Goal: Task Accomplishment & Management: Manage account settings

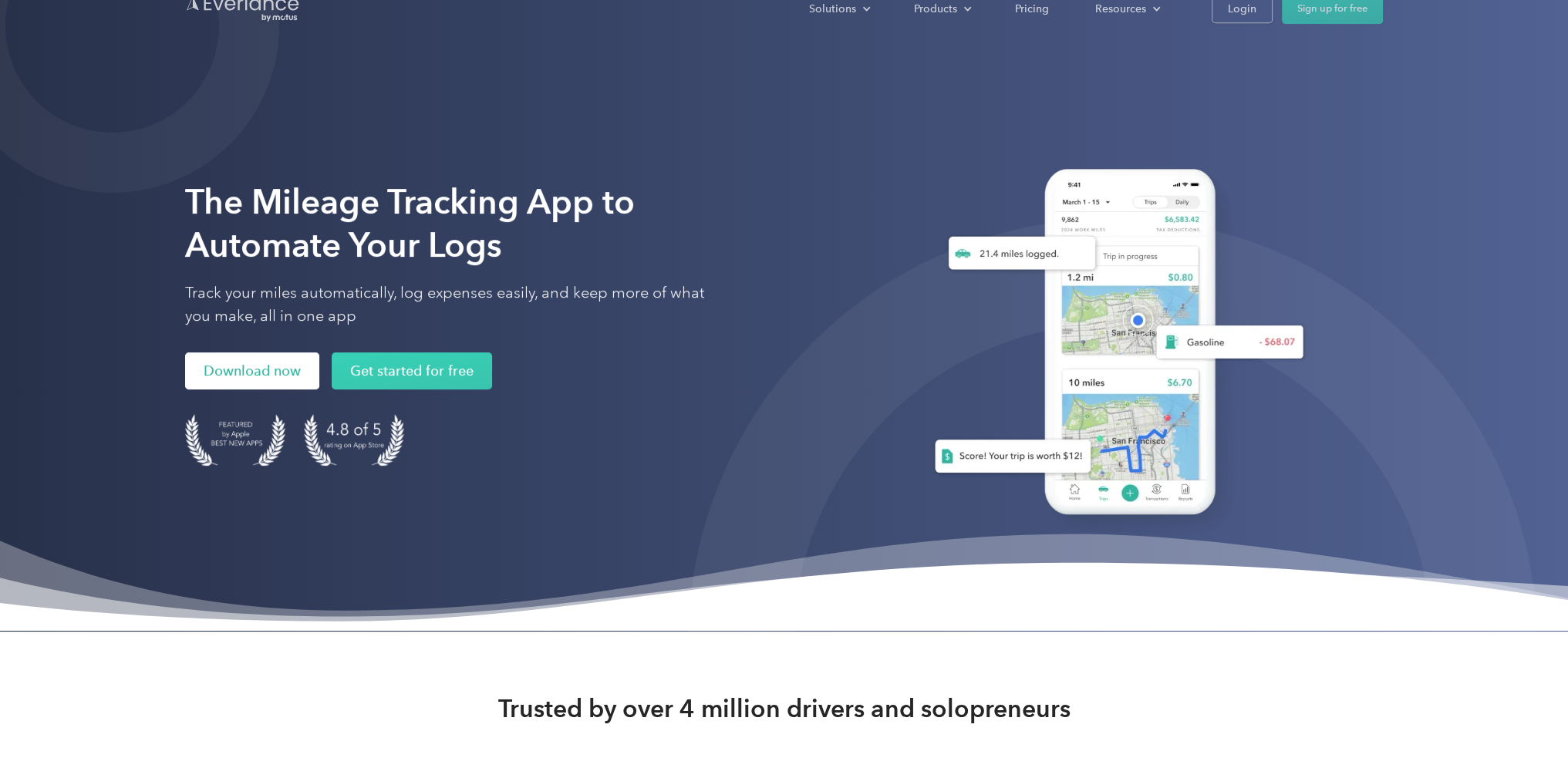
click at [260, 381] on link "Download now" at bounding box center [252, 371] width 134 height 37
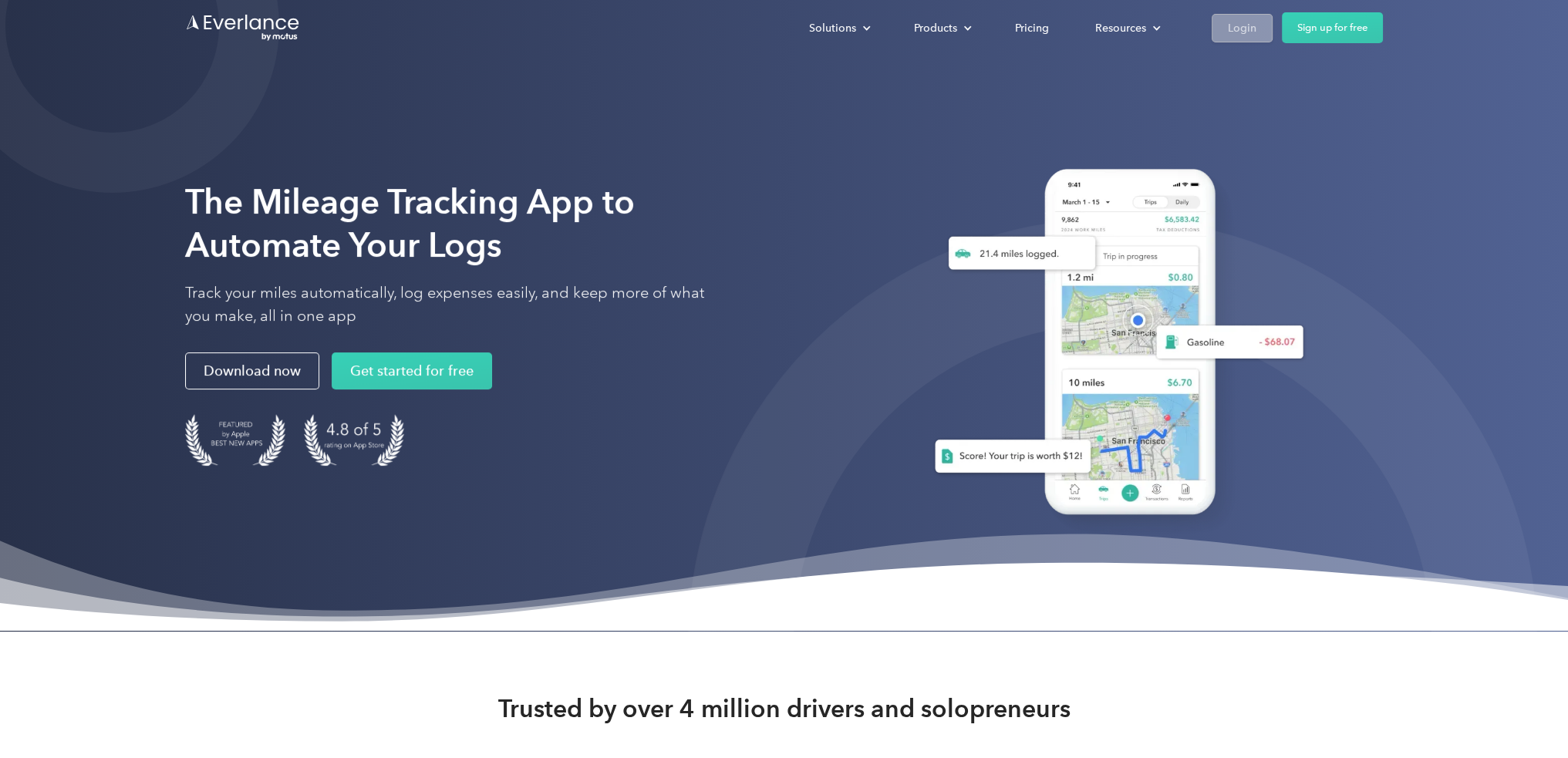
click at [1242, 29] on div "Login" at bounding box center [1242, 28] width 28 height 19
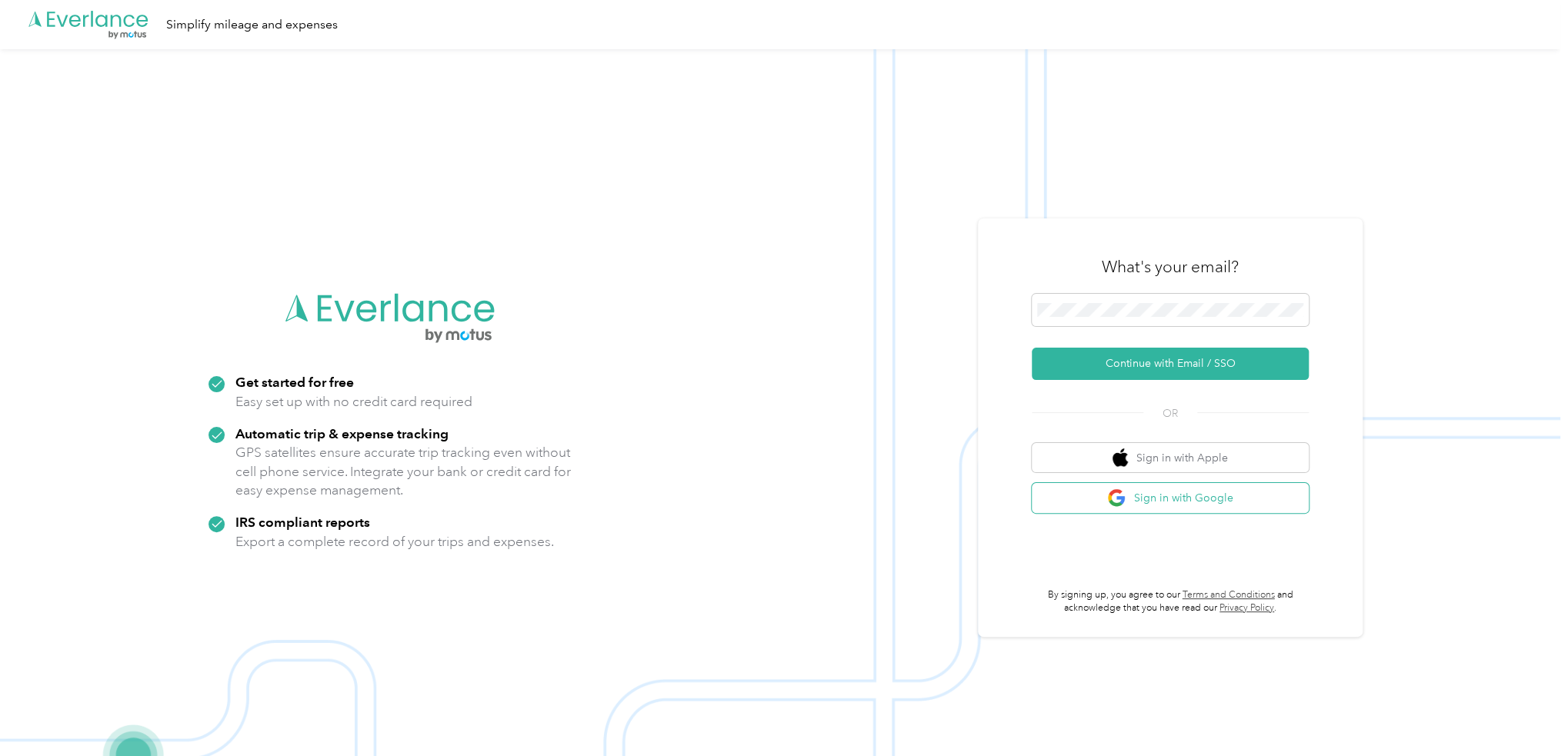
click at [1180, 504] on button "Sign in with Google" at bounding box center [1170, 498] width 277 height 30
click at [1225, 508] on button "Sign in with Google" at bounding box center [1170, 498] width 277 height 30
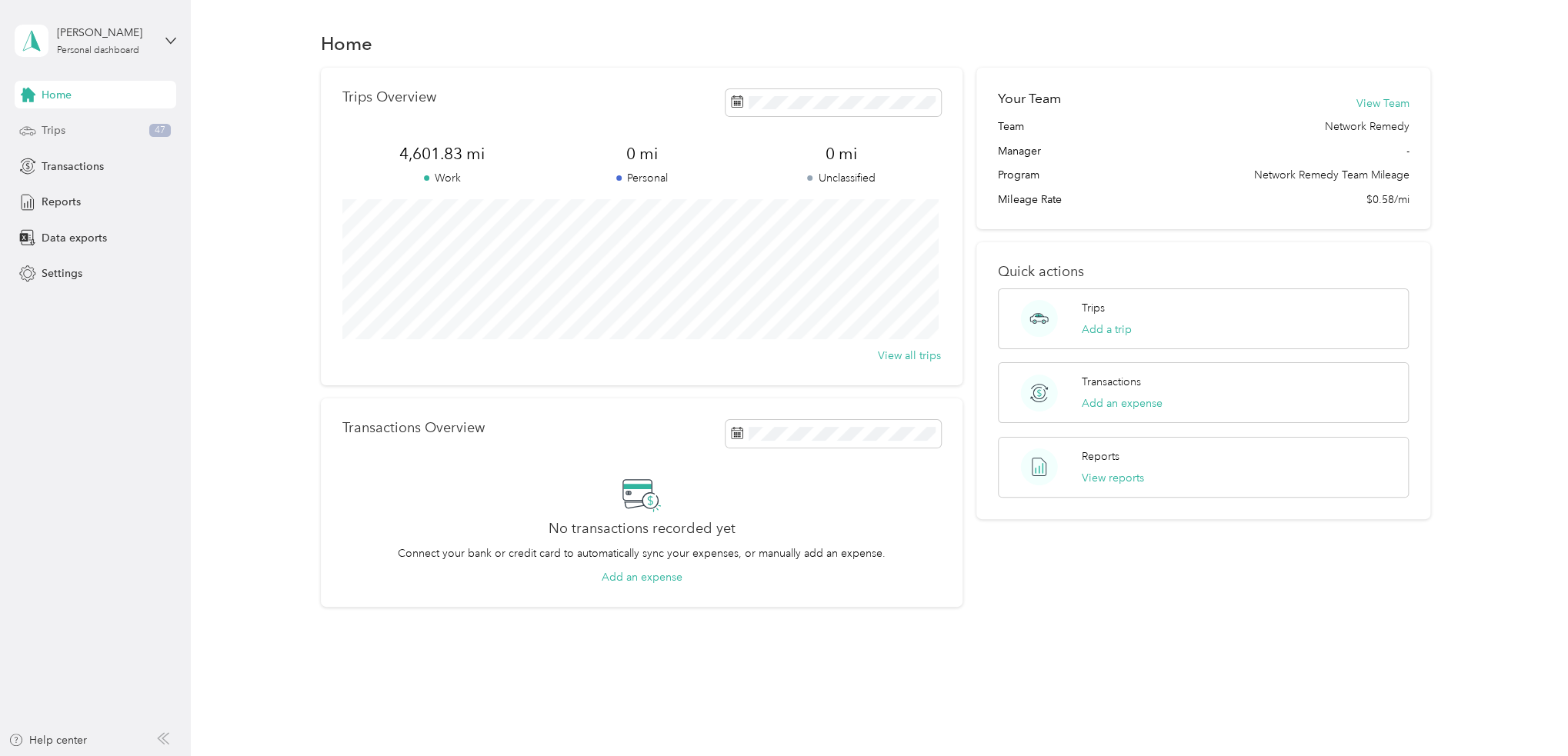
click at [92, 139] on div "Trips 47" at bounding box center [96, 130] width 162 height 27
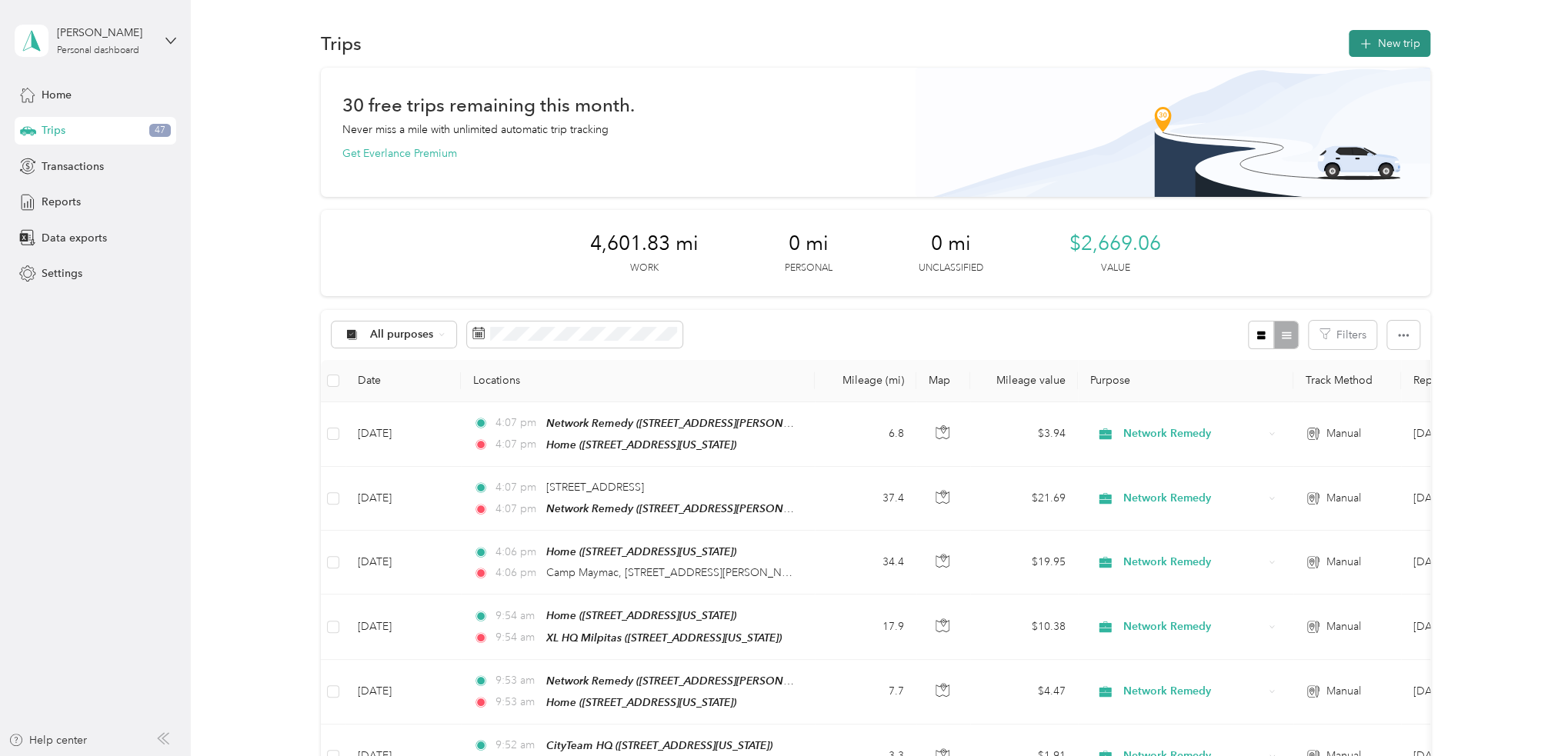
click at [1389, 39] on button "New trip" at bounding box center [1389, 43] width 82 height 27
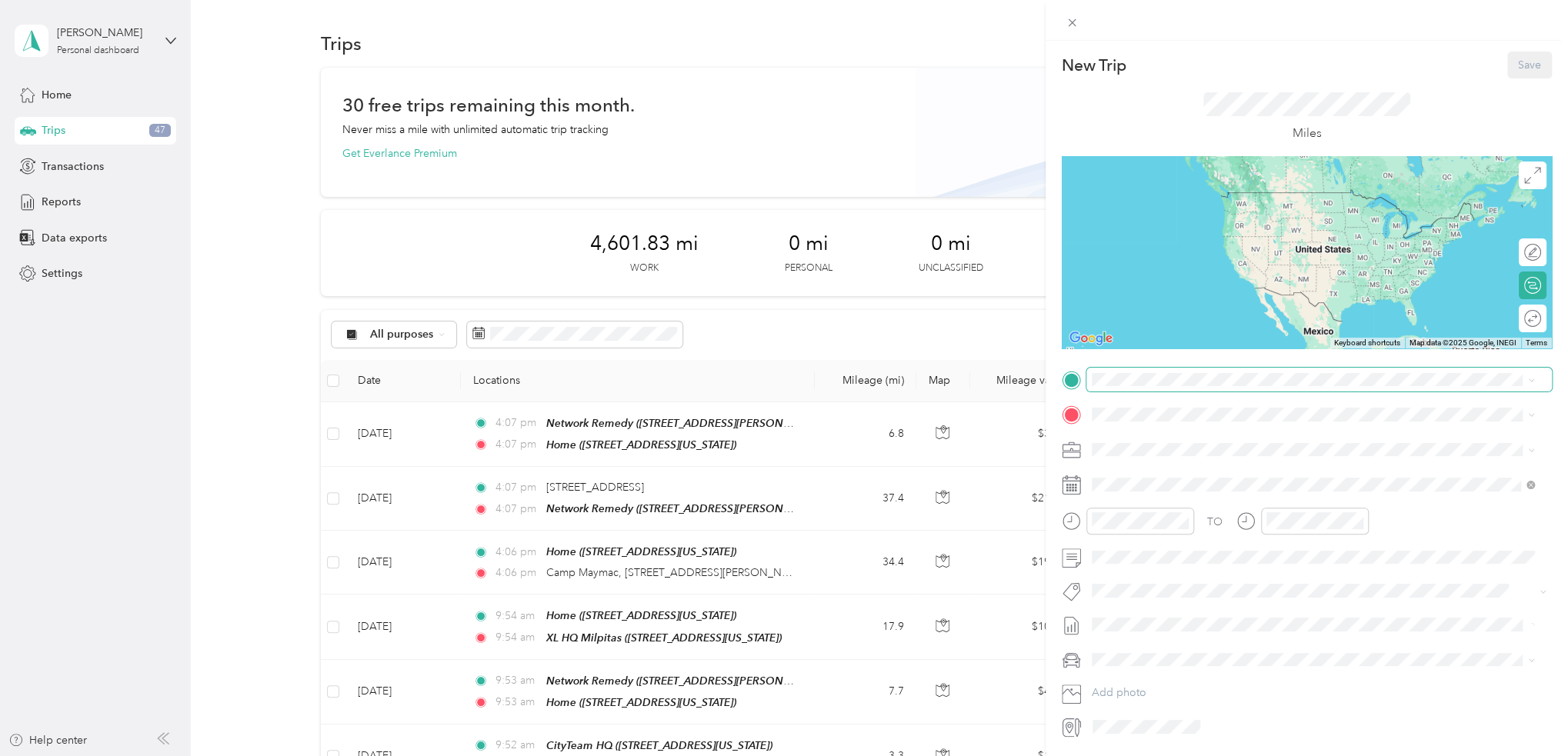
click at [1144, 755] on div "New Trip Save This trip cannot be edited because it is either under review, app…" at bounding box center [779, 756] width 1560 height 0
click at [1161, 451] on span "781 South 11th Street, 95112, San Jose, California, United States" at bounding box center [1197, 455] width 154 height 13
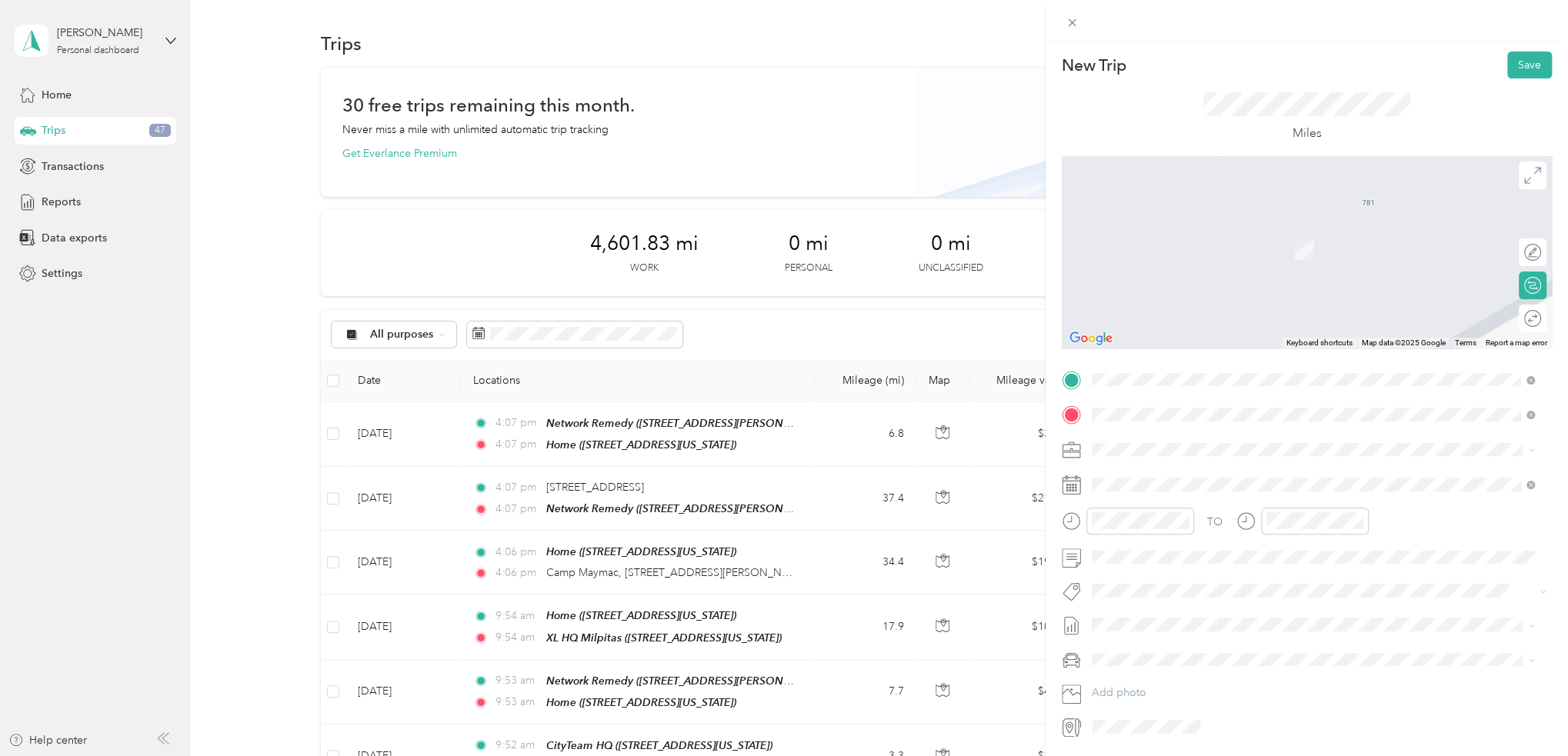
click at [1197, 485] on div "TEAM CityTeam HQ 1297 North 13th Street, 95112, San Jose, California, United St…" at bounding box center [1197, 487] width 154 height 37
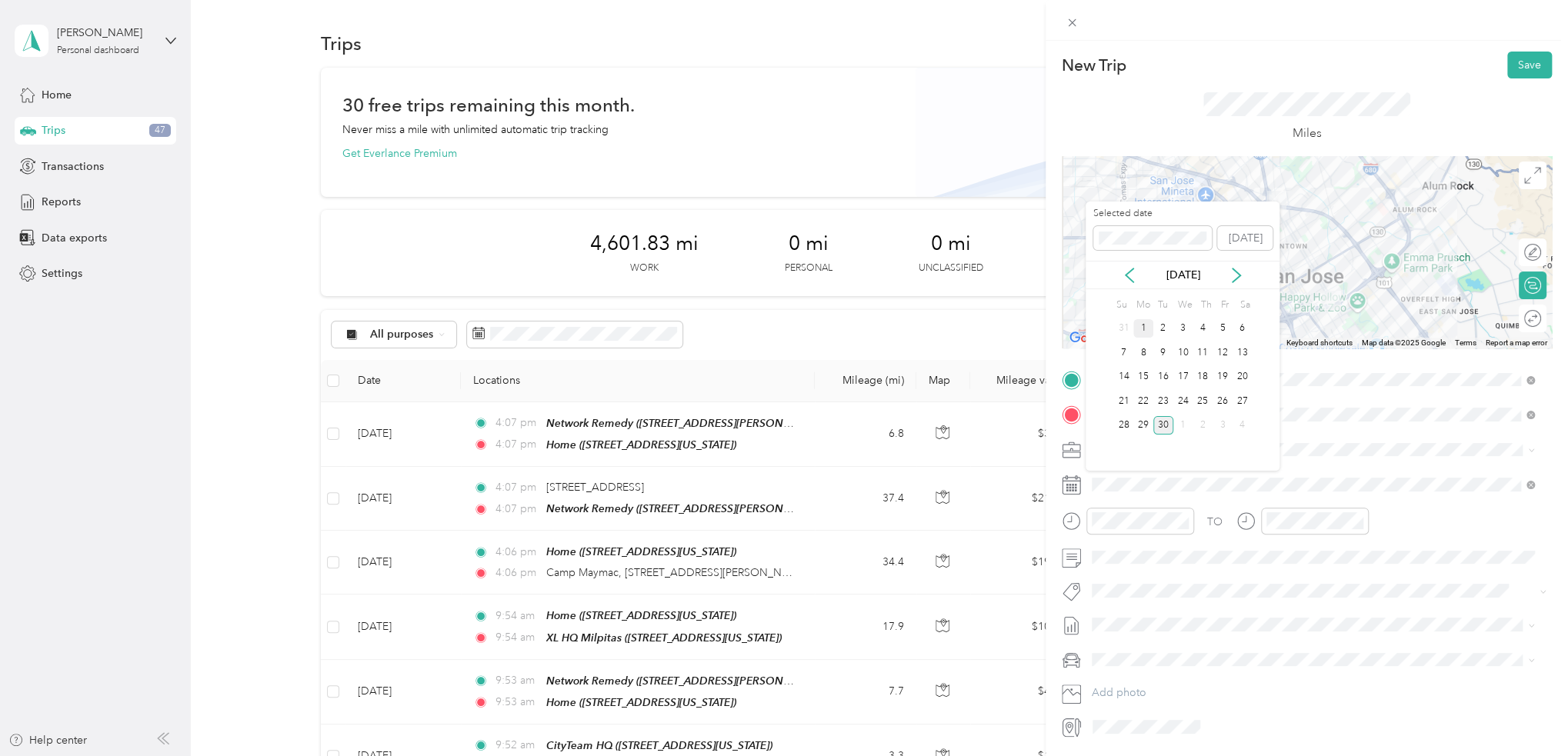
click at [1147, 328] on div "1" at bounding box center [1143, 328] width 20 height 19
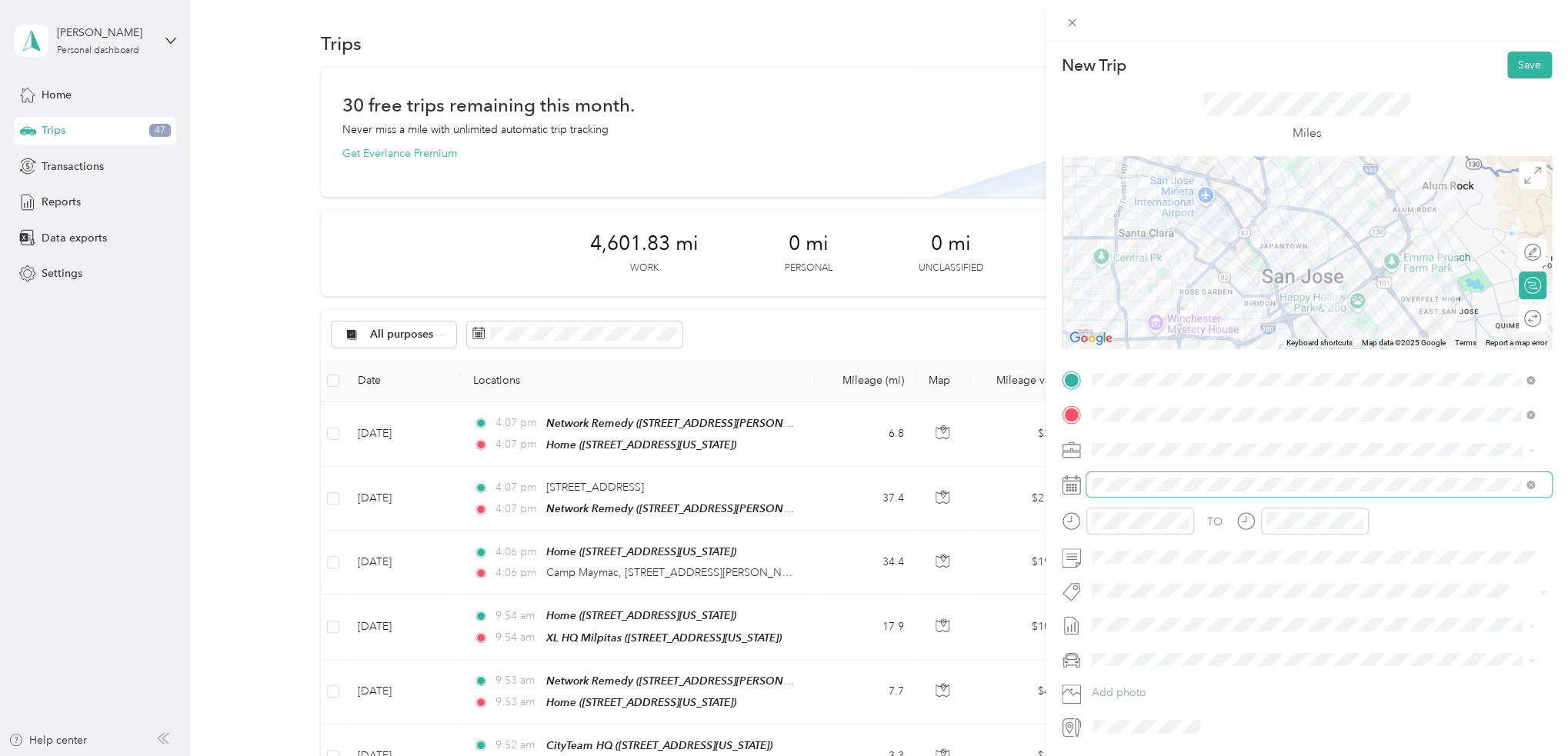
click at [1160, 493] on span at bounding box center [1318, 485] width 465 height 25
click at [1168, 496] on span at bounding box center [1318, 485] width 465 height 25
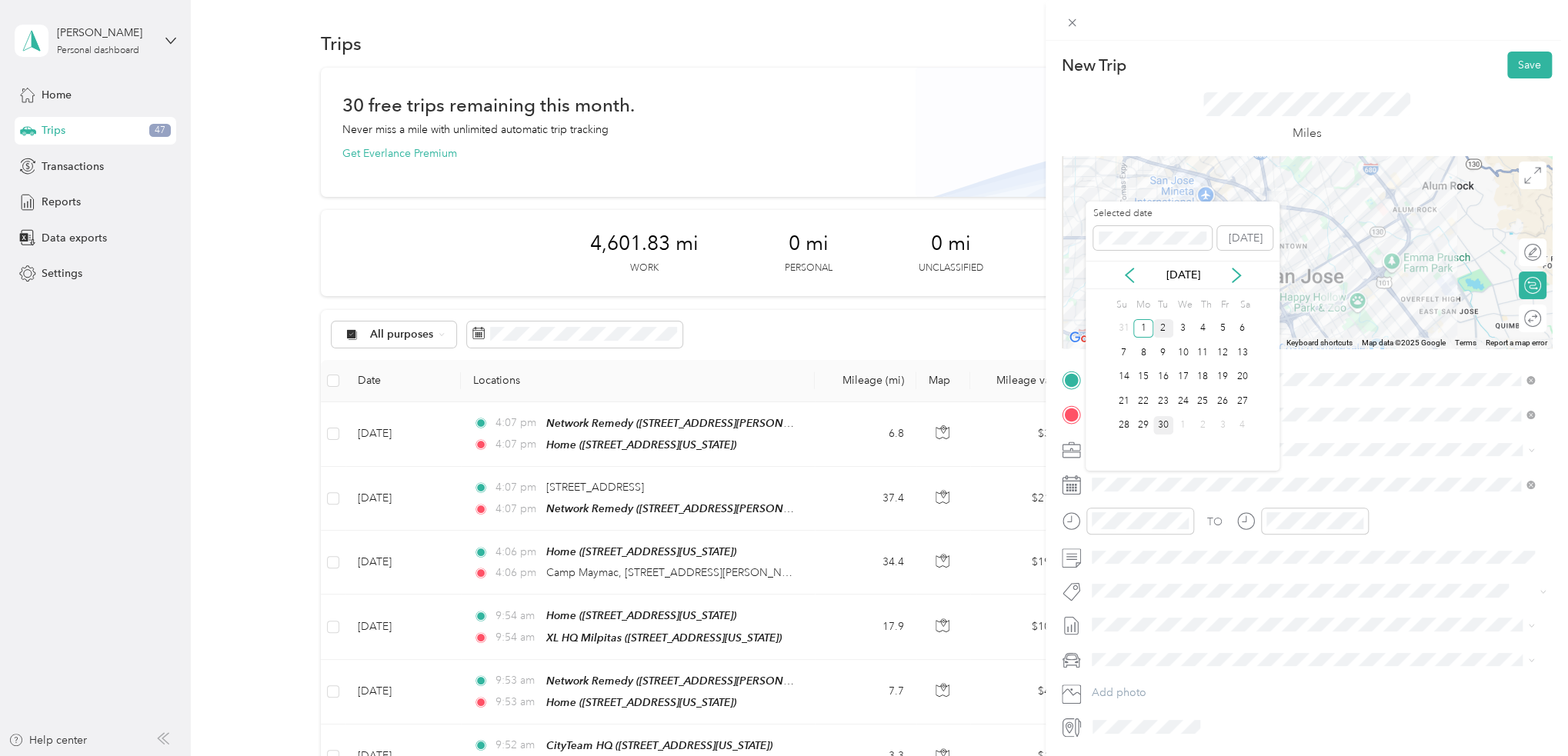
click at [1157, 335] on div "2" at bounding box center [1163, 328] width 20 height 19
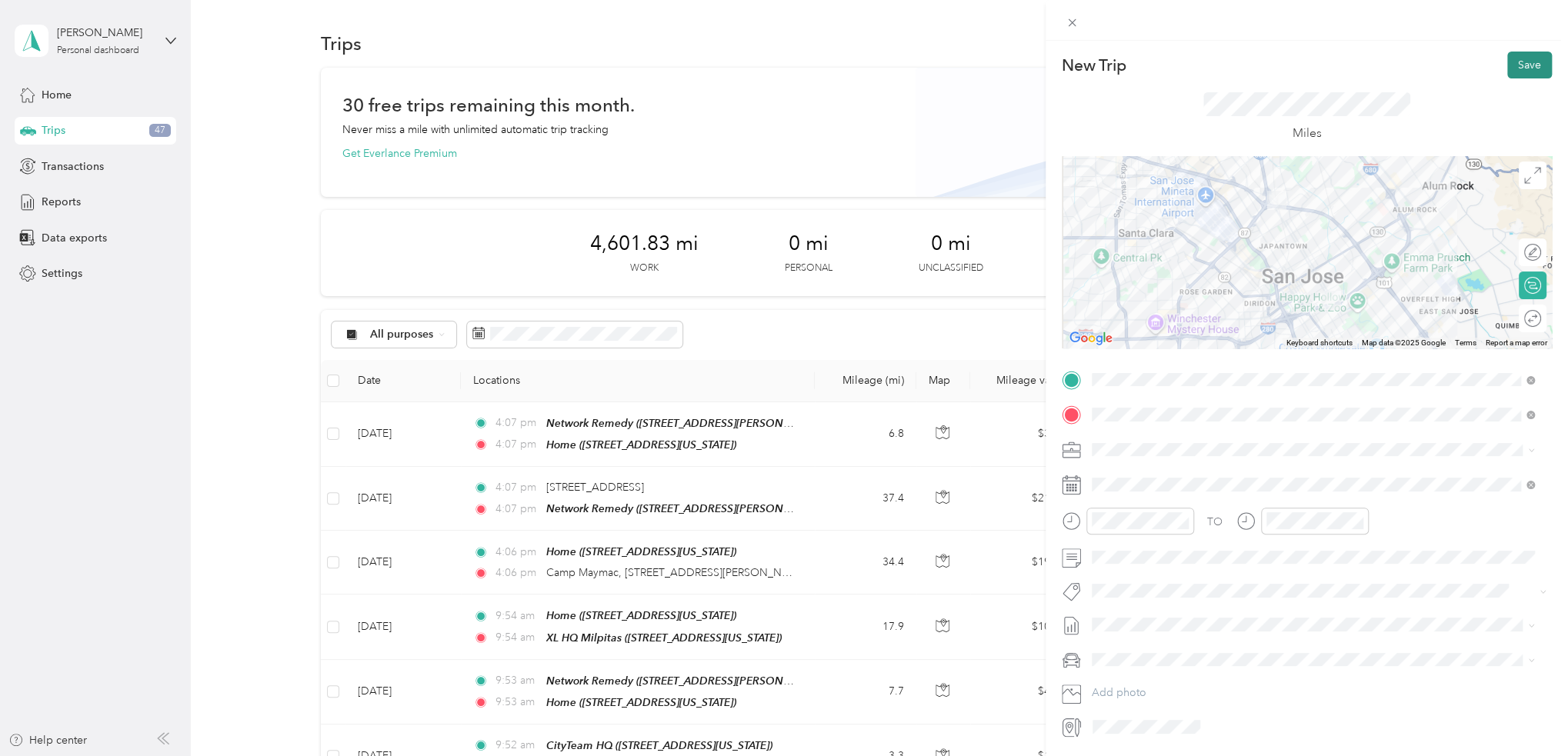
click at [1516, 67] on button "Save" at bounding box center [1530, 65] width 45 height 27
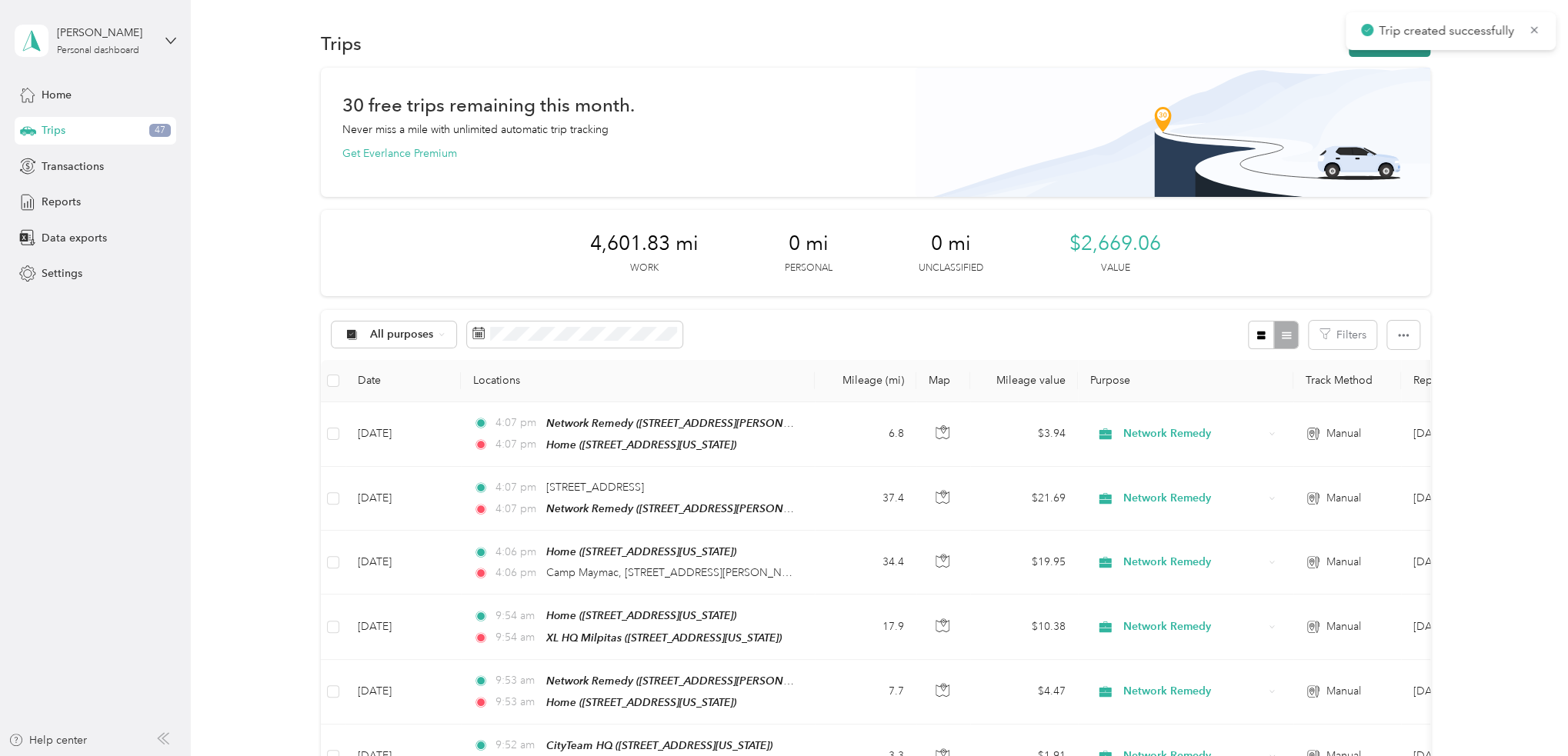
click at [1389, 54] on button "New trip" at bounding box center [1389, 43] width 82 height 27
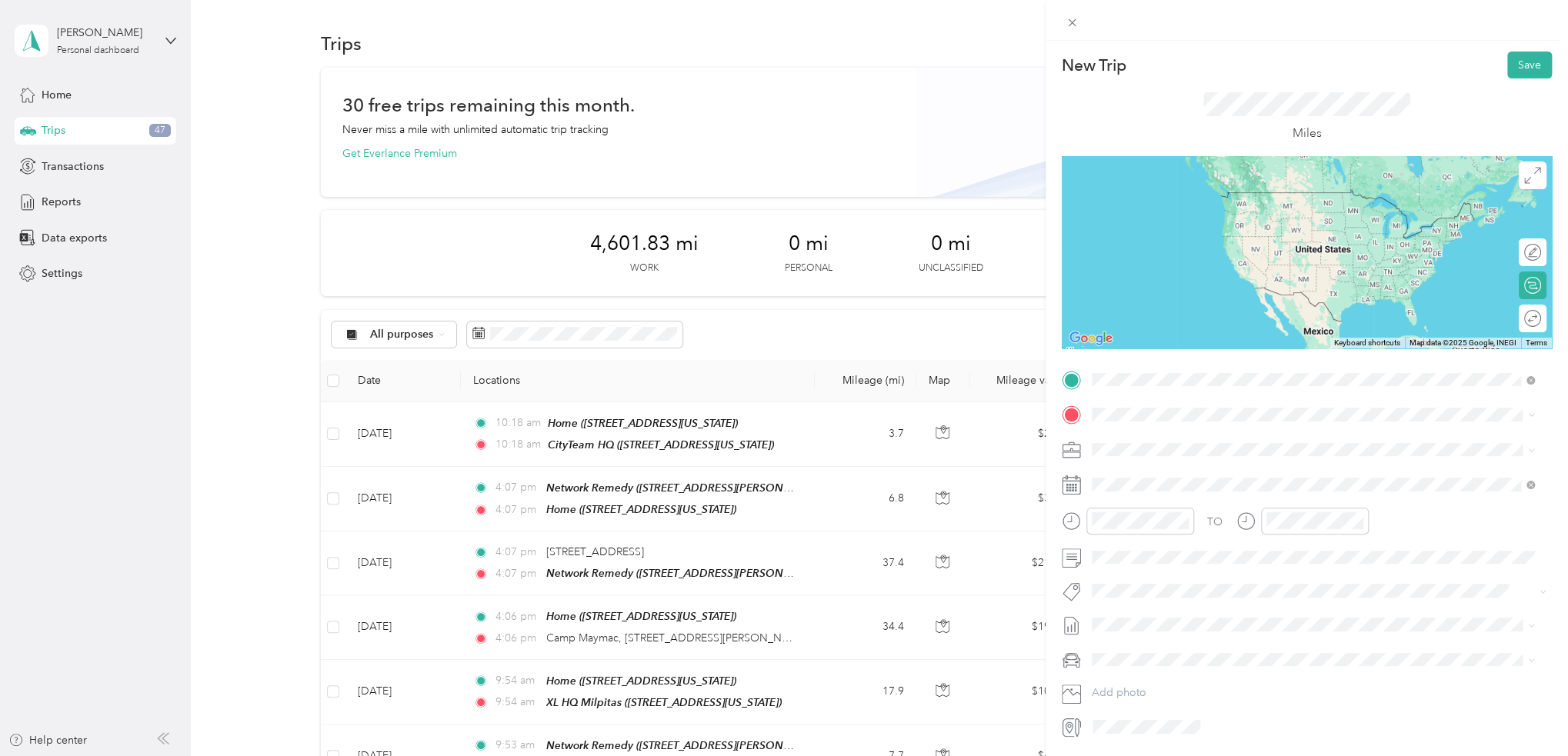
click at [1228, 454] on div "TEAM CityTeam HQ 1297 North 13th Street, 95112, San Jose, California, United St…" at bounding box center [1197, 452] width 154 height 37
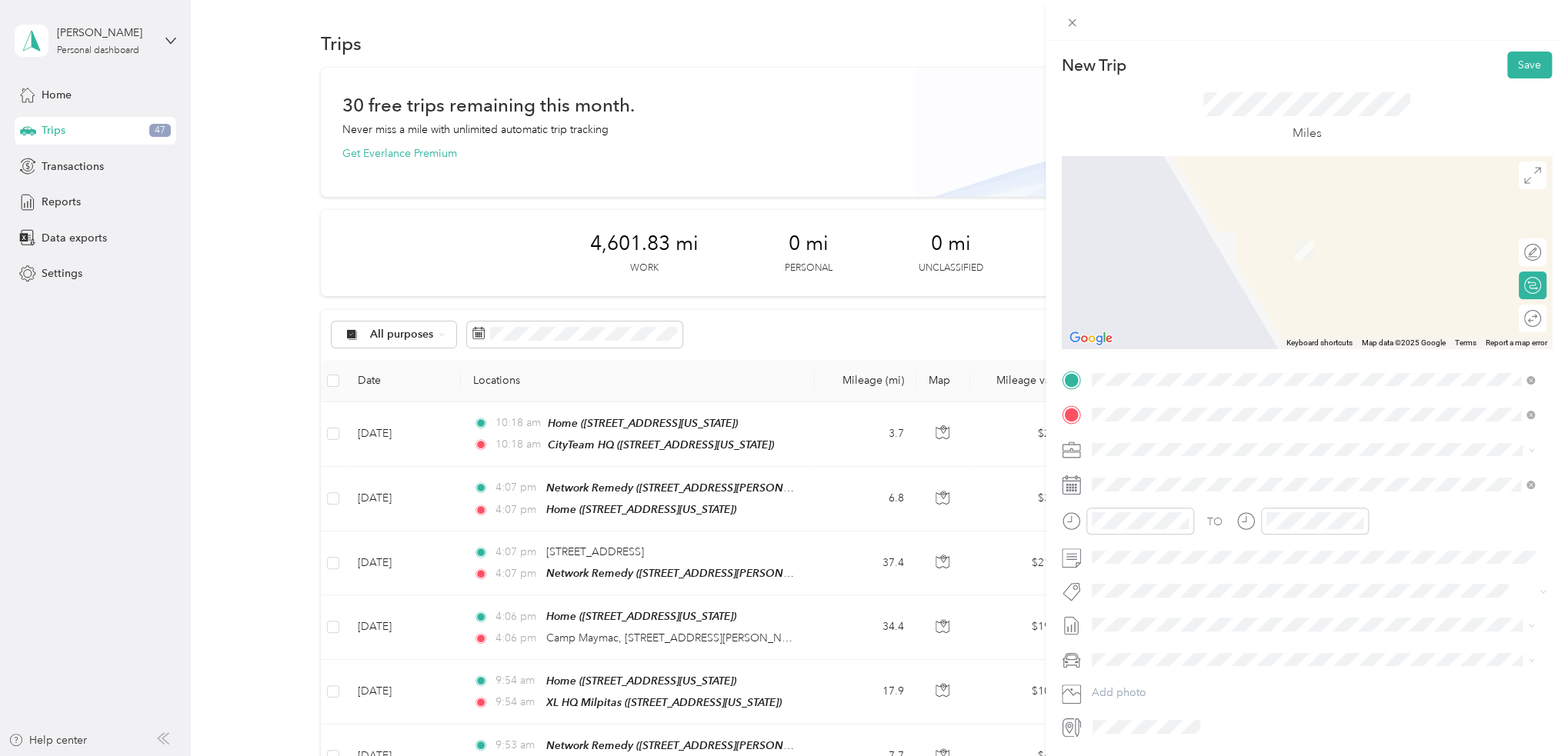
click at [1220, 479] on strong "NR Warehouse" at bounding box center [1211, 478] width 75 height 14
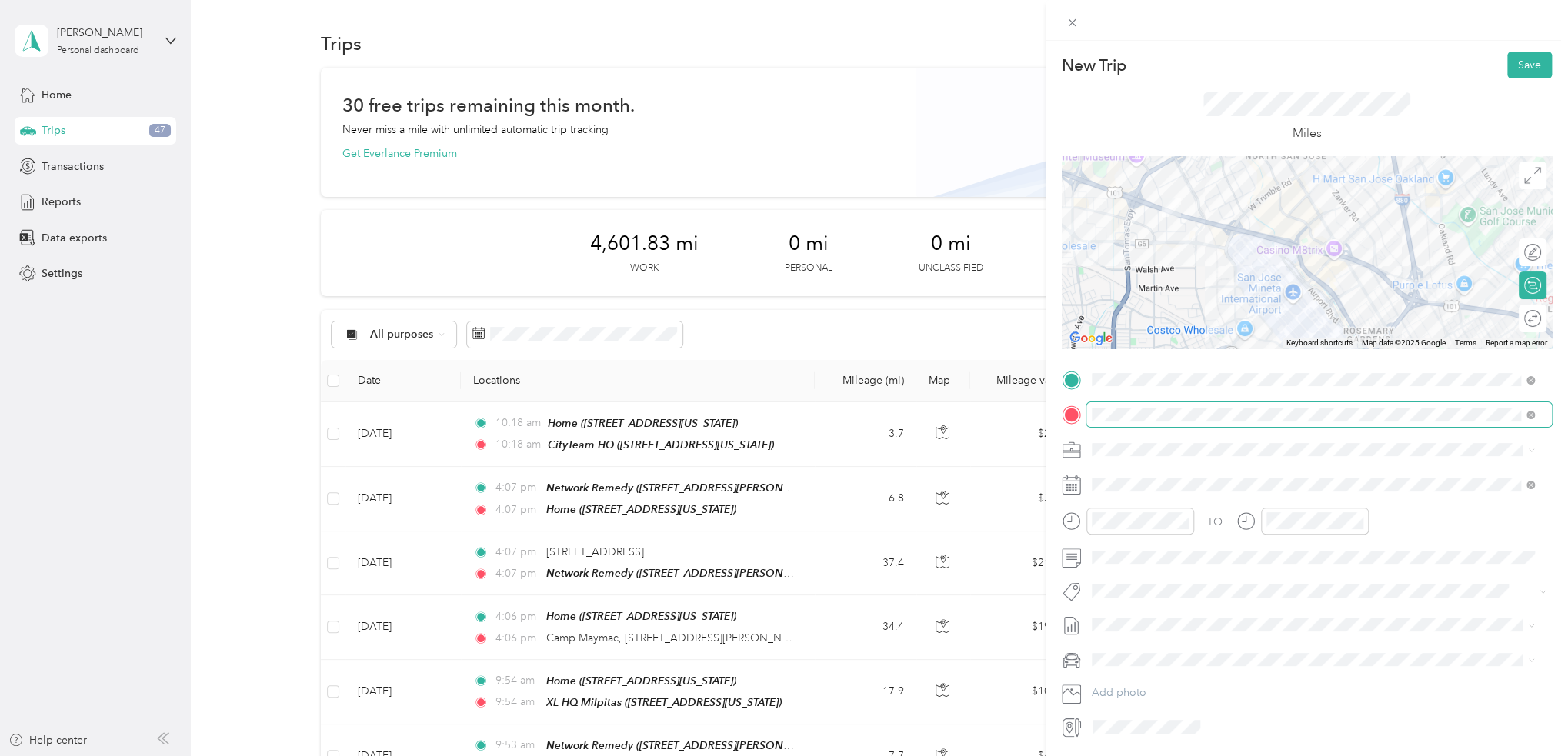
click at [1201, 424] on span at bounding box center [1318, 415] width 465 height 25
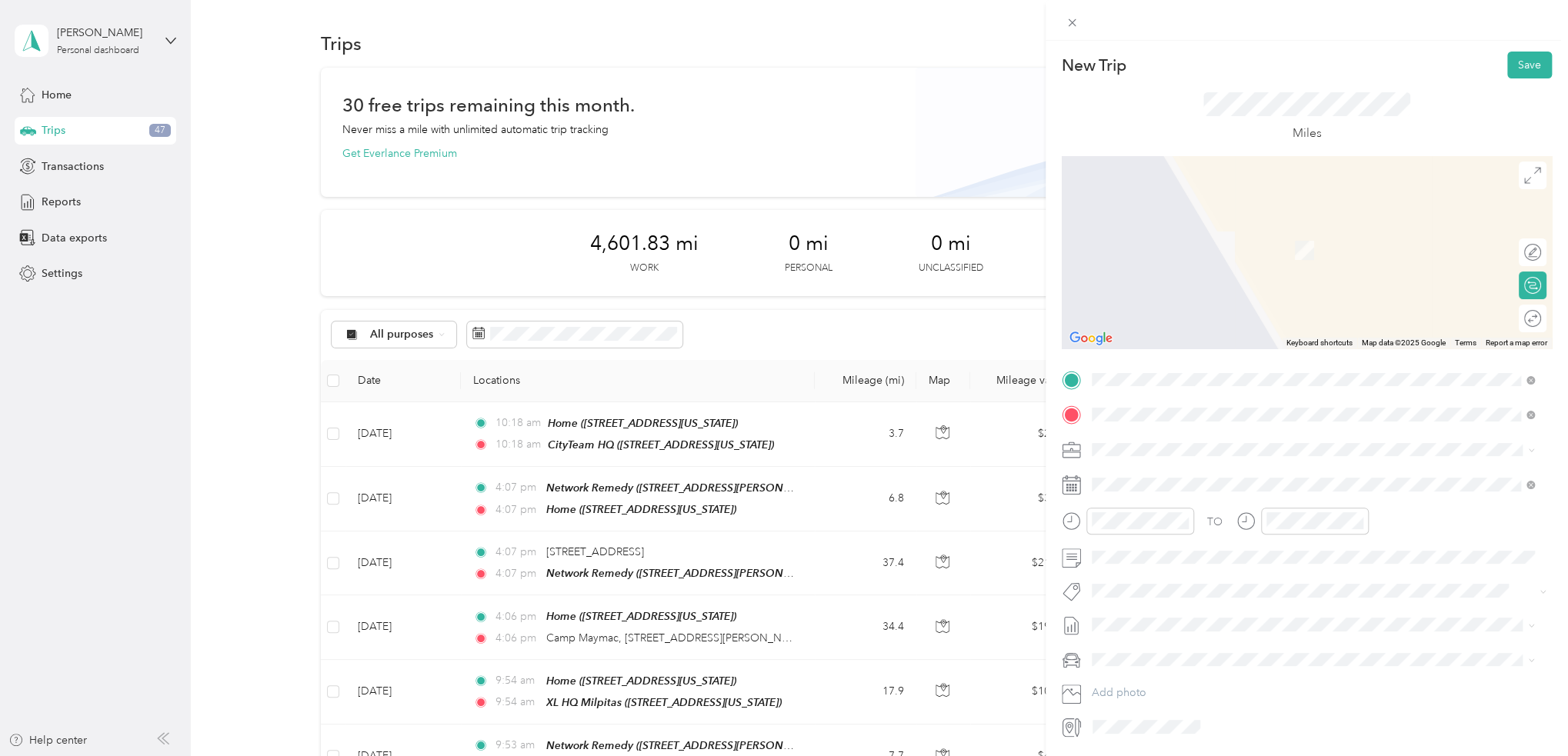
click at [1231, 483] on div "TEAM Network Remedy 3150 De La Cruz Boulevard, 95054, Santa Clara, California, …" at bounding box center [1239, 487] width 239 height 37
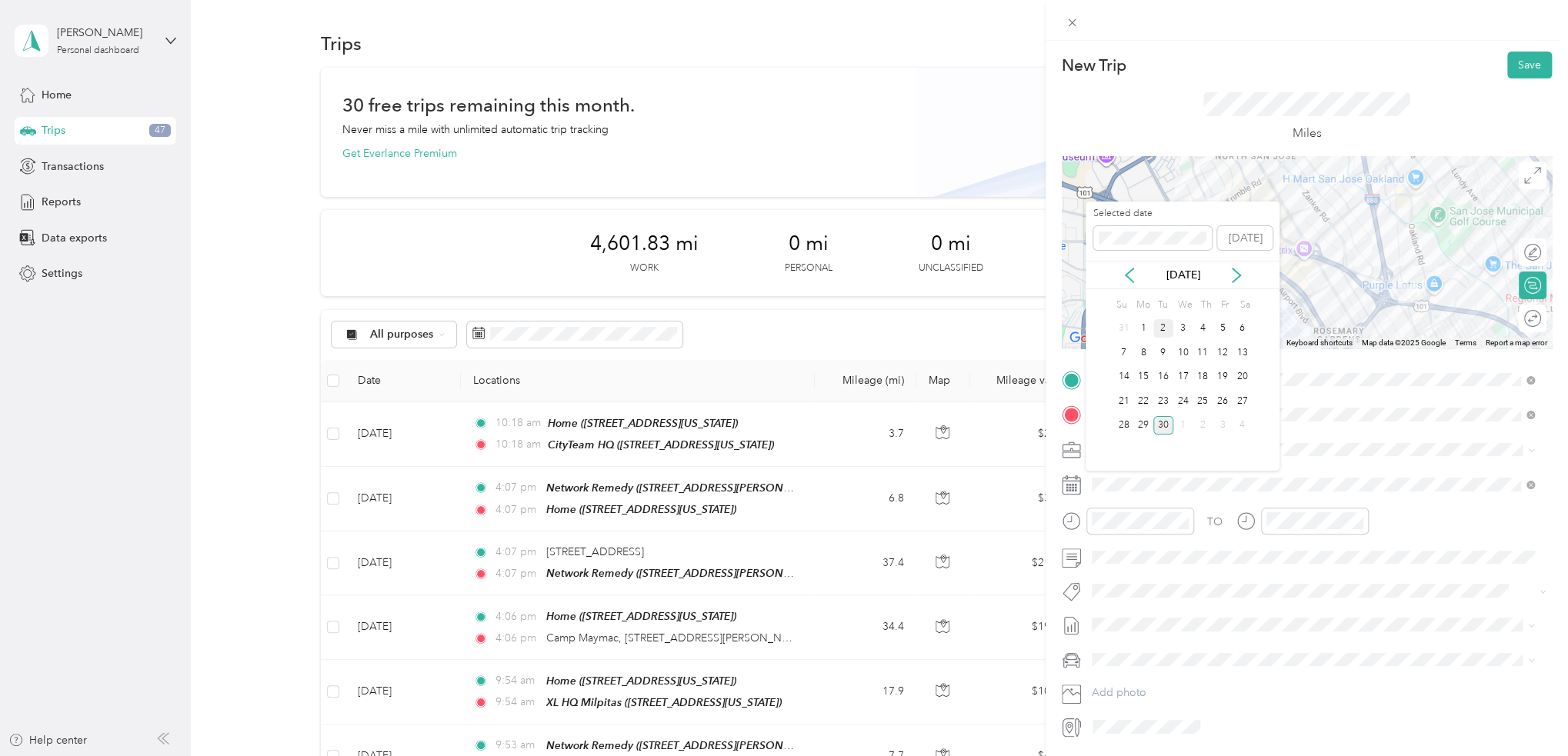
click at [1166, 335] on div "2" at bounding box center [1163, 328] width 20 height 19
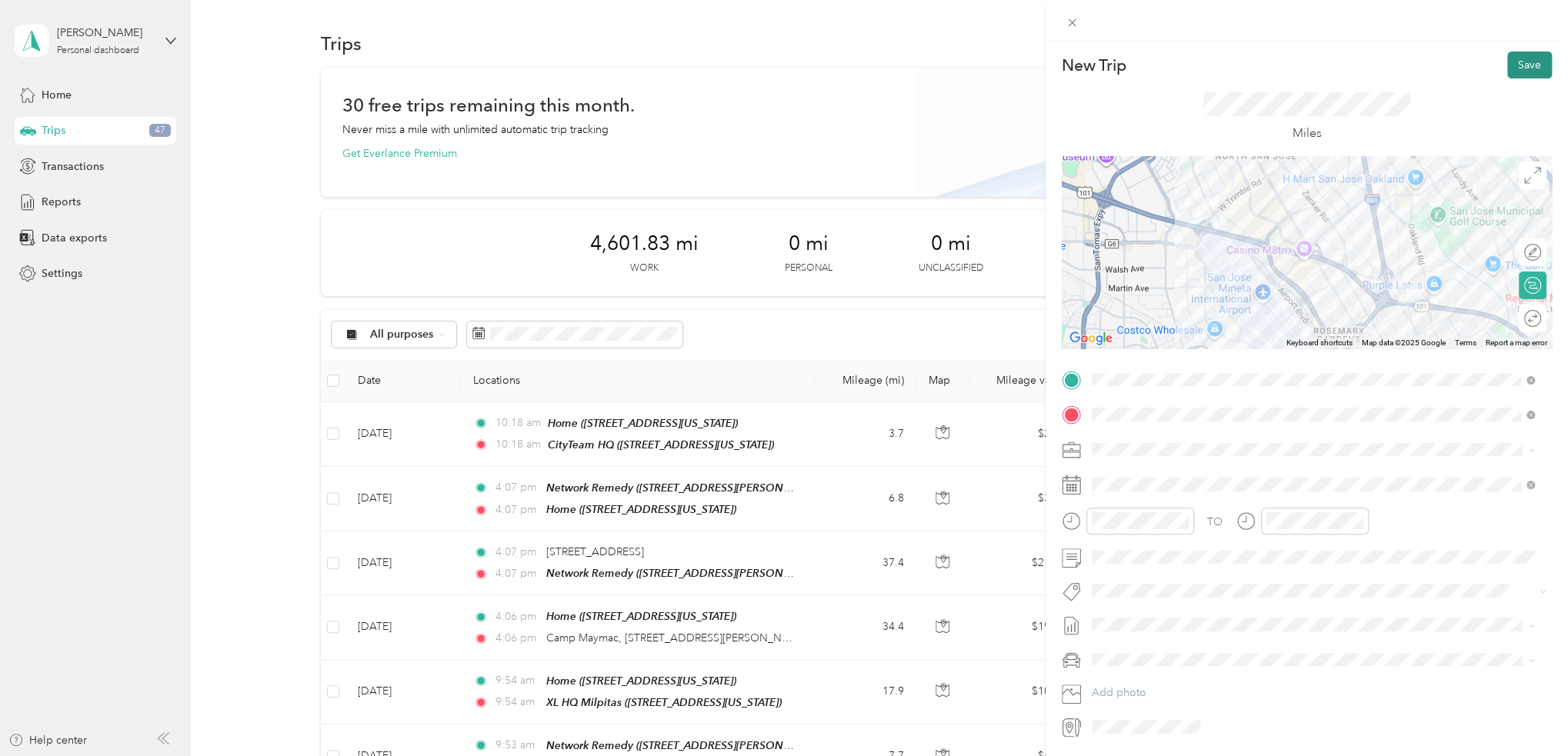
click at [1519, 57] on button "Save" at bounding box center [1530, 65] width 45 height 27
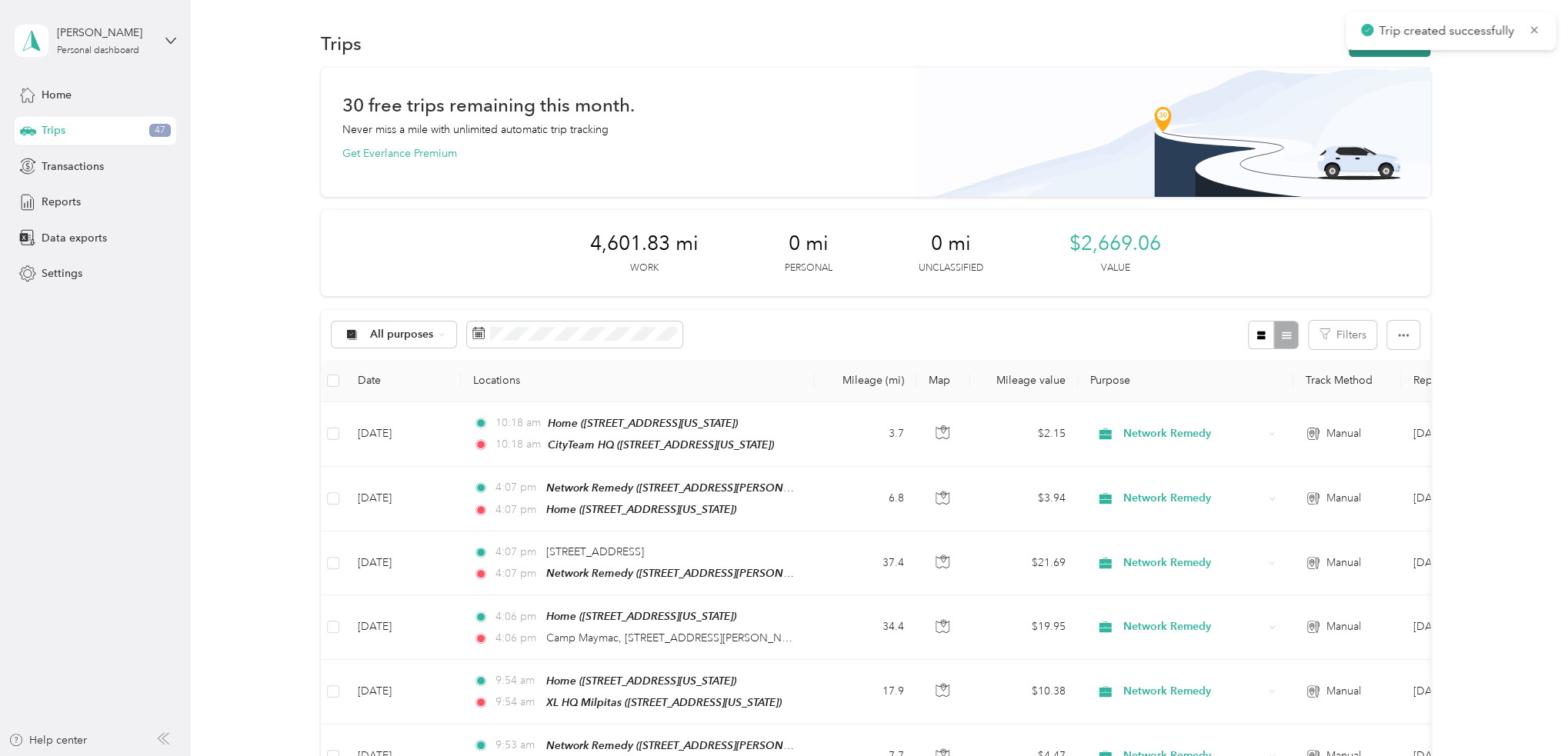
click at [1391, 52] on button "New trip" at bounding box center [1389, 43] width 82 height 27
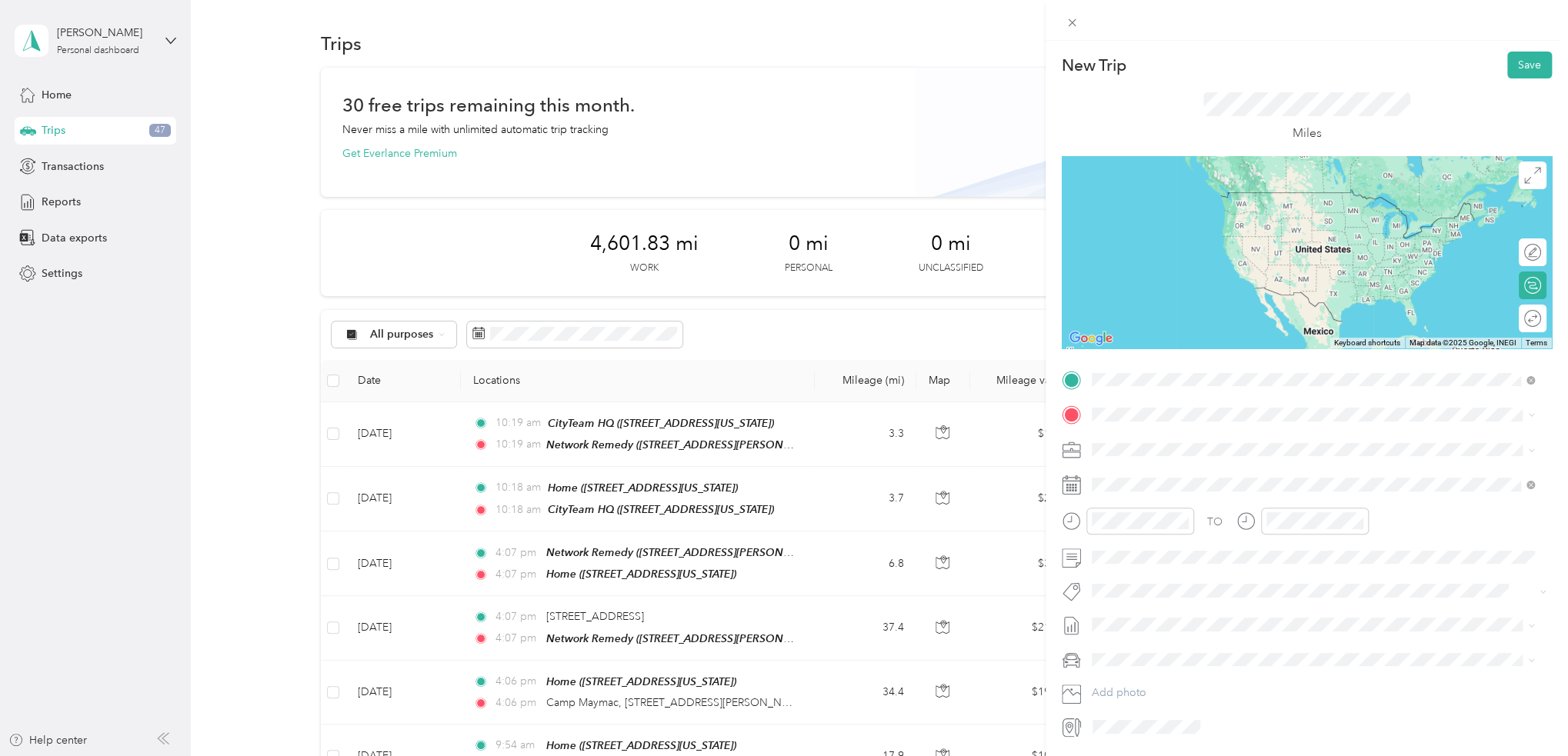
click at [1191, 446] on strong "Network Remedy" at bounding box center [1217, 443] width 87 height 14
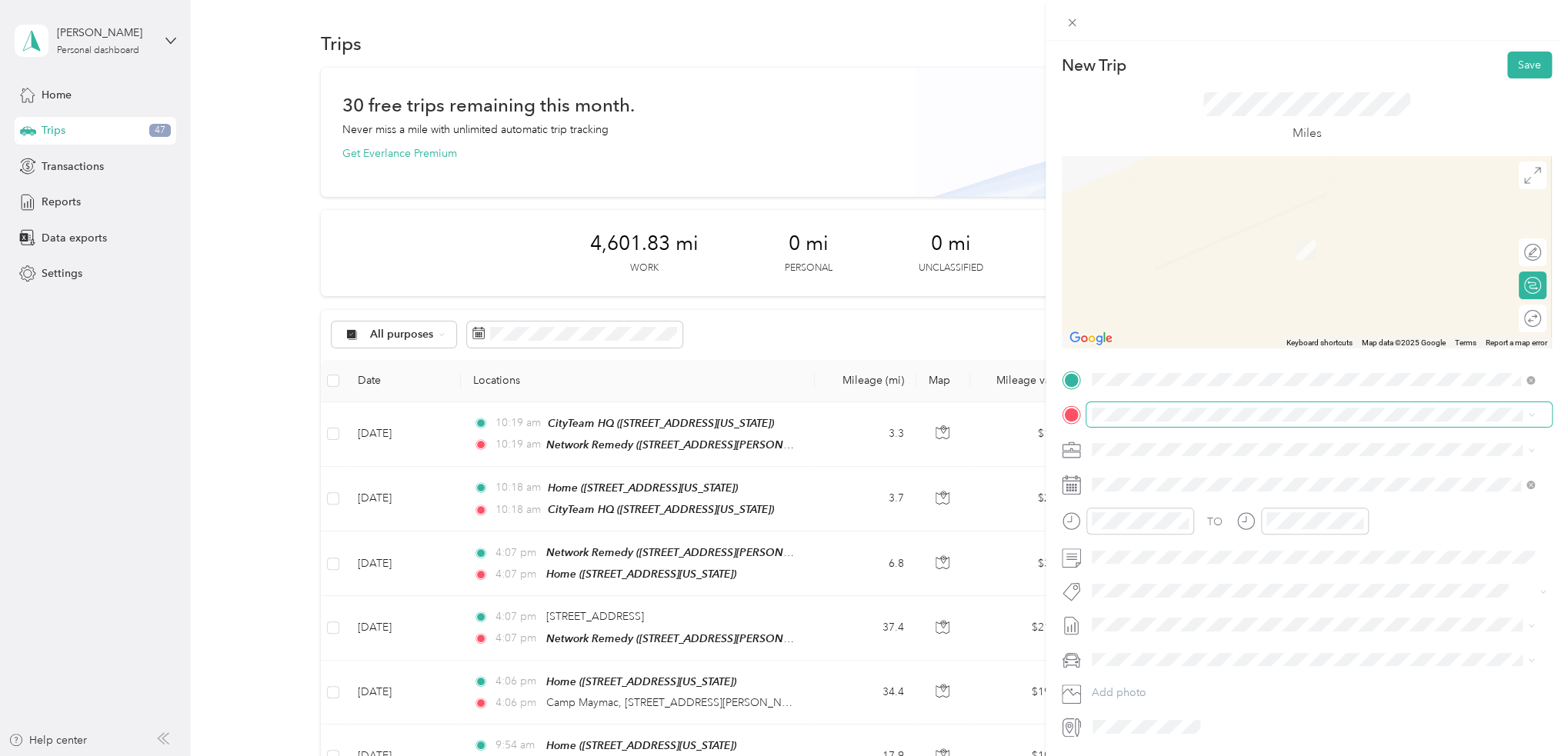
click at [1172, 417] on span at bounding box center [1318, 415] width 465 height 25
click at [1202, 484] on div "Home 781 South 11th Street, 95112, San Jose, California, United States" at bounding box center [1197, 485] width 154 height 32
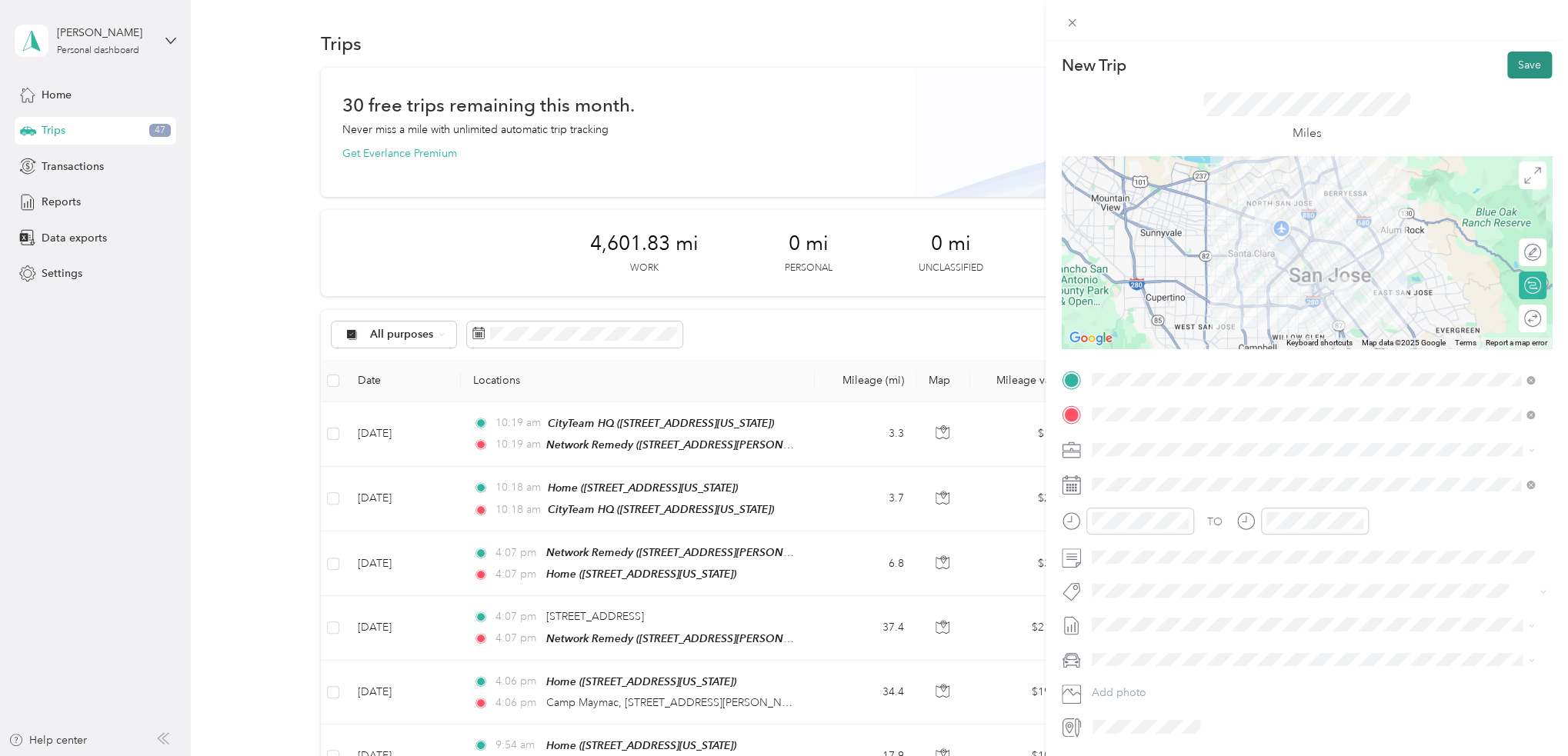
click at [1517, 65] on button "Save" at bounding box center [1530, 65] width 45 height 27
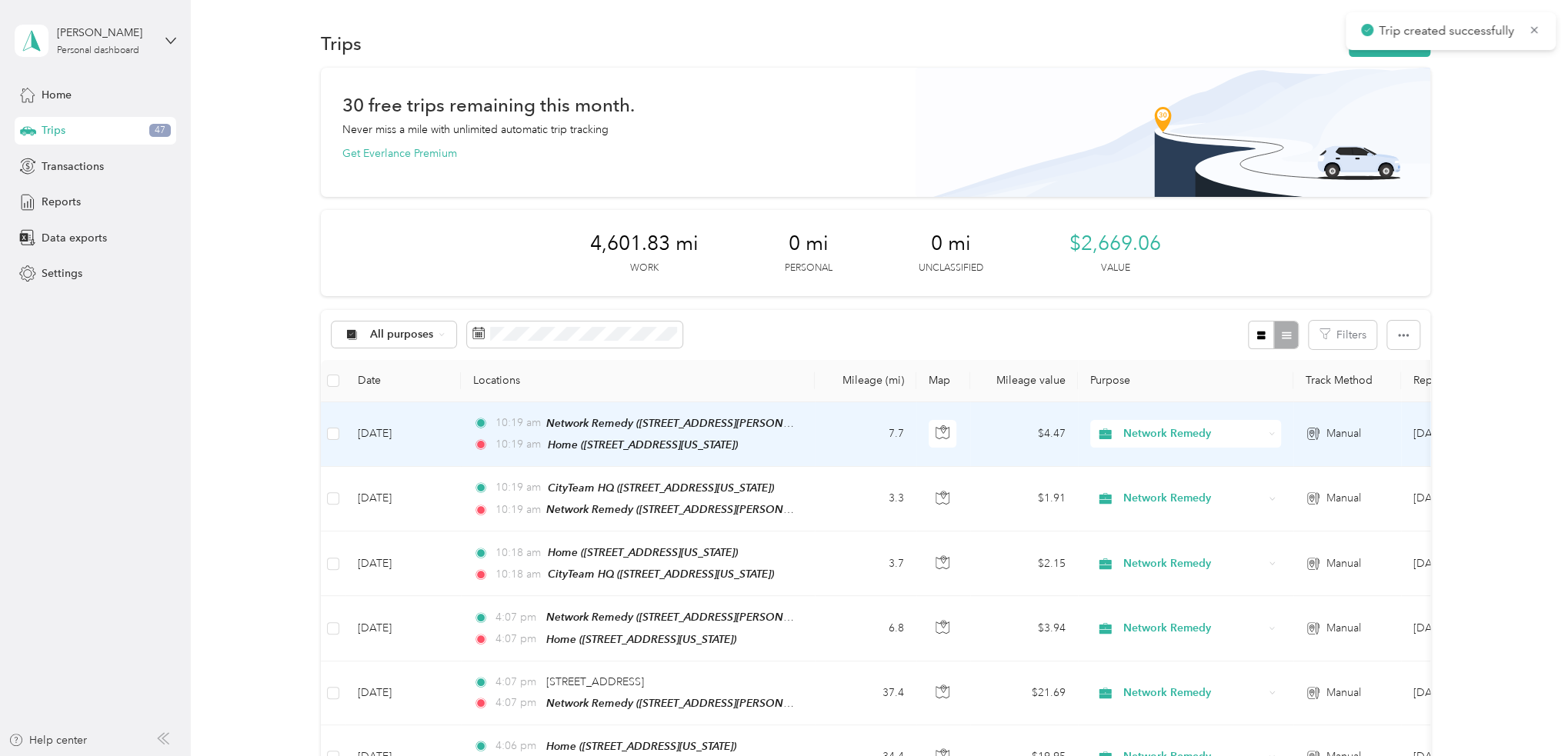
drag, startPoint x: 824, startPoint y: 439, endPoint x: 1508, endPoint y: 319, distance: 694.4
click at [424, 434] on td "Sep 30, 2025" at bounding box center [403, 435] width 116 height 65
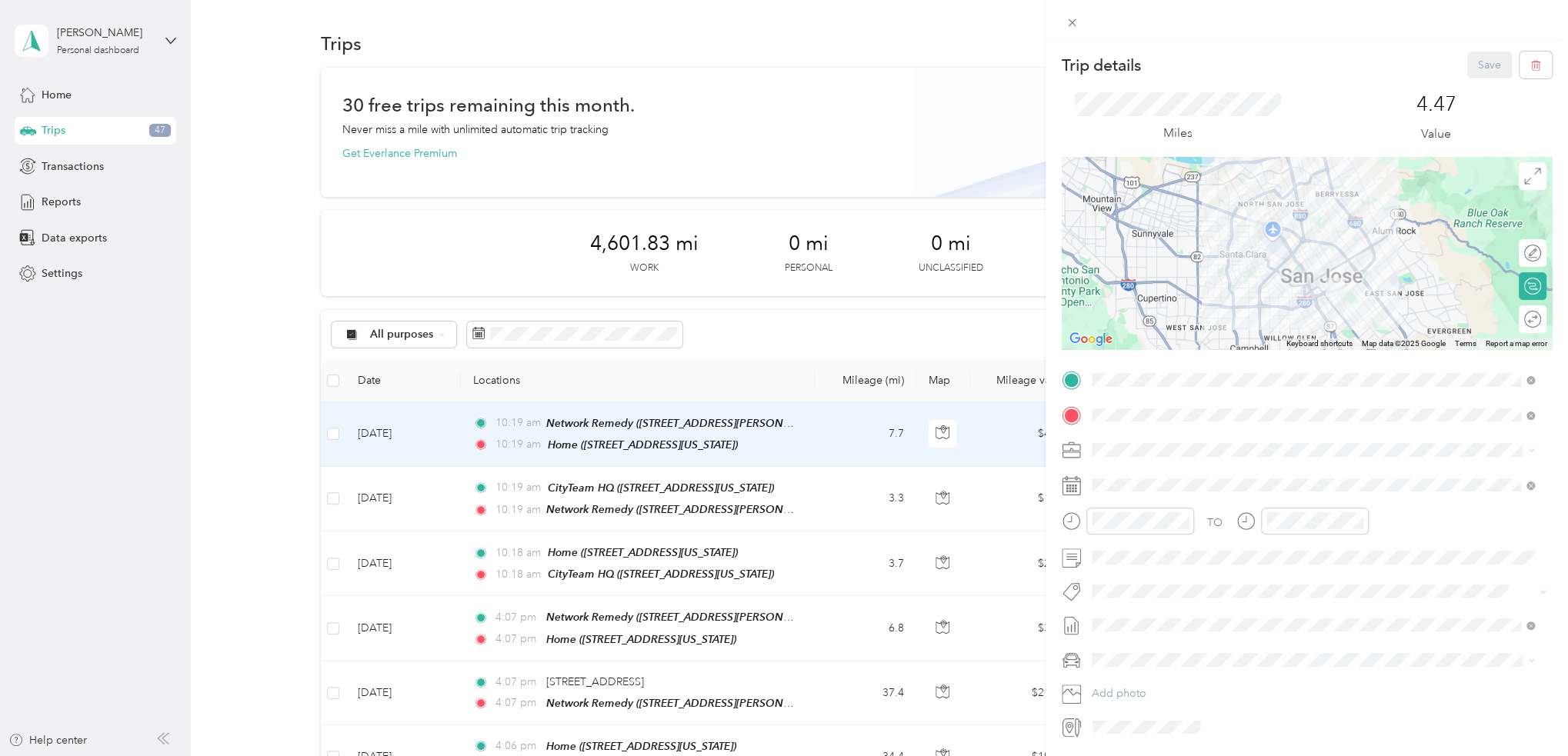
click at [424, 434] on div "Trip details Save This trip cannot be edited because it is either under review,…" at bounding box center [784, 378] width 1568 height 756
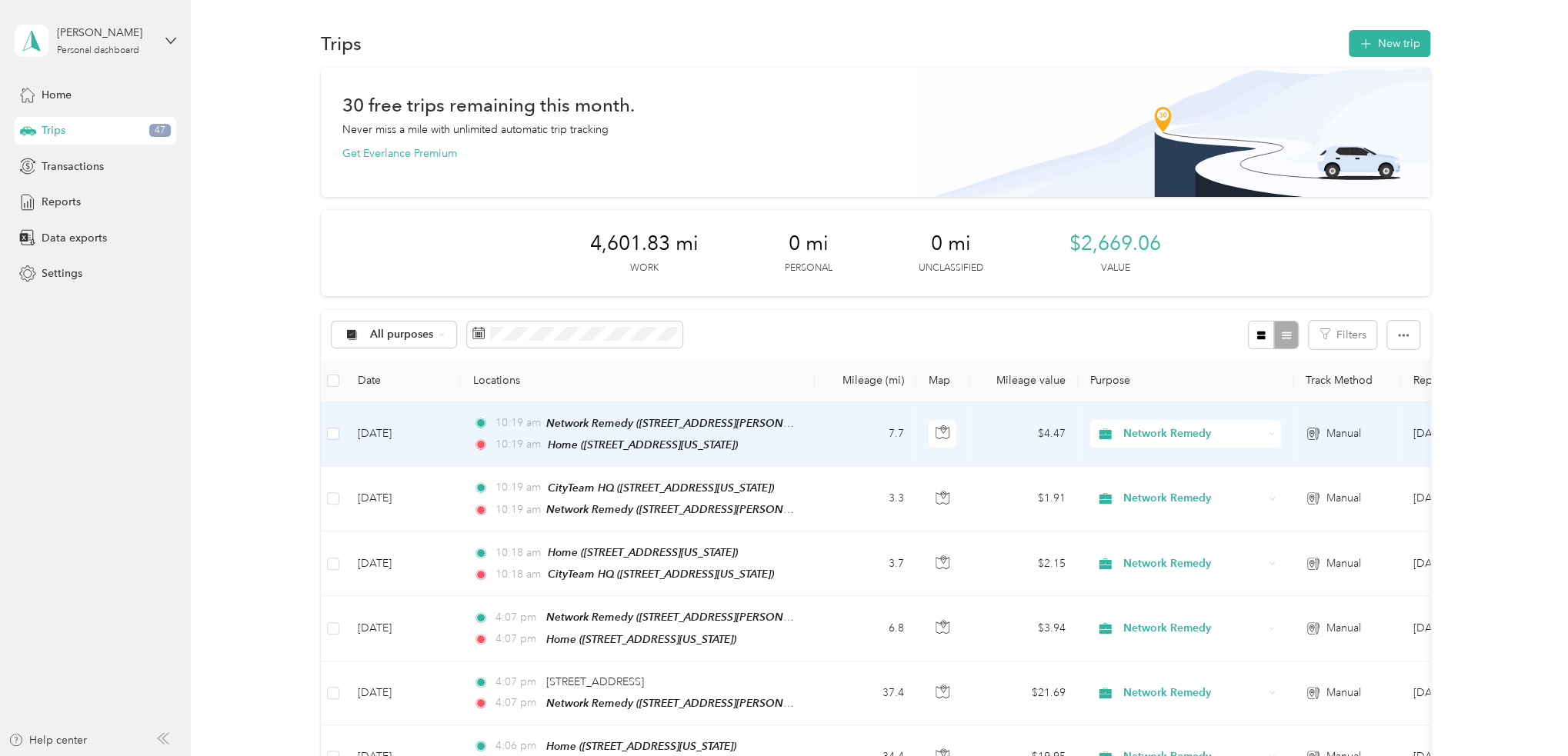
click at [809, 439] on td "10:19 am Network Remedy (3150 De La Cruz Boulevard, Santa Clara, California) 10…" at bounding box center [637, 435] width 354 height 65
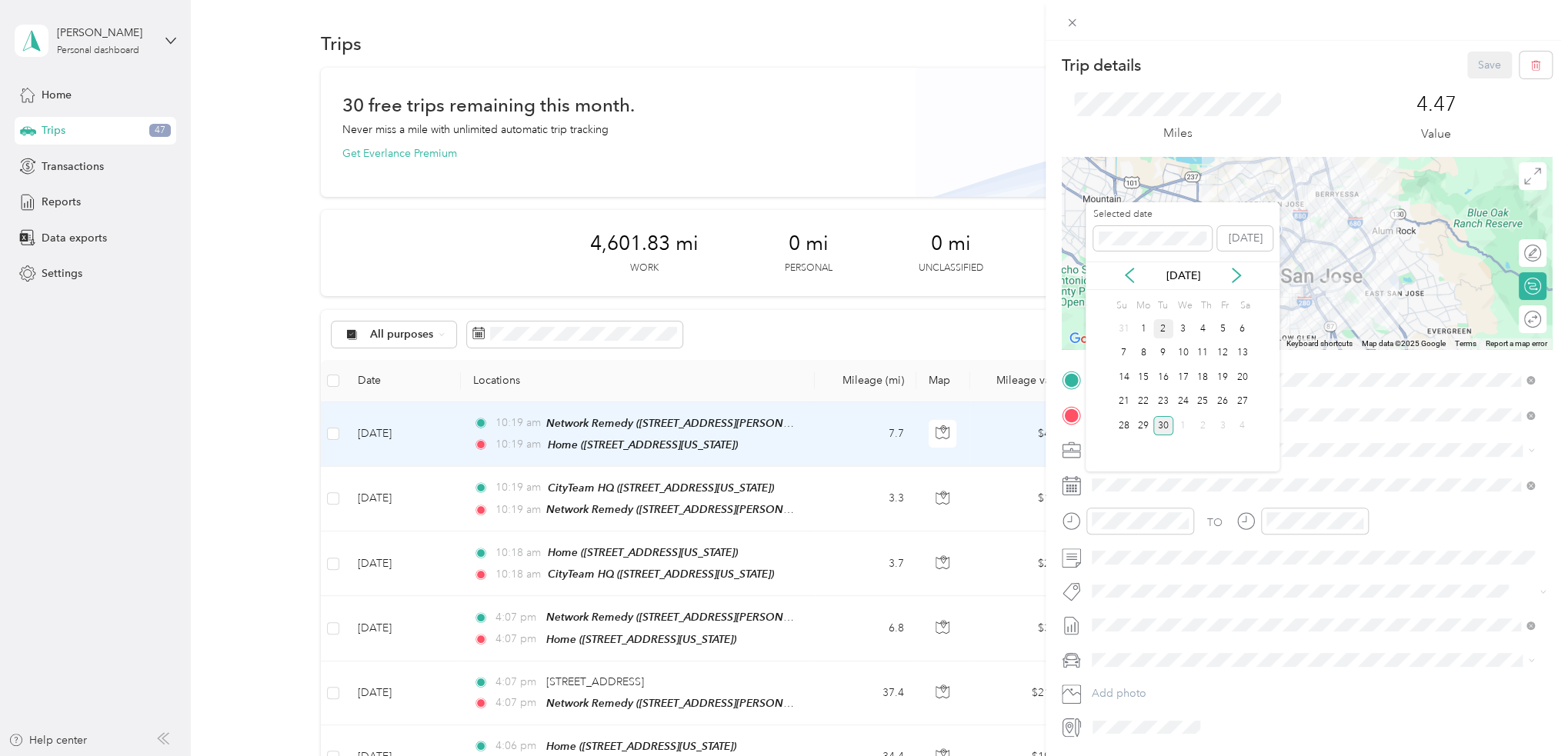
click at [1167, 333] on div "2" at bounding box center [1163, 328] width 20 height 19
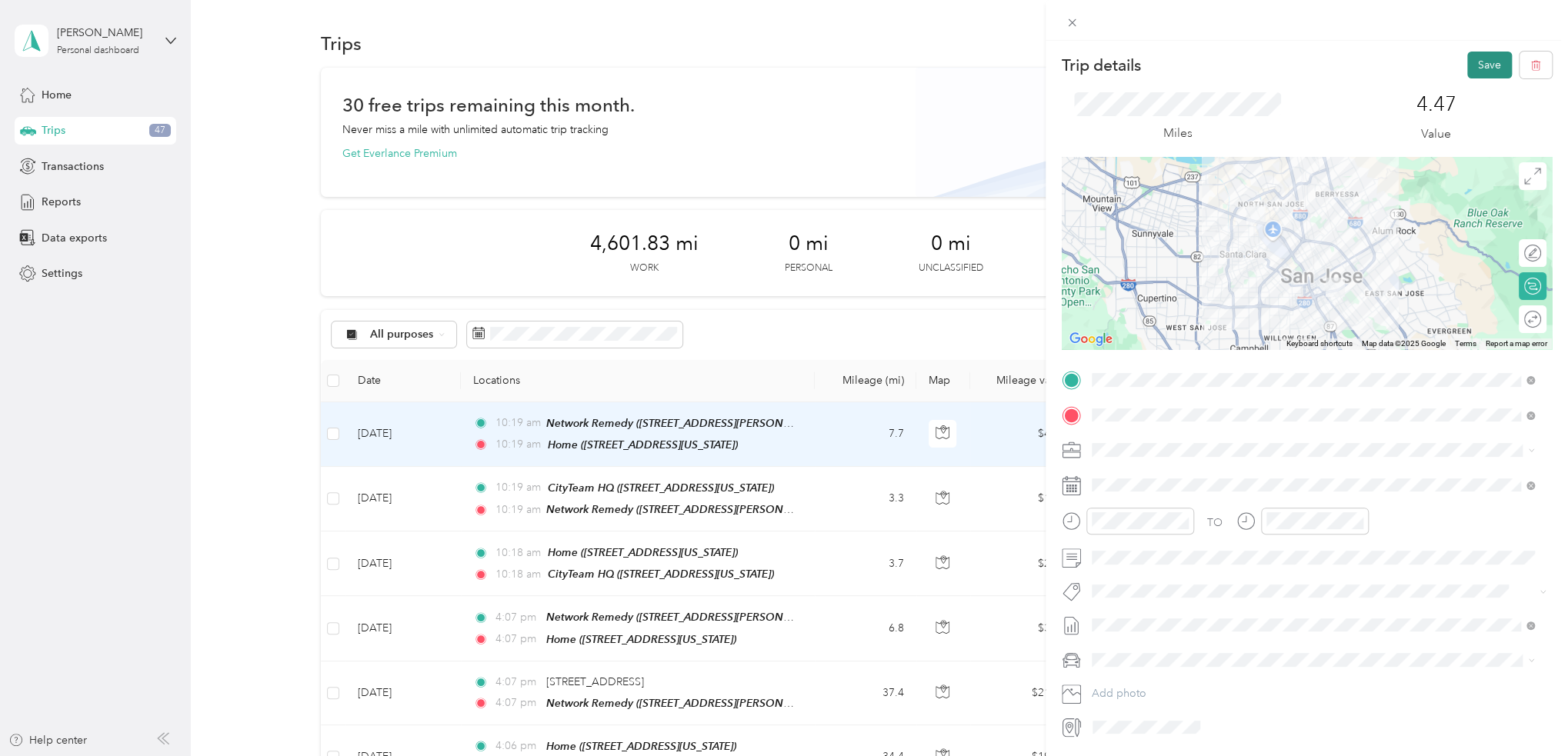
click at [1475, 67] on button "Save" at bounding box center [1490, 65] width 45 height 27
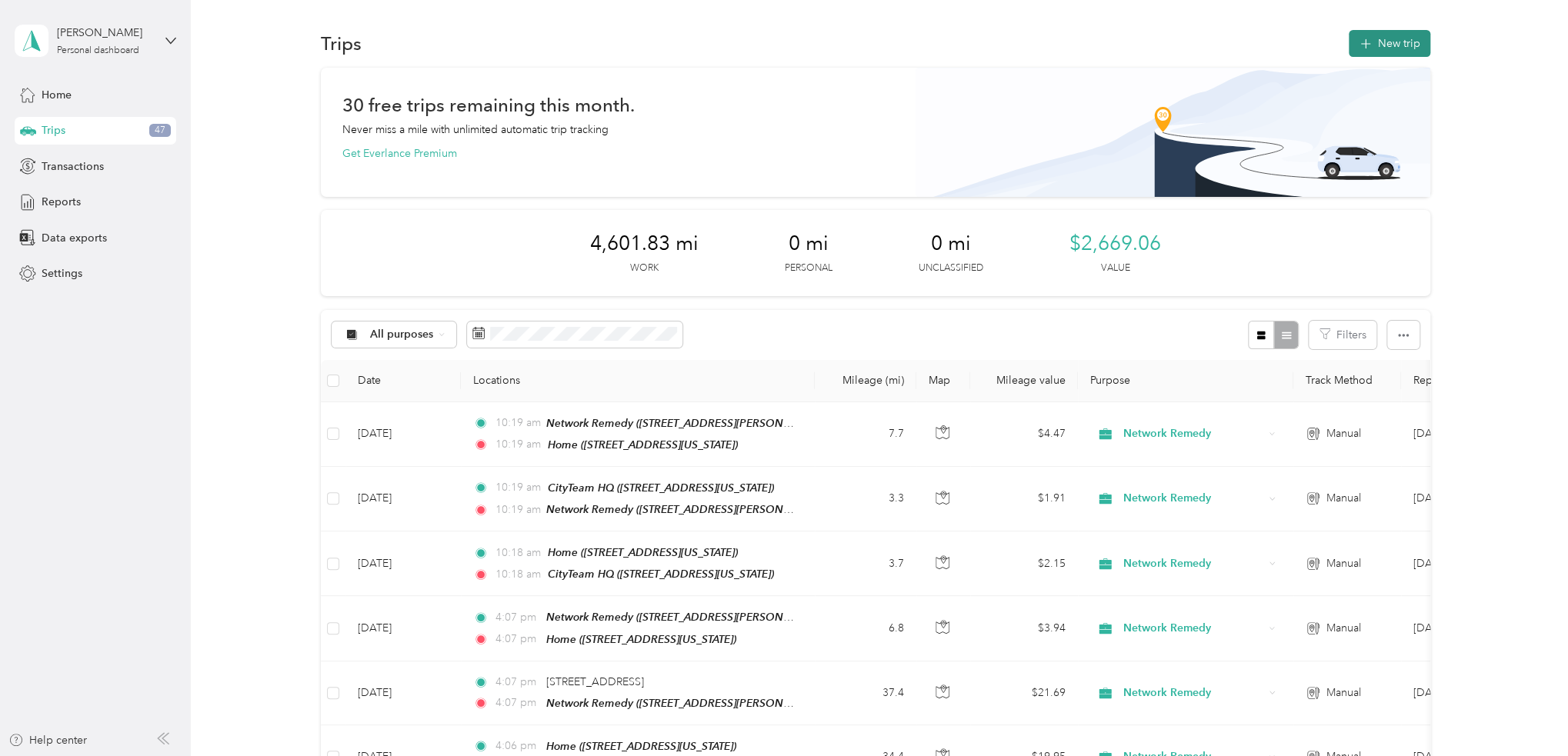
click at [1406, 42] on button "New trip" at bounding box center [1389, 43] width 82 height 27
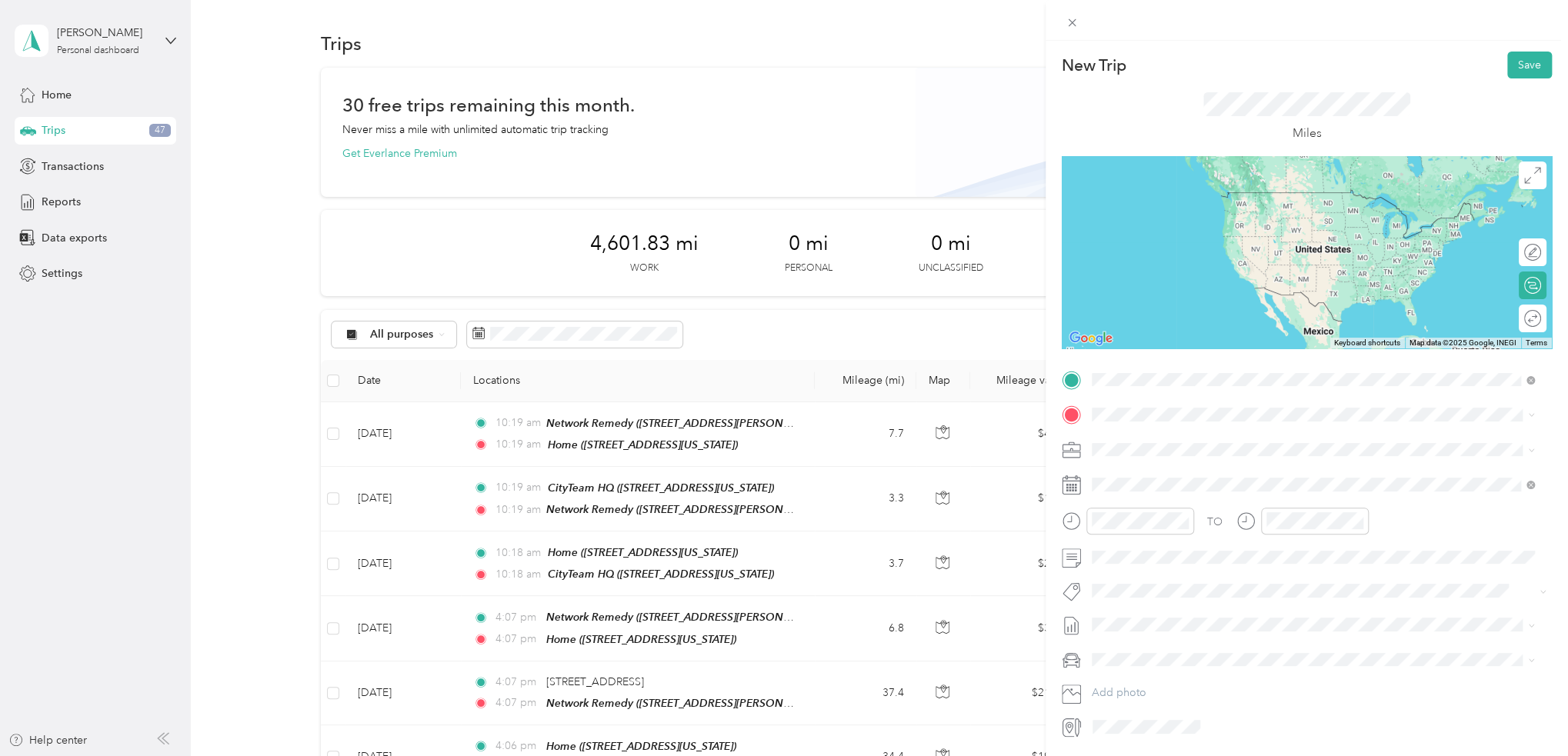
click at [1207, 459] on span "781 South 11th Street, 95112, San Jose, California, United States" at bounding box center [1197, 458] width 154 height 13
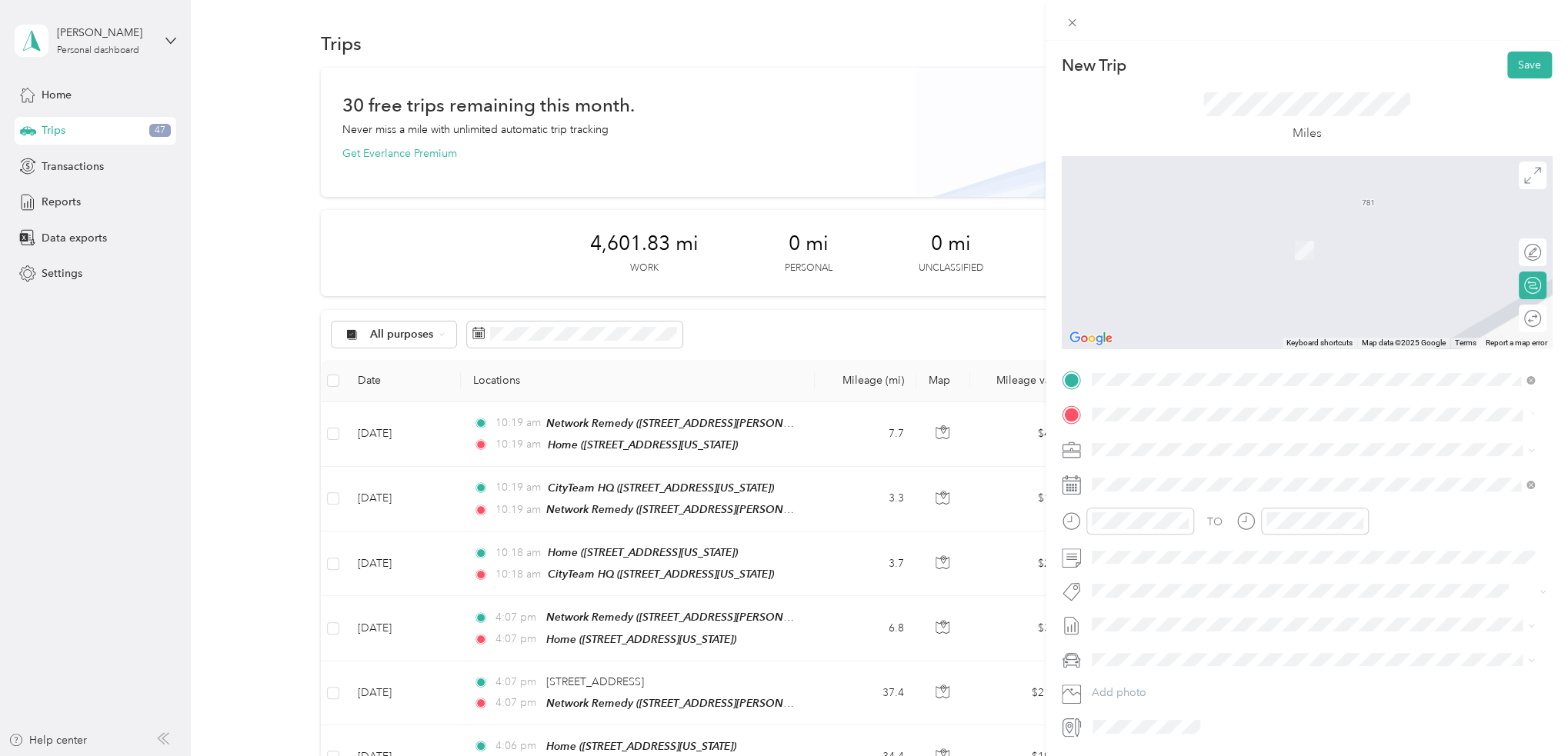
click at [1215, 469] on span "722 Washington Street Oakland, California 94607, United States" at bounding box center [1225, 470] width 210 height 14
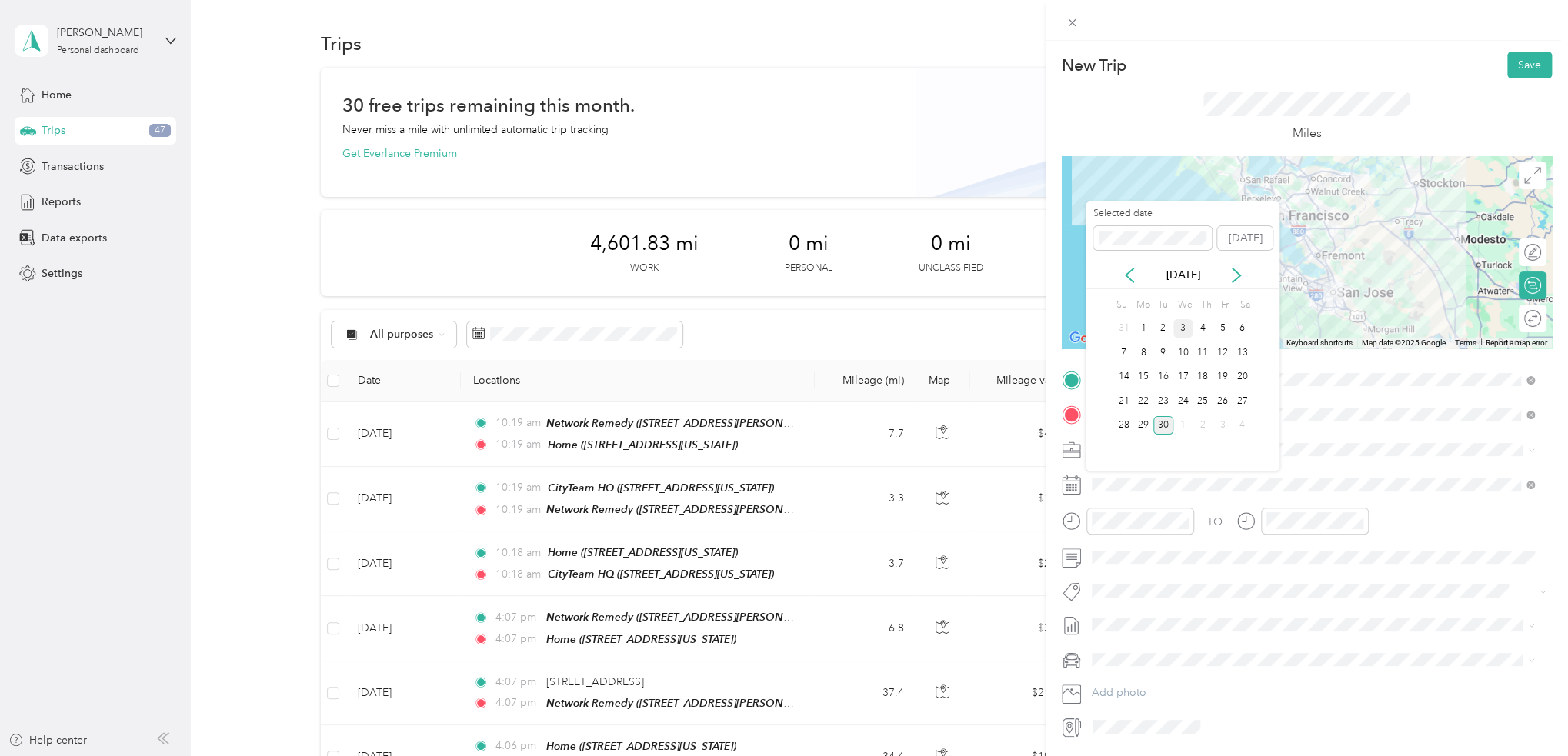
click at [1183, 326] on div "3" at bounding box center [1183, 328] width 20 height 19
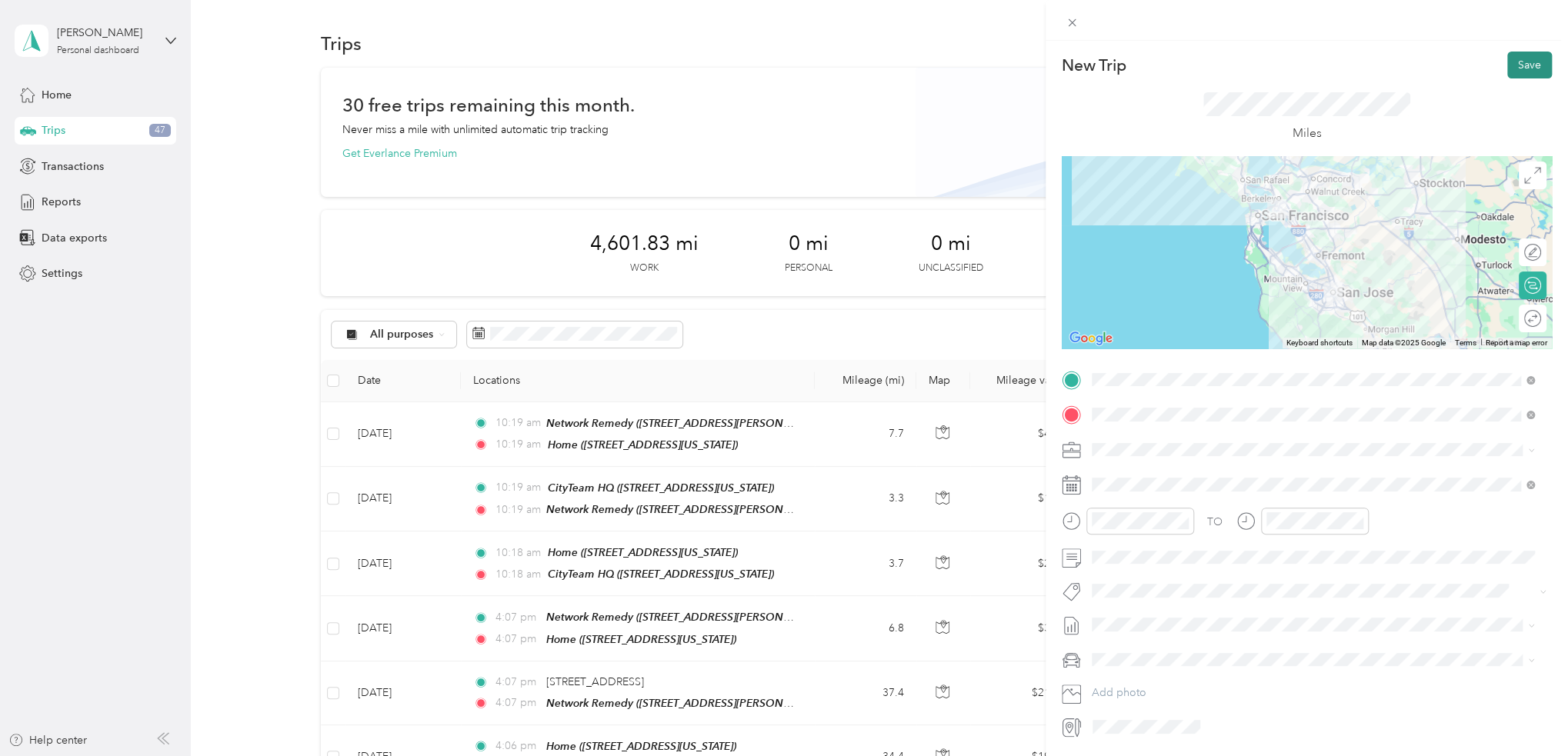
click at [1511, 57] on button "Save" at bounding box center [1530, 65] width 45 height 27
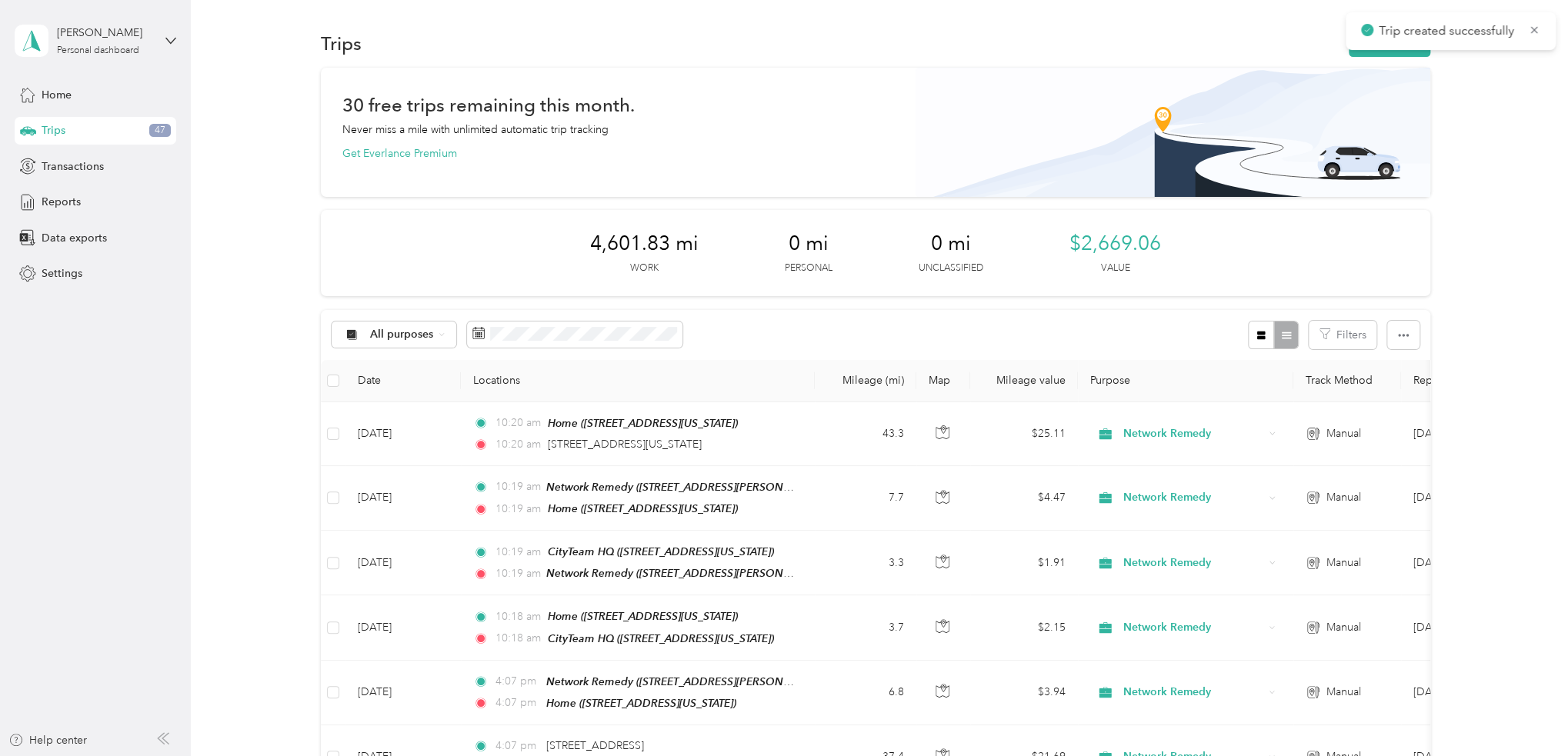
click at [1359, 57] on div "Trips New trip" at bounding box center [875, 42] width 1109 height 32
click at [1359, 55] on button "New trip" at bounding box center [1389, 43] width 82 height 27
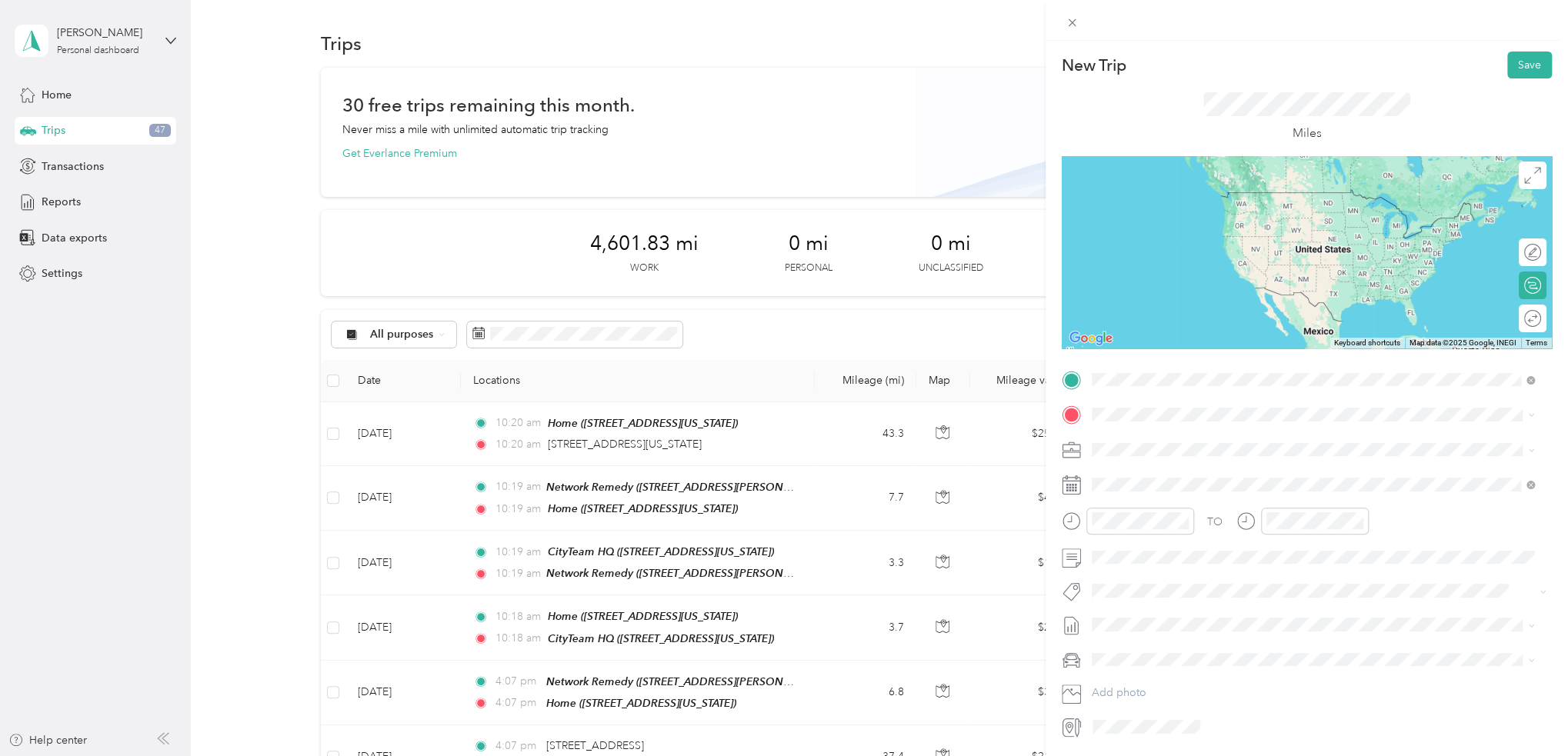
click at [1270, 435] on span "722 Washington Street Oakland, California 94607, United States" at bounding box center [1225, 435] width 210 height 14
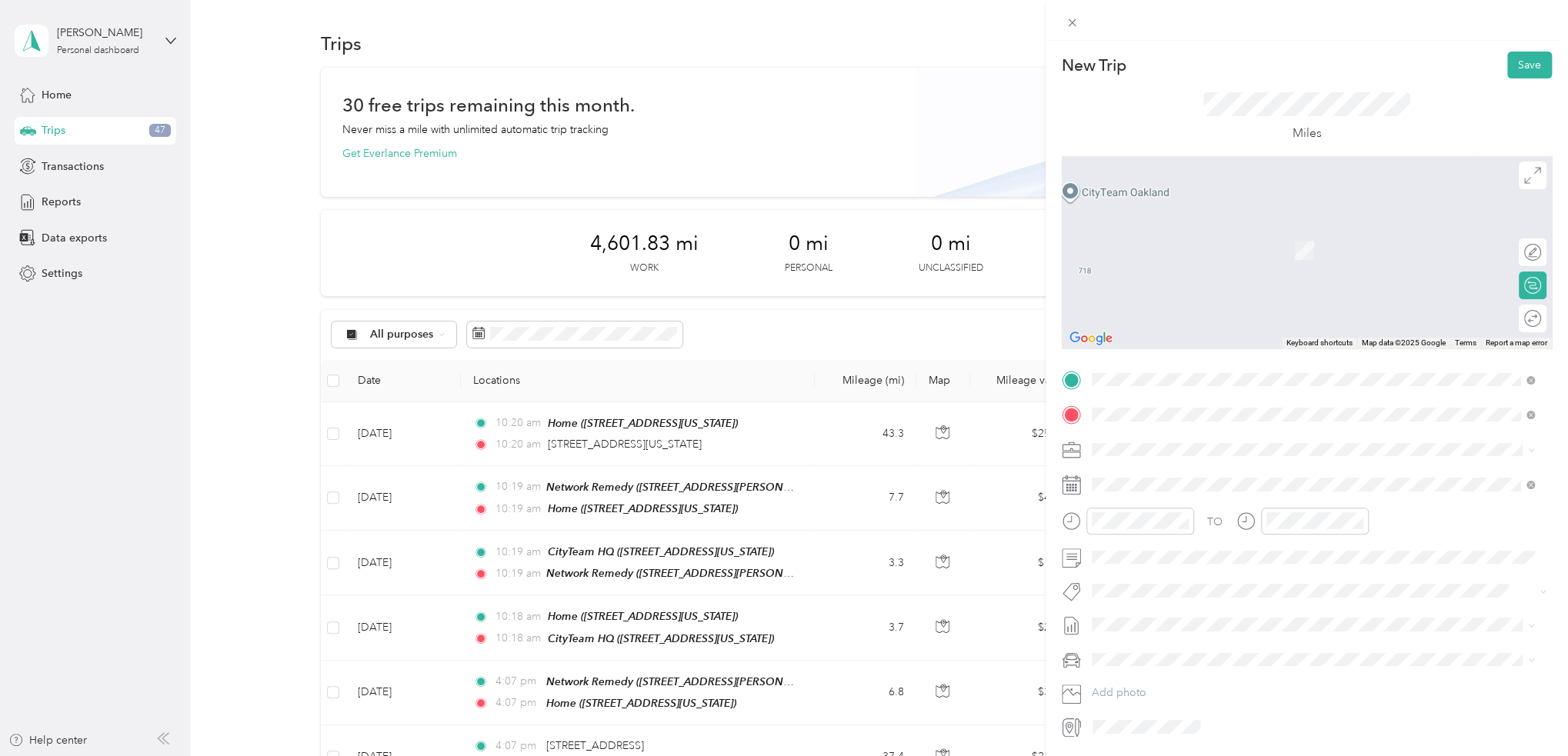
click at [1227, 482] on div "TEAM Network Remedy 3150 De La Cruz Boulevard, 95054, Santa Clara, California, …" at bounding box center [1239, 487] width 239 height 37
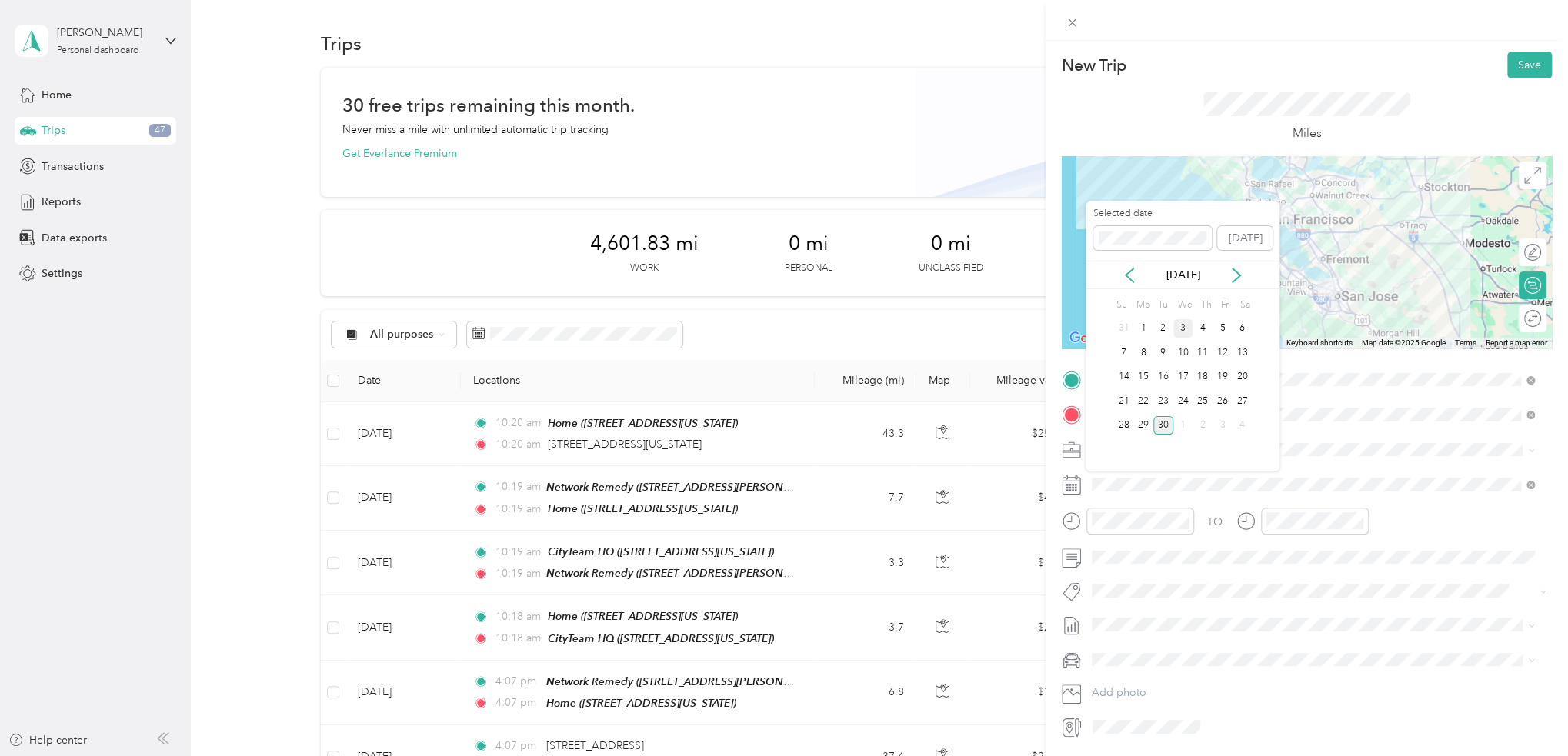
click at [1182, 326] on div "3" at bounding box center [1183, 328] width 20 height 19
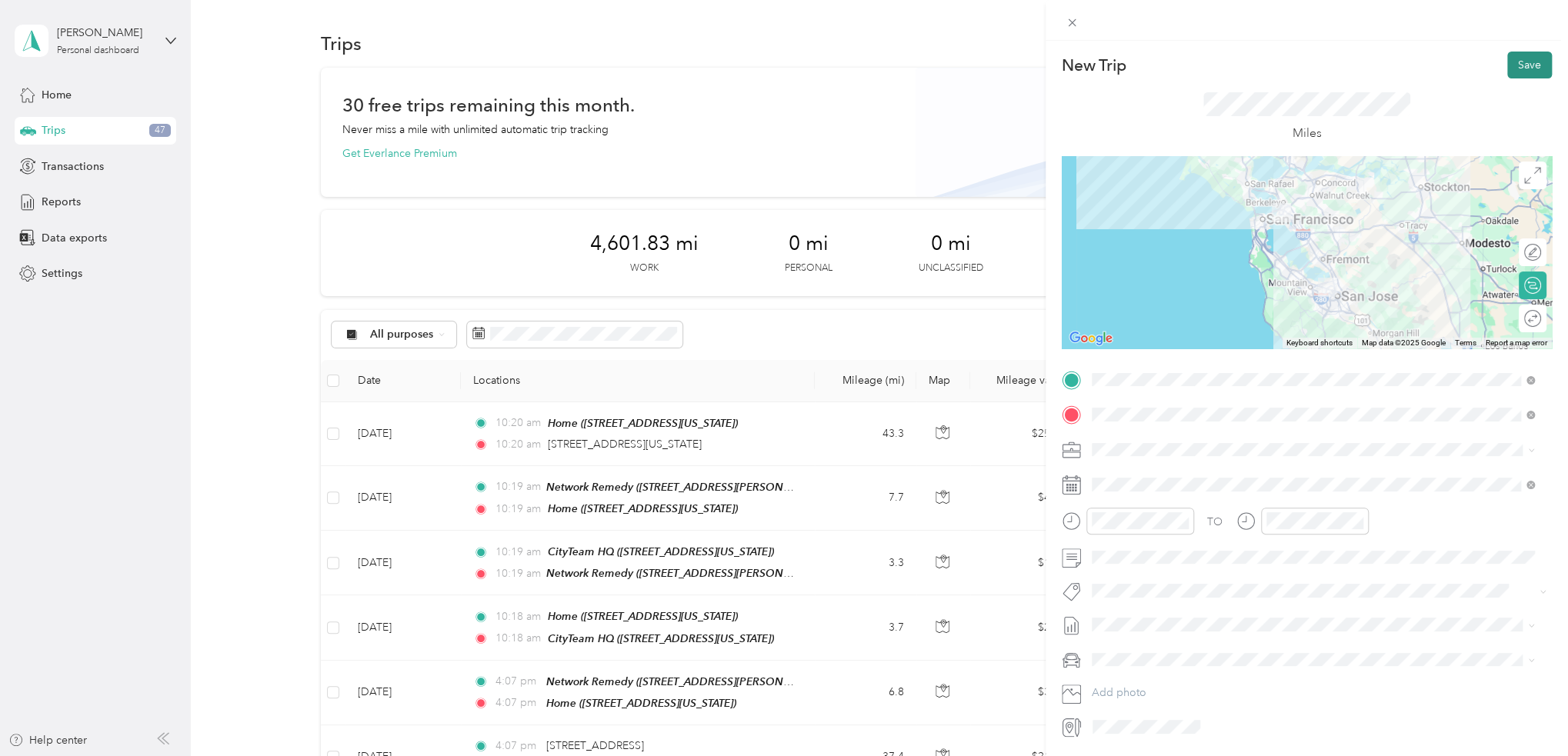
click at [1515, 60] on button "Save" at bounding box center [1530, 65] width 45 height 27
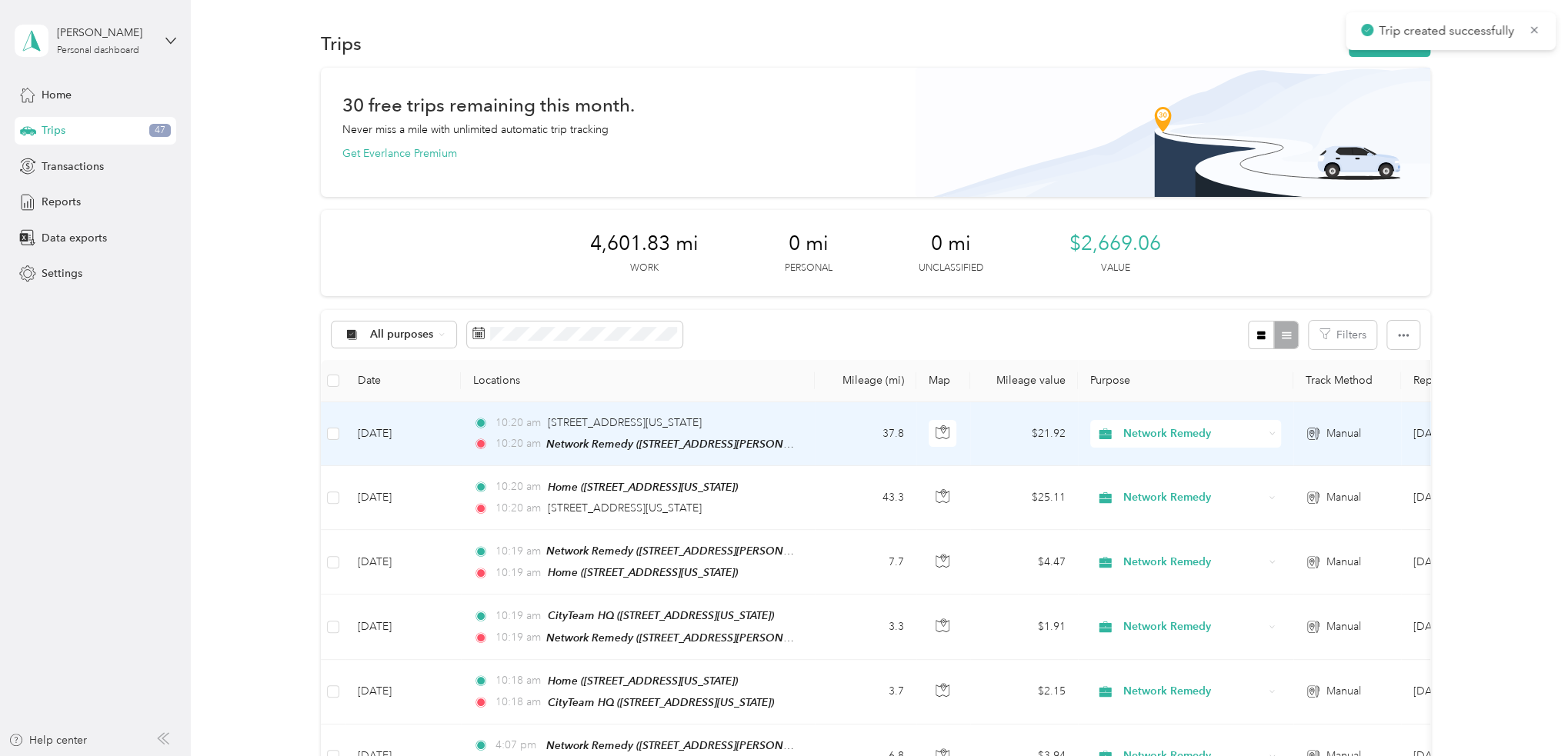
click at [1004, 444] on td "$21.92" at bounding box center [1023, 434] width 107 height 64
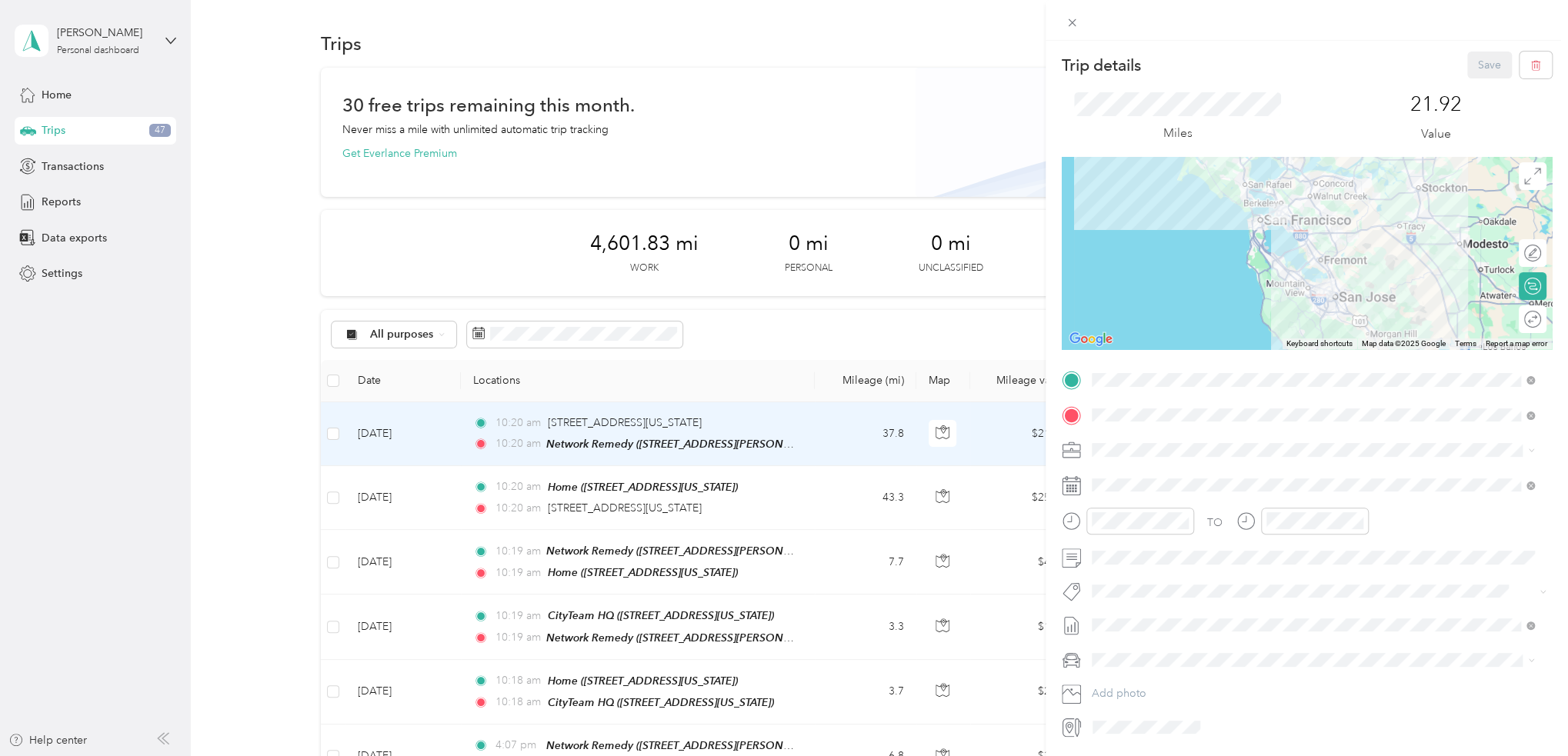
click at [769, 336] on div "Trip details Save This trip cannot be edited because it is either under review,…" at bounding box center [784, 378] width 1568 height 756
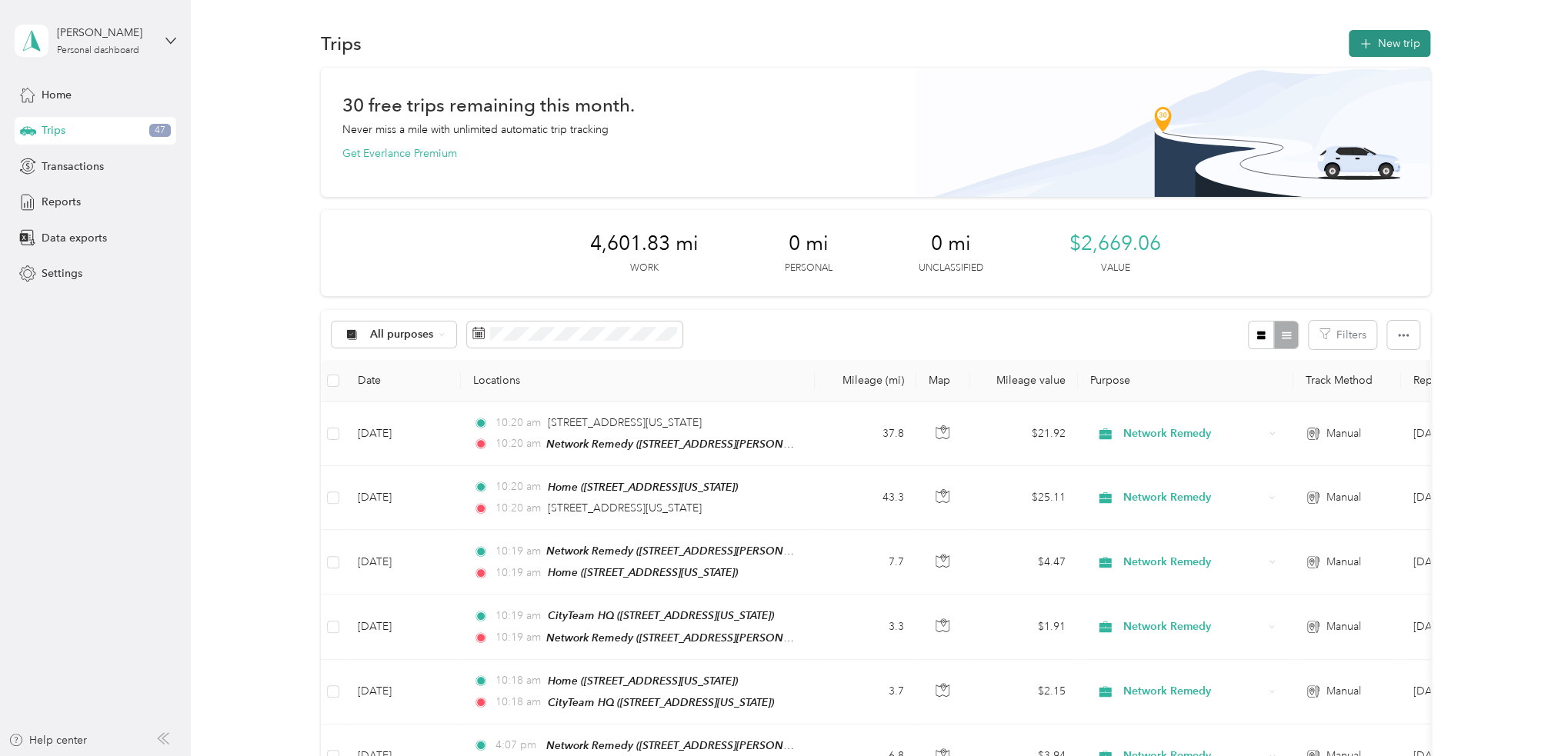
click at [1367, 47] on span "button" at bounding box center [1365, 43] width 12 height 13
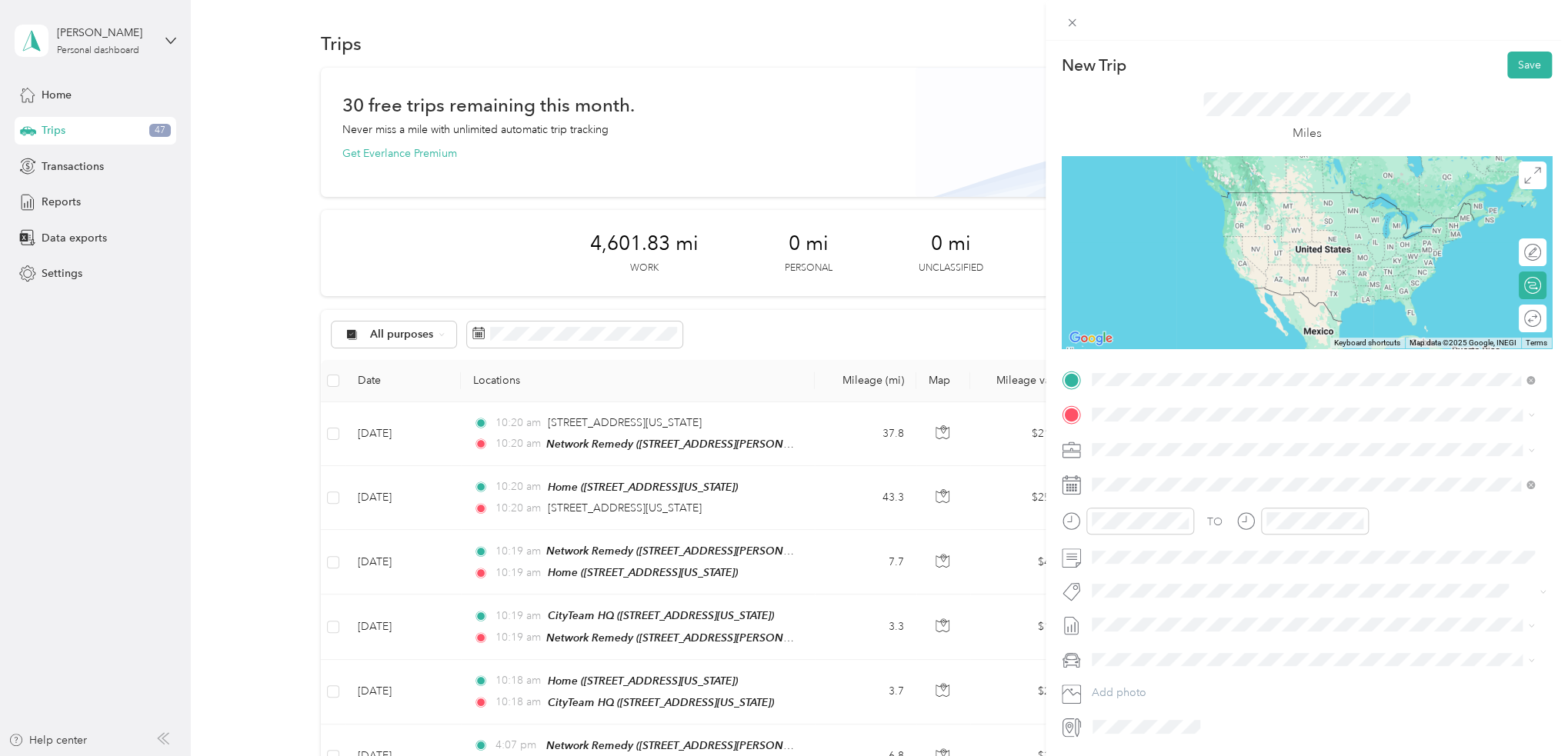
click at [1197, 447] on div "TEAM Network Remedy" at bounding box center [1239, 443] width 239 height 19
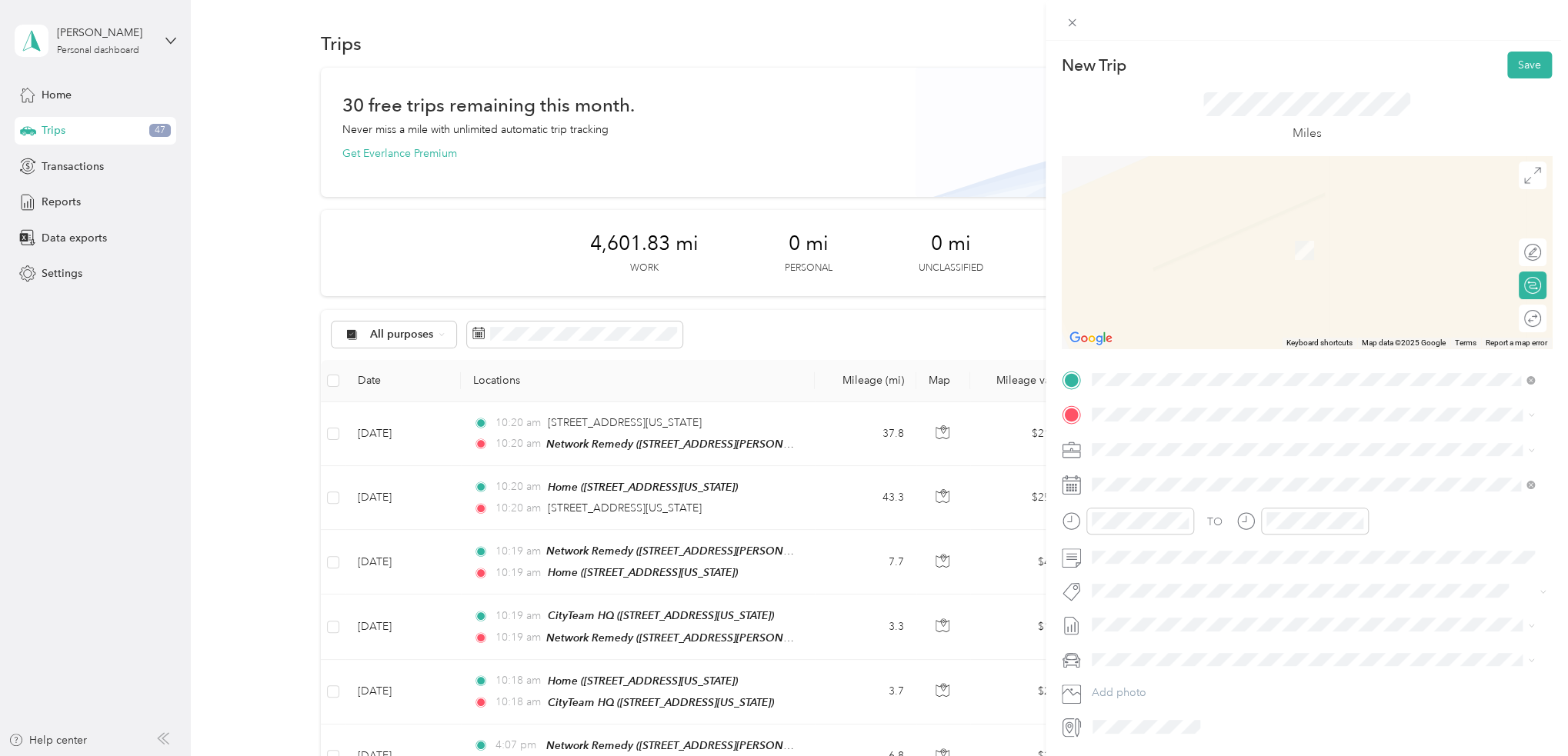
click at [1205, 488] on span "781 South 11th Street, 95112, San Jose, California, United States" at bounding box center [1197, 493] width 154 height 13
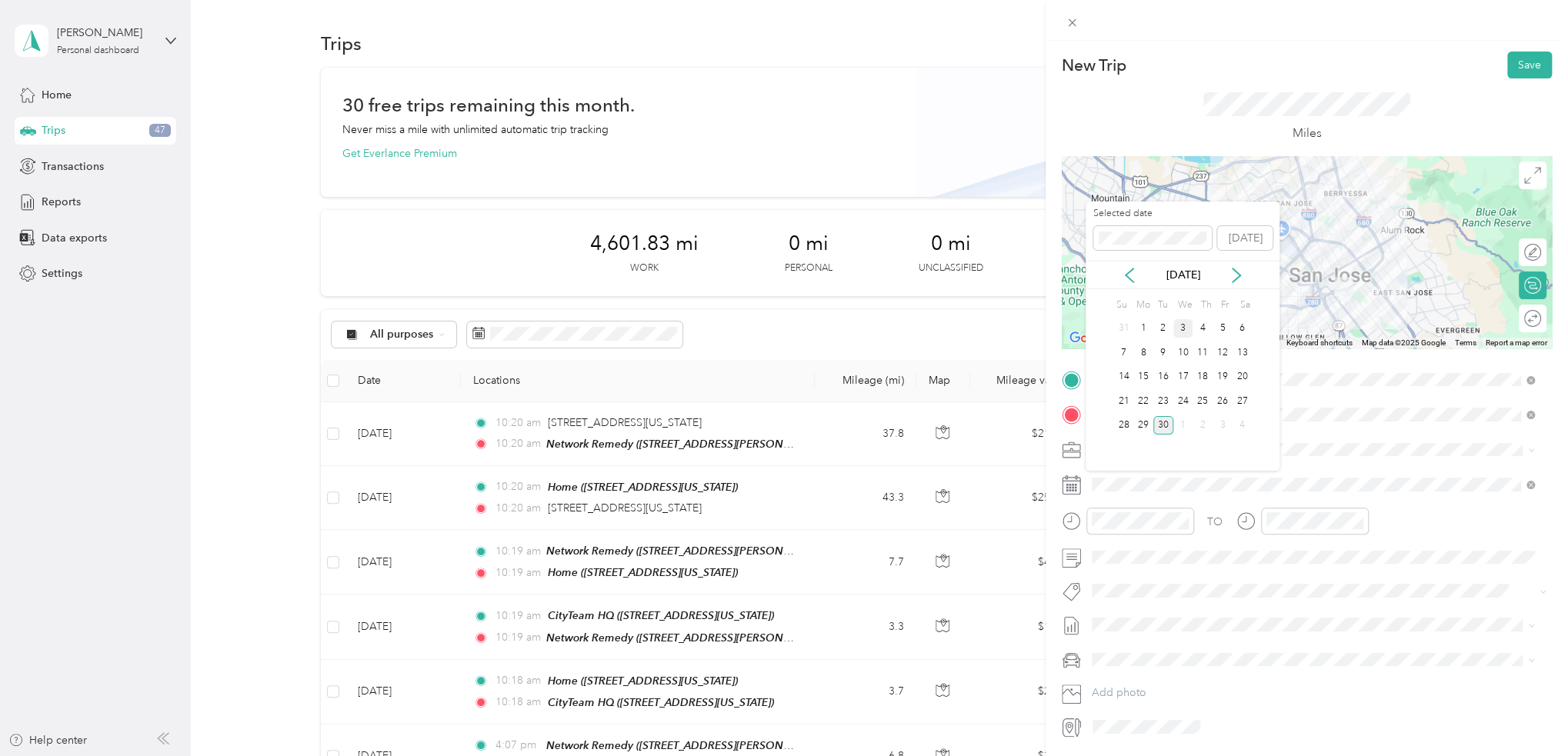
click at [1182, 325] on div "3" at bounding box center [1183, 328] width 20 height 19
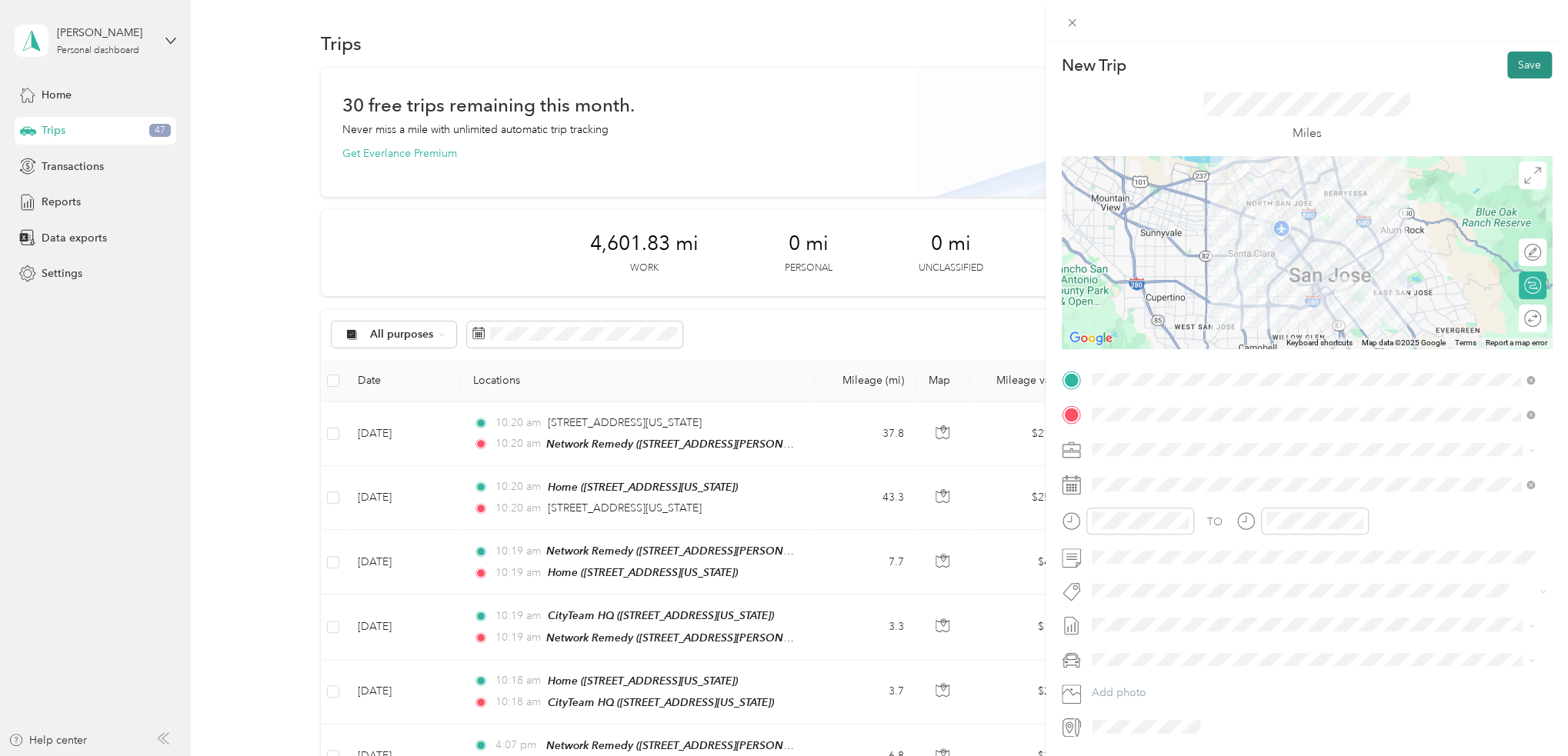
click at [1521, 62] on button "Save" at bounding box center [1530, 65] width 45 height 27
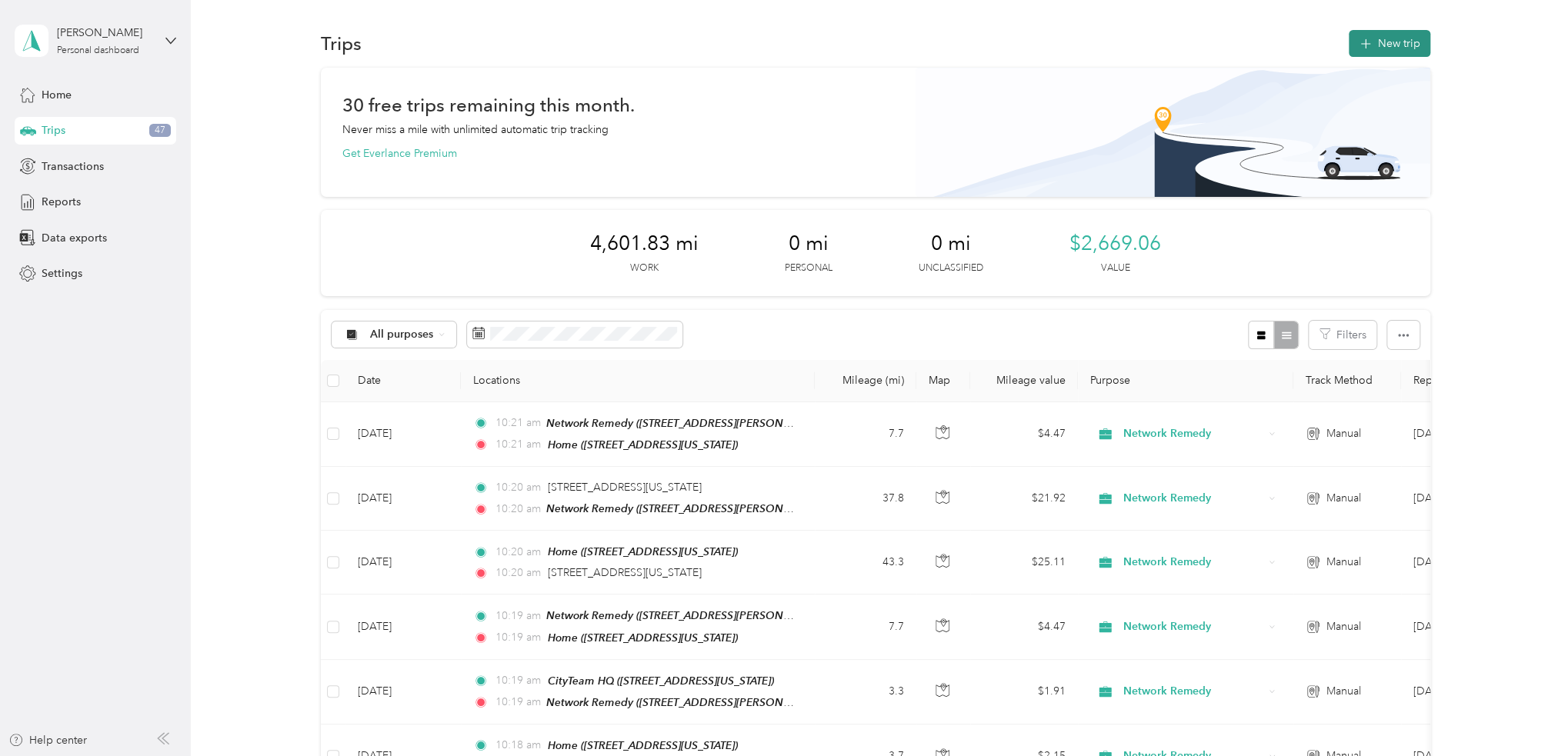
click at [1381, 46] on button "New trip" at bounding box center [1389, 43] width 82 height 27
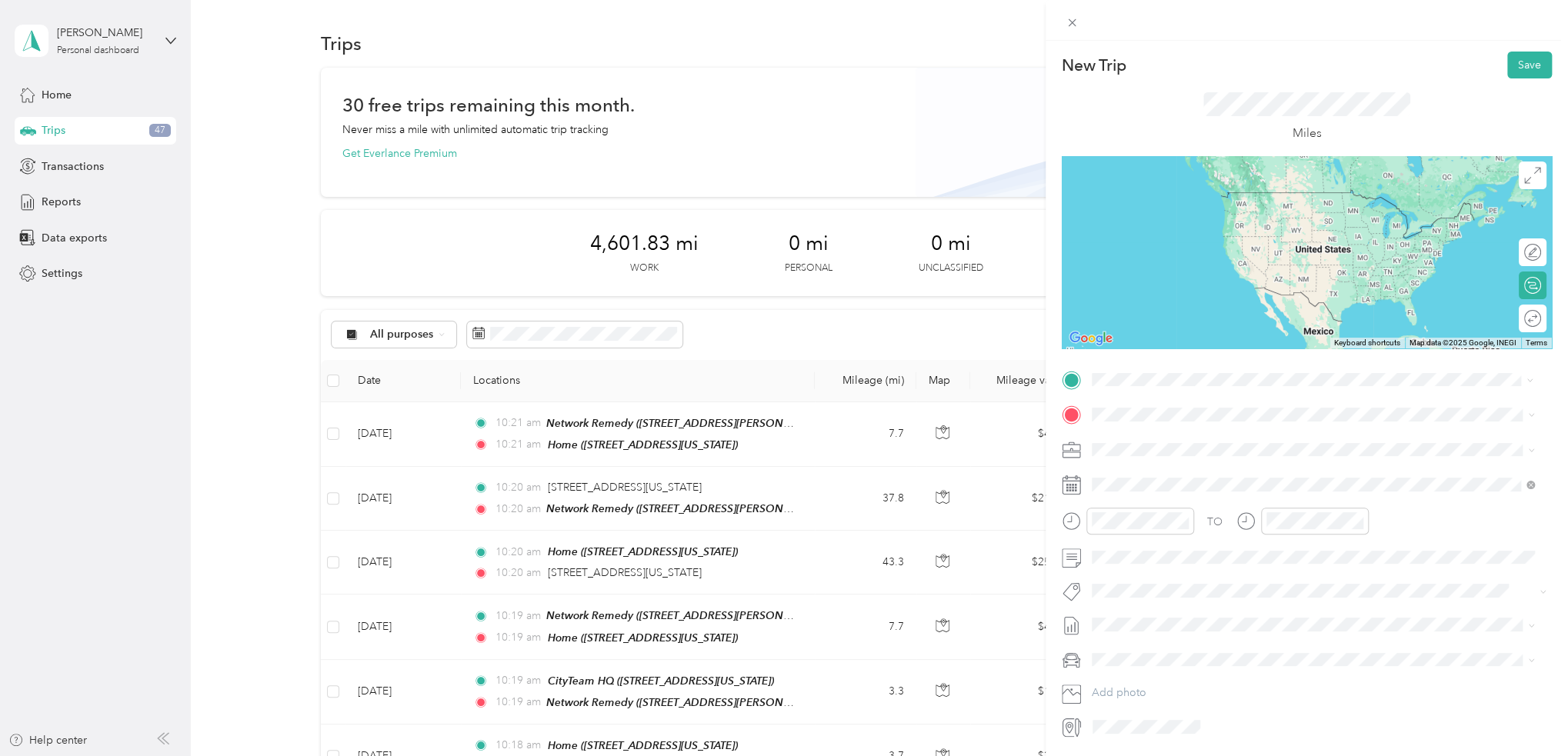
click at [1196, 451] on span "781 South 11th Street, 95112, San Jose, California, United States" at bounding box center [1197, 458] width 154 height 13
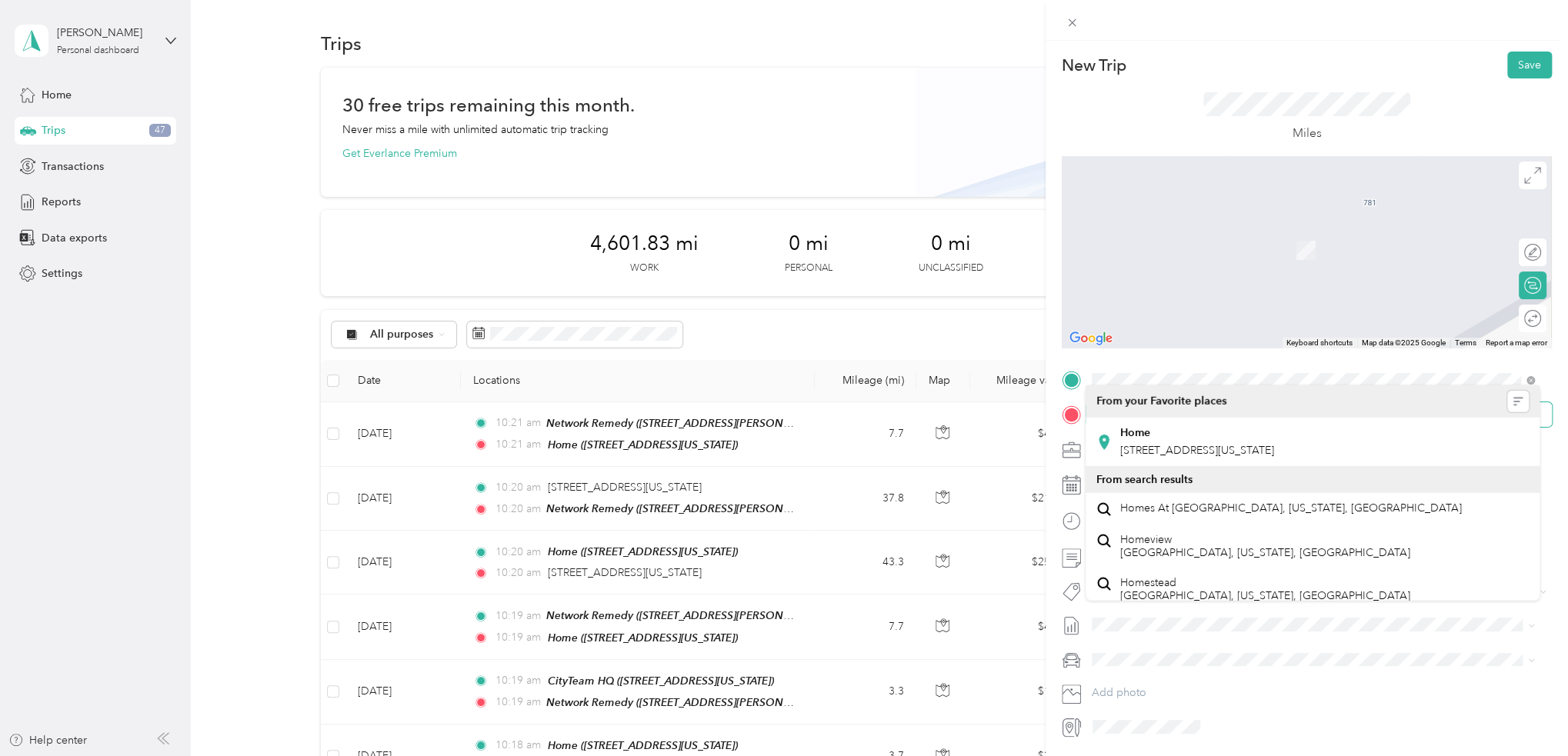
click at [1182, 420] on span at bounding box center [1318, 415] width 465 height 25
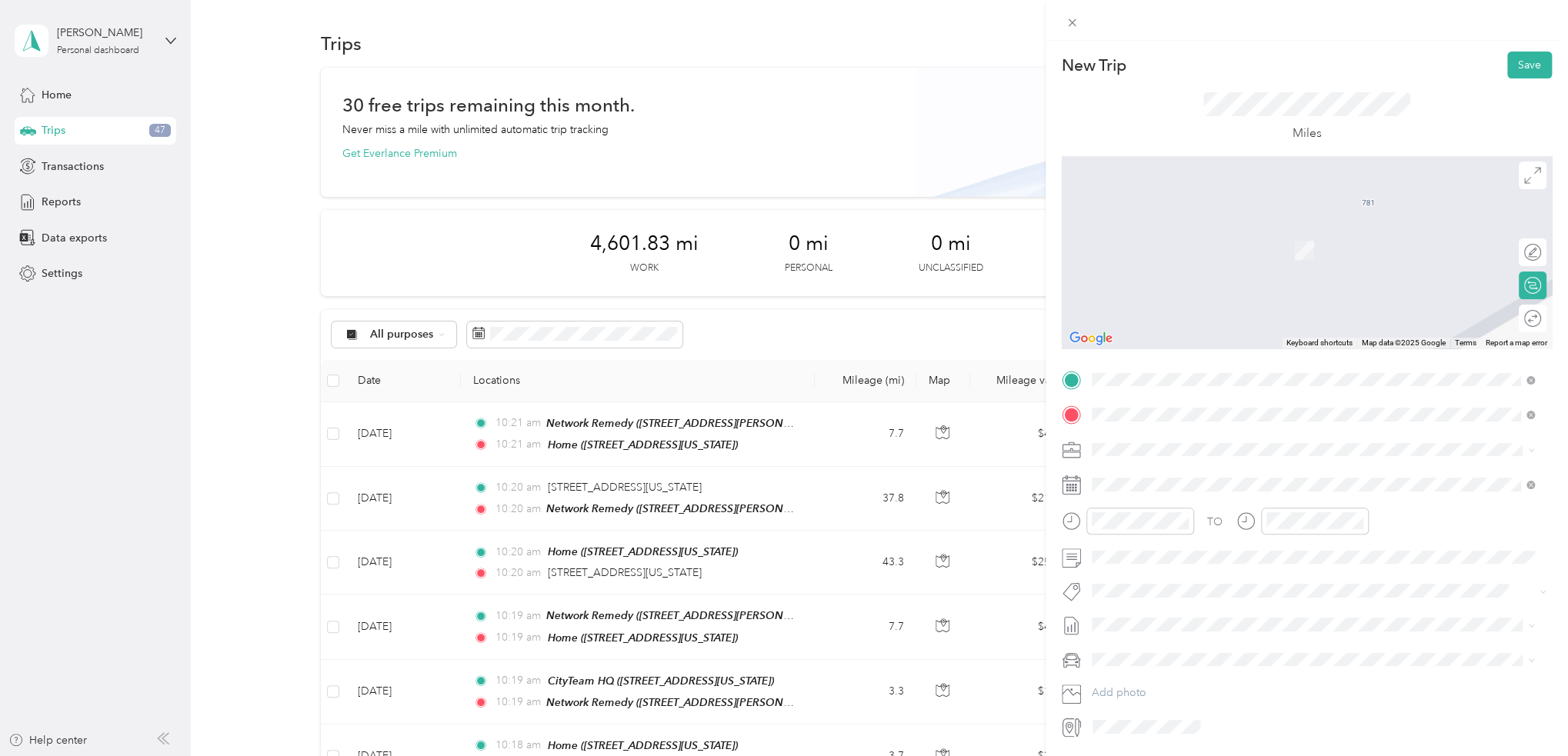
click at [1207, 477] on strong "XL HQ Milpitas" at bounding box center [1211, 478] width 76 height 14
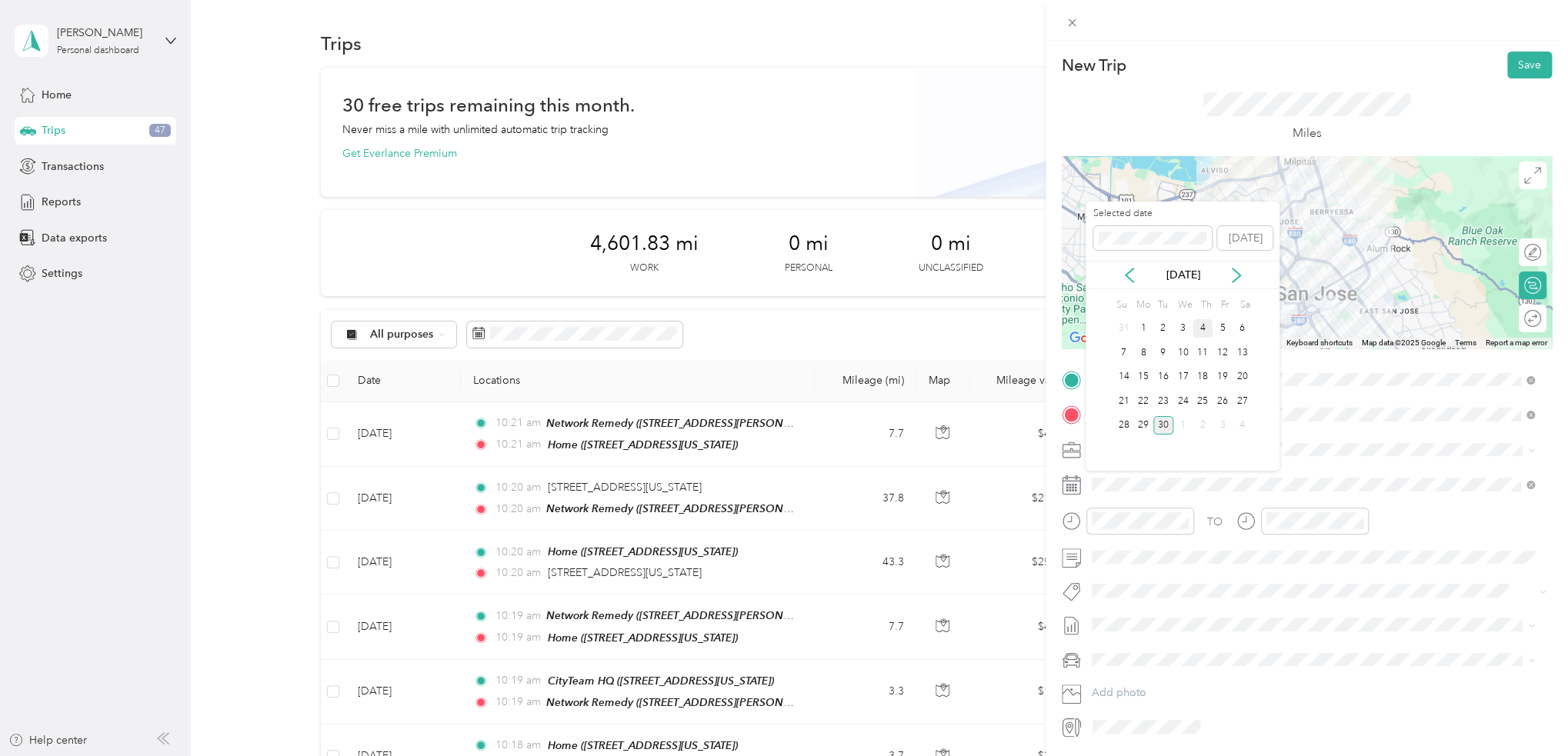
click at [1201, 326] on div "4" at bounding box center [1202, 328] width 20 height 19
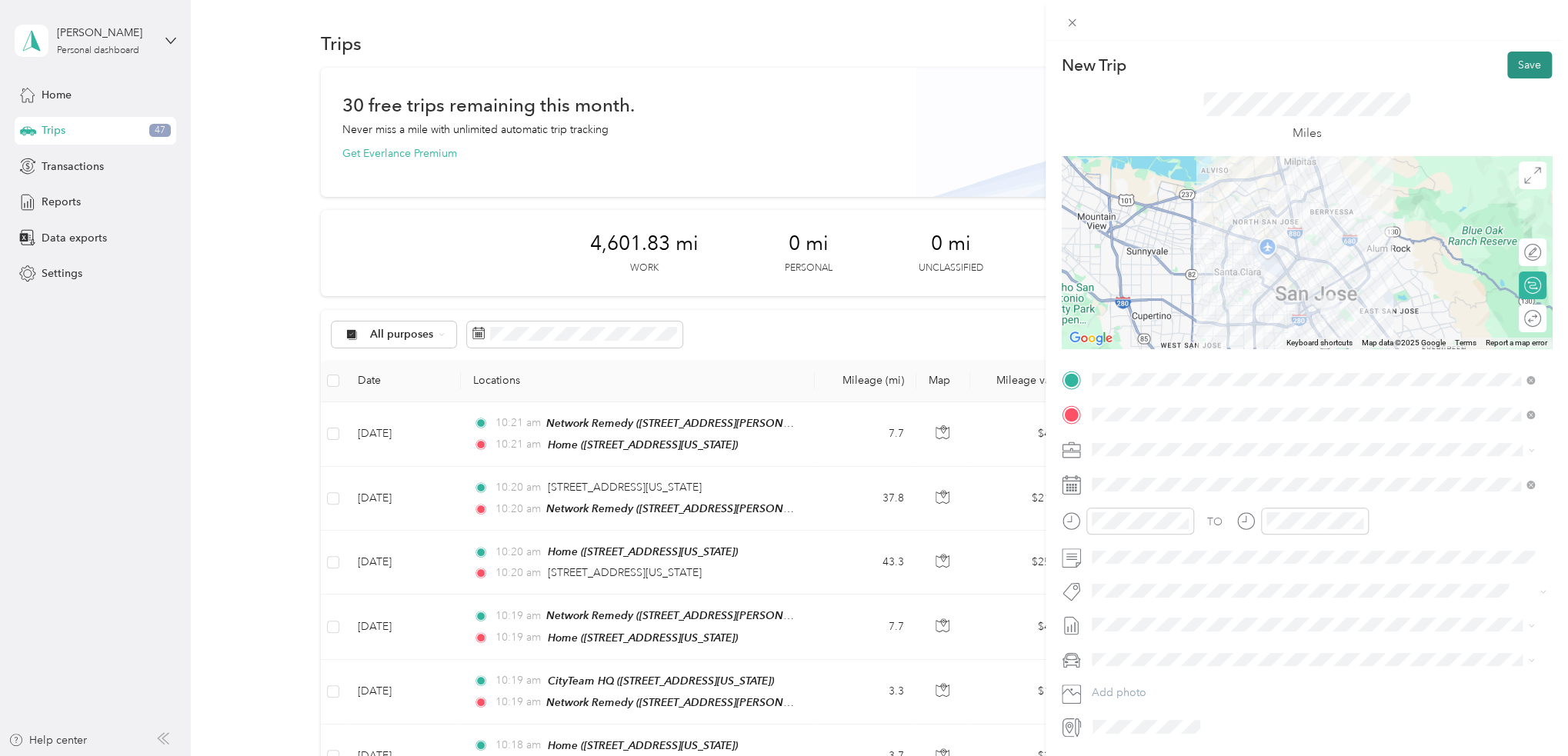
click at [1508, 66] on button "Save" at bounding box center [1530, 65] width 45 height 27
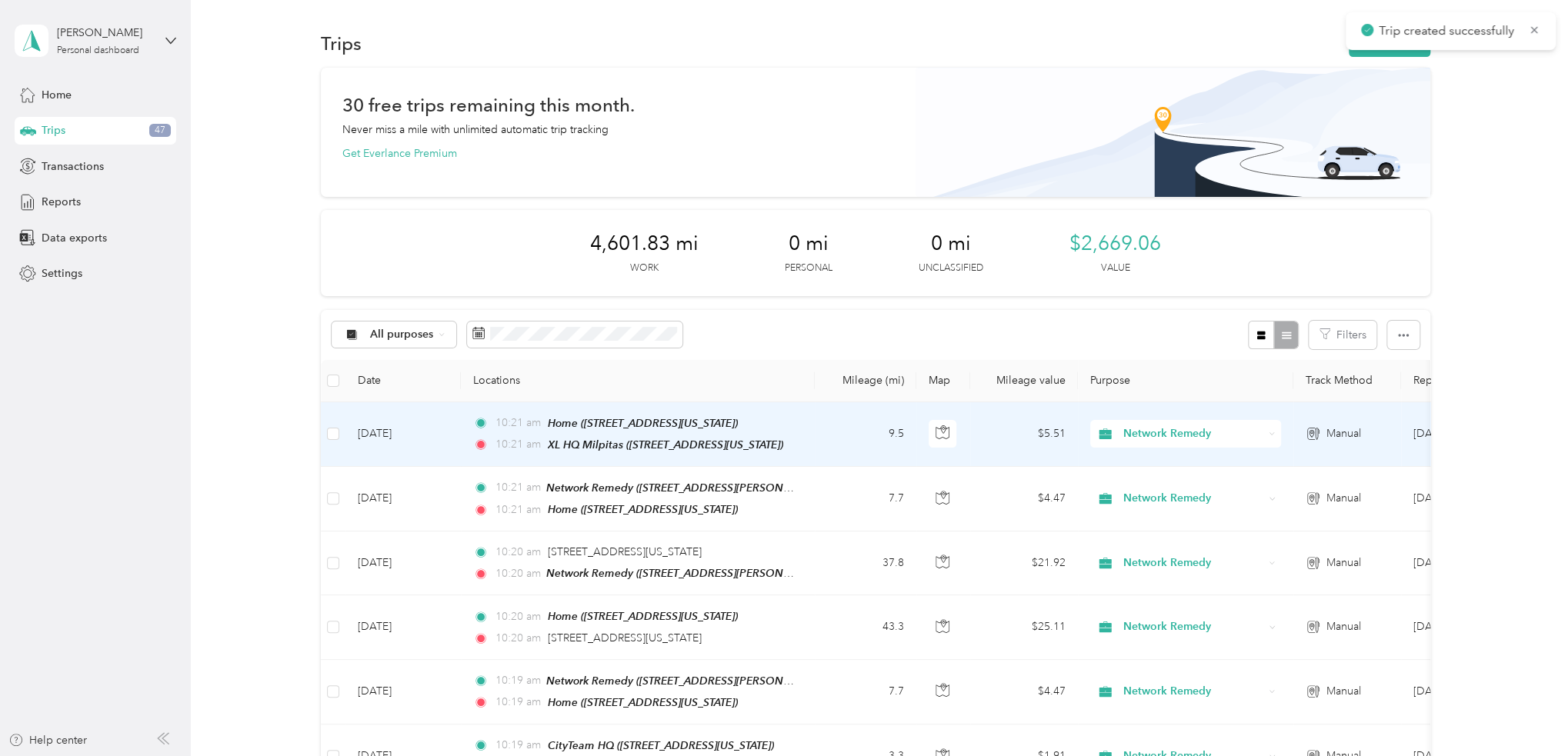
click at [833, 427] on td "9.5" at bounding box center [865, 435] width 102 height 65
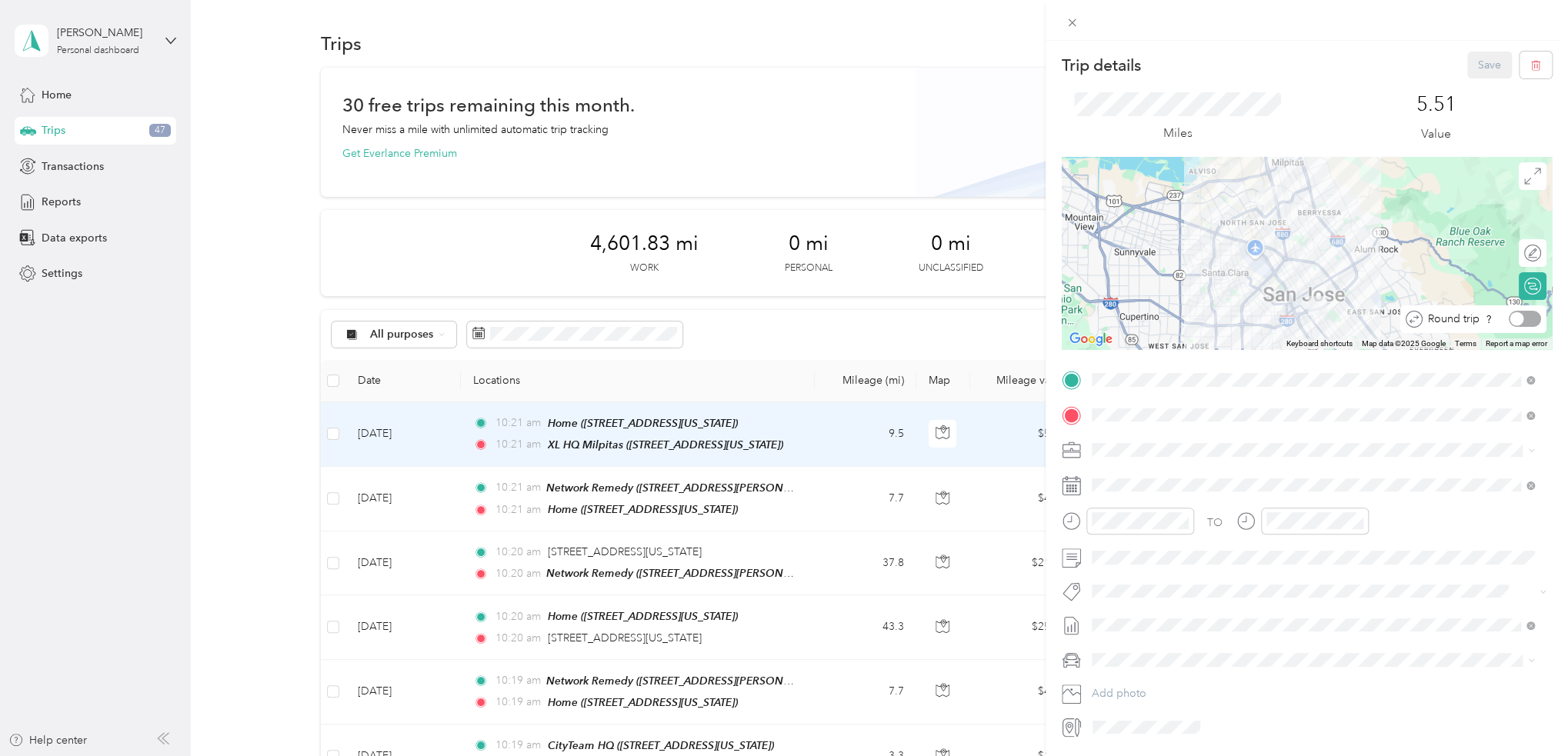
click at [1511, 316] on div at bounding box center [1525, 318] width 32 height 16
click at [1468, 76] on button "Save" at bounding box center [1490, 65] width 45 height 27
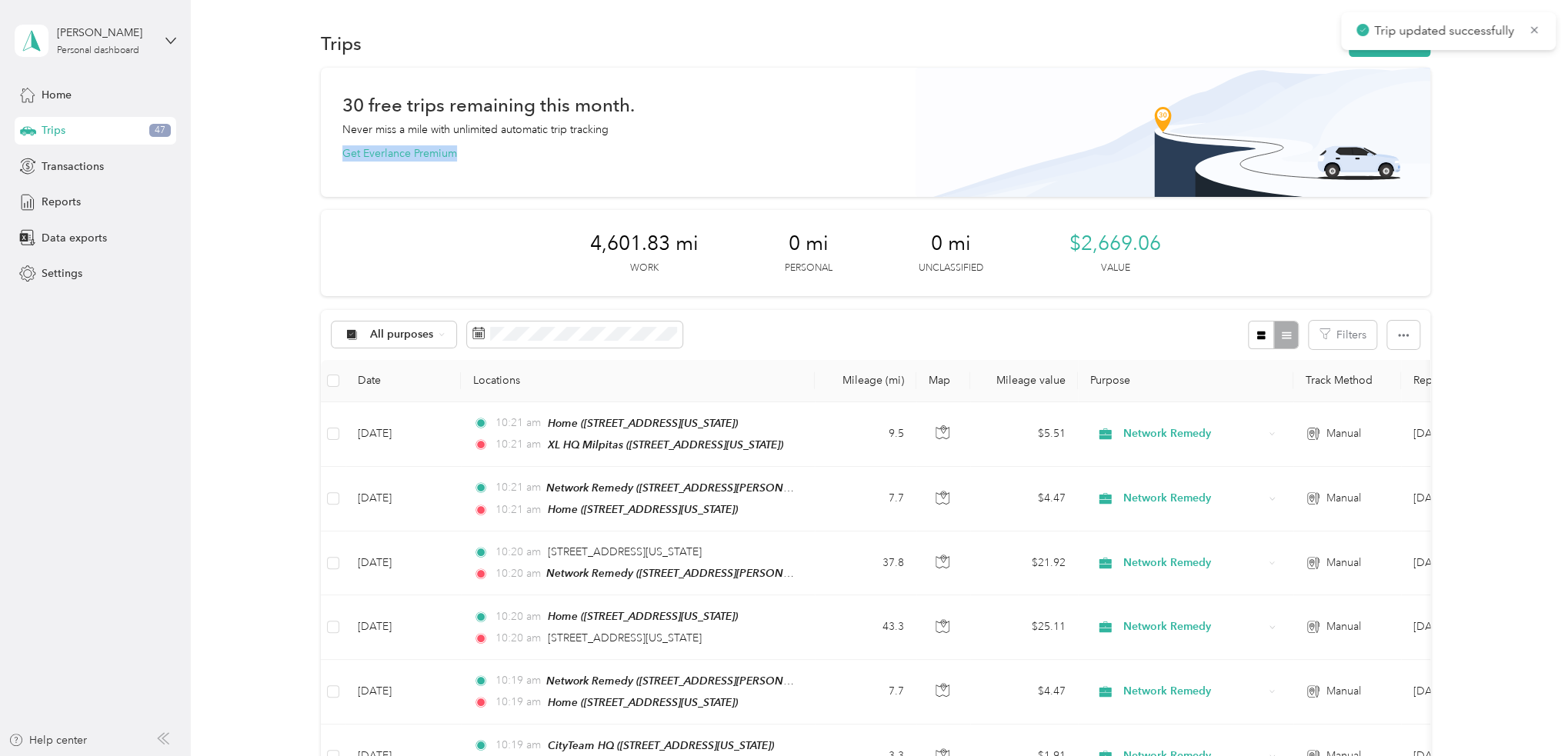
click at [948, 137] on div "30 free trips remaining this month. Never miss a mile with unlimited automatic …" at bounding box center [875, 129] width 1066 height 65
click at [881, 97] on div "30 free trips remaining this month. Never miss a mile with unlimited automatic …" at bounding box center [875, 129] width 1066 height 65
click at [1402, 33] on button "New trip" at bounding box center [1389, 43] width 82 height 27
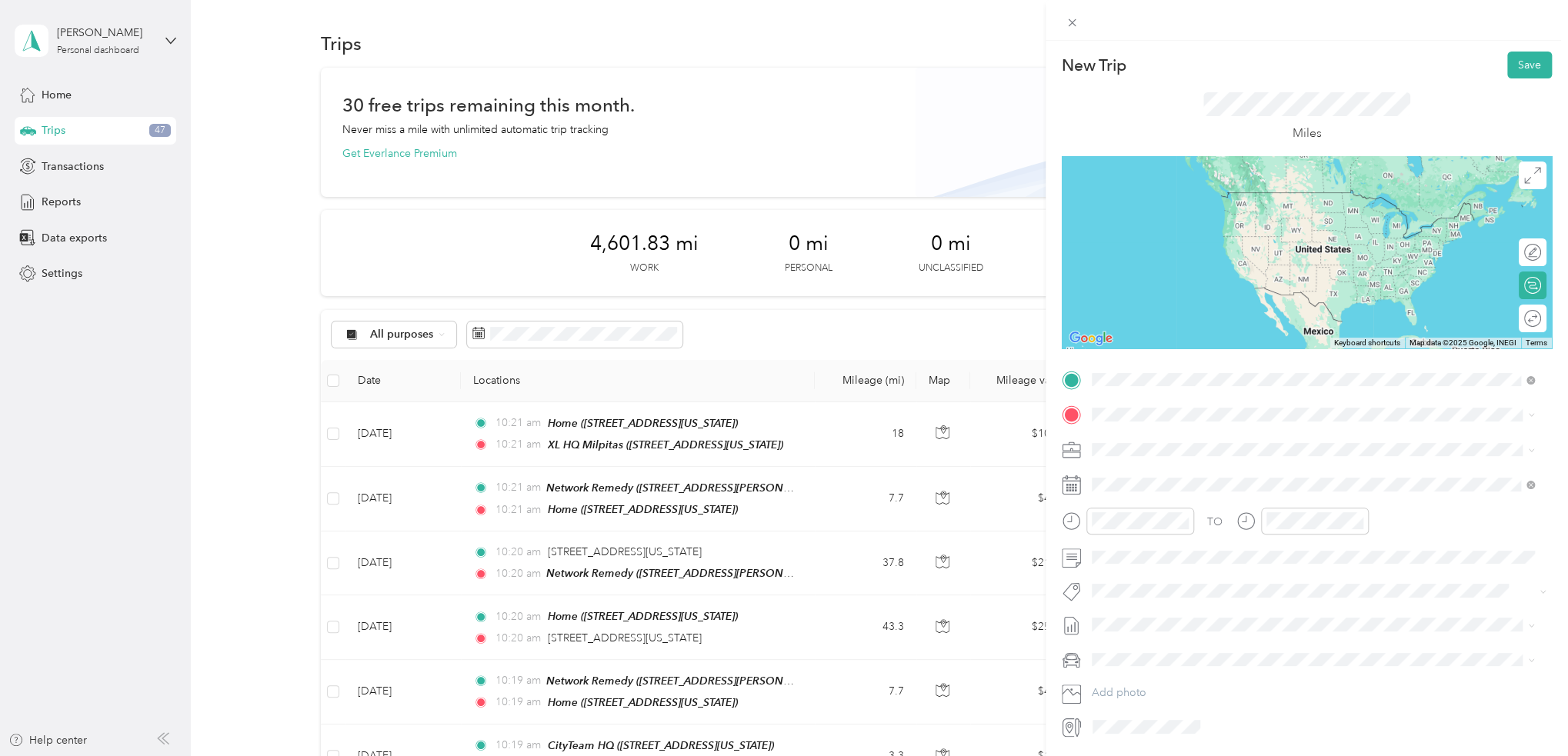
click at [1182, 449] on div "Home 781 South 11th Street, 95112, San Jose, California, United States" at bounding box center [1197, 450] width 154 height 32
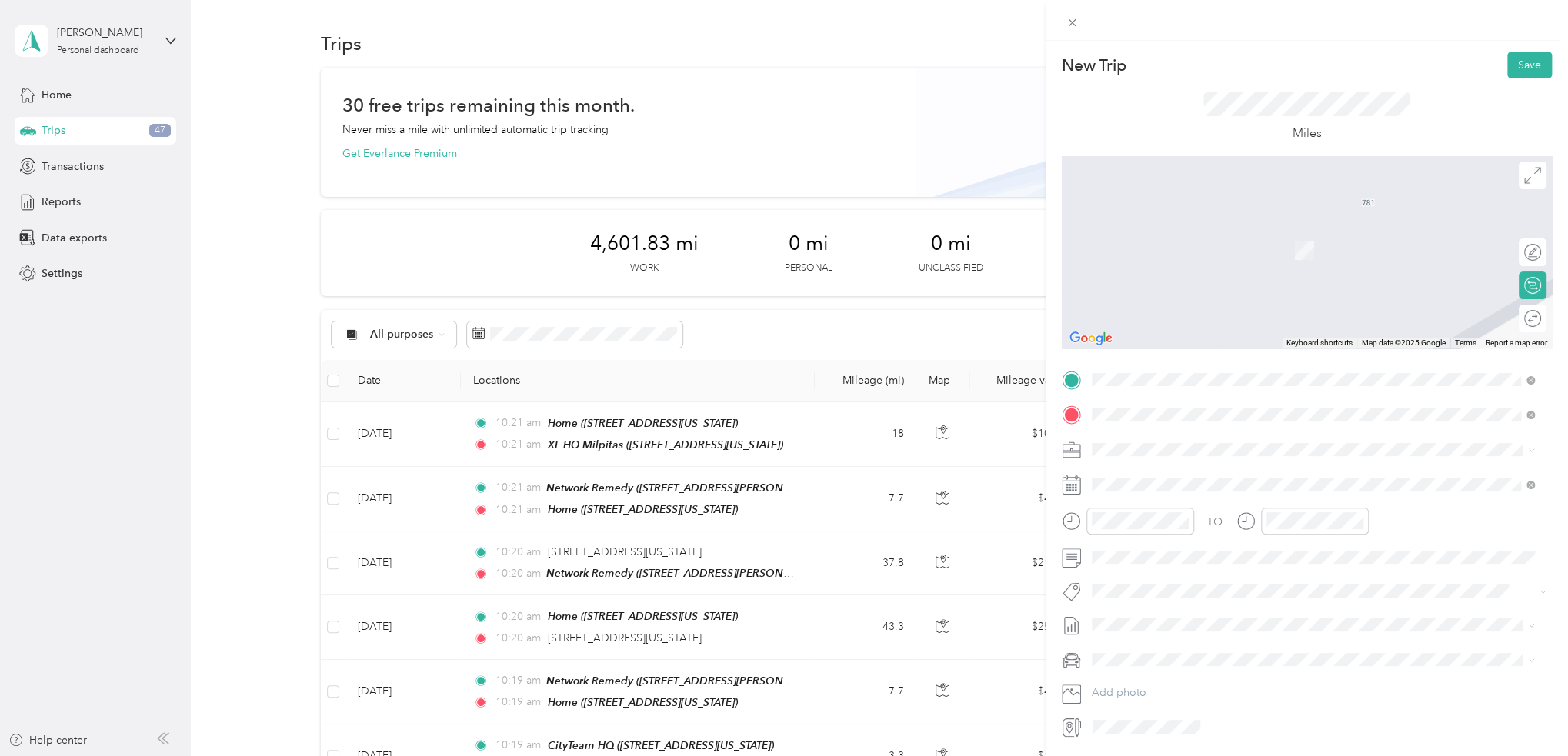
click at [1209, 525] on strong "CityTeam HQ" at bounding box center [1207, 526] width 67 height 14
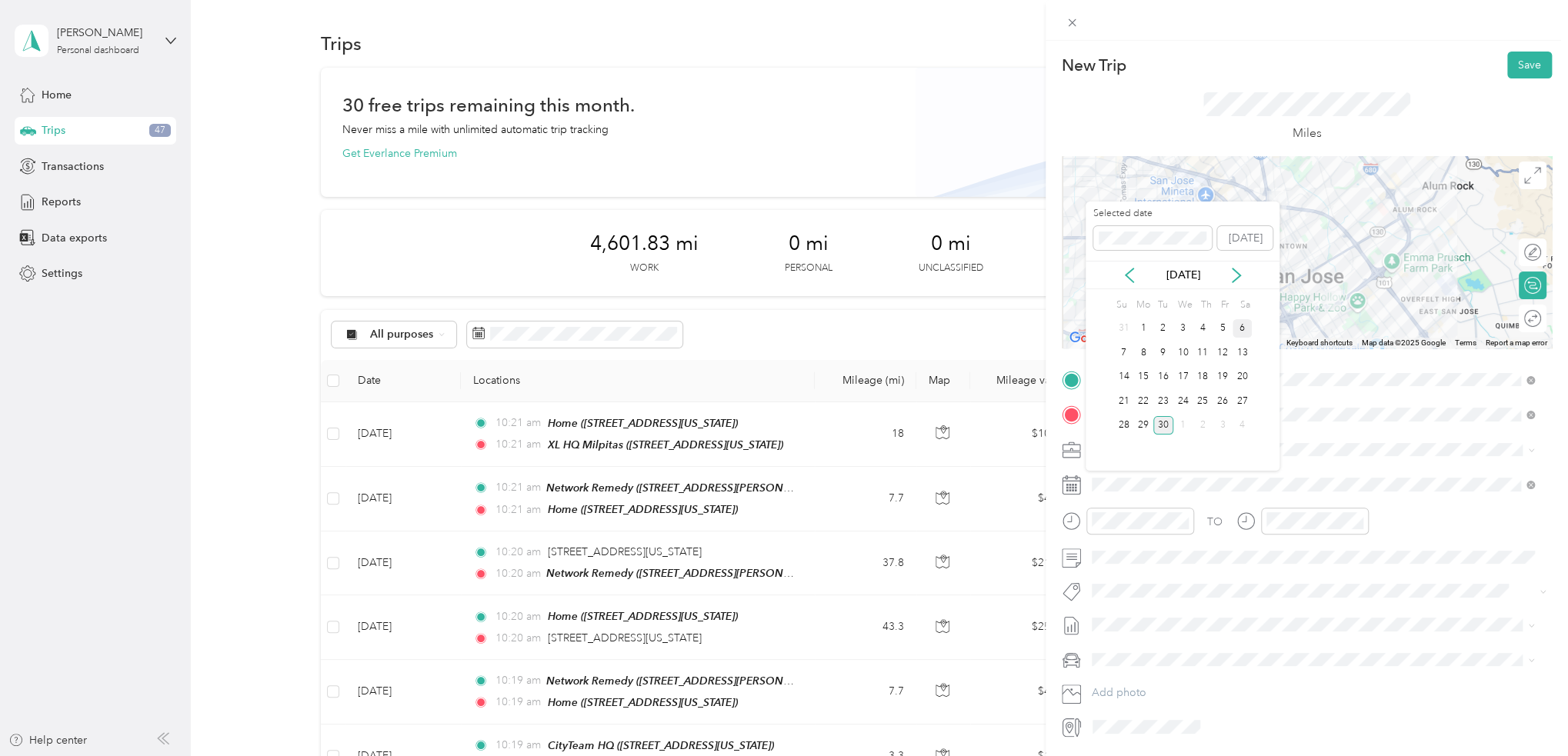
click at [1240, 325] on div "6" at bounding box center [1242, 328] width 20 height 19
click at [1225, 324] on div "5" at bounding box center [1222, 328] width 20 height 19
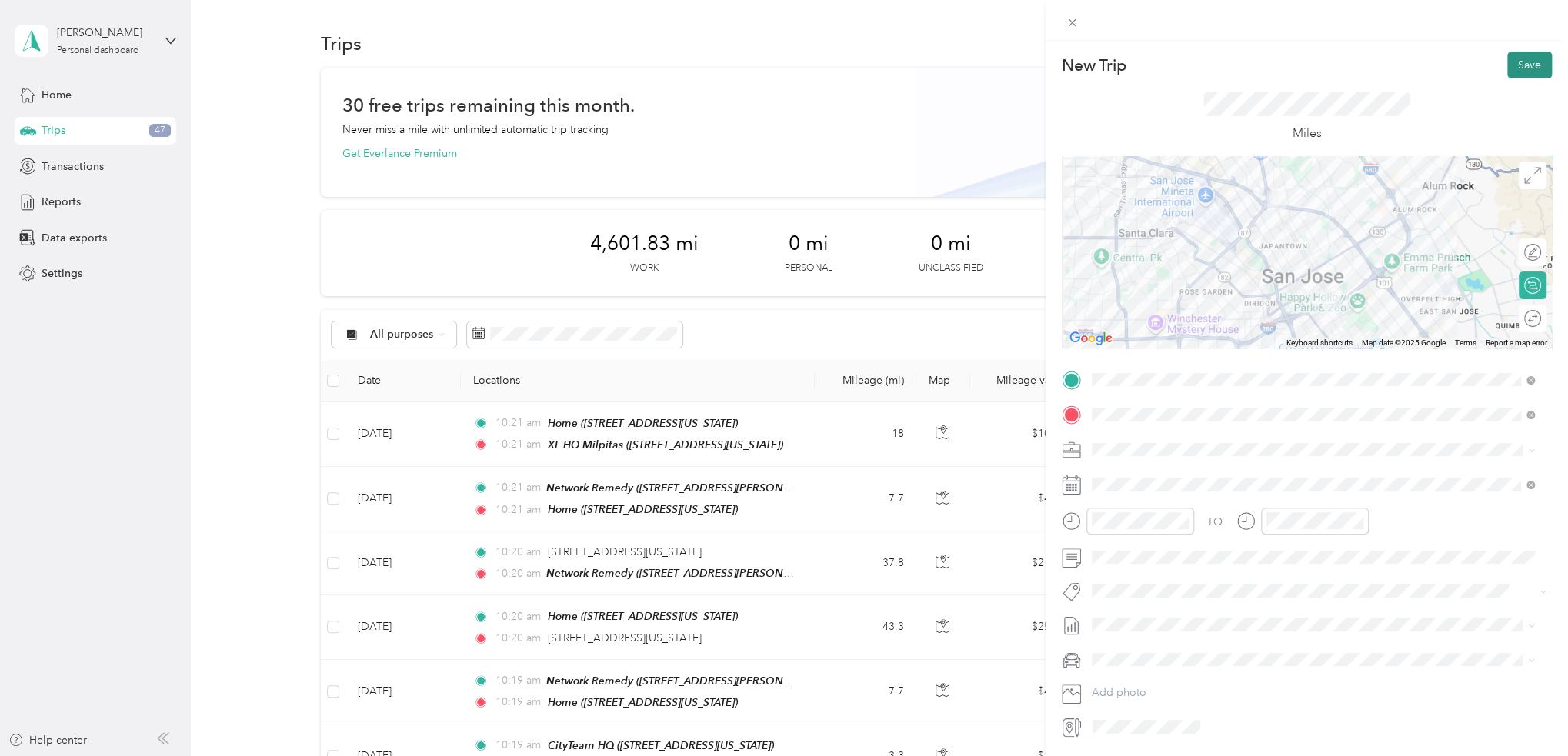
click at [1516, 67] on button "Save" at bounding box center [1530, 65] width 45 height 27
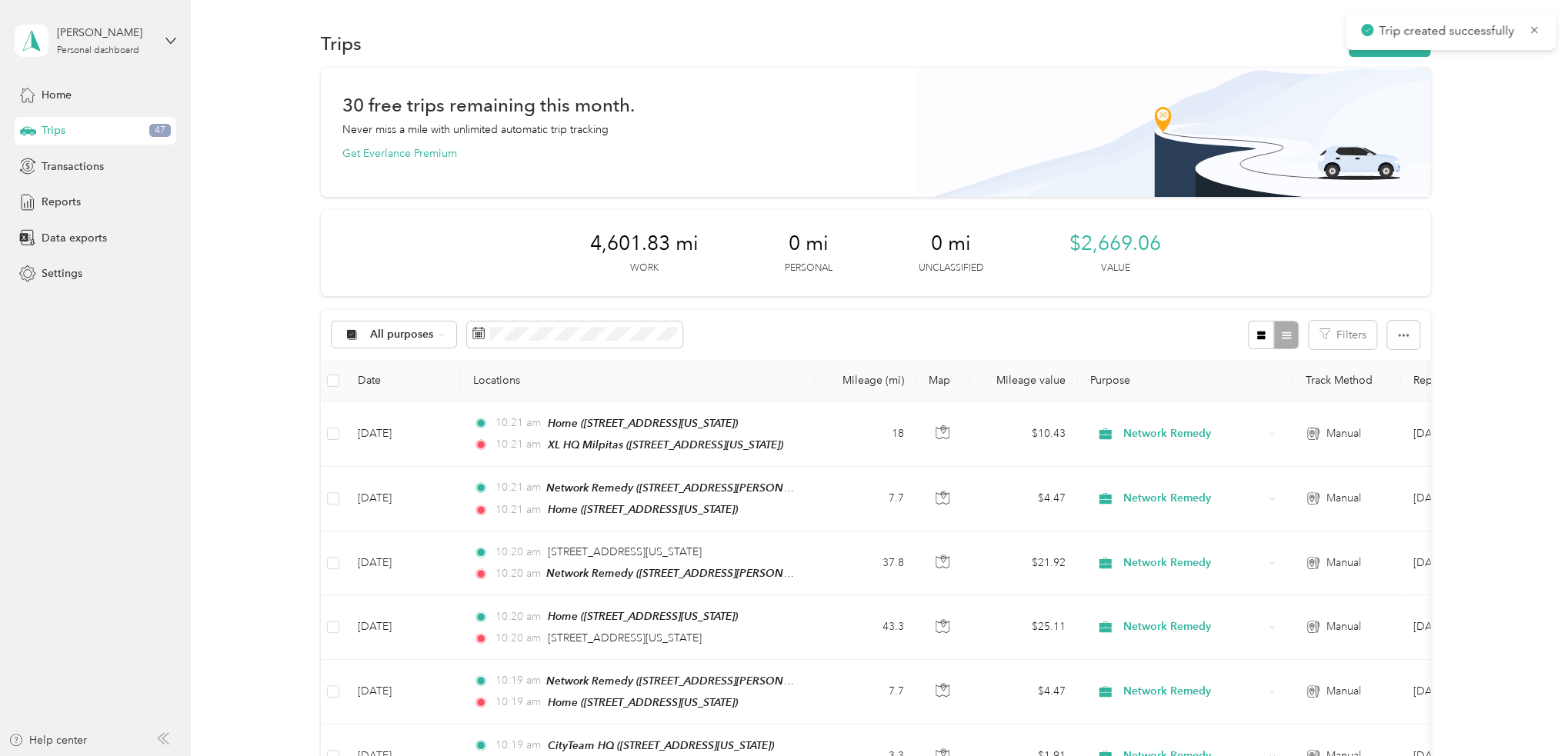
click at [1393, 57] on div "Trips New trip" at bounding box center [875, 42] width 1109 height 32
click at [1393, 53] on button "New trip" at bounding box center [1389, 43] width 82 height 27
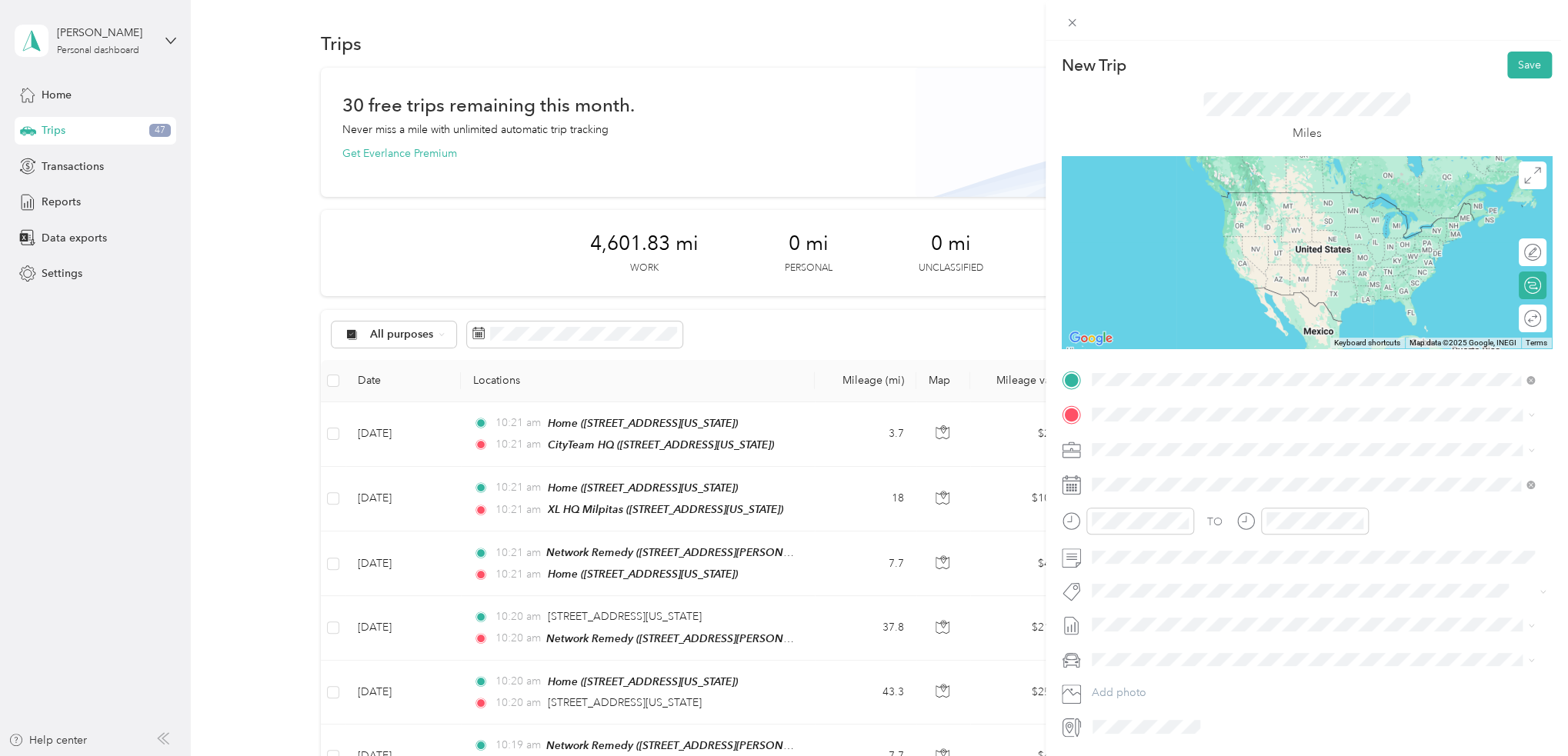
click at [1274, 443] on div "TEAM CityTeam HQ" at bounding box center [1197, 443] width 154 height 19
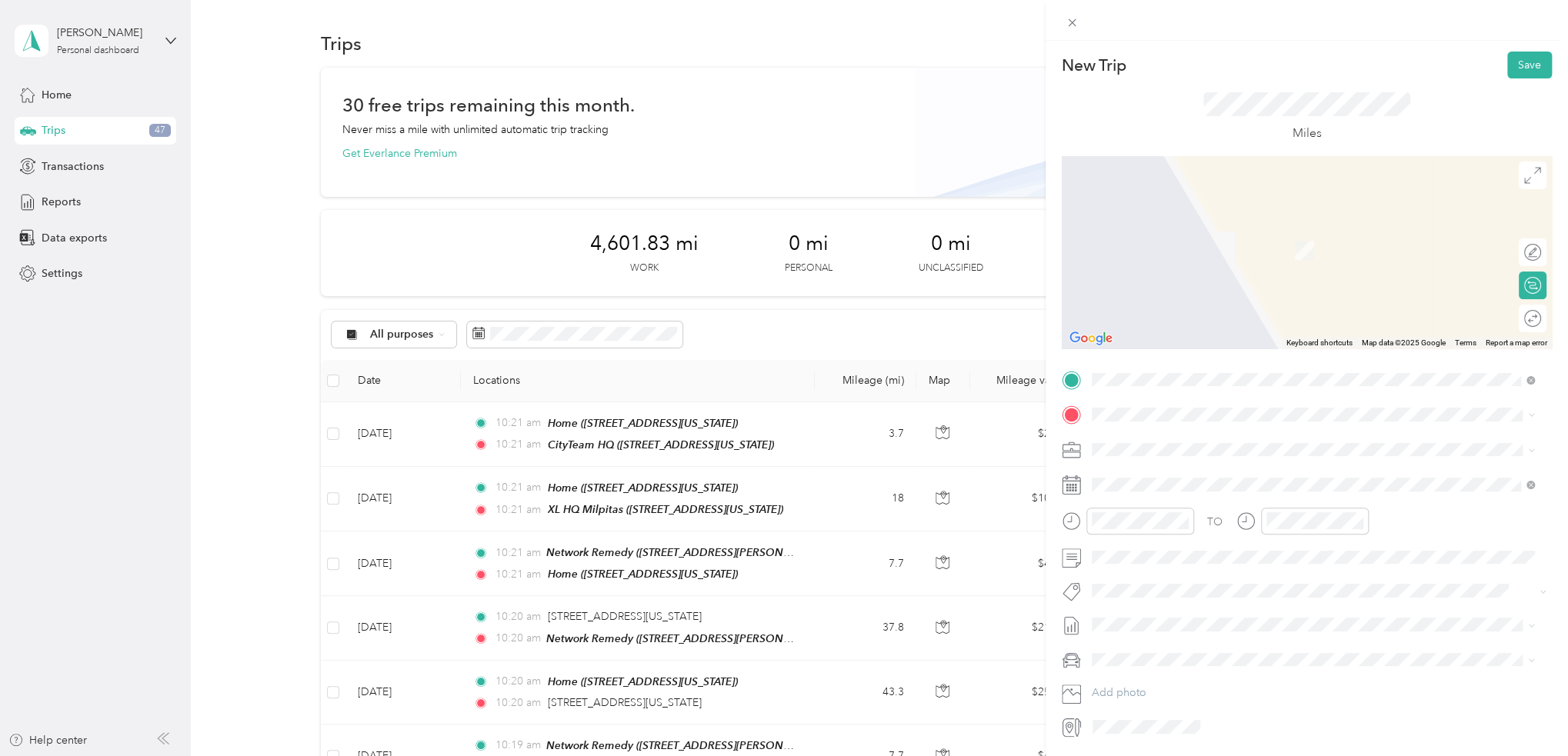
click at [1183, 479] on strong "Network Remedy" at bounding box center [1217, 476] width 87 height 14
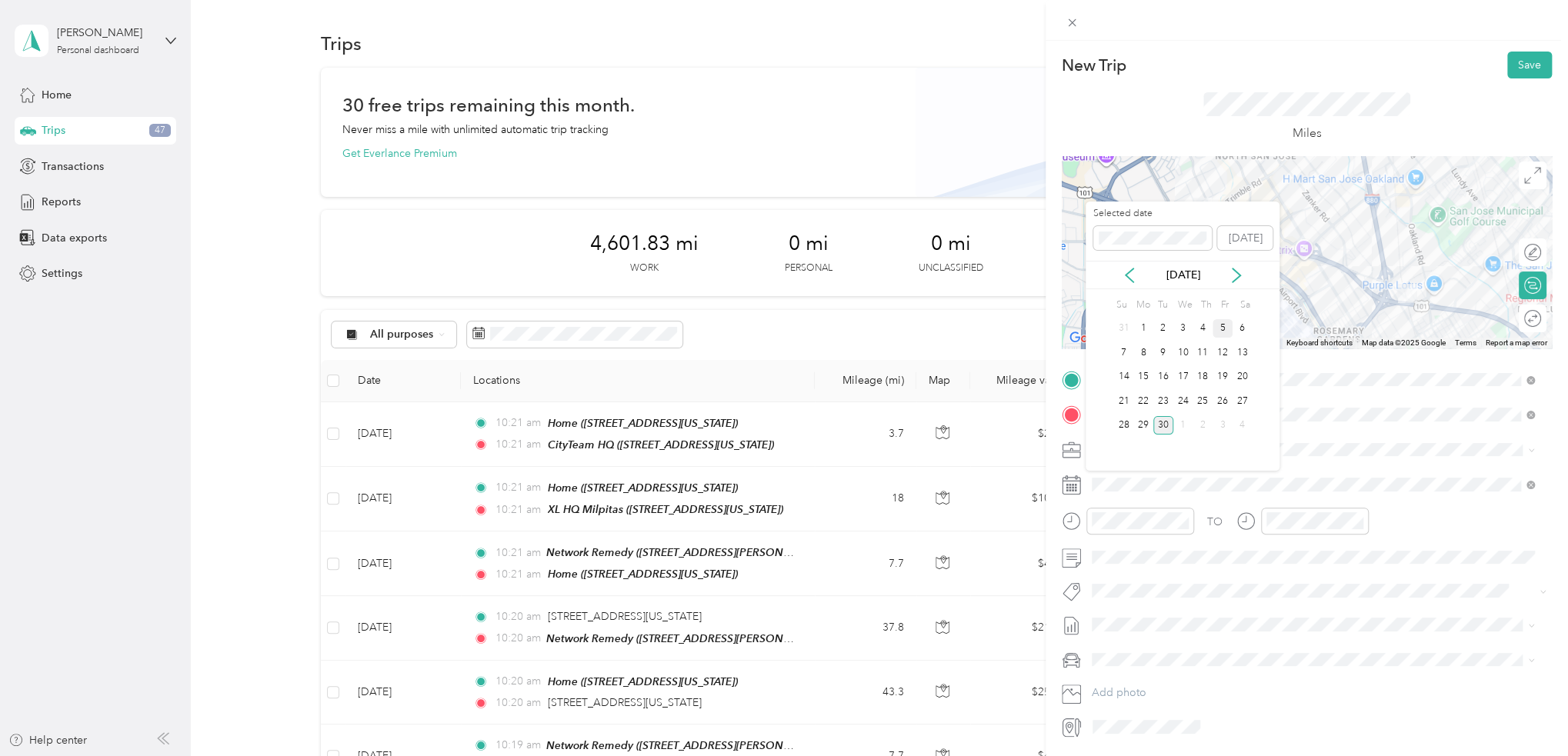
click at [1216, 328] on div "5" at bounding box center [1222, 328] width 20 height 19
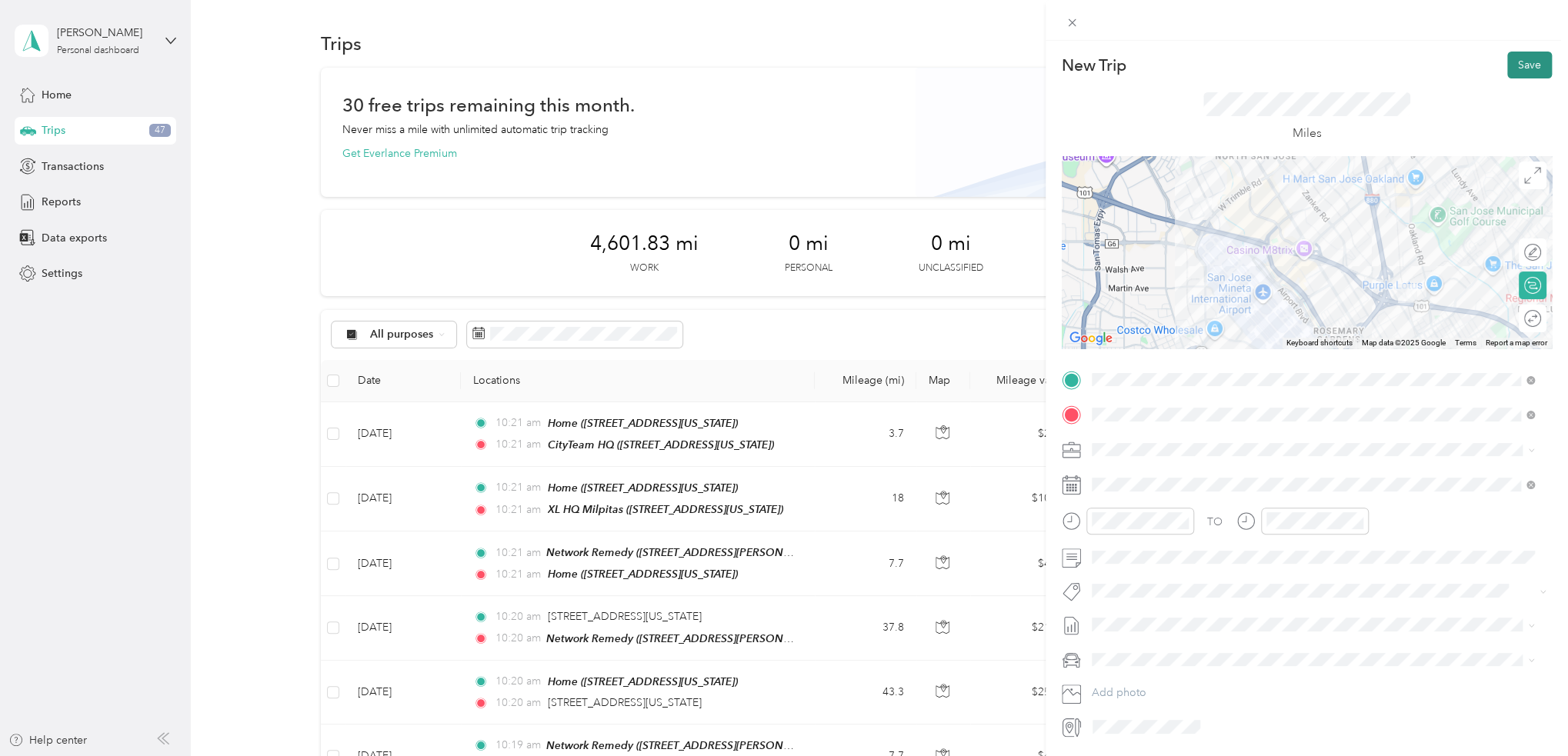
click at [1519, 61] on button "Save" at bounding box center [1530, 65] width 45 height 27
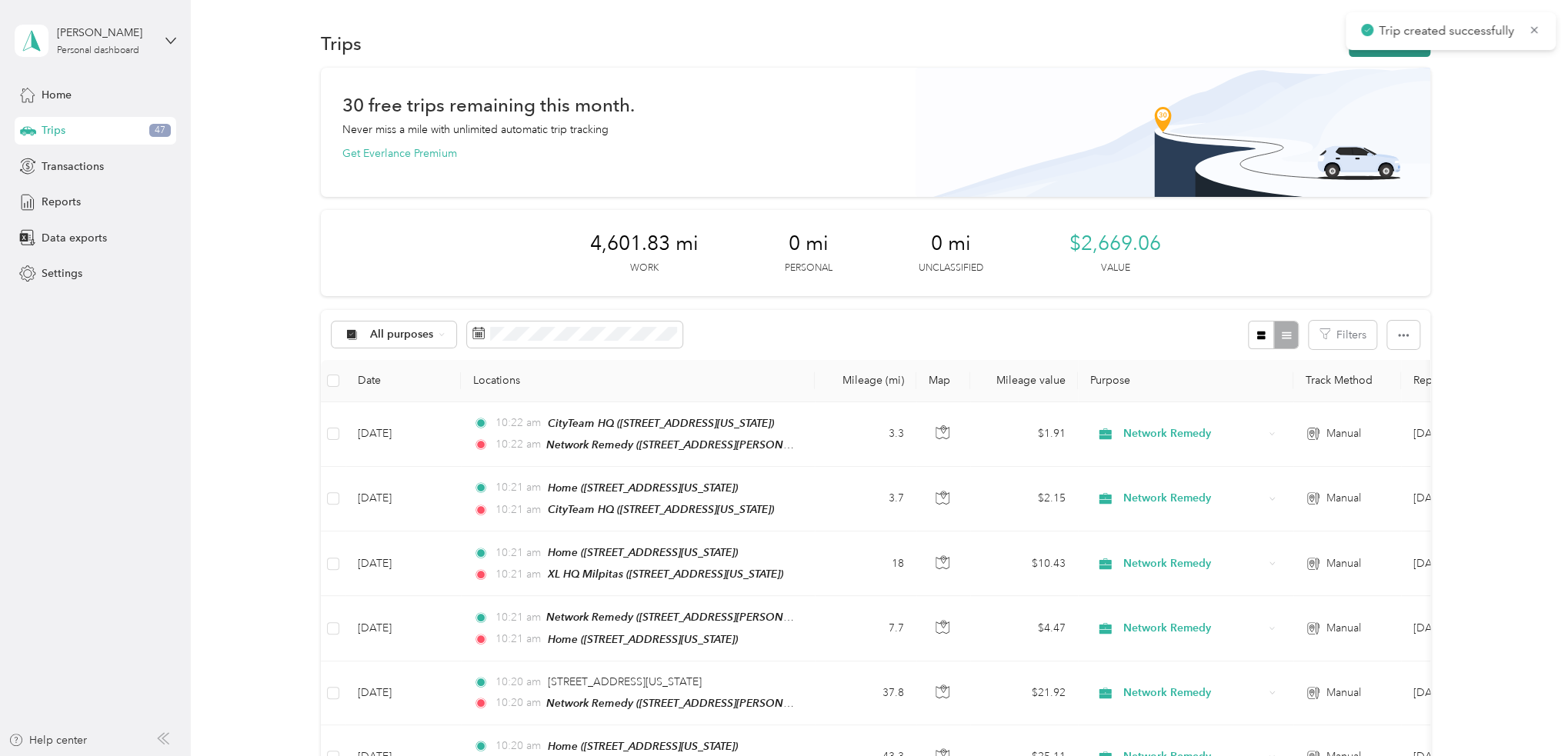
click at [1403, 52] on button "New trip" at bounding box center [1389, 43] width 82 height 27
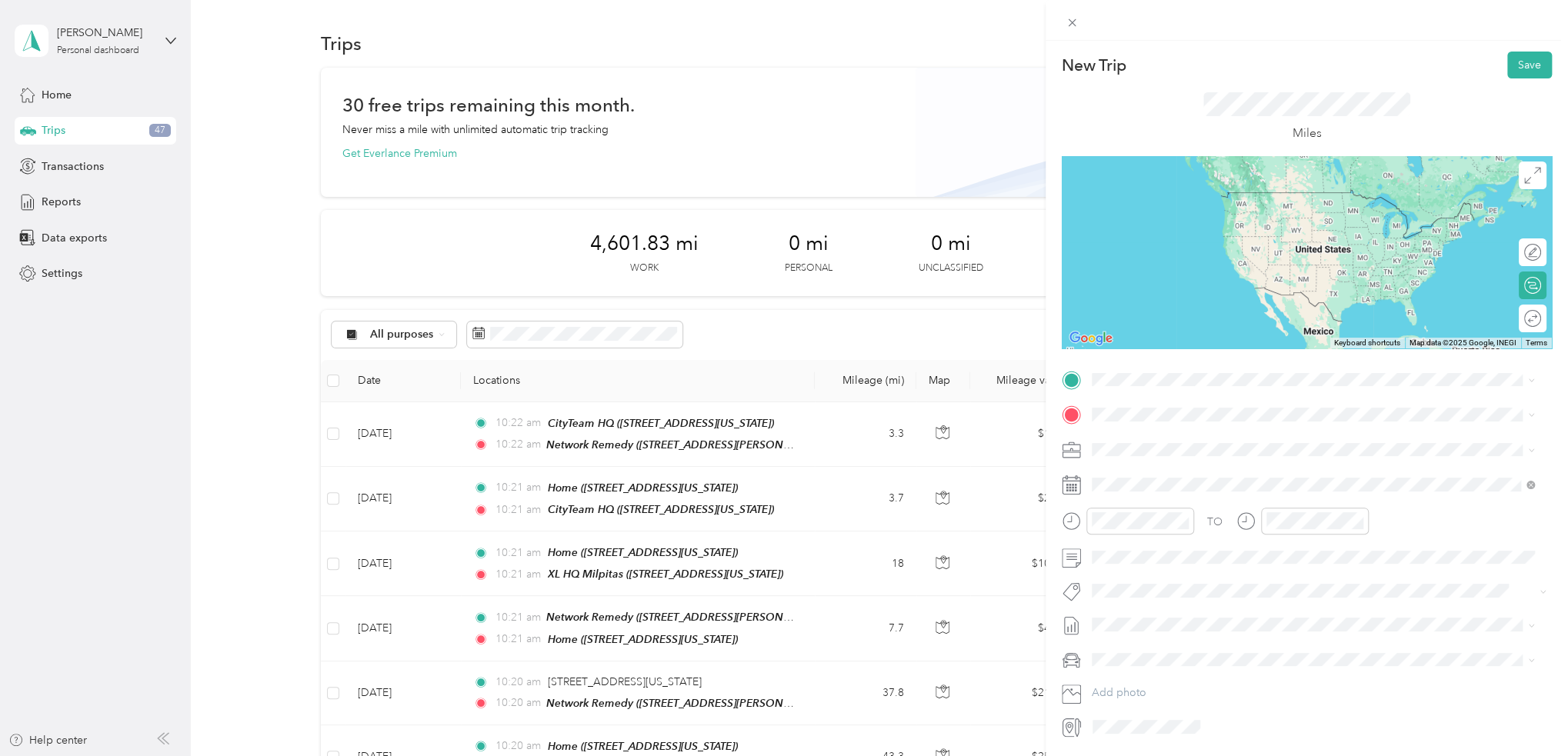
click at [1223, 446] on div "TEAM Network Remedy" at bounding box center [1239, 443] width 239 height 19
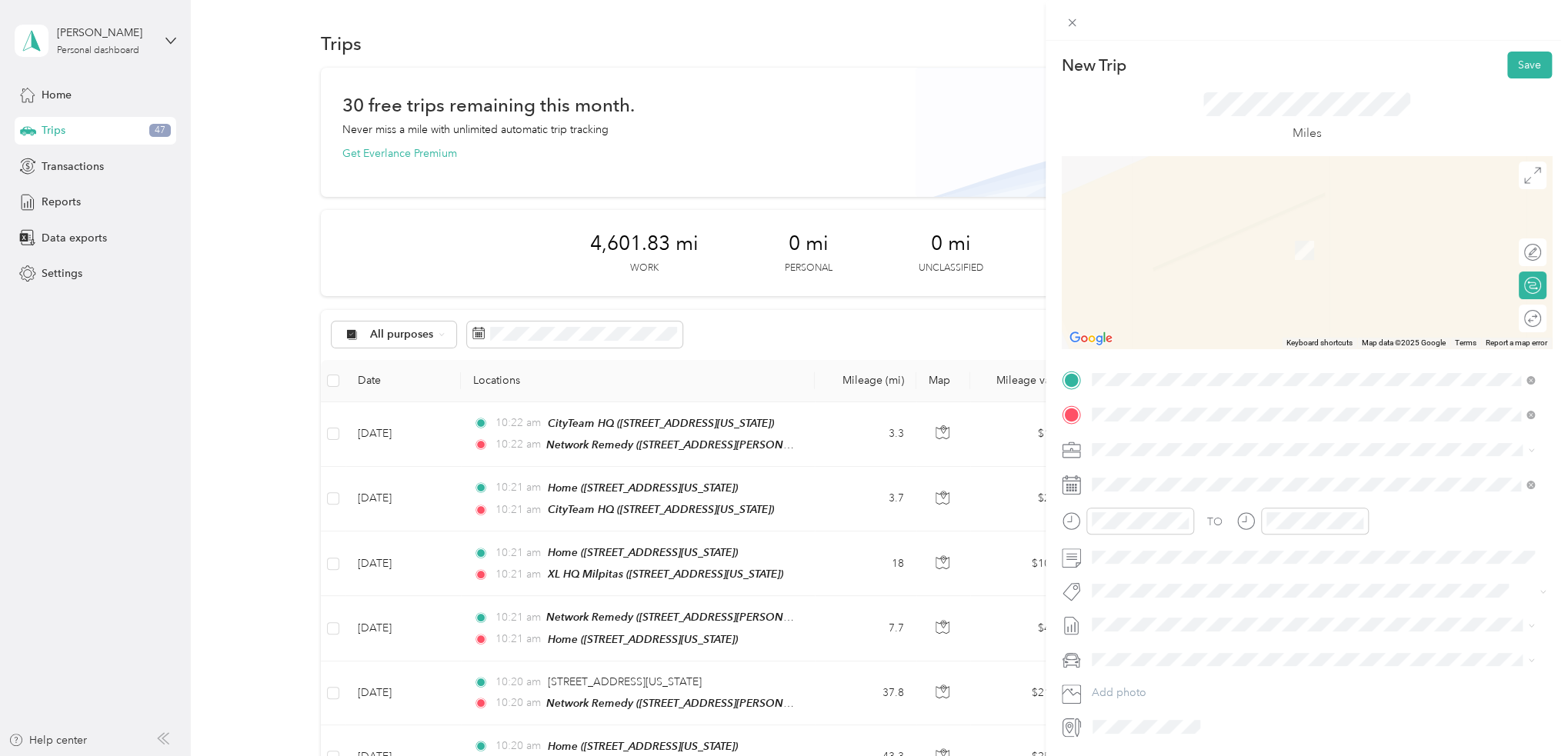
click at [1161, 470] on div "Home" at bounding box center [1197, 475] width 154 height 14
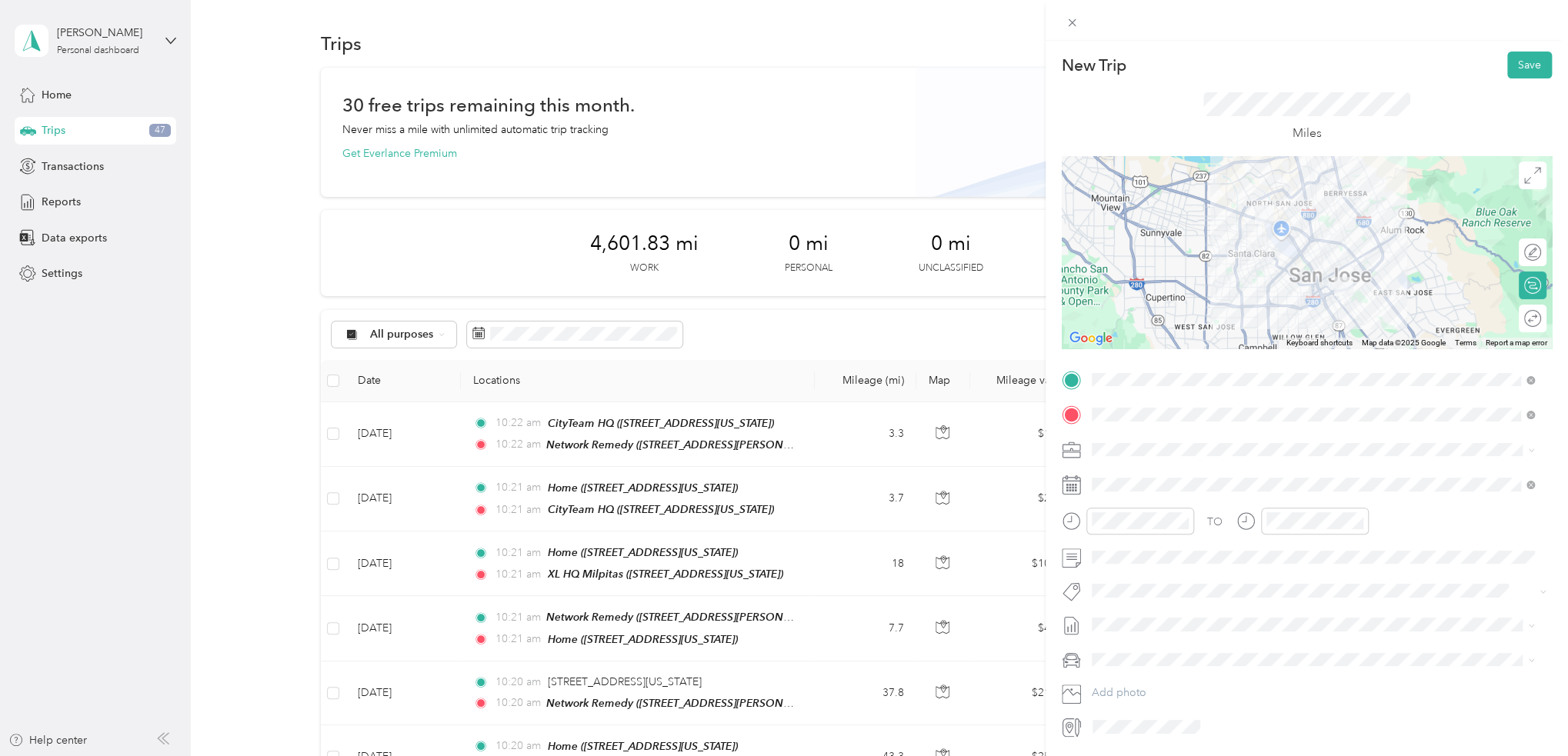
click at [1190, 499] on div "TO Add photo" at bounding box center [1307, 554] width 490 height 371
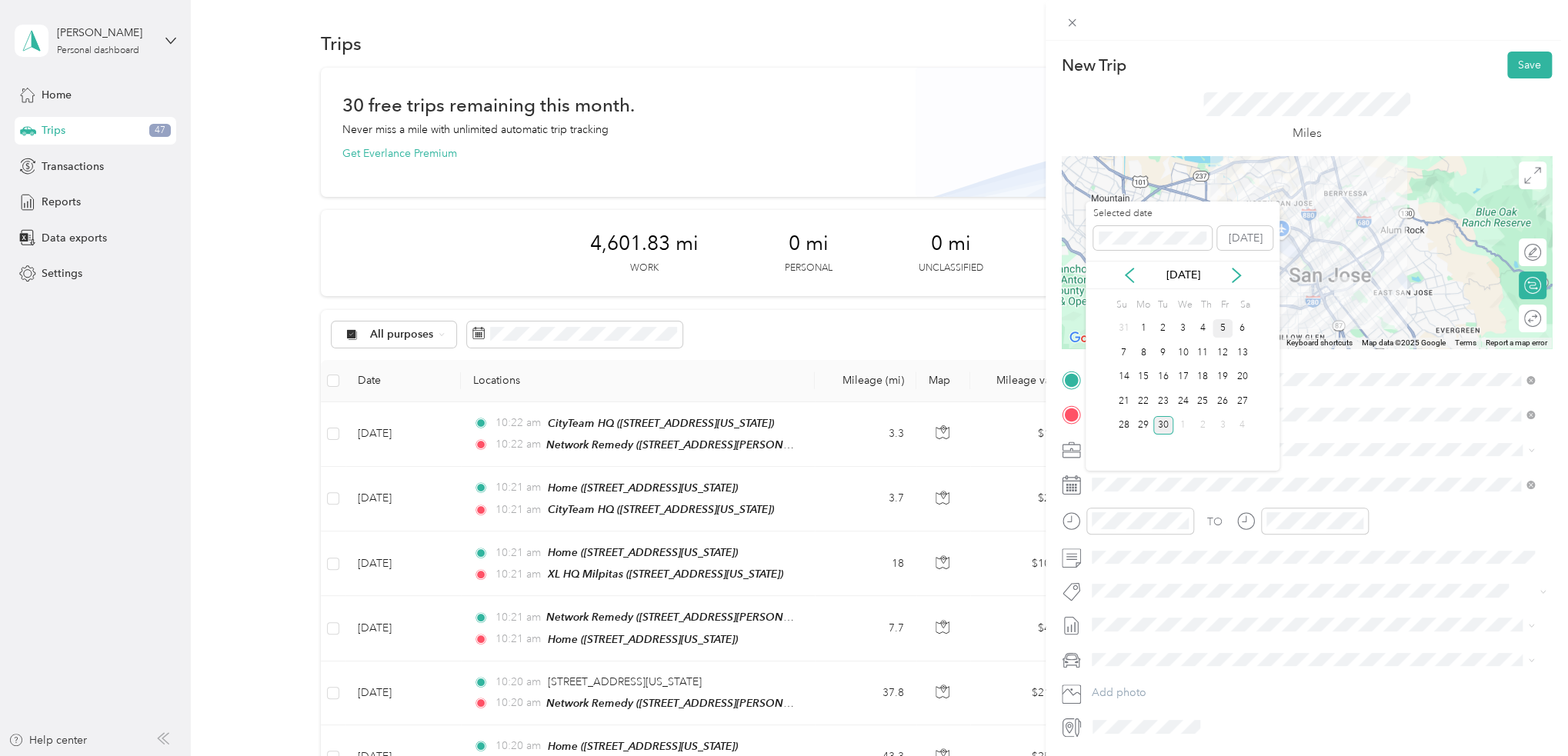
click at [1220, 328] on div "5" at bounding box center [1222, 328] width 20 height 19
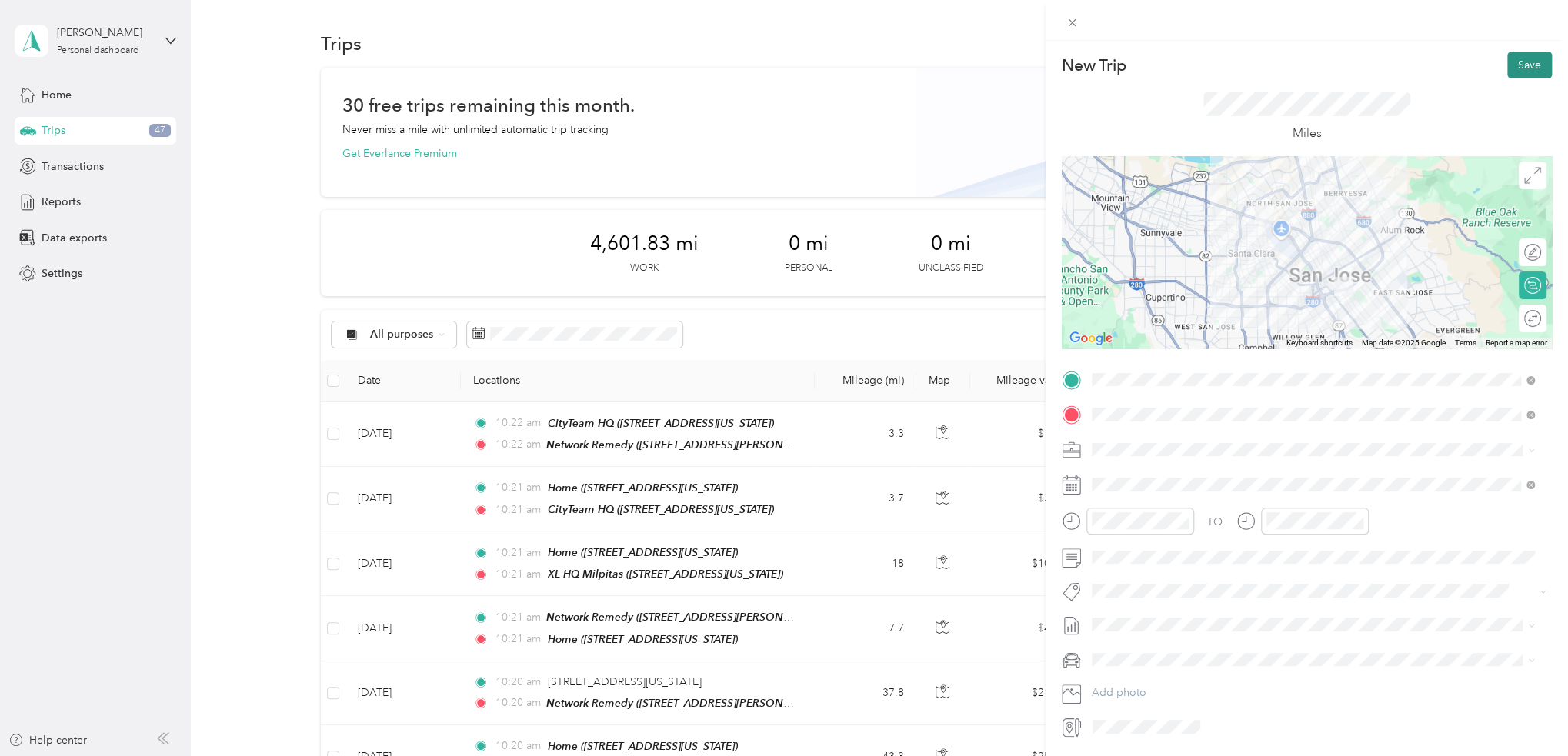
click at [1515, 57] on button "Save" at bounding box center [1530, 65] width 45 height 27
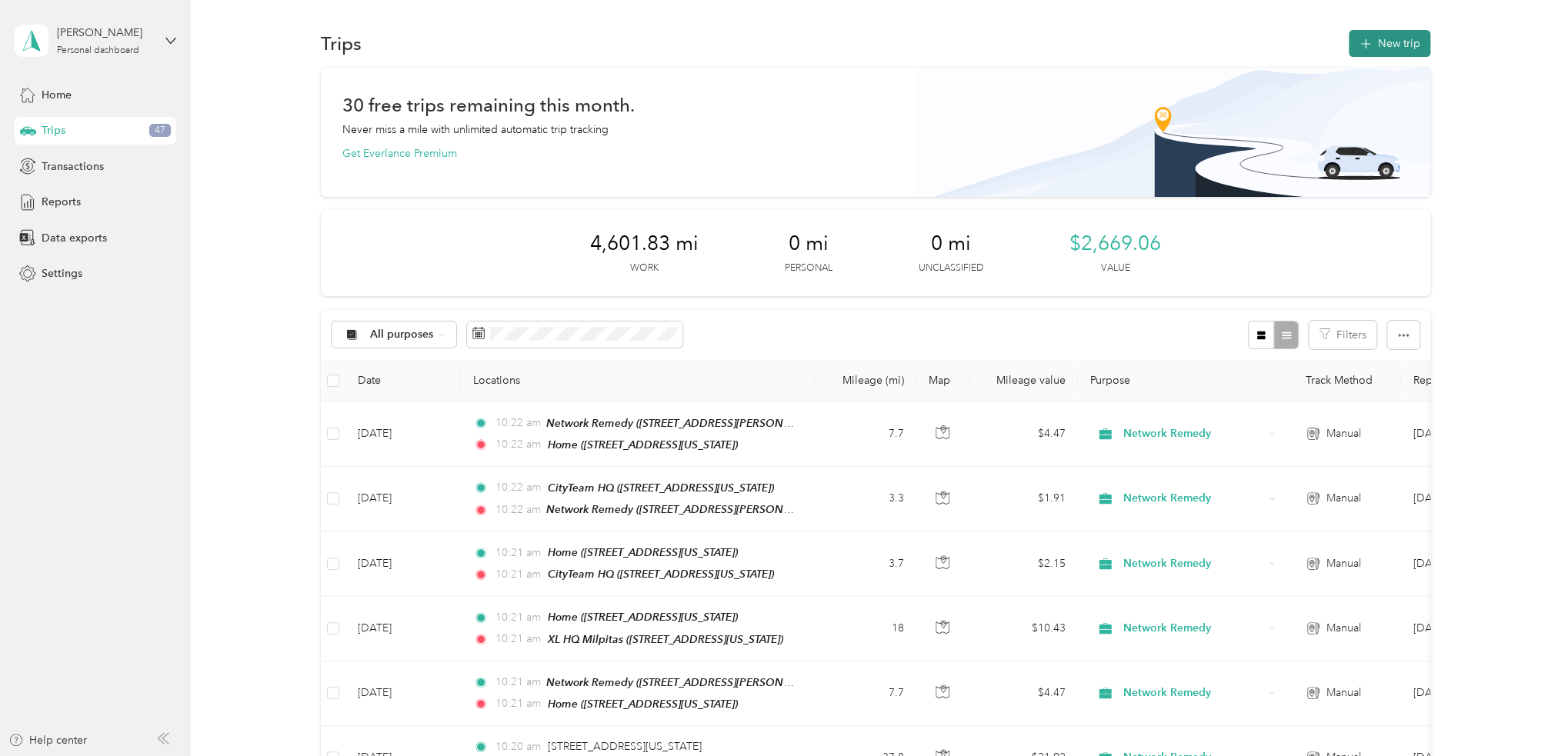
click at [1381, 42] on button "New trip" at bounding box center [1389, 43] width 82 height 27
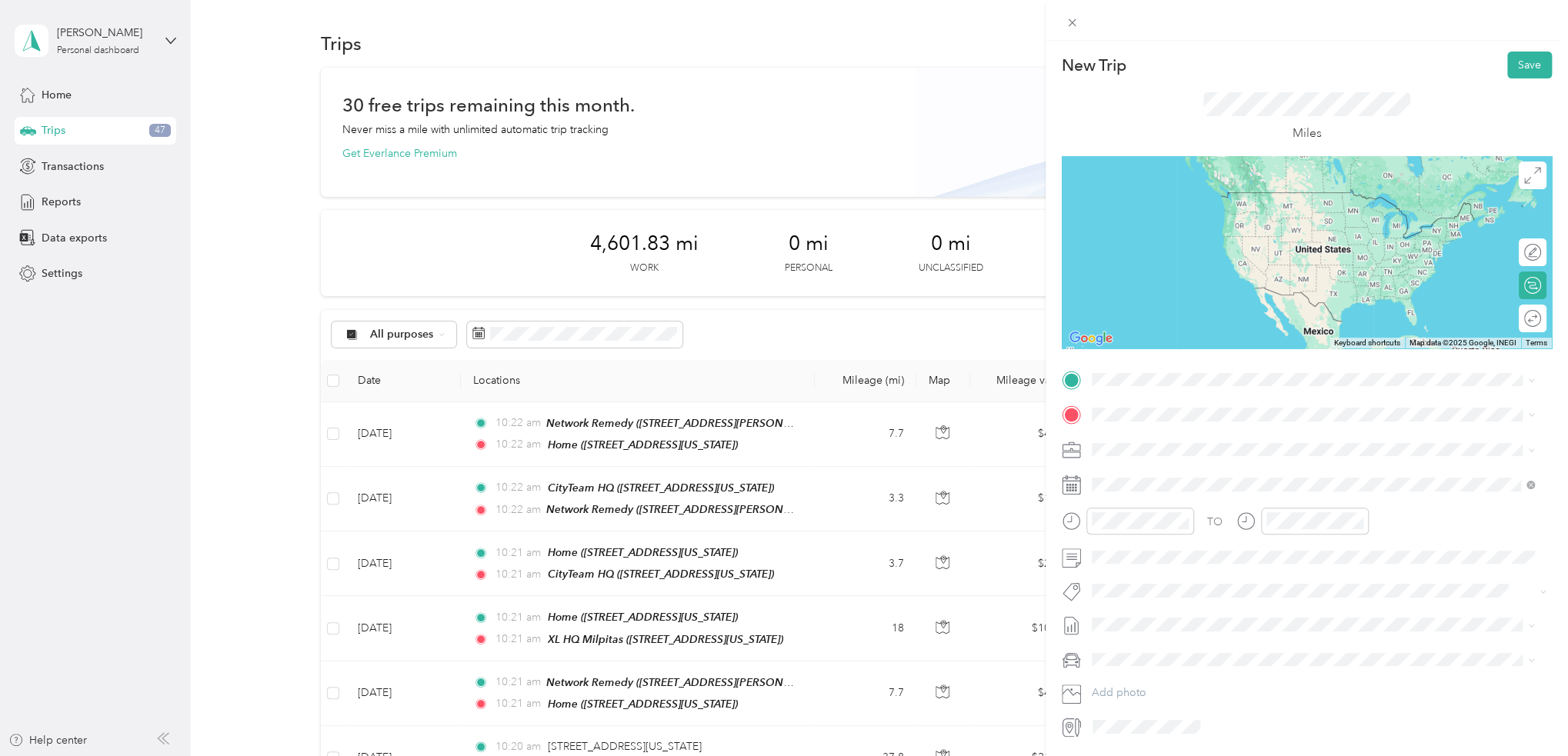
click at [1267, 450] on span "781 South 11th Street, 95112, San Jose, California, United States" at bounding box center [1197, 455] width 154 height 13
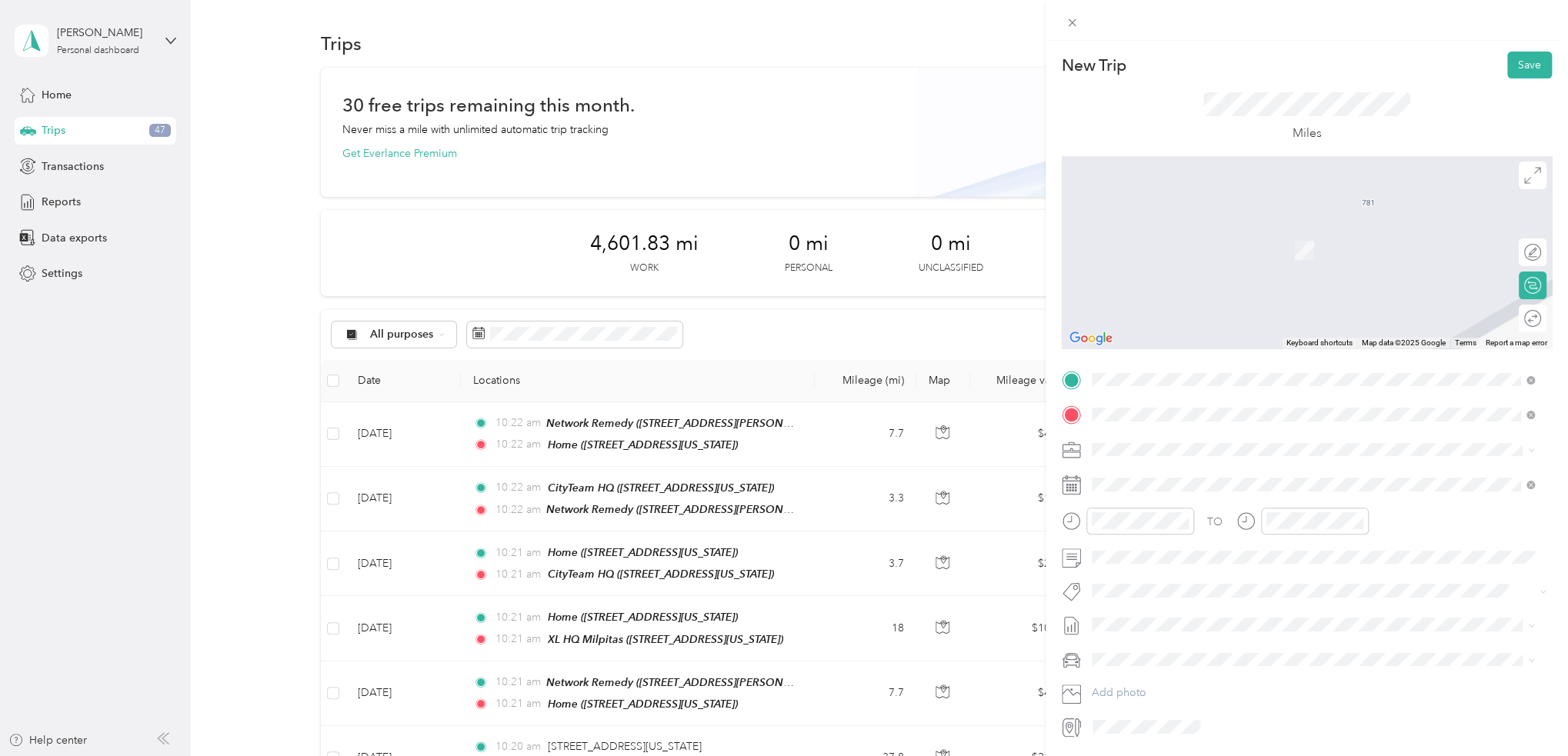
click at [1274, 496] on span "851 Buckeye Court, 95035, Milpitas, California, United States" at bounding box center [1197, 498] width 154 height 13
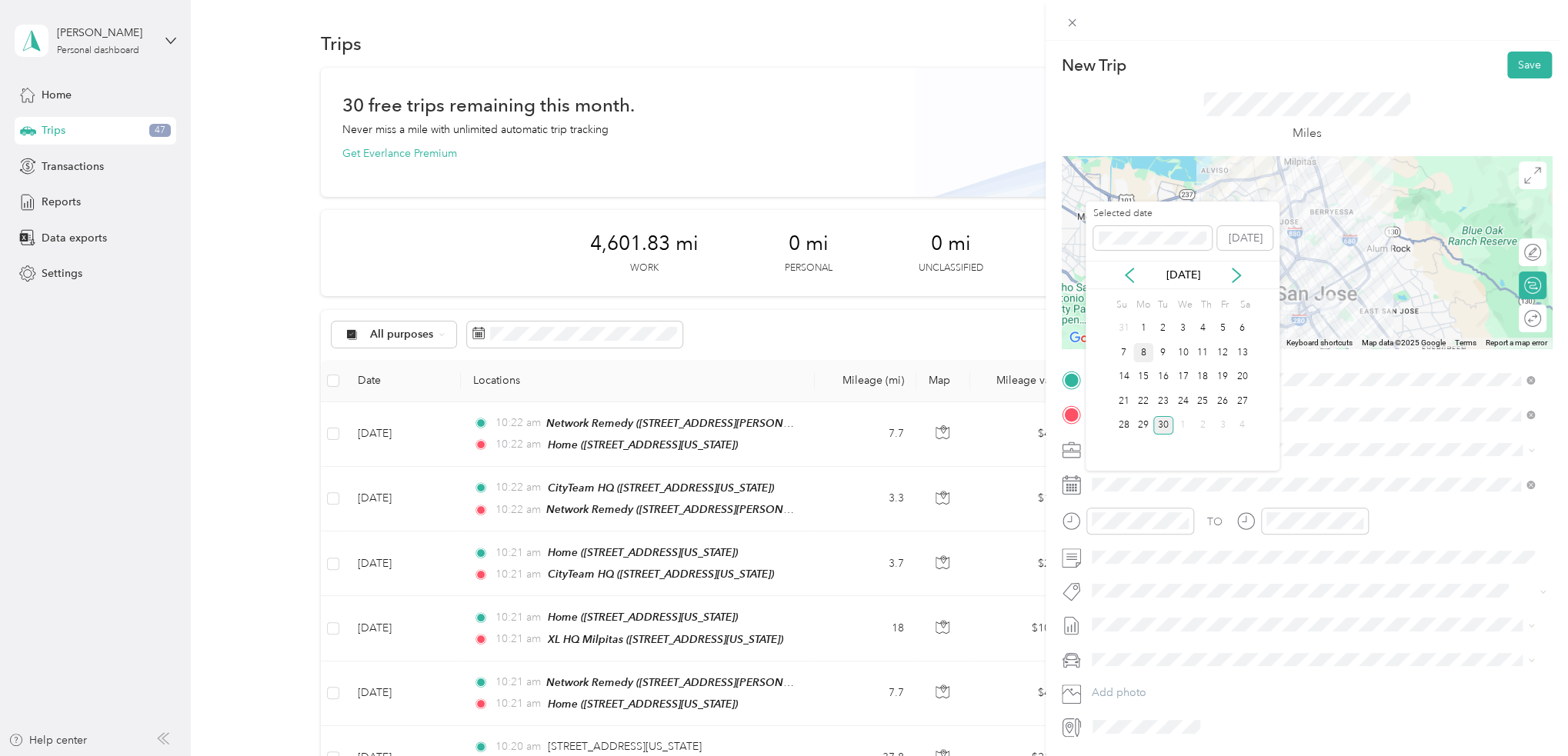
click at [1146, 355] on div "8" at bounding box center [1143, 352] width 20 height 19
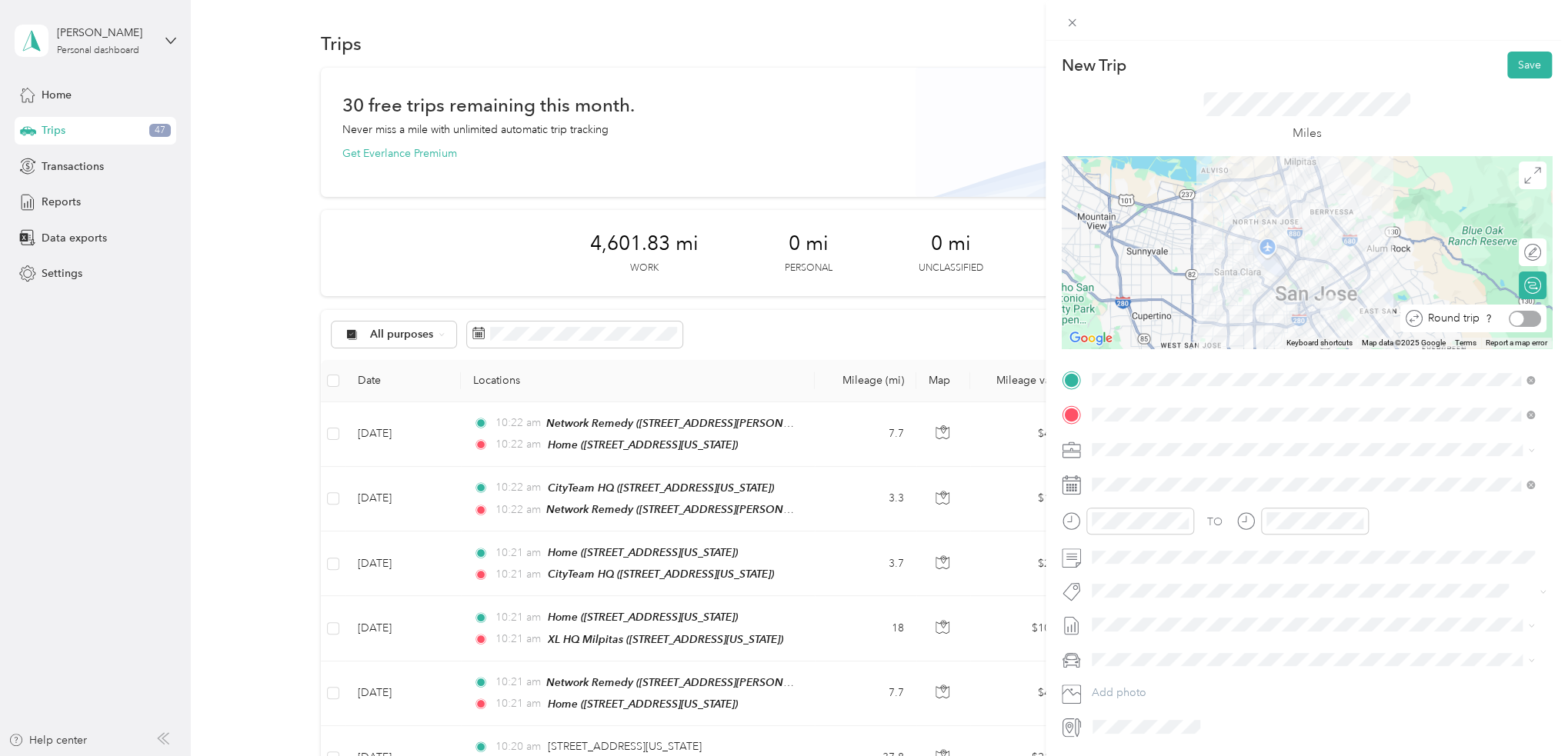
click at [1516, 319] on div at bounding box center [1525, 318] width 32 height 16
click at [1511, 67] on button "Save" at bounding box center [1530, 65] width 45 height 27
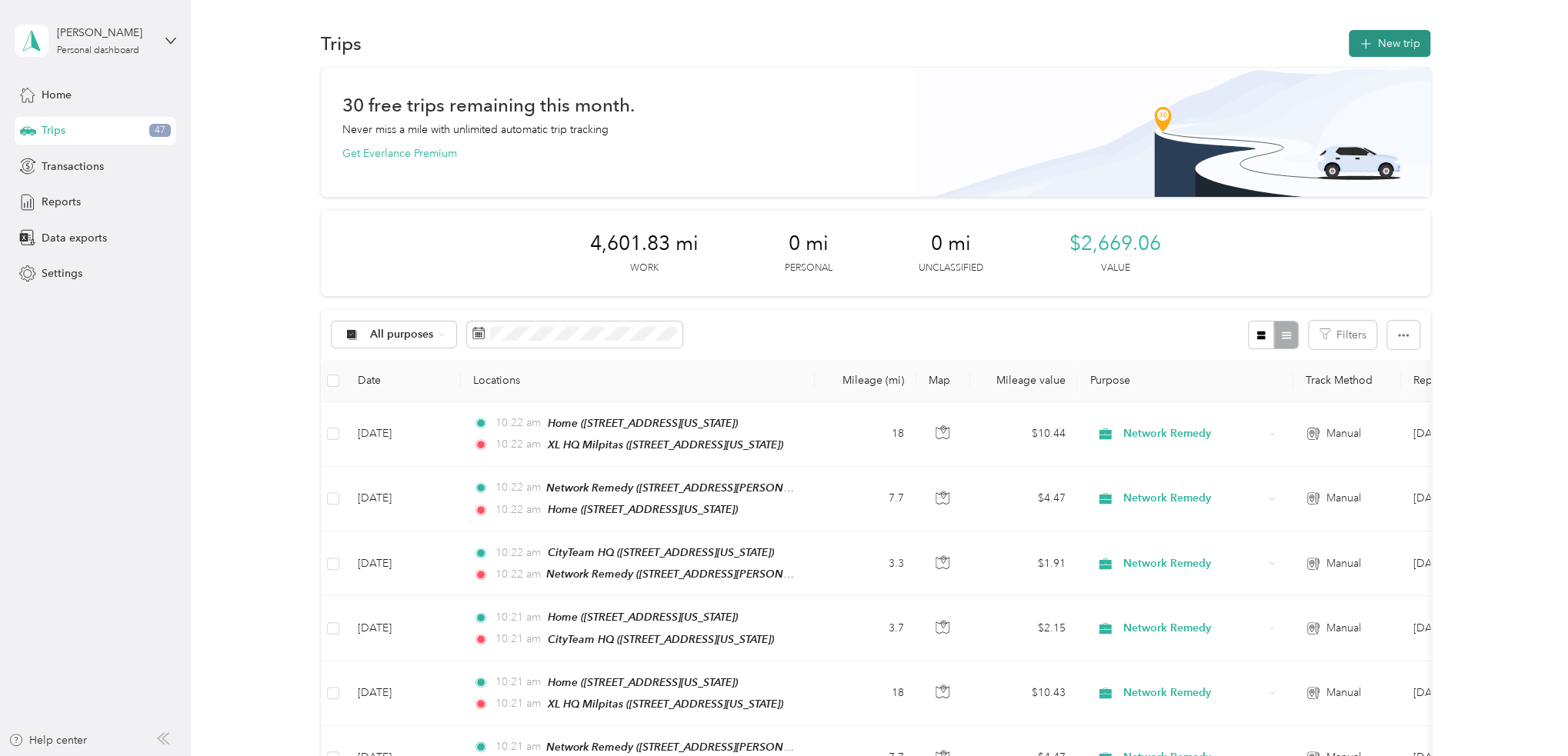
click at [1372, 46] on button "New trip" at bounding box center [1389, 43] width 82 height 27
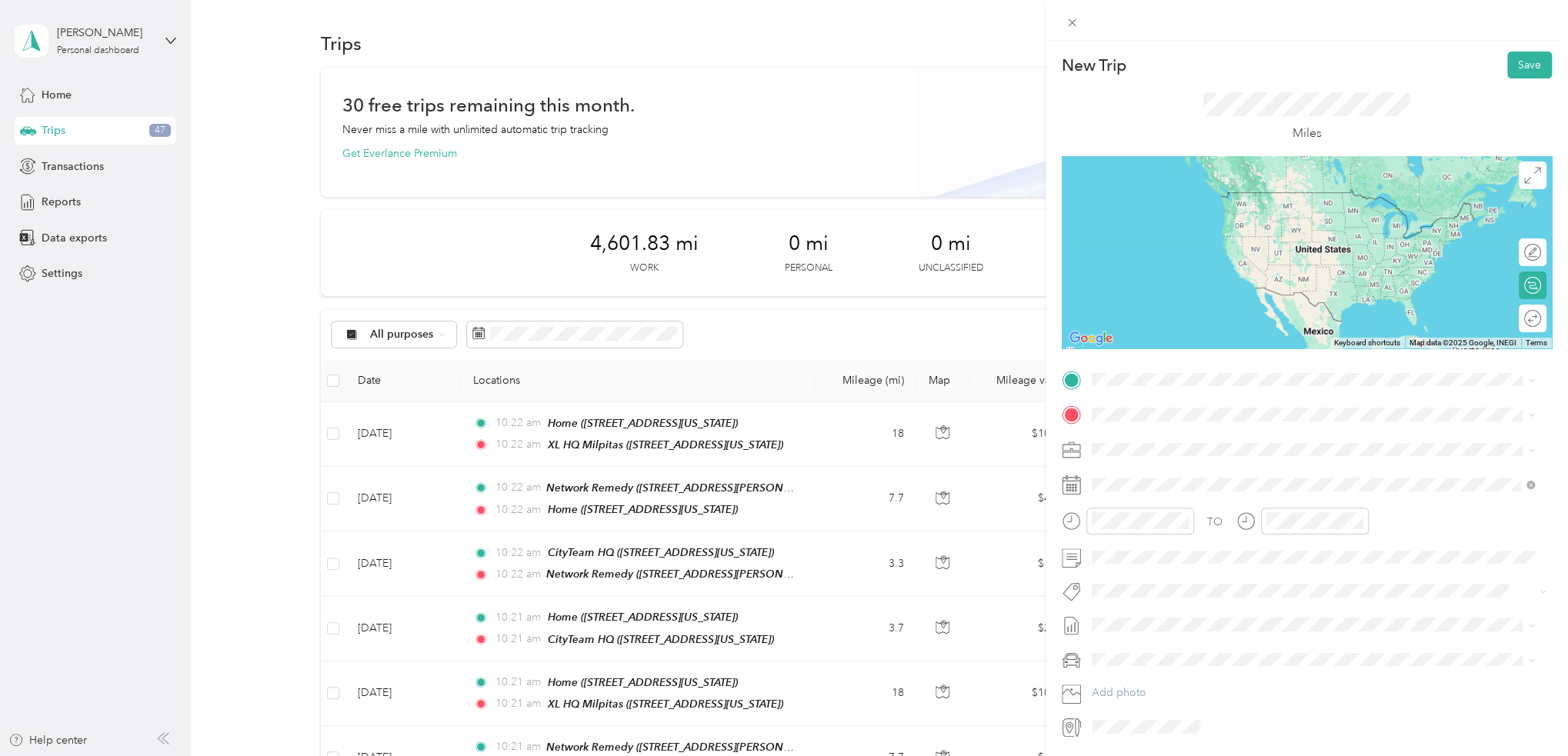
click at [1213, 444] on div "Home 781 South 11th Street, 95112, San Jose, California, United States" at bounding box center [1197, 445] width 154 height 32
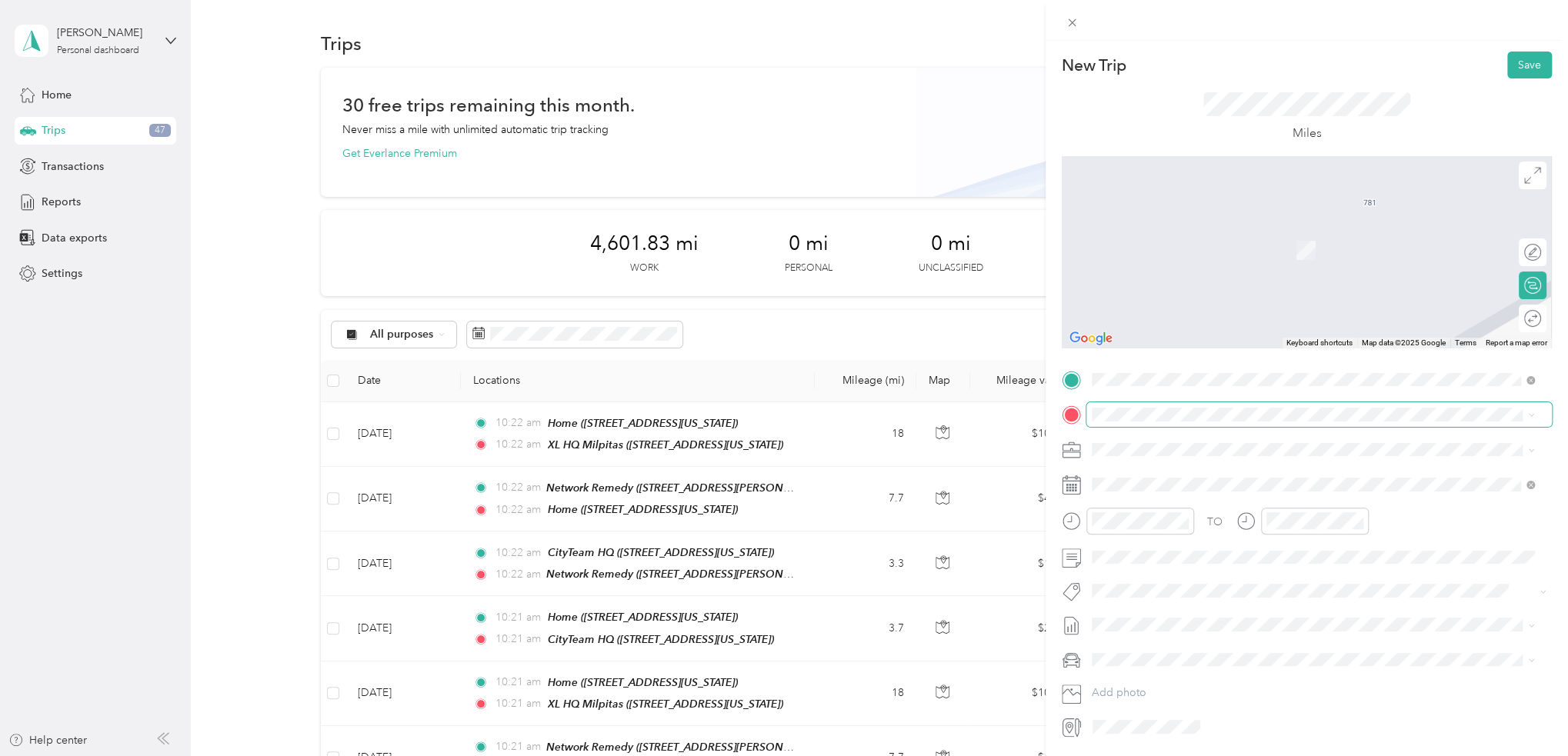
click at [1214, 424] on span at bounding box center [1318, 415] width 465 height 25
click at [1248, 467] on div "TEAM CityTeam HQ 1297 North 13th Street, 95112, San Jose, California, United St…" at bounding box center [1312, 488] width 432 height 43
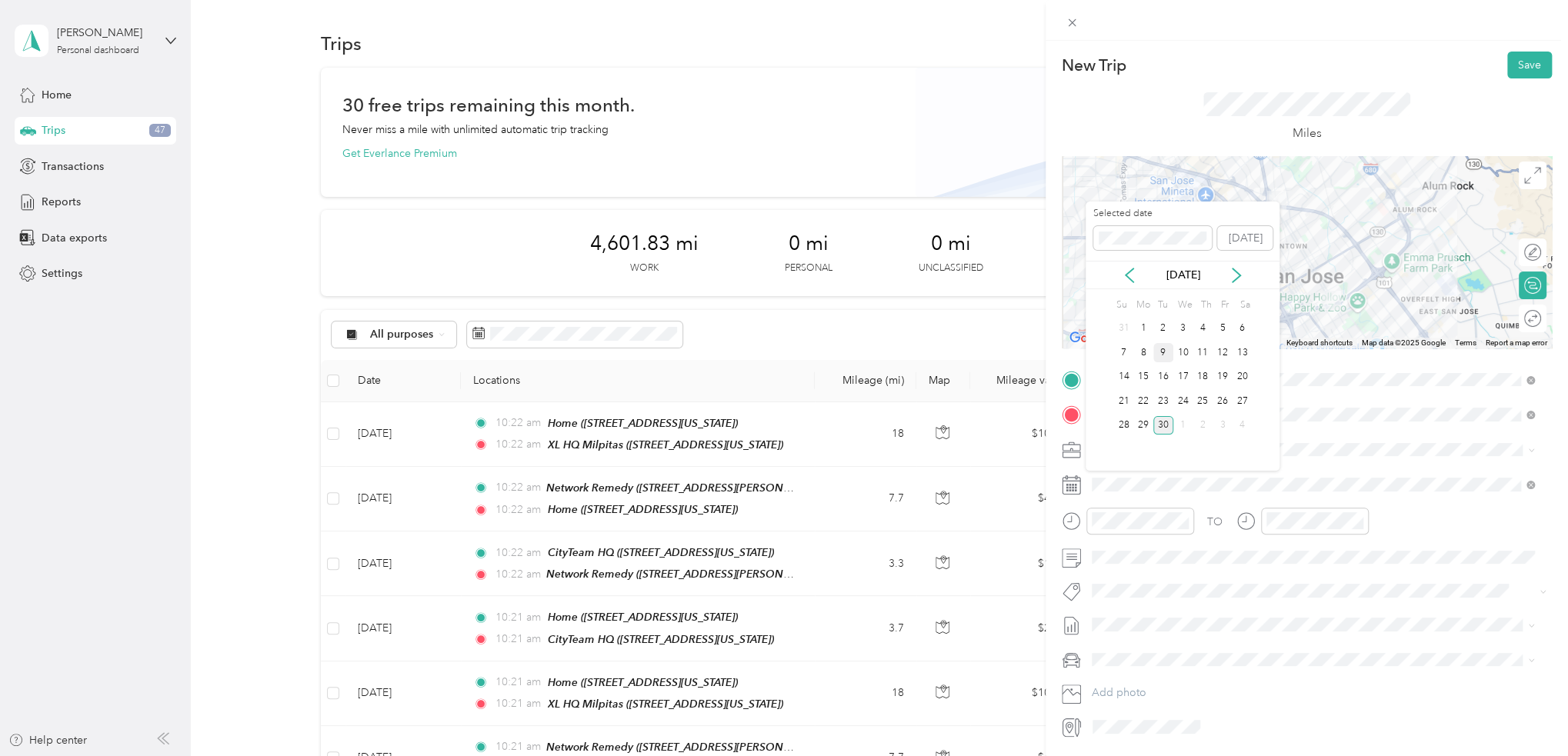
click at [1161, 353] on div "9" at bounding box center [1163, 352] width 20 height 19
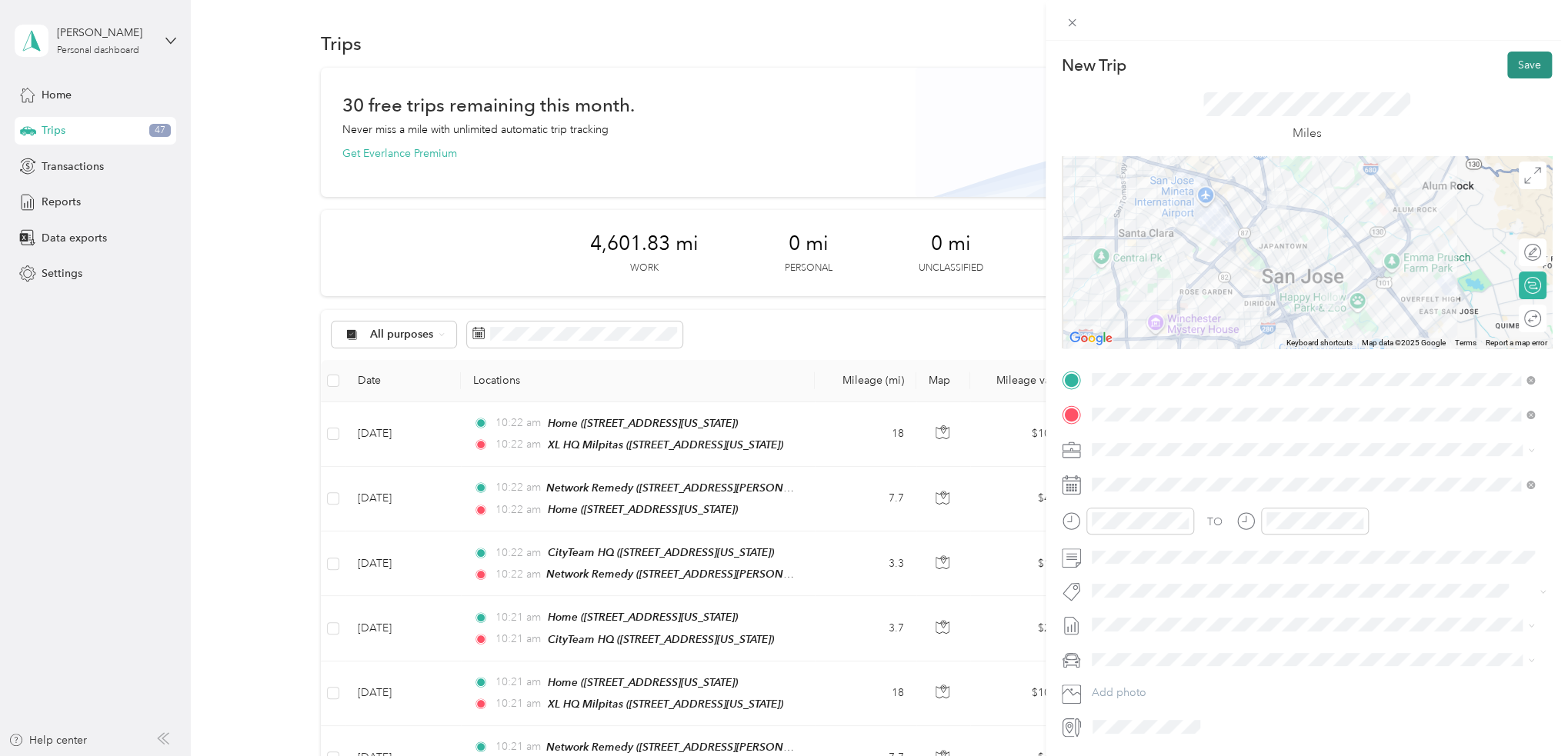
click at [1516, 64] on button "Save" at bounding box center [1530, 65] width 45 height 27
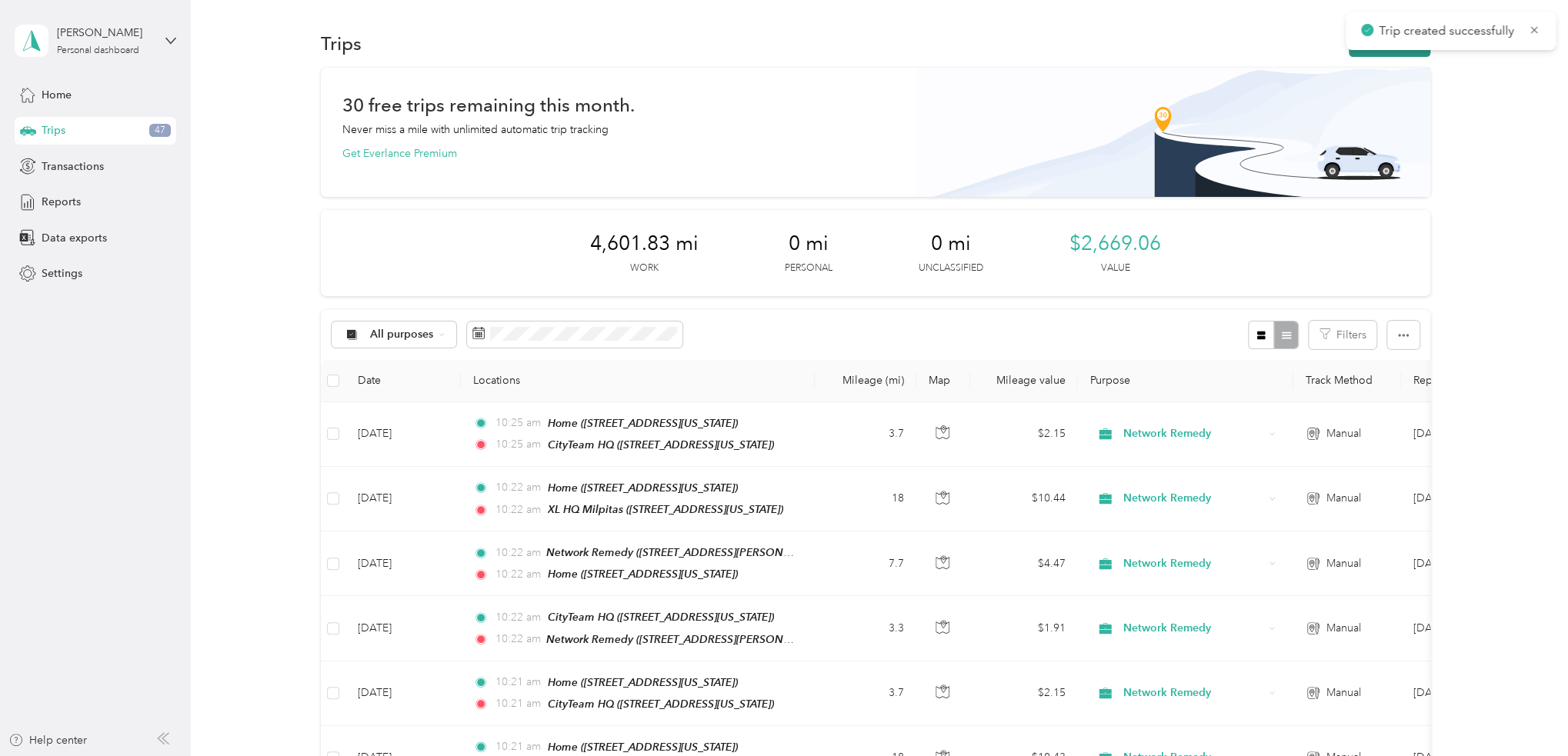
click at [1412, 51] on button "New trip" at bounding box center [1389, 43] width 82 height 27
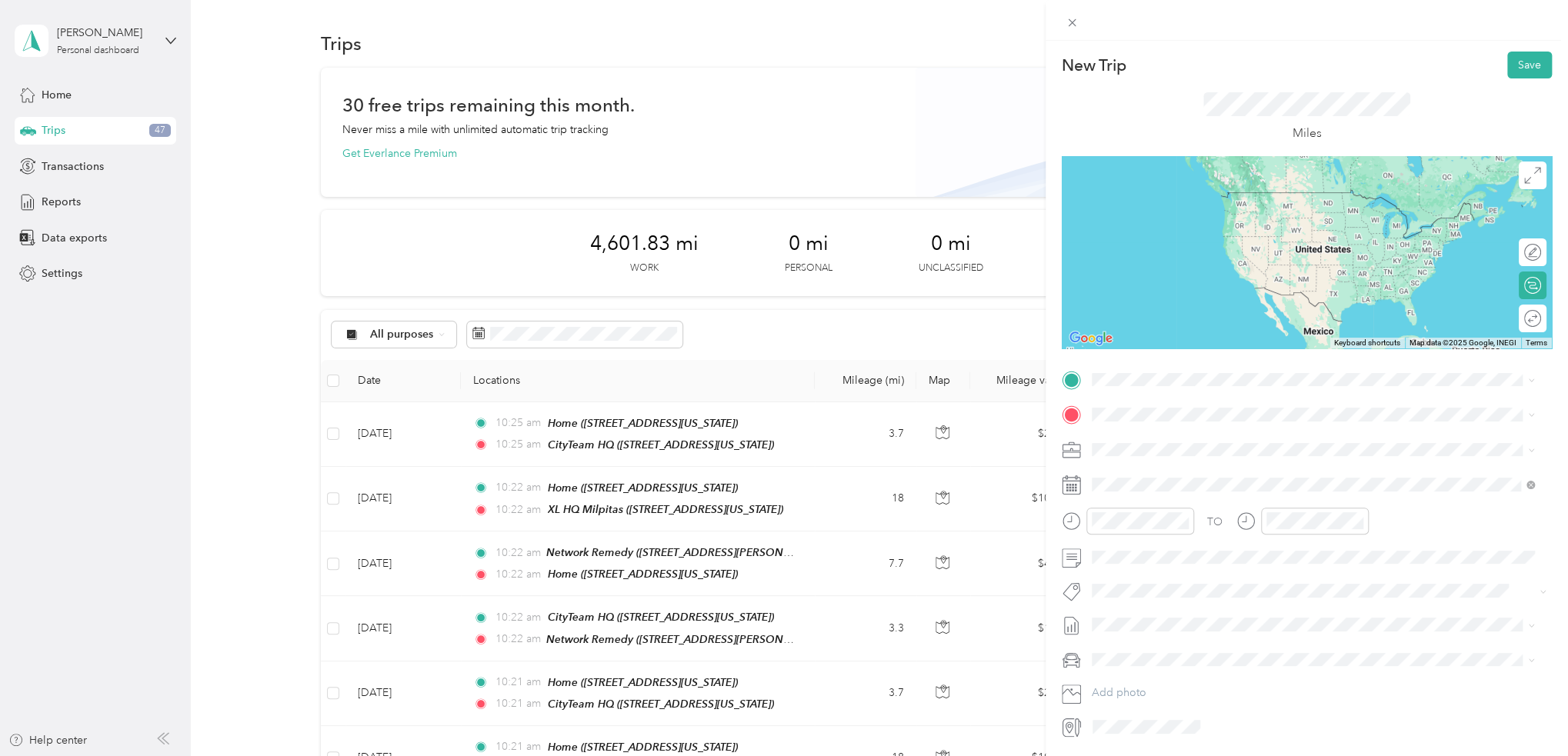
click at [1227, 449] on div "TEAM CityTeam HQ 1297 North 13th Street, 95112, San Jose, California, United St…" at bounding box center [1197, 452] width 154 height 37
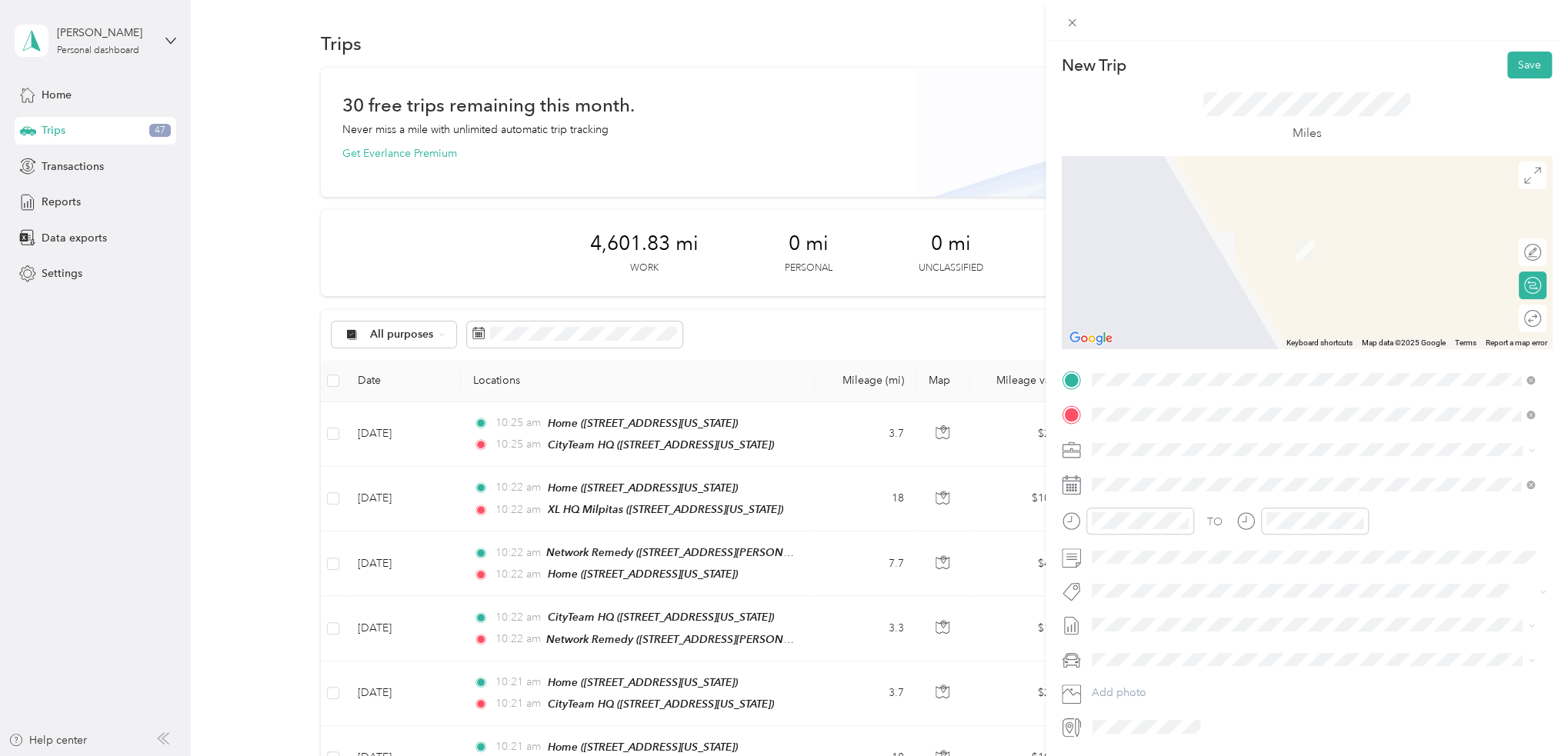
click at [1212, 480] on strong "Network Remedy" at bounding box center [1217, 478] width 87 height 14
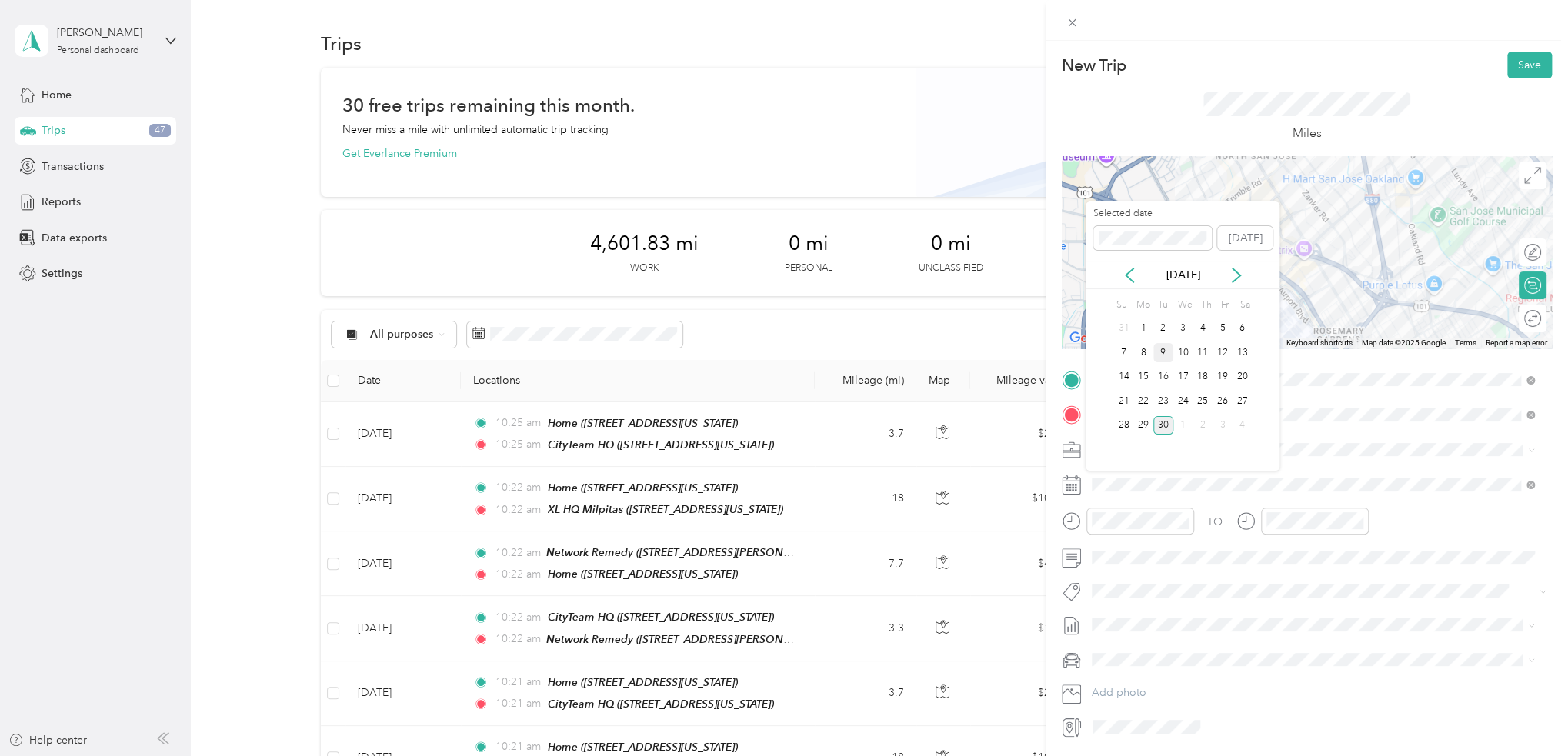
click at [1166, 356] on div "9" at bounding box center [1163, 352] width 20 height 19
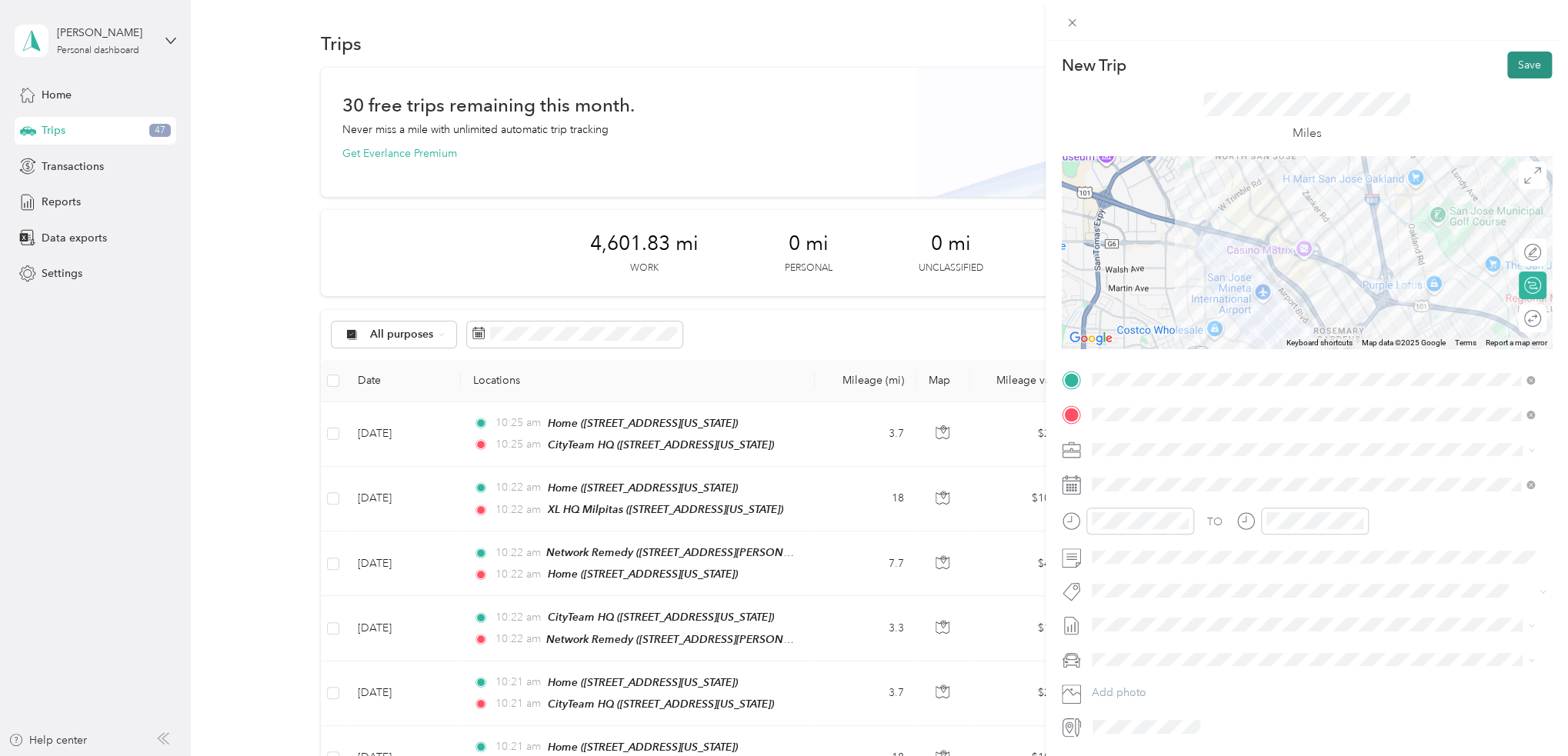
click at [1518, 63] on button "Save" at bounding box center [1530, 65] width 45 height 27
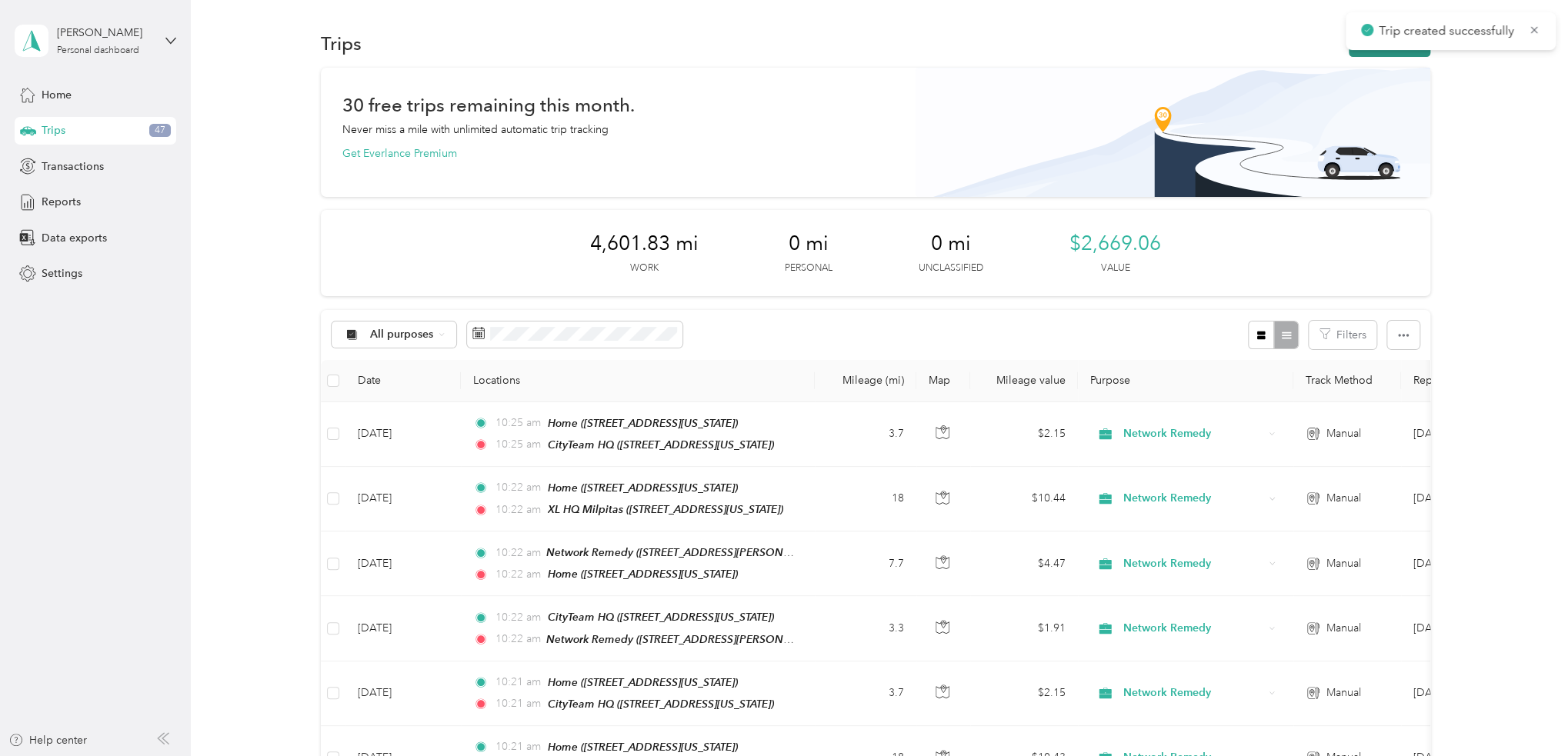
click at [1389, 50] on button "New trip" at bounding box center [1389, 43] width 82 height 27
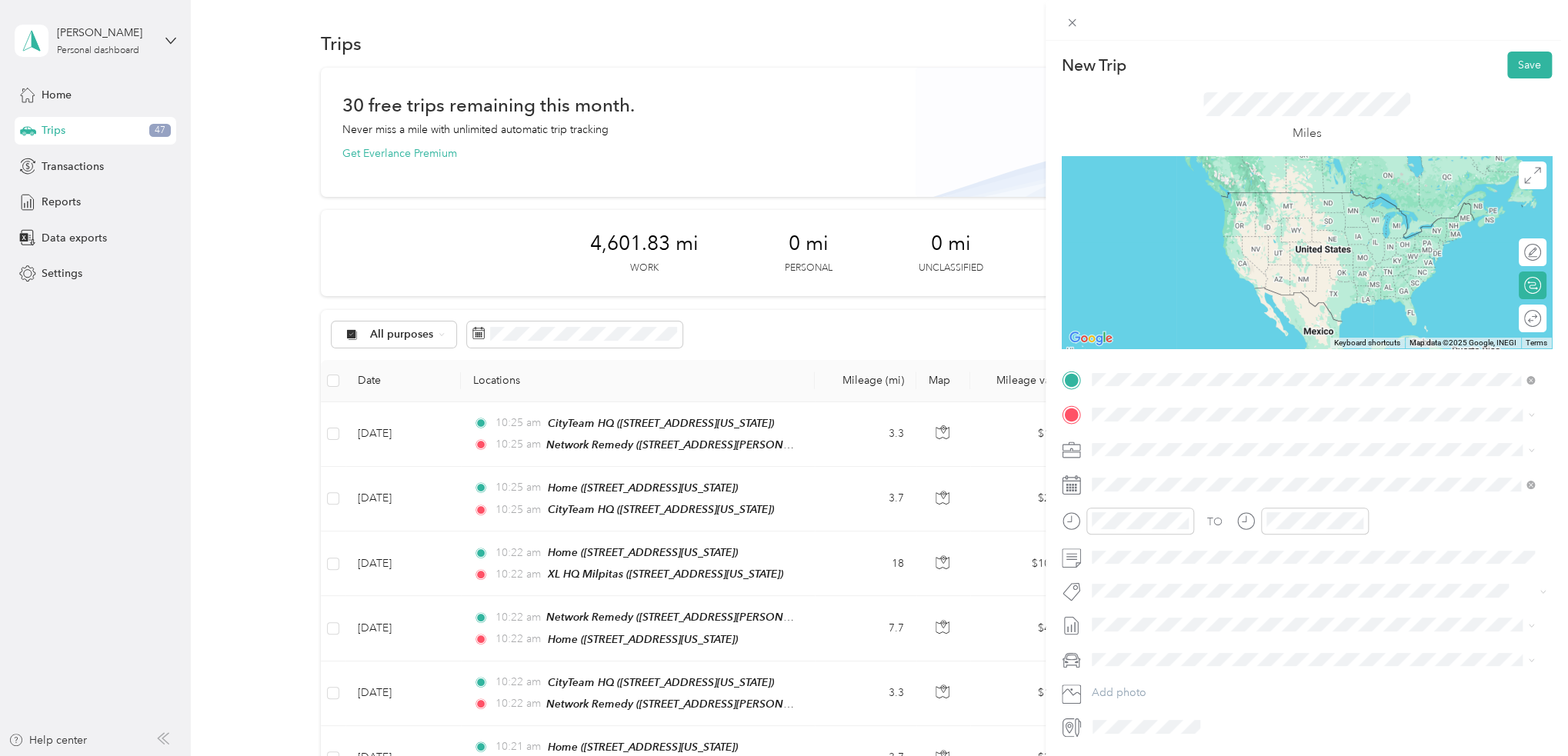
click at [1221, 448] on div "TEAM Network Remedy" at bounding box center [1239, 443] width 239 height 19
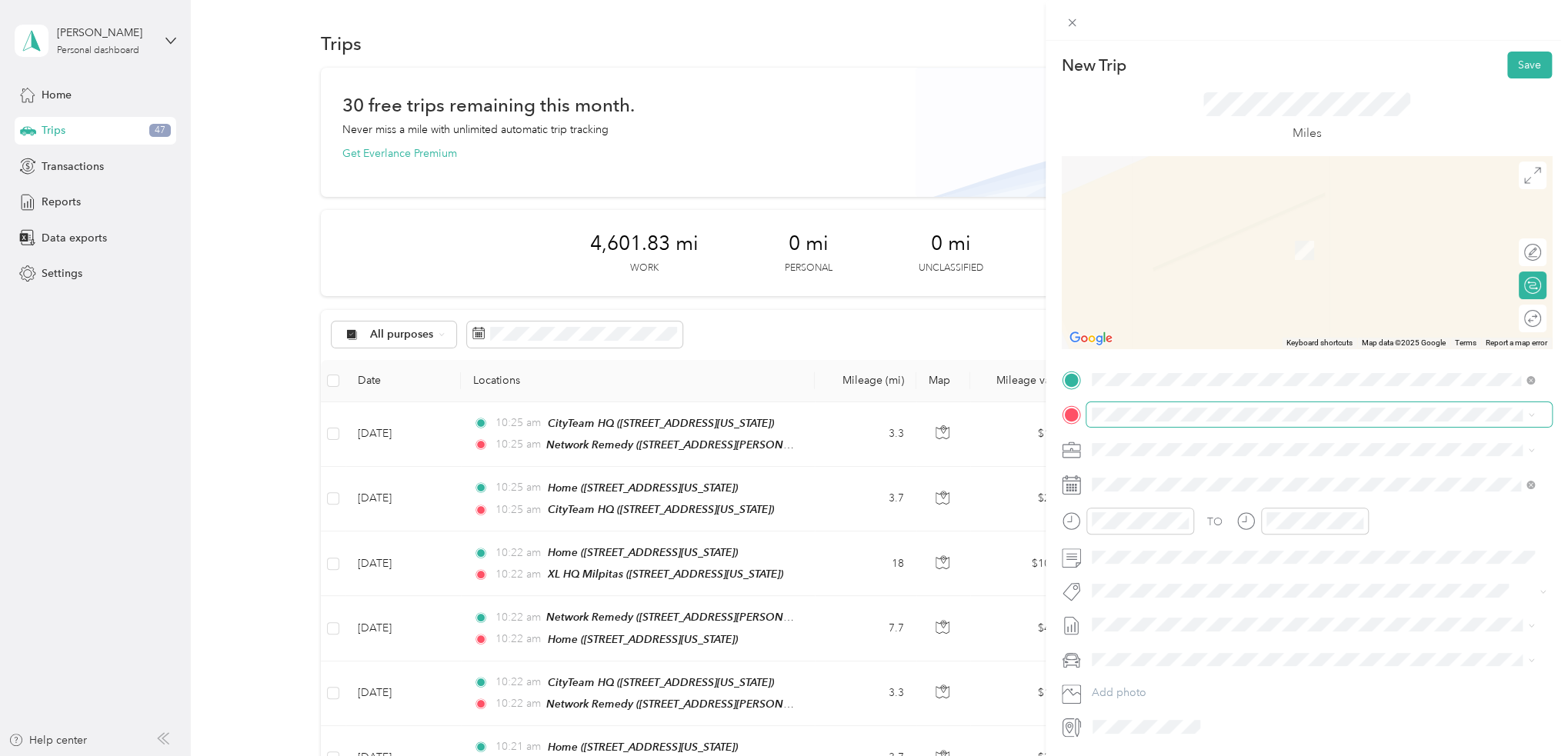
click at [1217, 405] on span at bounding box center [1318, 415] width 465 height 25
click at [1231, 480] on div "Home 781 South 11th Street, 95112, San Jose, California, United States" at bounding box center [1197, 485] width 154 height 32
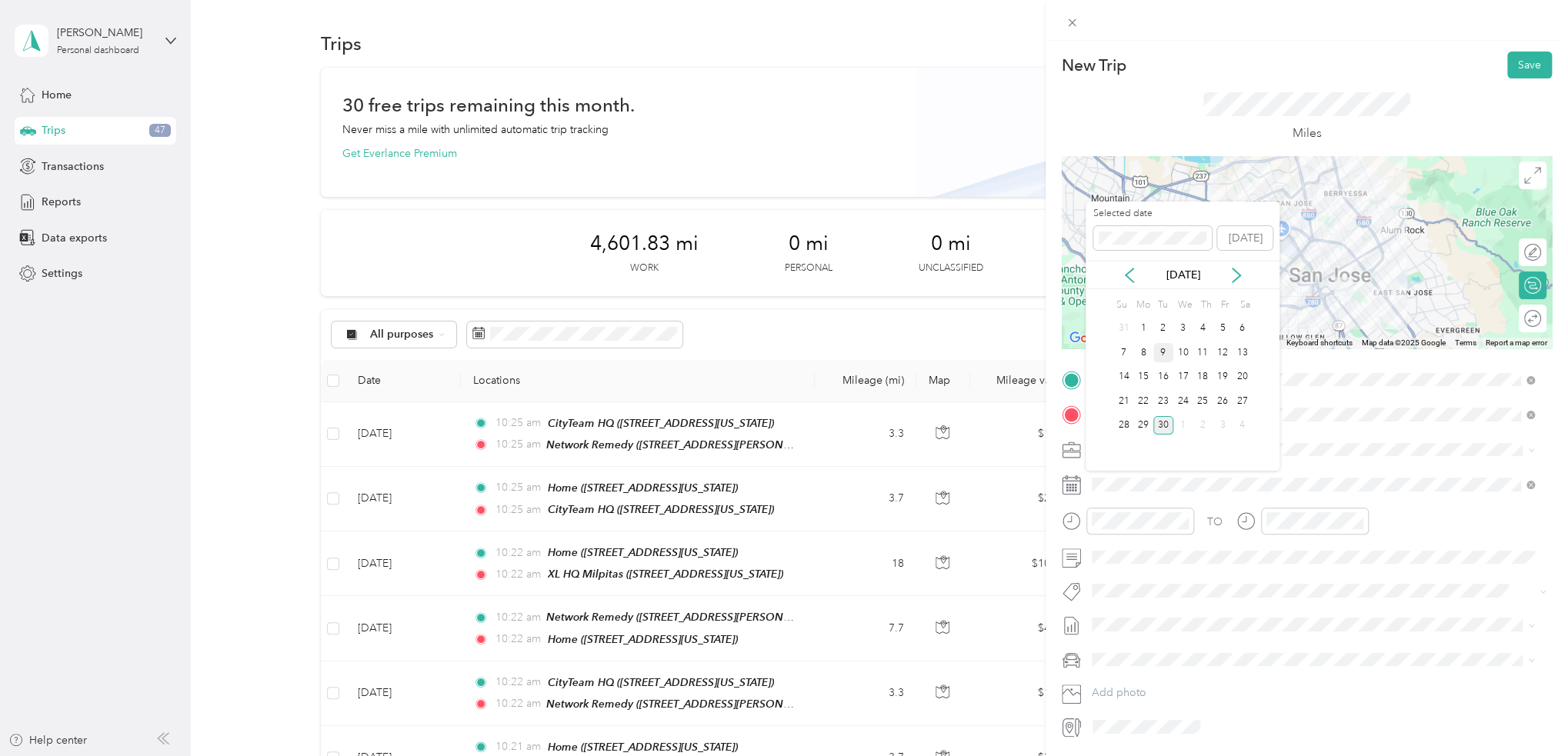
click at [1169, 356] on div "9" at bounding box center [1163, 352] width 20 height 19
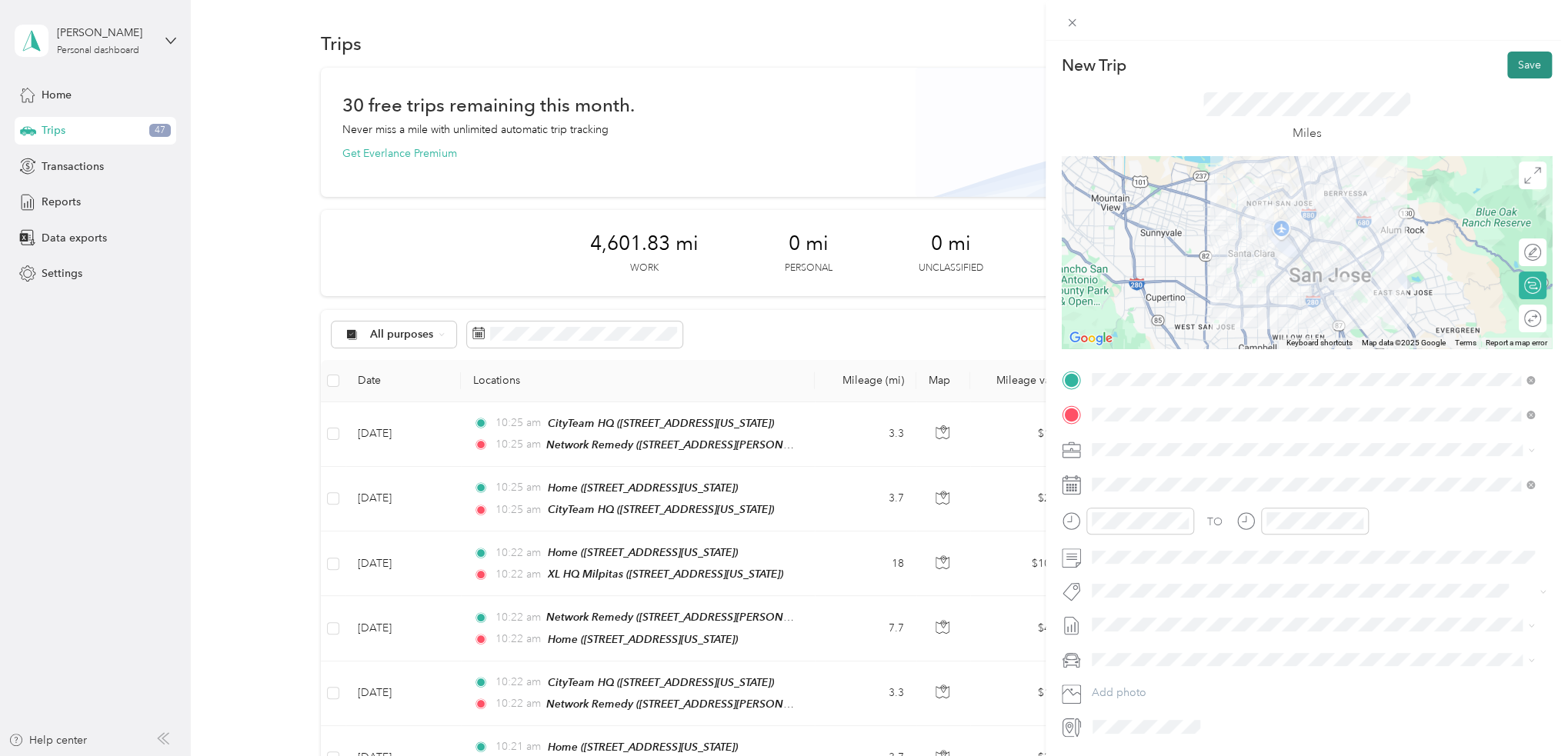
click at [1511, 66] on button "Save" at bounding box center [1530, 65] width 45 height 27
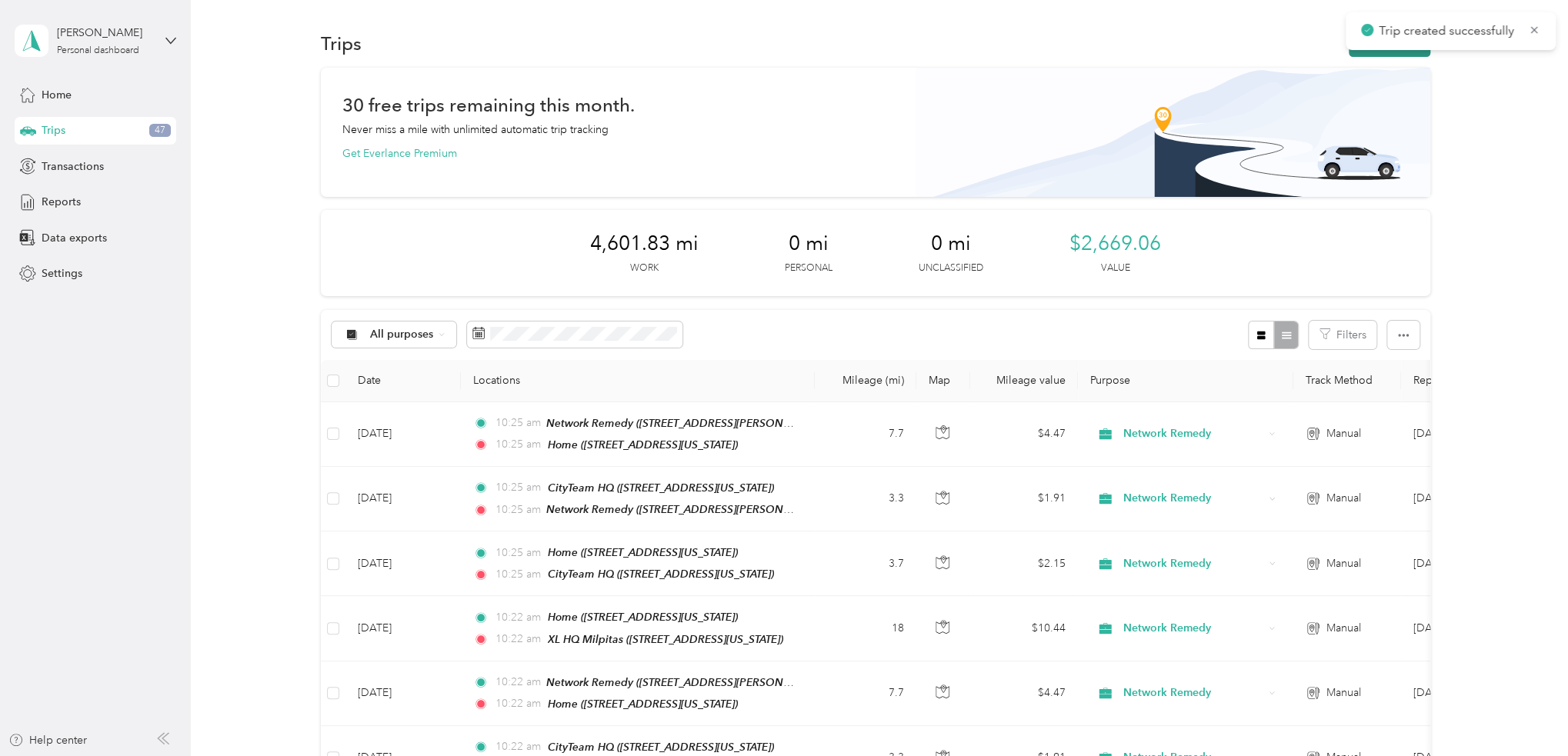
click at [1395, 52] on button "New trip" at bounding box center [1389, 43] width 82 height 27
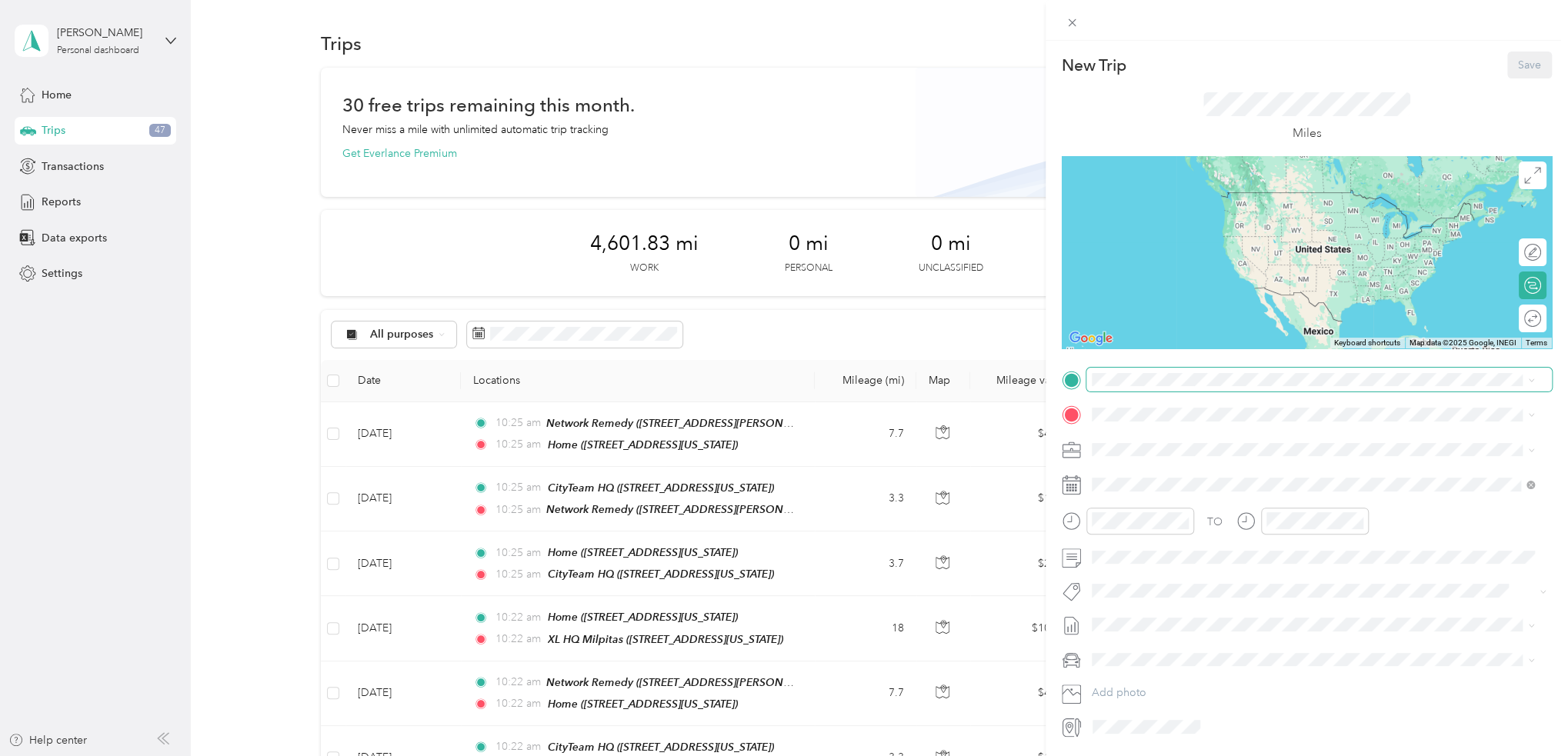
click at [1229, 387] on span at bounding box center [1318, 380] width 465 height 25
click at [1228, 434] on div "Home" at bounding box center [1197, 440] width 154 height 14
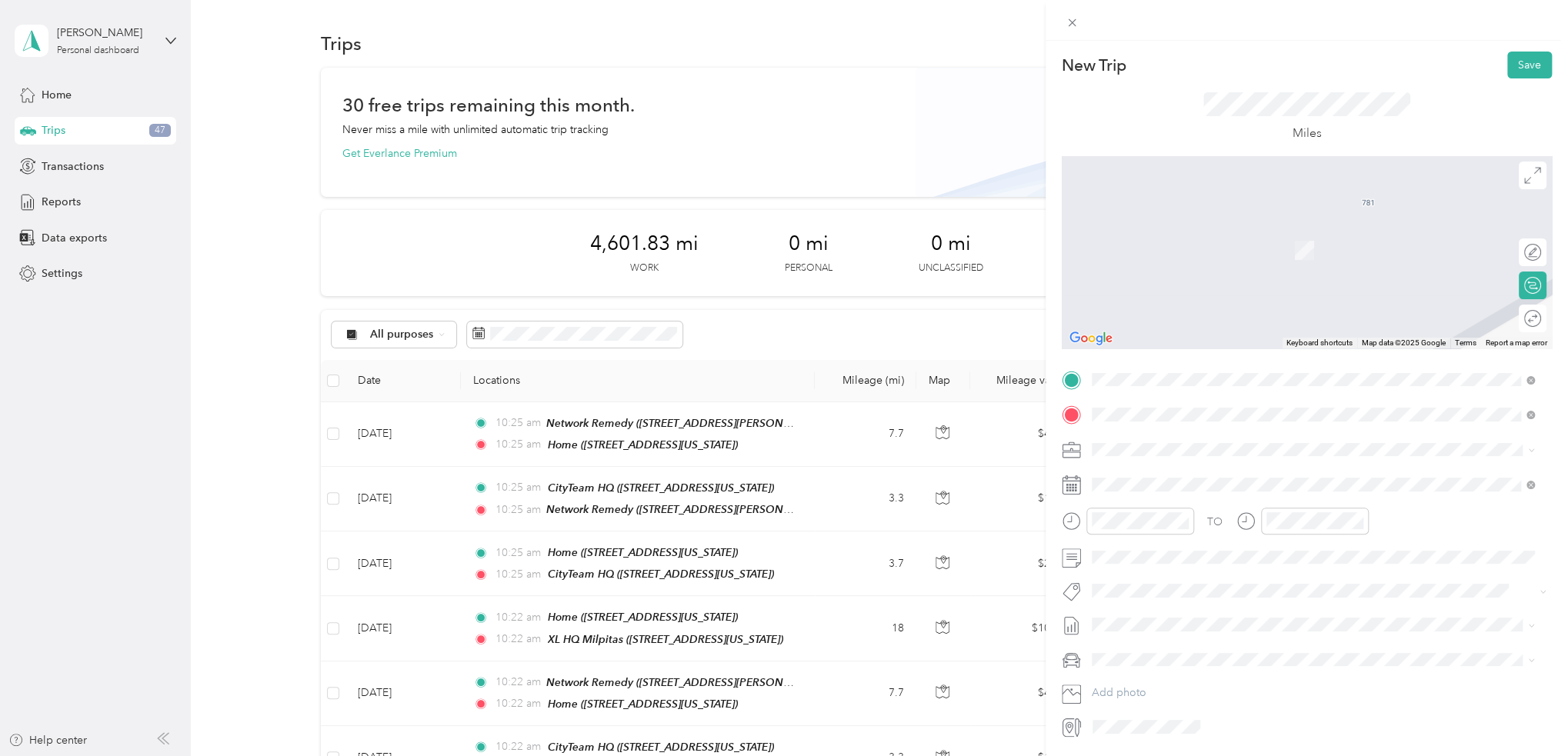
click at [1229, 470] on div "TEAM CityTeam HQ" at bounding box center [1197, 478] width 154 height 19
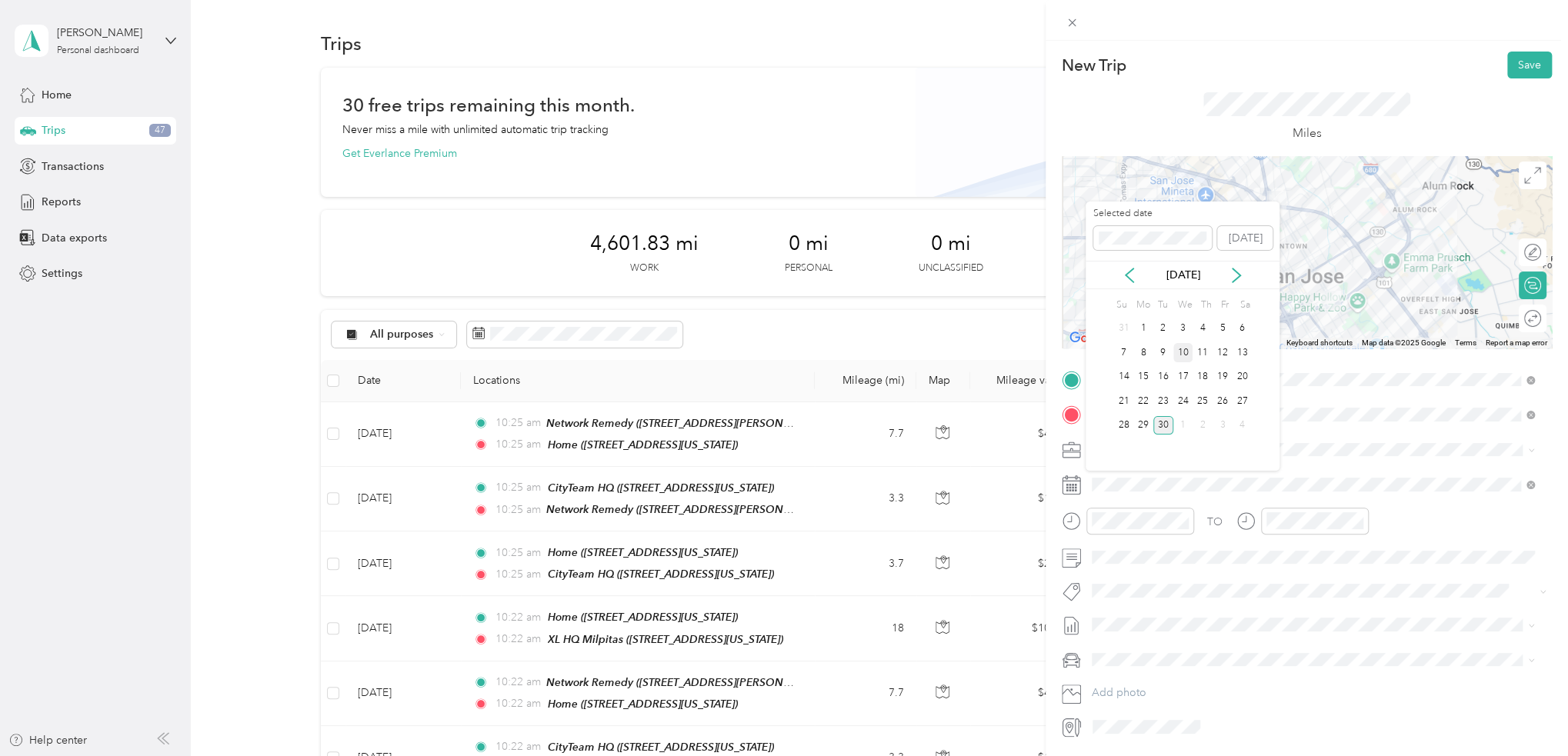
click at [1182, 352] on div "10" at bounding box center [1183, 352] width 20 height 19
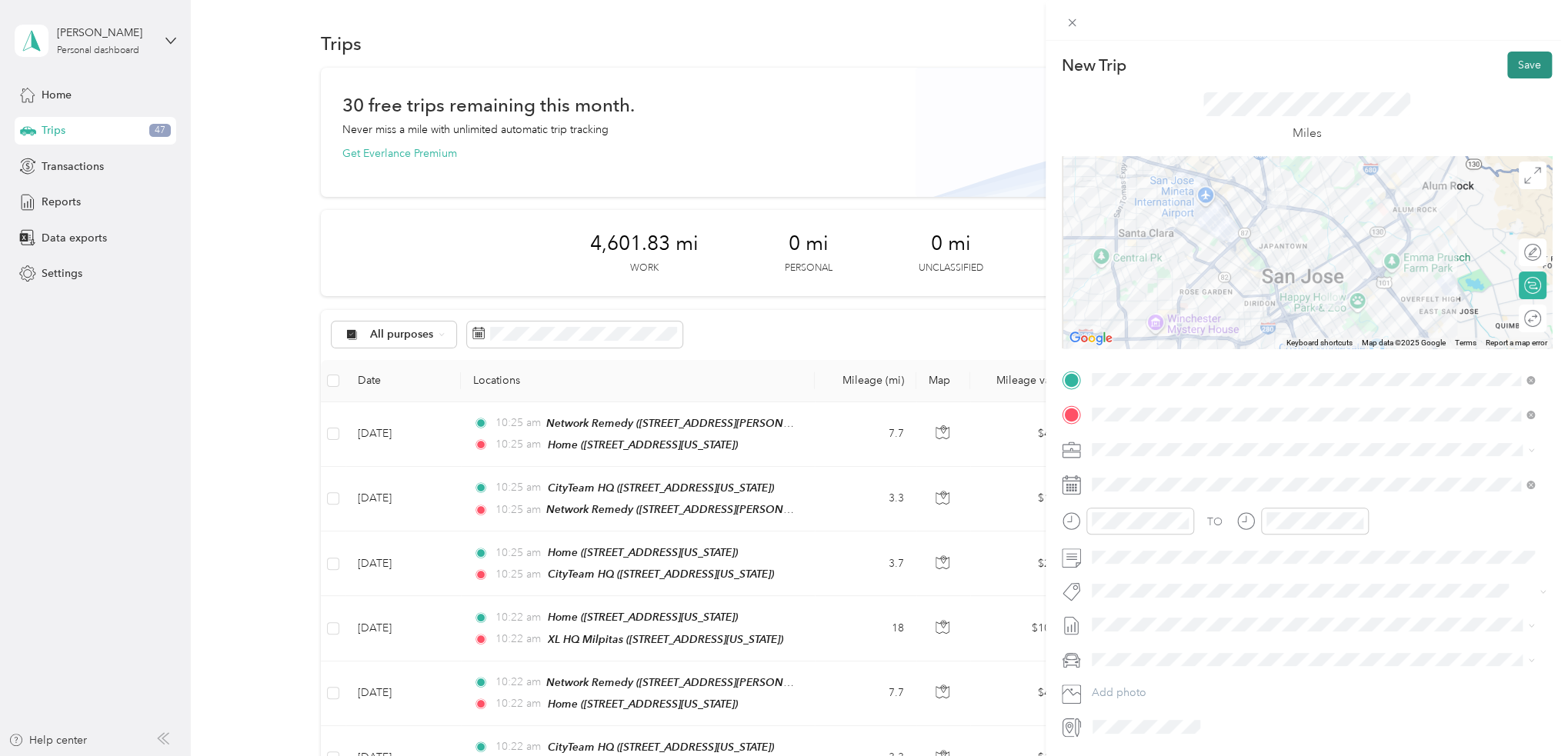
click at [1510, 70] on button "Save" at bounding box center [1530, 65] width 45 height 27
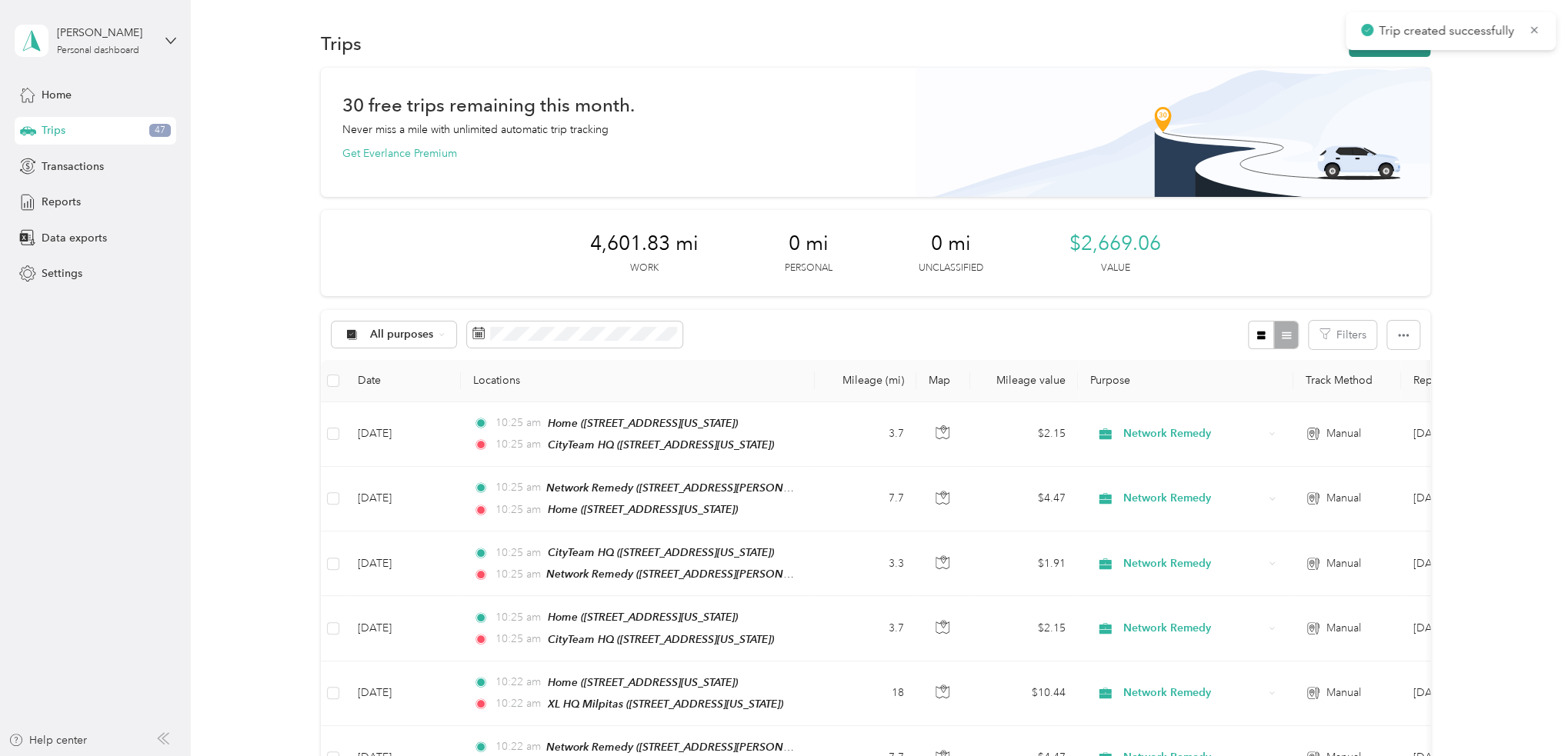
click at [1381, 56] on button "New trip" at bounding box center [1389, 43] width 82 height 27
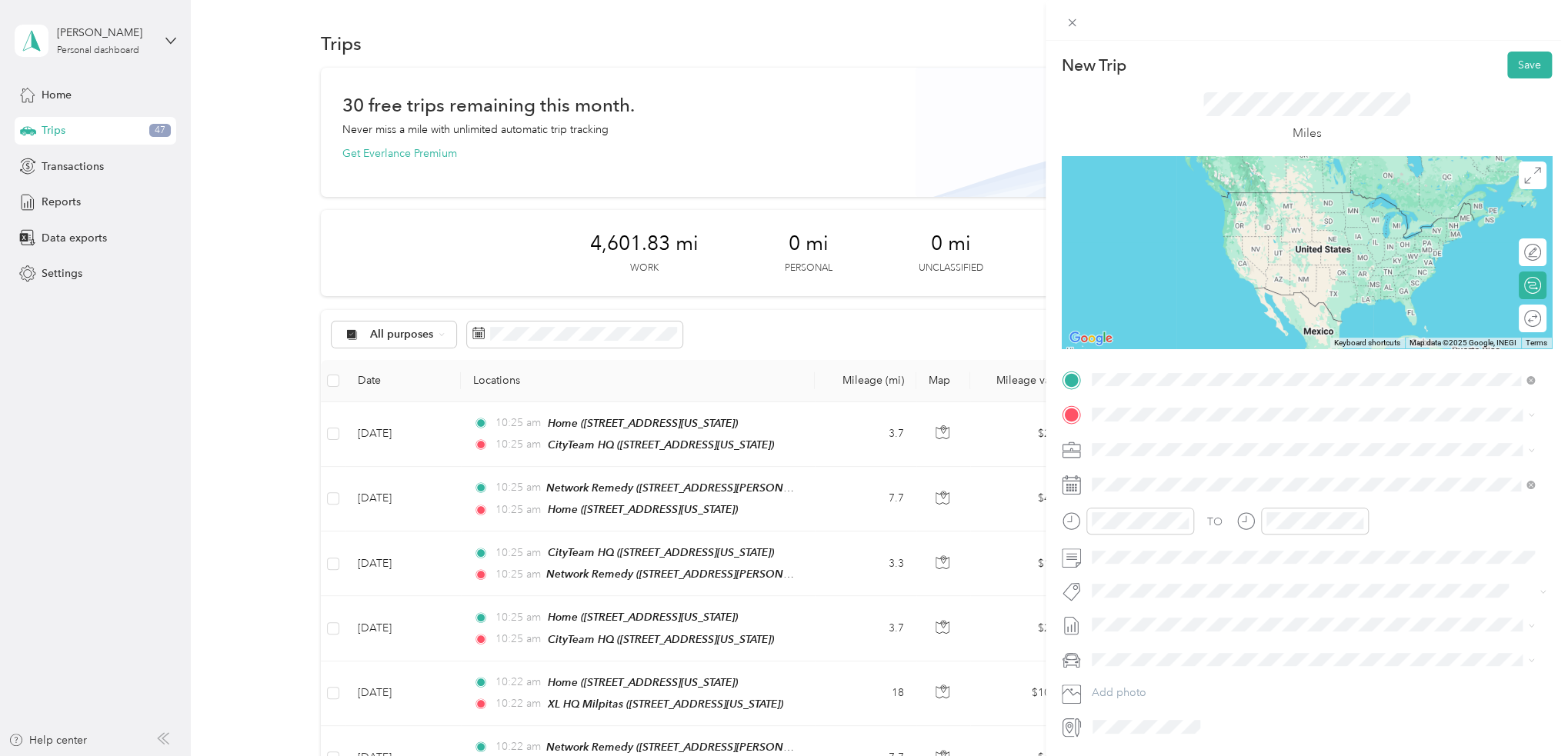
click at [1250, 445] on div "TEAM CityTeam HQ" at bounding box center [1197, 443] width 154 height 19
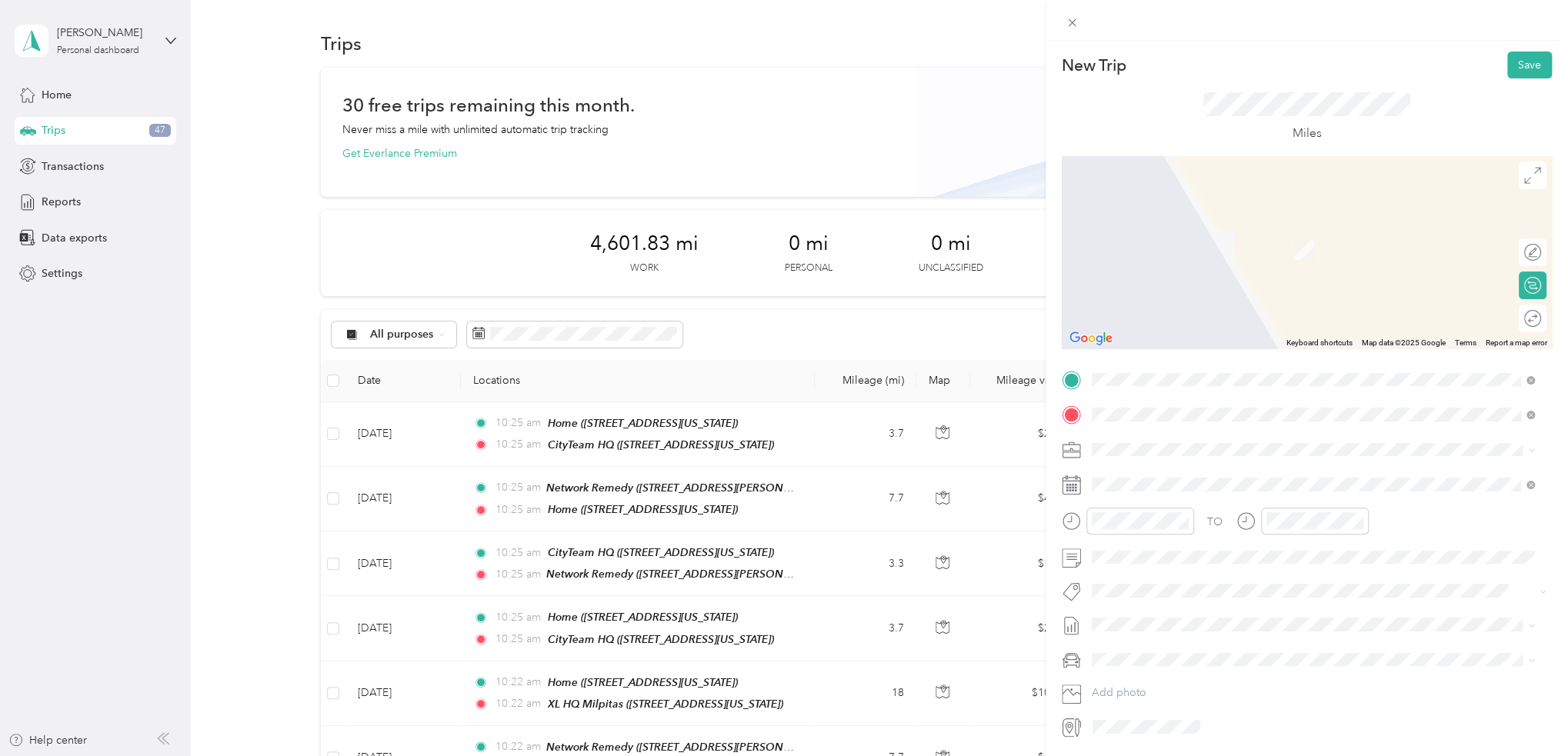
click at [1226, 480] on strong "Network Remedy" at bounding box center [1217, 478] width 87 height 14
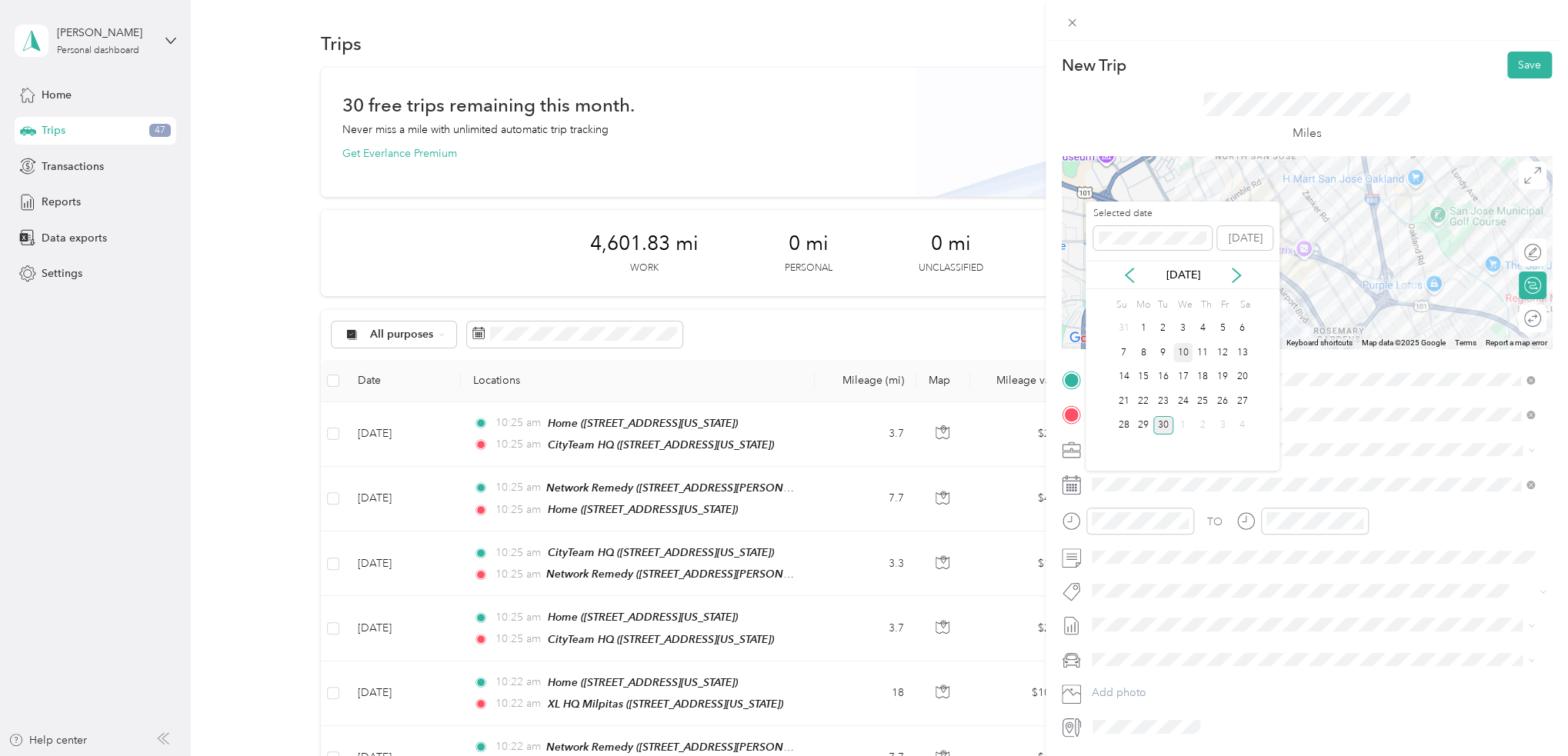
click at [1184, 348] on div "10" at bounding box center [1183, 352] width 20 height 19
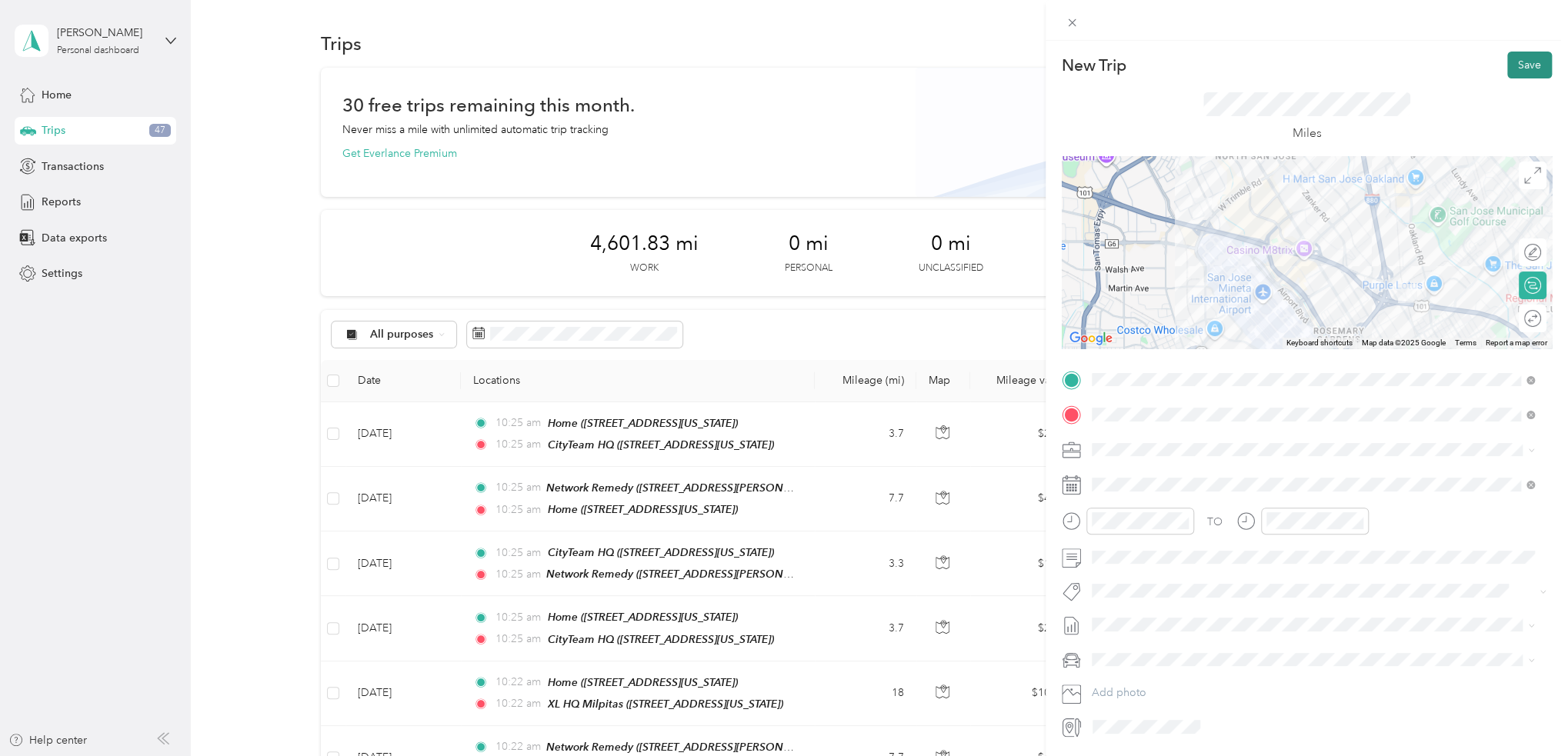
click at [1511, 73] on button "Save" at bounding box center [1530, 65] width 45 height 27
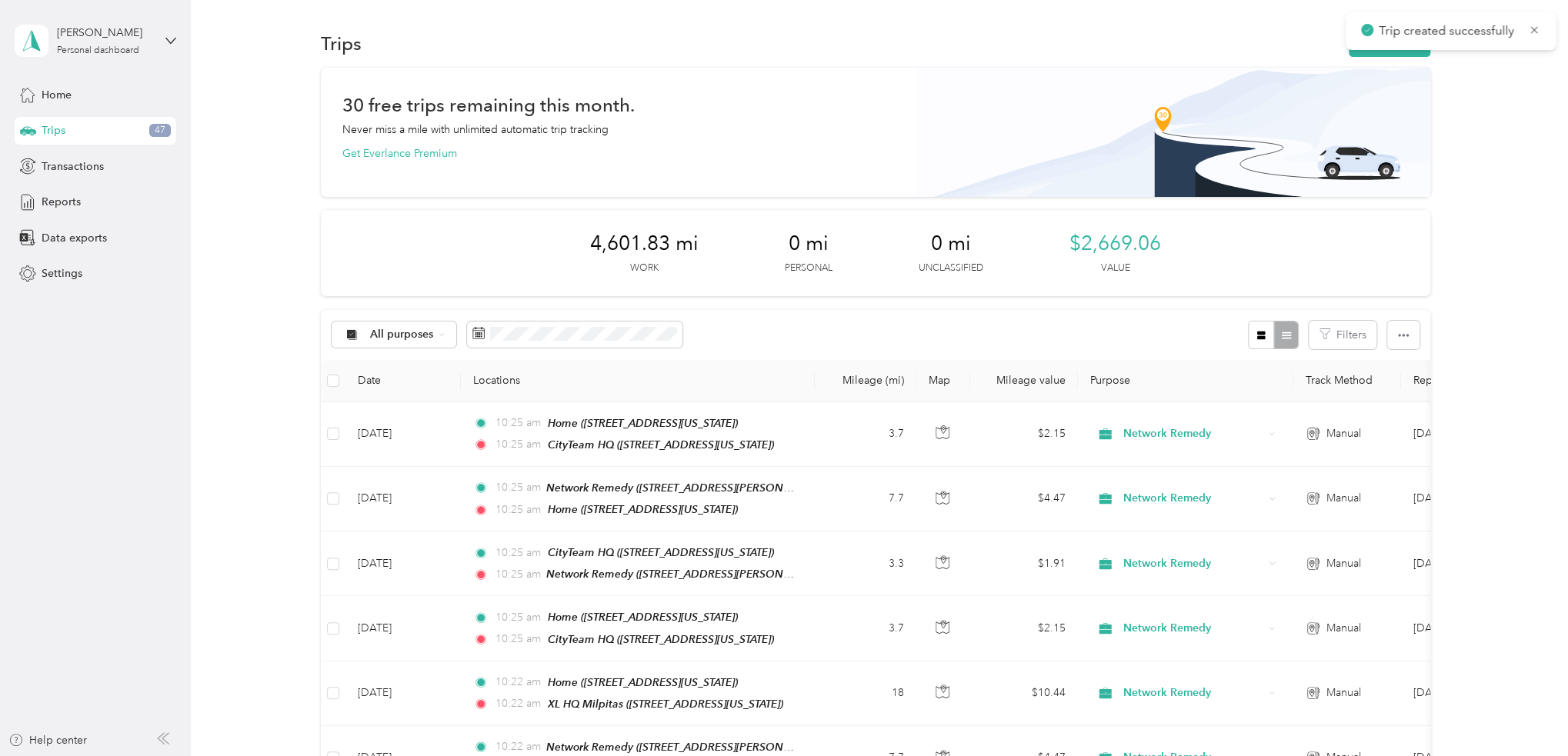
click at [1373, 54] on button "New trip" at bounding box center [1389, 43] width 82 height 27
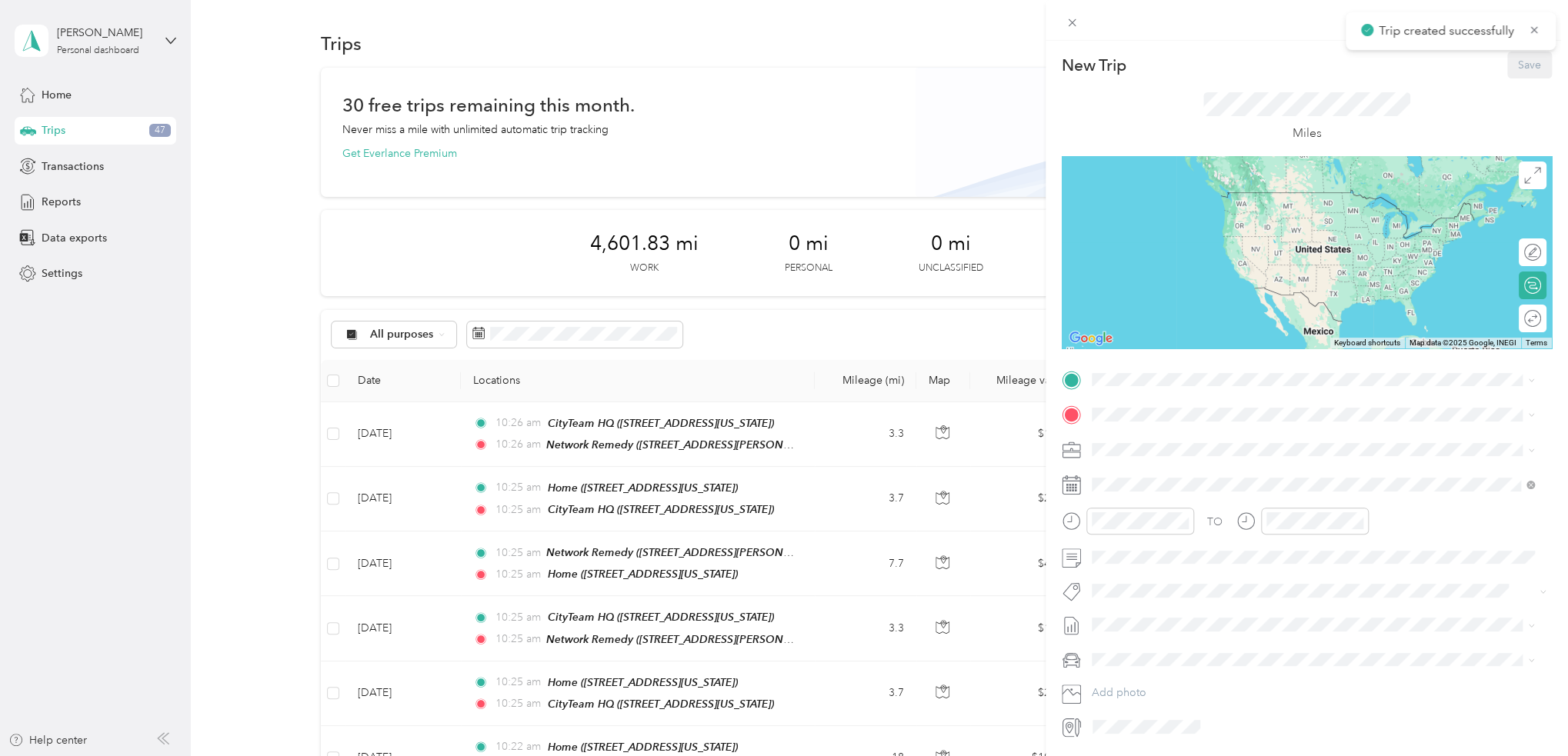
click at [1221, 397] on div "TO Add photo" at bounding box center [1307, 554] width 490 height 371
click at [1222, 392] on div "TO Add photo" at bounding box center [1307, 554] width 490 height 371
click at [1224, 386] on span at bounding box center [1318, 380] width 465 height 25
click at [1236, 445] on strong "Network Remedy" at bounding box center [1217, 443] width 87 height 14
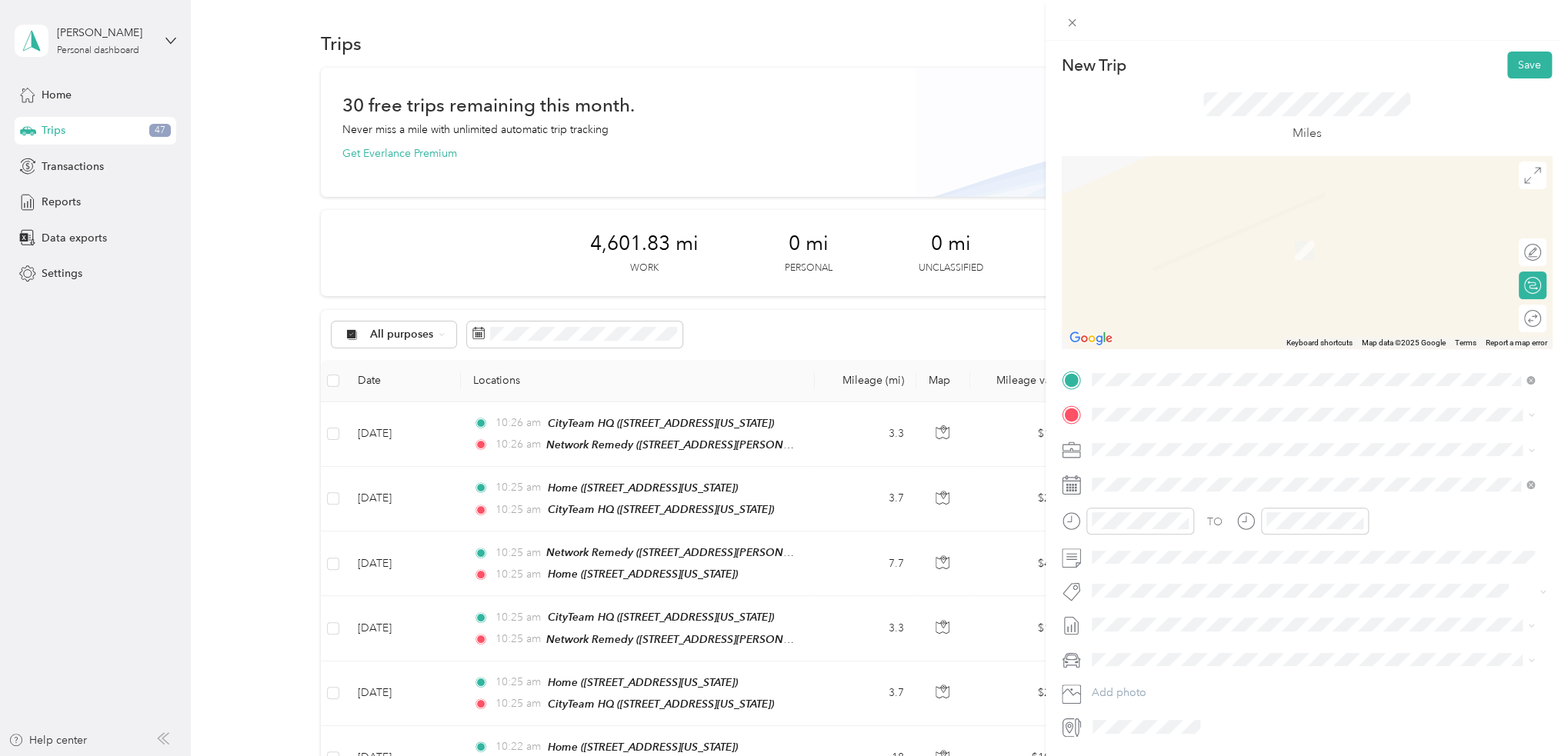
click at [1205, 400] on div "TO Add photo" at bounding box center [1307, 554] width 490 height 371
click at [1226, 406] on span at bounding box center [1318, 415] width 465 height 25
click at [1217, 481] on div "Home 781 South 11th Street, 95112, San Jose, California, United States" at bounding box center [1197, 481] width 154 height 32
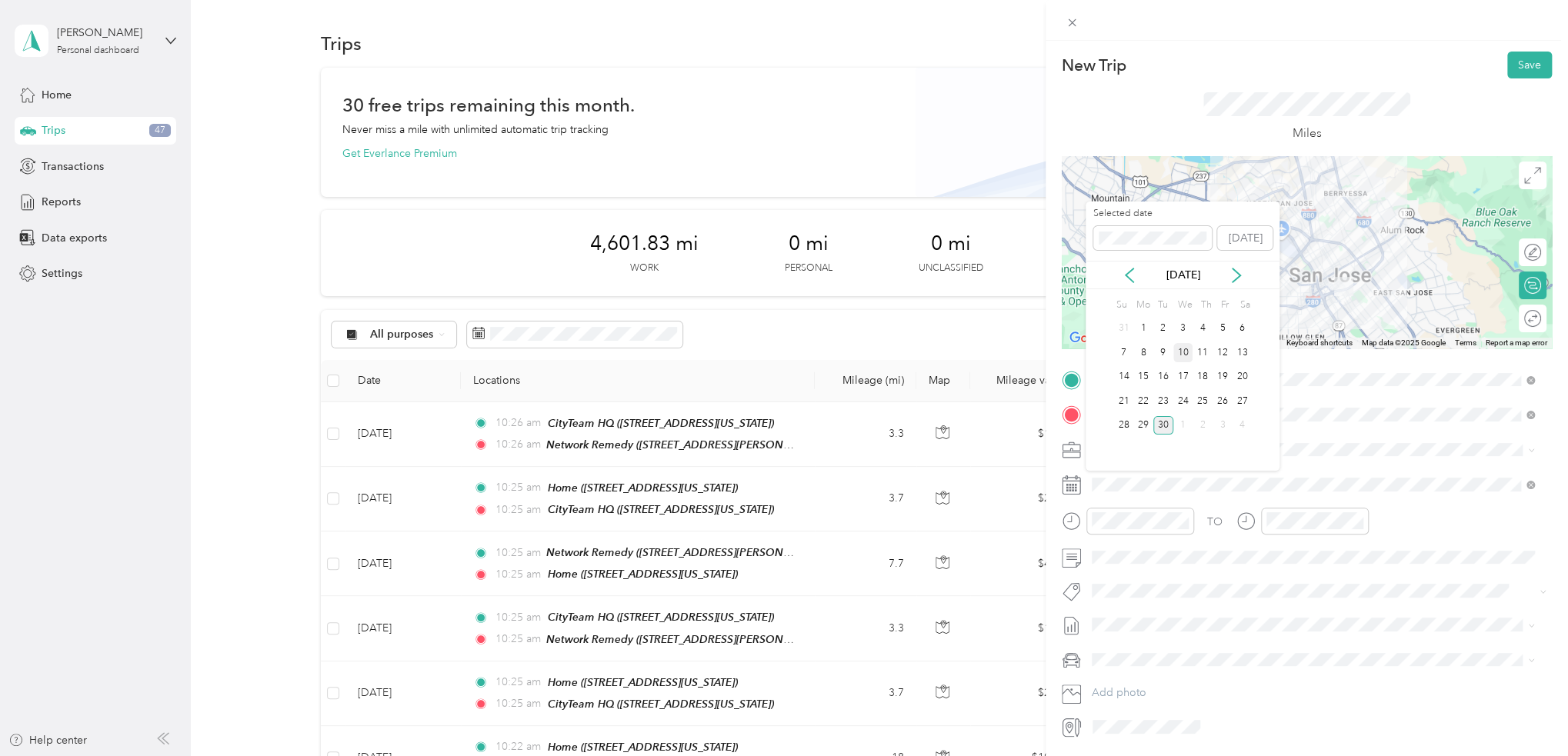
click at [1187, 348] on div "10" at bounding box center [1183, 352] width 20 height 19
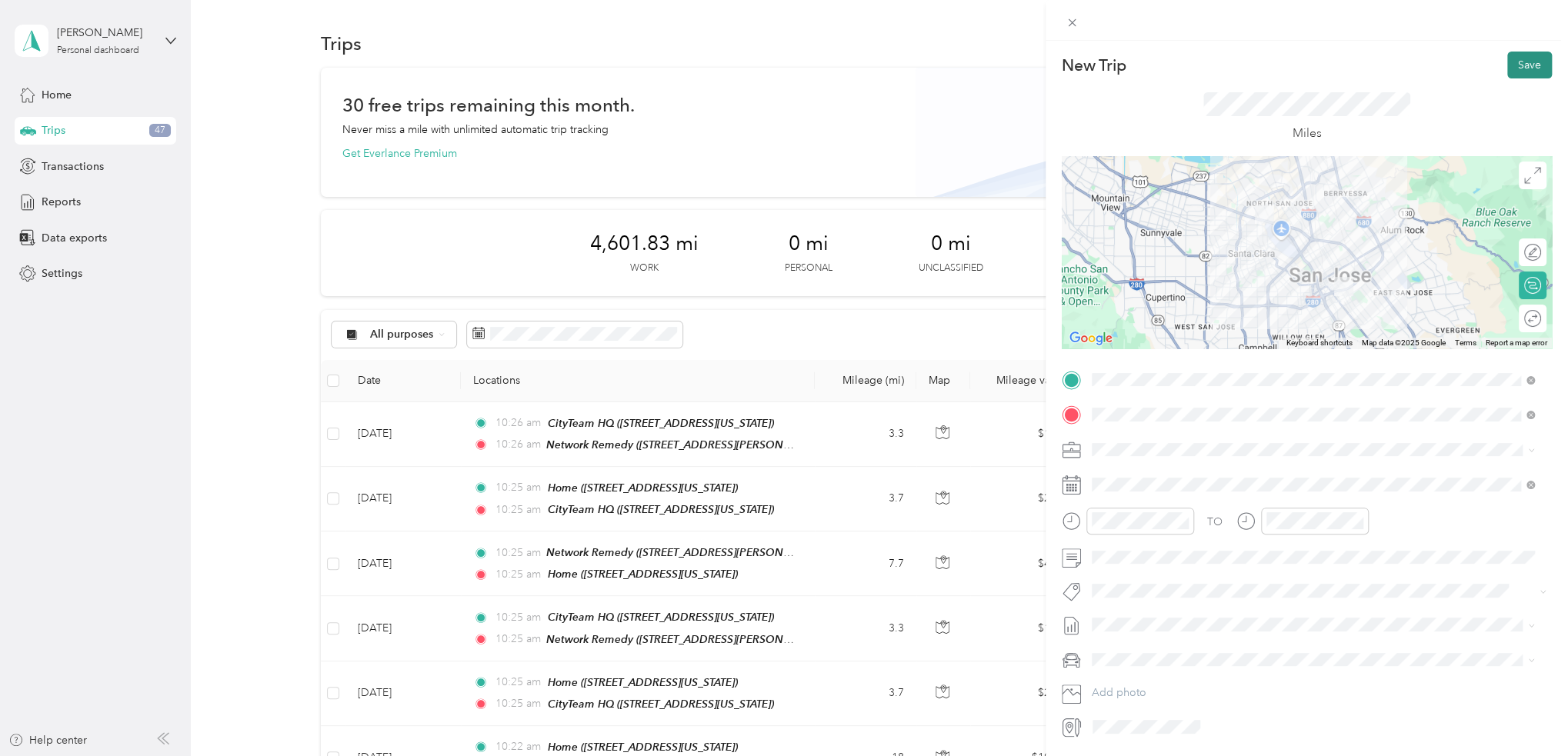
click at [1526, 60] on button "Save" at bounding box center [1530, 65] width 45 height 27
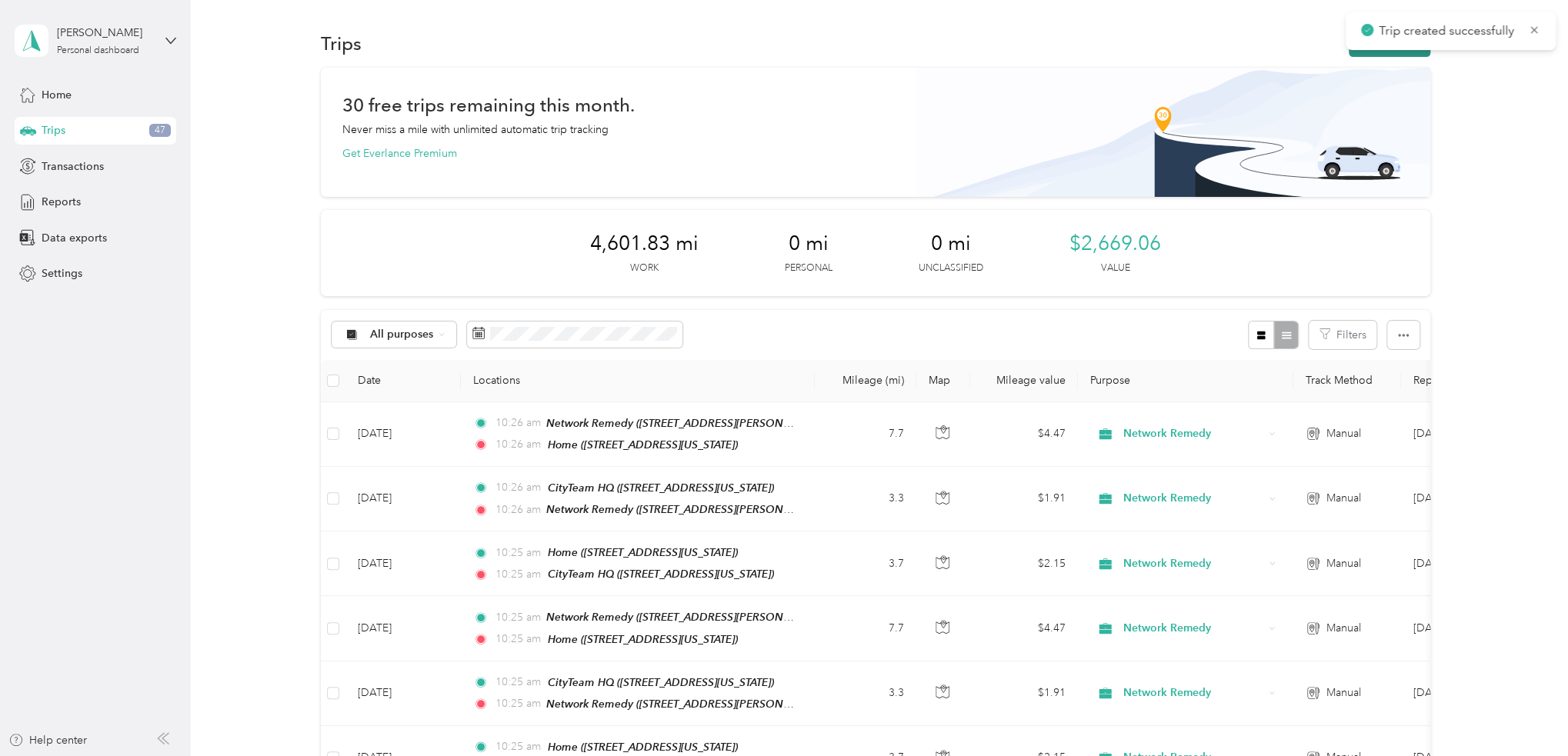
click at [1372, 49] on button "New trip" at bounding box center [1389, 43] width 82 height 27
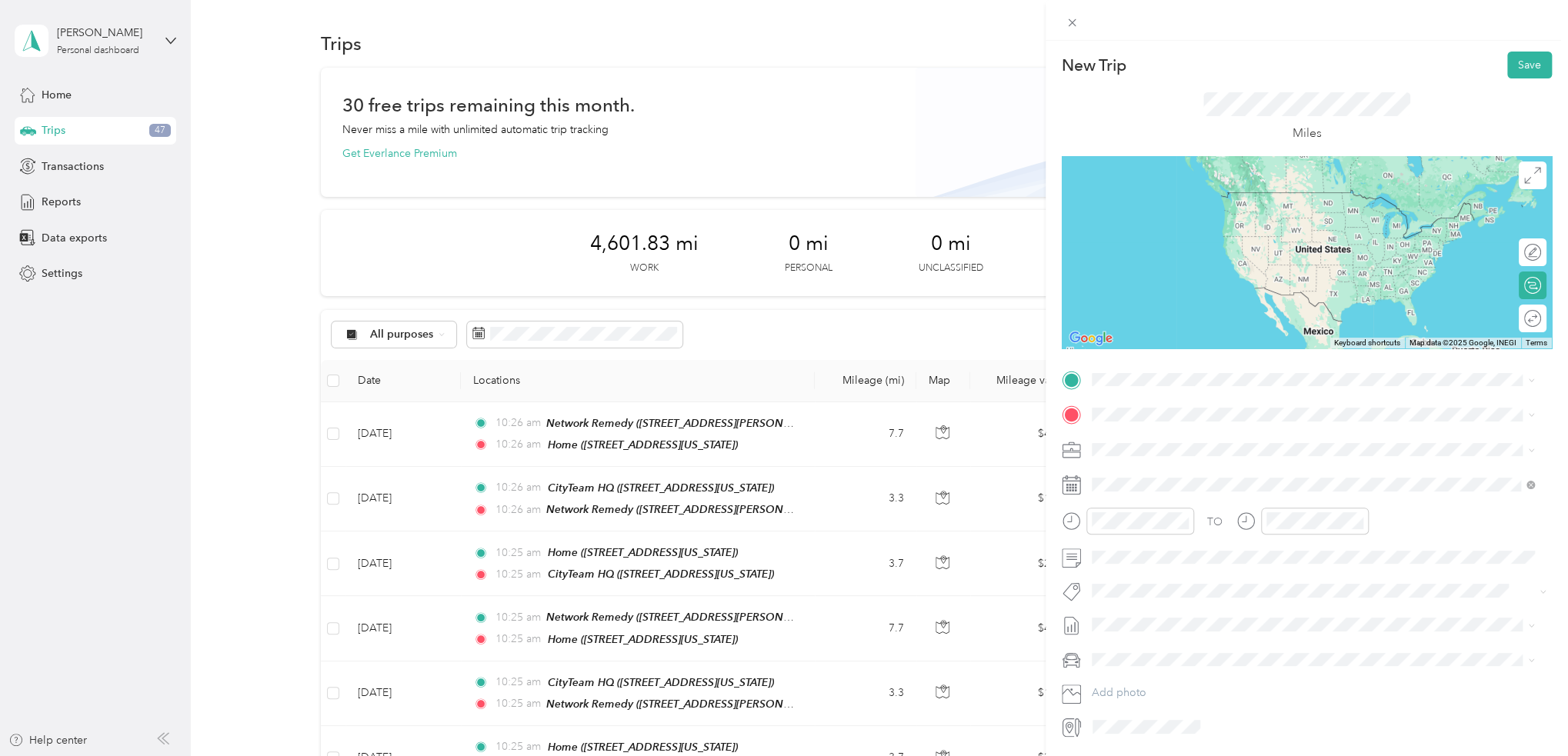
click at [1157, 425] on li "Home 781 South 11th Street, 95112, San Jose, California, United States" at bounding box center [1312, 449] width 454 height 48
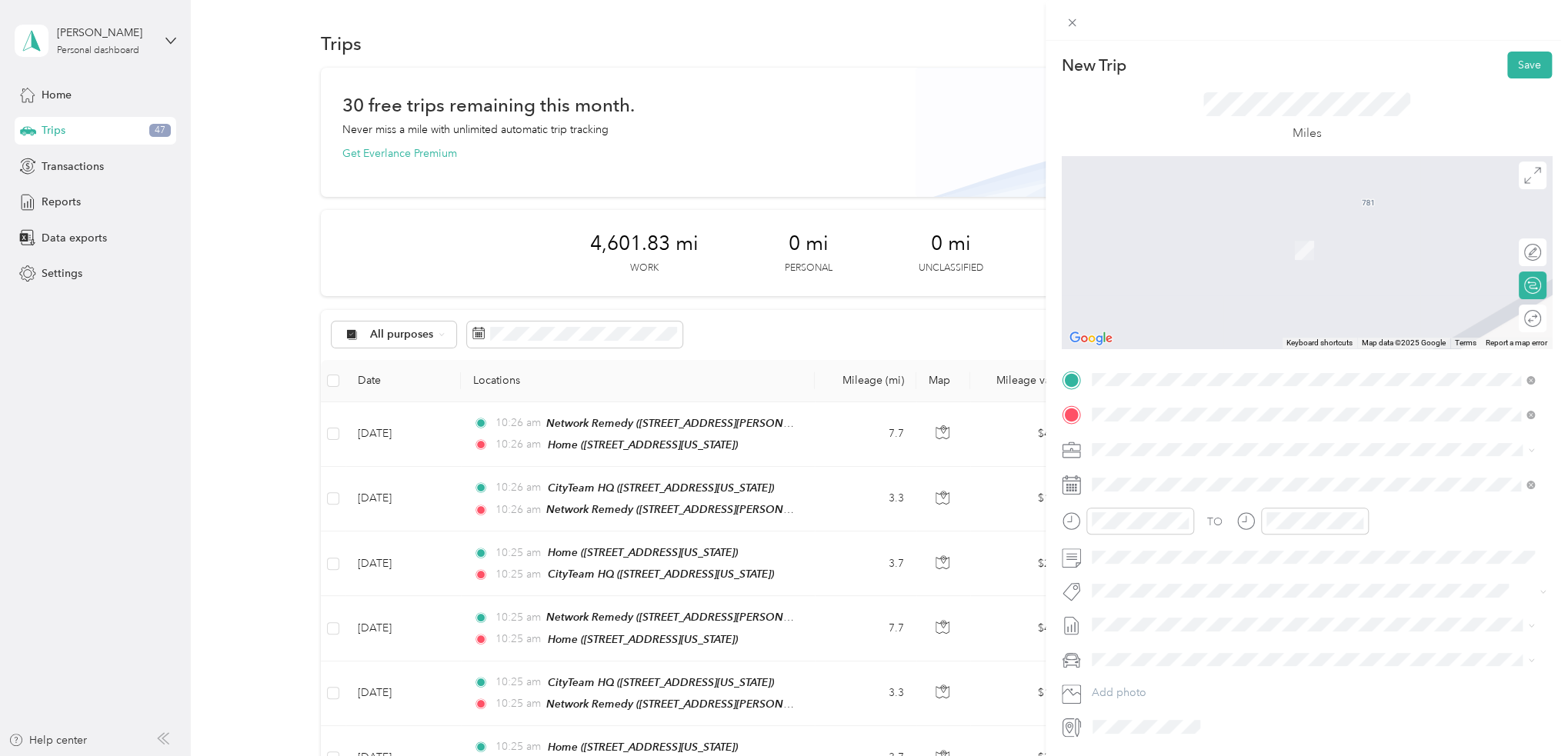
click at [1226, 525] on strong "XL Oakland Office" at bounding box center [1220, 532] width 94 height 14
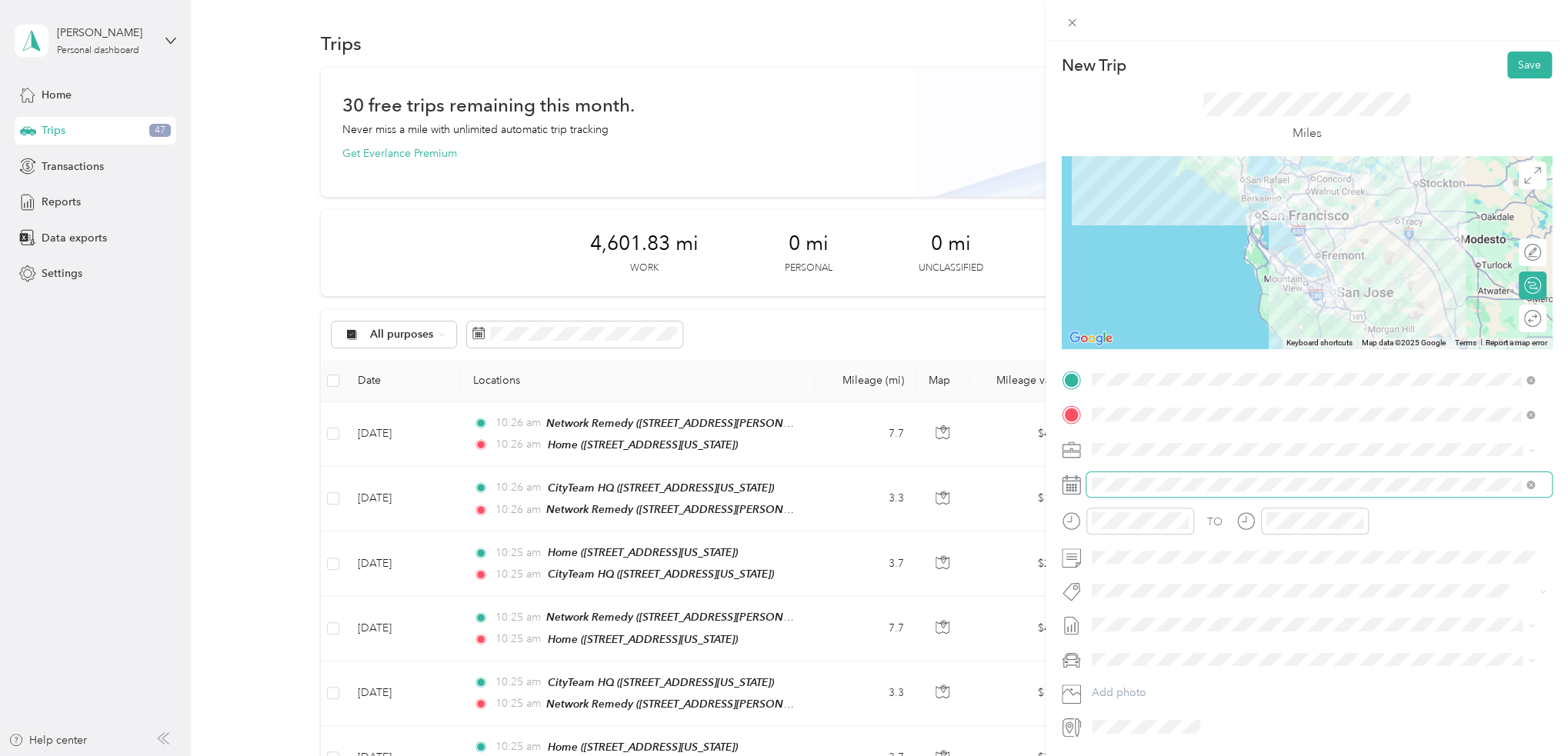
click at [1183, 492] on span at bounding box center [1318, 485] width 465 height 25
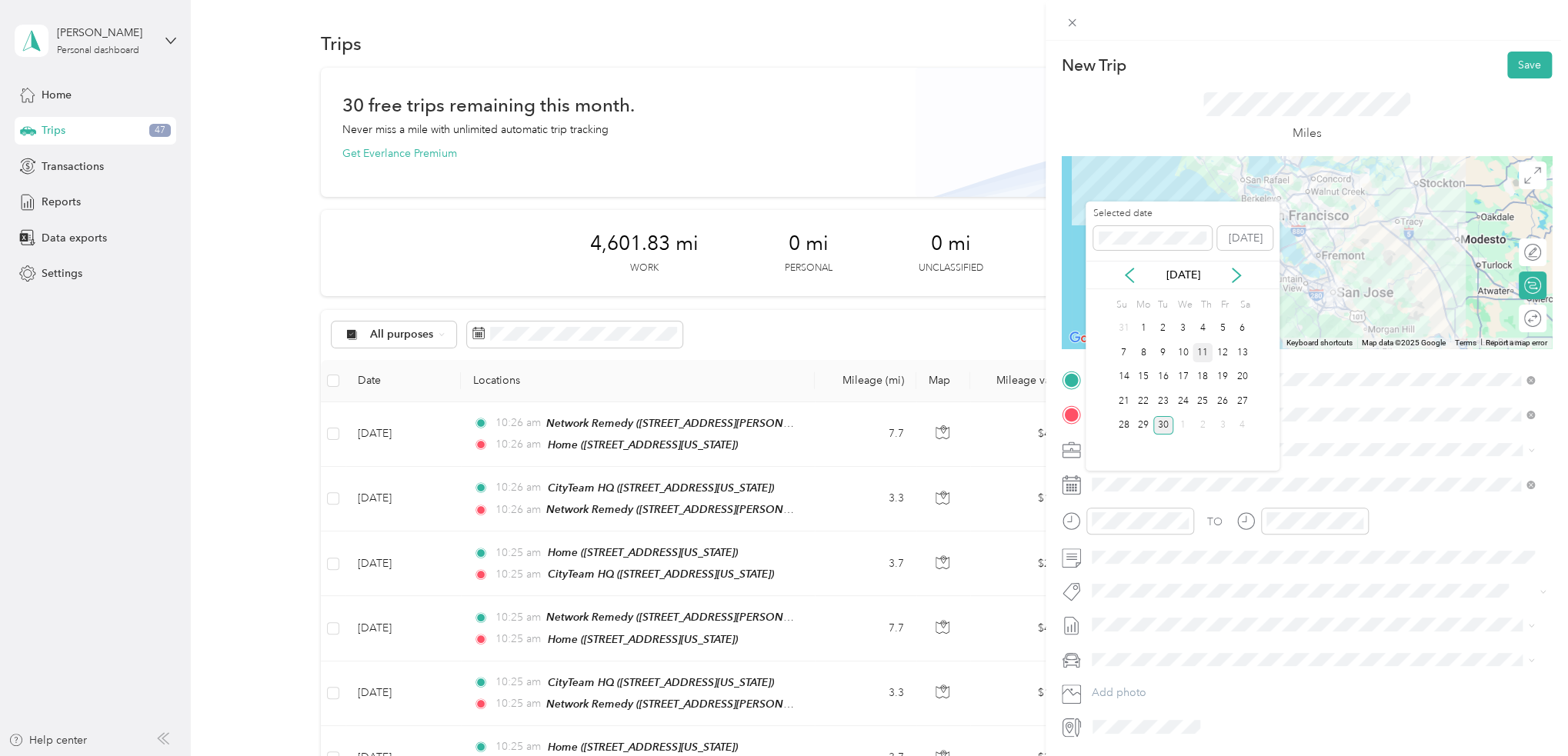
click at [1201, 350] on div "11" at bounding box center [1202, 352] width 20 height 19
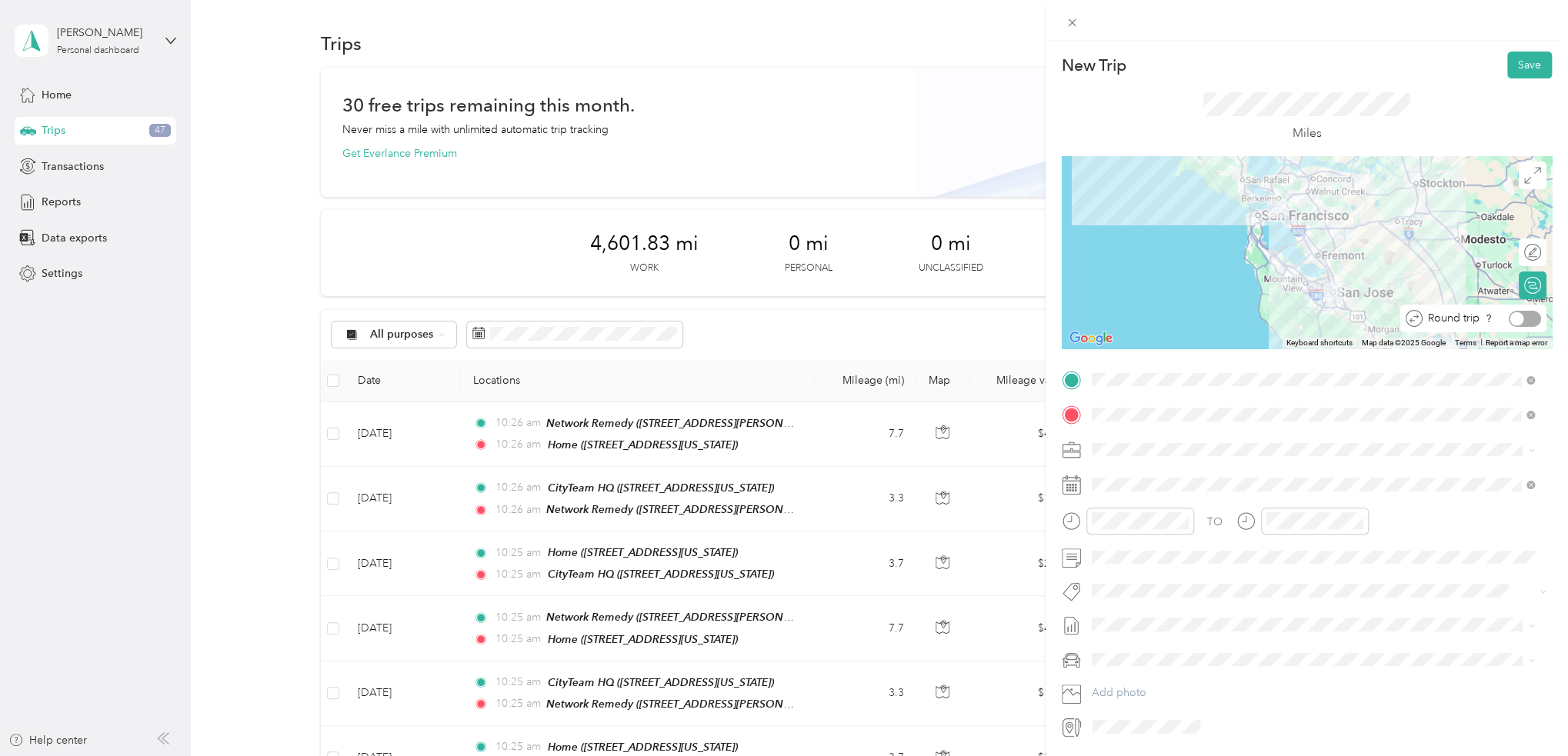
click at [1518, 317] on div at bounding box center [1525, 318] width 32 height 16
click at [1536, 53] on button "Save" at bounding box center [1530, 65] width 45 height 27
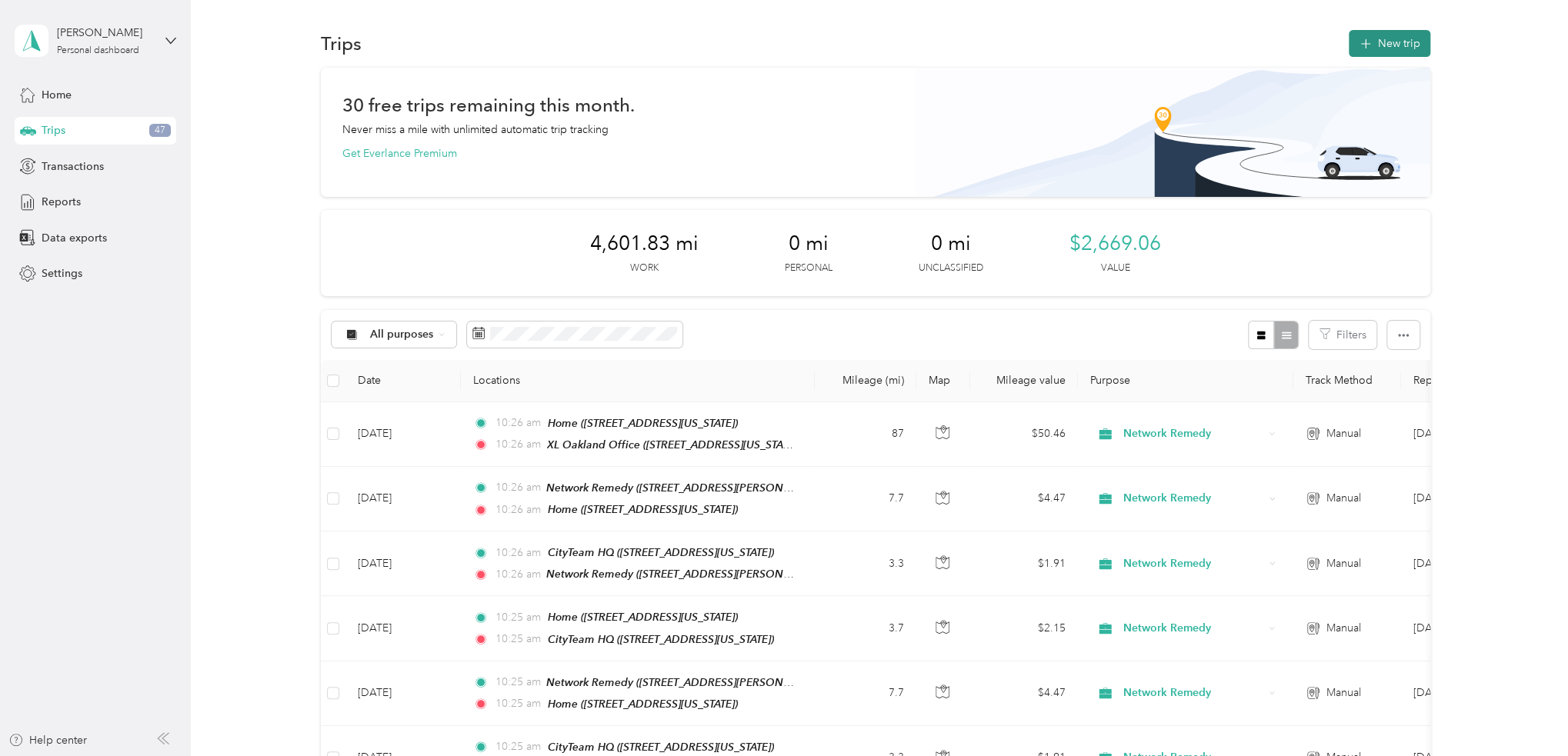
click at [1381, 43] on button "New trip" at bounding box center [1389, 43] width 82 height 27
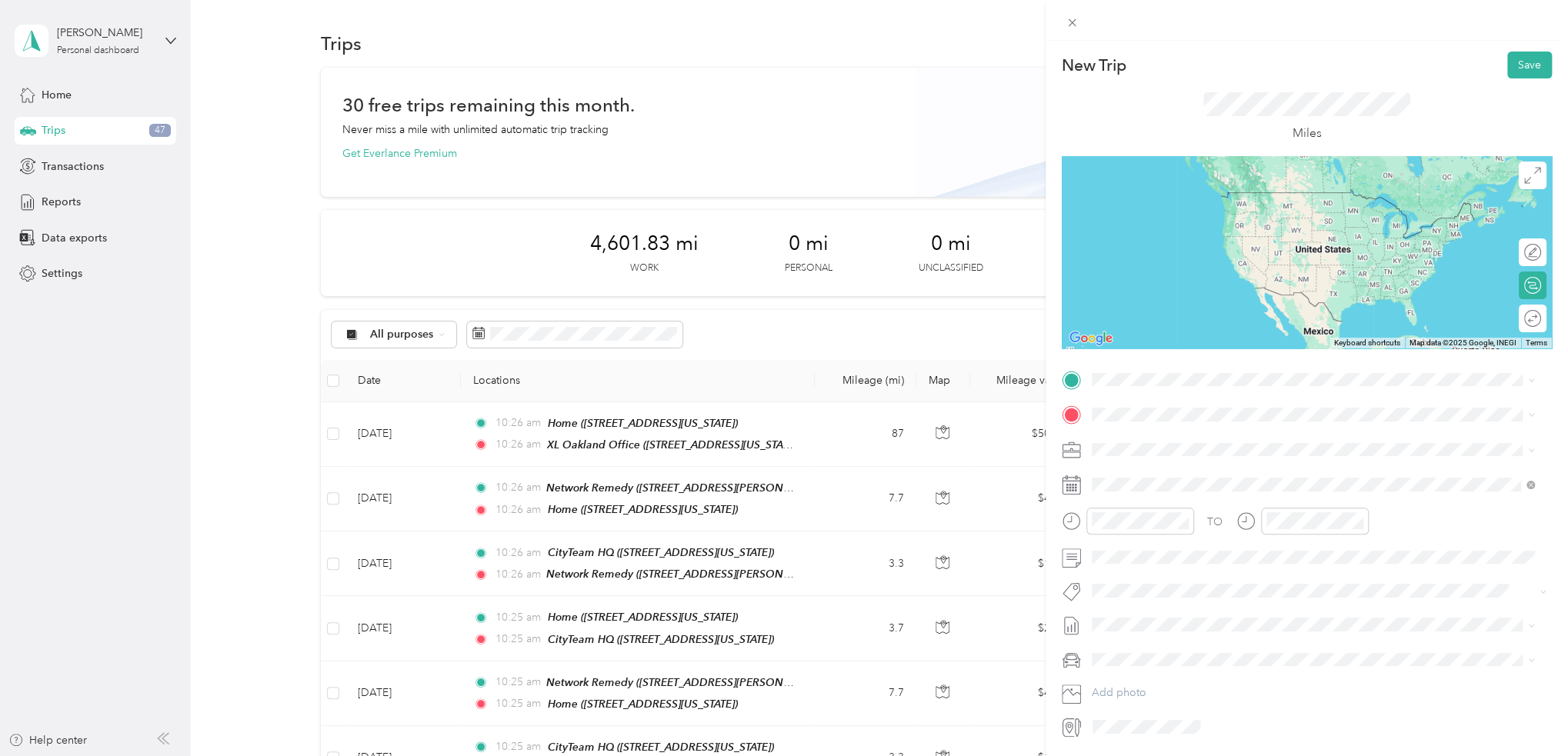
click at [1176, 451] on span "781 South 11th Street, 95112, San Jose, California, United States" at bounding box center [1197, 455] width 154 height 13
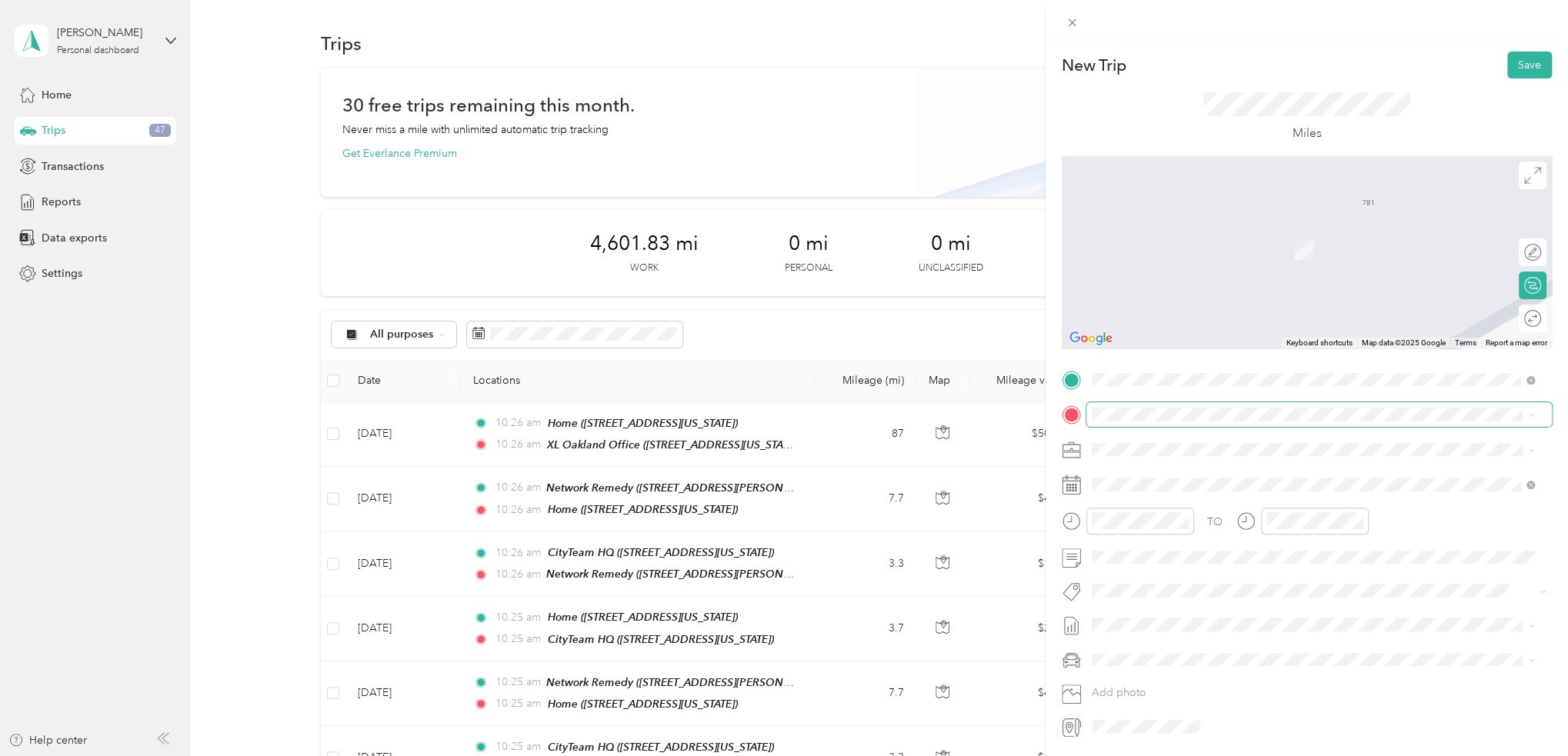
click at [1190, 403] on span at bounding box center [1318, 415] width 465 height 25
click at [1186, 480] on div "TEAM CityTeam HQ" at bounding box center [1197, 478] width 154 height 19
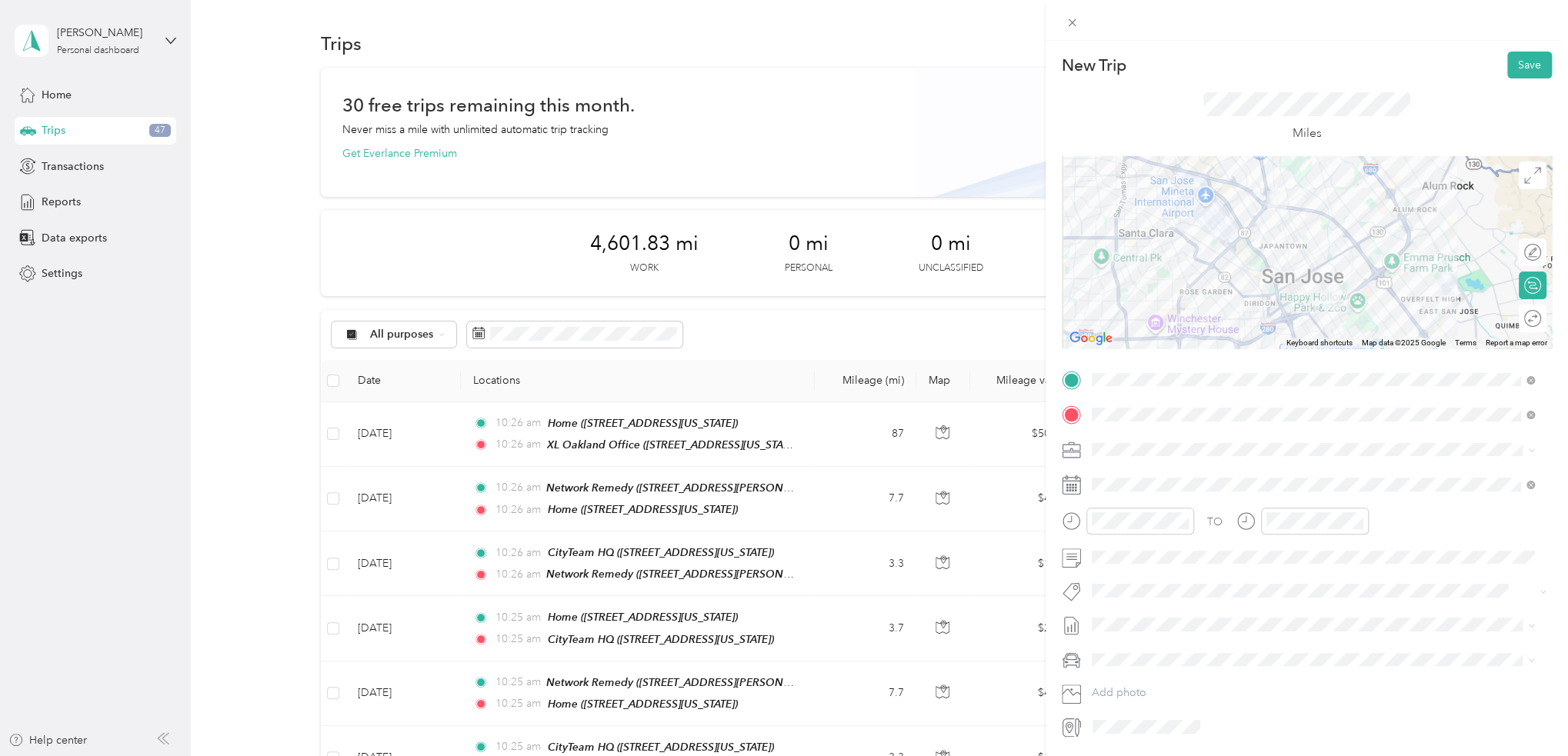
click at [1182, 455] on span at bounding box center [1318, 450] width 465 height 25
click at [1267, 578] on div "TO Add photo" at bounding box center [1307, 554] width 490 height 371
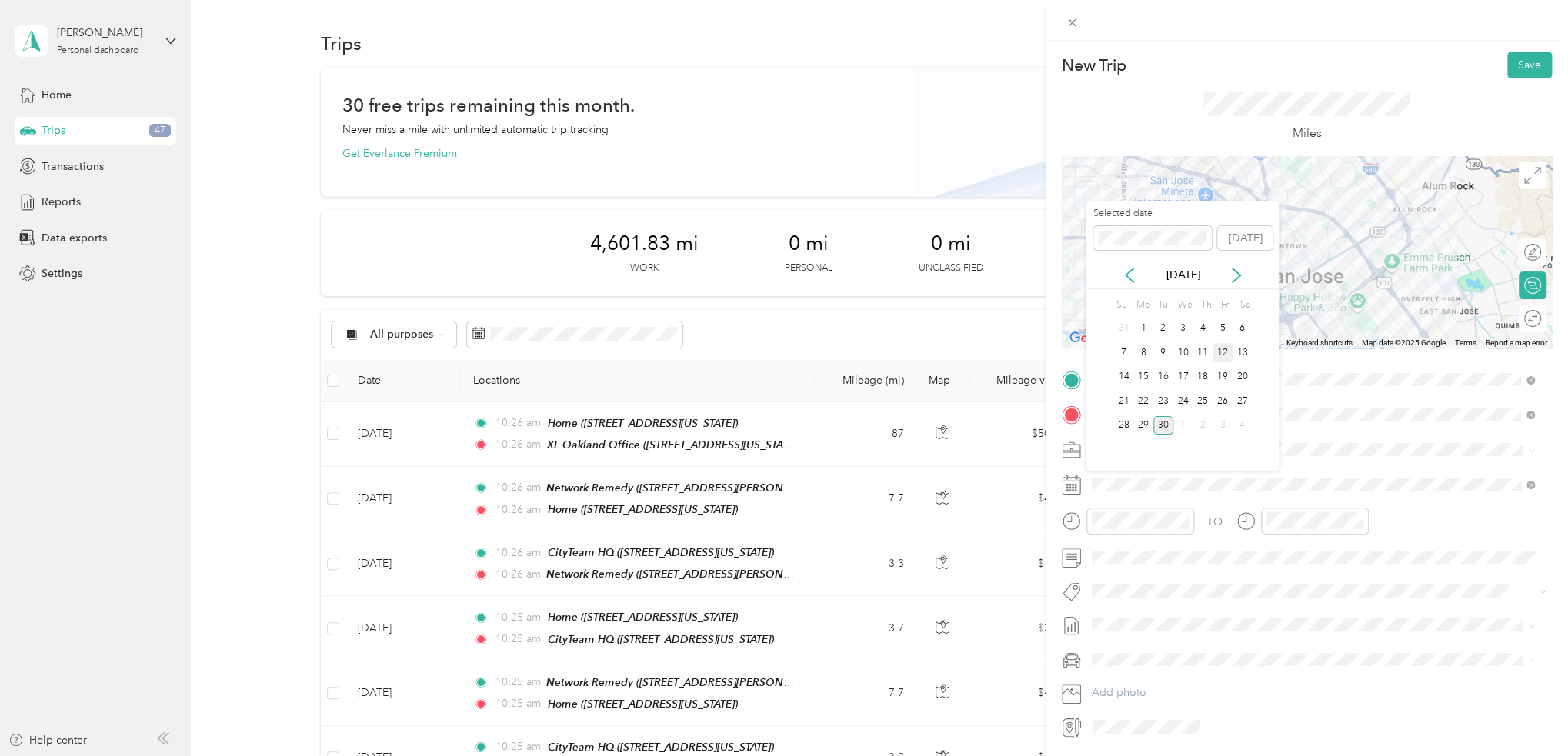
click at [1218, 358] on div "12" at bounding box center [1222, 352] width 20 height 19
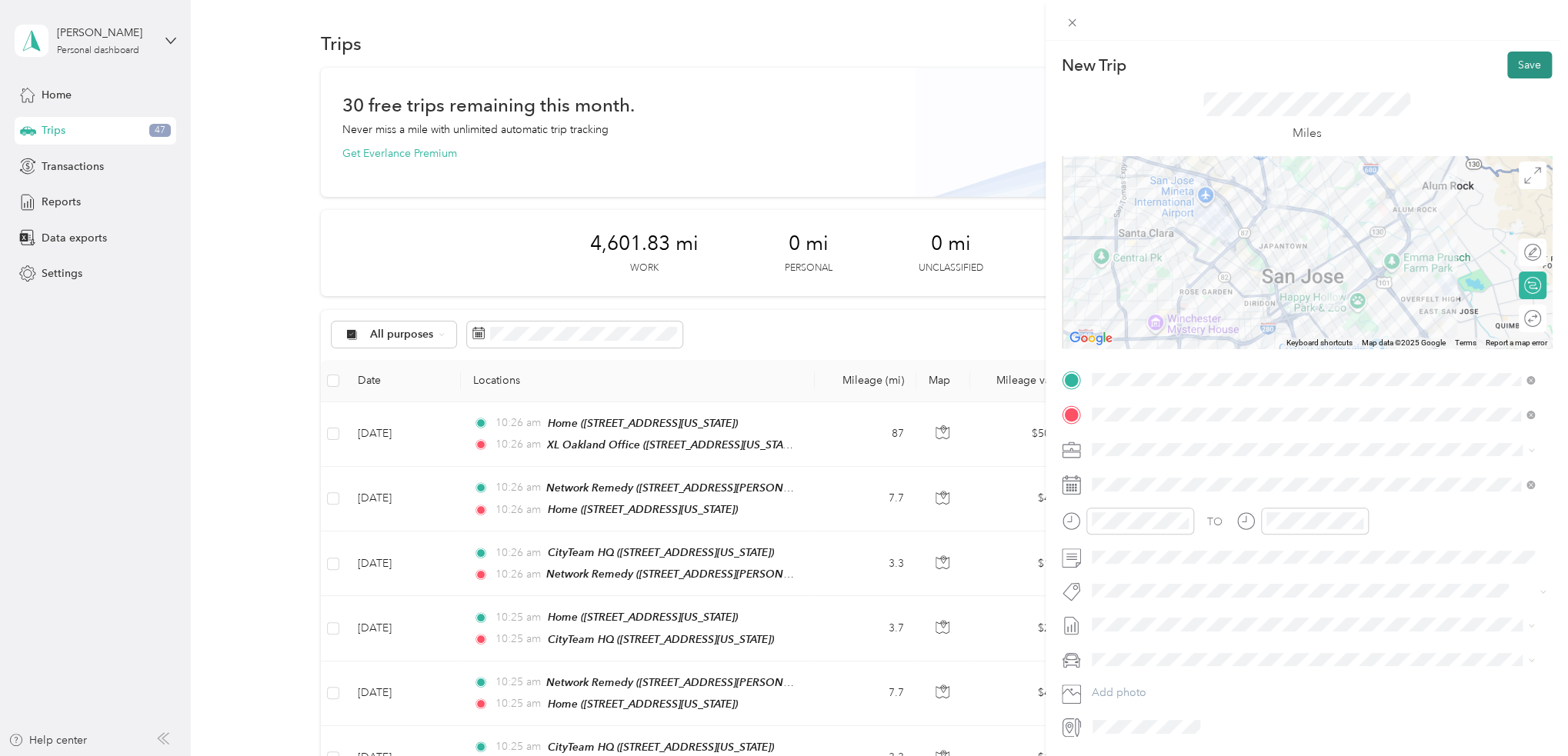
click at [1511, 71] on button "Save" at bounding box center [1530, 65] width 45 height 27
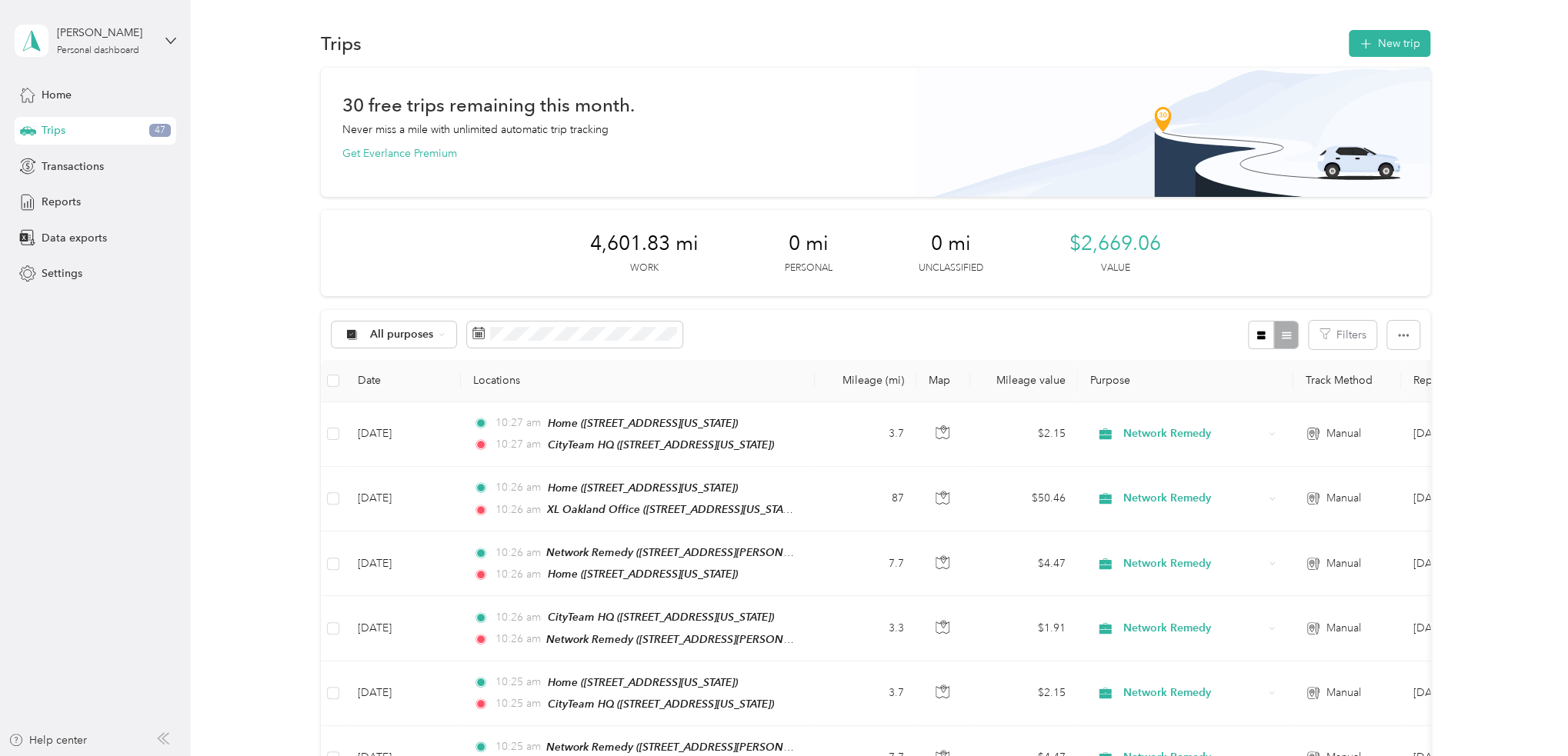
click at [1374, 27] on div "Trips New trip" at bounding box center [875, 42] width 1109 height 32
click at [1376, 36] on button "New trip" at bounding box center [1389, 43] width 82 height 27
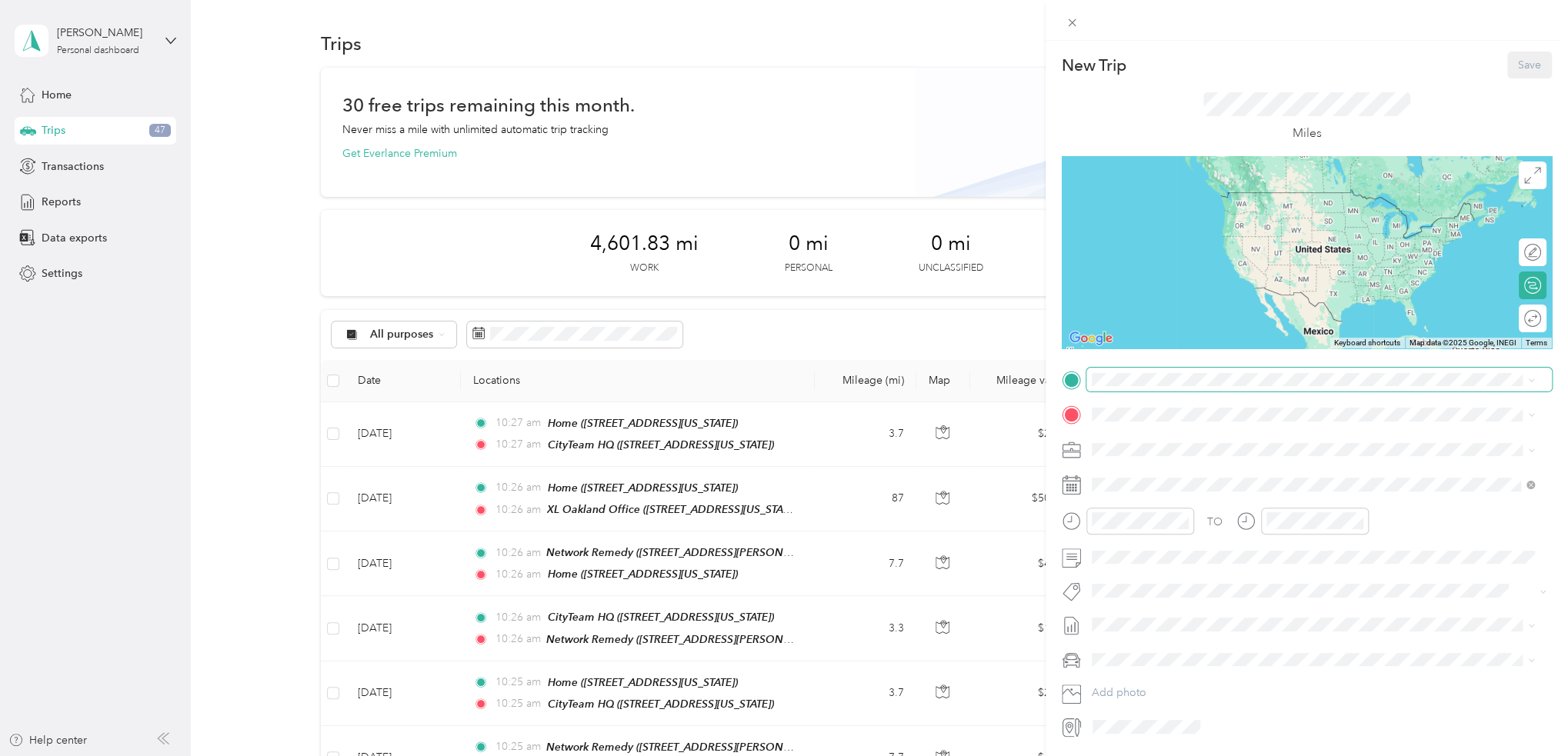
click at [1207, 388] on span at bounding box center [1318, 380] width 465 height 25
drag, startPoint x: 1209, startPoint y: 465, endPoint x: 1199, endPoint y: 444, distance: 23.3
click at [1210, 465] on div "TEAM CityTeam HQ 1297 North 13th Street, 95112, San Jose, California, United St…" at bounding box center [1197, 451] width 154 height 37
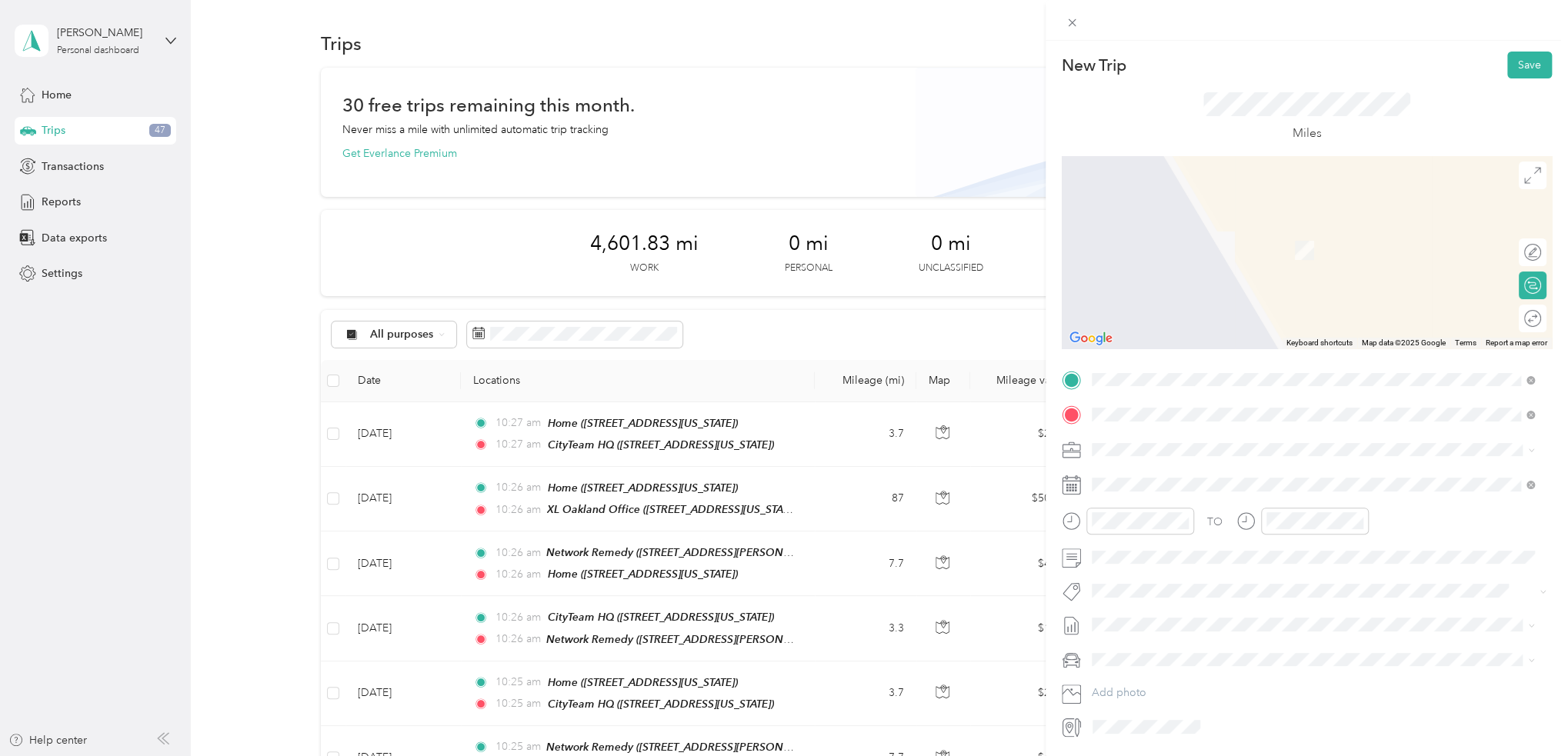
click at [1200, 490] on div "TEAM Network Remedy 3150 De La Cruz Boulevard, 95054, Santa Clara, California, …" at bounding box center [1239, 487] width 239 height 37
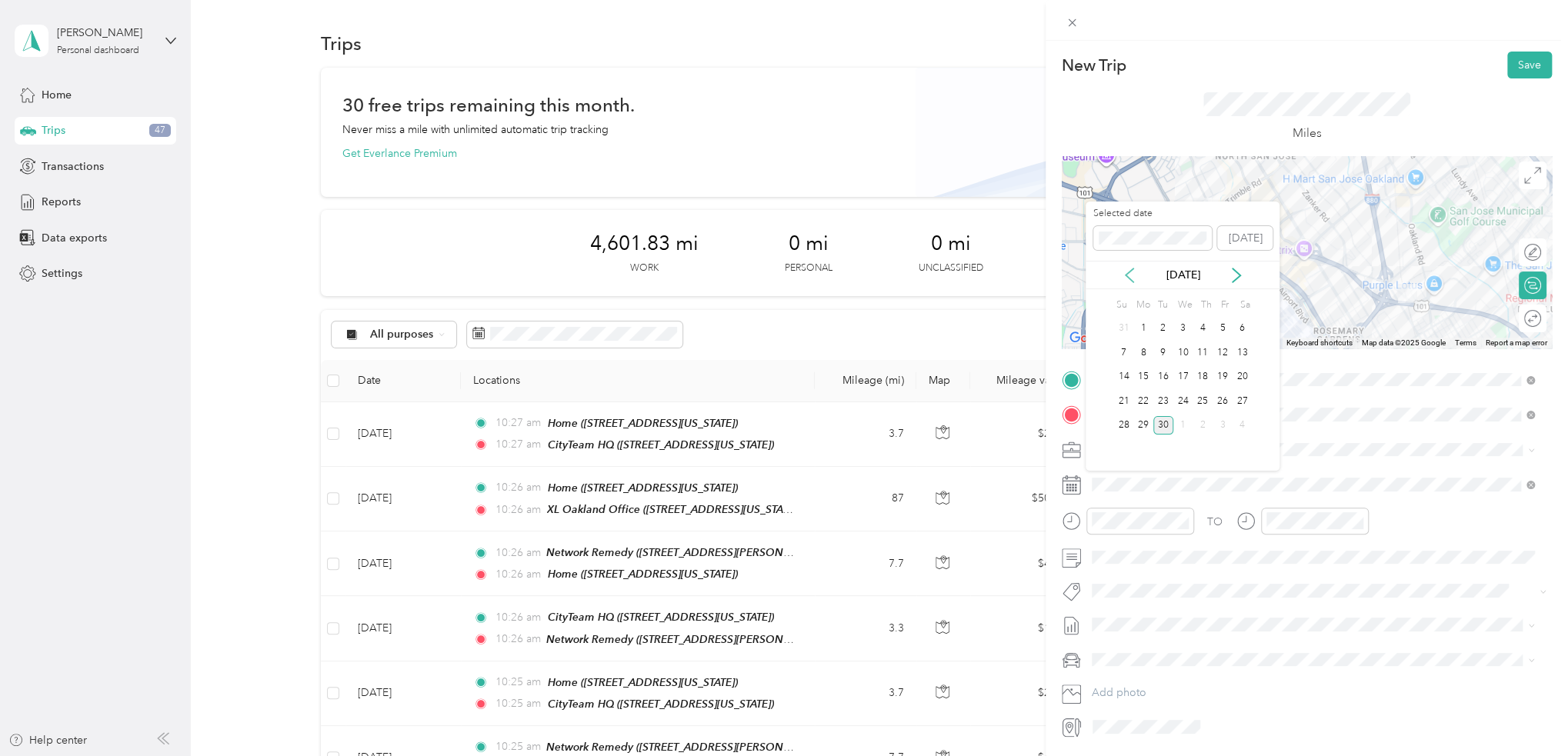
click at [1130, 277] on icon at bounding box center [1129, 275] width 15 height 15
click at [1237, 272] on icon at bounding box center [1236, 275] width 7 height 14
click at [1226, 358] on div "12" at bounding box center [1222, 352] width 20 height 19
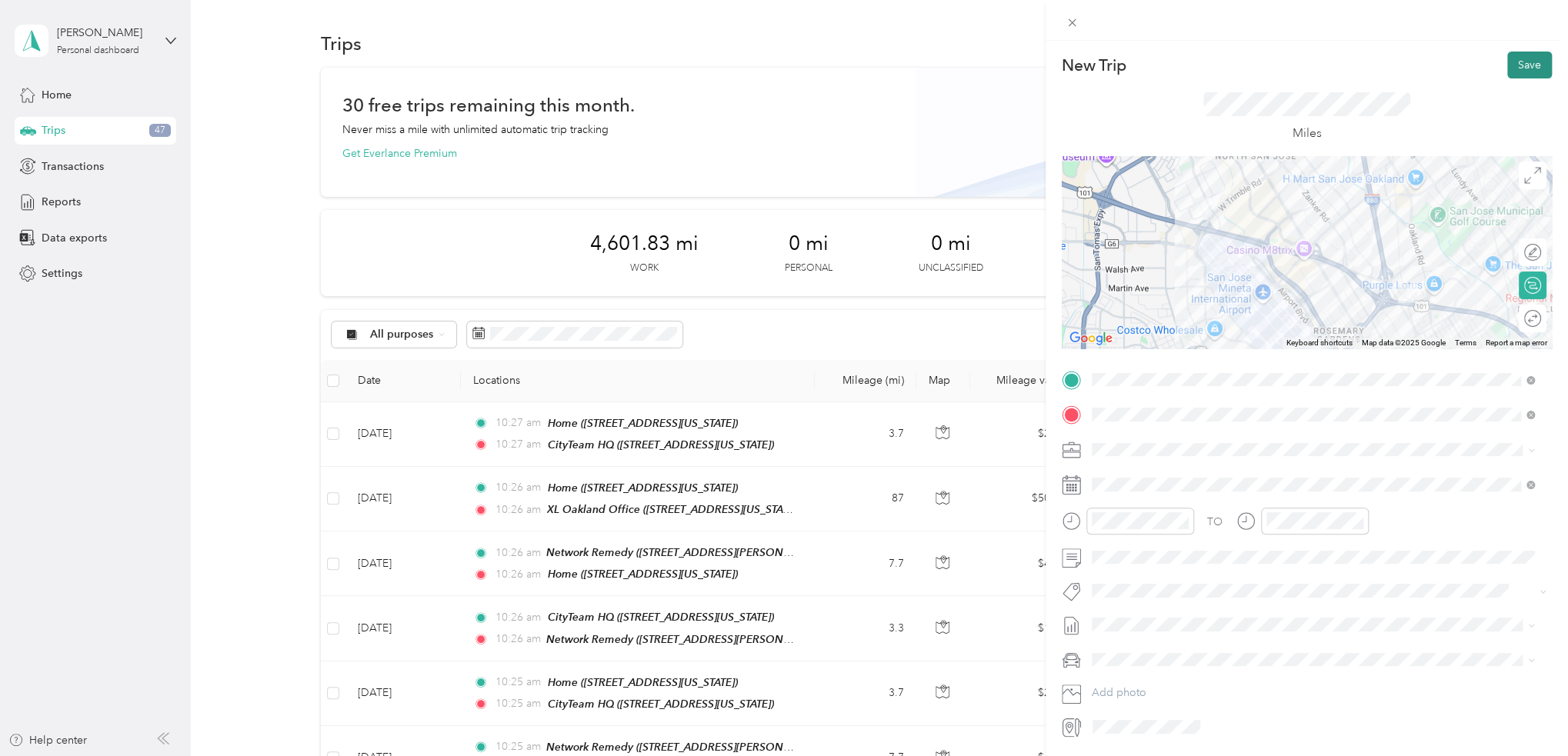
click at [1523, 69] on button "Save" at bounding box center [1530, 65] width 45 height 27
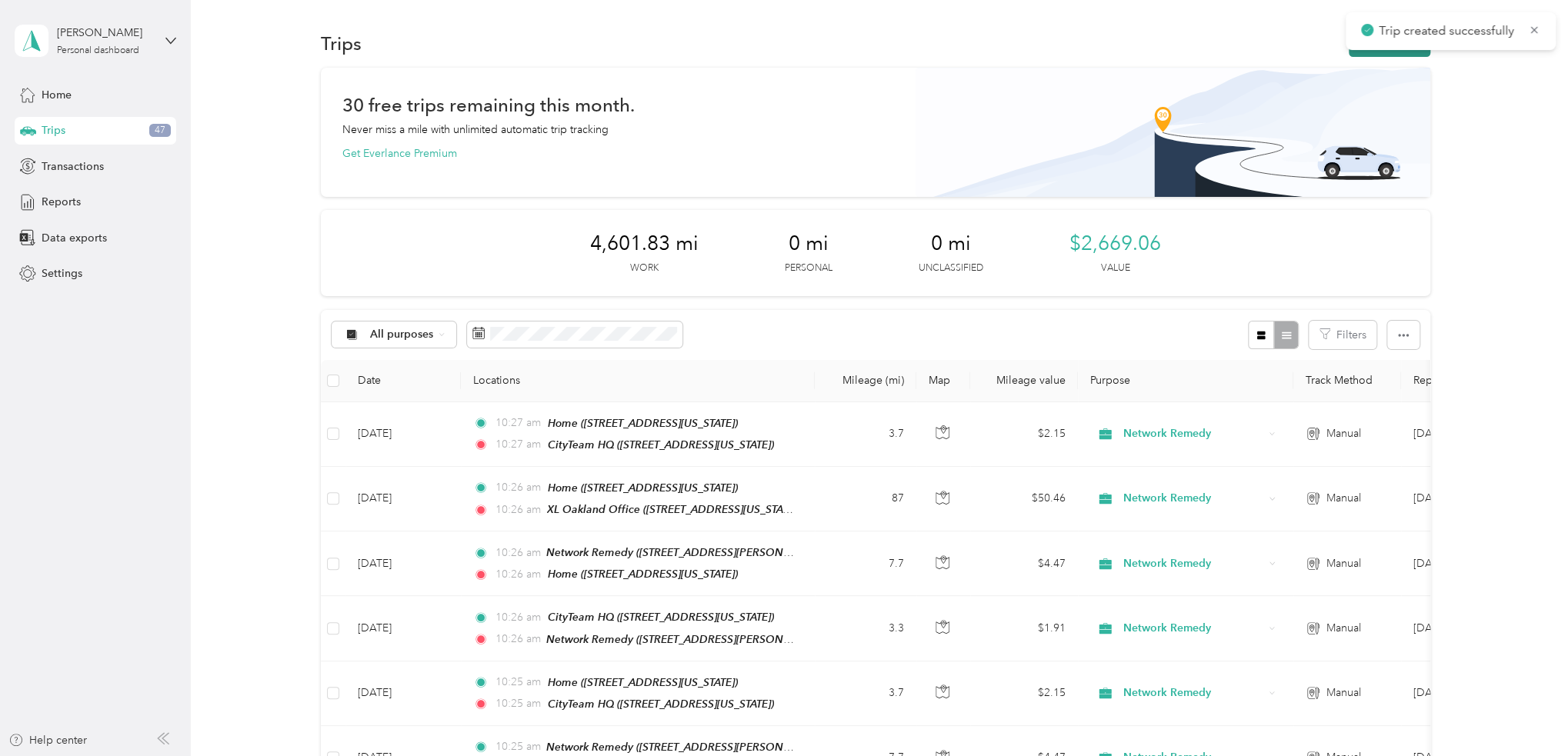
click at [1425, 52] on button "New trip" at bounding box center [1389, 43] width 82 height 27
click at [1403, 52] on button "New trip" at bounding box center [1389, 43] width 82 height 27
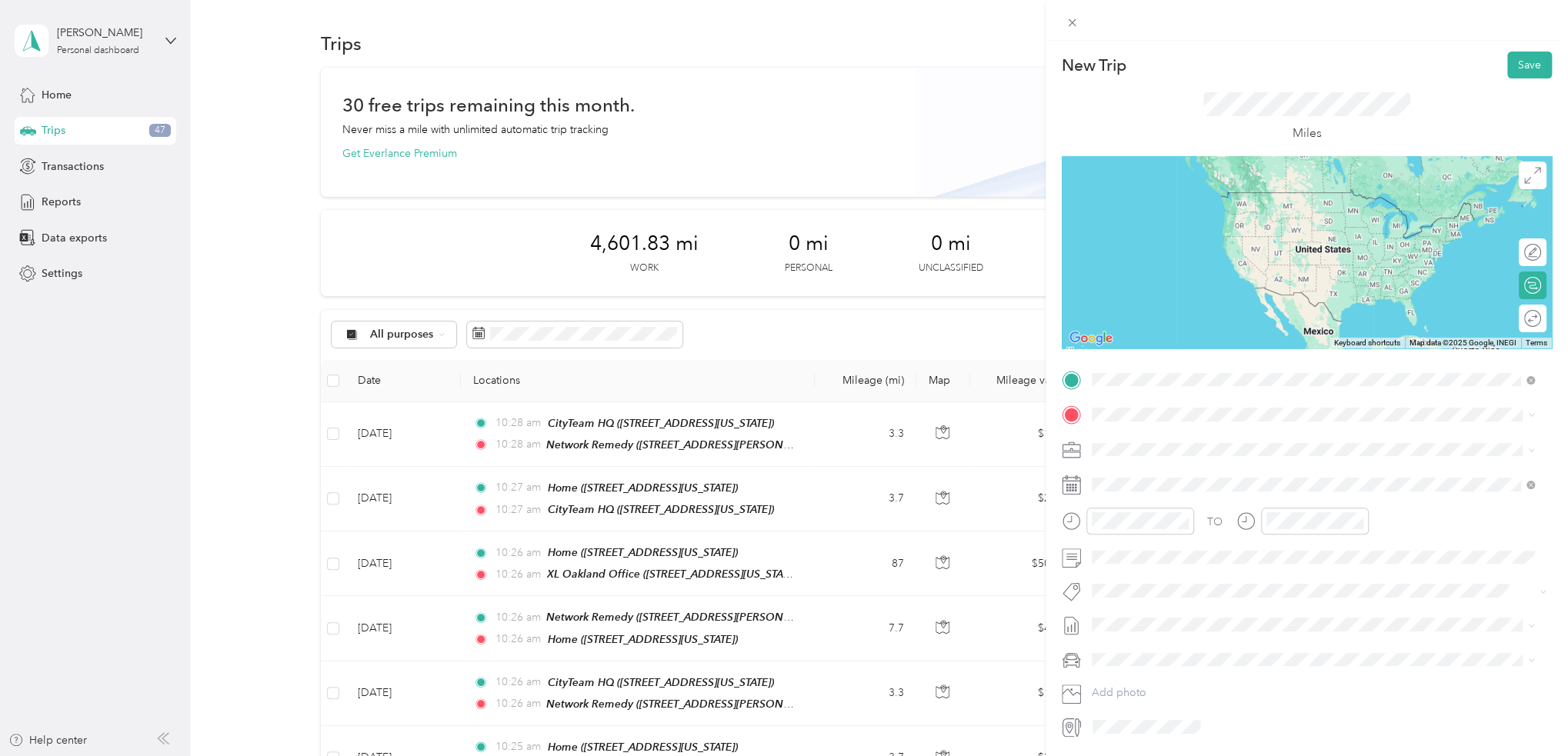
click at [1216, 451] on div "TEAM Network Remedy 3150 De La Cruz Boulevard, 95054, Santa Clara, California, …" at bounding box center [1239, 452] width 239 height 37
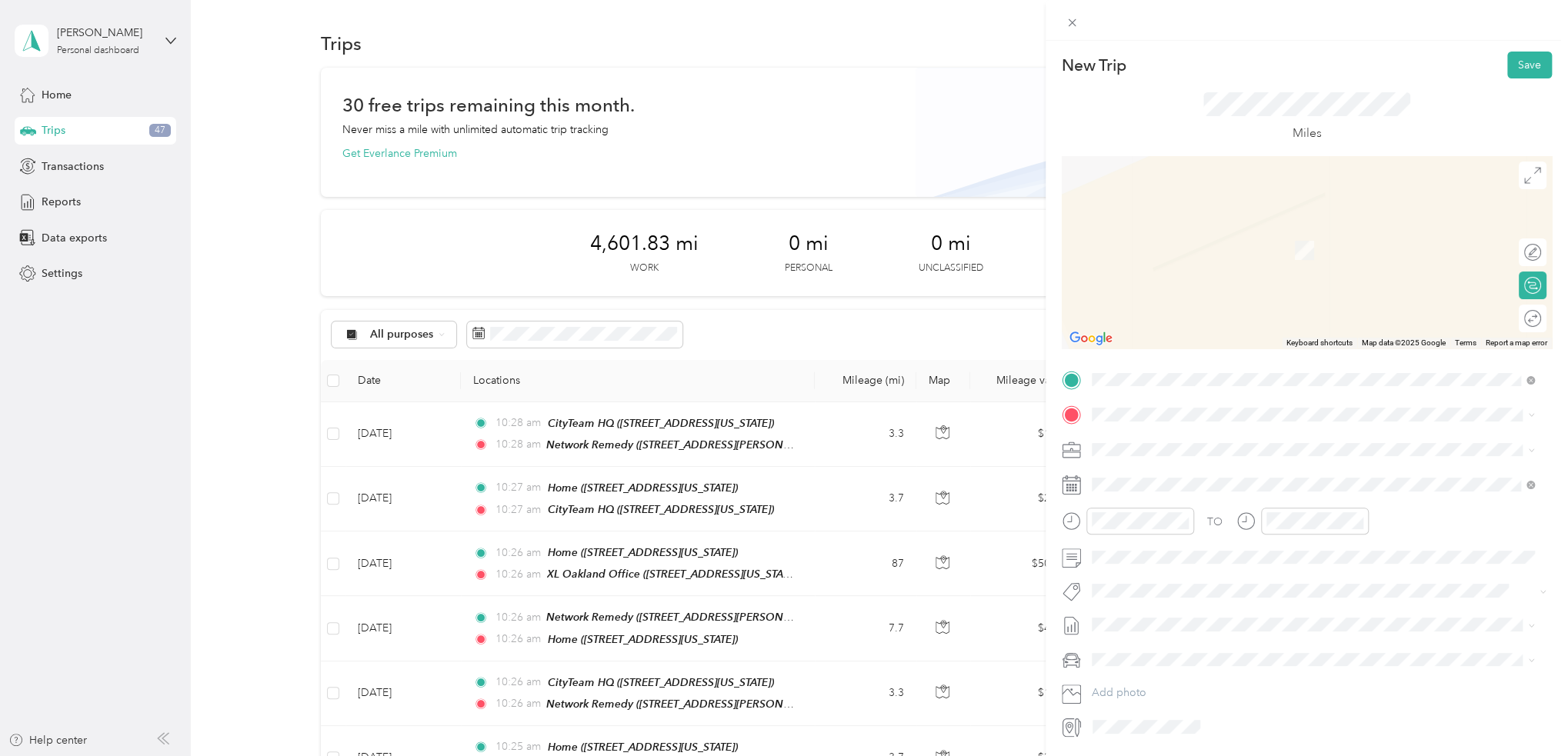
click at [1180, 495] on span "781 South 11th Street, 95112, San Jose, California, United States" at bounding box center [1197, 492] width 154 height 13
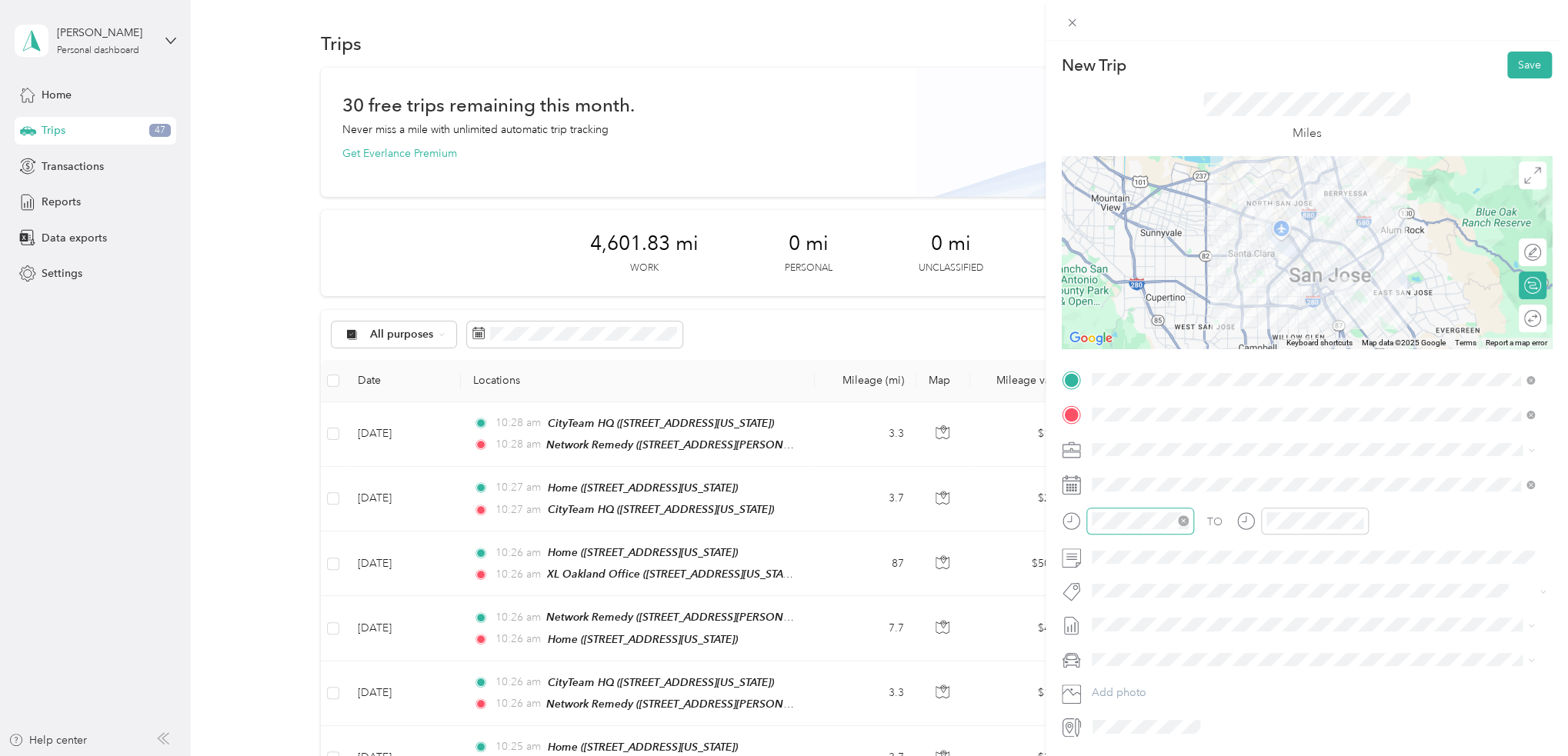
click at [1151, 529] on div at bounding box center [1139, 521] width 107 height 27
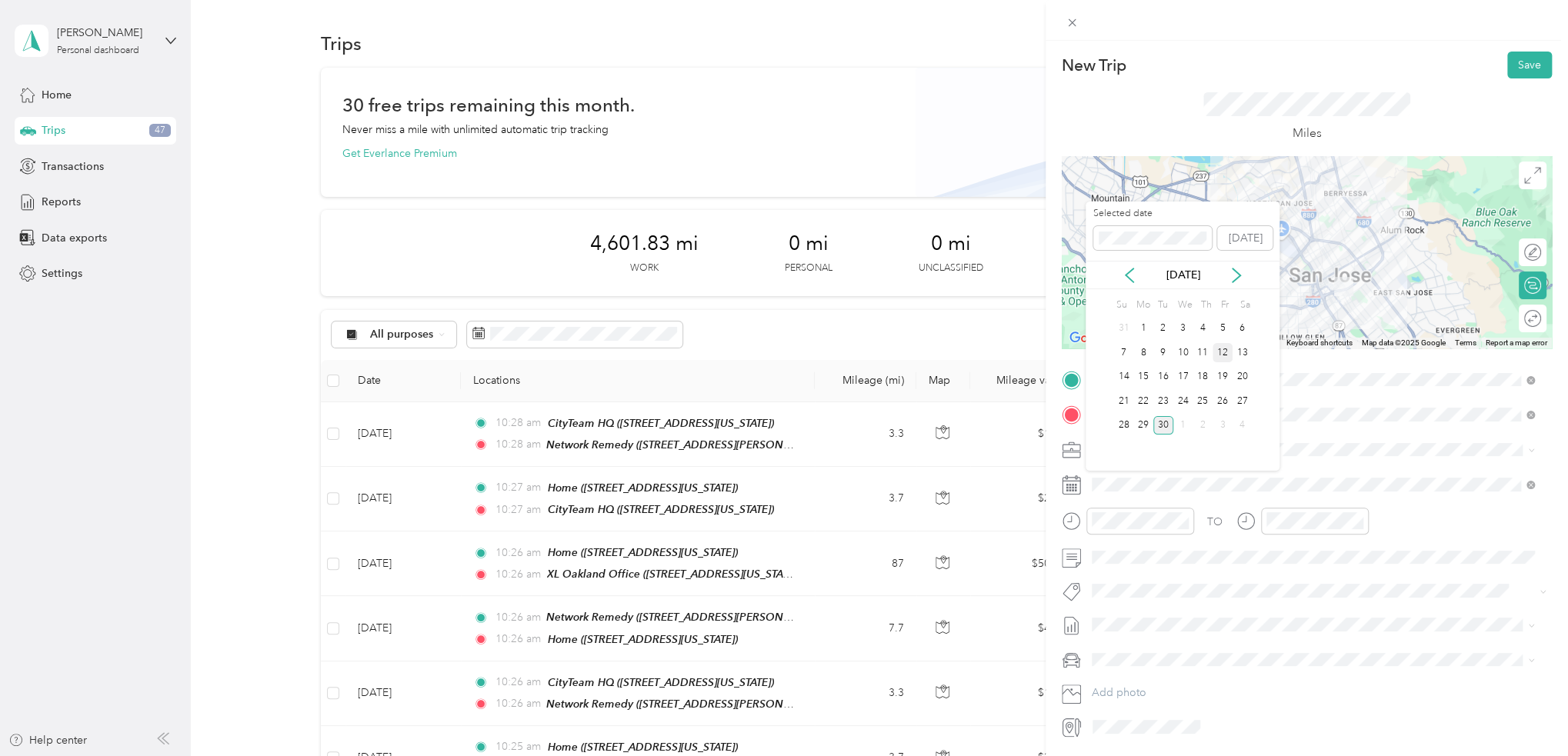
click at [1226, 353] on div "12" at bounding box center [1222, 352] width 20 height 19
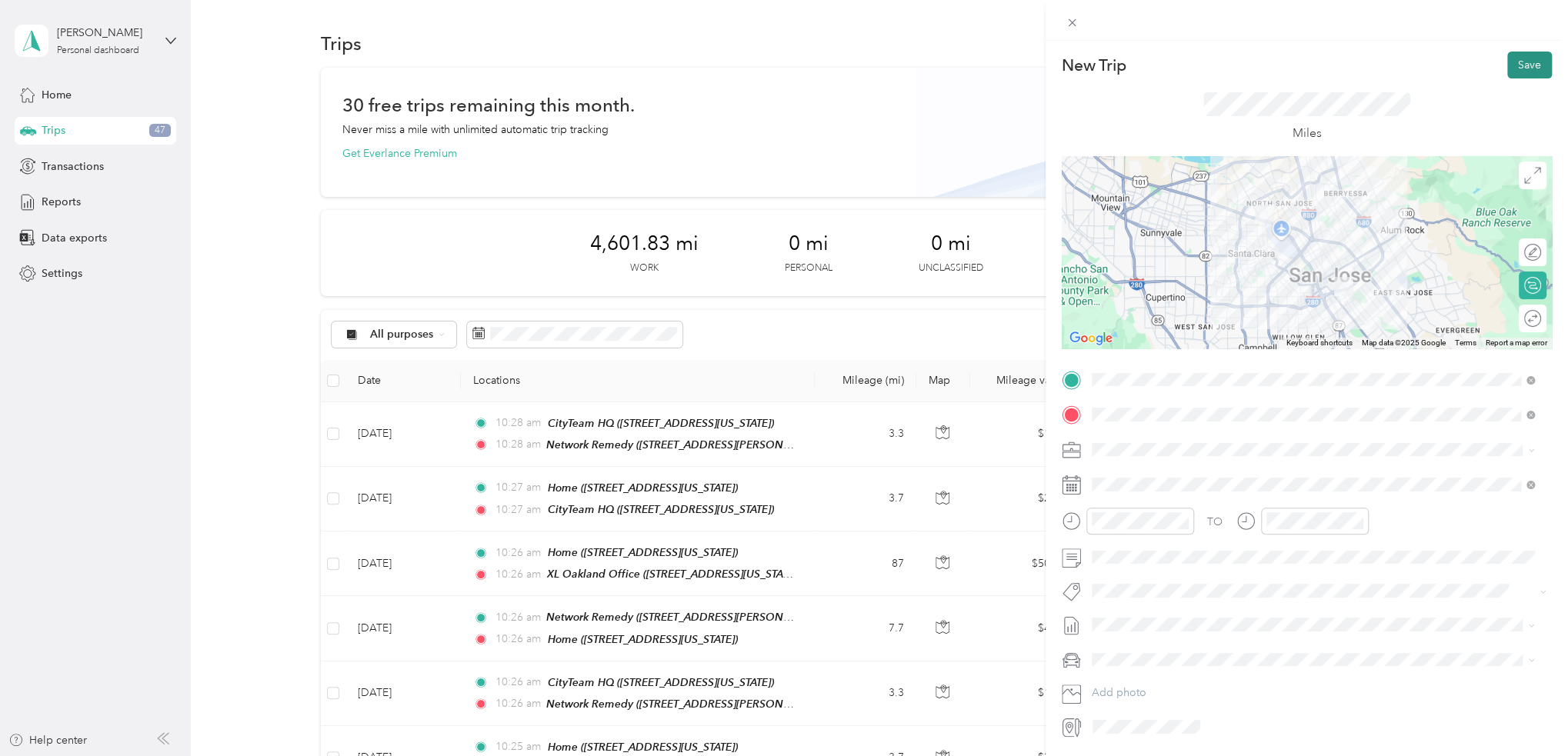
click at [1530, 60] on button "Save" at bounding box center [1530, 65] width 45 height 27
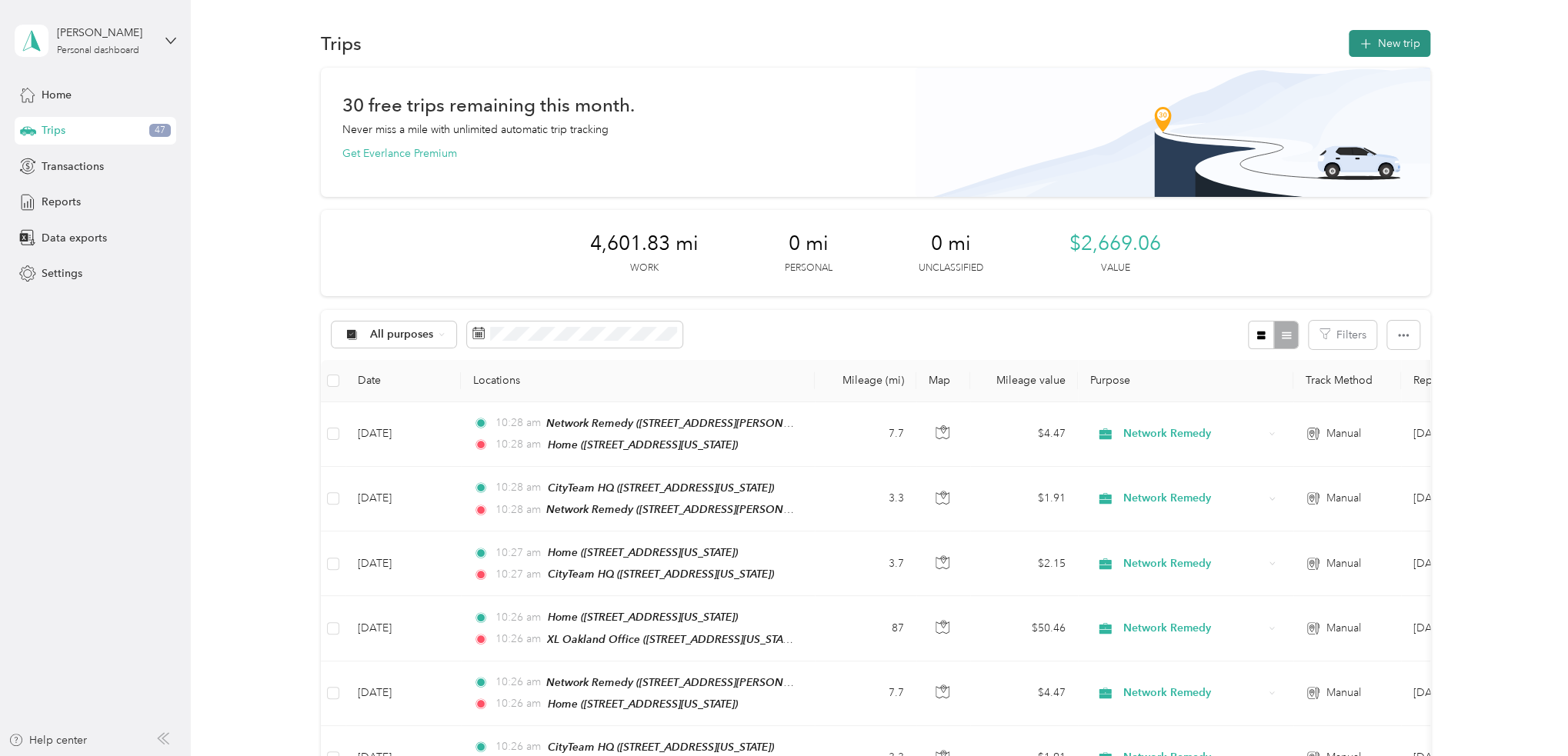
click at [1397, 46] on button "New trip" at bounding box center [1389, 43] width 82 height 27
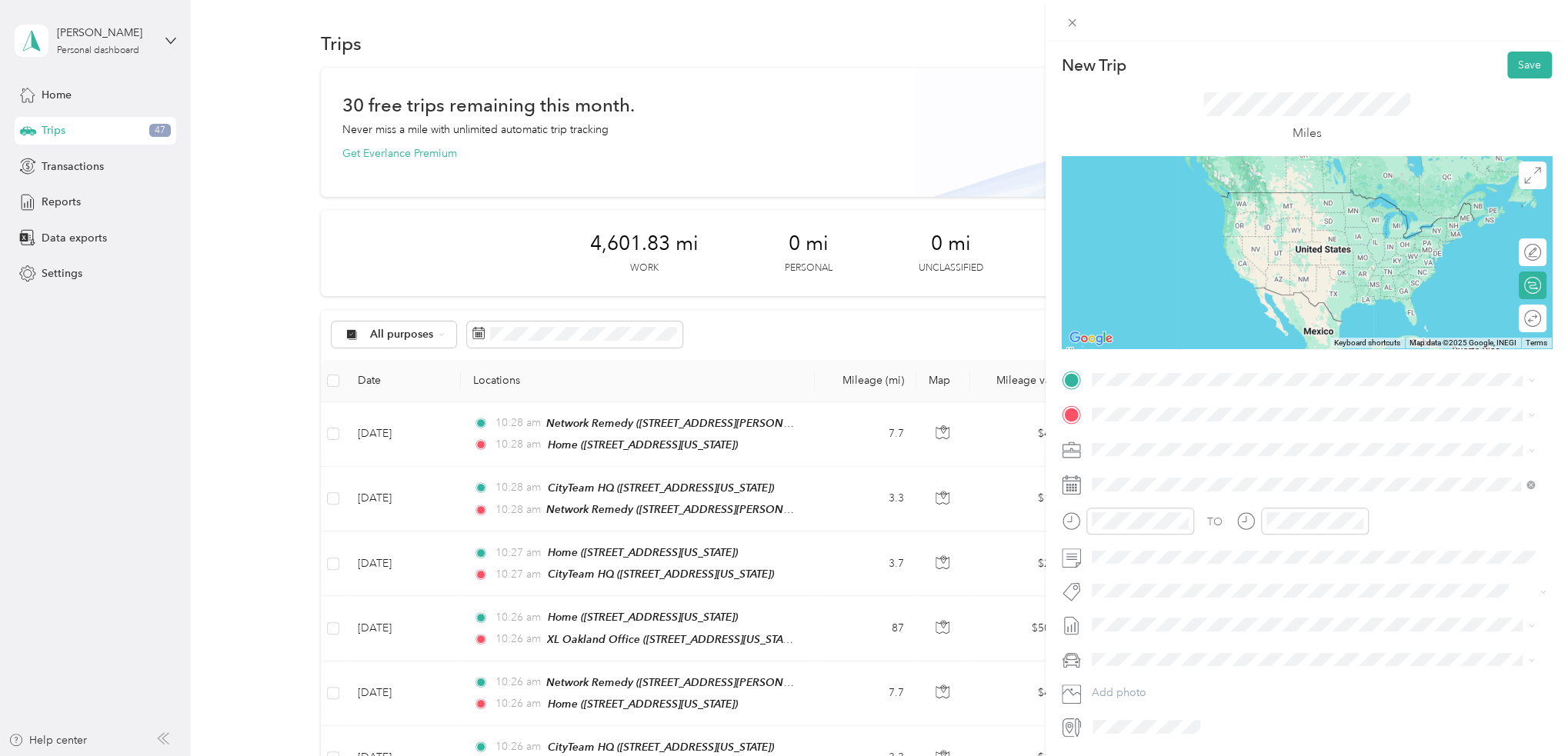
click at [1156, 439] on div "Home" at bounding box center [1197, 438] width 154 height 14
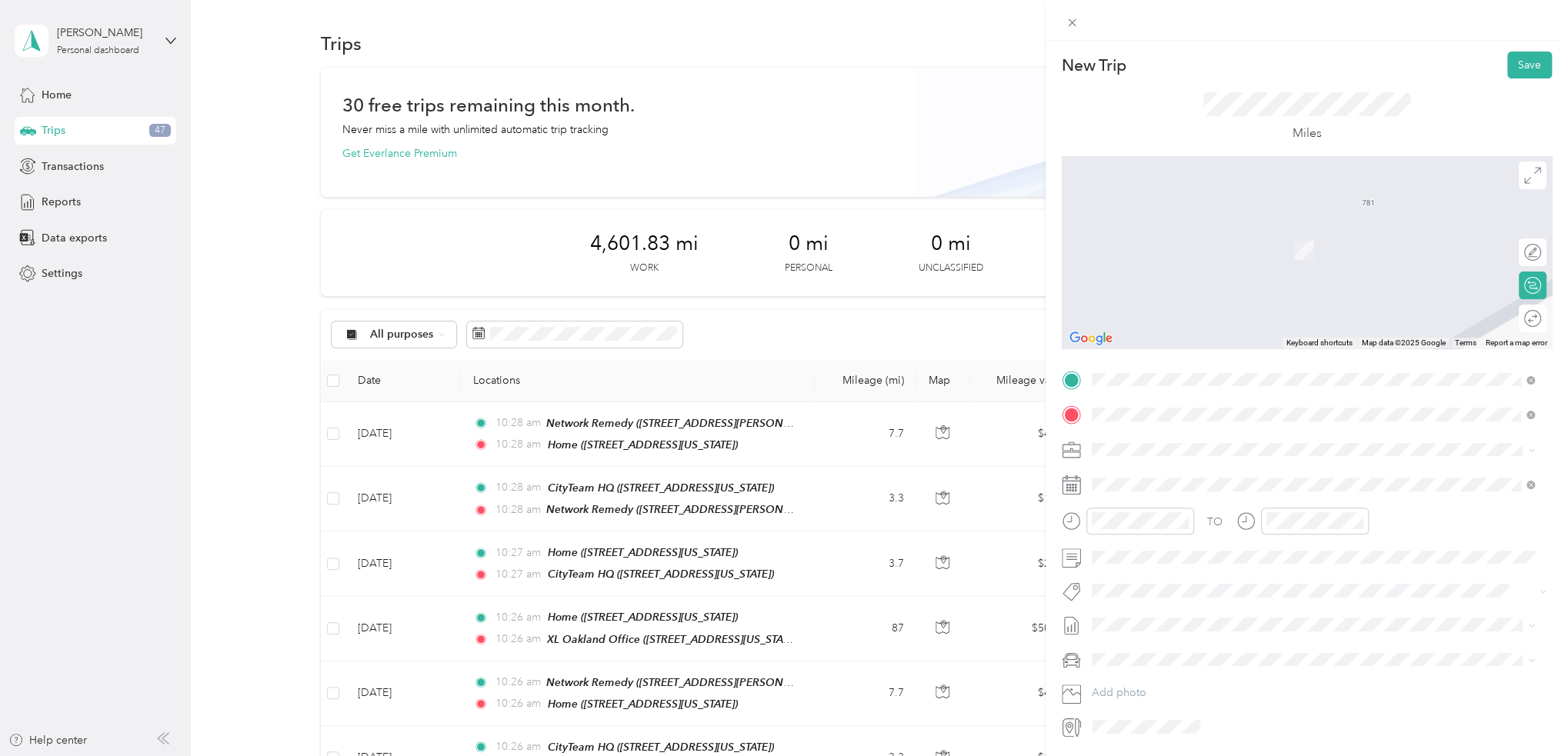
click at [1203, 470] on div "TEAM XL HQ Milpitas" at bounding box center [1197, 478] width 154 height 19
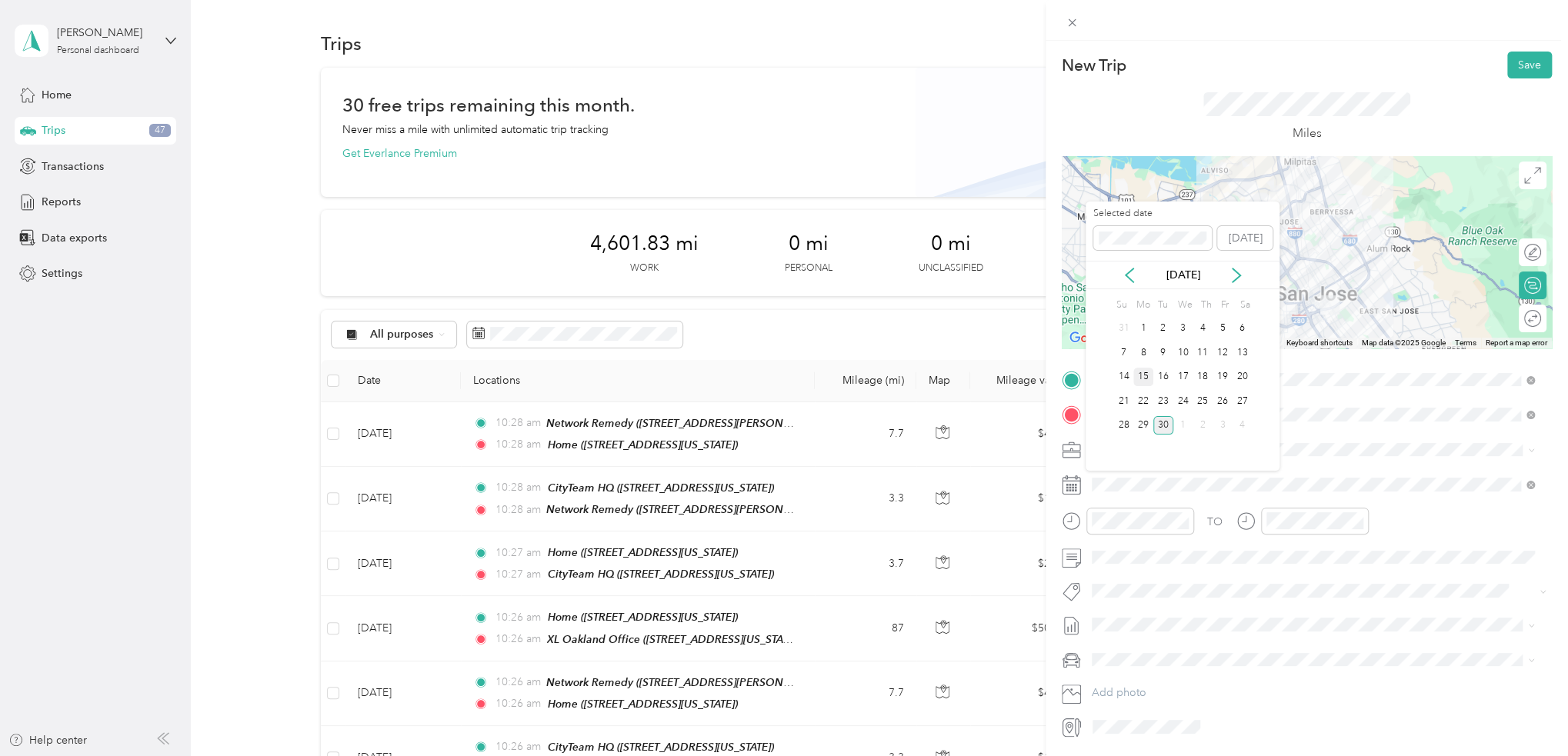
click at [1144, 378] on div "15" at bounding box center [1143, 377] width 20 height 19
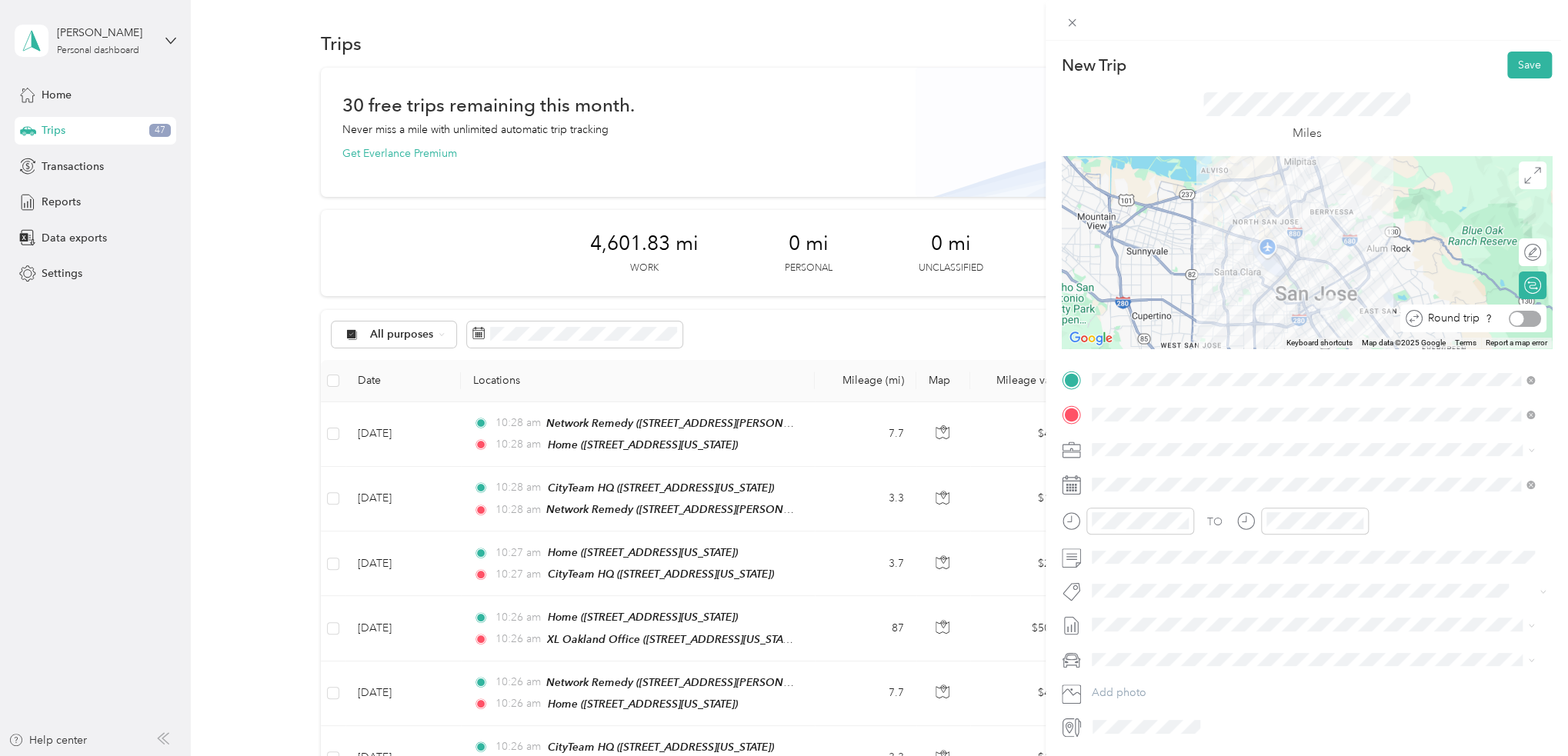
click at [1510, 316] on div at bounding box center [1516, 318] width 14 height 14
click at [1527, 60] on button "Save" at bounding box center [1530, 65] width 45 height 27
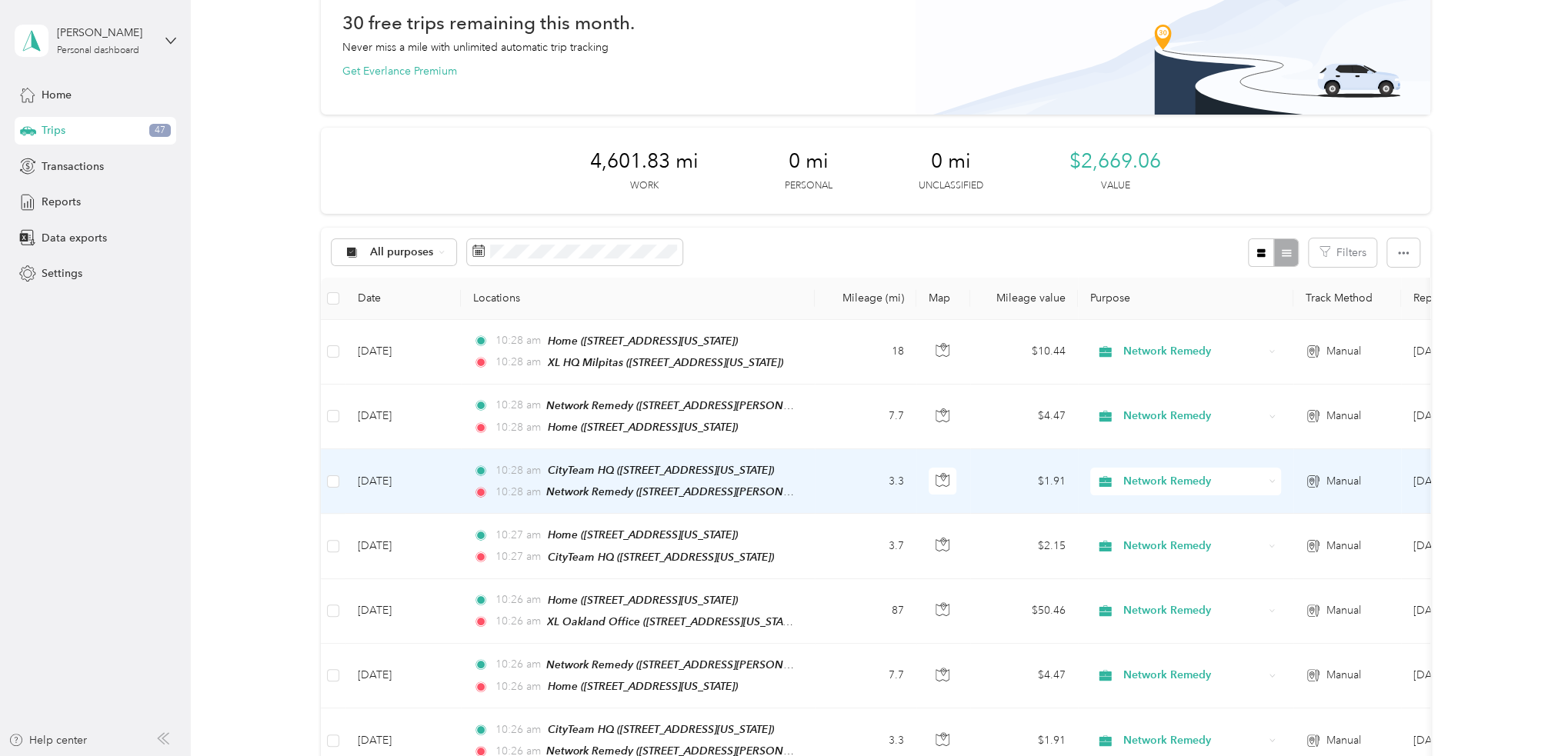
scroll to position [0, 0]
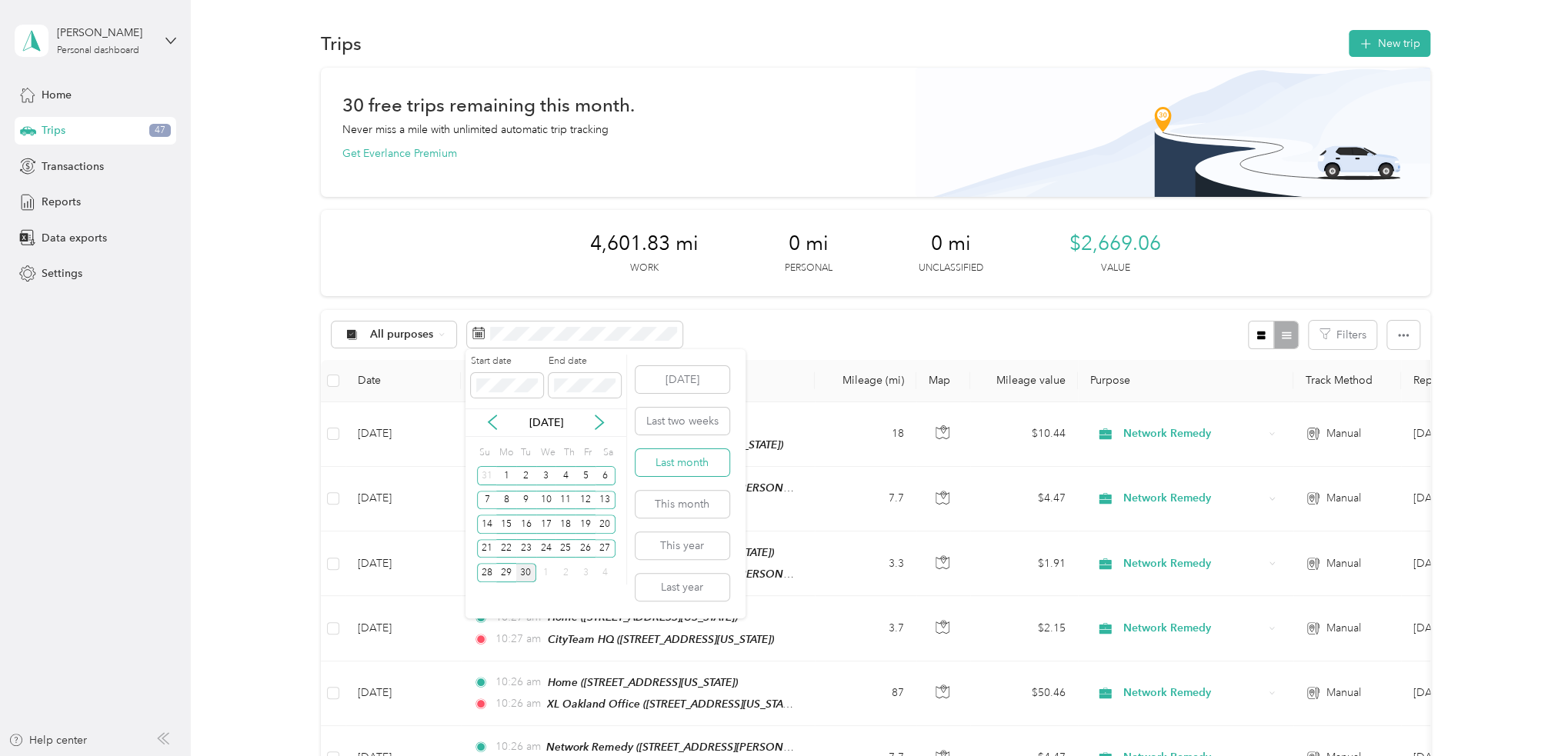
click at [707, 465] on button "Last month" at bounding box center [682, 462] width 94 height 27
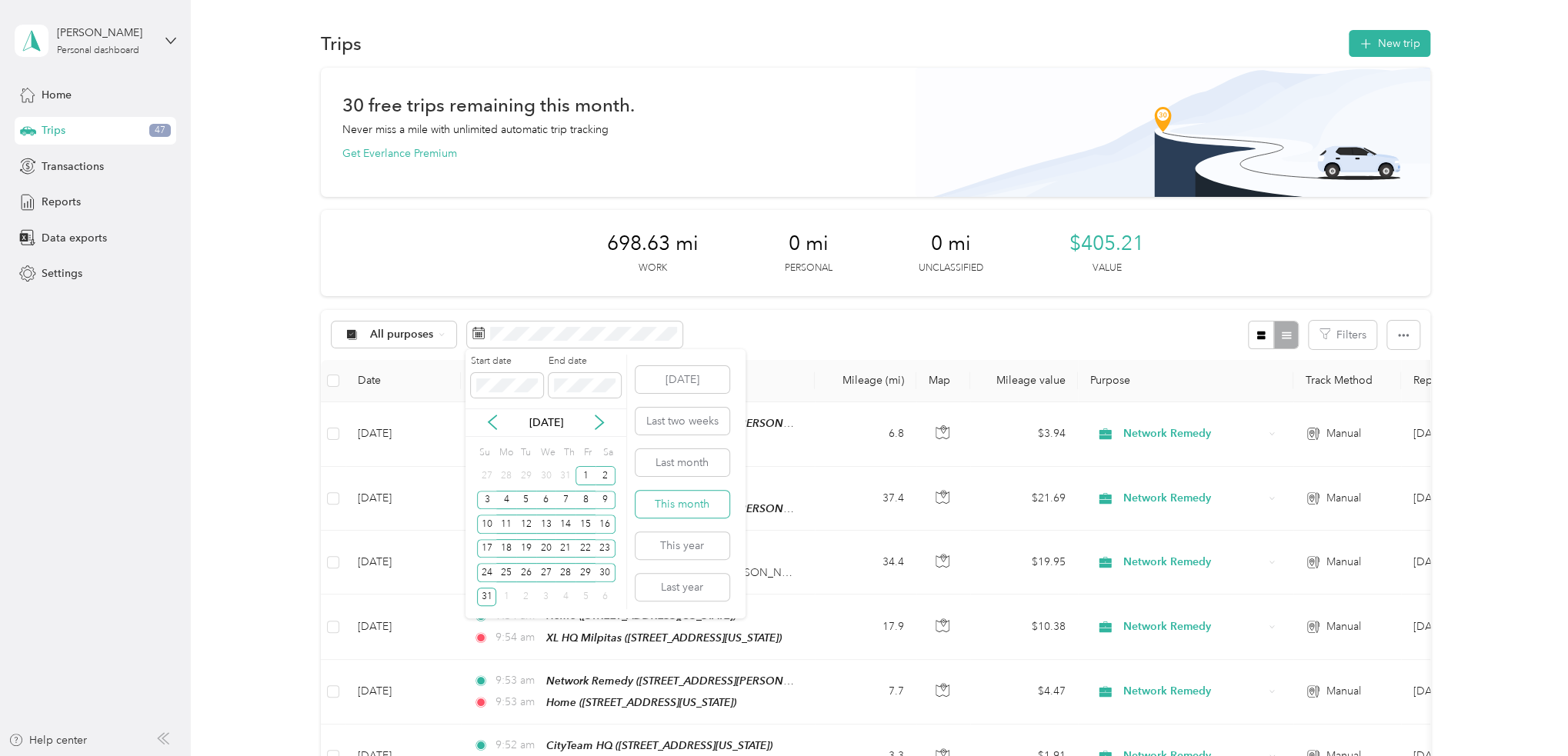
click at [701, 500] on button "This month" at bounding box center [682, 504] width 94 height 27
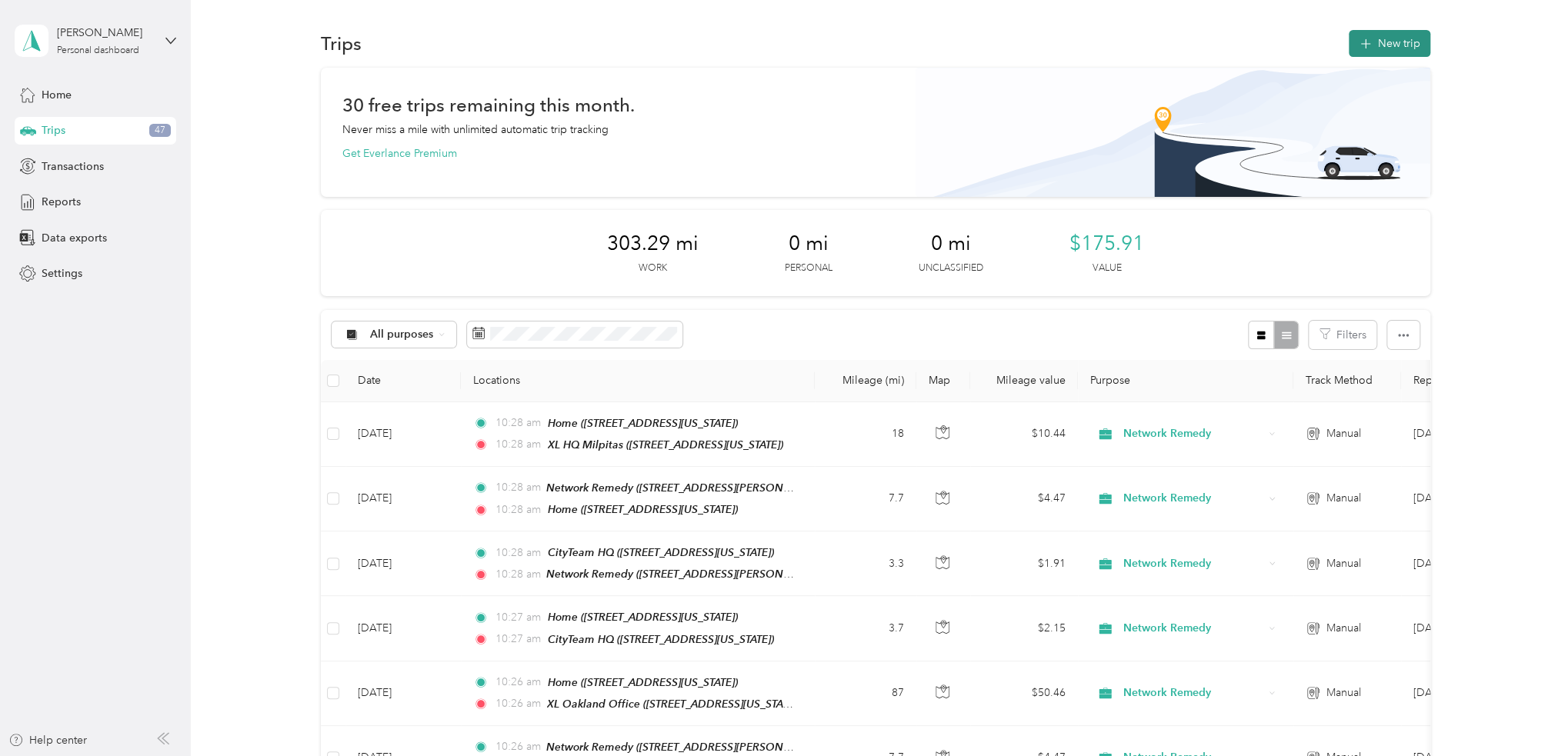
click at [1396, 42] on button "New trip" at bounding box center [1389, 43] width 82 height 27
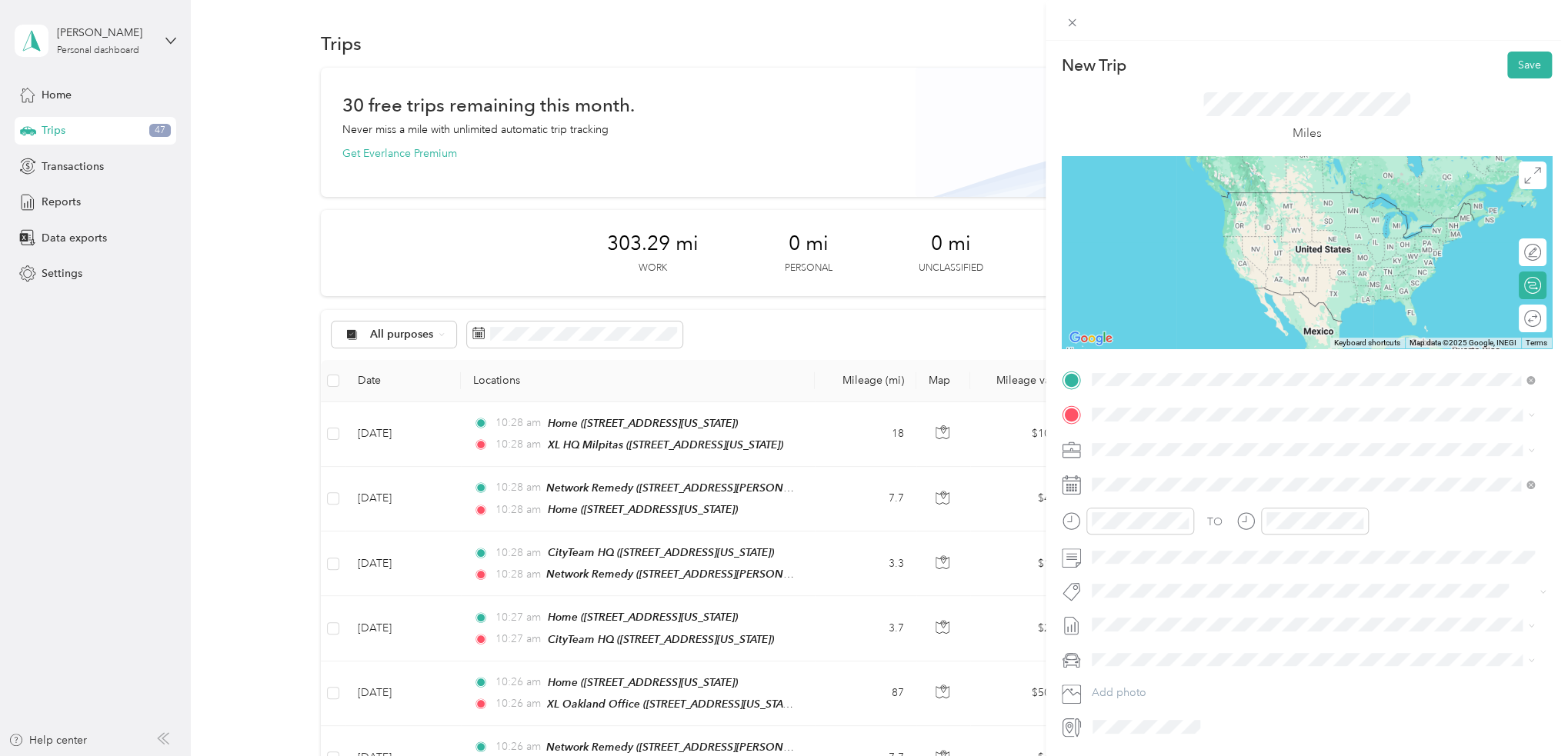
click at [1207, 455] on span "781 South 11th Street, 95112, San Jose, California, United States" at bounding box center [1197, 458] width 154 height 13
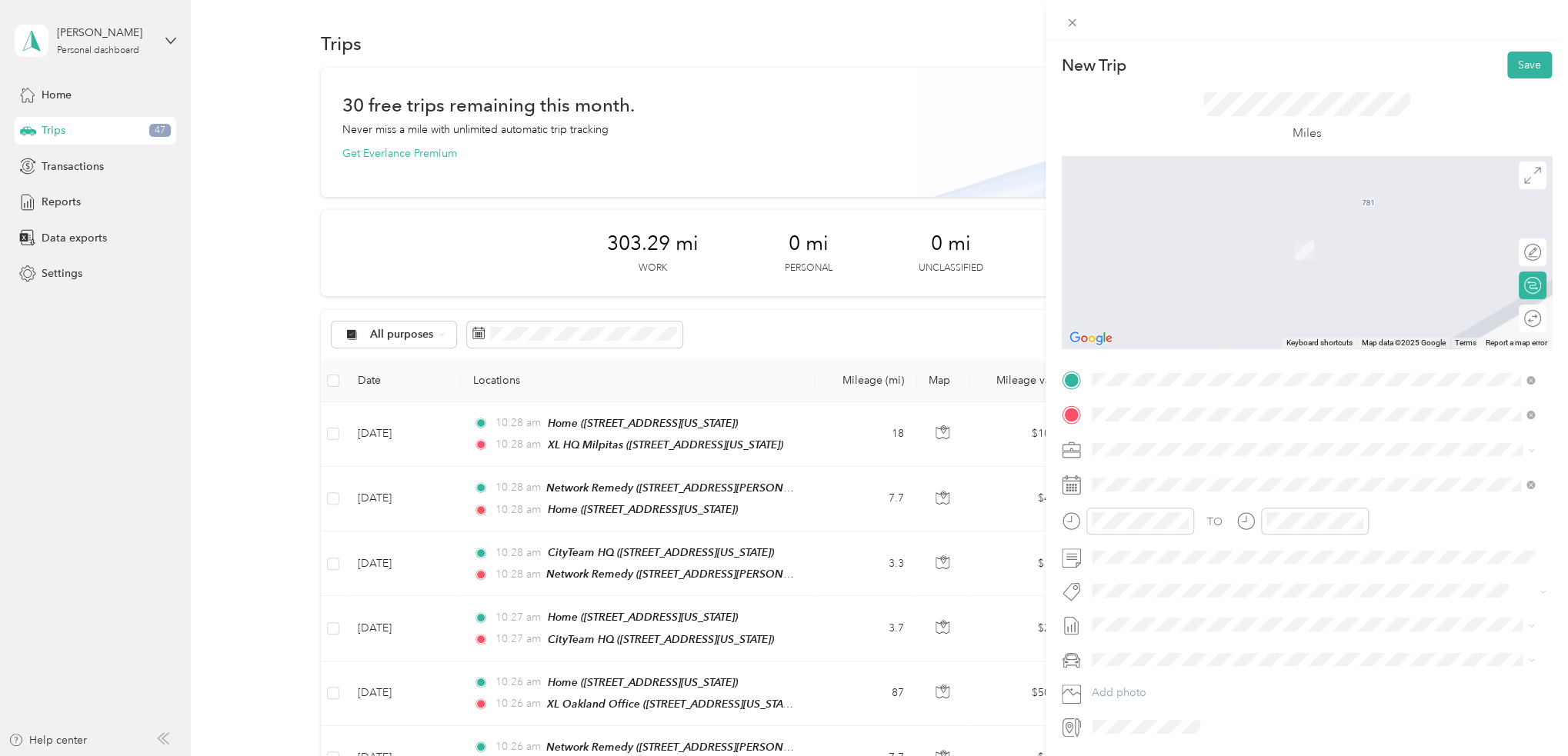
click at [1218, 475] on span "722 Washington Street Oakland, California 94607, United States" at bounding box center [1225, 470] width 210 height 14
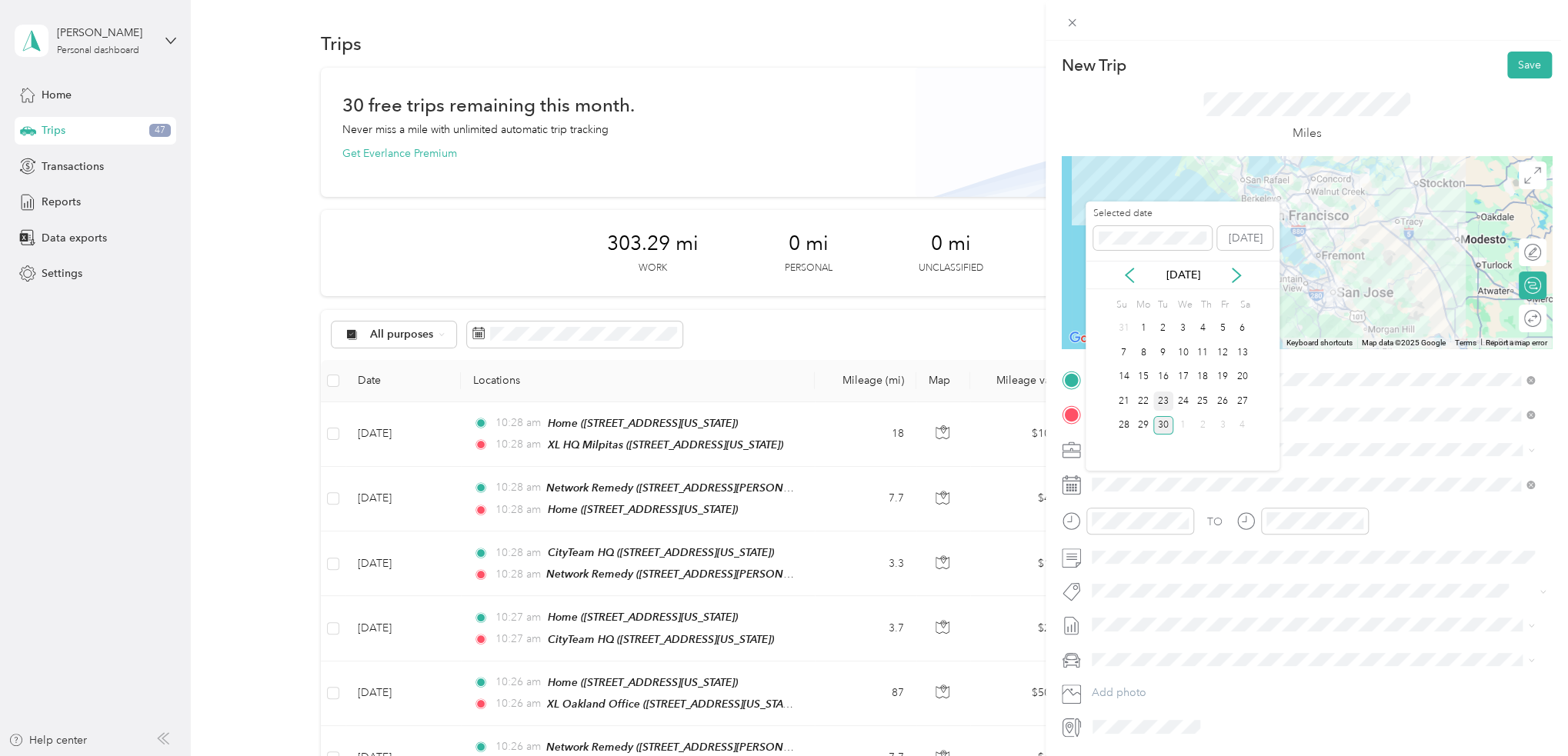
click at [1164, 399] on div "23" at bounding box center [1163, 400] width 20 height 19
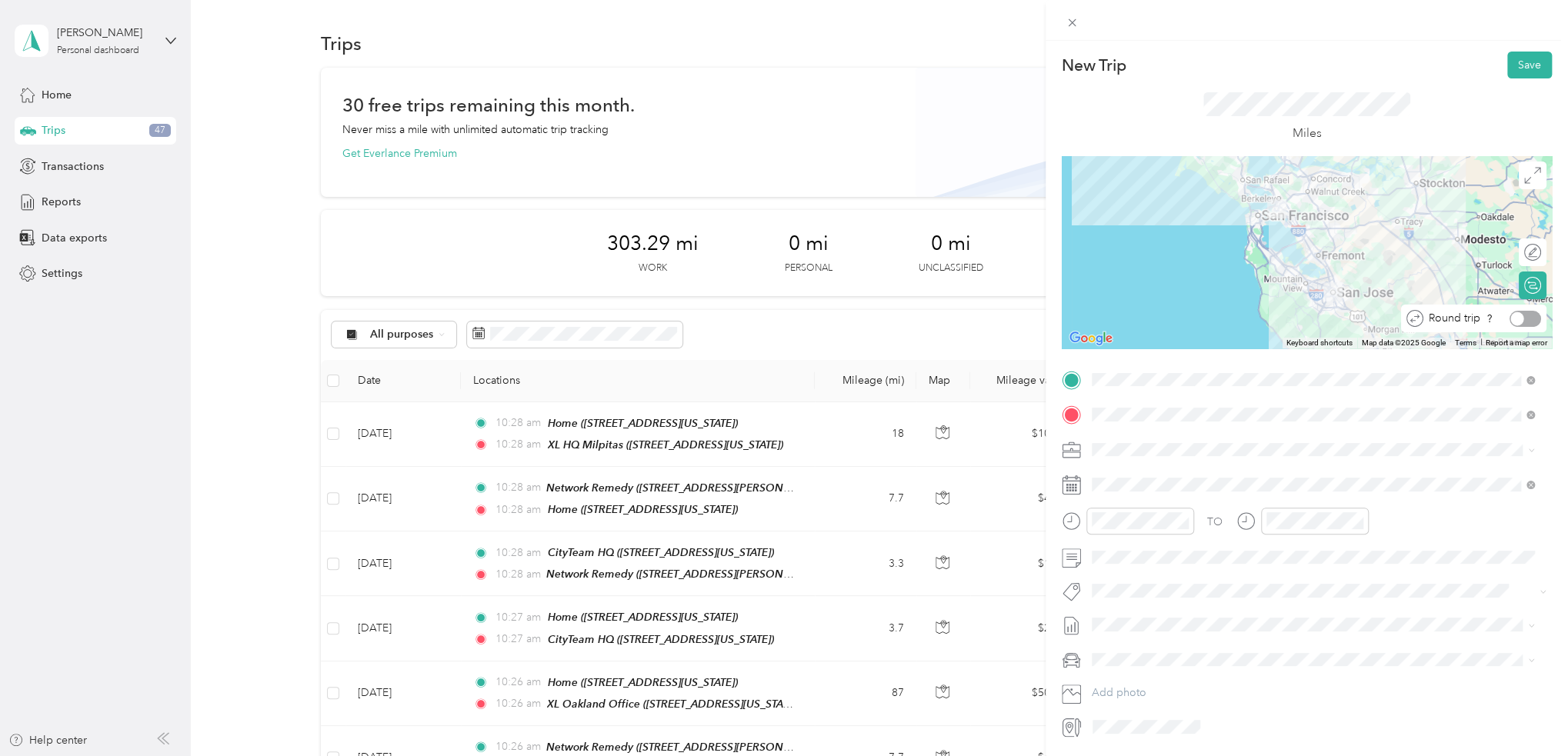
click at [1519, 320] on div at bounding box center [1525, 318] width 32 height 16
click at [1526, 321] on div at bounding box center [1533, 318] width 14 height 14
click at [1516, 66] on button "Save" at bounding box center [1530, 65] width 45 height 27
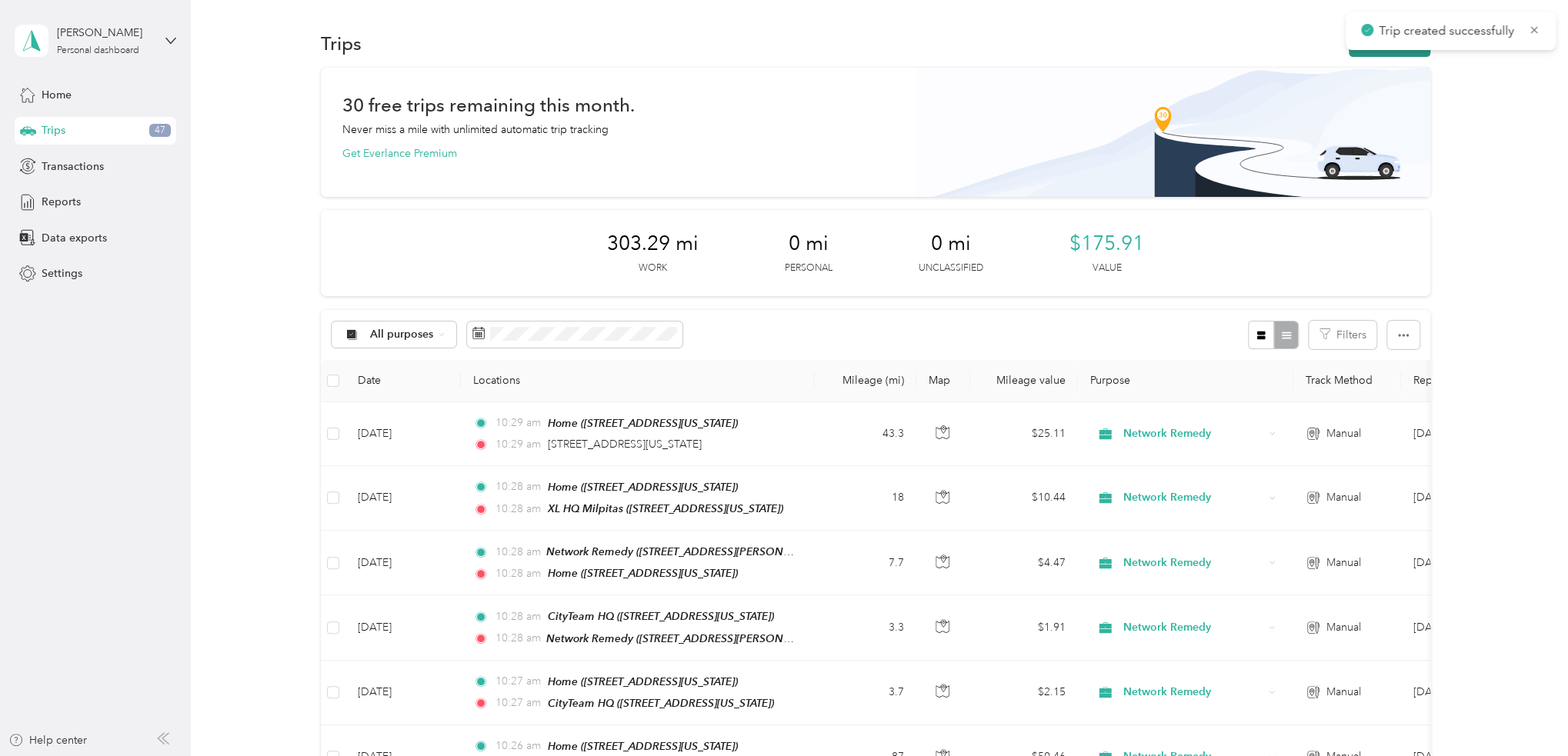
click at [1375, 52] on button "New trip" at bounding box center [1389, 43] width 82 height 27
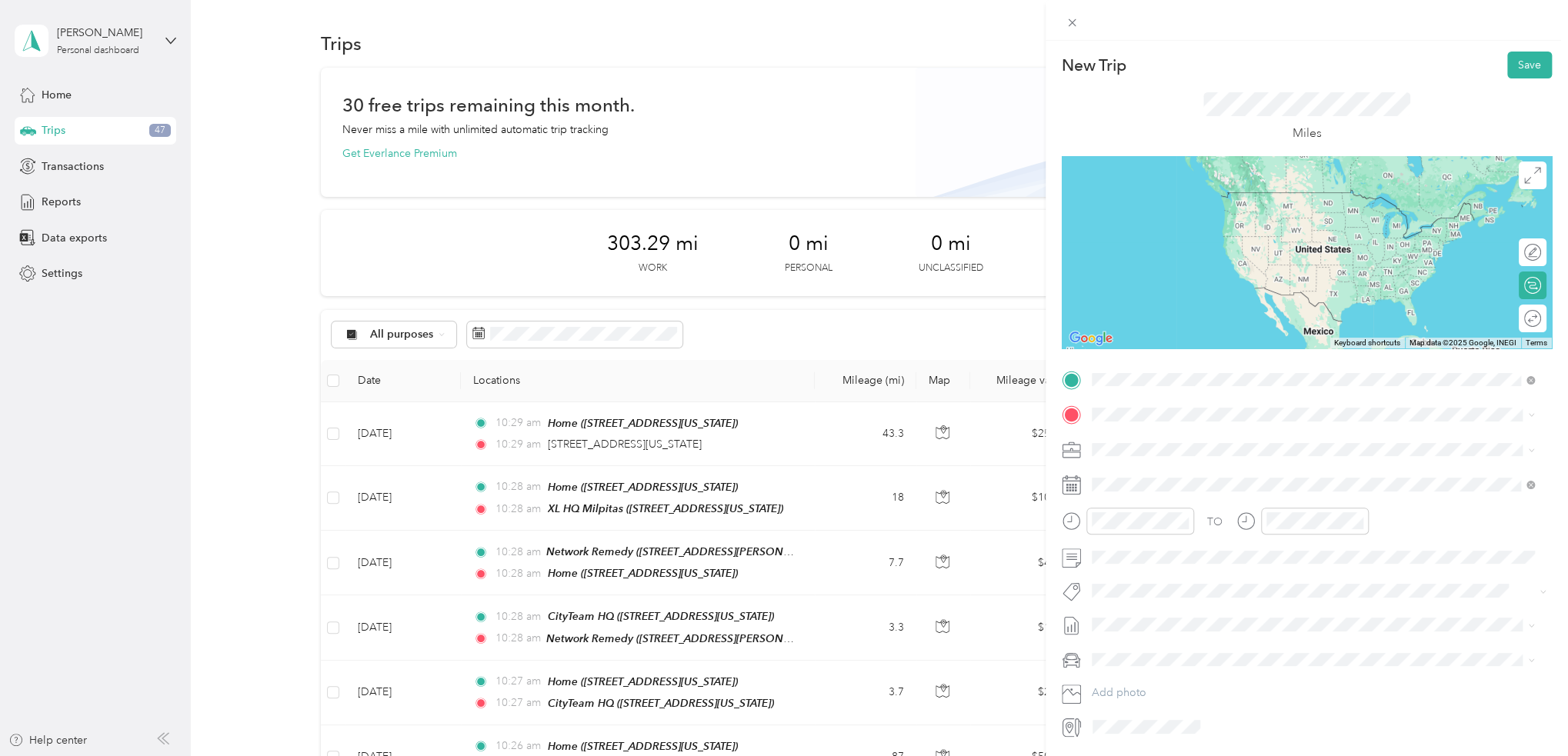
click at [1217, 419] on ol "From search results 722 Washington Street Oakland, California 94607, United Sta…" at bounding box center [1312, 485] width 454 height 185
click at [1195, 419] on ol "From search results 722 Washington Street Oakland, California 94607, United Sta…" at bounding box center [1312, 485] width 454 height 185
click at [1202, 431] on span "722 Washington Street Oakland, California 94607, United States" at bounding box center [1225, 435] width 210 height 14
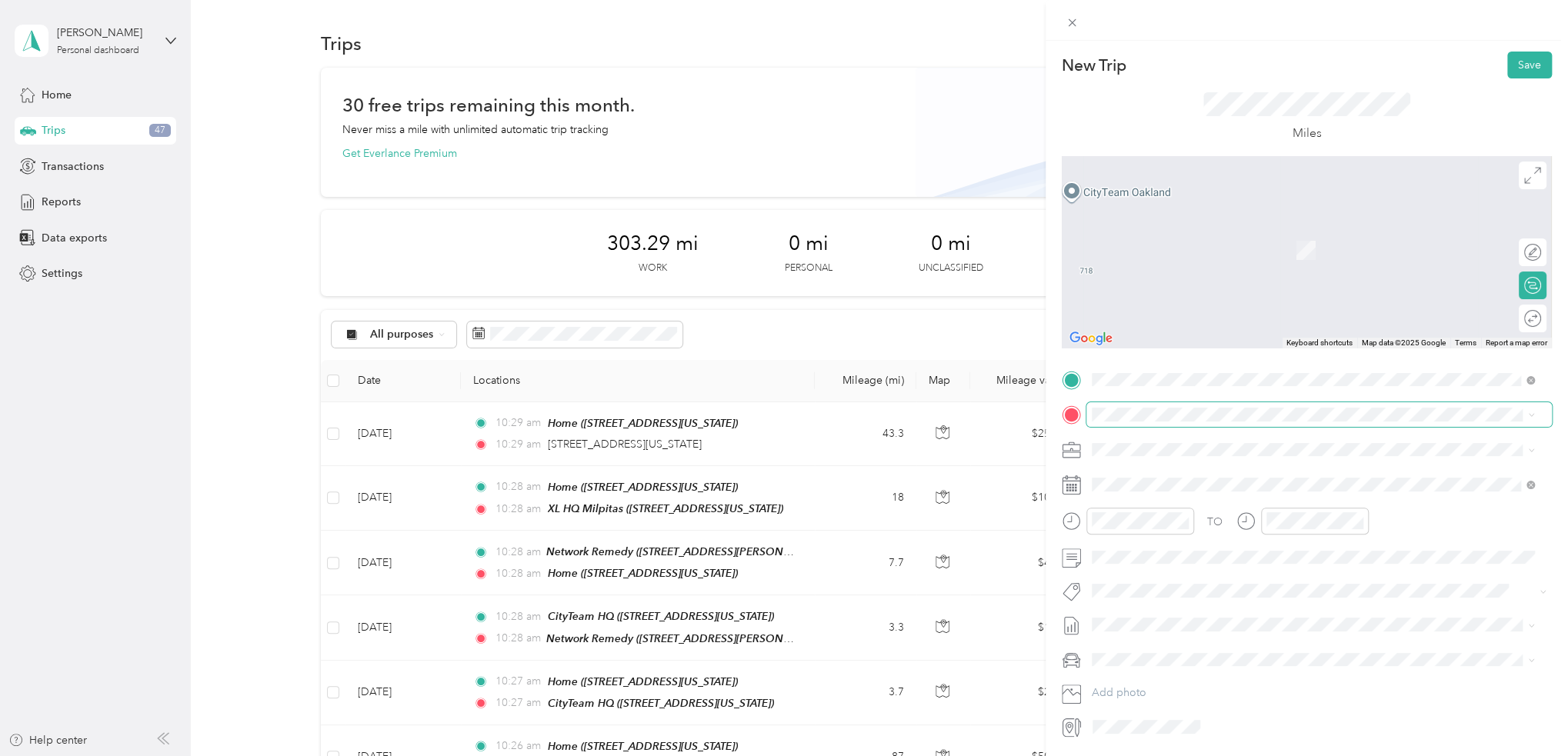
click at [1191, 421] on span at bounding box center [1318, 415] width 465 height 25
click at [1247, 486] on div "TEAM Network Remedy 3150 De La Cruz Boulevard, 95054, Santa Clara, California, …" at bounding box center [1239, 487] width 239 height 37
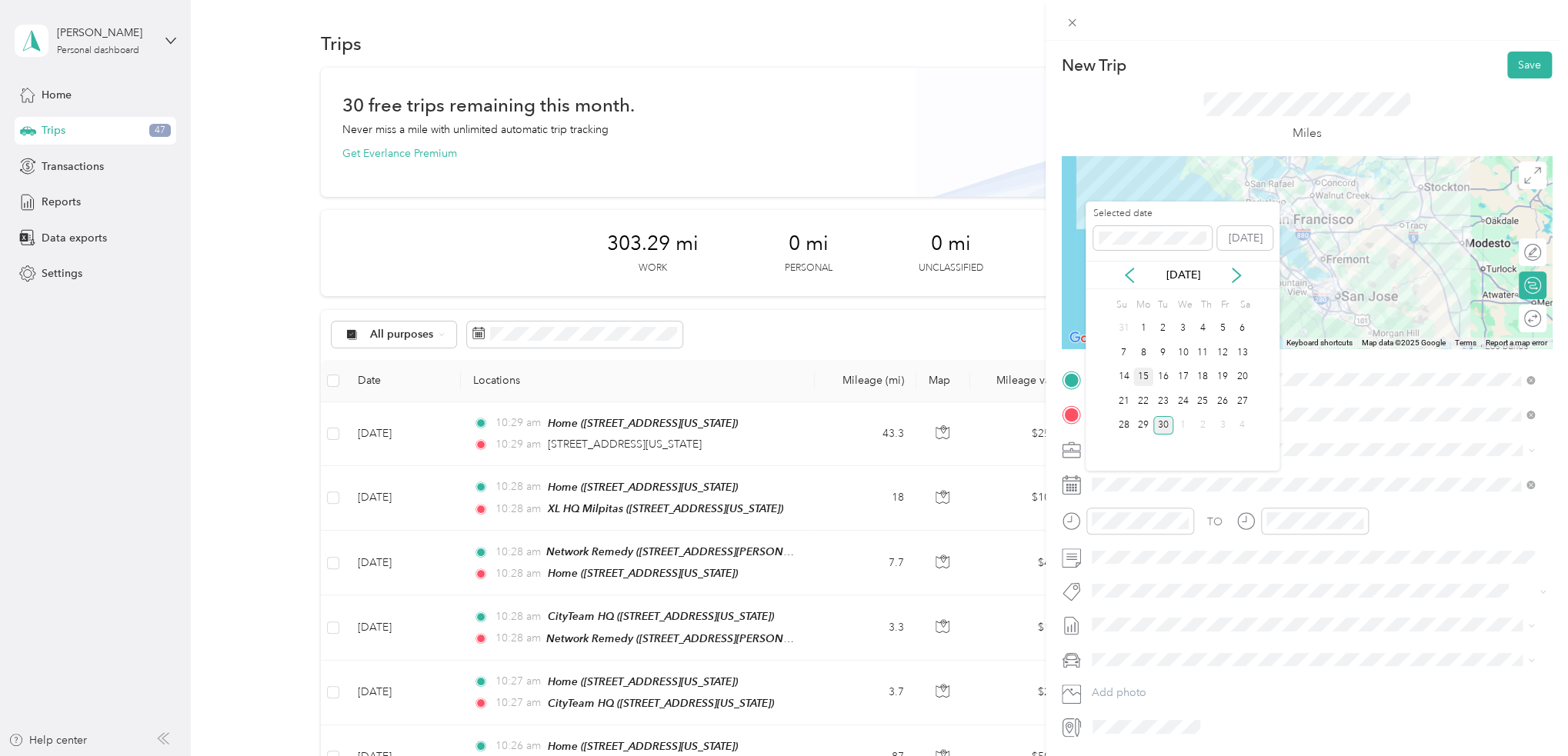
click at [1146, 373] on div "15" at bounding box center [1143, 377] width 20 height 19
click at [1173, 377] on div "17" at bounding box center [1183, 377] width 20 height 19
click at [1160, 374] on div "16" at bounding box center [1163, 377] width 20 height 19
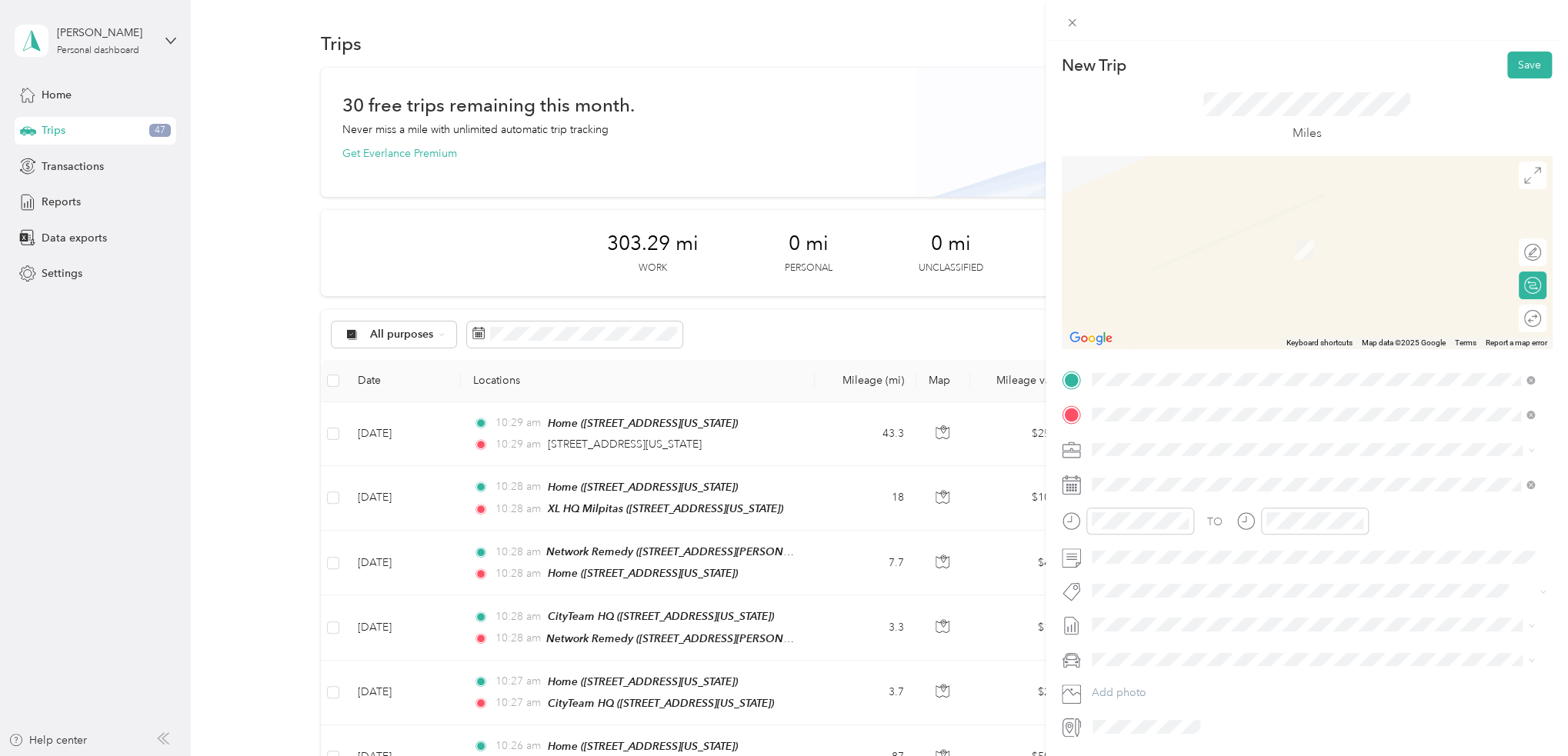
click at [1224, 427] on div "6112 Hilton Street Oakland, California 94605, United States" at bounding box center [1312, 435] width 432 height 21
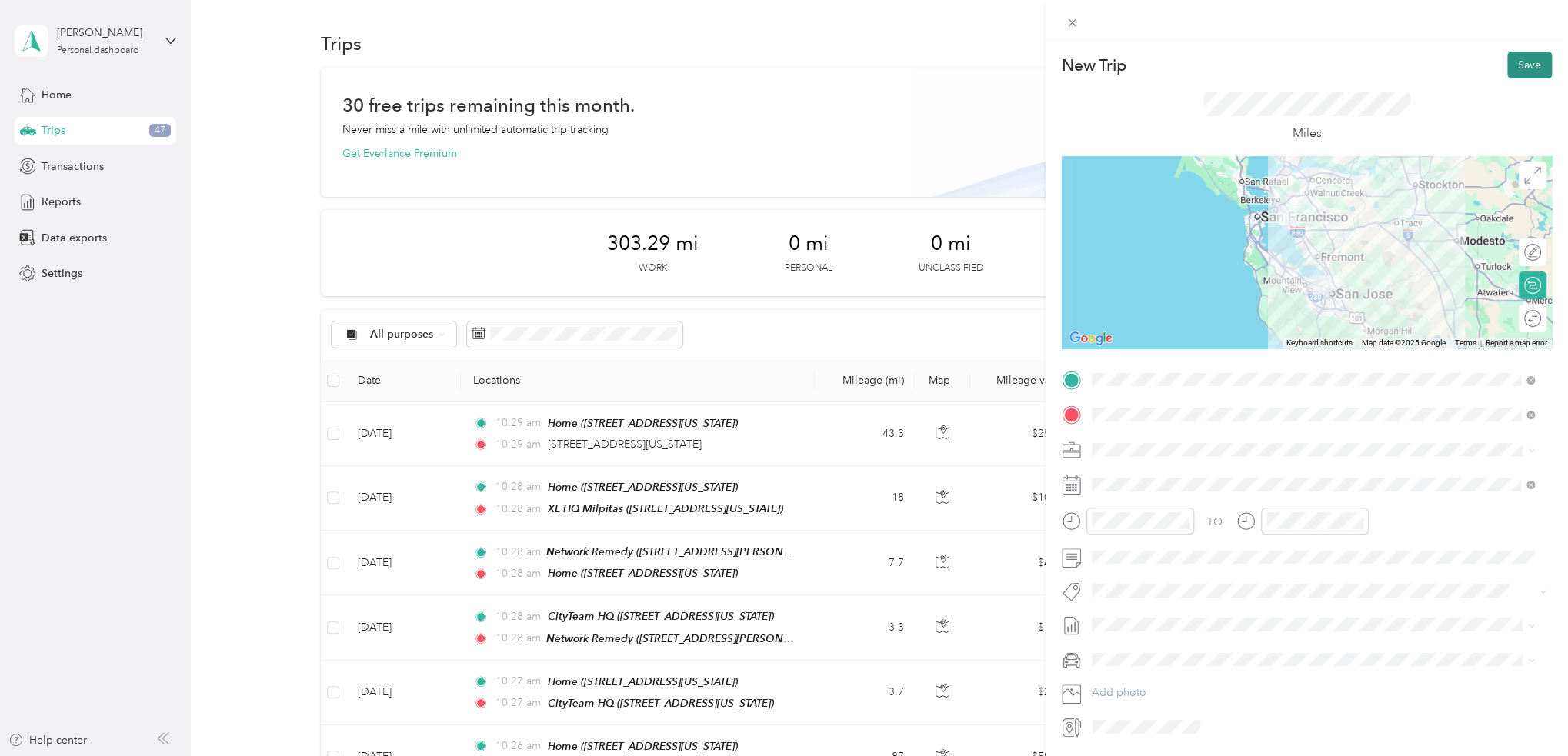
click at [1526, 62] on button "Save" at bounding box center [1530, 65] width 45 height 27
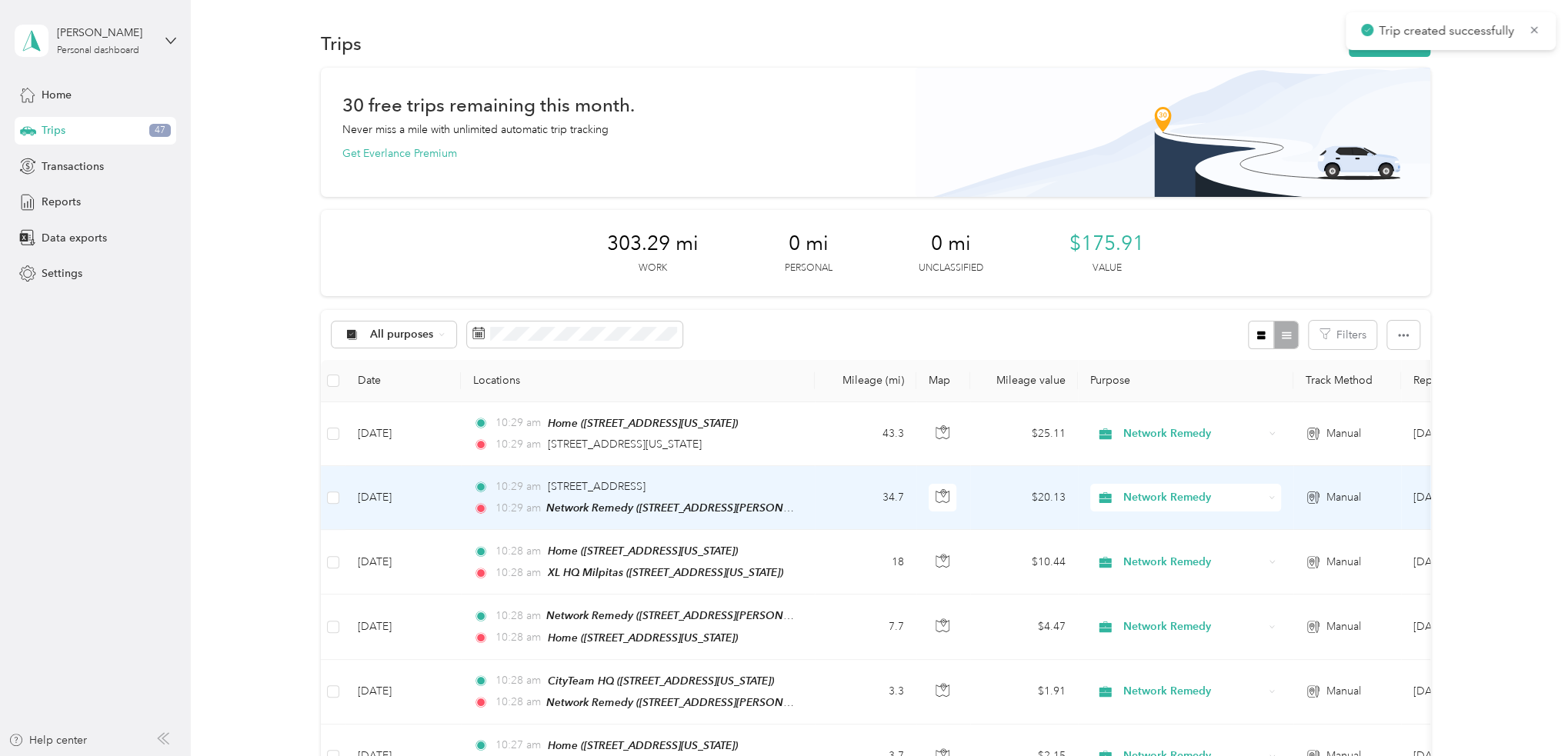
click at [774, 491] on div "10:29 am 6112 Hilton Street, Oakland" at bounding box center [635, 487] width 323 height 17
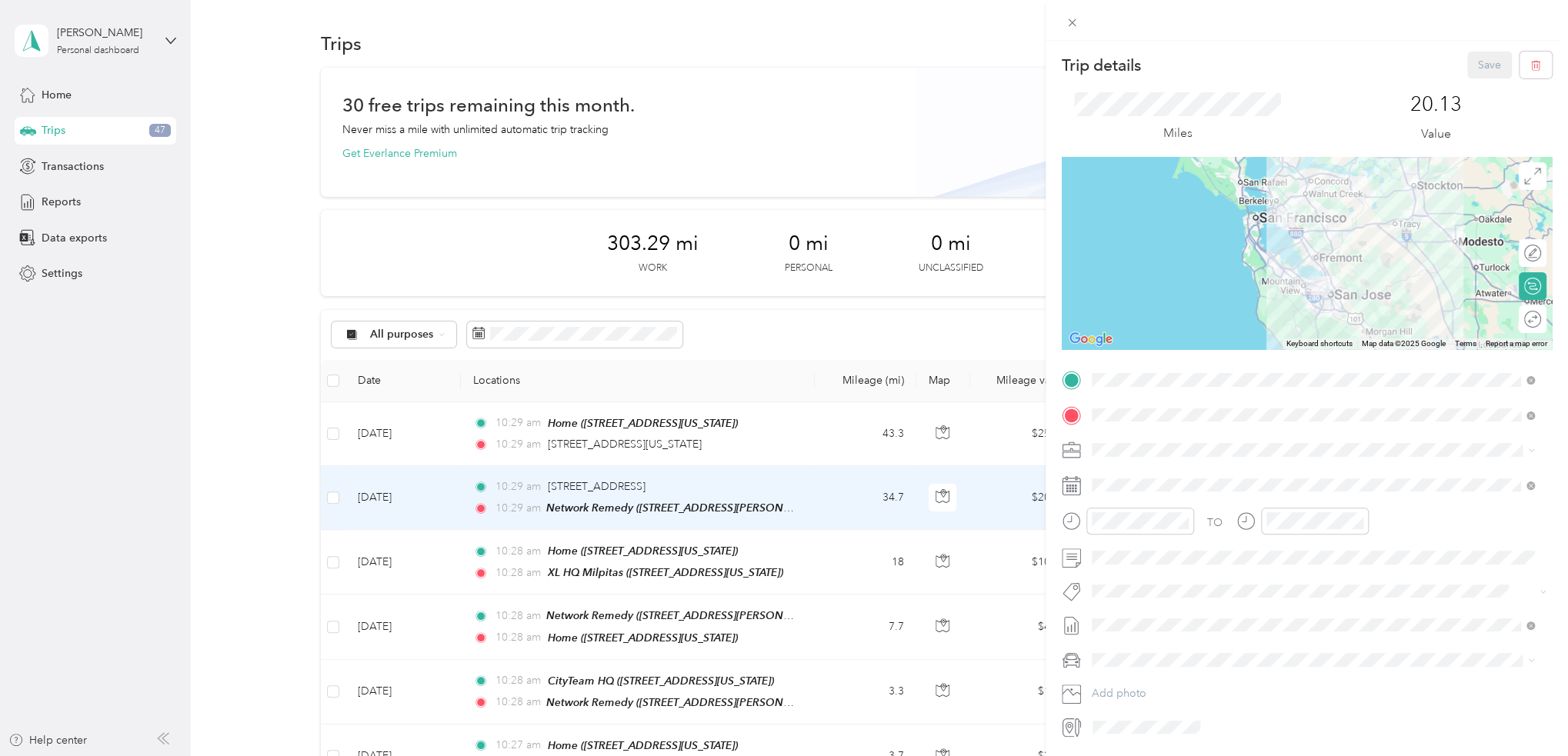
click at [834, 418] on div "Trip details Save This trip cannot be edited because it is either under review,…" at bounding box center [784, 378] width 1568 height 756
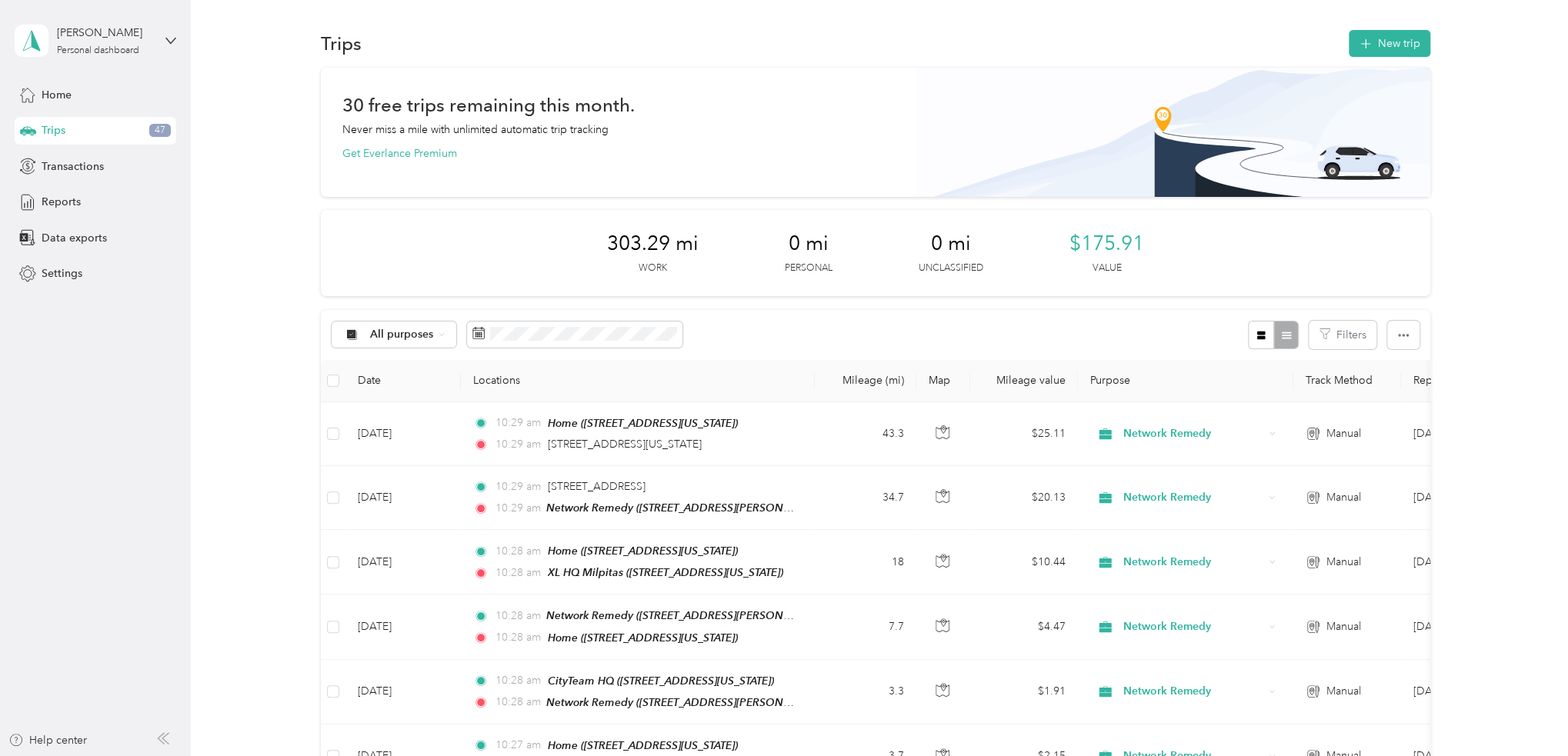
click at [824, 439] on td "43.3" at bounding box center [865, 434] width 102 height 64
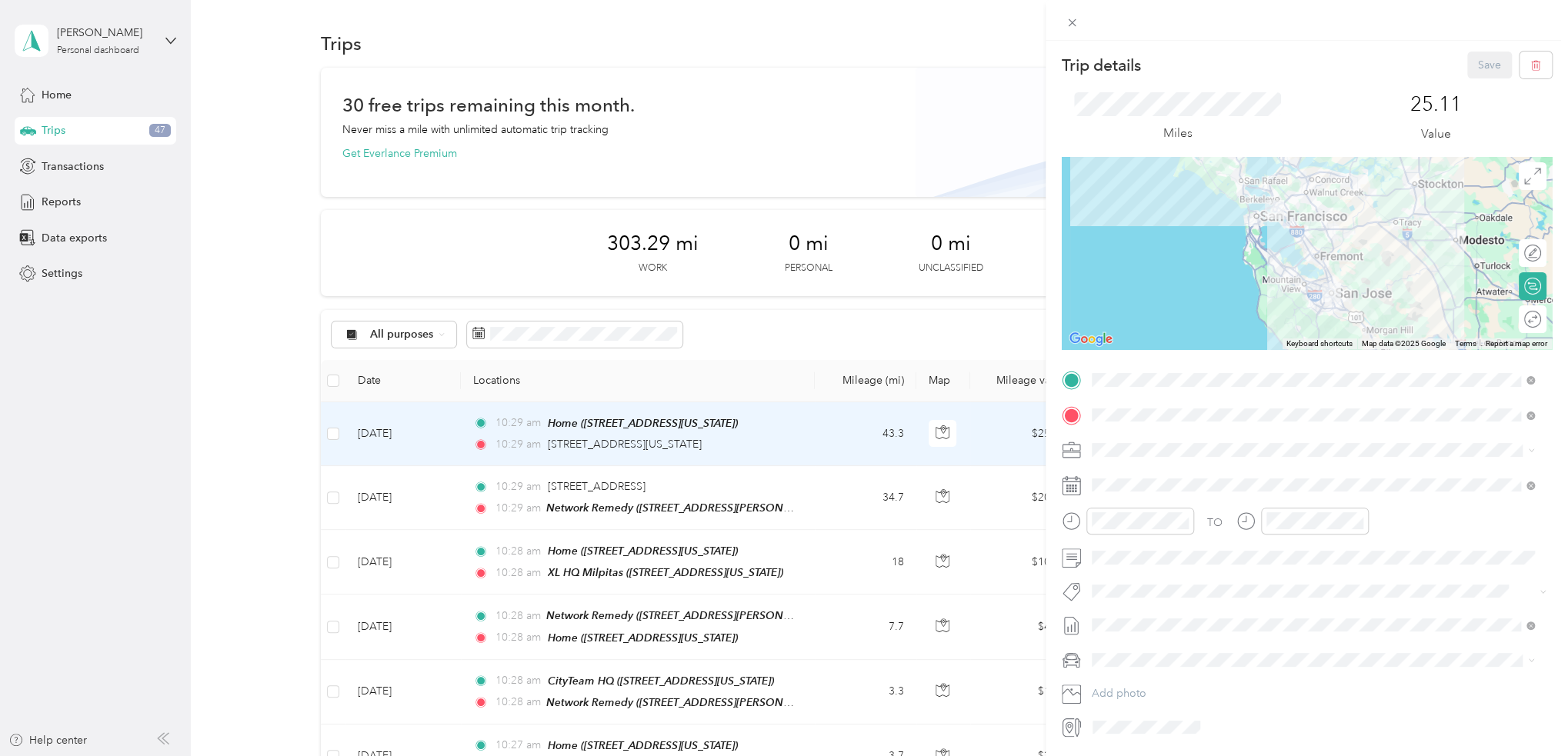
click at [1123, 362] on div "Trip details Save This trip cannot be edited because it is either under review,…" at bounding box center [1307, 395] width 490 height 688
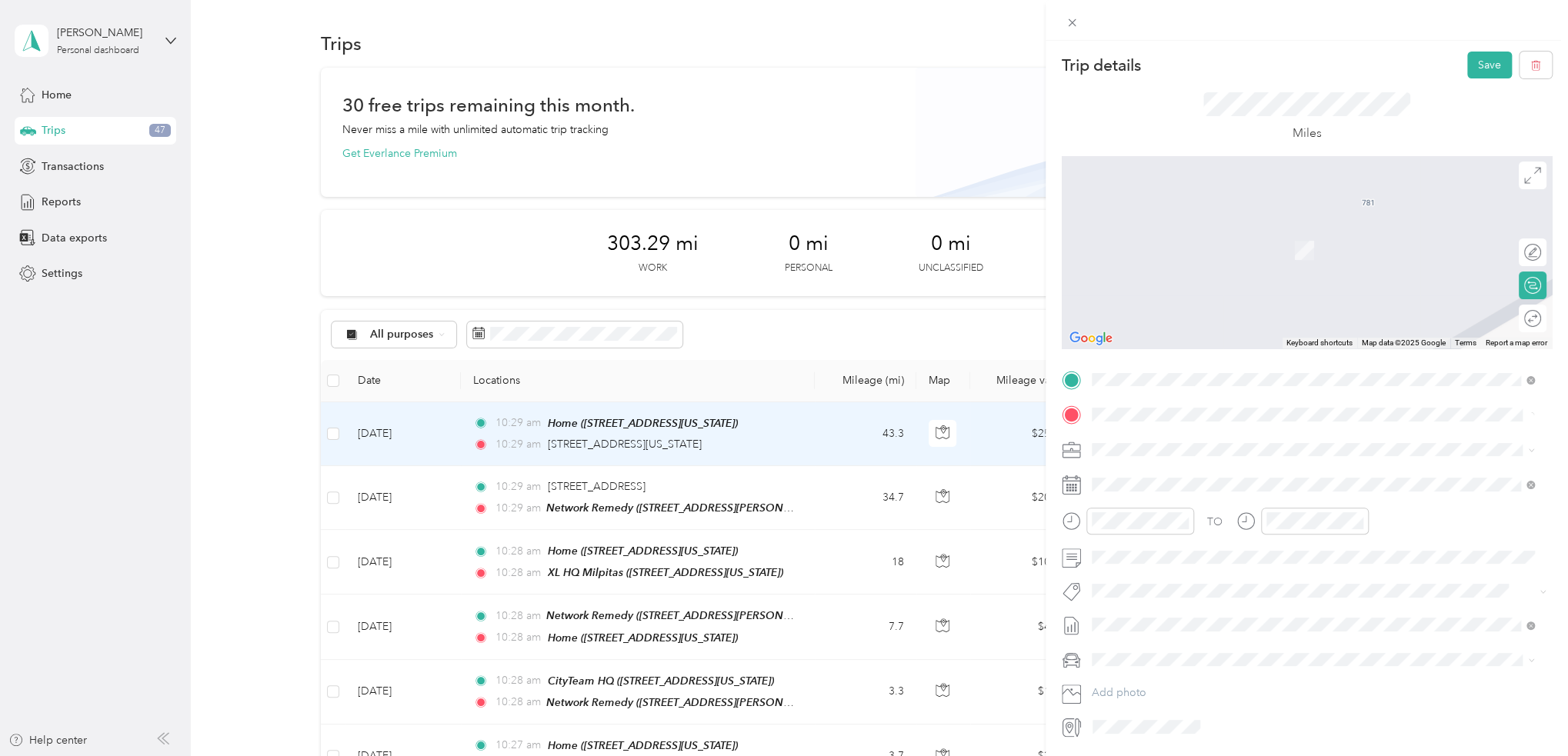
click at [1176, 467] on span "6112 Hilton Street Oakland, California 94605, United States" at bounding box center [1197, 470] width 154 height 14
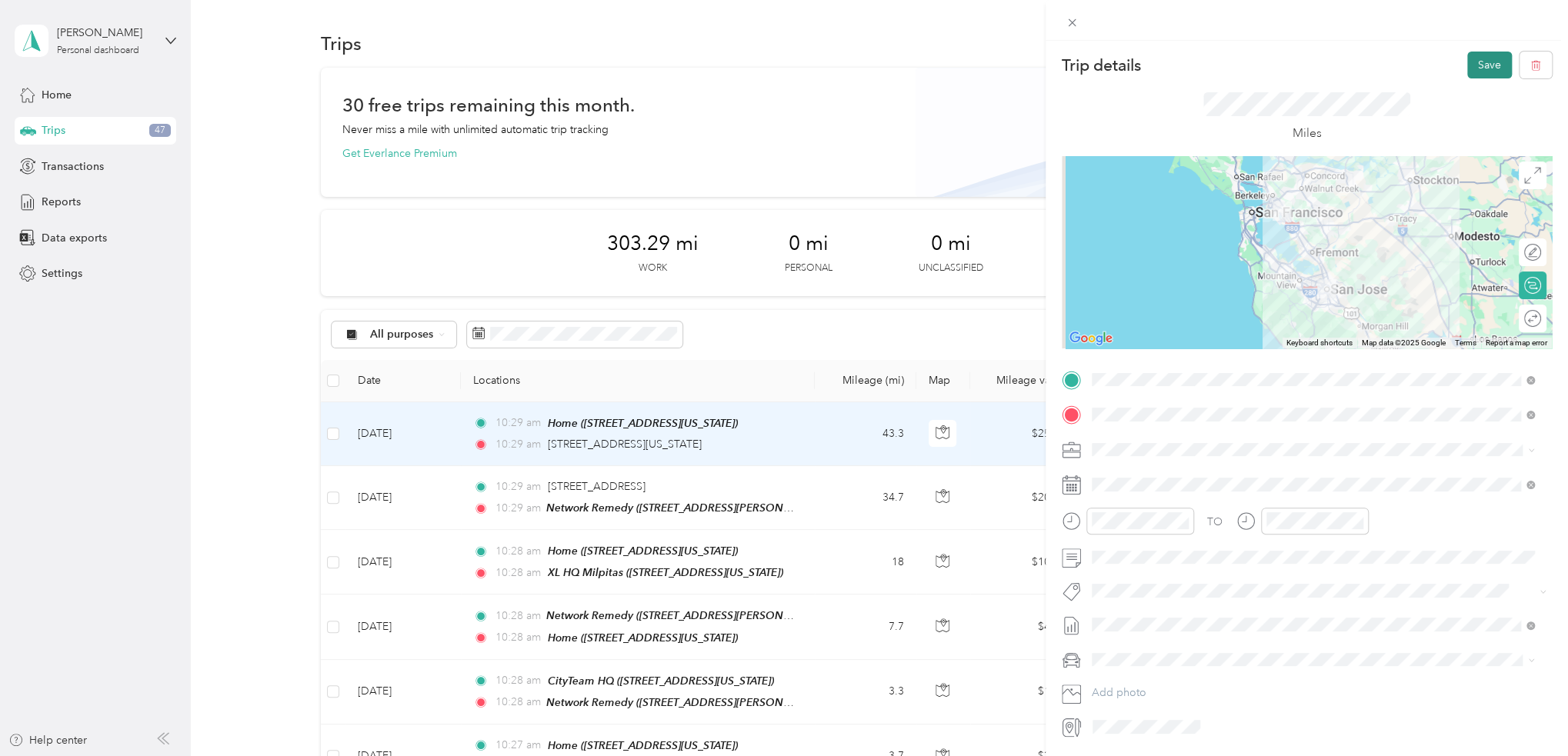
click at [1467, 58] on button "Save" at bounding box center [1490, 65] width 45 height 27
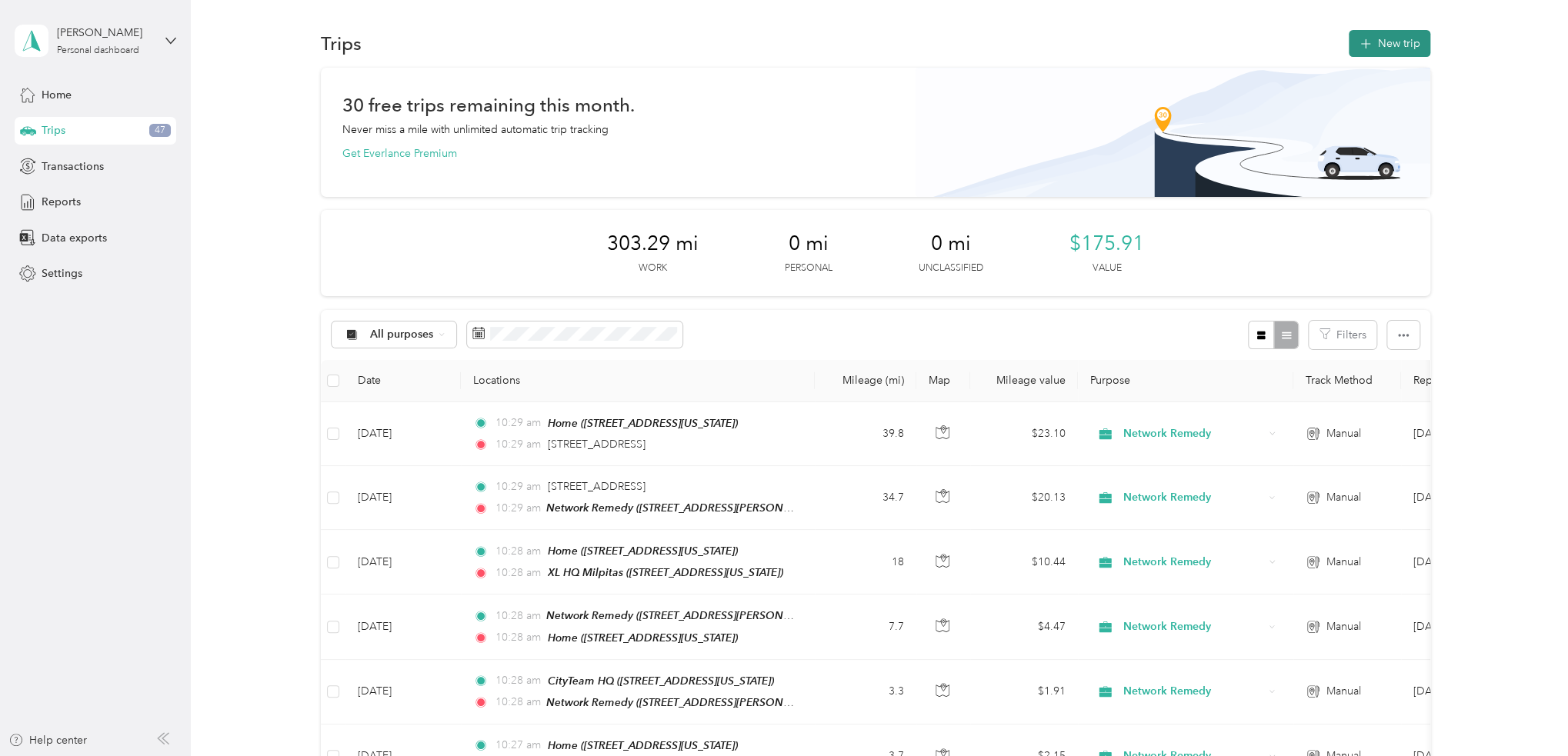
click at [1385, 39] on button "New trip" at bounding box center [1389, 43] width 82 height 27
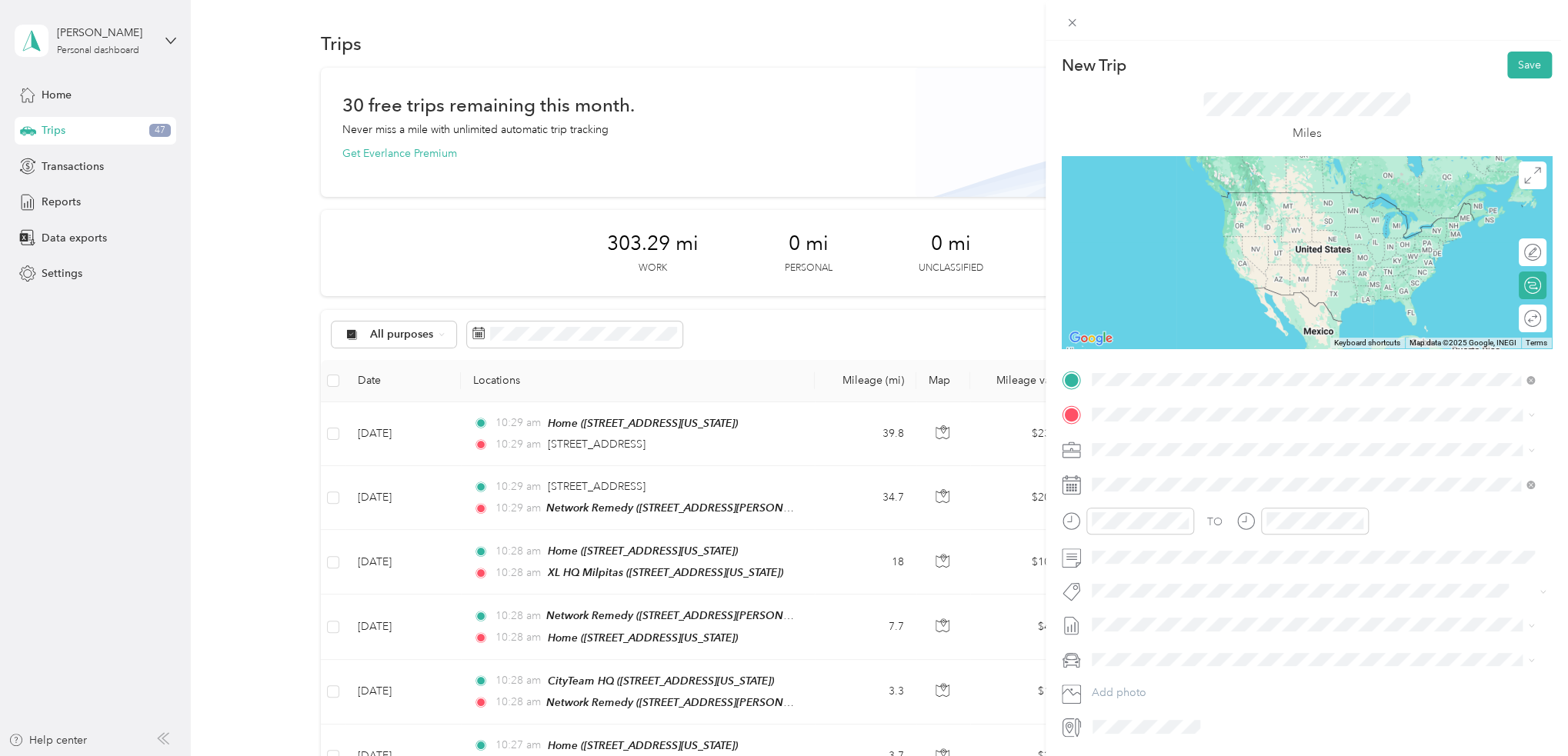
click at [1152, 436] on div "Home" at bounding box center [1197, 440] width 154 height 14
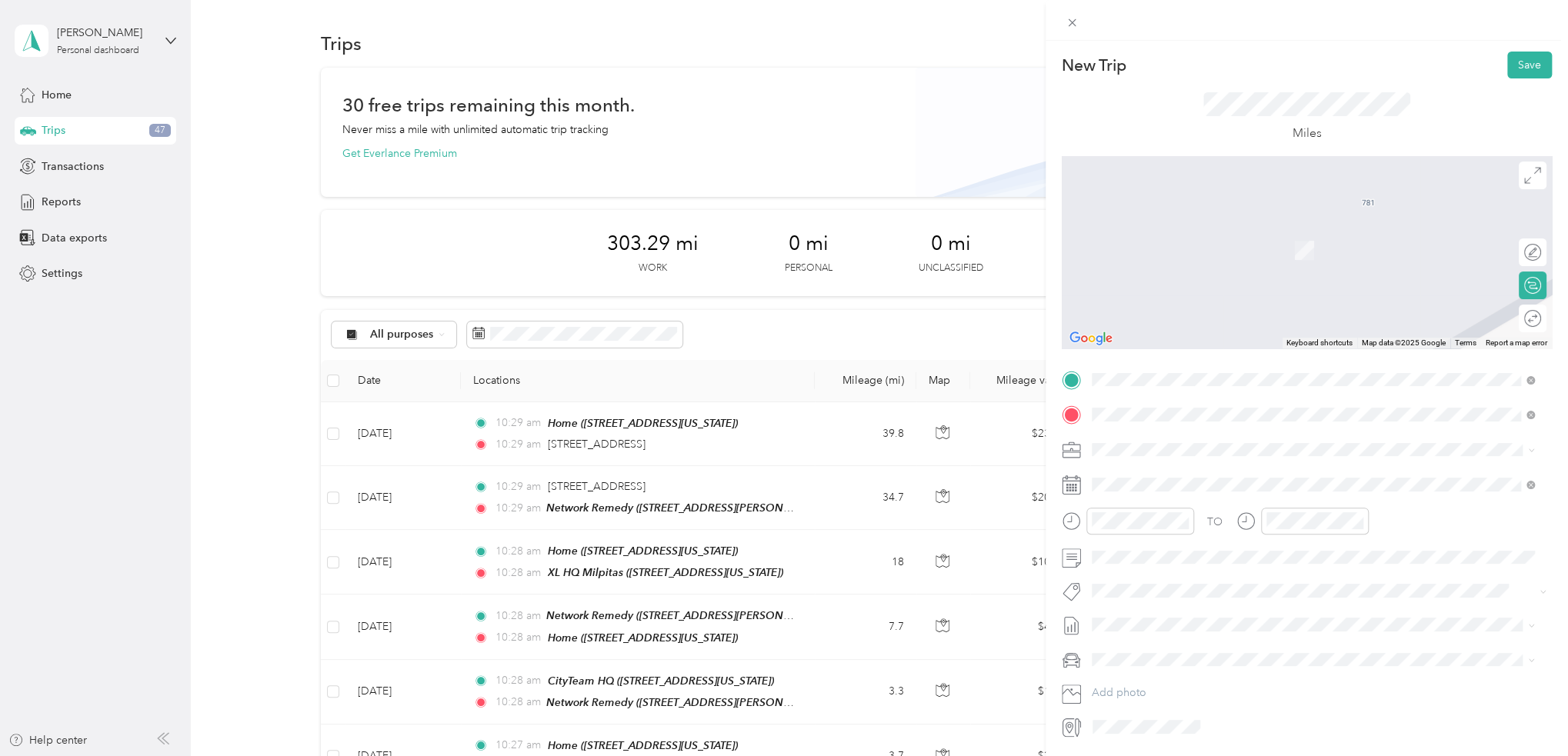
click at [1219, 476] on strong "CityTeam HQ" at bounding box center [1207, 478] width 67 height 14
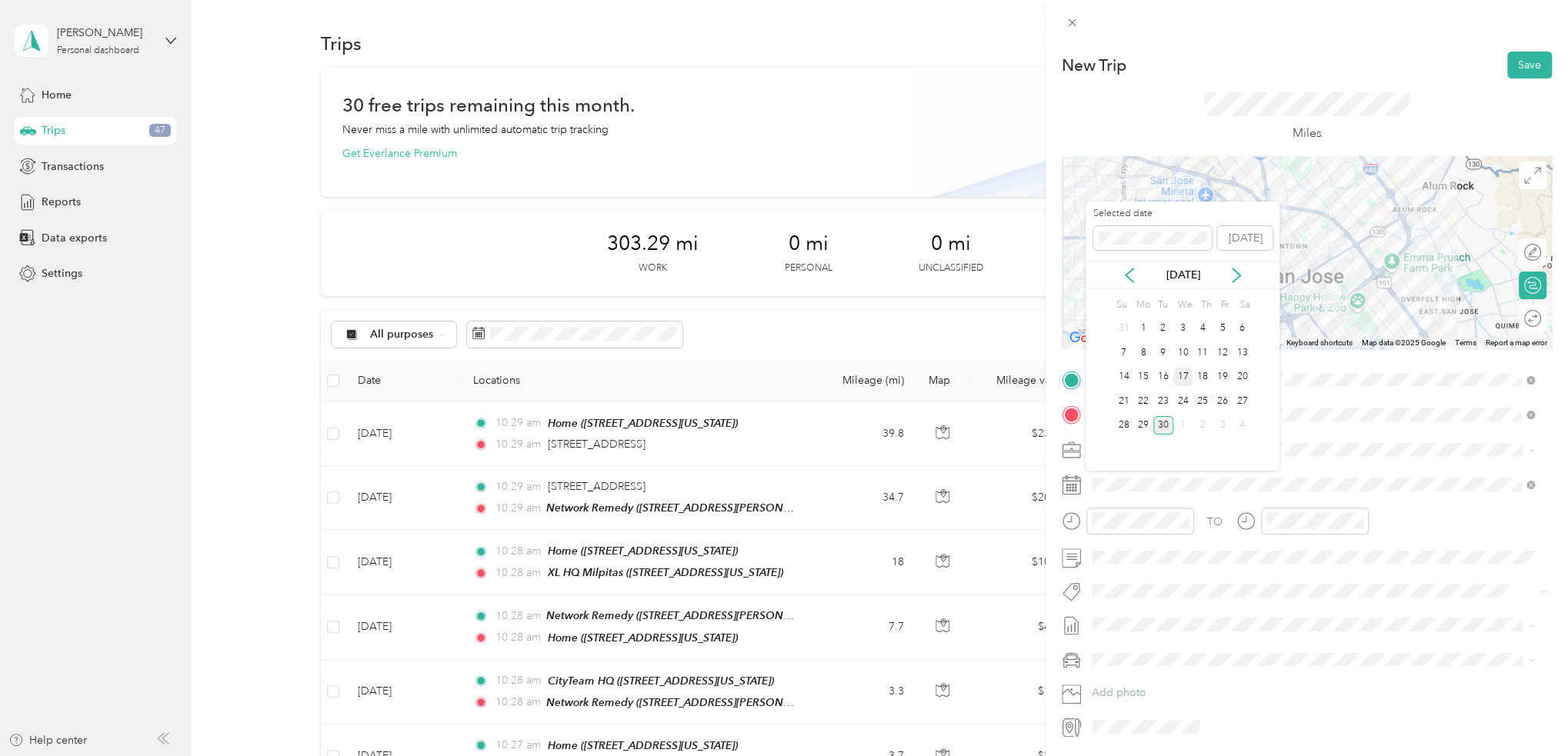
click at [1185, 382] on div "17" at bounding box center [1183, 377] width 20 height 19
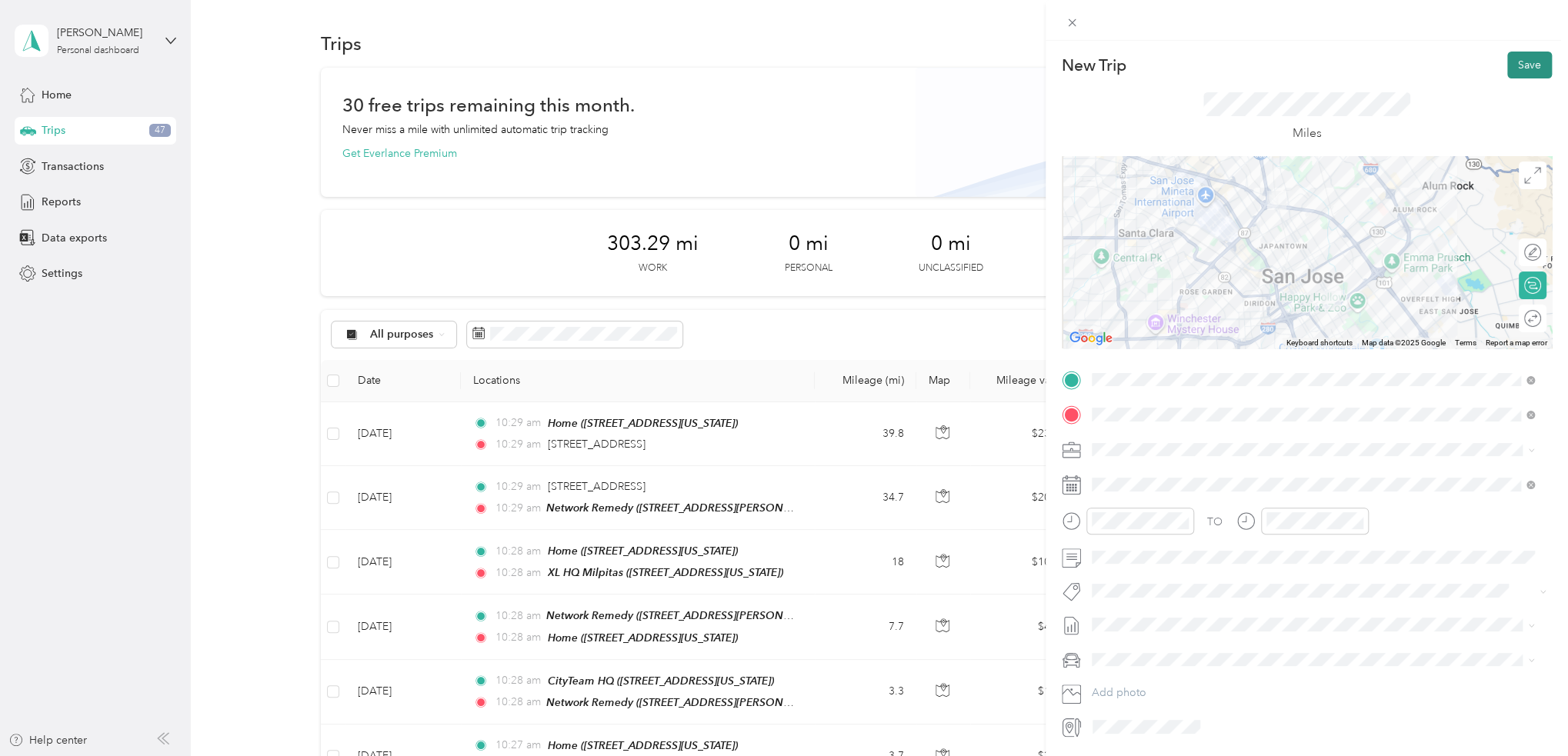
click at [1508, 63] on button "Save" at bounding box center [1530, 65] width 45 height 27
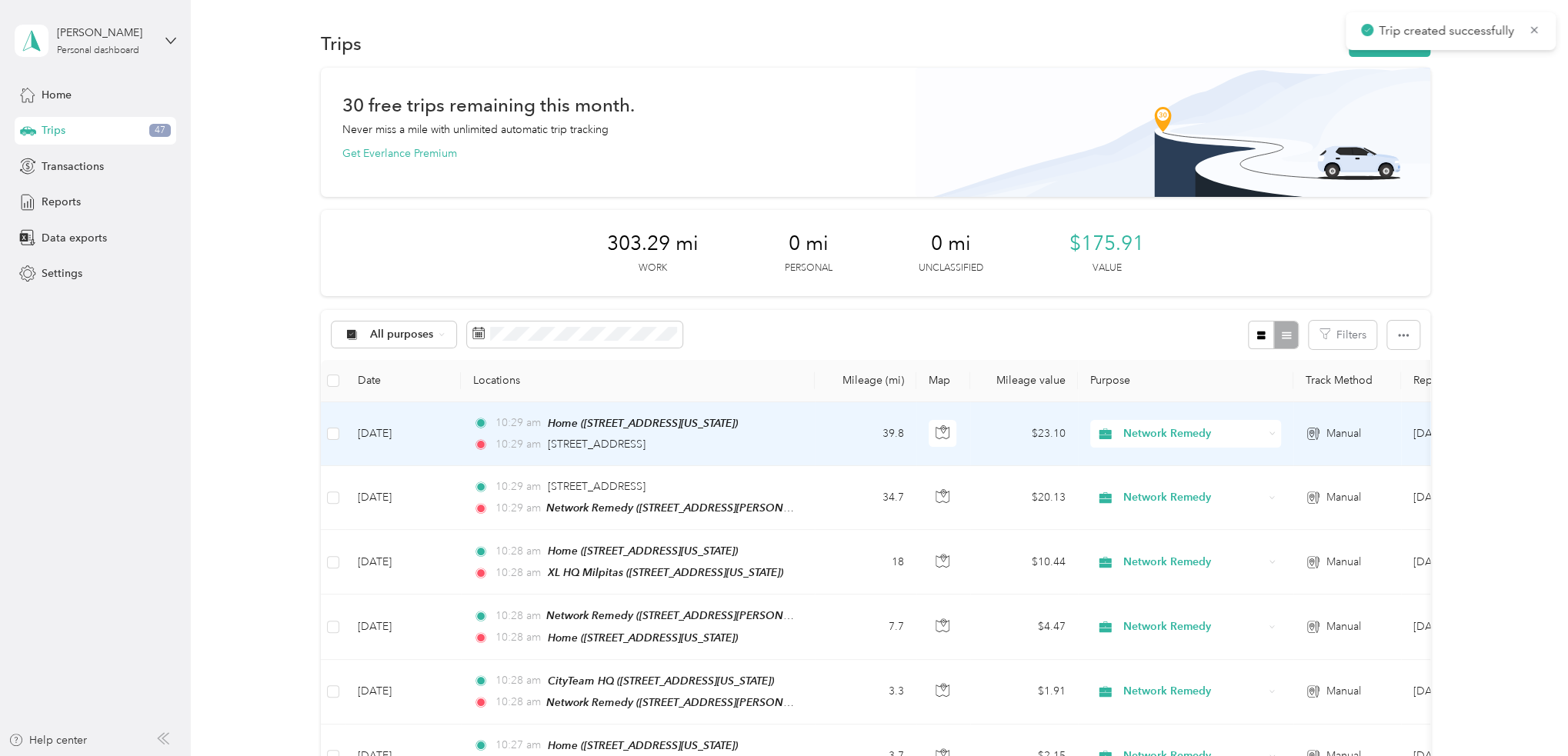
click at [771, 433] on div "10:29 am Home (781 South 11th Street, San Jose, California) 10:29 am 6112 Hilto…" at bounding box center [635, 434] width 323 height 38
click at [794, 439] on div "Trip details Save This trip cannot be edited because it is either under review,…" at bounding box center [936, 378] width 1568 height 756
click at [813, 436] on td "10:29 am Home (781 South 11th Street, San Jose, California) 10:29 am 6112 Hilto…" at bounding box center [637, 434] width 354 height 64
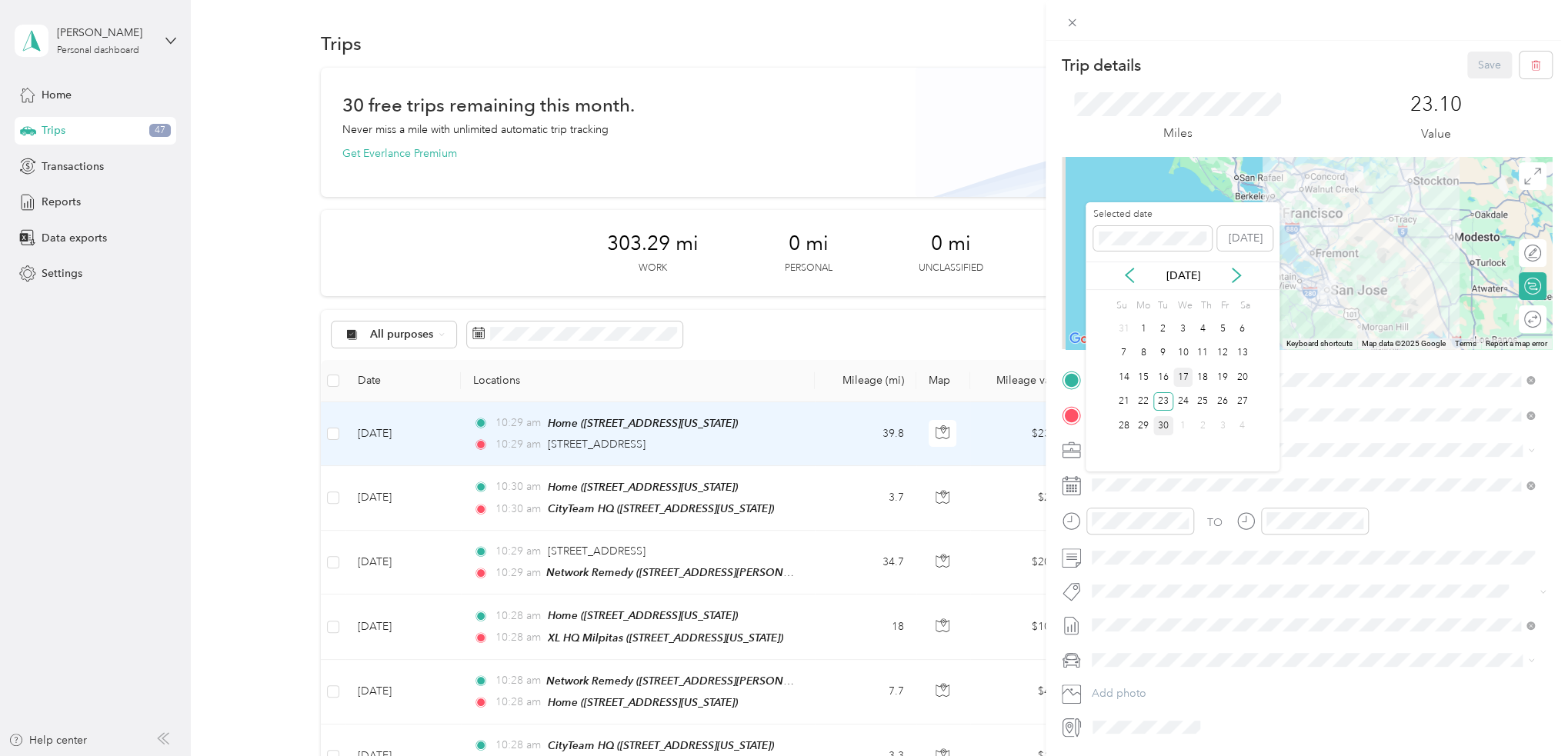
click at [1187, 371] on div "17" at bounding box center [1183, 377] width 20 height 19
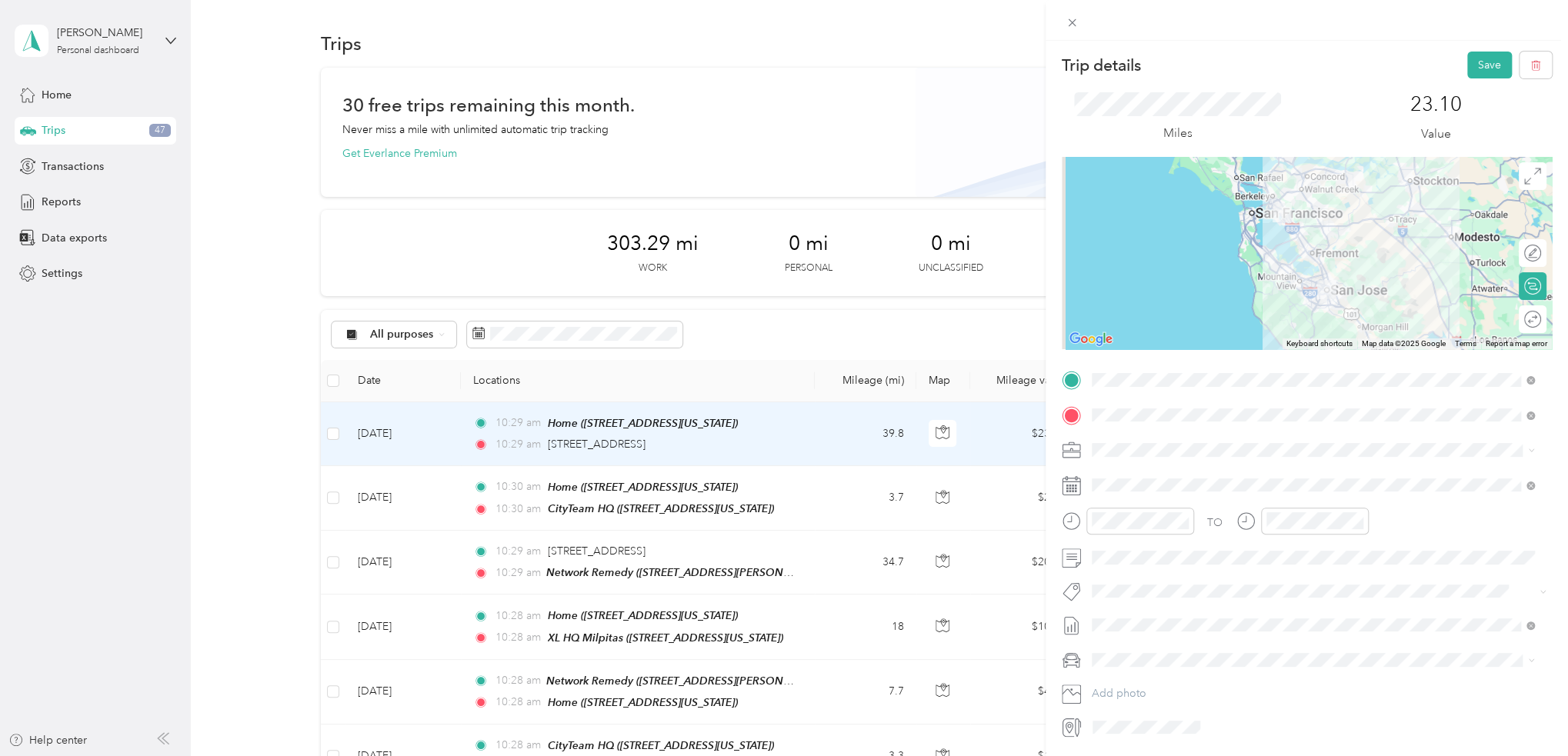
click at [1481, 50] on div "Trip details Save This trip cannot be edited because it is either under review,…" at bounding box center [1306, 419] width 522 height 756
click at [1475, 65] on button "Save" at bounding box center [1490, 65] width 45 height 27
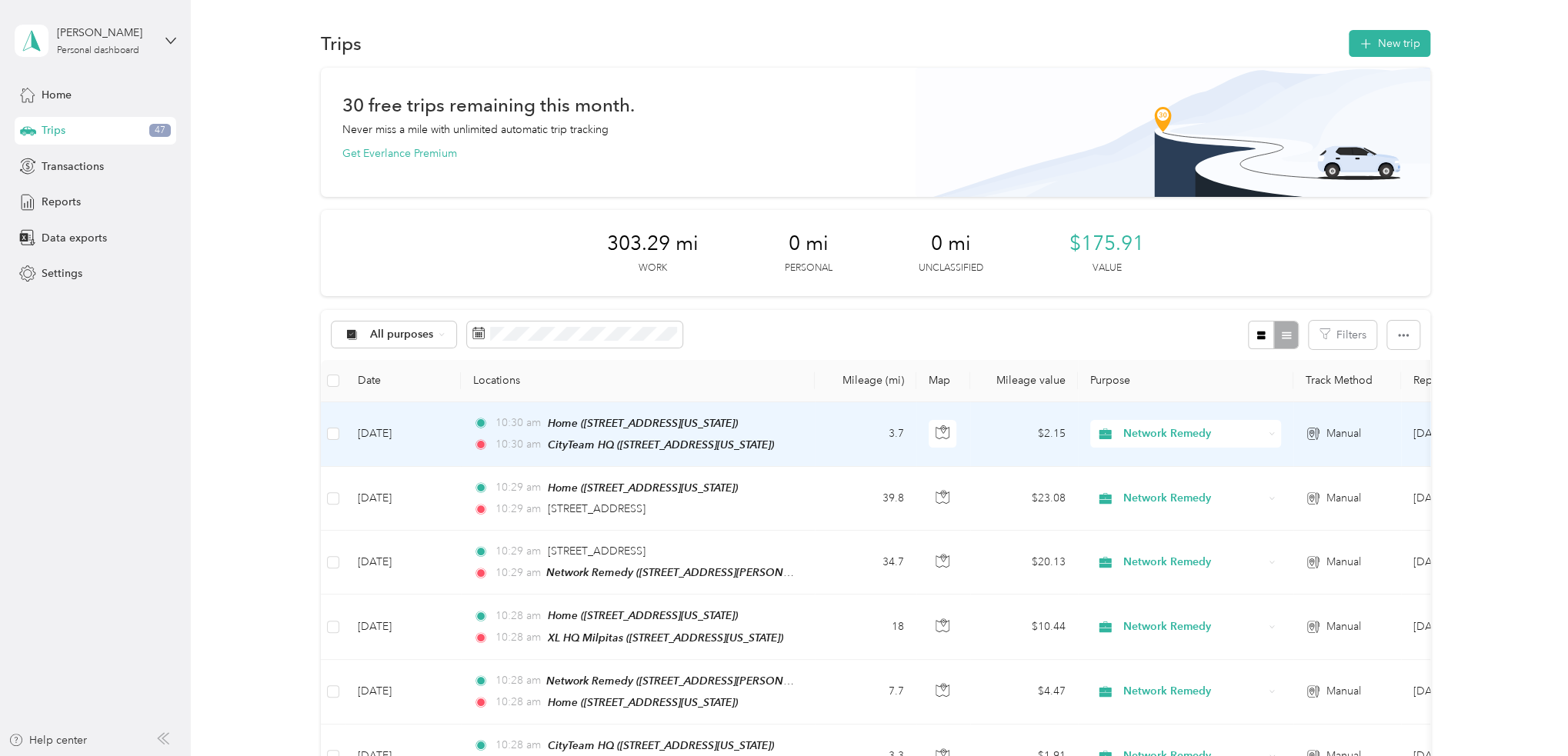
click at [835, 447] on td "3.7" at bounding box center [865, 435] width 102 height 65
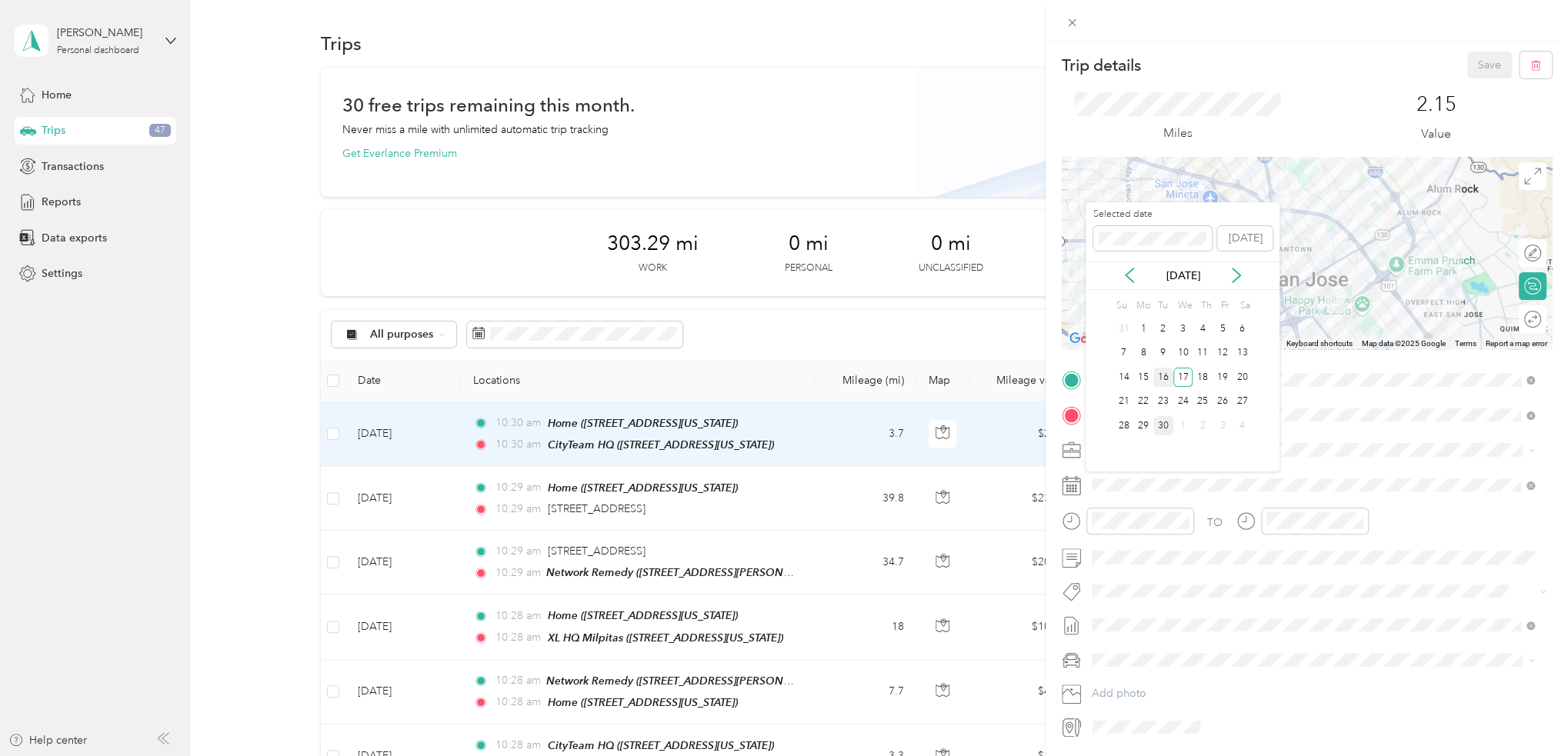
click at [1164, 374] on div "16" at bounding box center [1163, 377] width 20 height 19
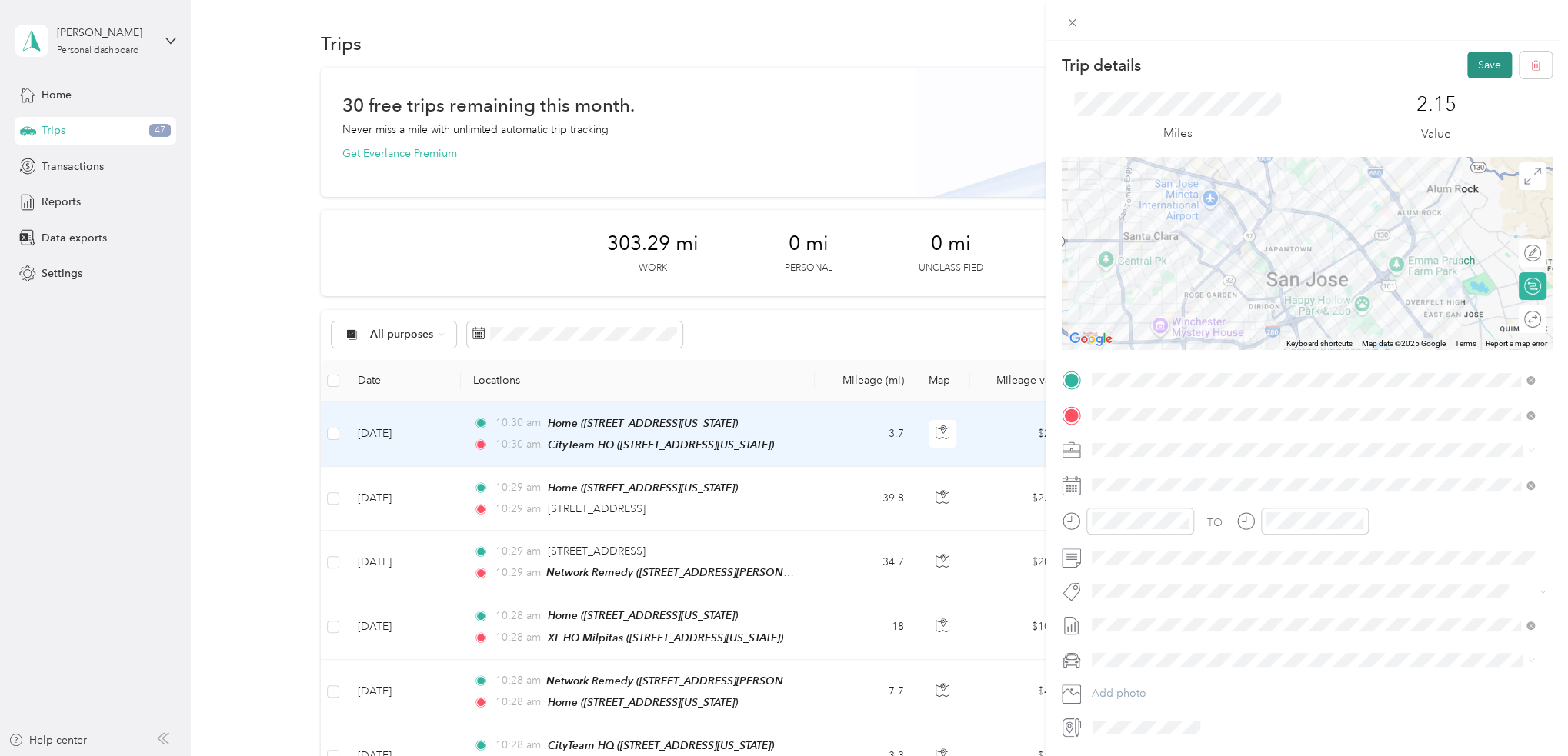
click at [1476, 66] on button "Save" at bounding box center [1490, 65] width 45 height 27
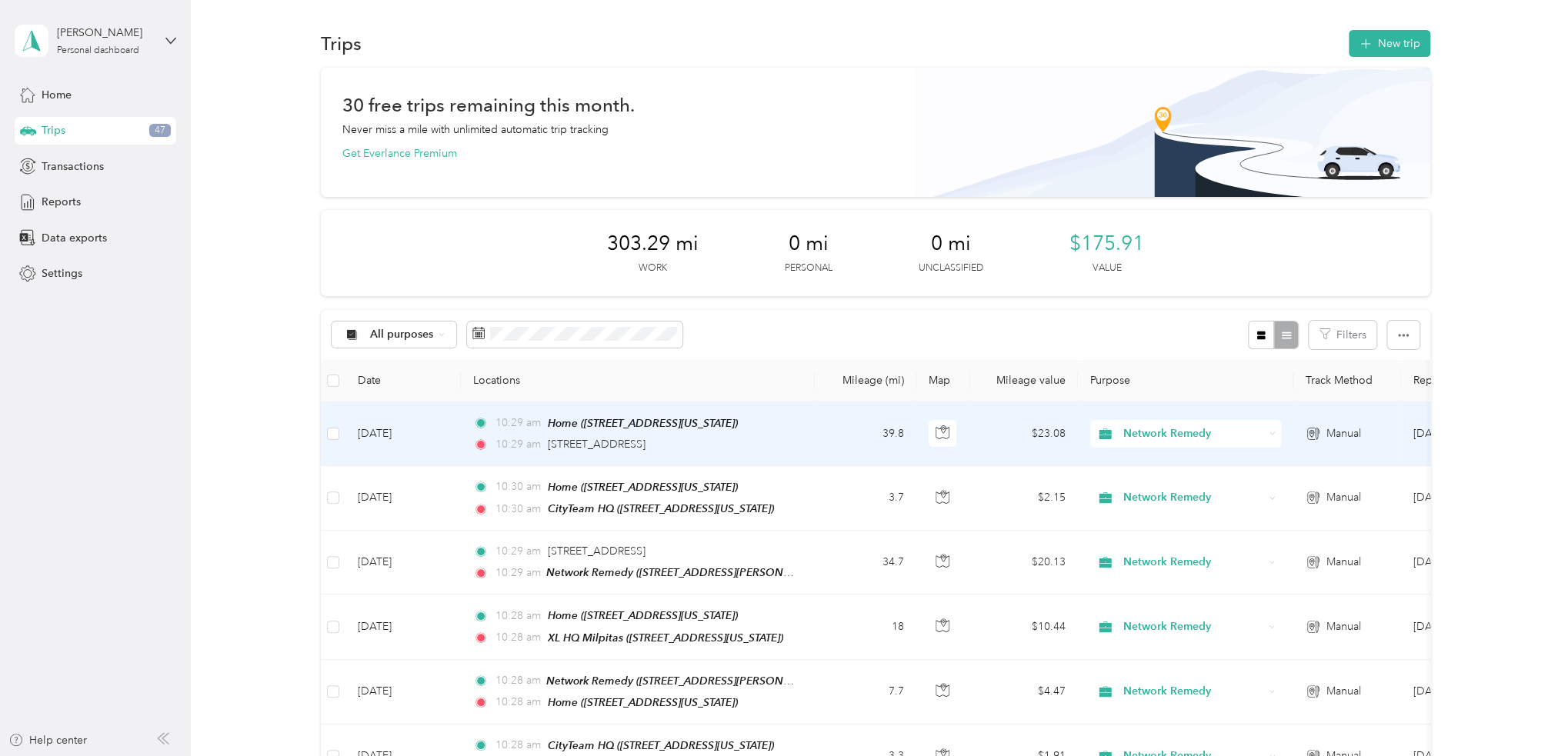
click at [786, 436] on div "10:29 am 6112 Hilton Street, Oakland" at bounding box center [635, 445] width 323 height 17
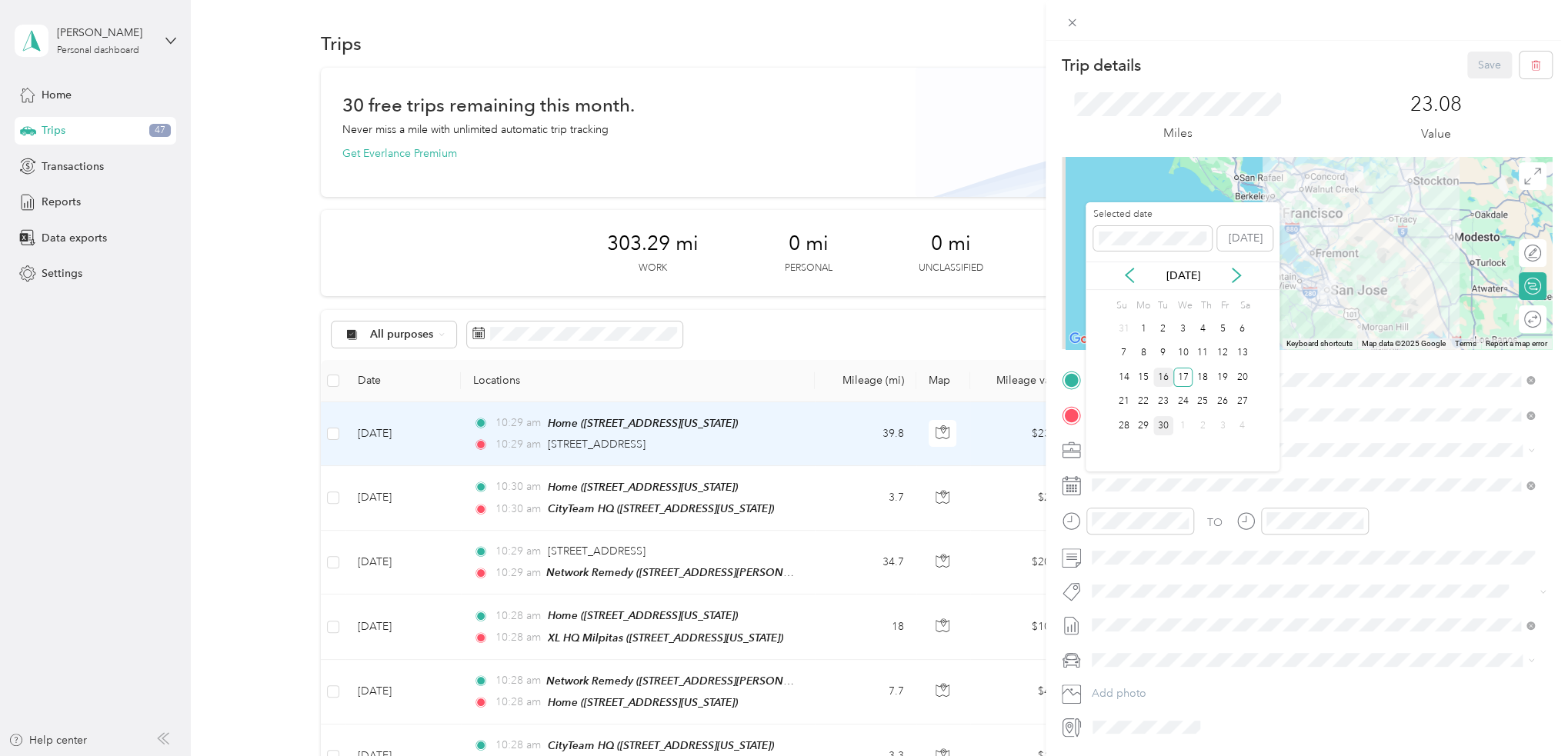
click at [1169, 378] on div "16" at bounding box center [1163, 377] width 20 height 19
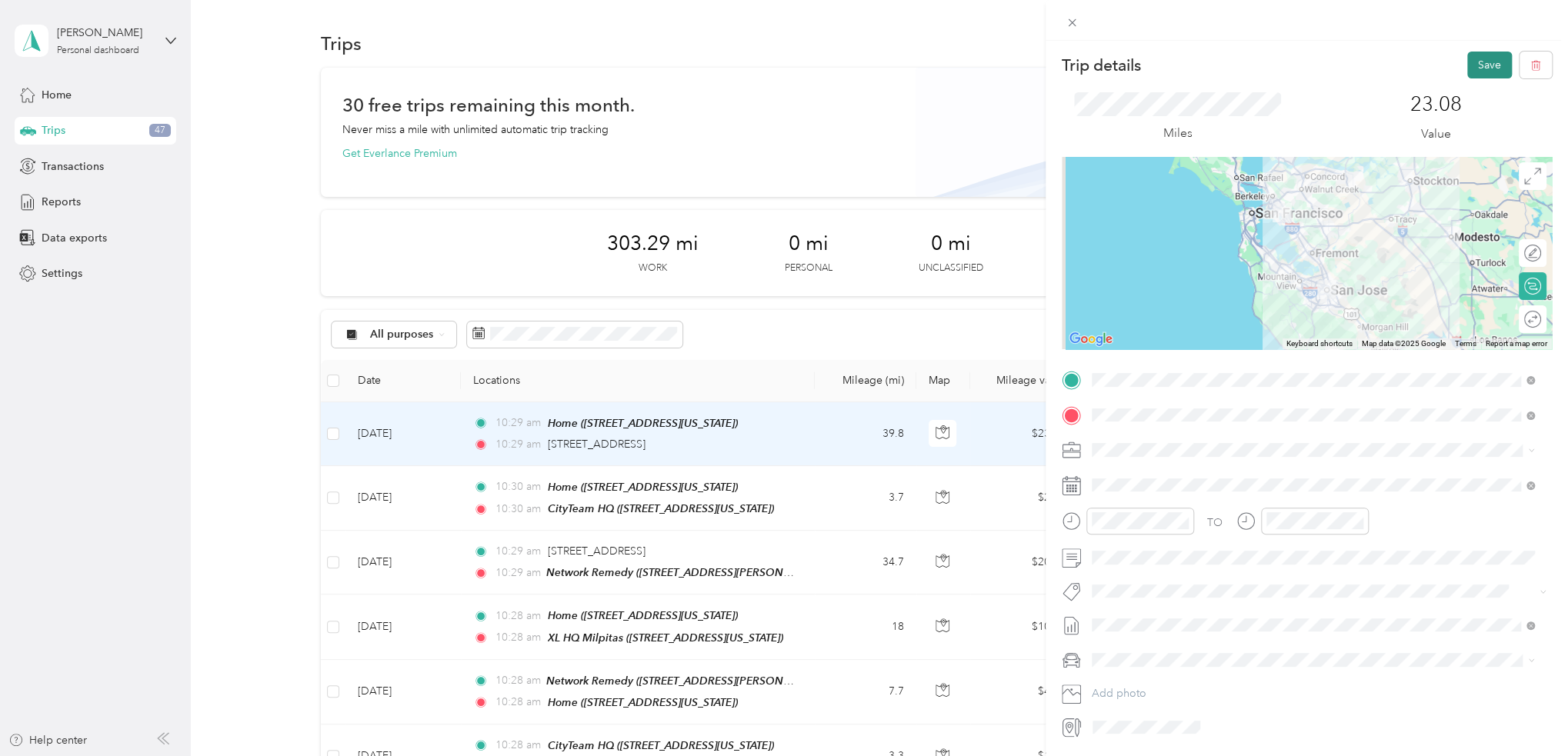
click at [1489, 57] on button "Save" at bounding box center [1490, 65] width 45 height 27
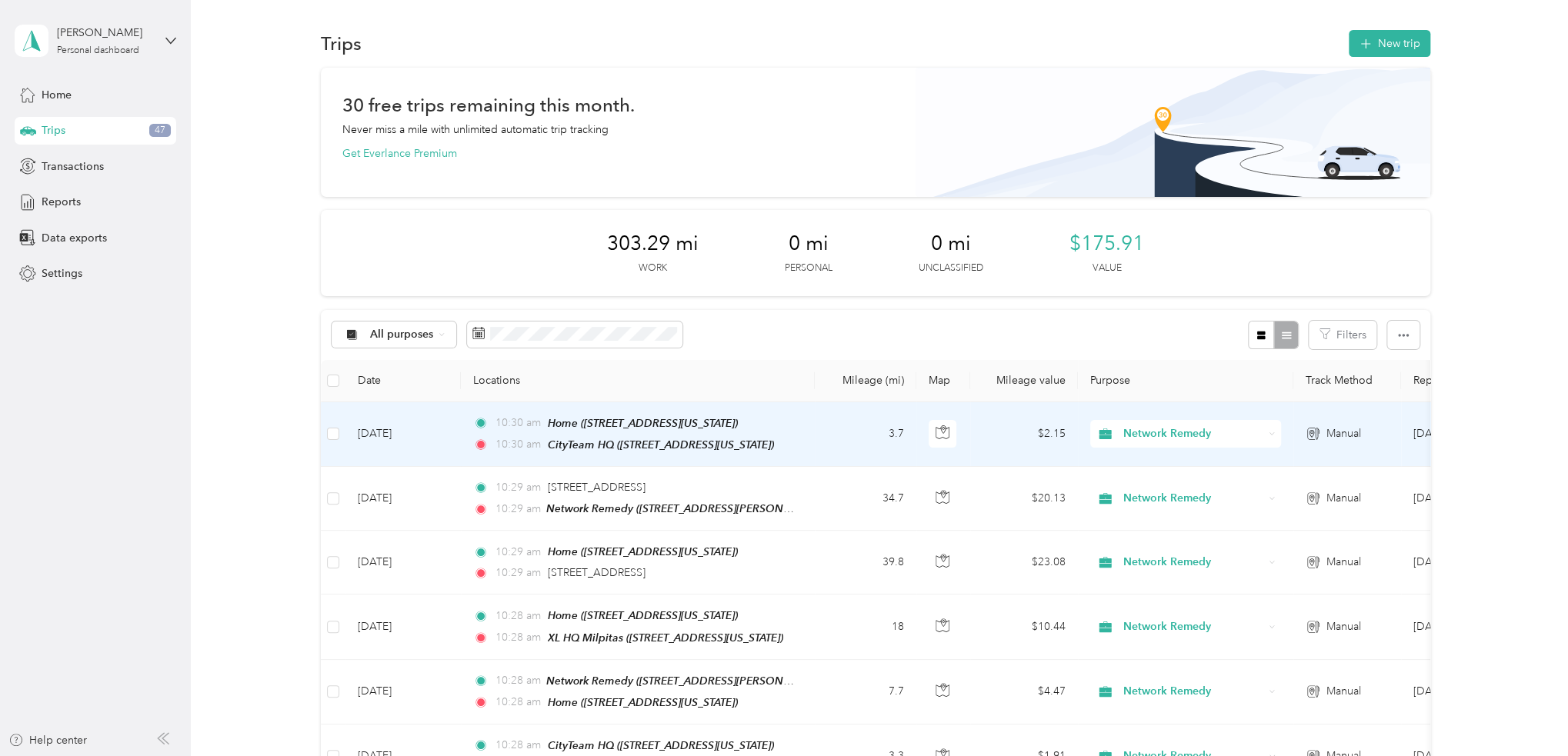
click at [819, 438] on td "3.7" at bounding box center [865, 435] width 102 height 65
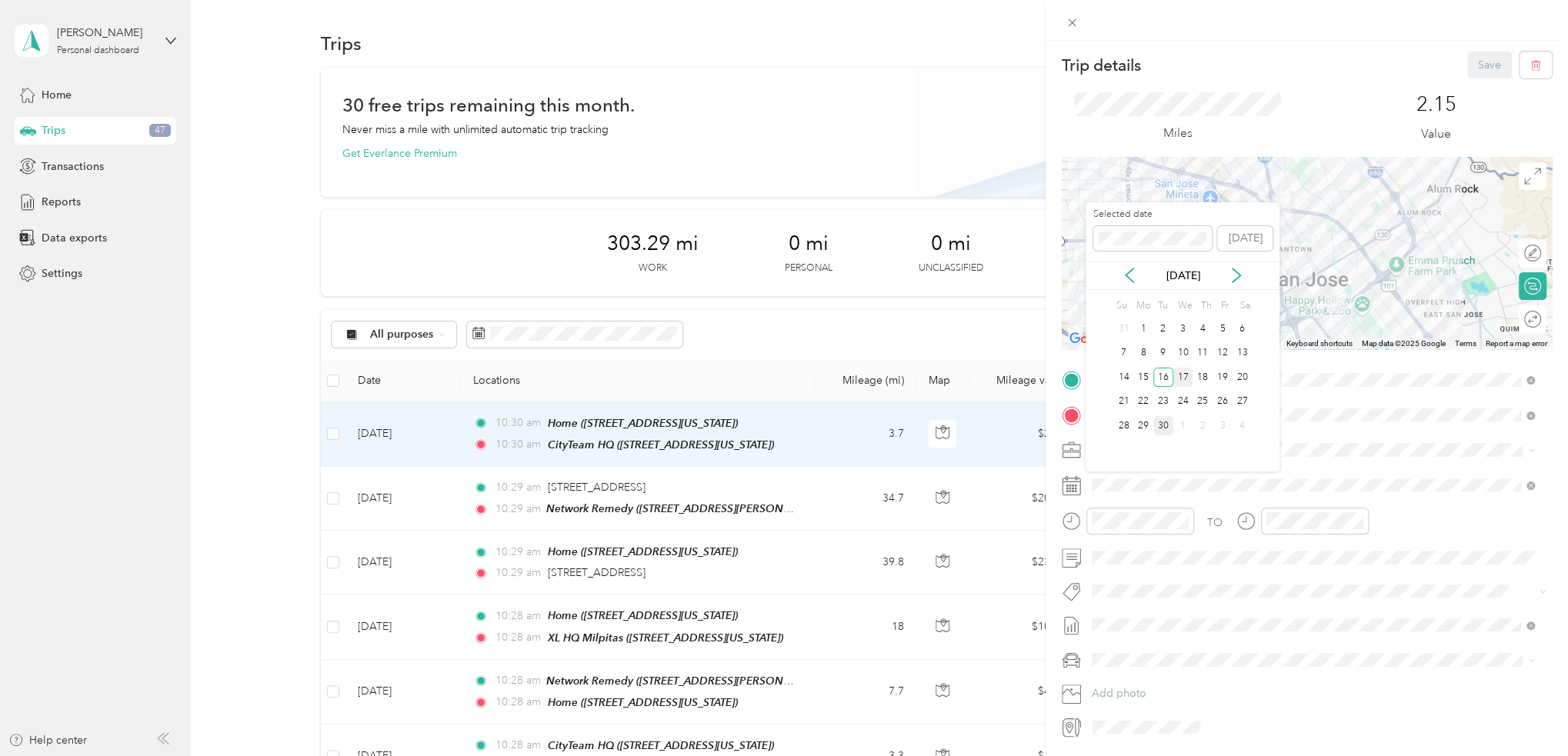
click at [1186, 379] on div "17" at bounding box center [1183, 377] width 20 height 19
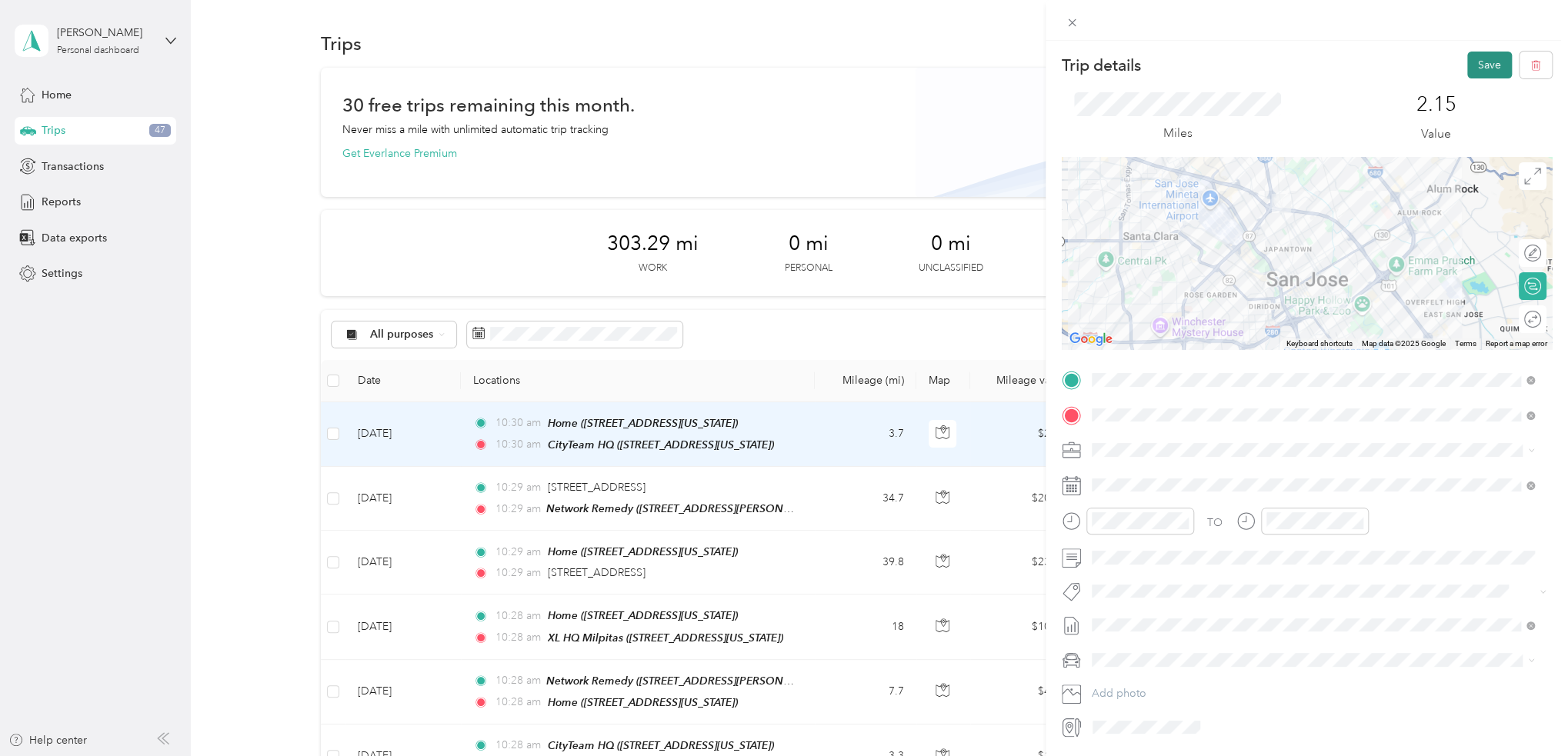
click at [1481, 64] on button "Save" at bounding box center [1490, 65] width 45 height 27
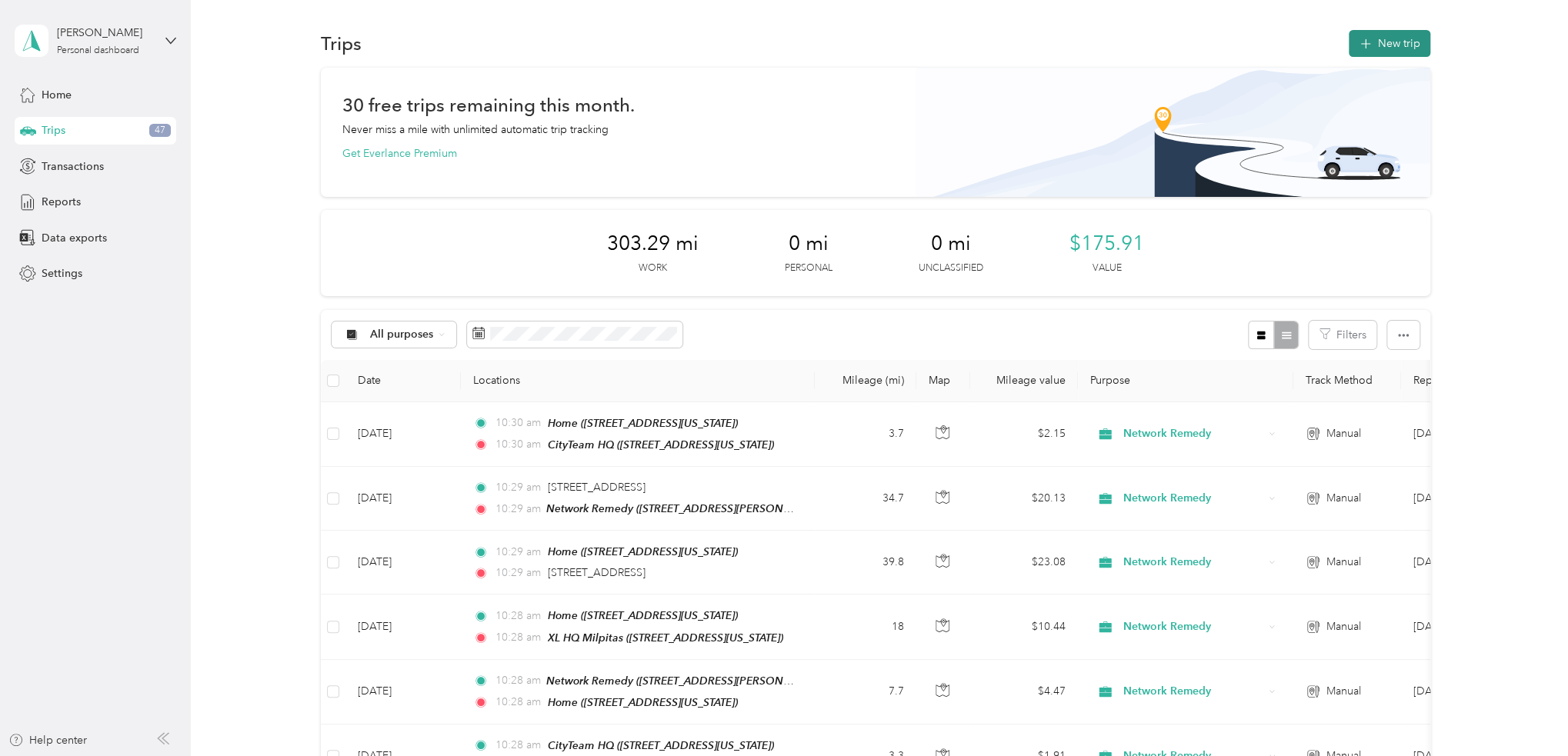
click at [1376, 42] on button "New trip" at bounding box center [1389, 43] width 82 height 27
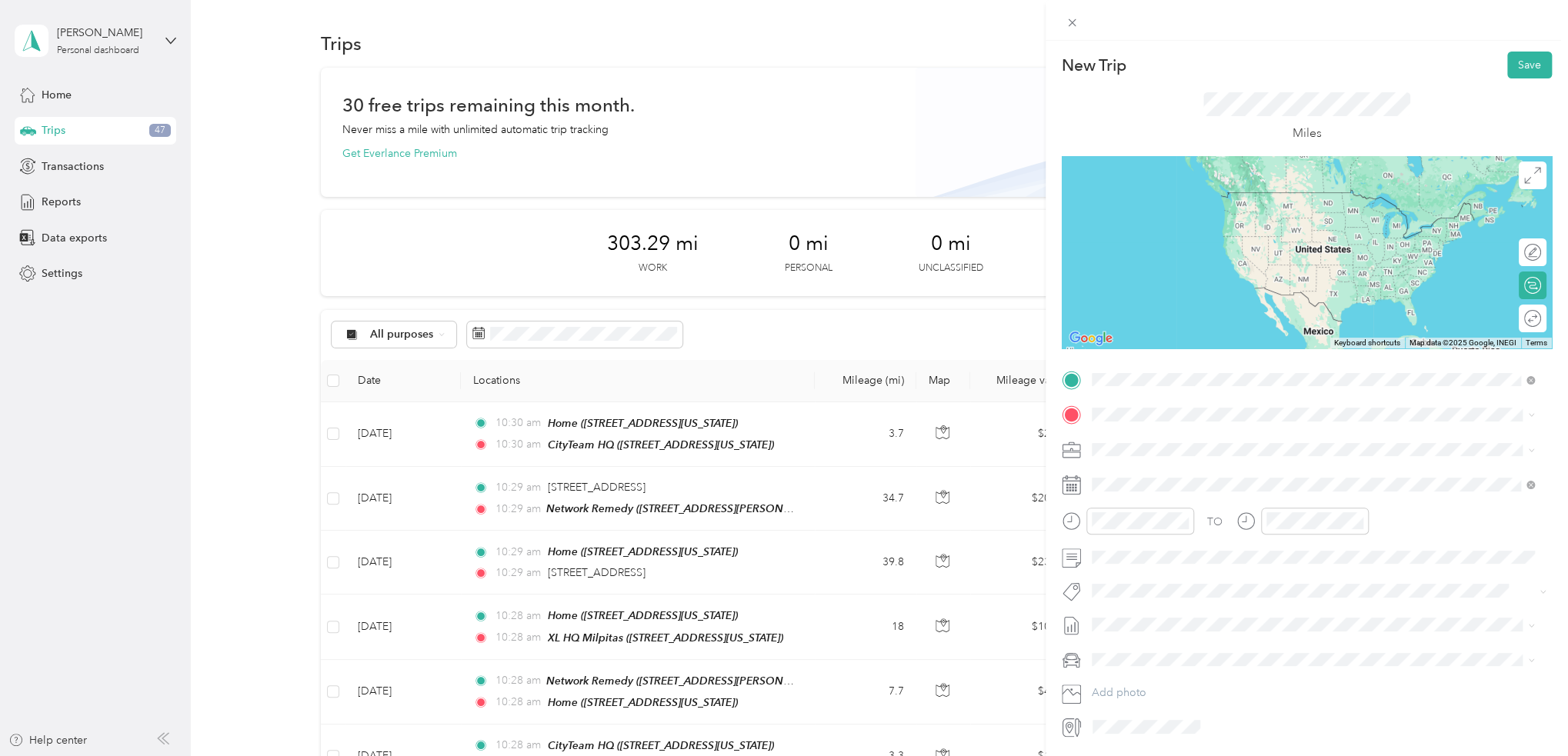
click at [1257, 457] on span "1297 North 13th Street, 95112, San Jose, California, United States" at bounding box center [1197, 464] width 154 height 13
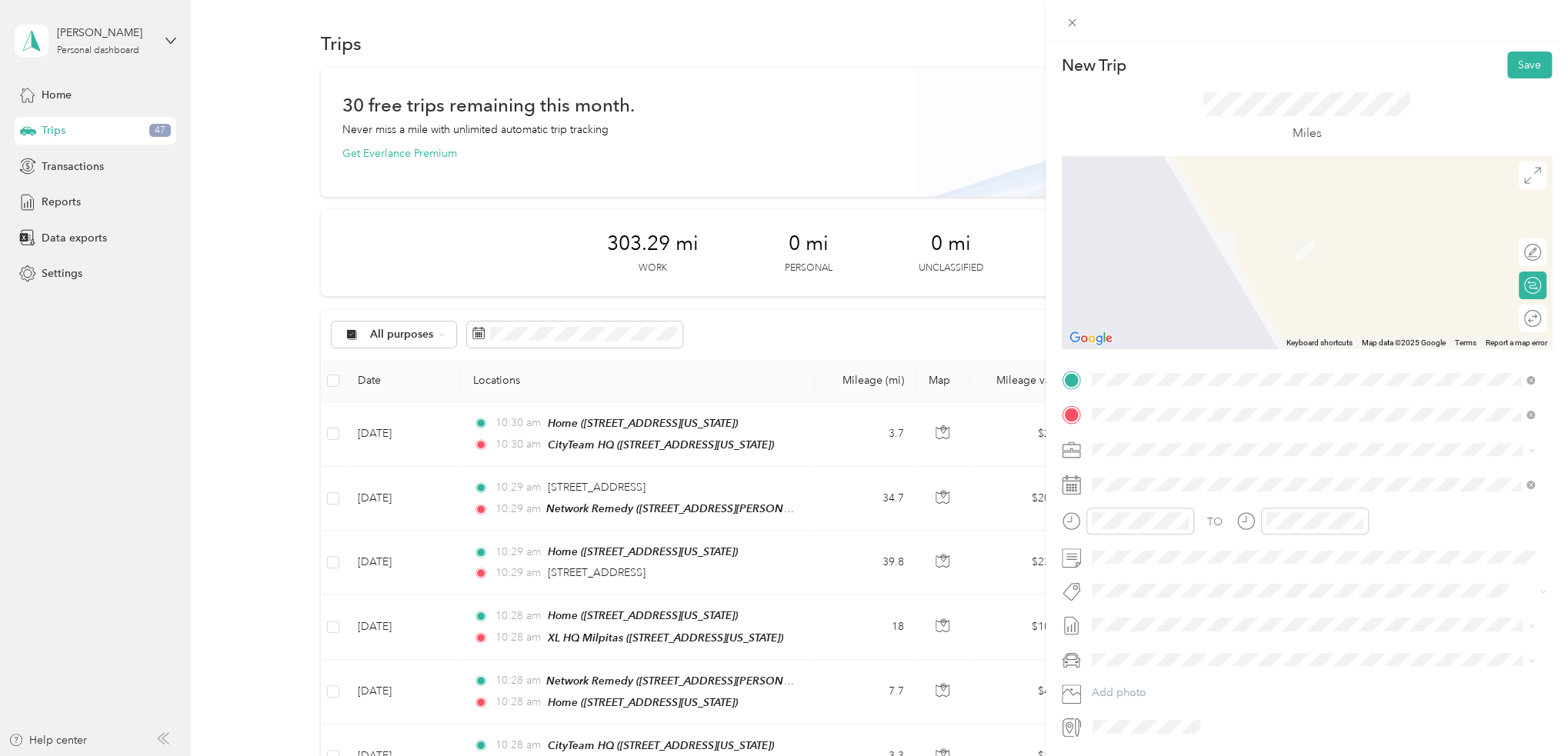
click at [1222, 481] on div "TEAM Network Remedy" at bounding box center [1239, 478] width 239 height 19
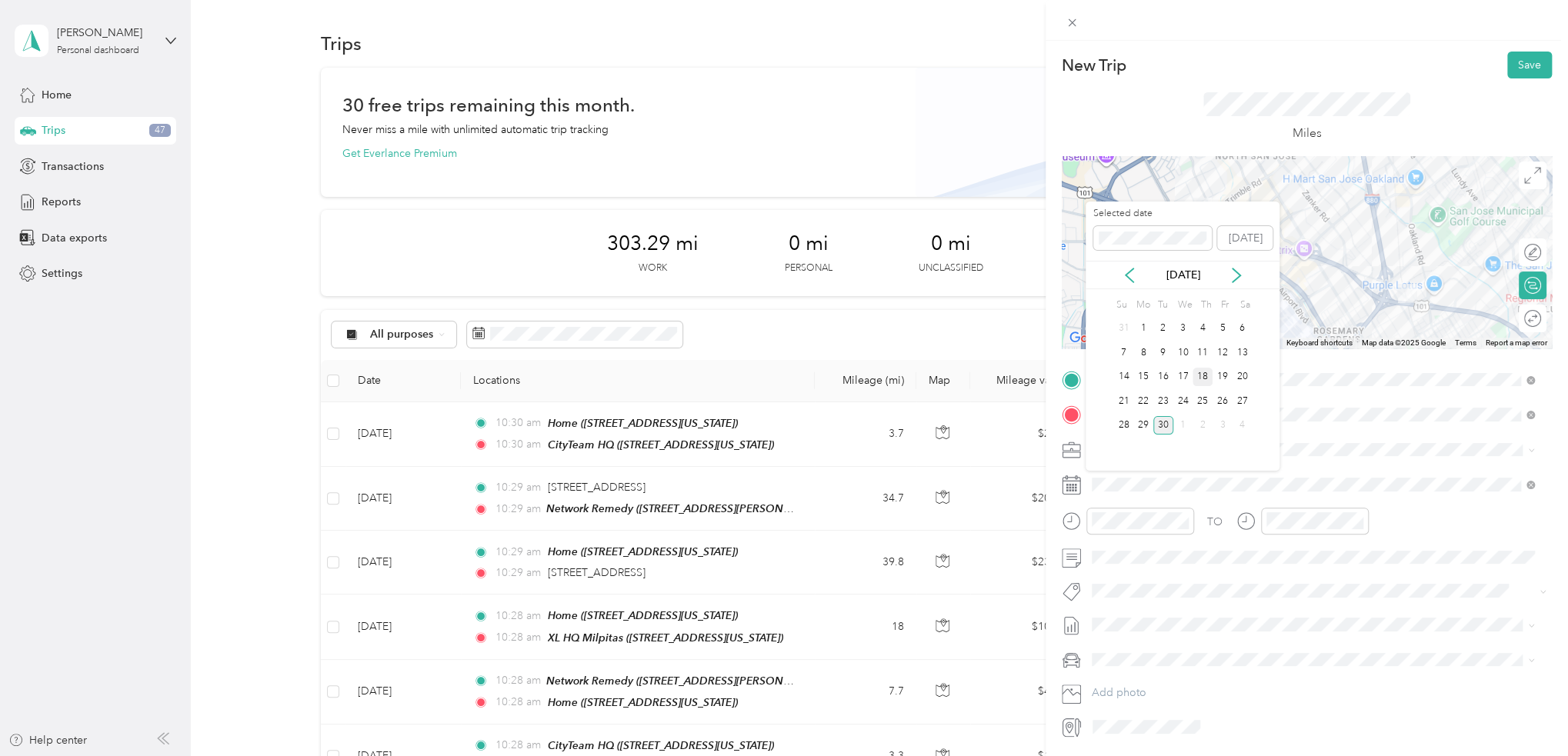
click at [1206, 373] on div "18" at bounding box center [1202, 377] width 20 height 19
click at [1186, 373] on div "17" at bounding box center [1183, 377] width 20 height 19
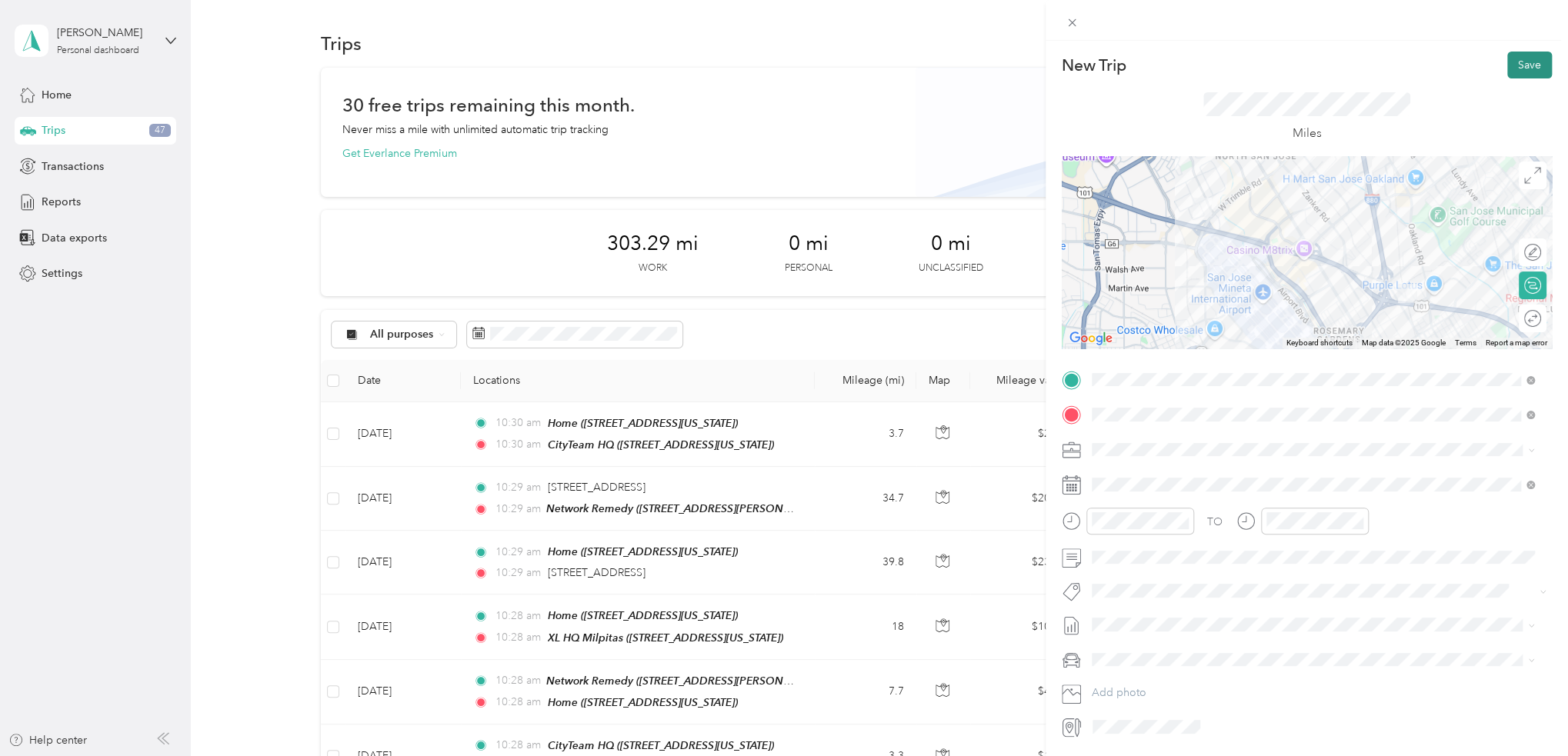
click at [1517, 61] on button "Save" at bounding box center [1530, 65] width 45 height 27
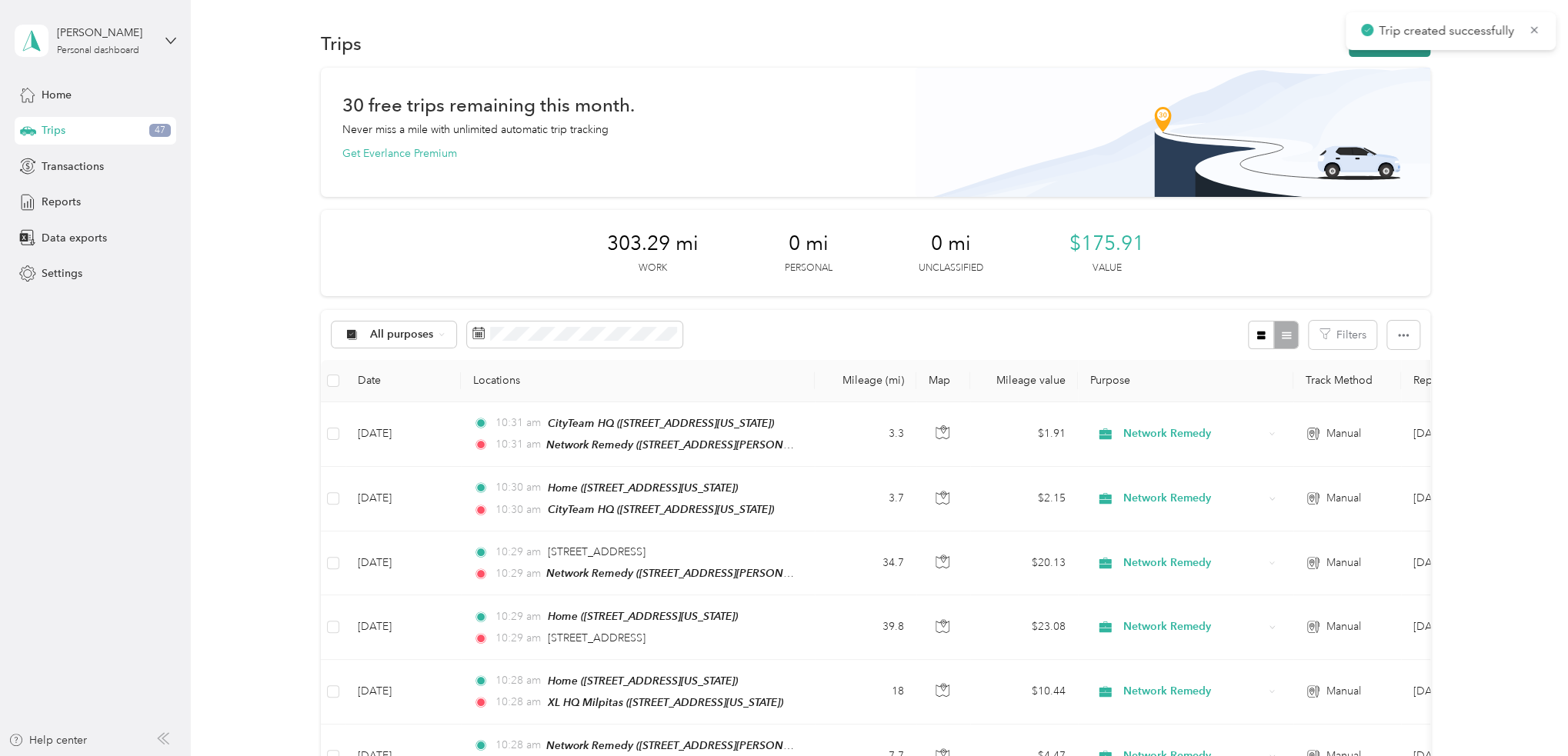
click at [1408, 50] on button "New trip" at bounding box center [1389, 43] width 82 height 27
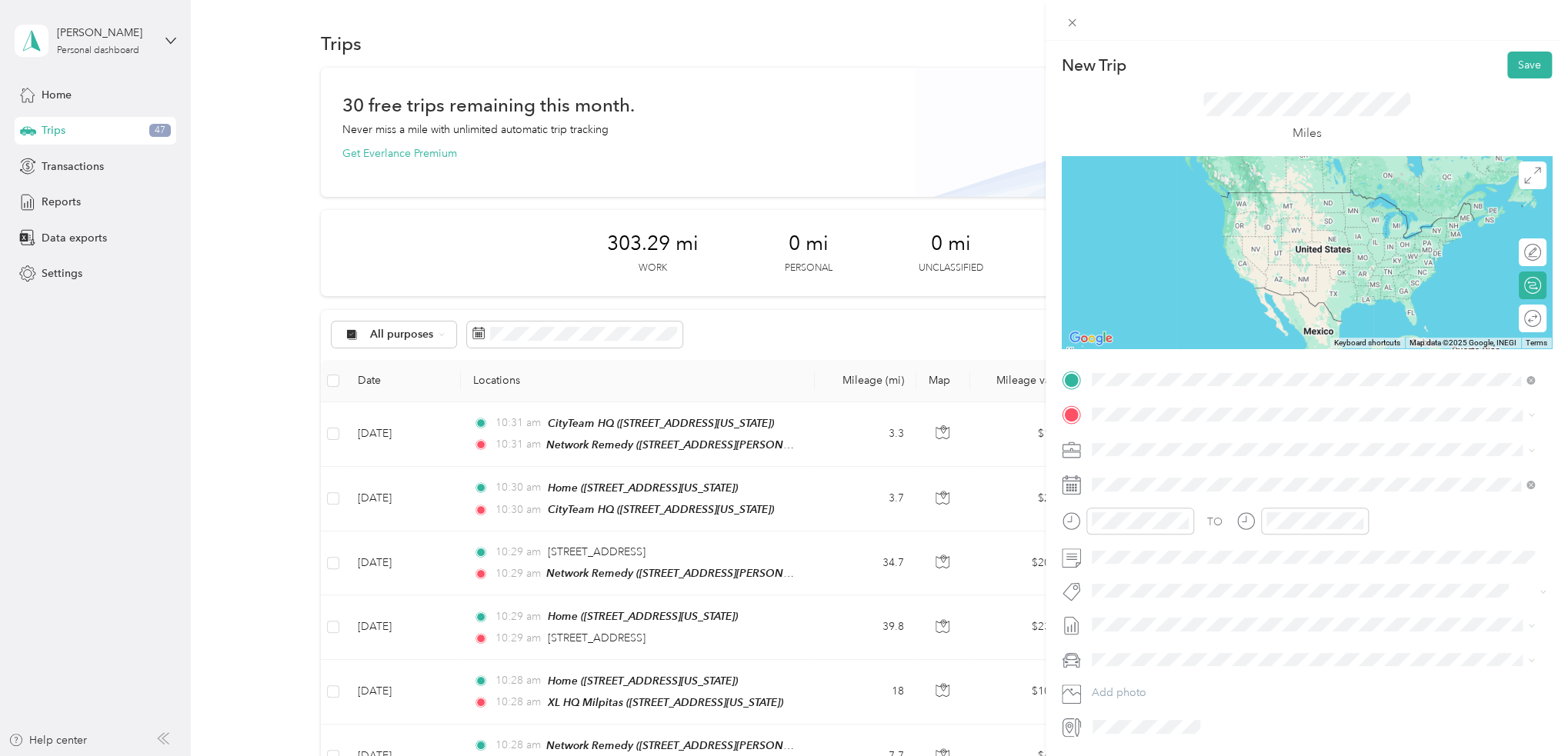
click at [1231, 460] on span "3150 De La Cruz Boulevard, 95054, Santa Clara, California, United States" at bounding box center [1239, 464] width 239 height 13
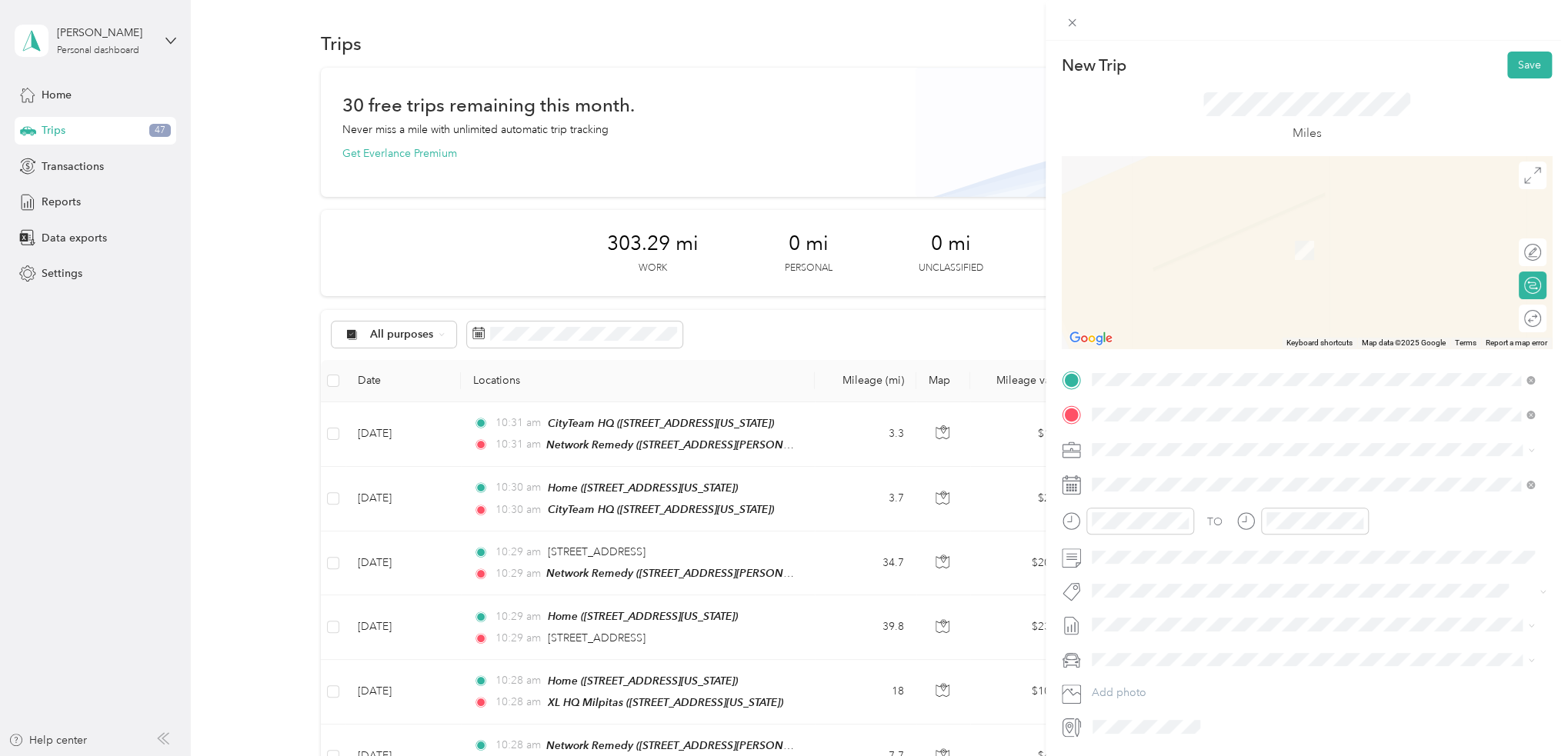
click at [1216, 471] on div "Home" at bounding box center [1197, 475] width 154 height 14
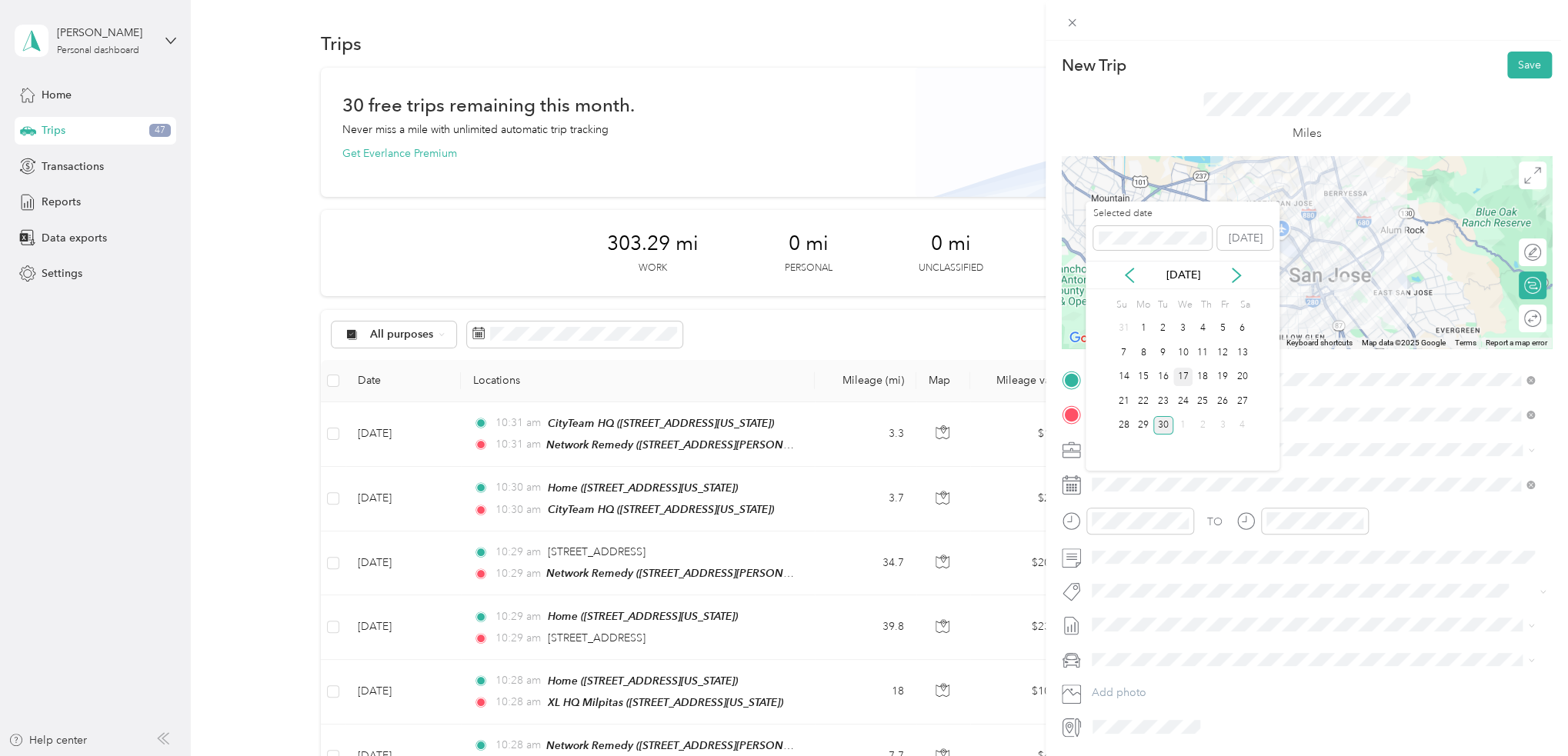
click at [1182, 375] on div "17" at bounding box center [1183, 377] width 20 height 19
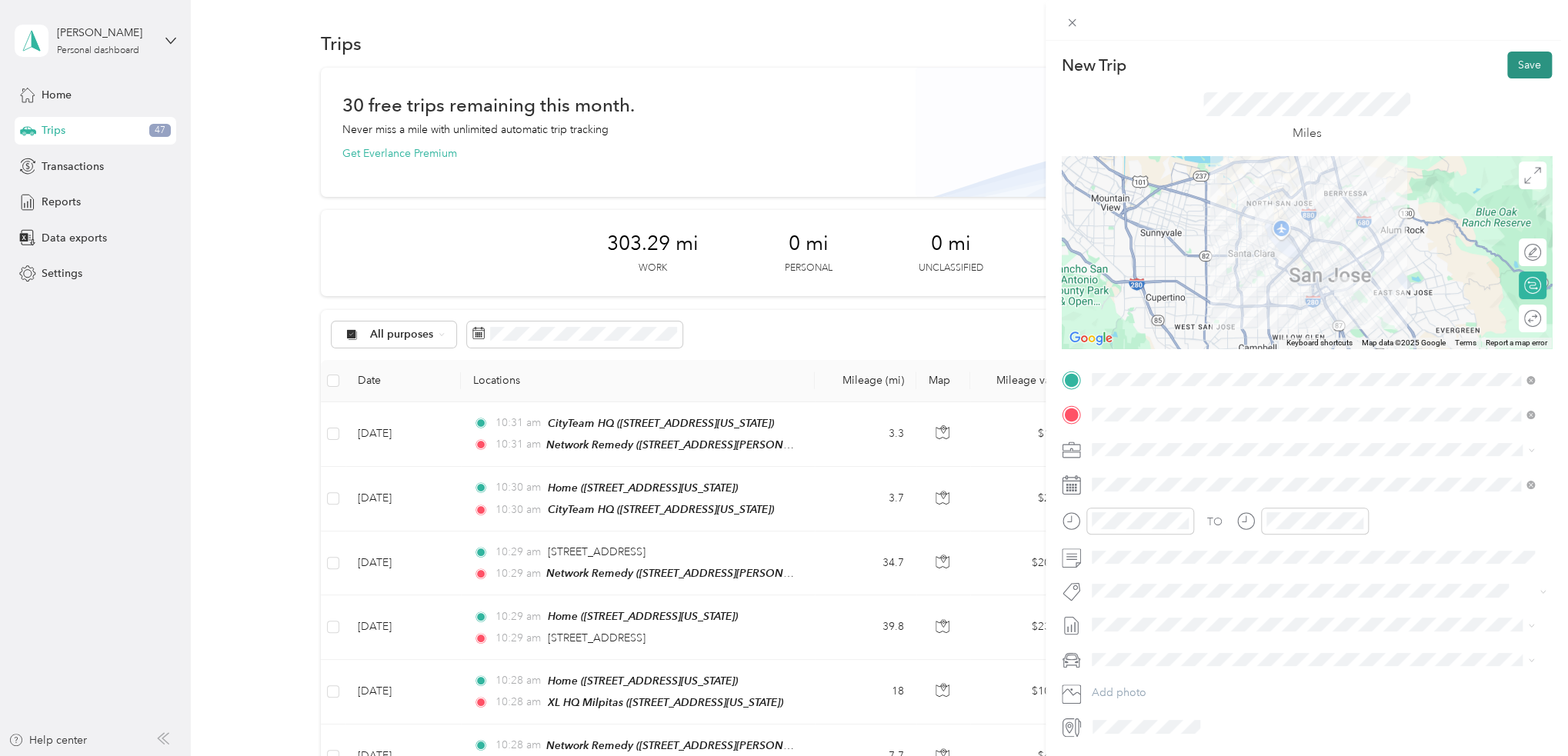
click at [1514, 67] on button "Save" at bounding box center [1530, 65] width 45 height 27
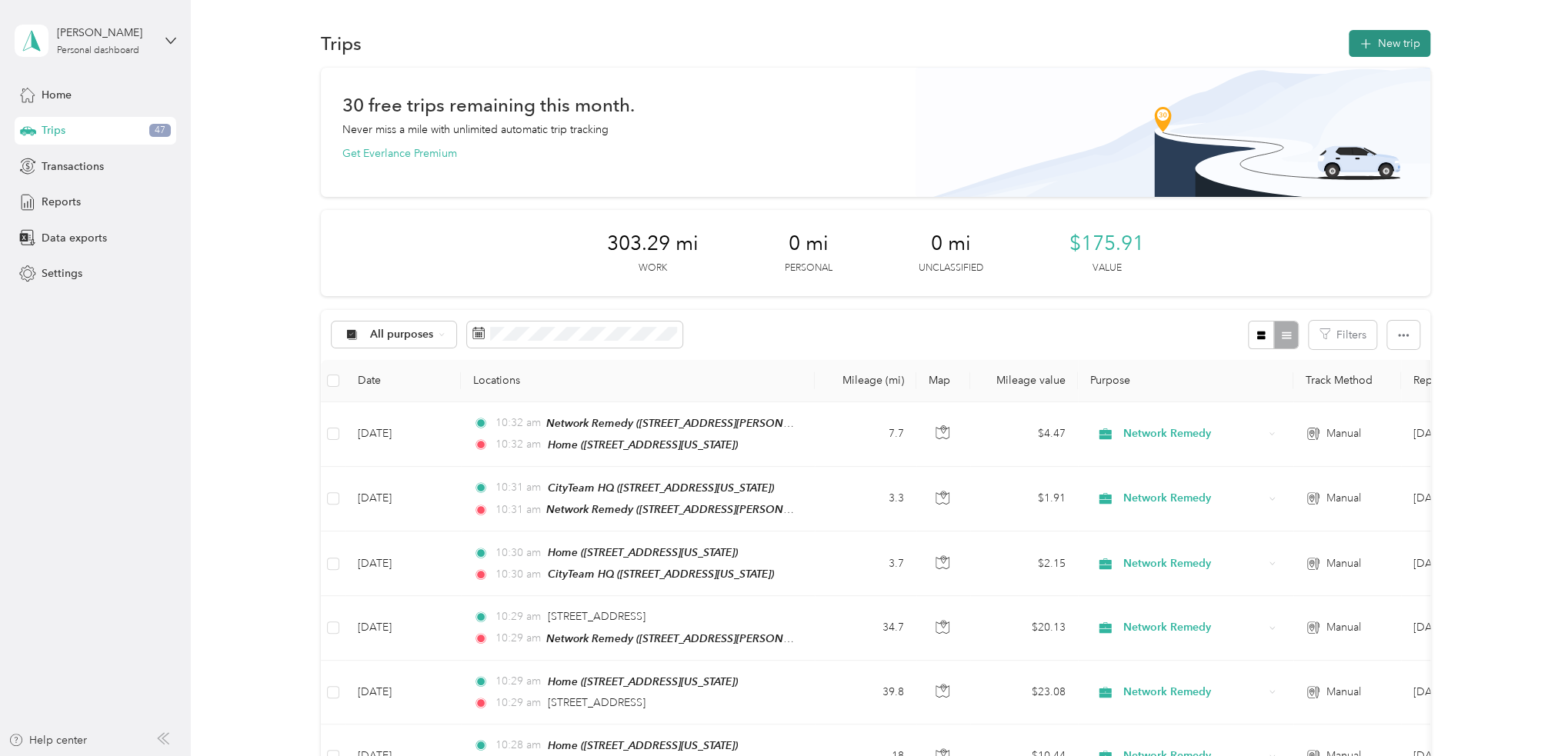
click at [1394, 37] on button "New trip" at bounding box center [1389, 43] width 82 height 27
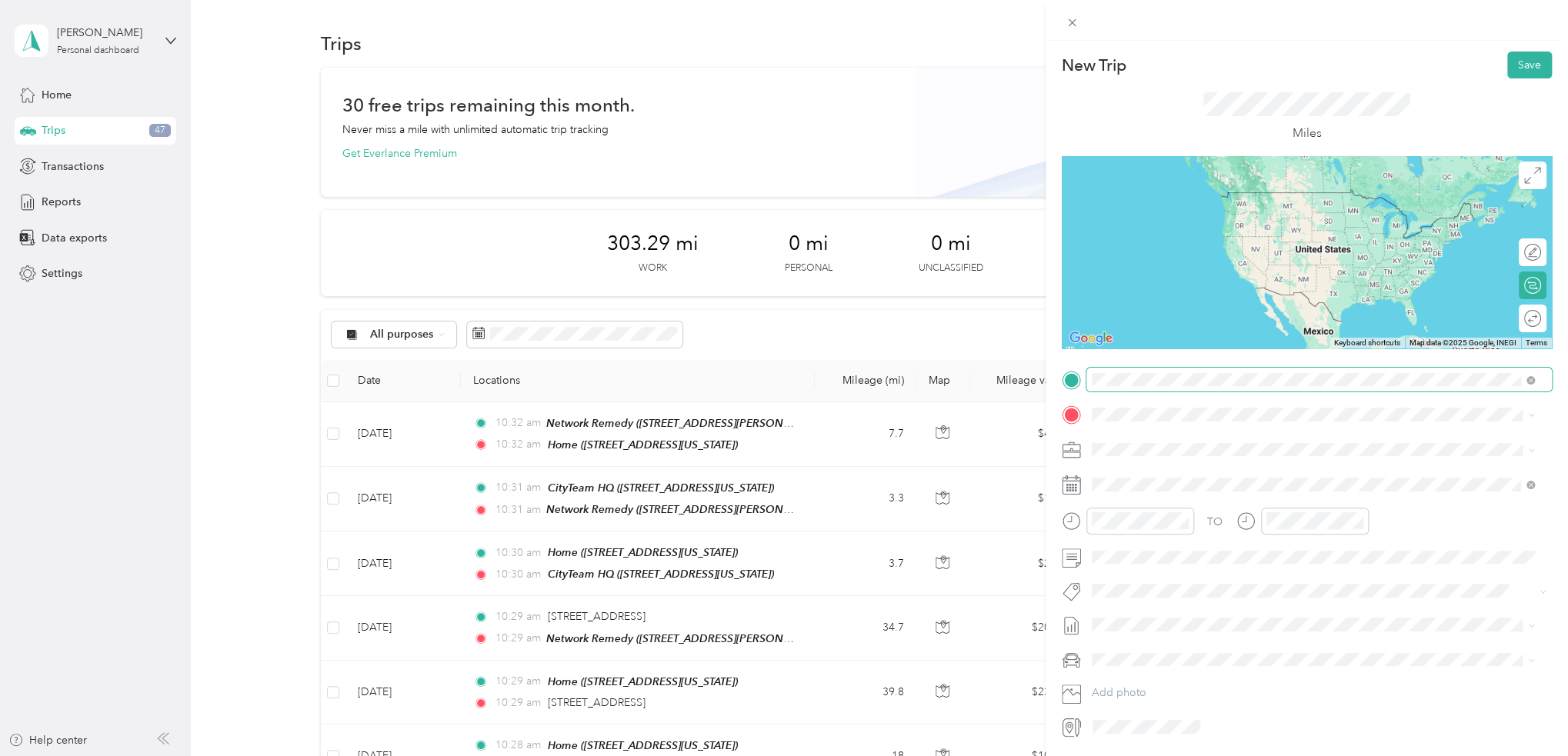
click at [1150, 387] on span at bounding box center [1318, 380] width 465 height 25
click at [1150, 387] on li "From search results" at bounding box center [1312, 398] width 454 height 27
click at [1187, 449] on div "Home 781 South 11th Street, 95112, San Jose, California, United States" at bounding box center [1197, 449] width 154 height 32
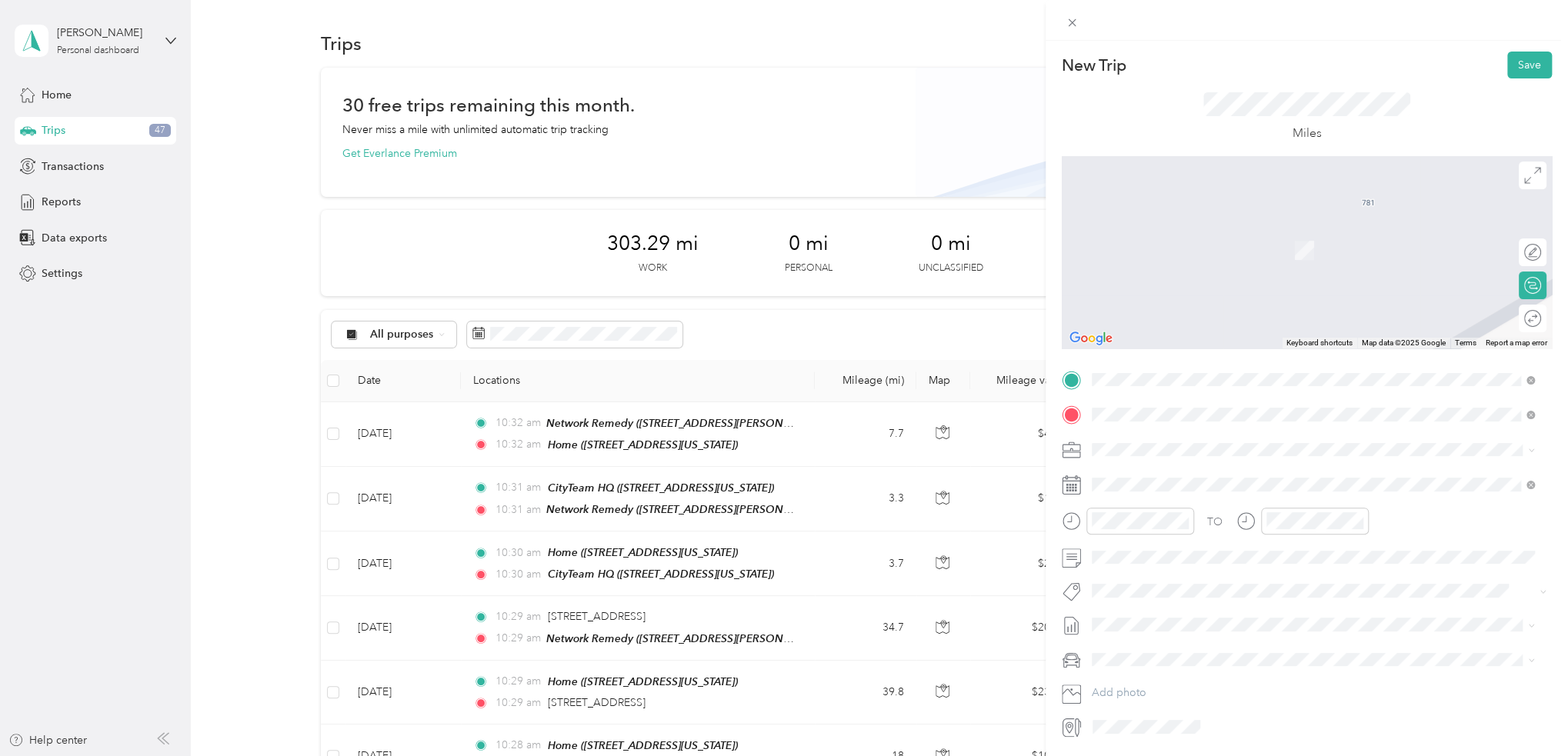
click at [1218, 501] on span "851 Buckeye Court, 95035, Milpitas, California, United States" at bounding box center [1197, 498] width 154 height 13
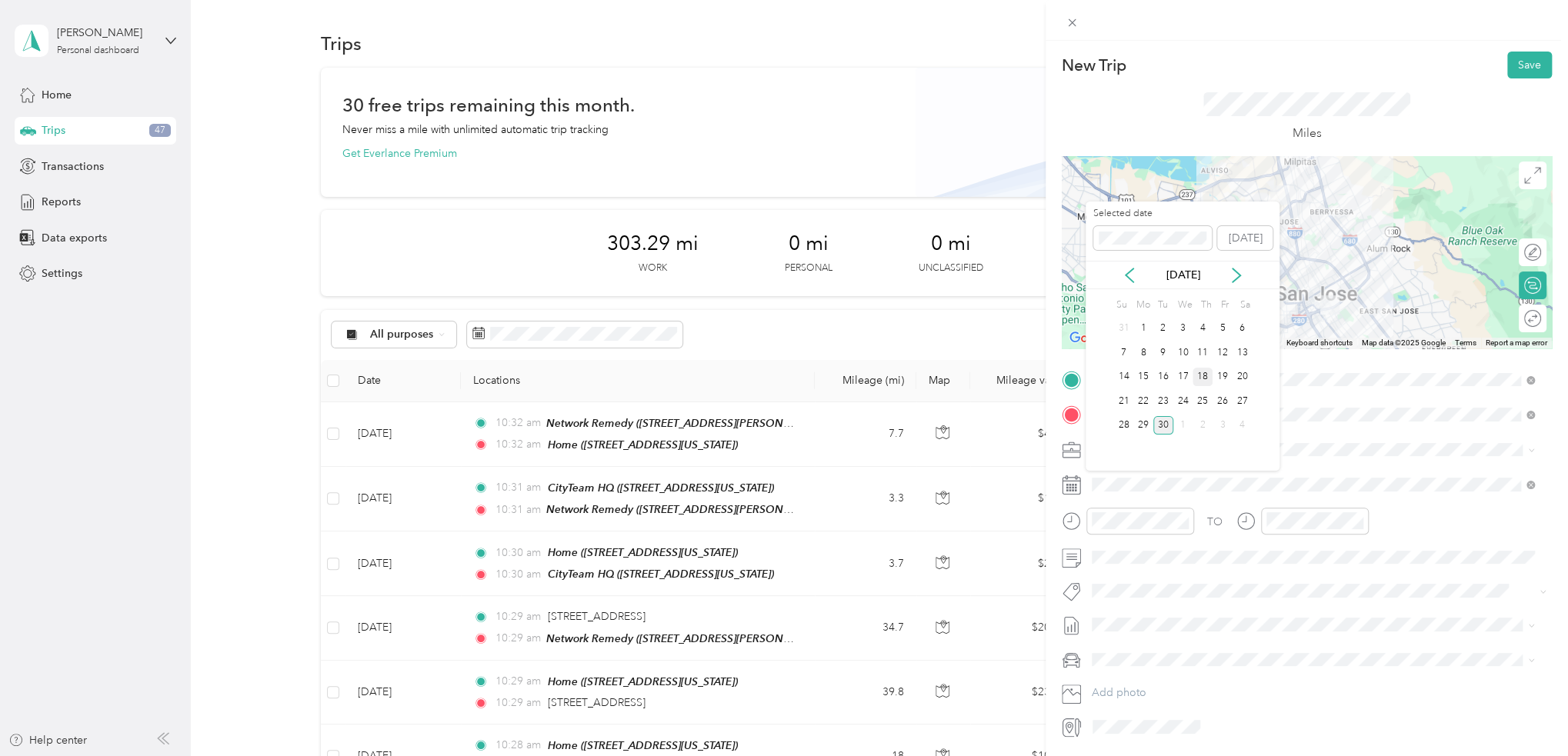
click at [1205, 377] on div "18" at bounding box center [1202, 377] width 20 height 19
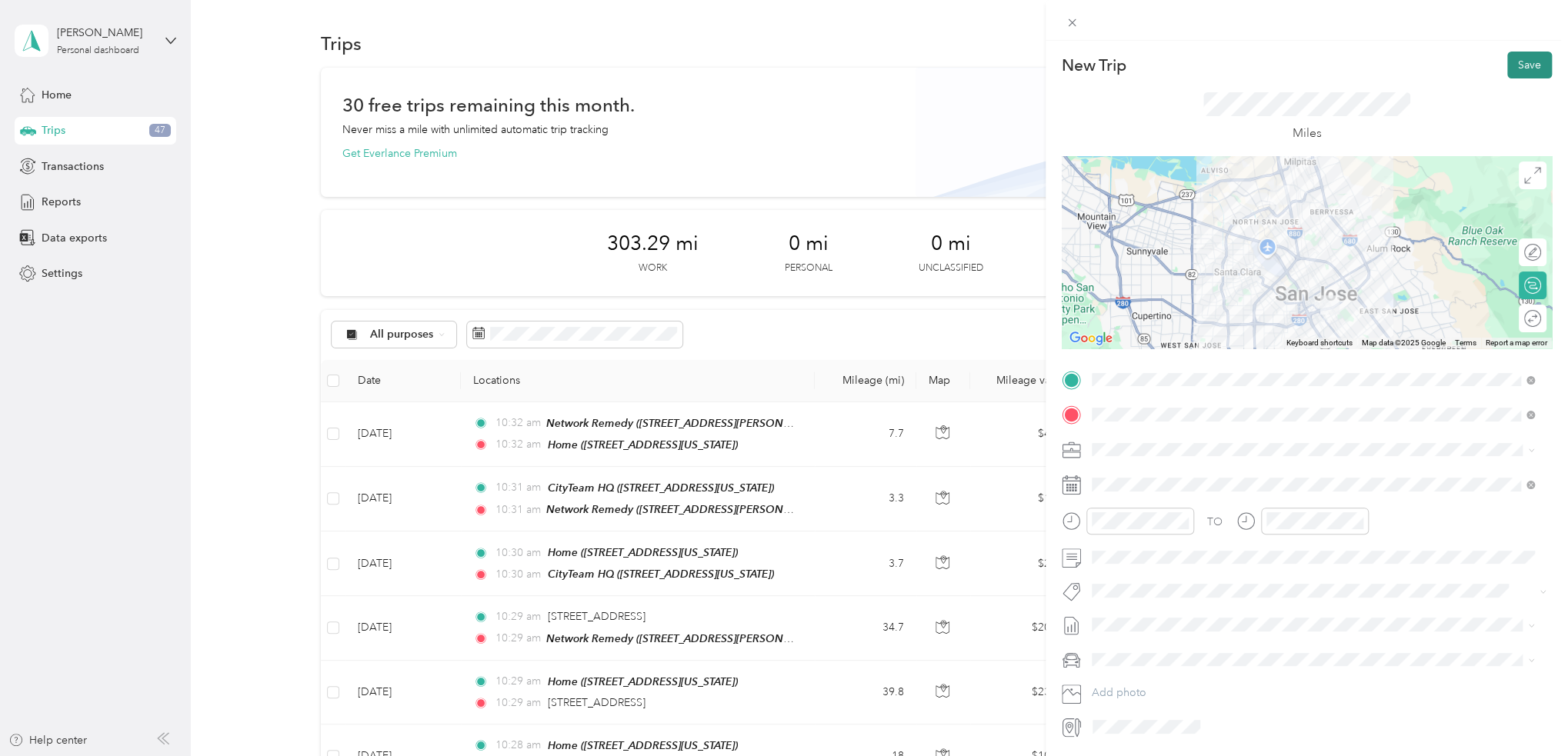
click at [1507, 68] on button "Save" at bounding box center [1530, 65] width 45 height 27
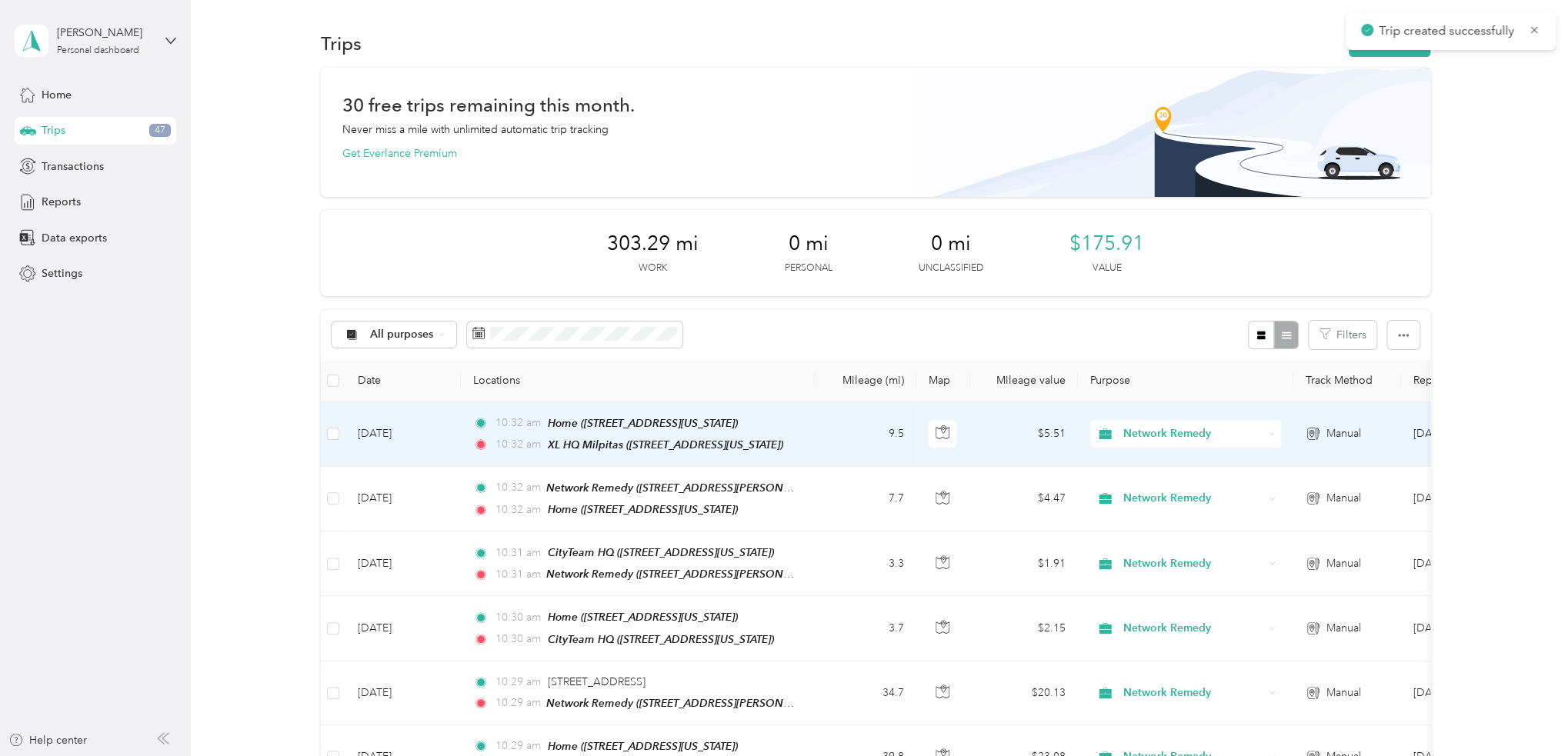
click at [816, 436] on td "9.5" at bounding box center [865, 435] width 102 height 65
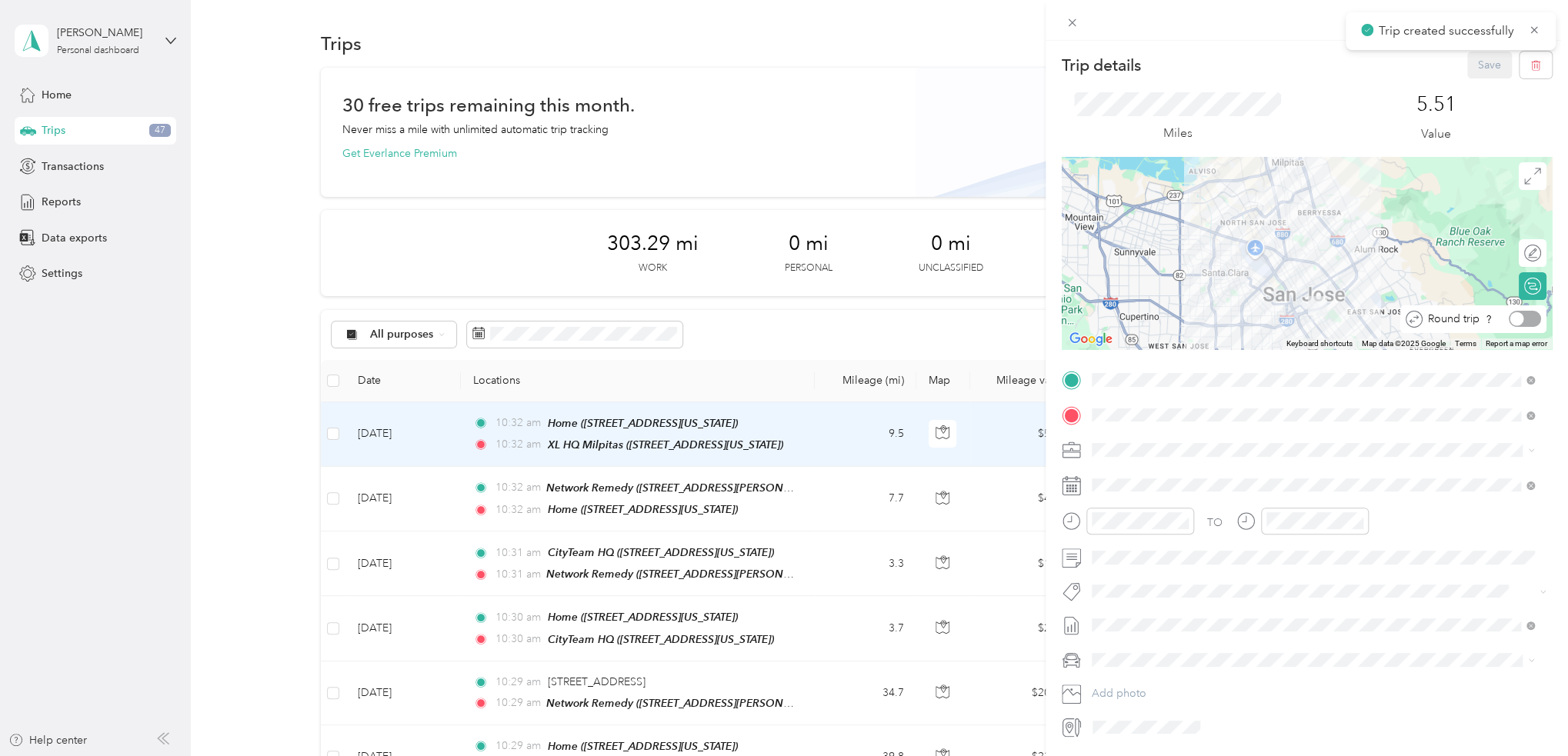
click at [1517, 321] on div at bounding box center [1525, 318] width 32 height 16
click at [1485, 60] on button "Save" at bounding box center [1490, 65] width 45 height 27
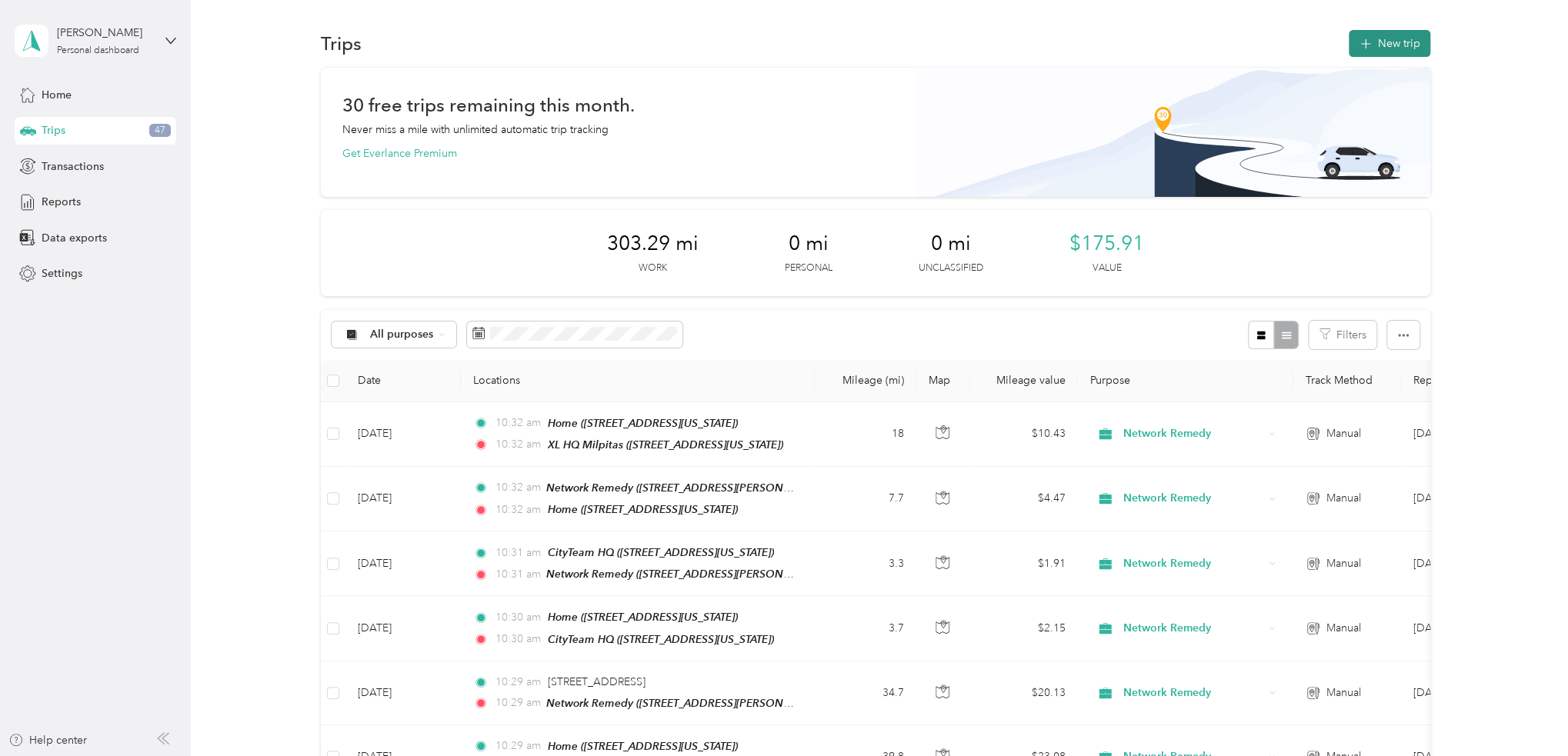
click at [1387, 36] on button "New trip" at bounding box center [1389, 43] width 82 height 27
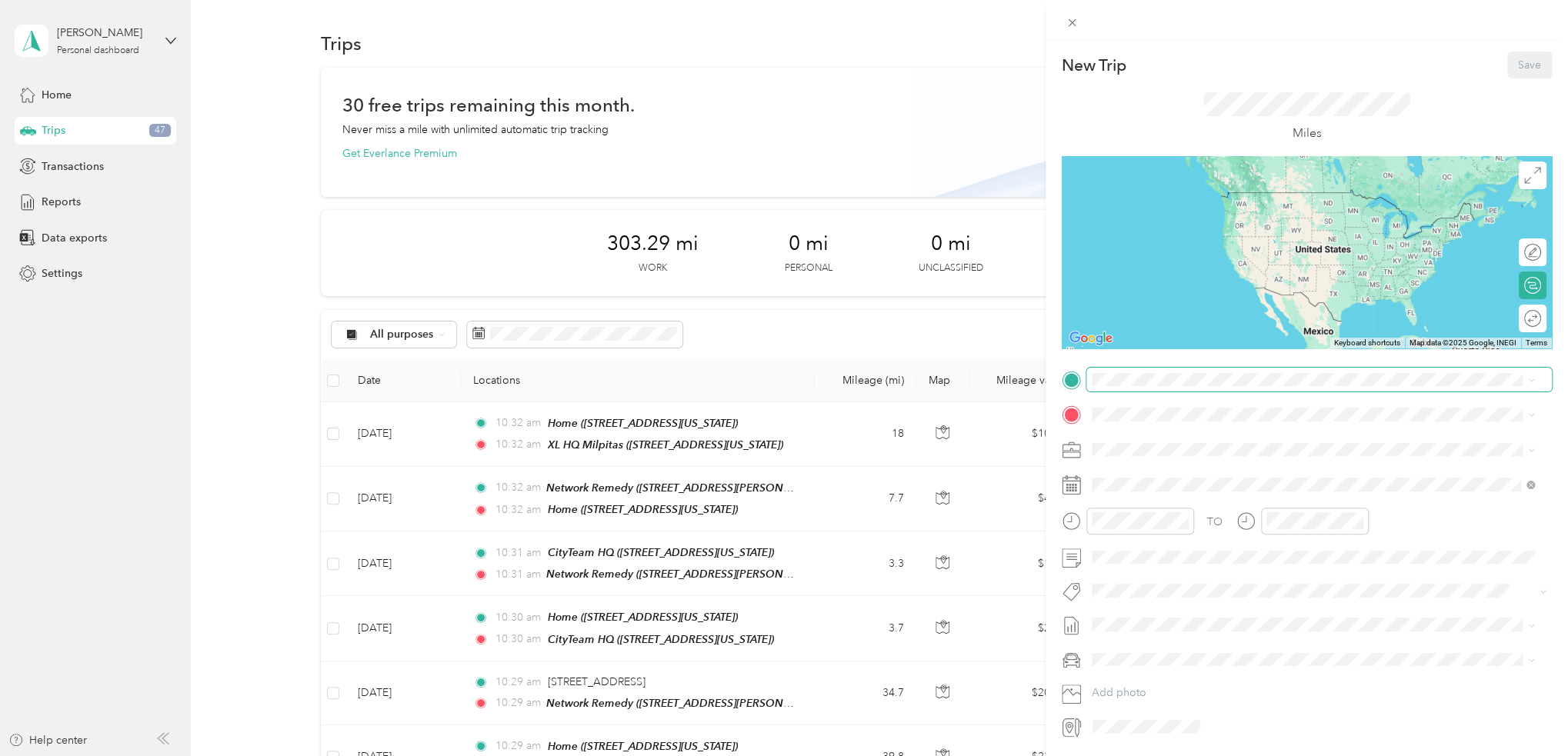
click at [1088, 385] on span at bounding box center [1318, 380] width 465 height 25
click at [1237, 453] on span "781 South 11th Street, 95112, San Jose, California, United States" at bounding box center [1197, 458] width 154 height 13
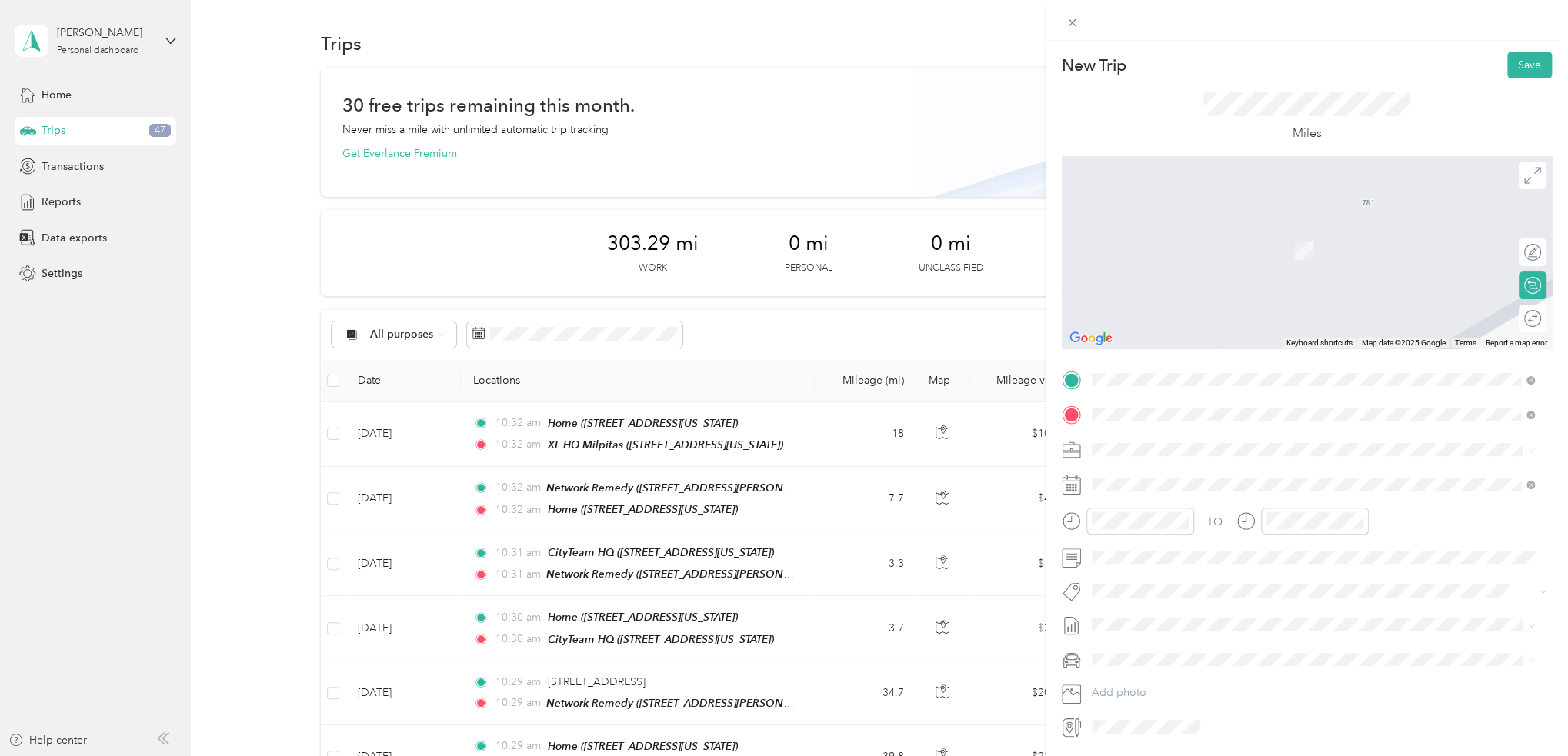
click at [1222, 480] on strong "CityTeam HQ" at bounding box center [1207, 478] width 67 height 14
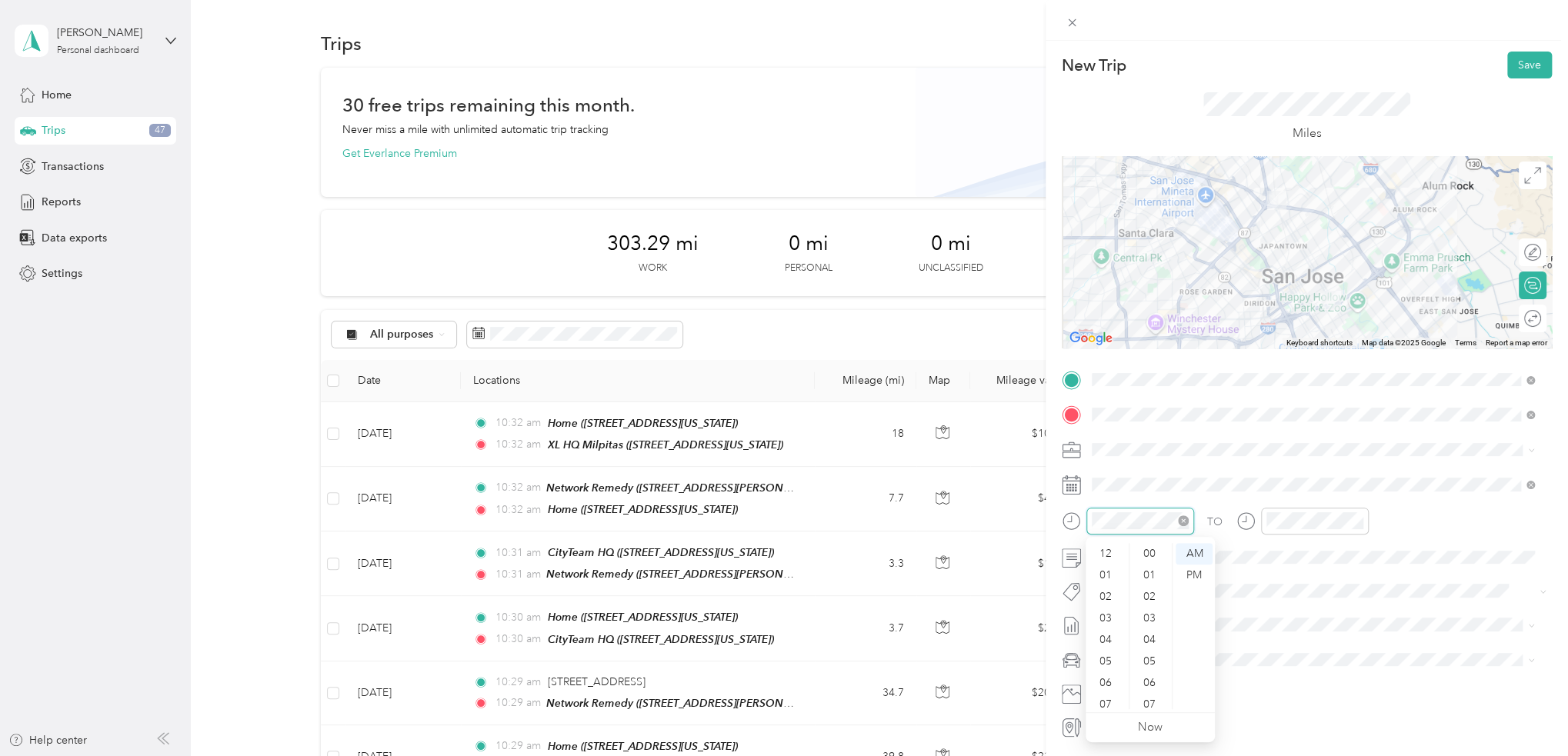
scroll to position [689, 0]
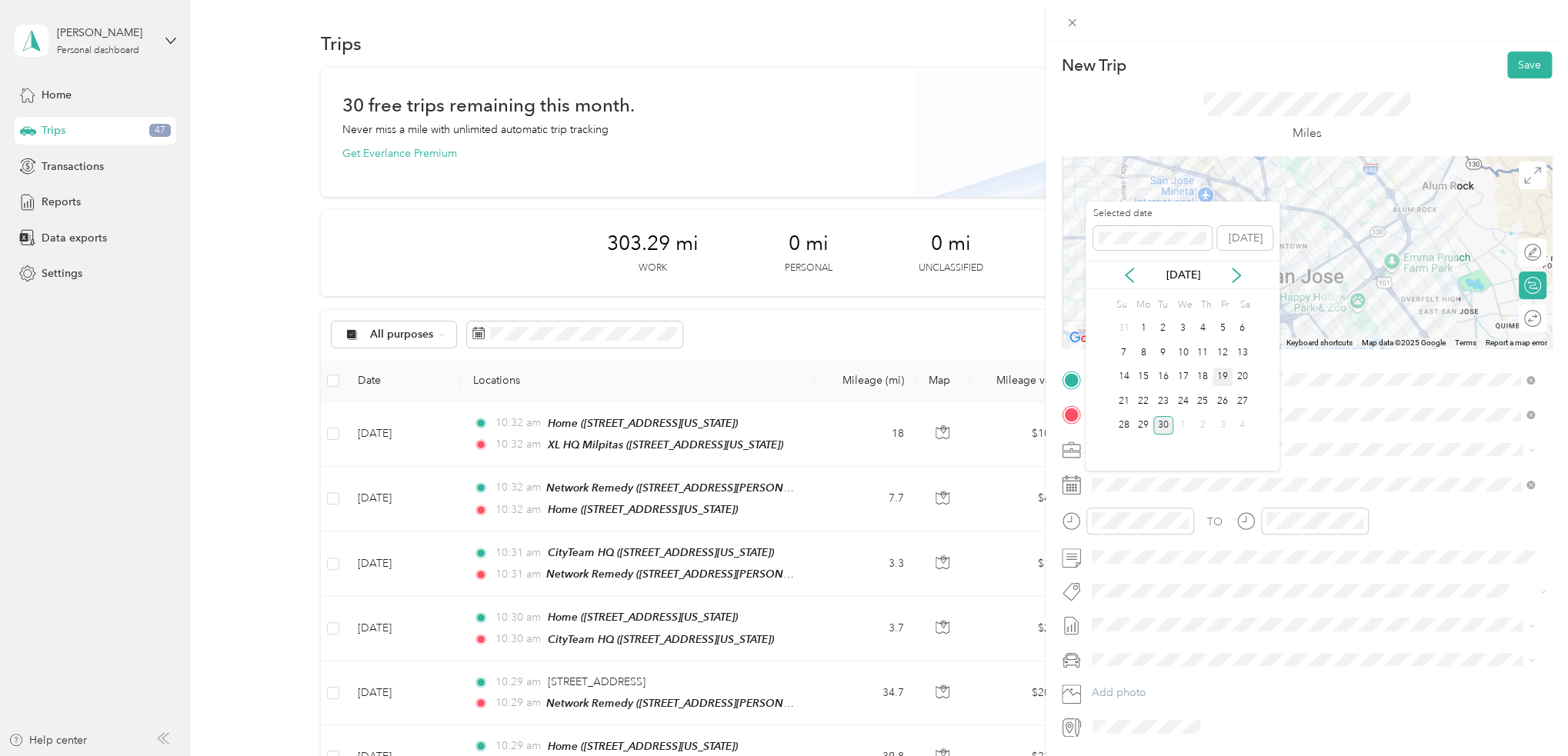
click at [1226, 377] on div "19" at bounding box center [1222, 377] width 20 height 19
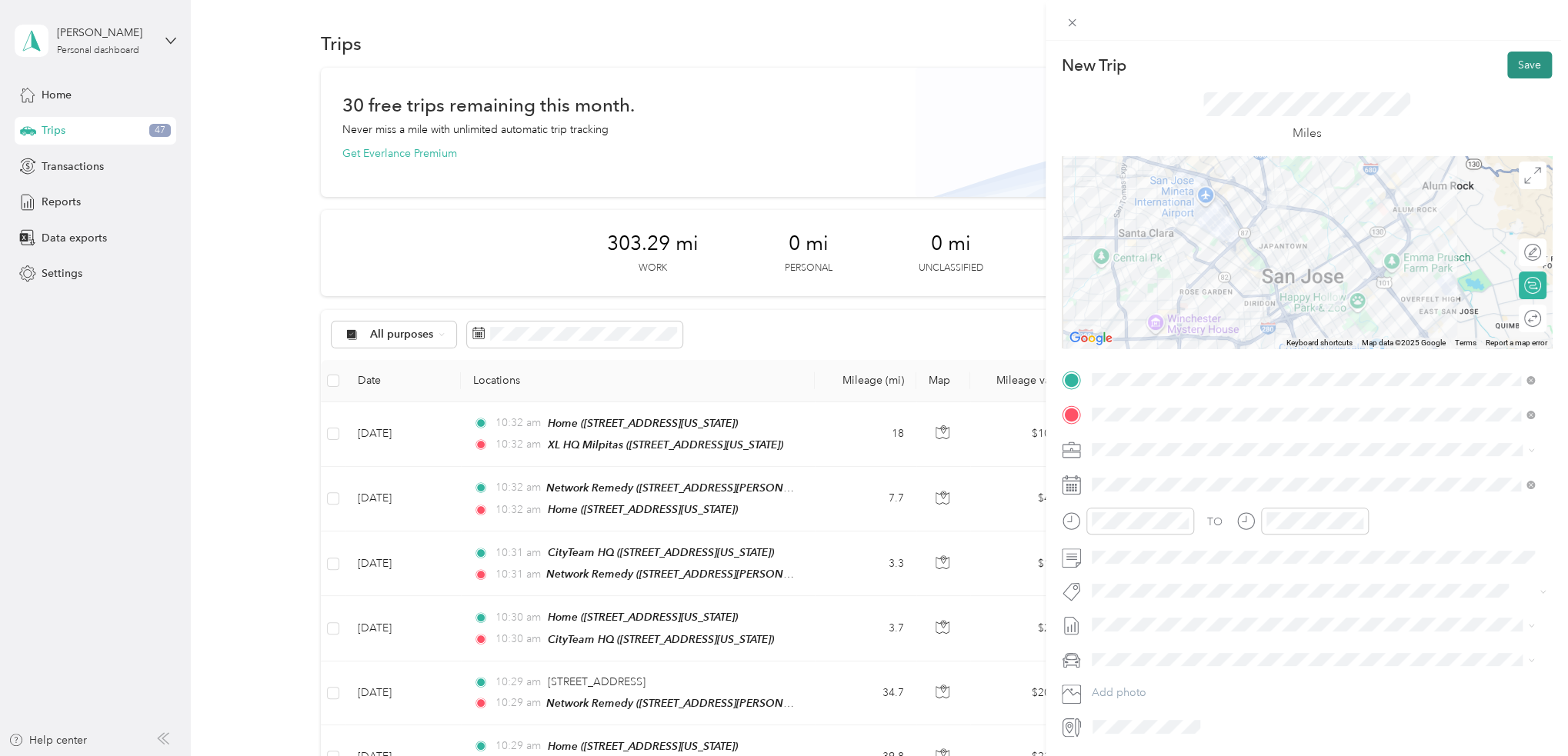
click at [1521, 62] on button "Save" at bounding box center [1530, 65] width 45 height 27
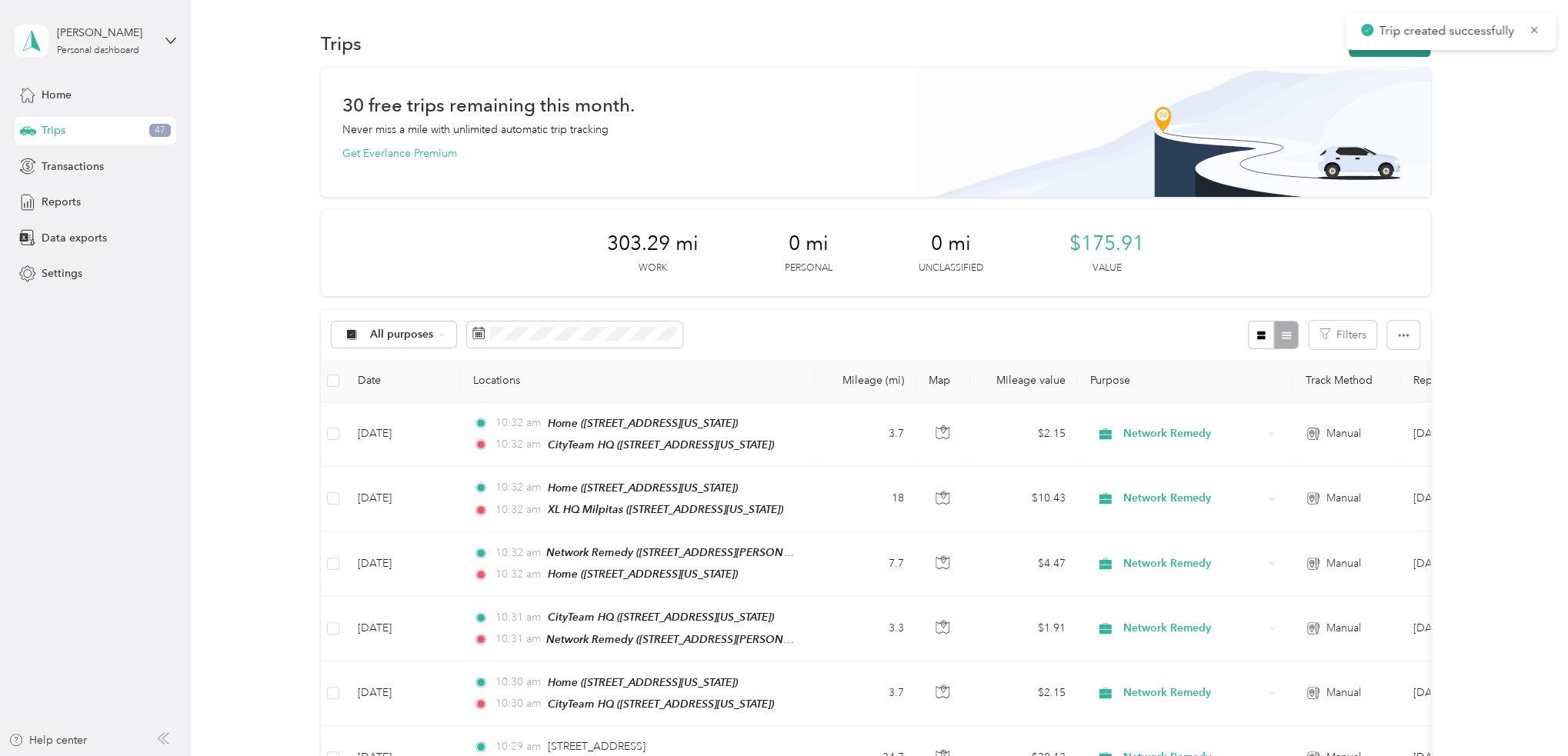
click at [1376, 52] on button "New trip" at bounding box center [1389, 43] width 82 height 27
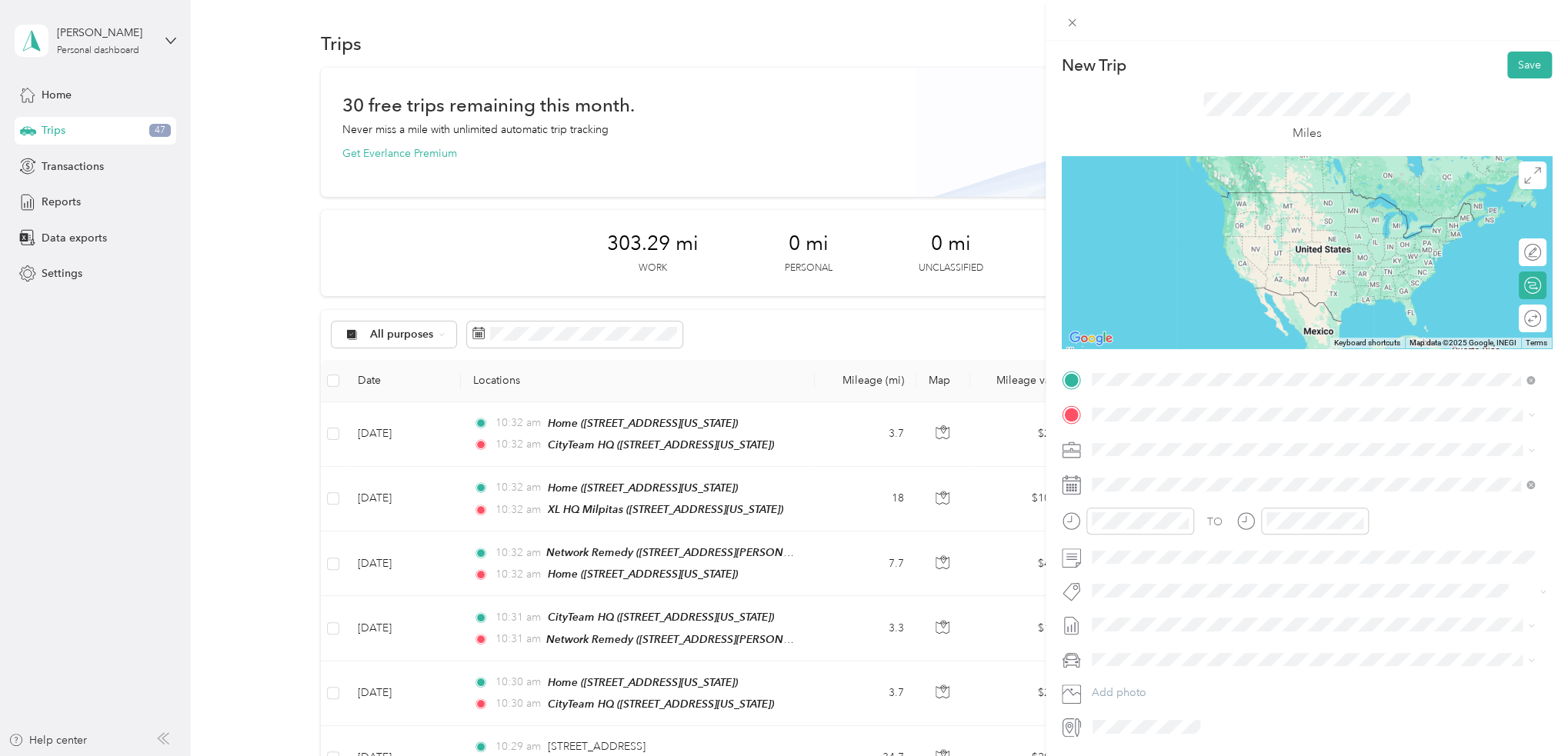
click at [1258, 457] on span "1297 North 13th Street, 95112, San Jose, California, United States" at bounding box center [1197, 464] width 154 height 13
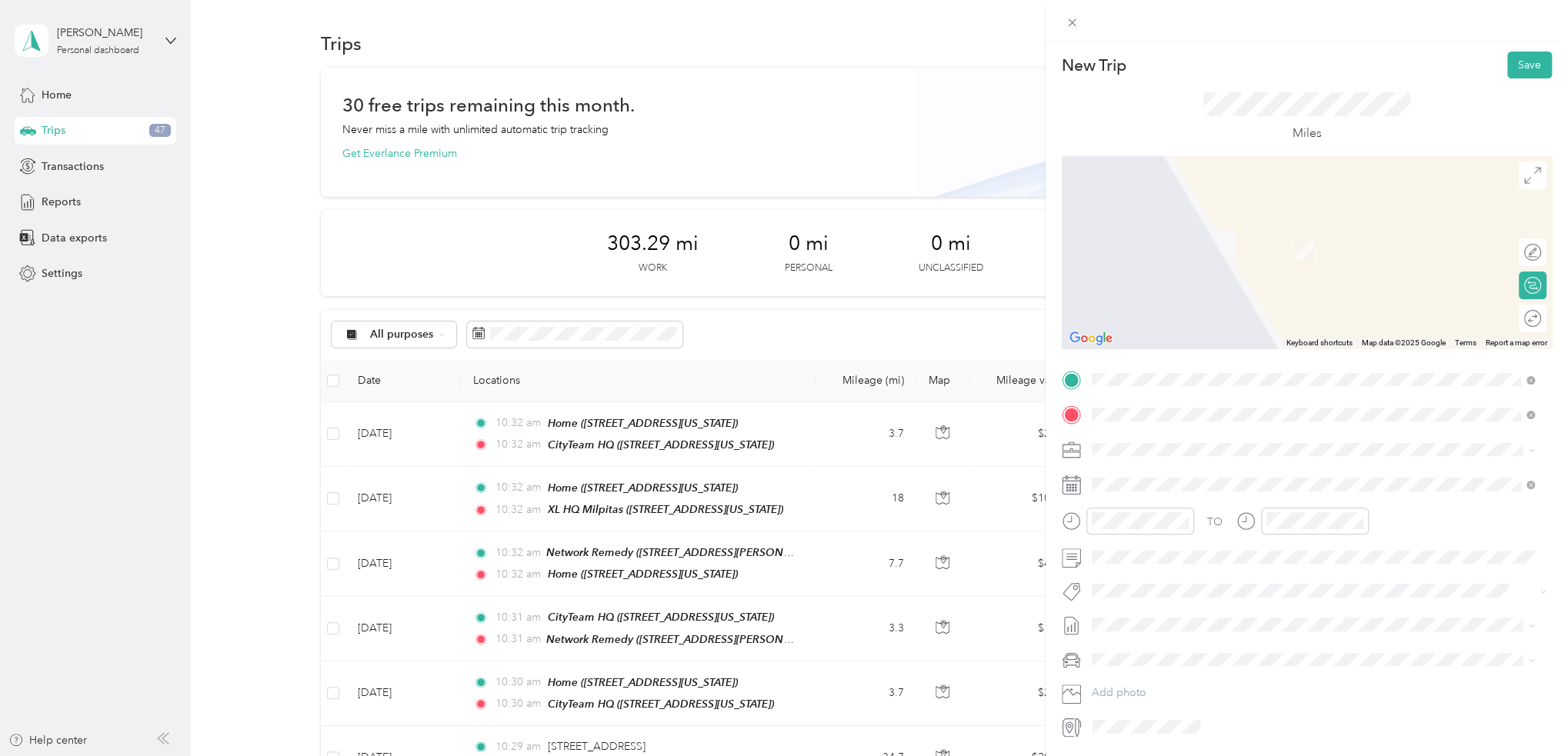
click at [1237, 482] on div "TEAM Network Remedy" at bounding box center [1239, 478] width 239 height 19
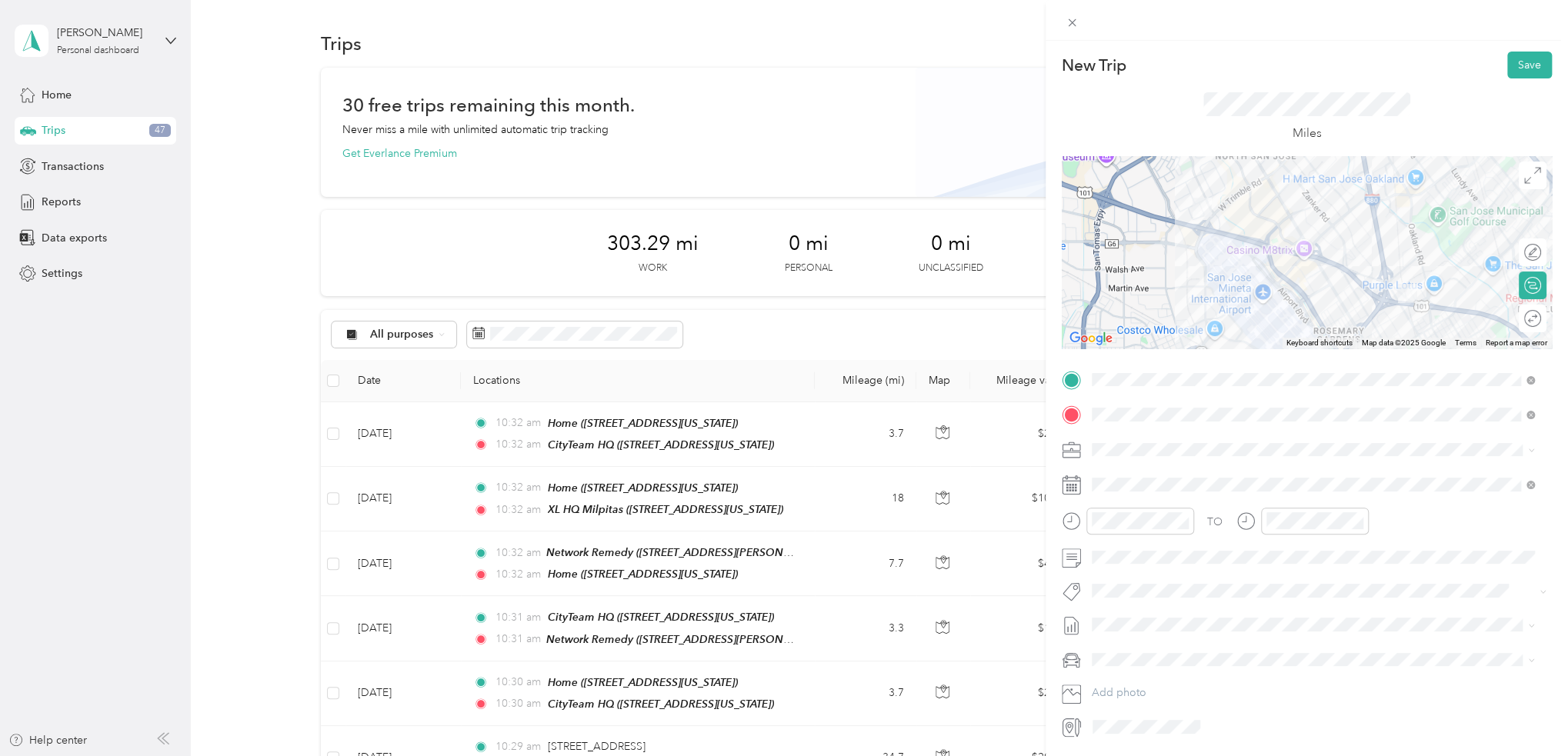
click at [1205, 498] on div "TO Add photo" at bounding box center [1307, 554] width 490 height 371
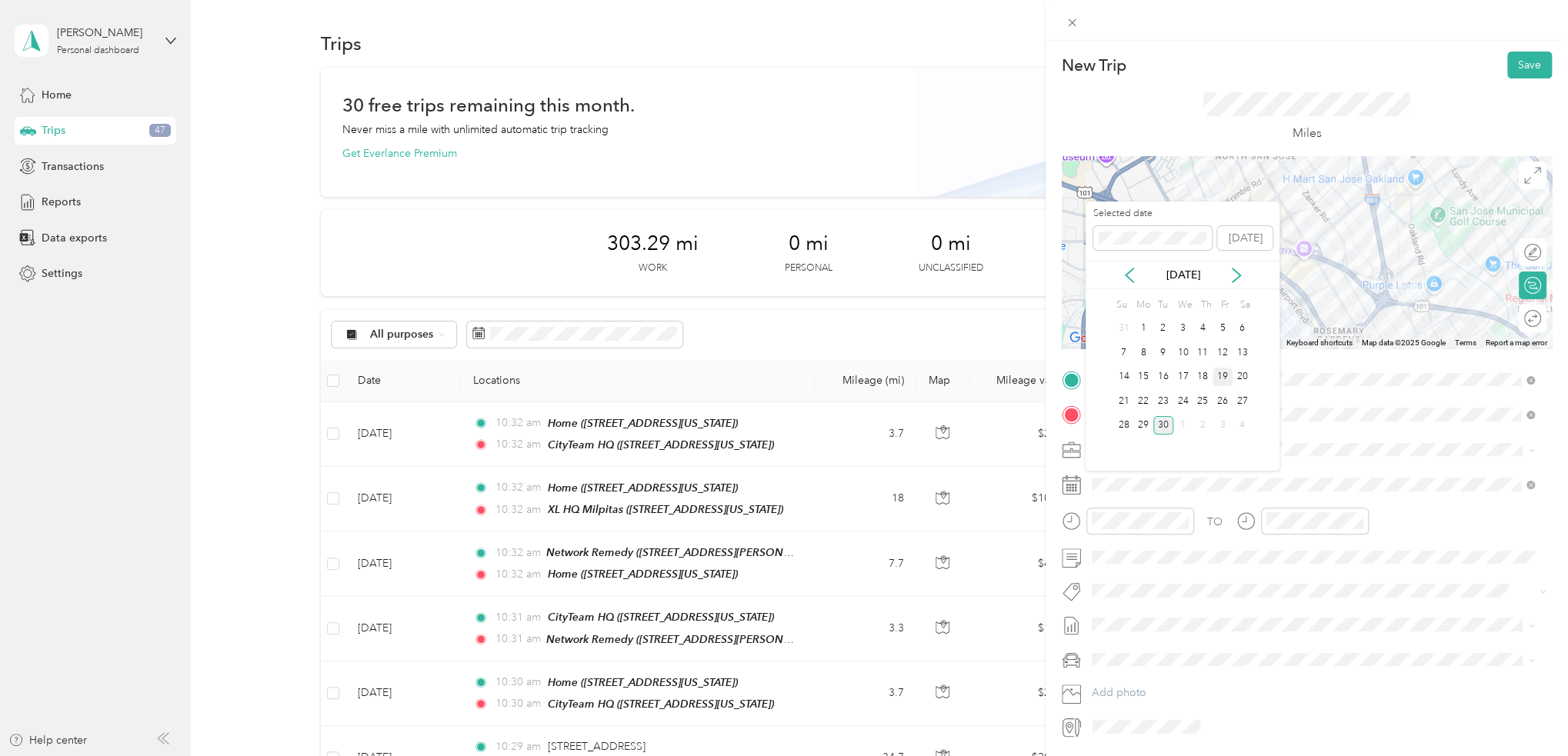
click at [1227, 378] on div "19" at bounding box center [1222, 377] width 20 height 19
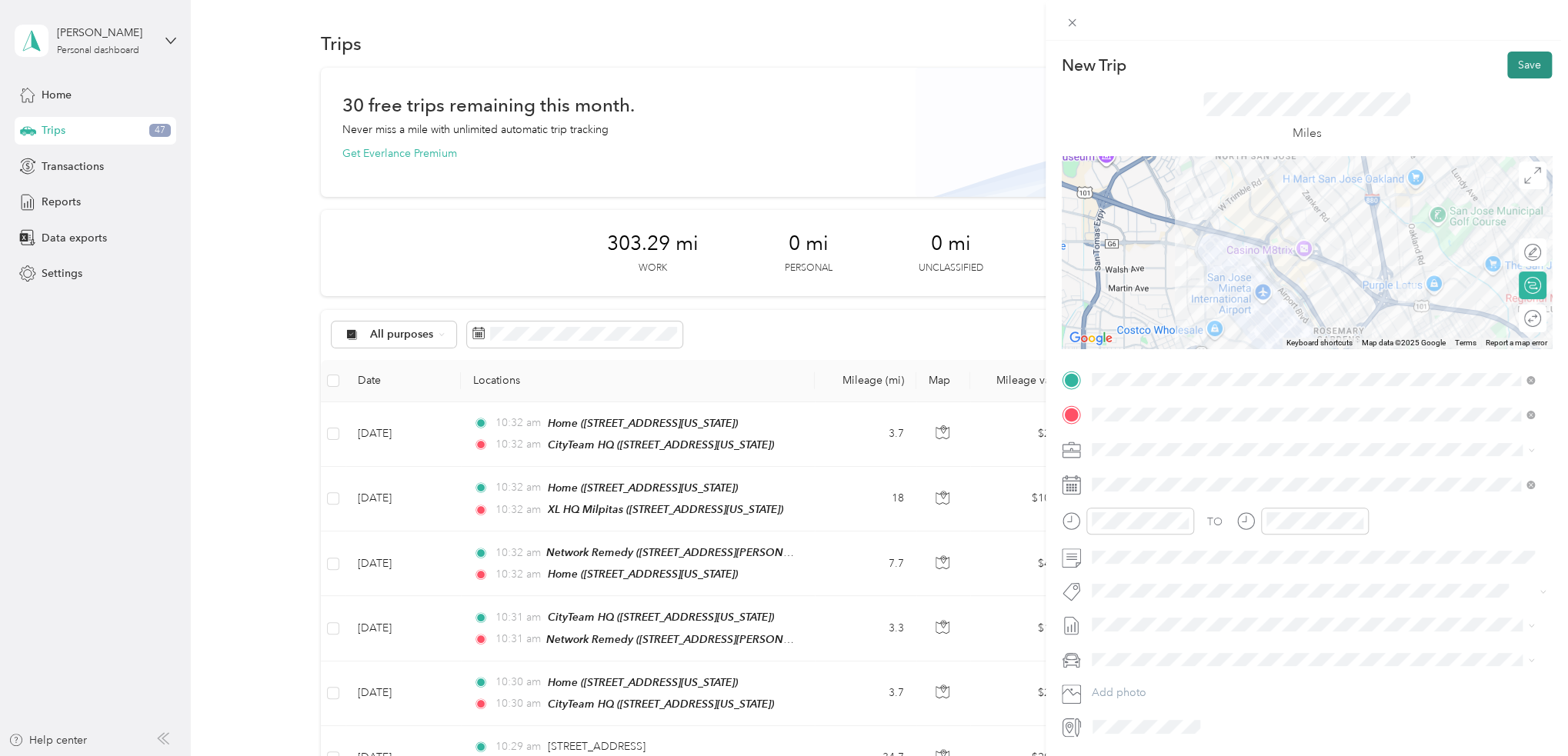
click at [1513, 55] on button "Save" at bounding box center [1530, 65] width 45 height 27
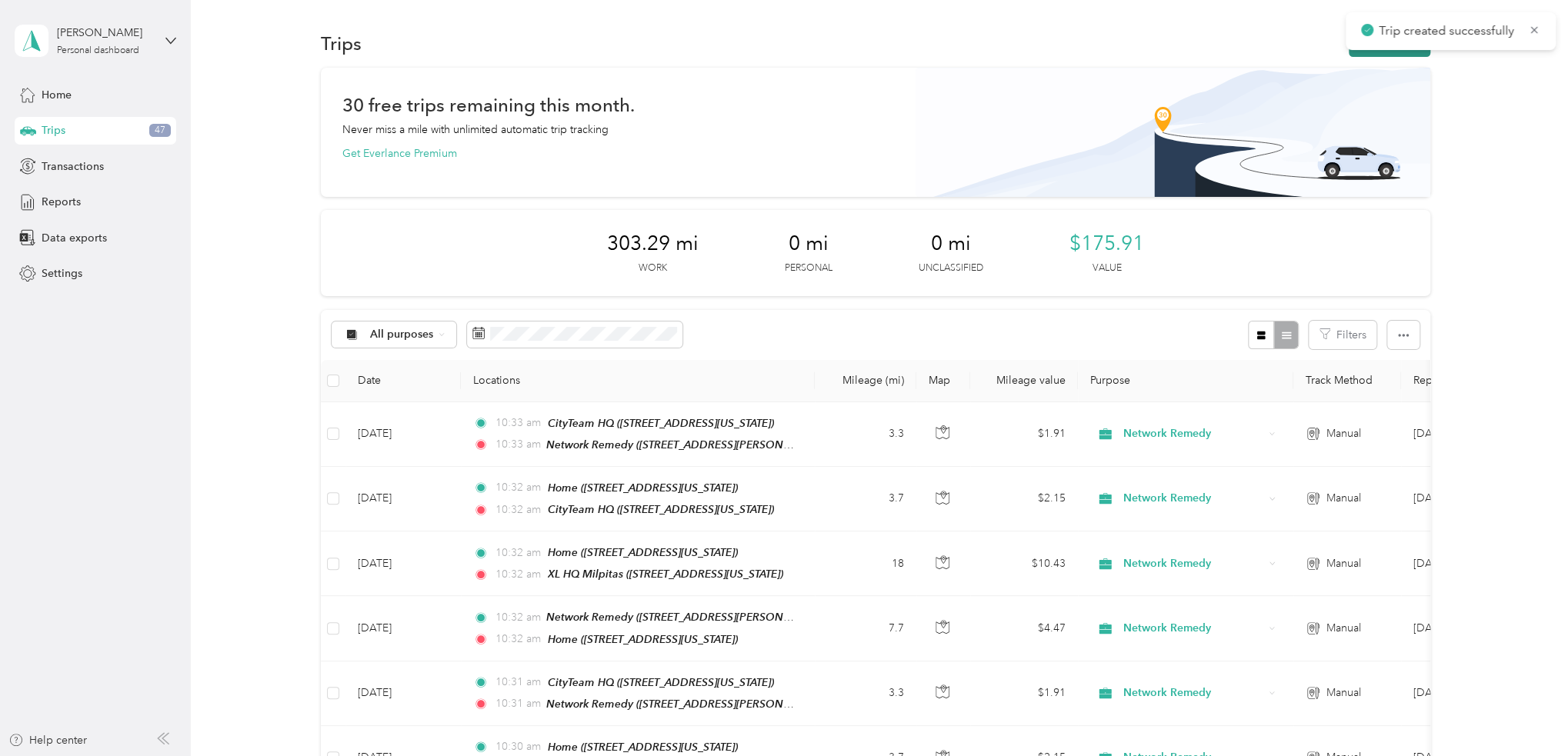
click at [1412, 55] on button "New trip" at bounding box center [1389, 43] width 82 height 27
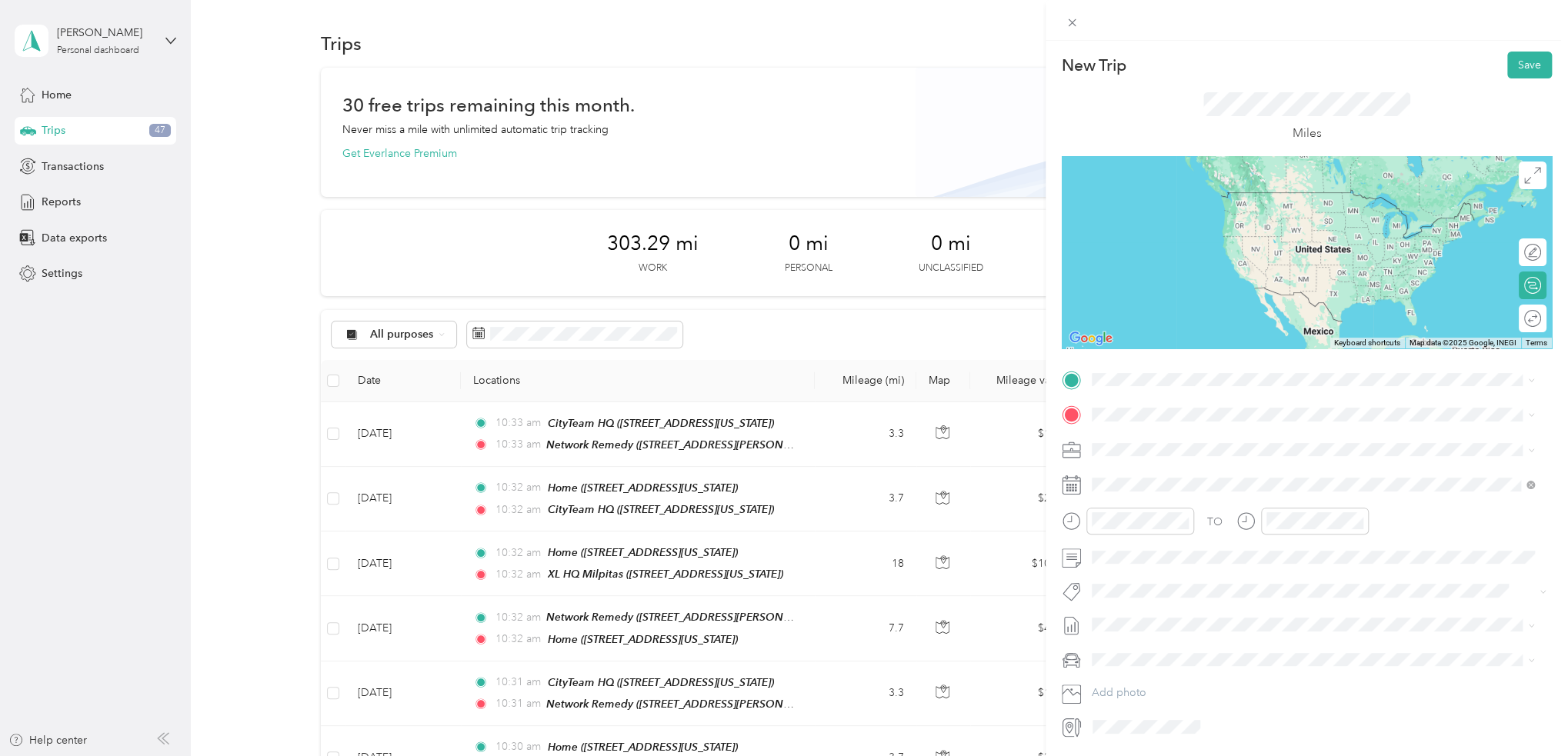
click at [1200, 449] on div "TEAM Network Remedy 3150 De La Cruz Boulevard, 95054, Santa Clara, California, …" at bounding box center [1239, 448] width 239 height 37
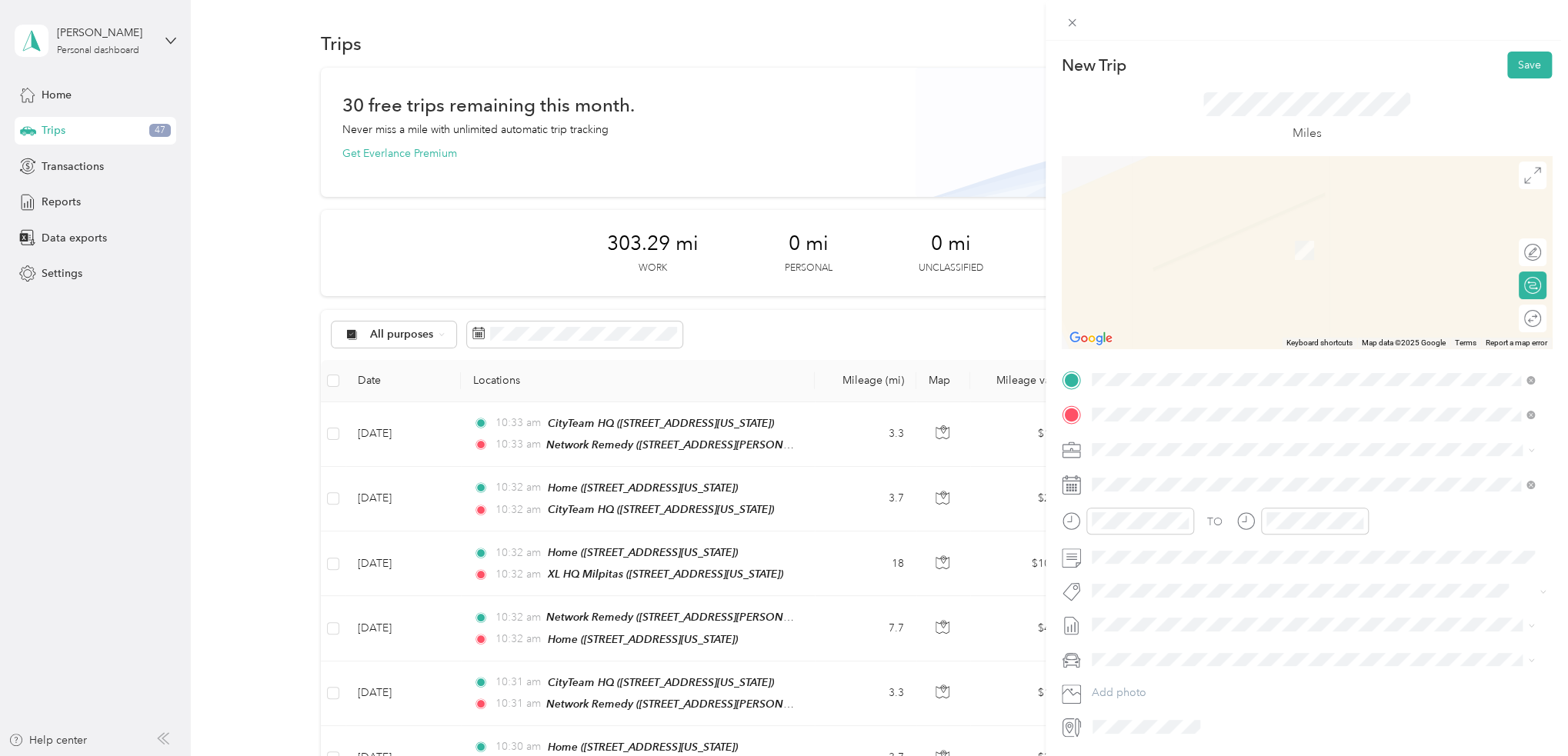
click at [1209, 483] on div "Home 781 South 11th Street, 95112, San Jose, California, United States" at bounding box center [1197, 485] width 154 height 32
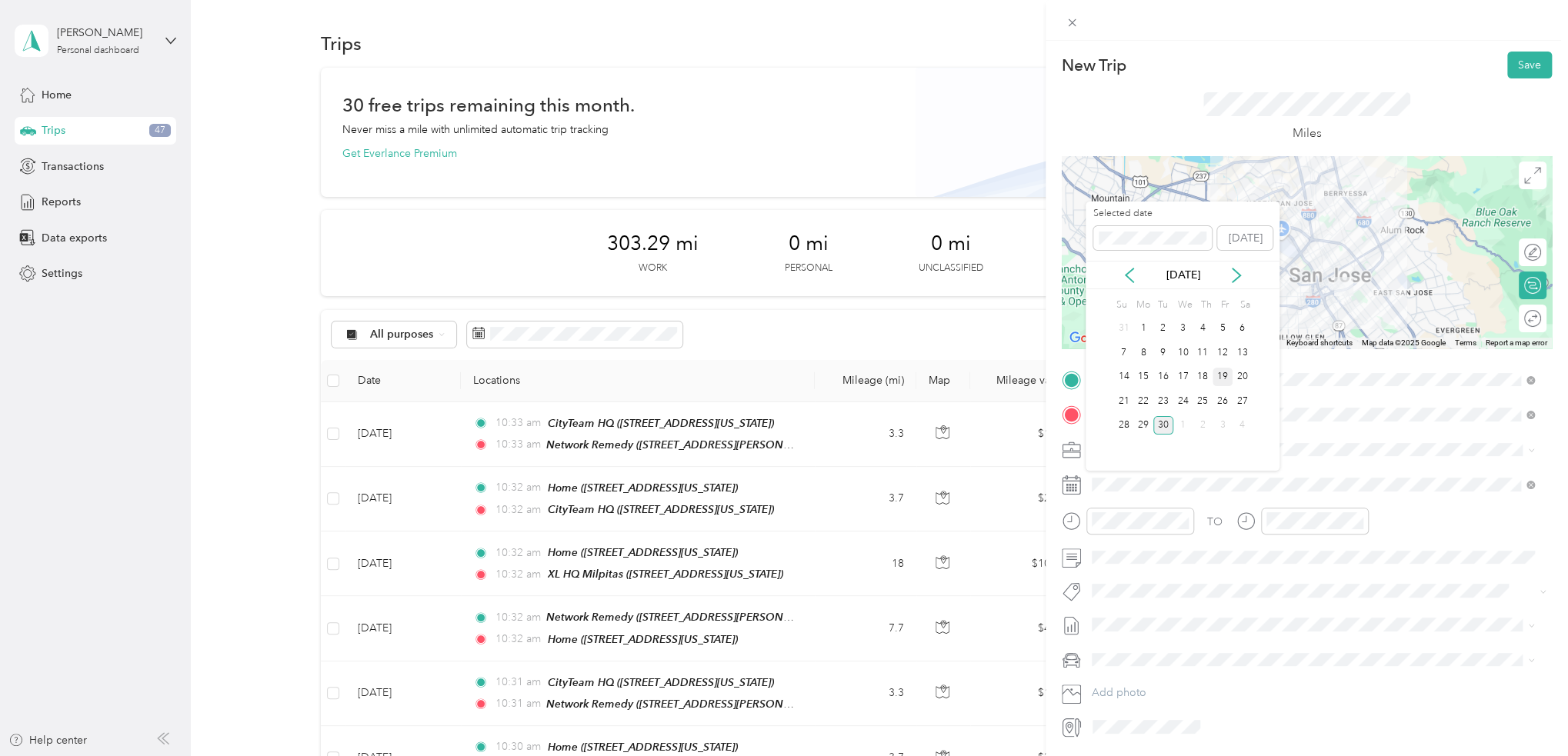
click at [1220, 374] on div "19" at bounding box center [1222, 377] width 20 height 19
click at [1530, 71] on button "Save" at bounding box center [1530, 65] width 45 height 27
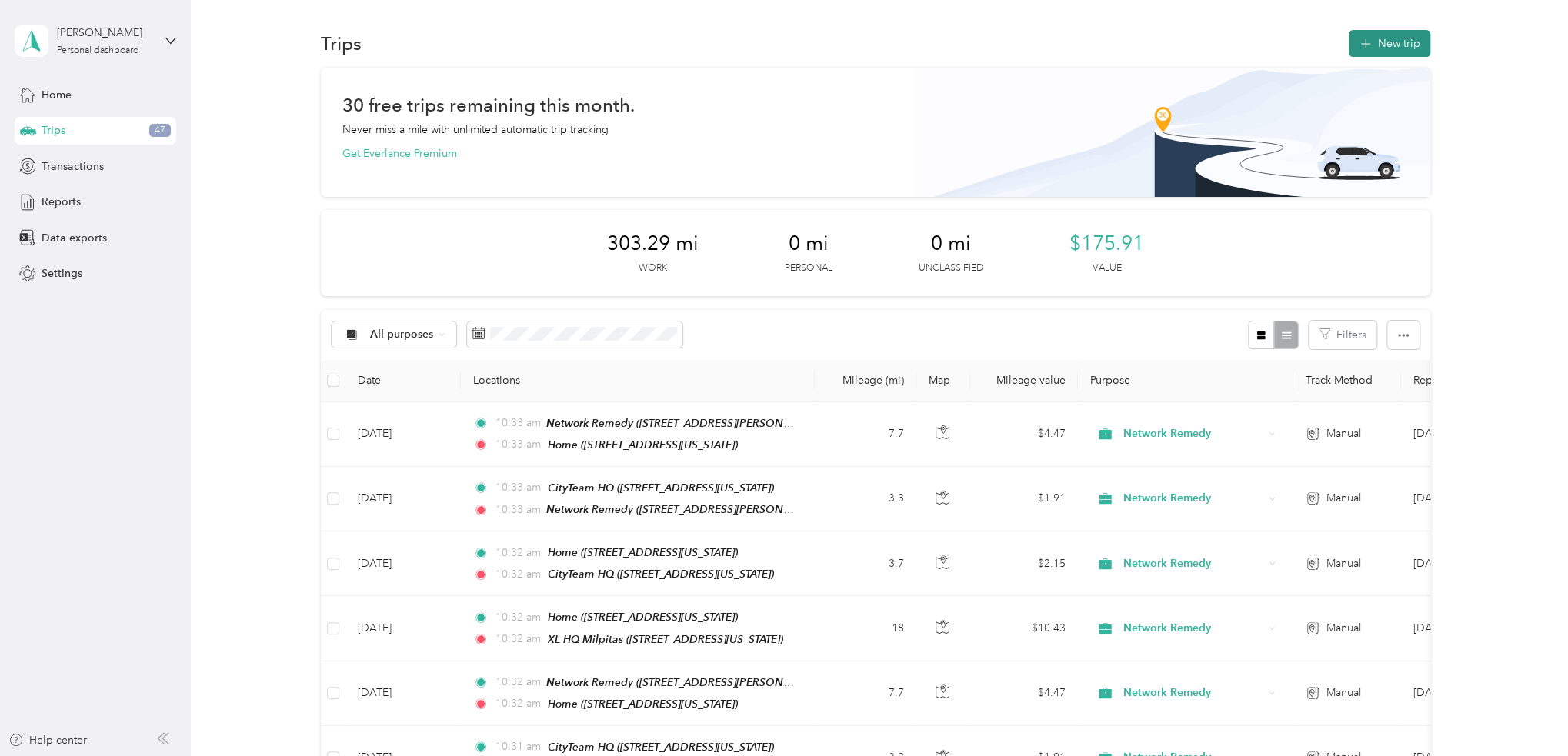
click at [1396, 48] on button "New trip" at bounding box center [1389, 43] width 82 height 27
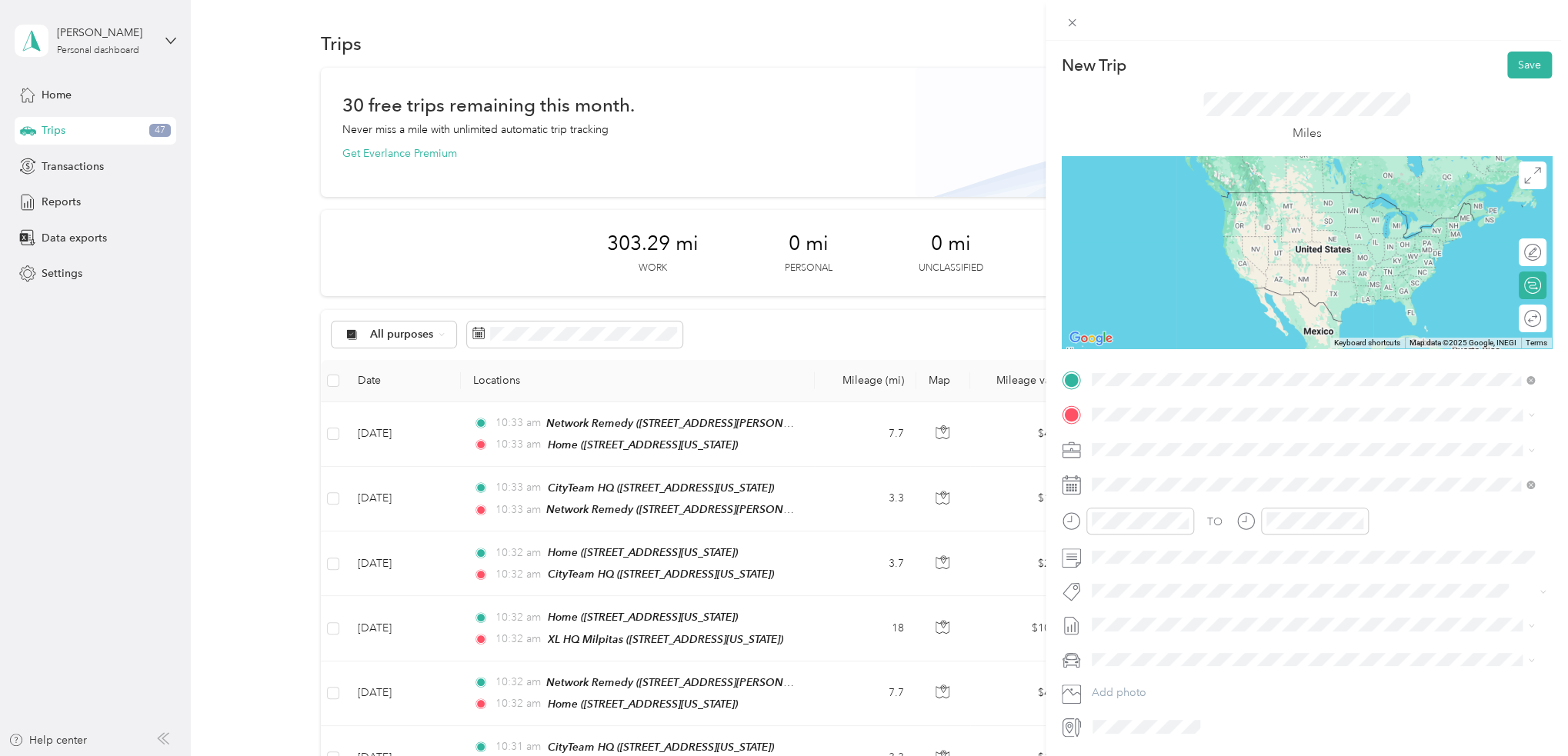
click at [1225, 449] on div "Home 781 South 11th Street, 95112, San Jose, California, United States" at bounding box center [1197, 450] width 154 height 32
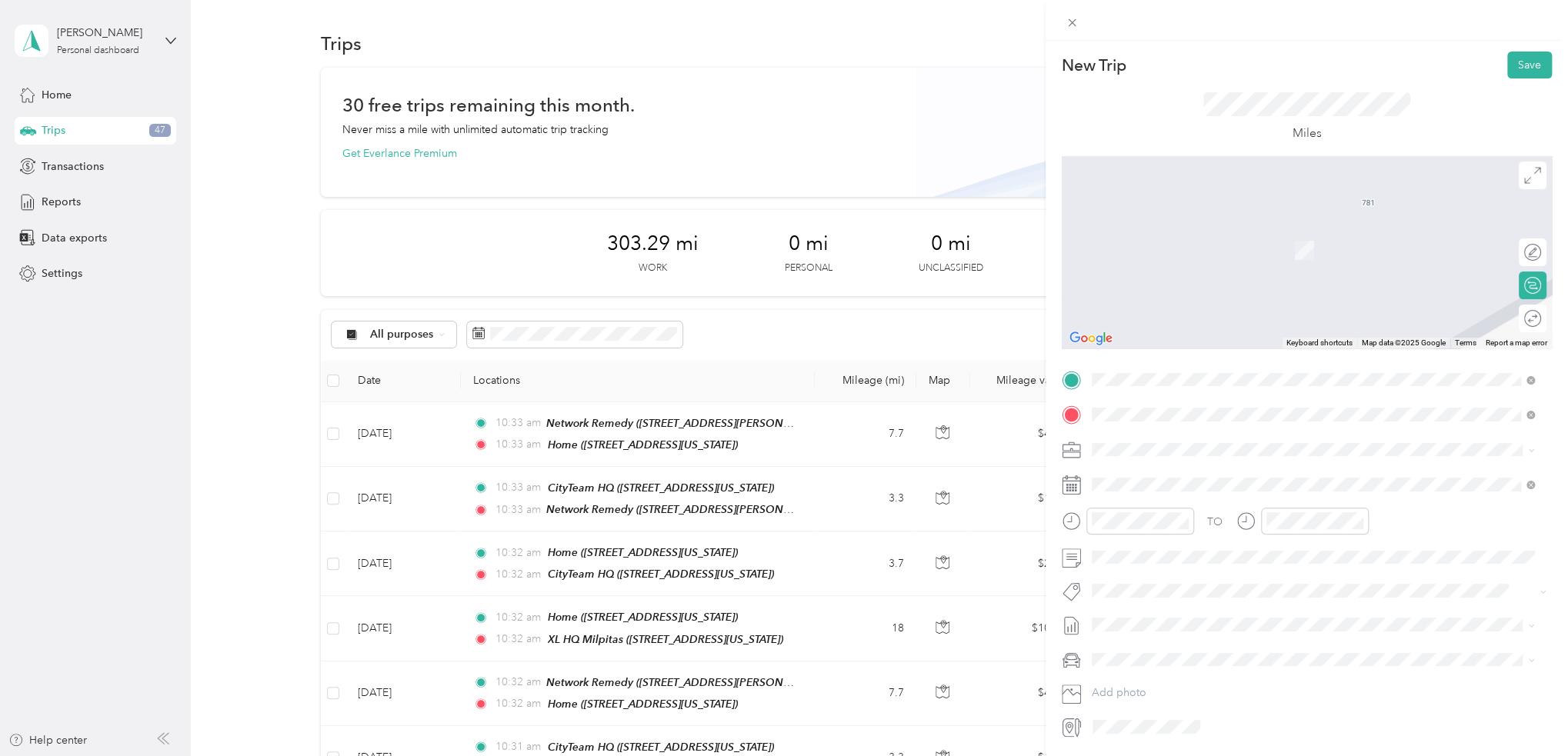
click at [1265, 481] on div "TEAM XL HQ Milpitas" at bounding box center [1197, 478] width 154 height 19
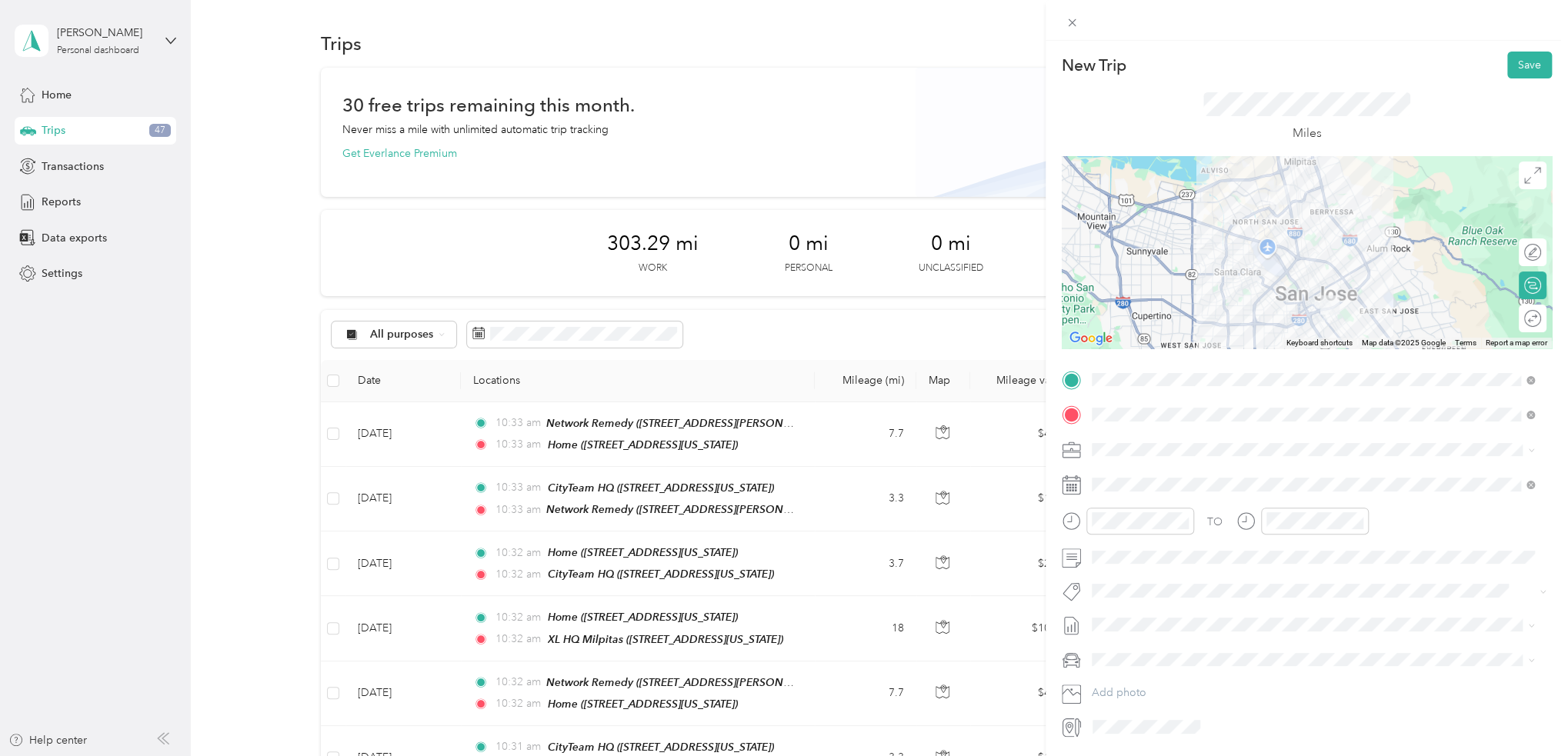
click at [1048, 464] on form "New Trip Save This trip cannot be edited because it is either under review, app…" at bounding box center [1306, 395] width 522 height 688
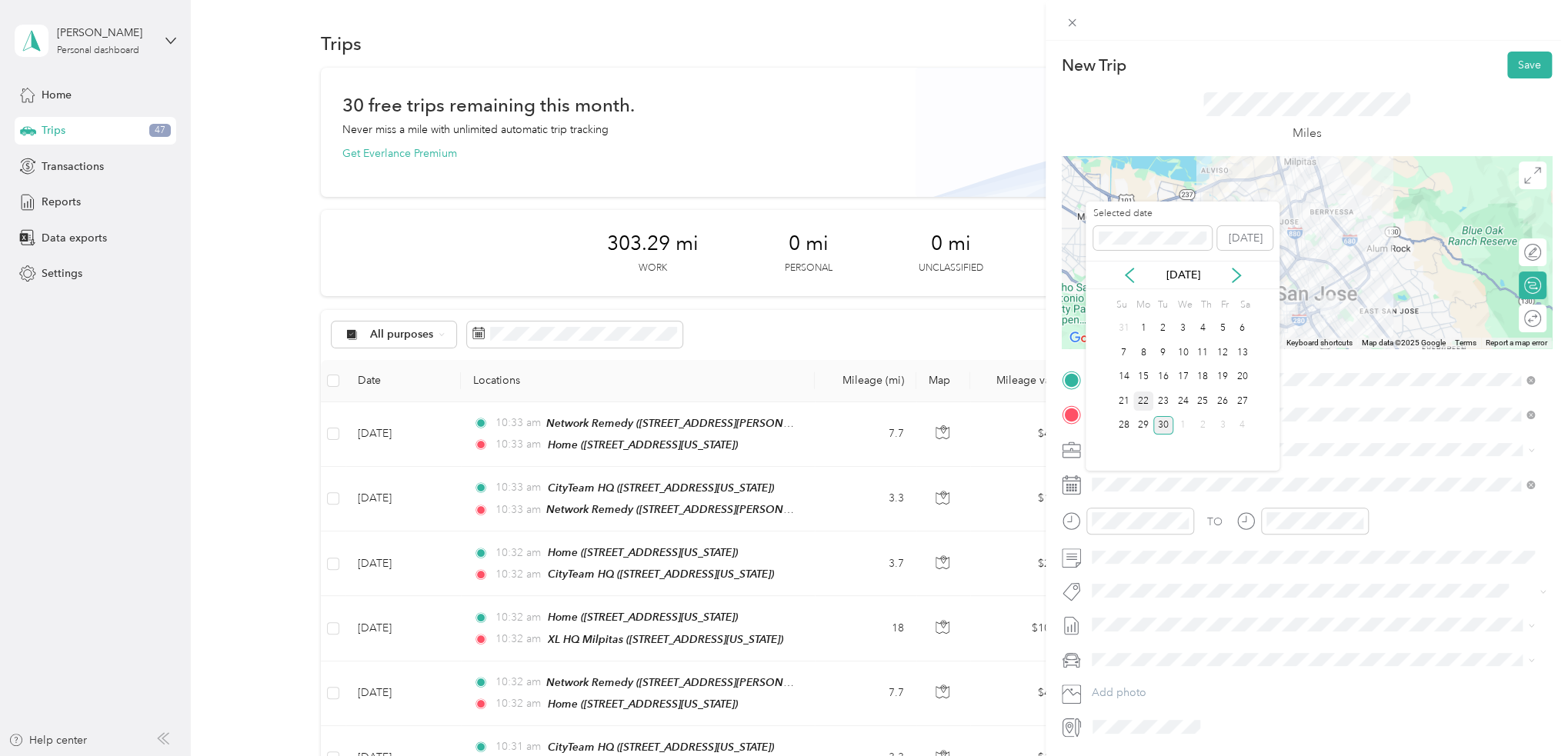
click at [1147, 402] on div "22" at bounding box center [1143, 400] width 20 height 19
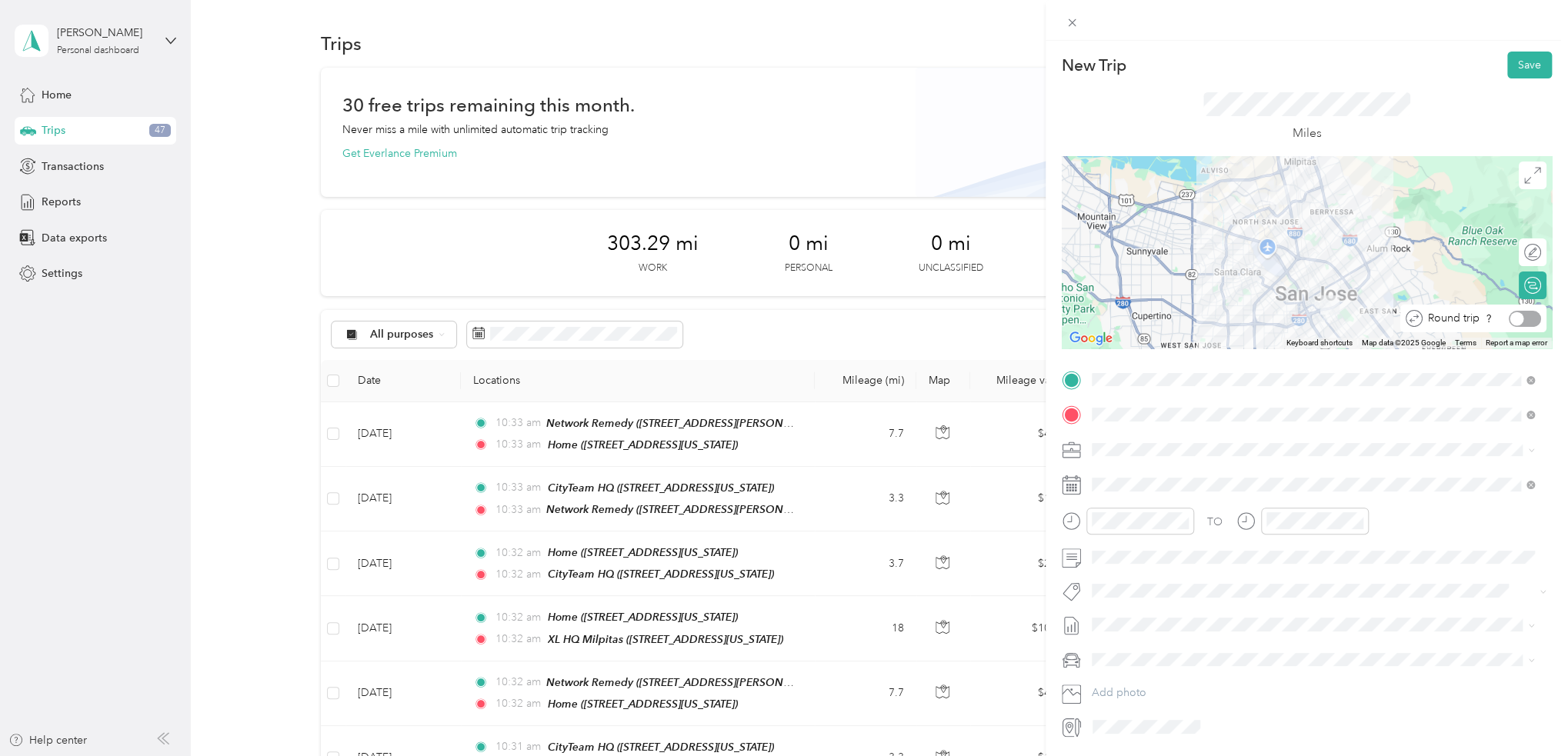
click at [1510, 316] on div at bounding box center [1516, 318] width 14 height 14
click at [1526, 57] on button "Save" at bounding box center [1530, 65] width 45 height 27
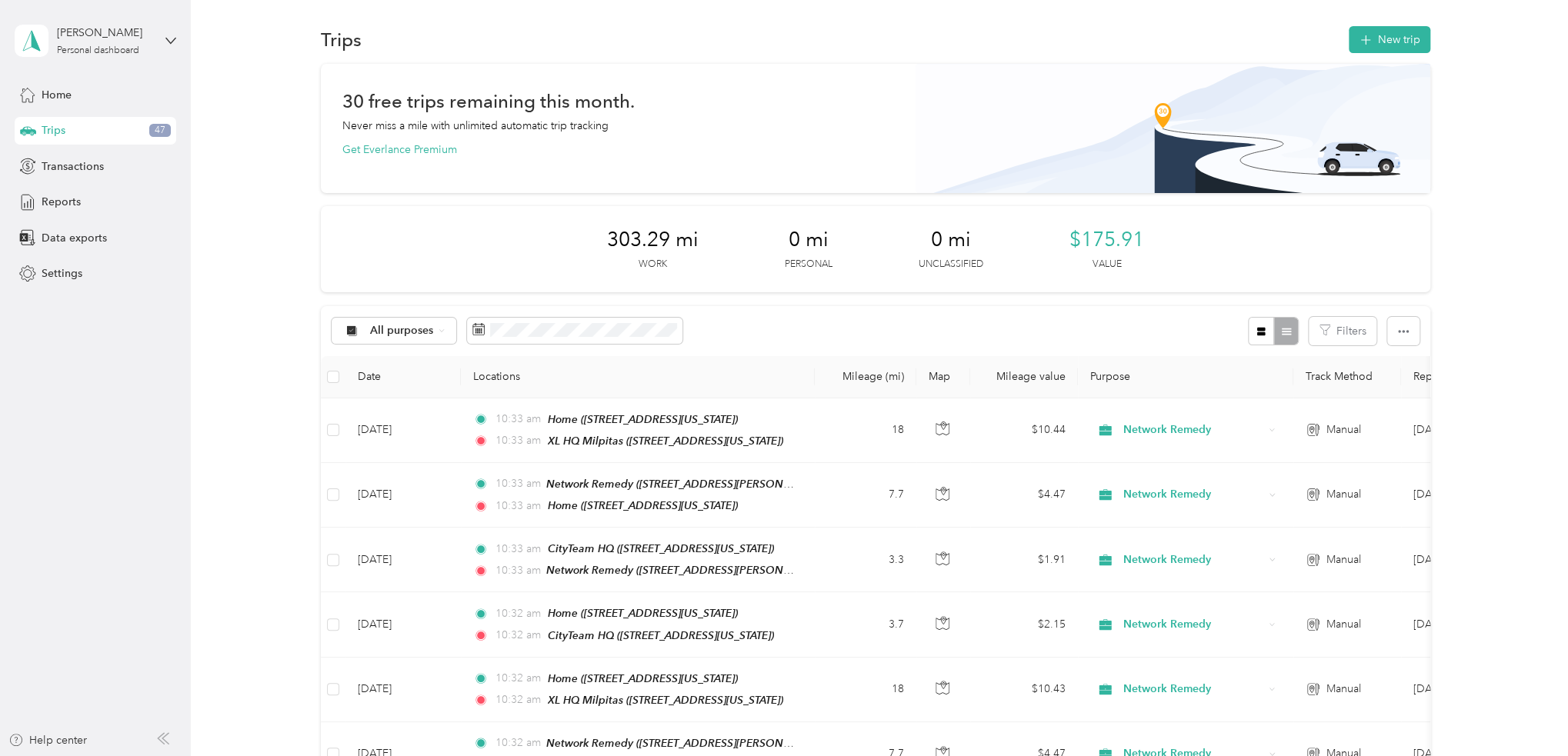
scroll to position [0, 0]
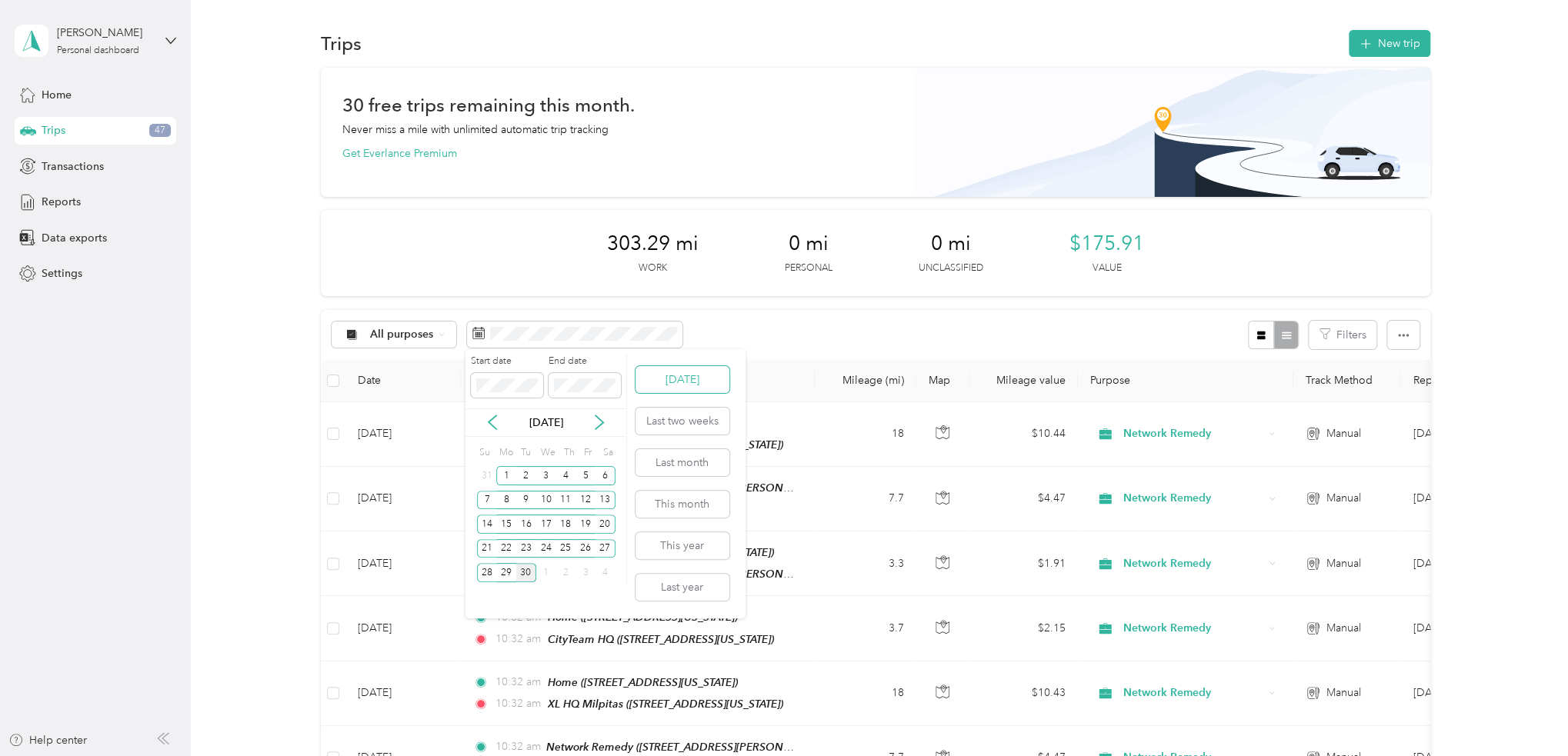
click at [674, 383] on button "Today" at bounding box center [682, 380] width 94 height 27
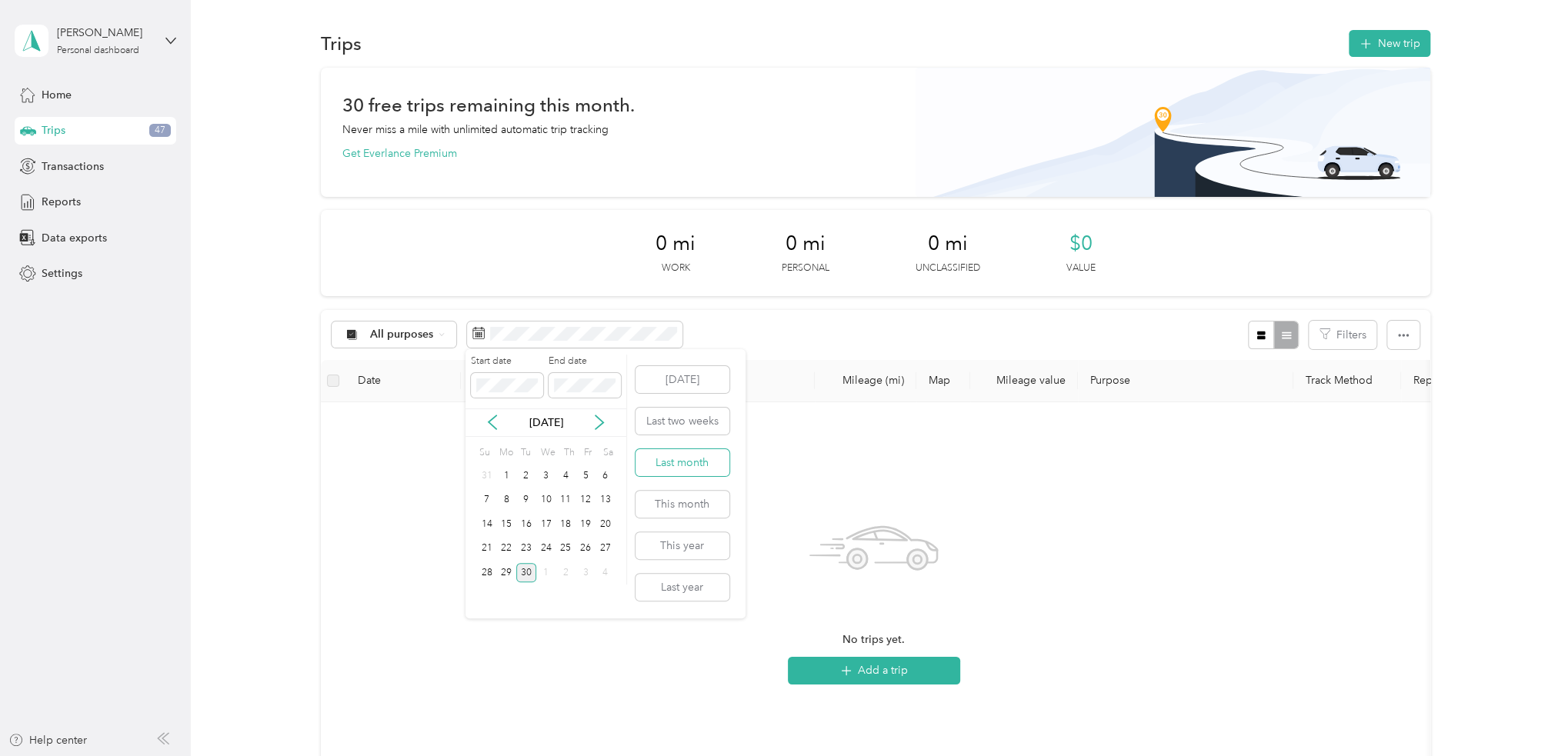
click at [717, 458] on button "Last month" at bounding box center [682, 462] width 94 height 27
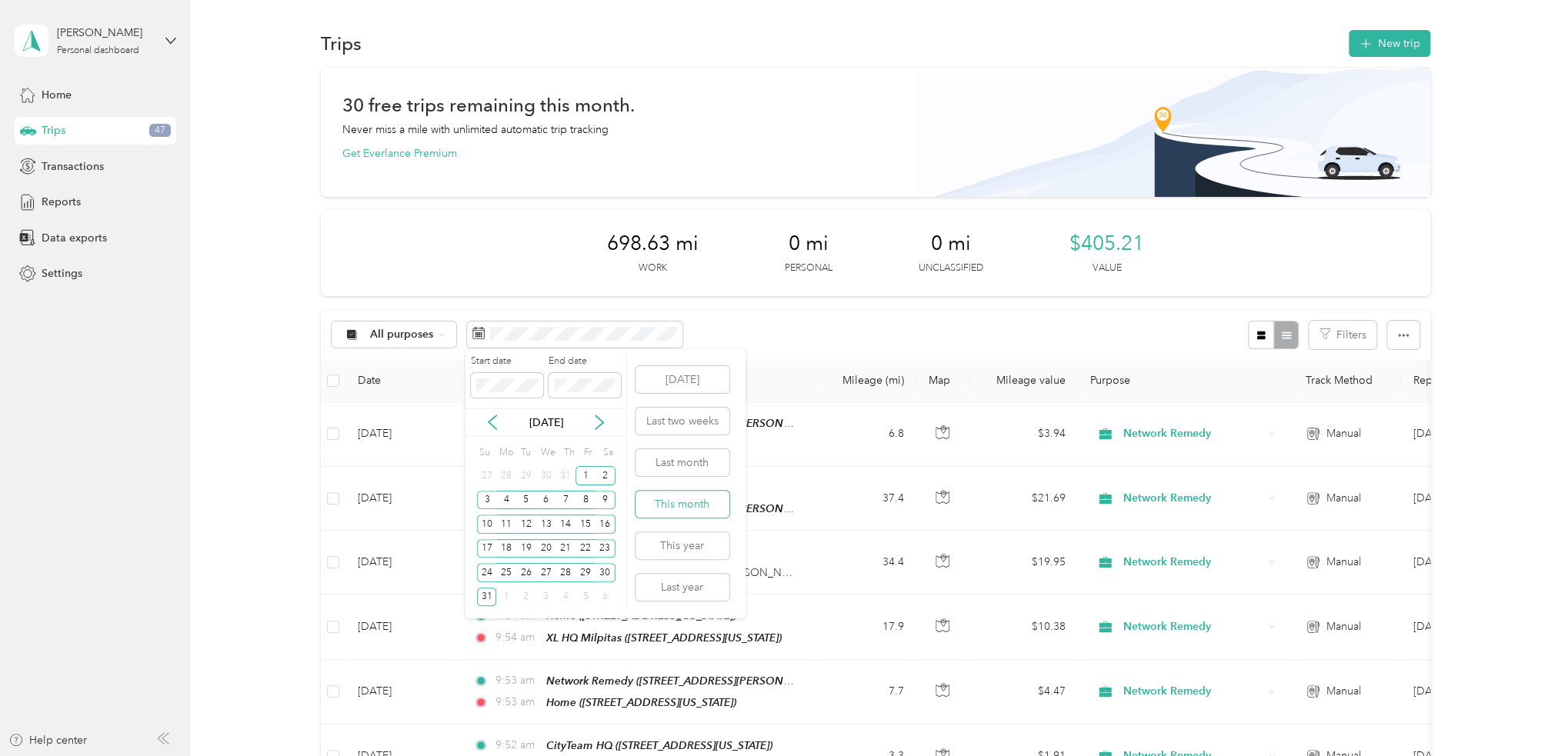
click at [714, 505] on button "This month" at bounding box center [682, 504] width 94 height 27
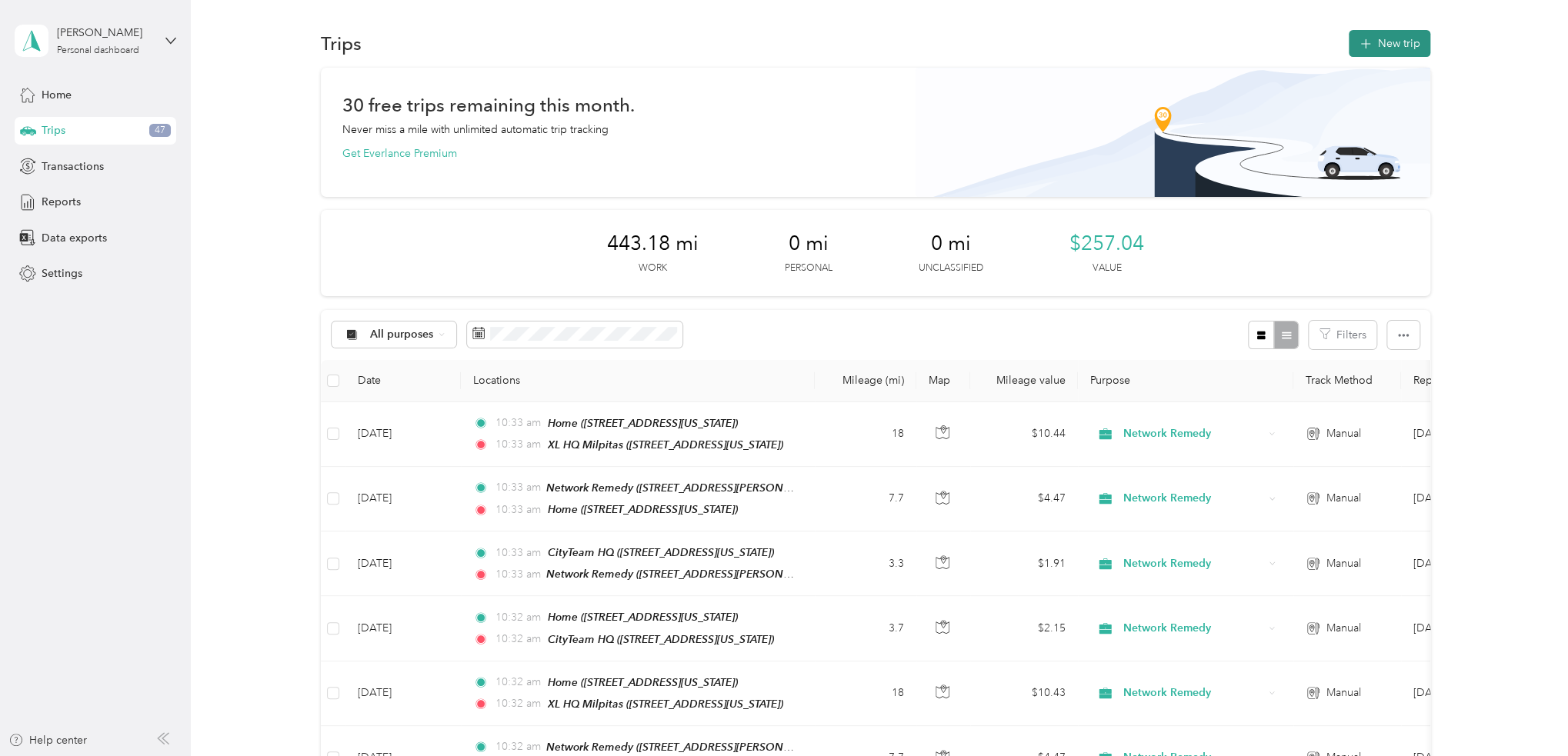
click at [1386, 51] on button "New trip" at bounding box center [1389, 43] width 82 height 27
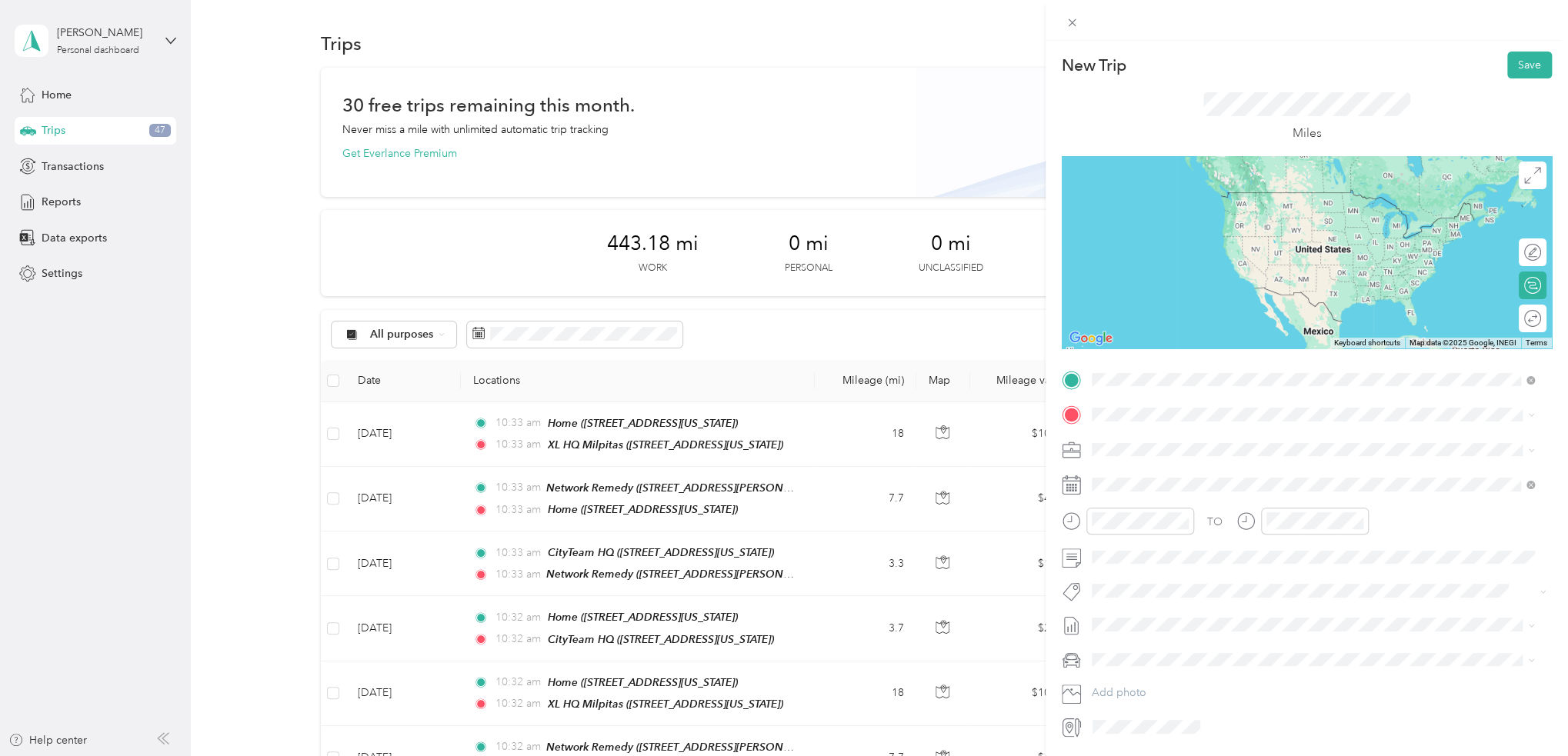
click at [1216, 449] on div "Home 781 South 11th Street, 95112, San Jose, California, United States" at bounding box center [1197, 450] width 154 height 32
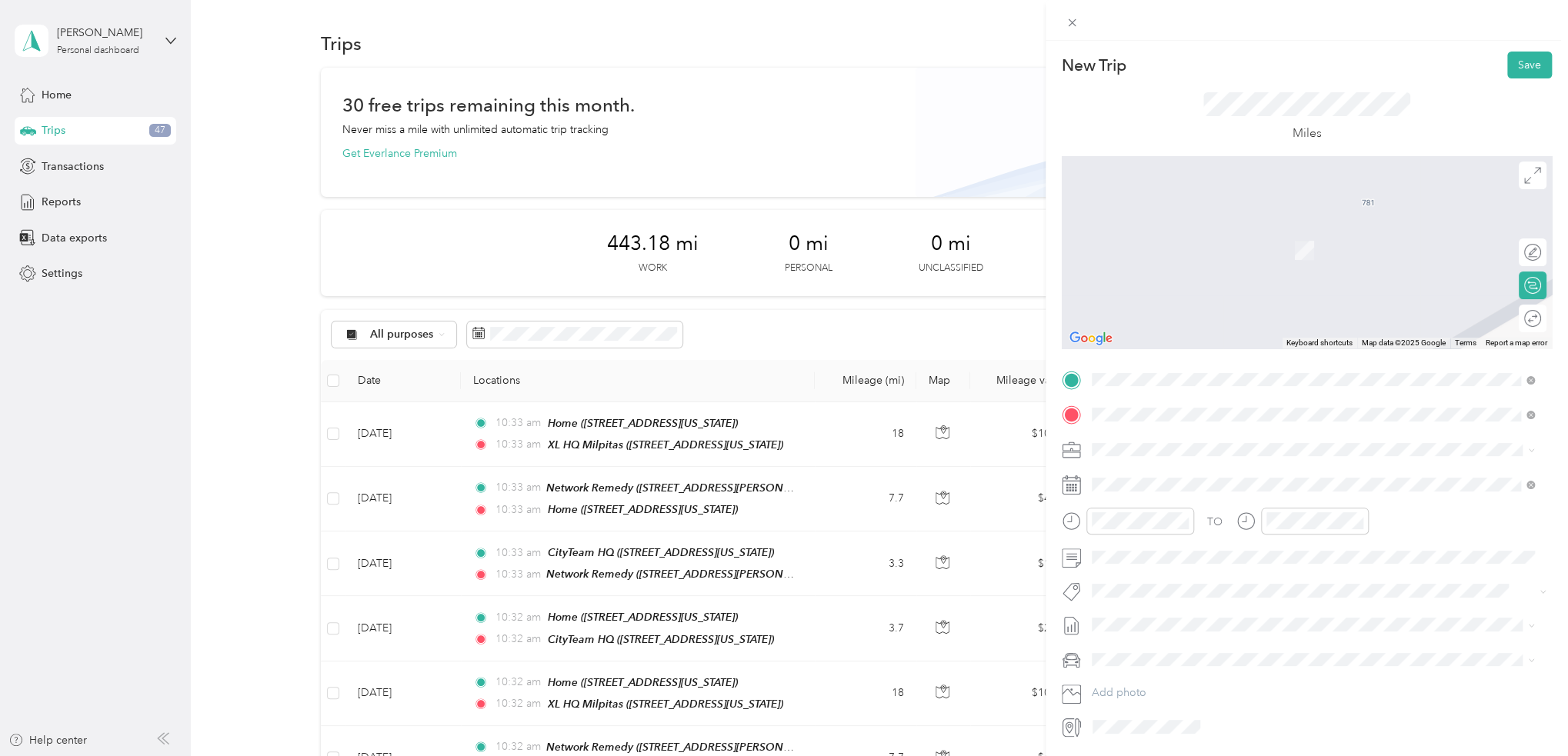
click at [1274, 500] on span "1297 North 13th Street, 95112, San Jose, California, United States" at bounding box center [1197, 498] width 154 height 13
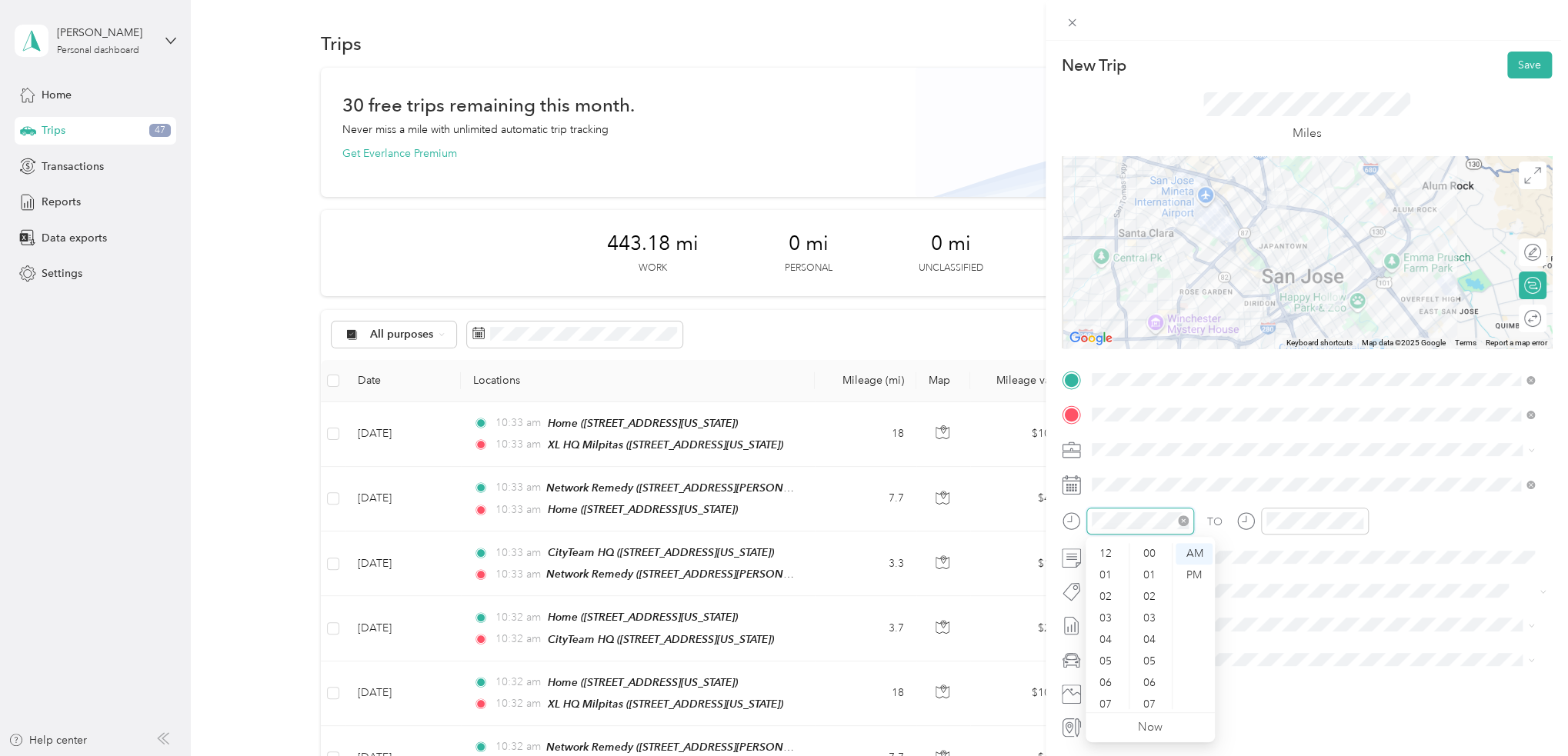
scroll to position [732, 0]
click at [1171, 500] on div "TO Add photo" at bounding box center [1307, 554] width 490 height 371
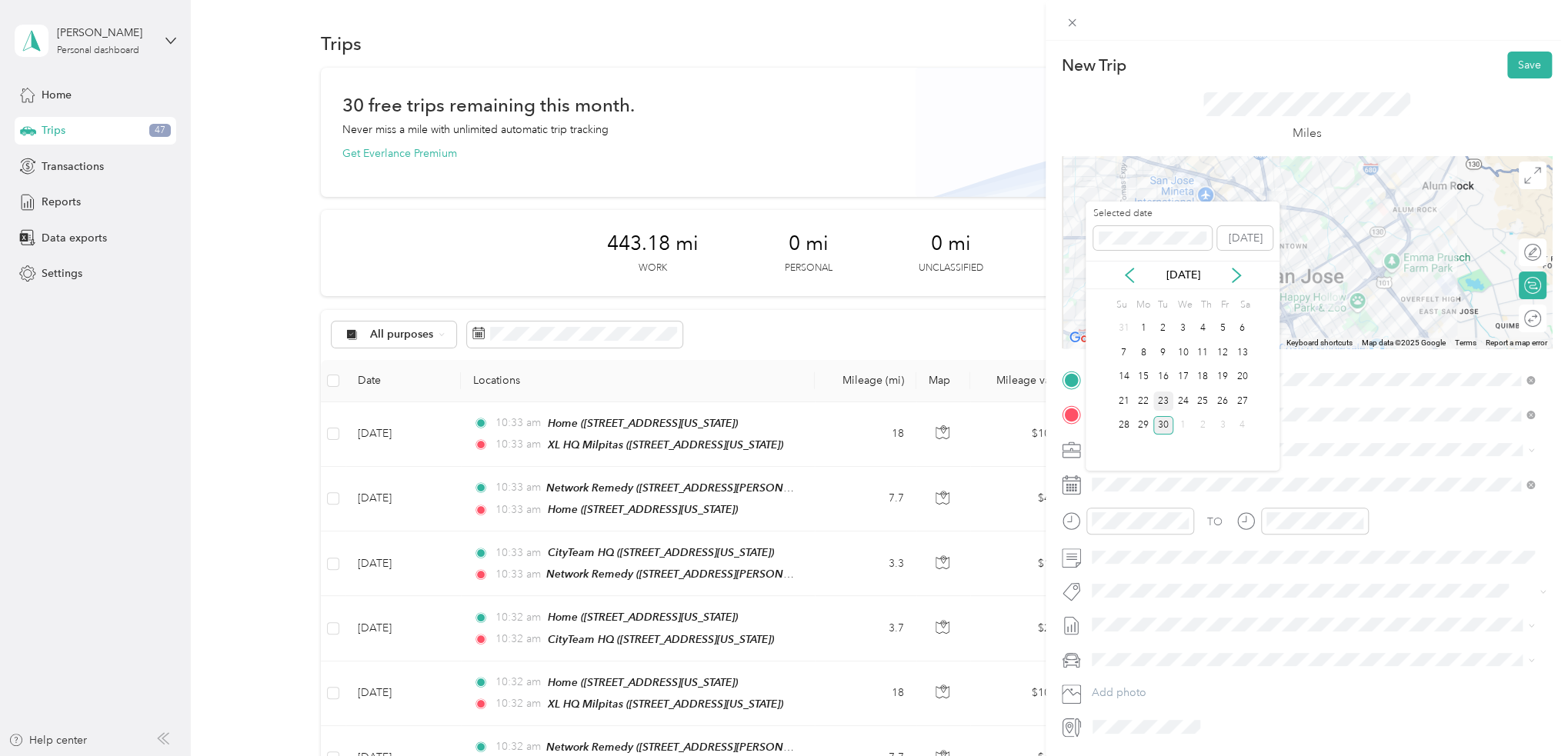
click at [1164, 403] on div "23" at bounding box center [1163, 400] width 20 height 19
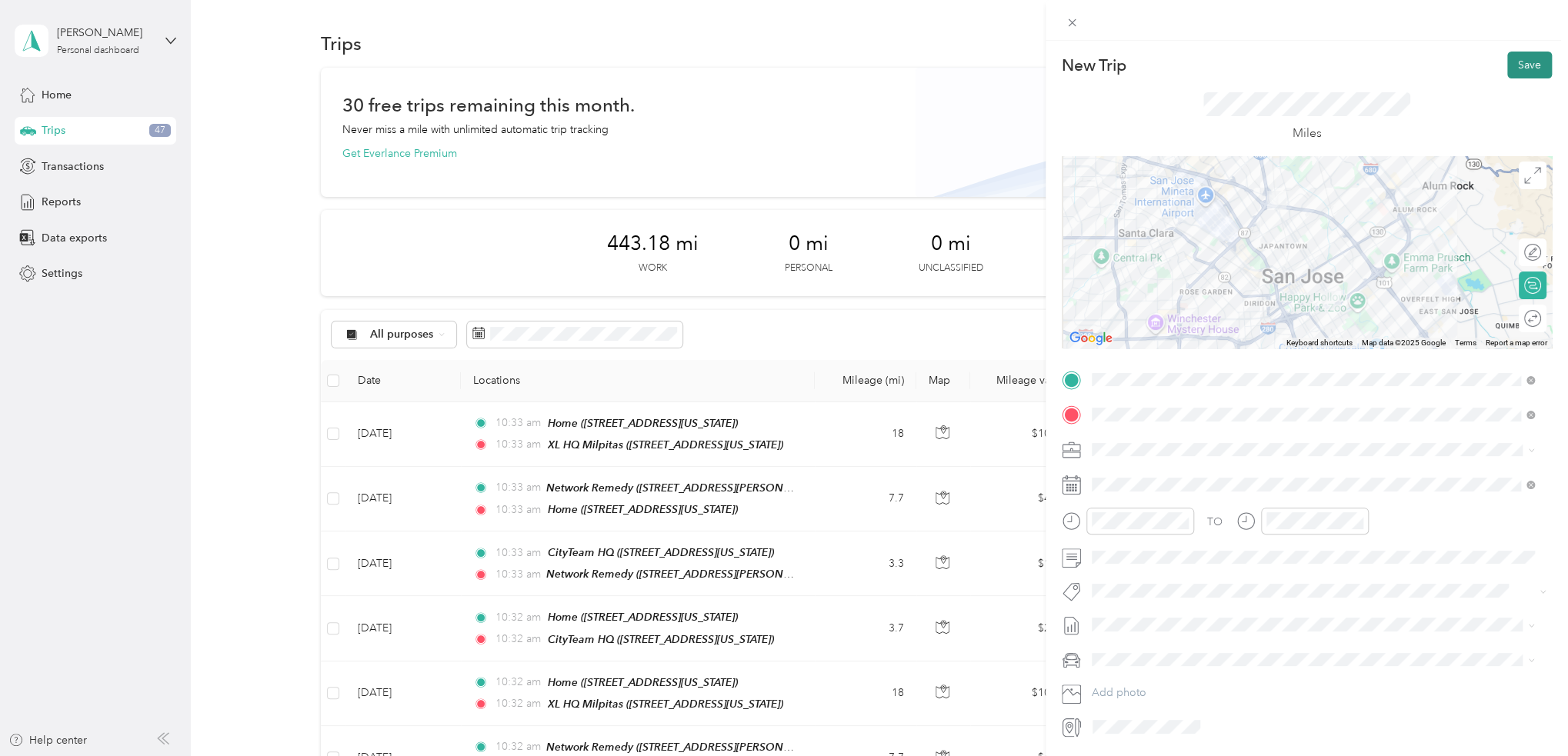
click at [1516, 67] on button "Save" at bounding box center [1530, 65] width 45 height 27
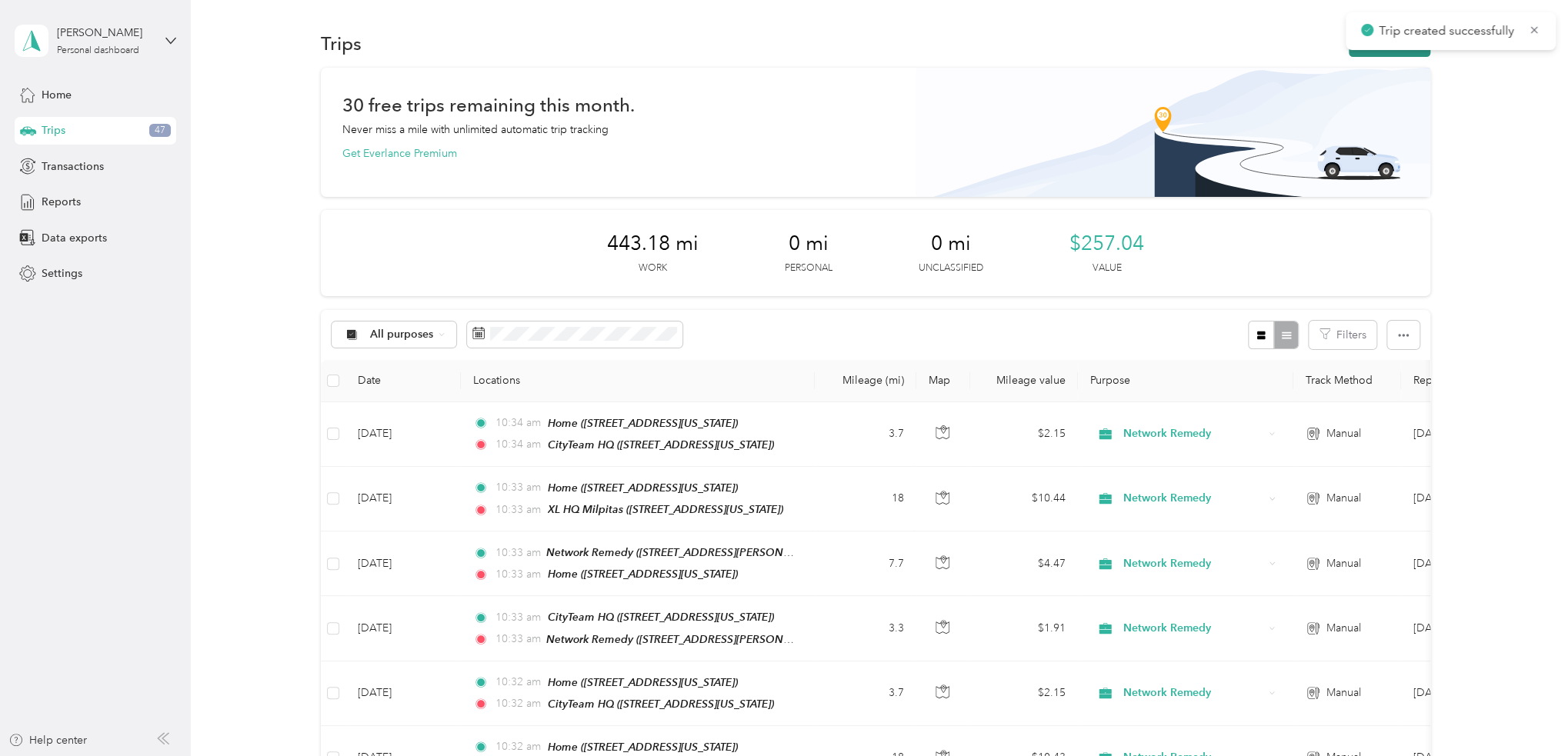
click at [1378, 52] on button "New trip" at bounding box center [1389, 43] width 82 height 27
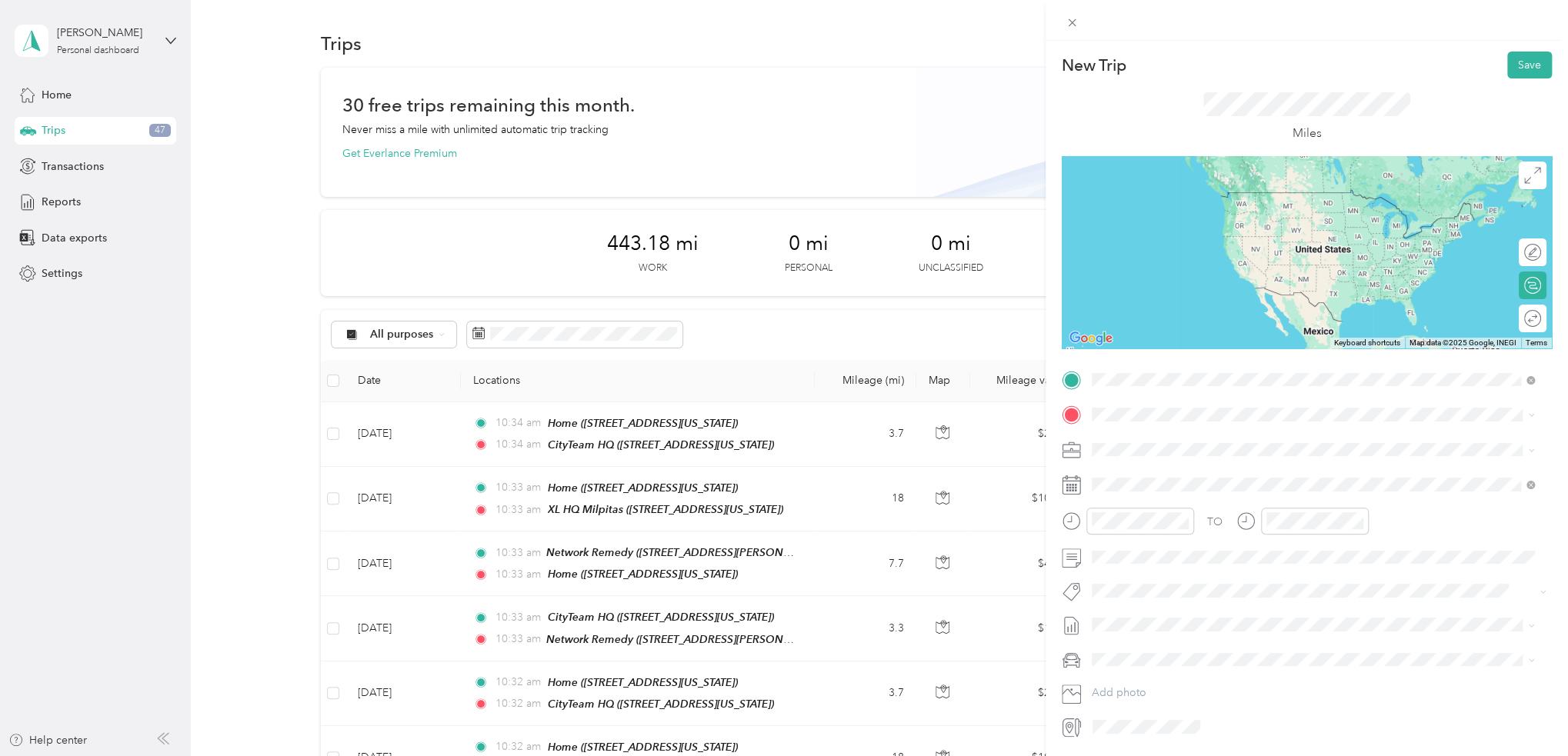
click at [1268, 457] on span "1297 North 13th Street, 95112, San Jose, California, United States" at bounding box center [1197, 464] width 154 height 13
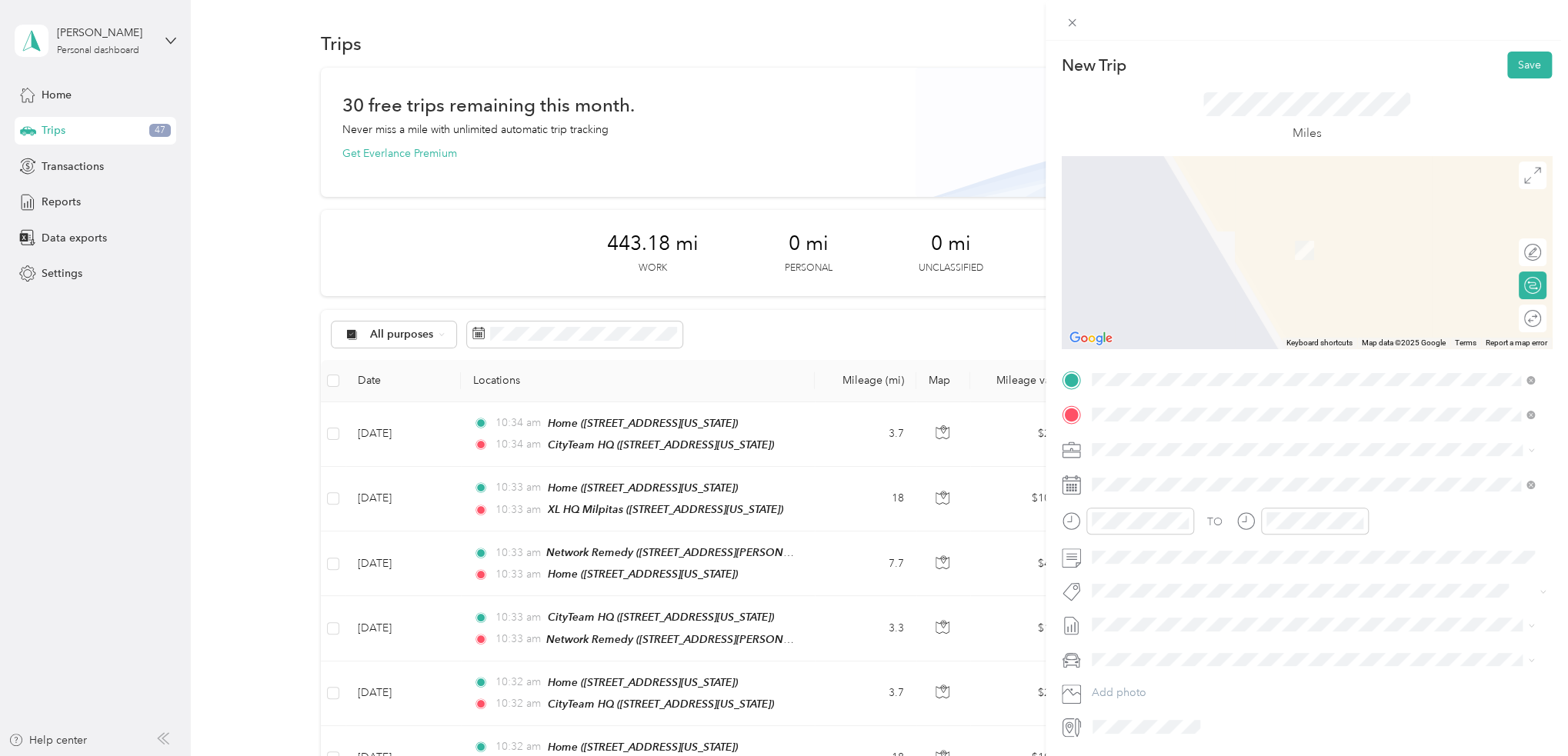
click at [1228, 478] on strong "Network Remedy" at bounding box center [1217, 478] width 87 height 14
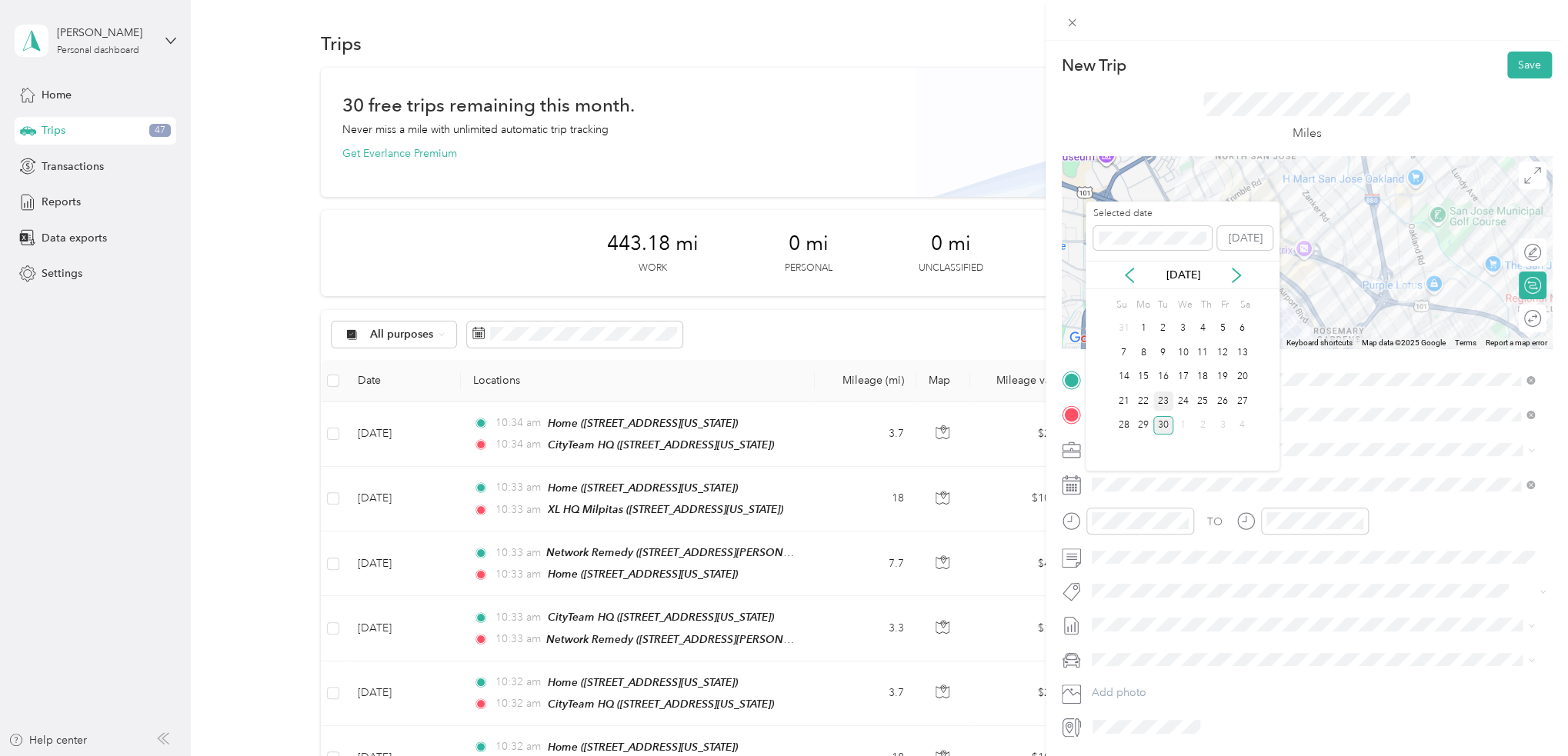
click at [1163, 399] on div "23" at bounding box center [1163, 400] width 20 height 19
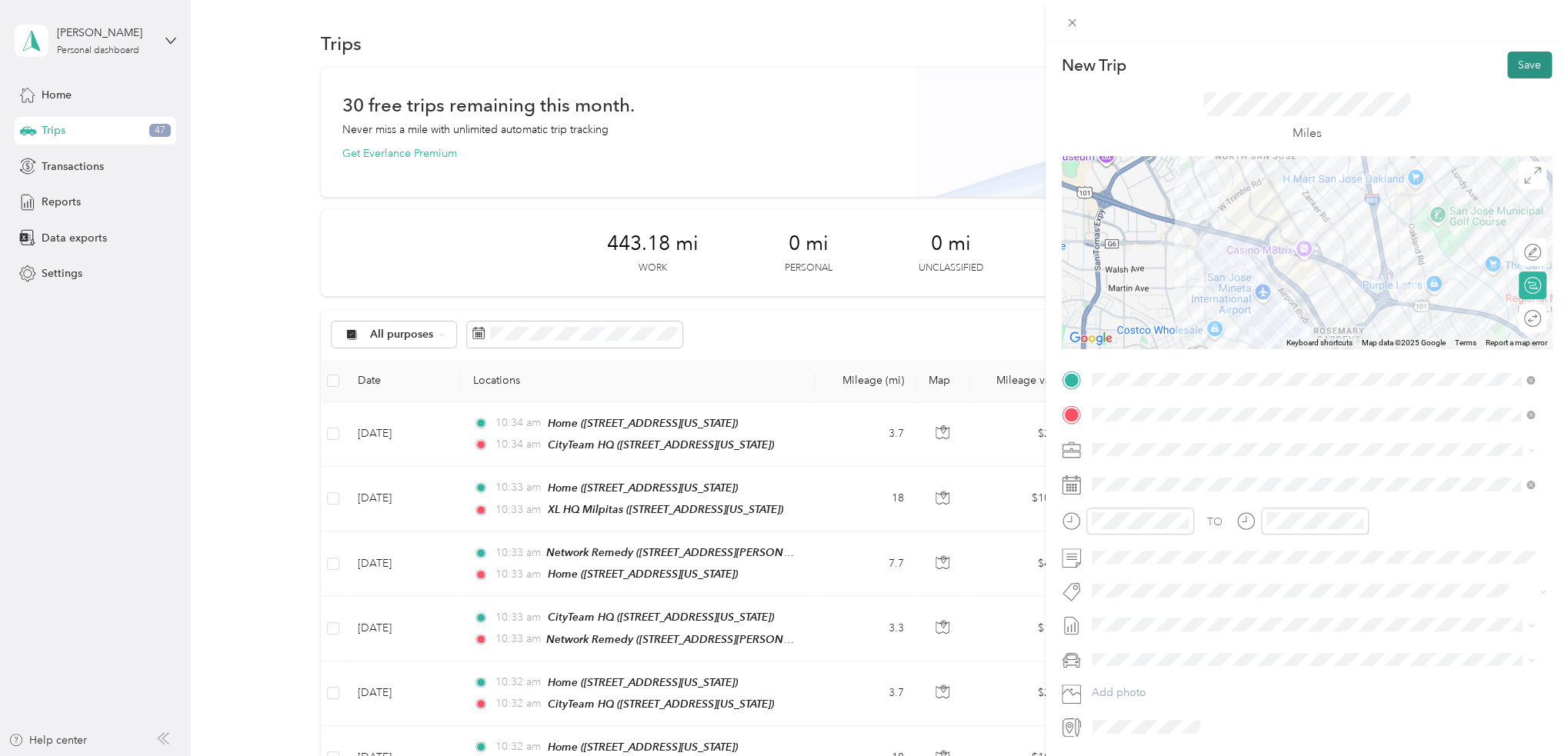
click at [1514, 63] on button "Save" at bounding box center [1530, 65] width 45 height 27
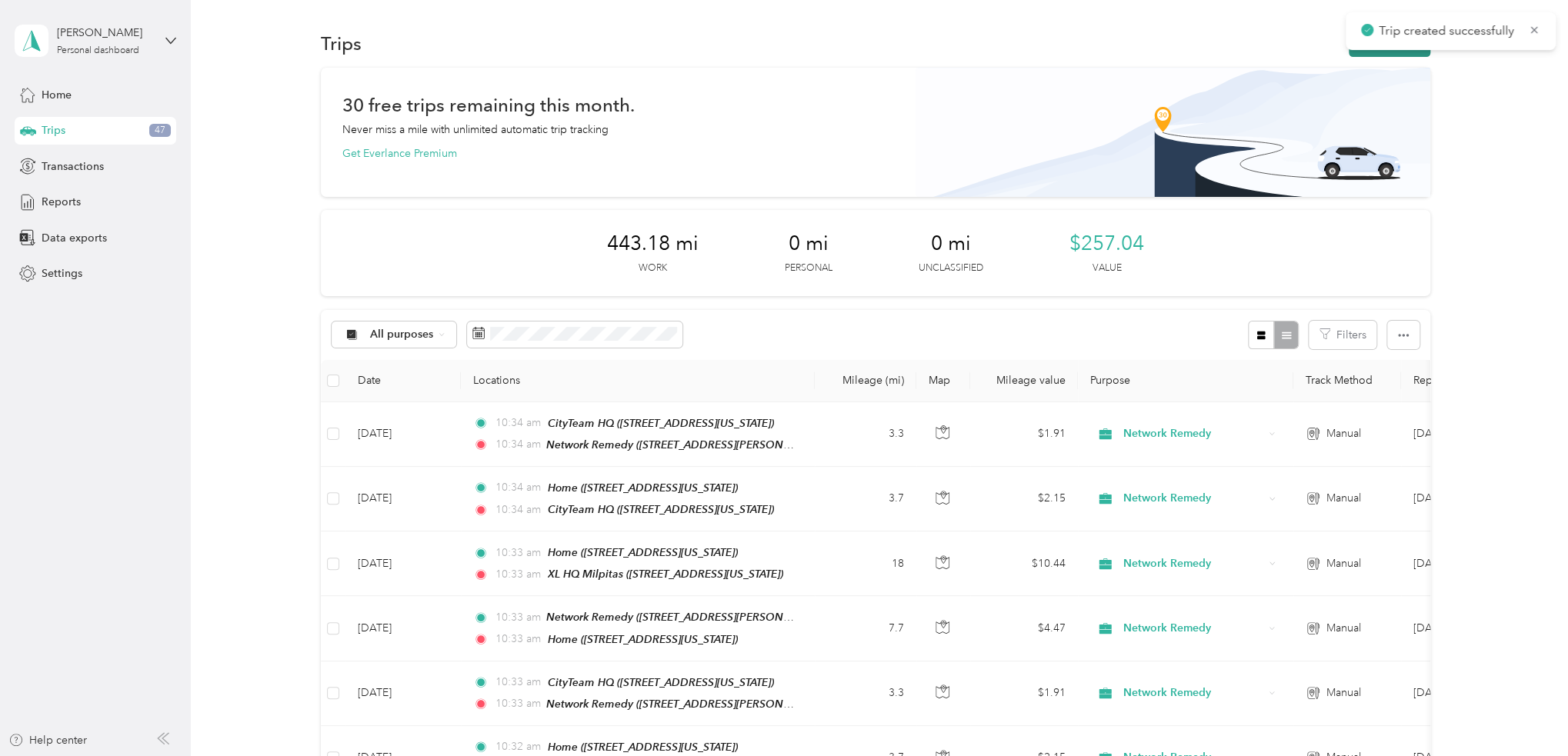
click at [1371, 52] on button "New trip" at bounding box center [1389, 43] width 82 height 27
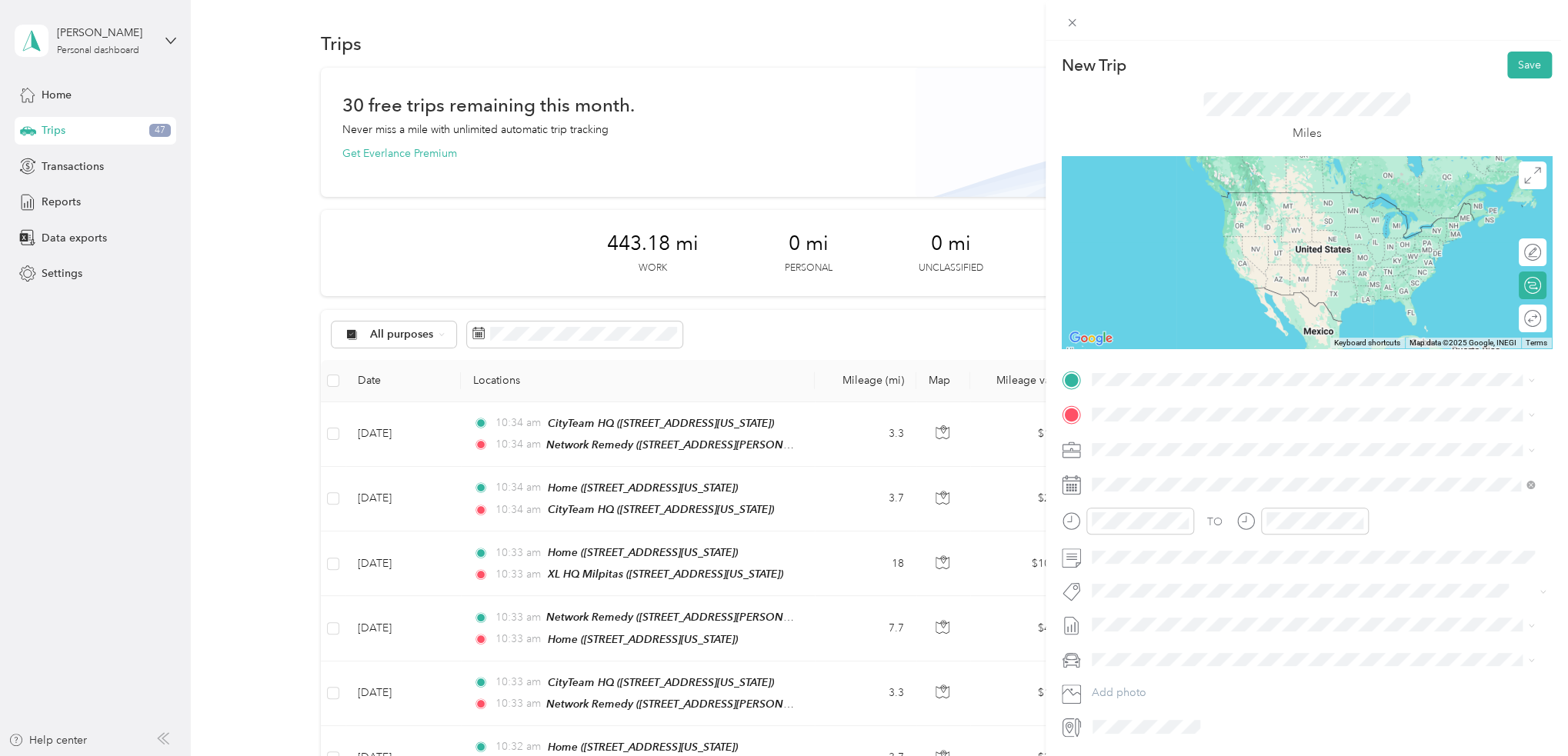
click at [1242, 445] on strong "Network Remedy" at bounding box center [1217, 443] width 87 height 14
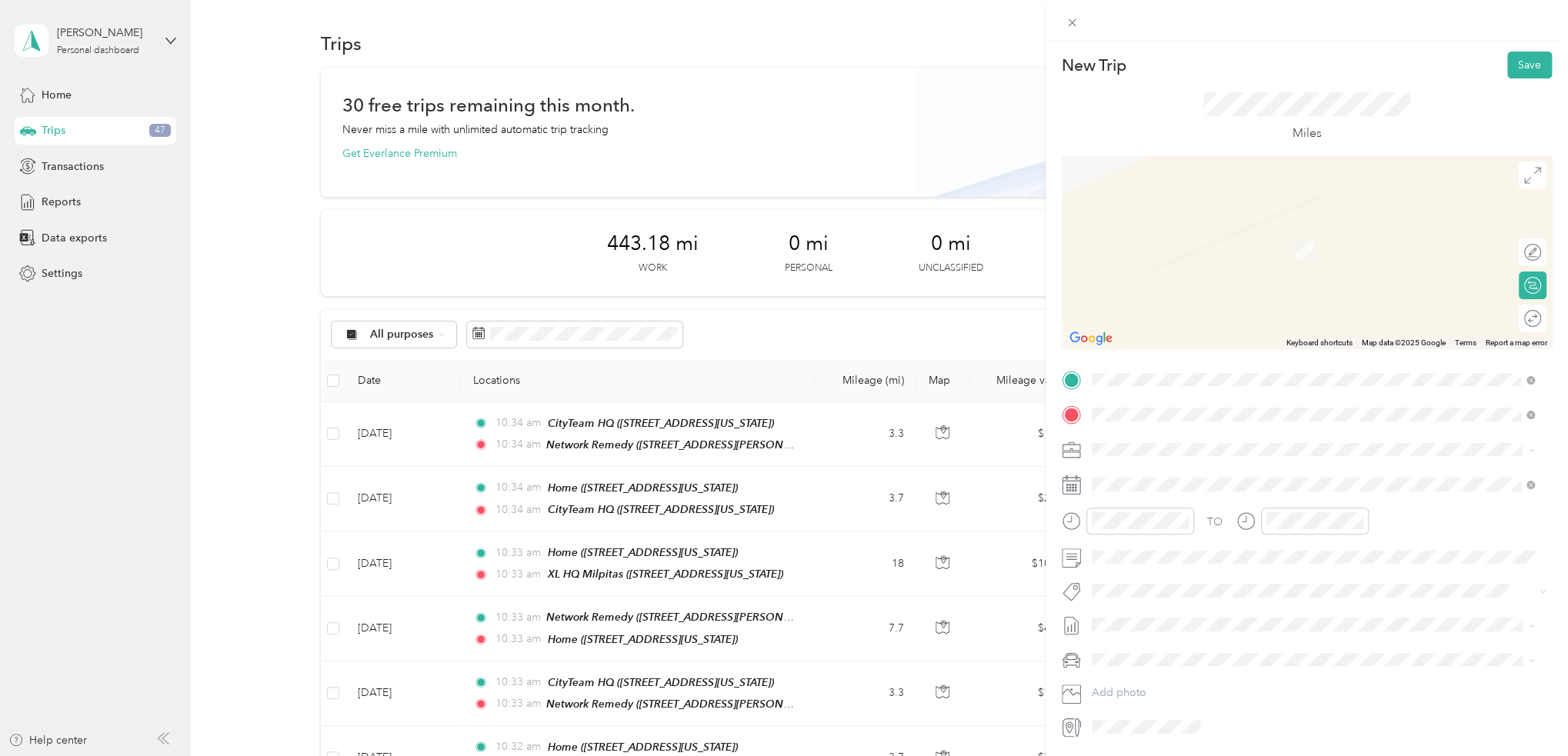
click at [1177, 489] on span "781 South 11th Street, 95112, San Jose, California, United States" at bounding box center [1197, 493] width 154 height 13
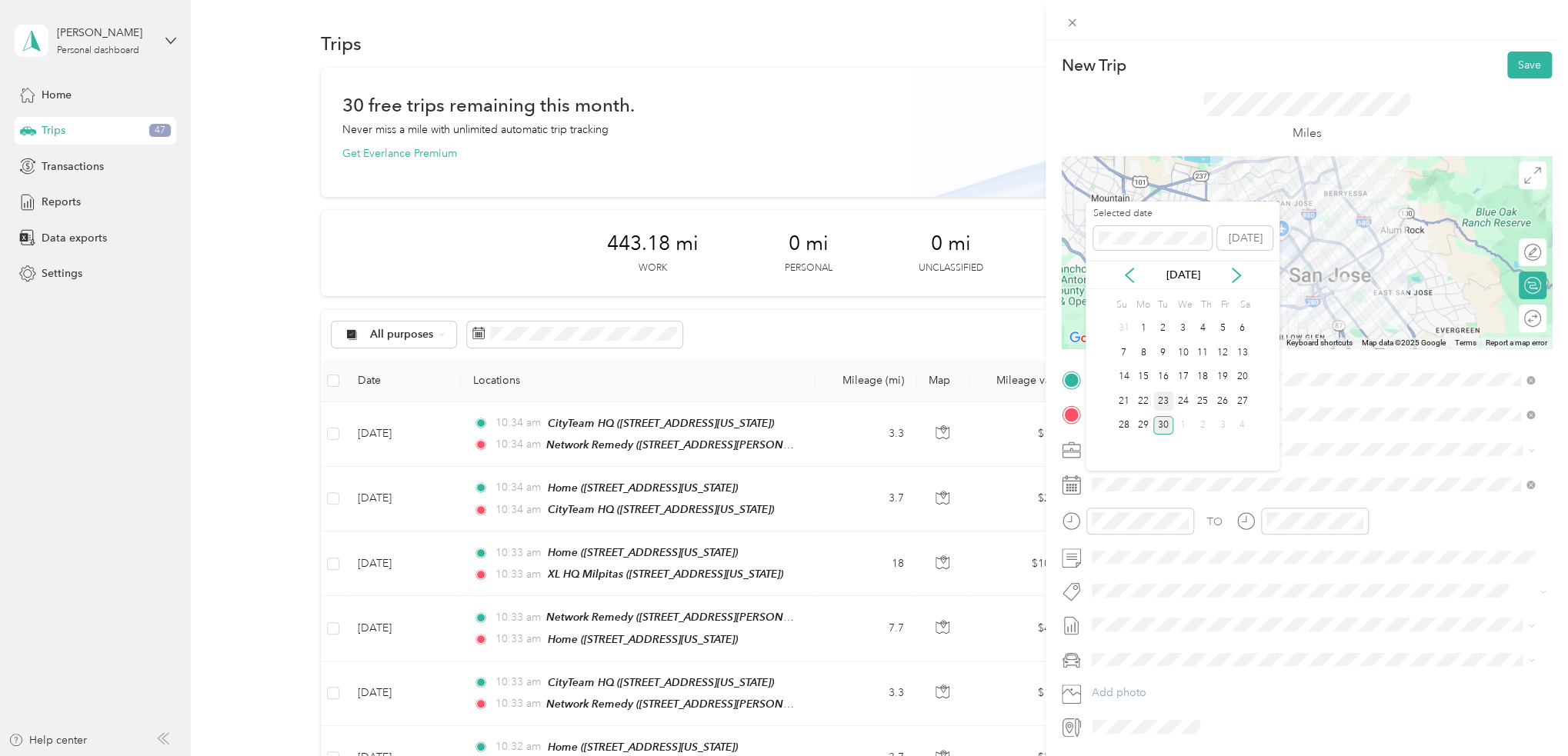
click at [1165, 396] on div "23" at bounding box center [1163, 400] width 20 height 19
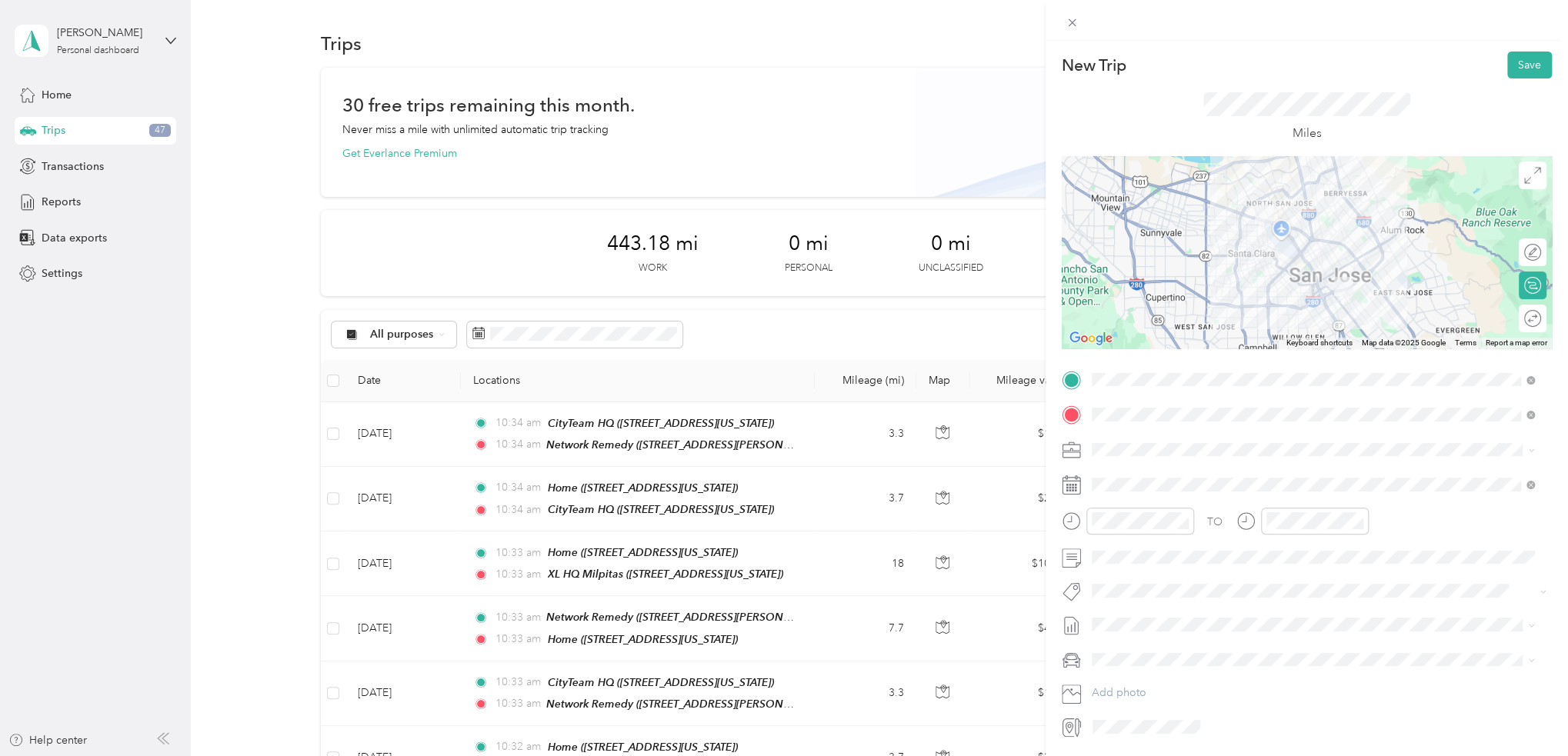
click at [1513, 48] on div "New Trip Save This trip cannot be edited because it is either under review, app…" at bounding box center [1306, 419] width 522 height 756
click at [1511, 63] on button "Save" at bounding box center [1530, 65] width 45 height 27
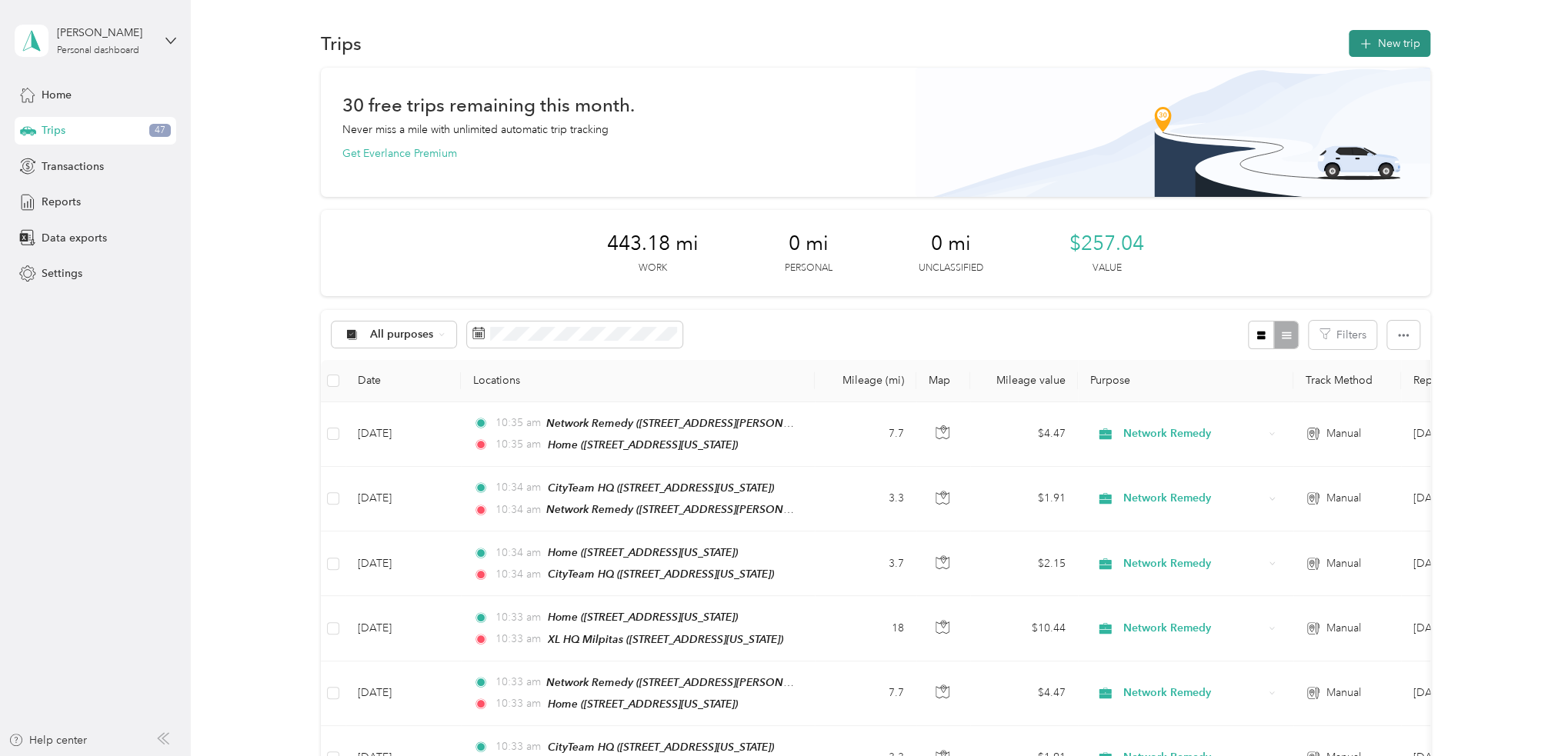
click at [1393, 55] on button "New trip" at bounding box center [1389, 43] width 82 height 27
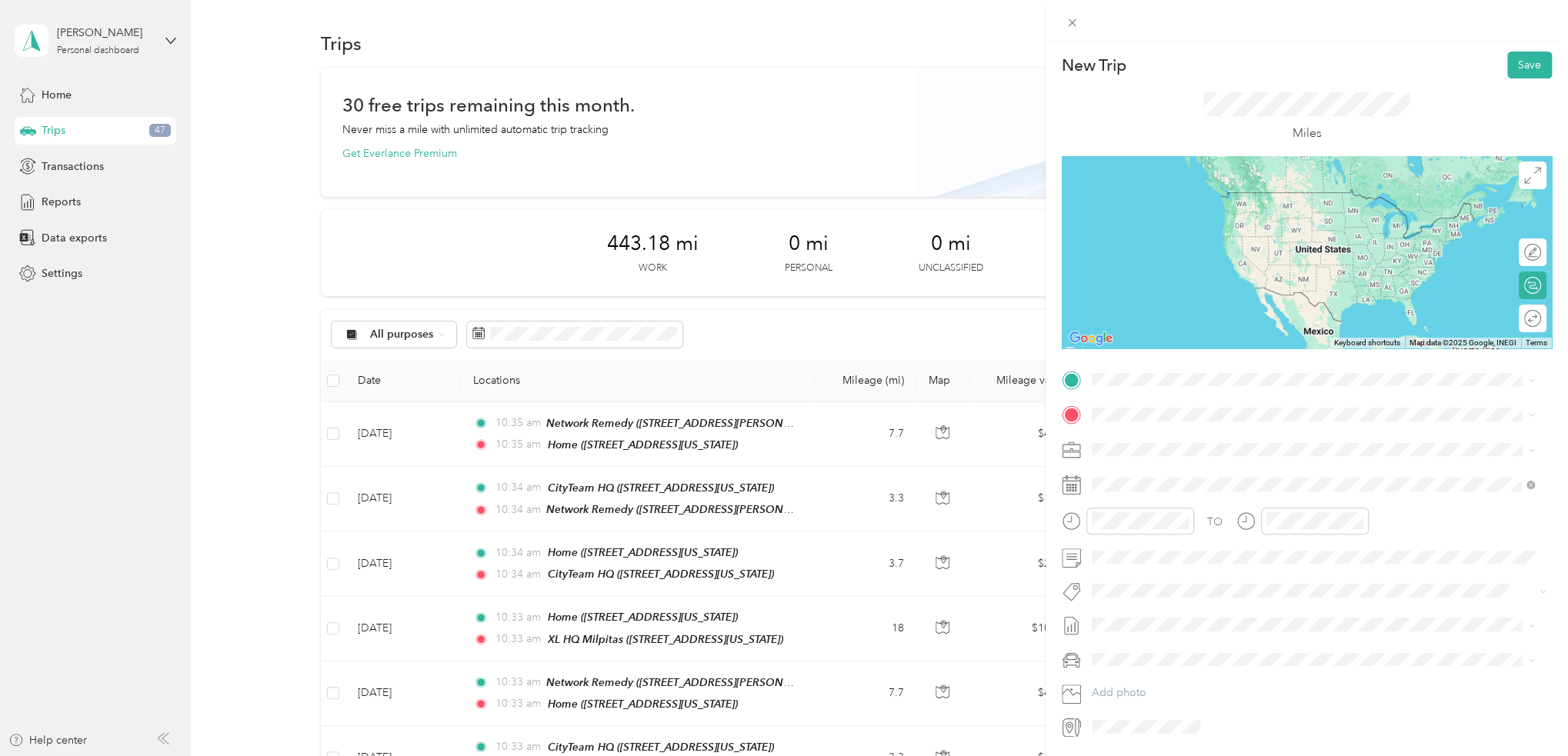
click at [1192, 445] on div "Home 781 South 11th Street, 95112, San Jose, California, United States" at bounding box center [1197, 449] width 154 height 32
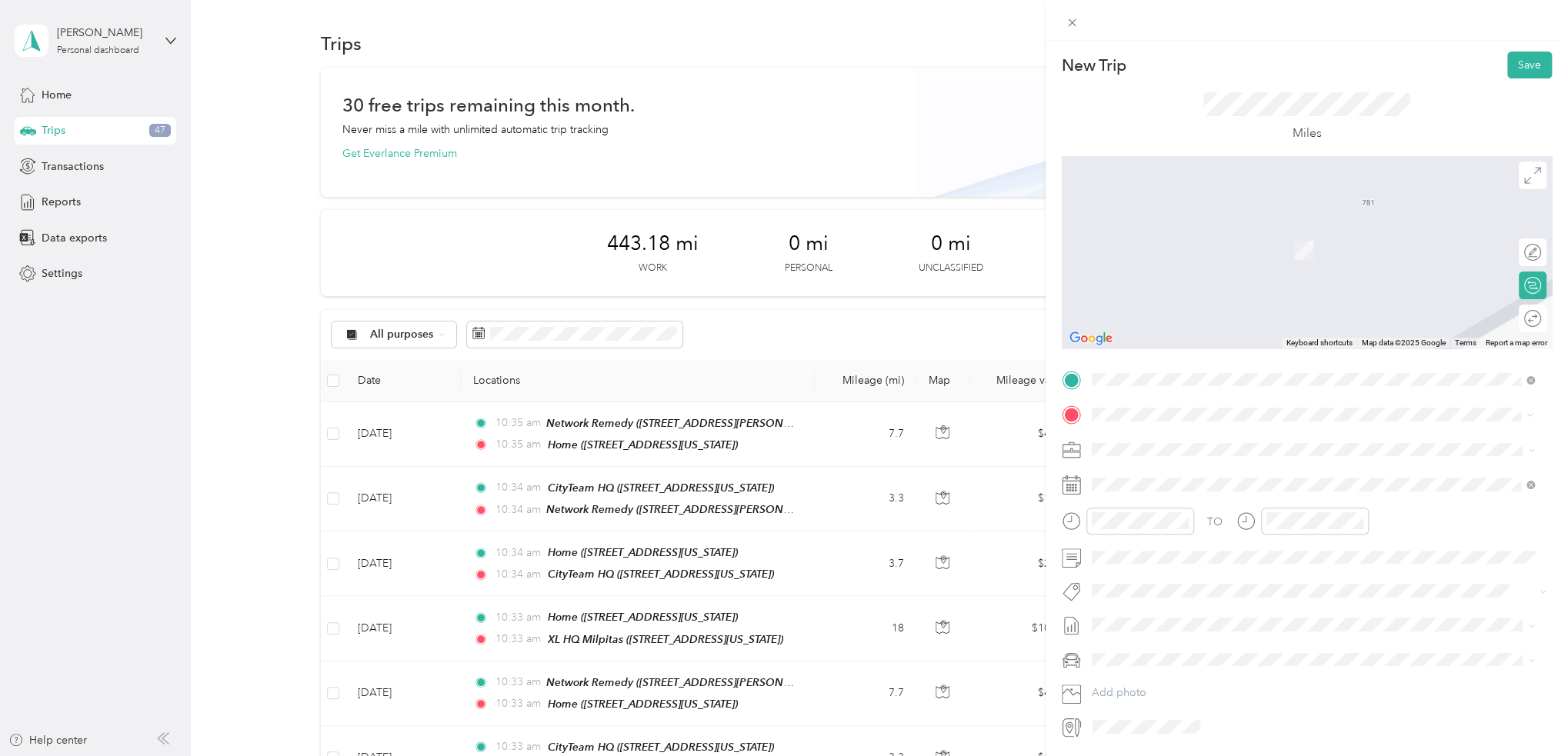
click at [1194, 485] on div "TEAM CityTeam HQ 1297 North 13th Street, 95112, San Jose, California, United St…" at bounding box center [1197, 487] width 154 height 37
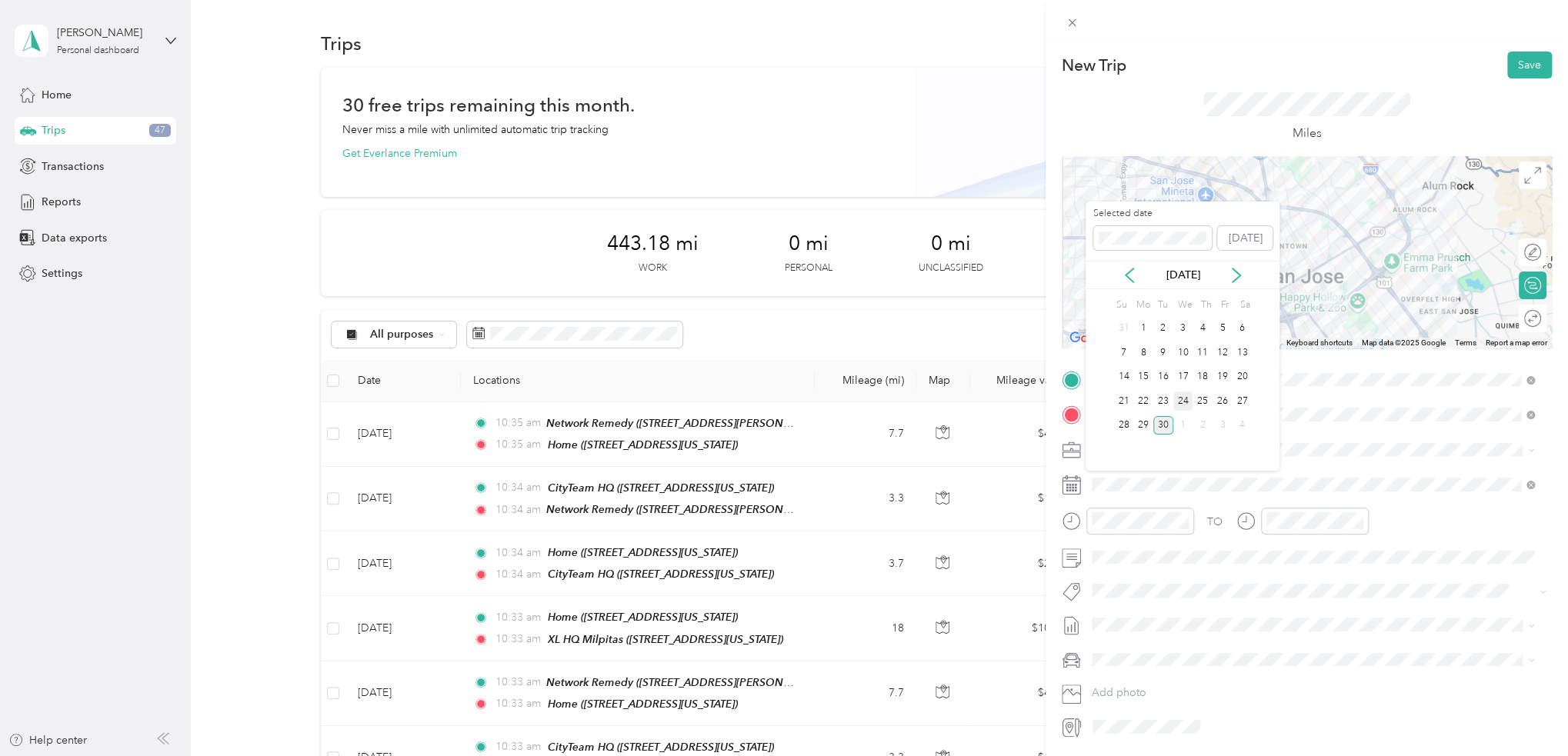
click at [1185, 400] on div "24" at bounding box center [1183, 400] width 20 height 19
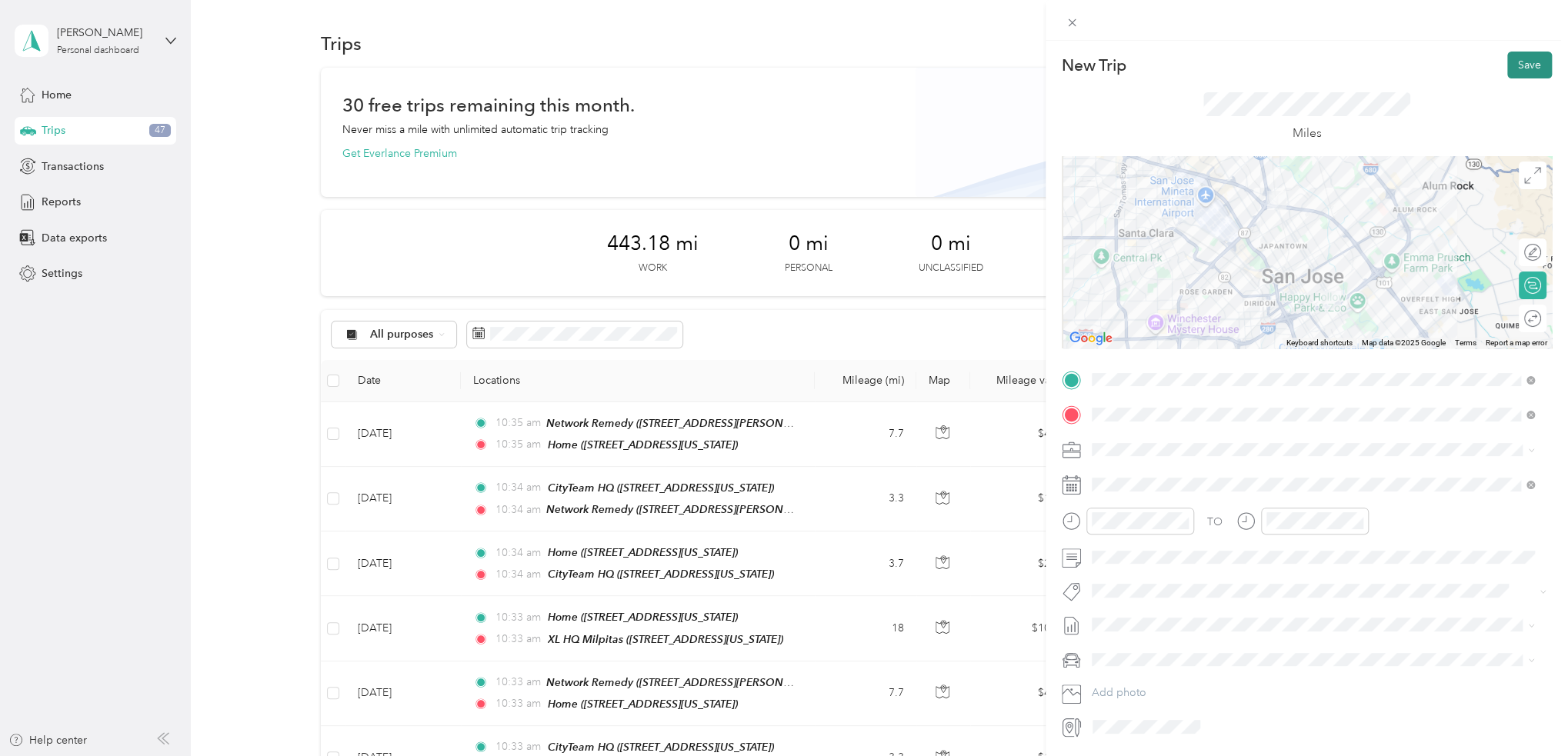
click at [1517, 71] on button "Save" at bounding box center [1530, 65] width 45 height 27
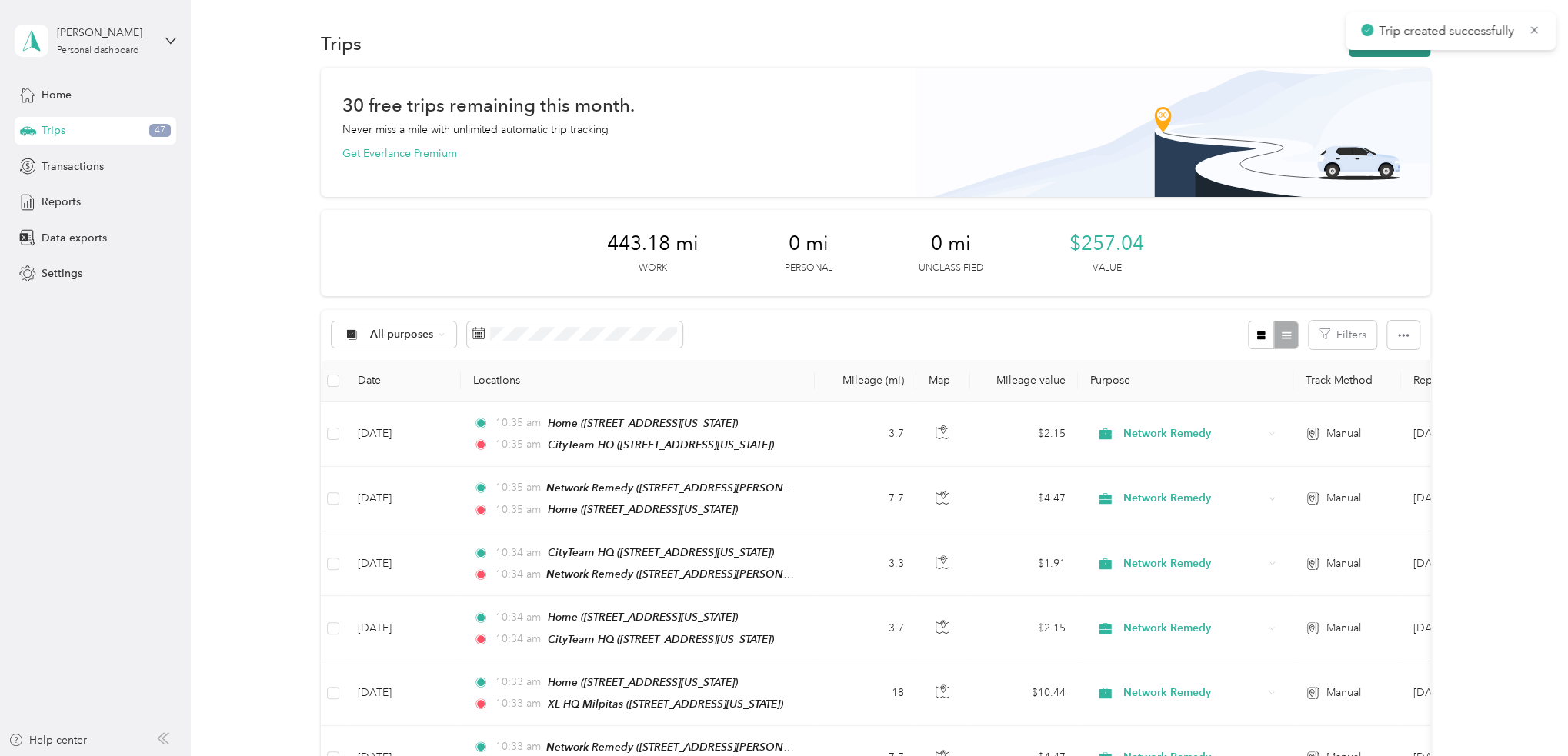
click at [1376, 50] on button "New trip" at bounding box center [1389, 43] width 82 height 27
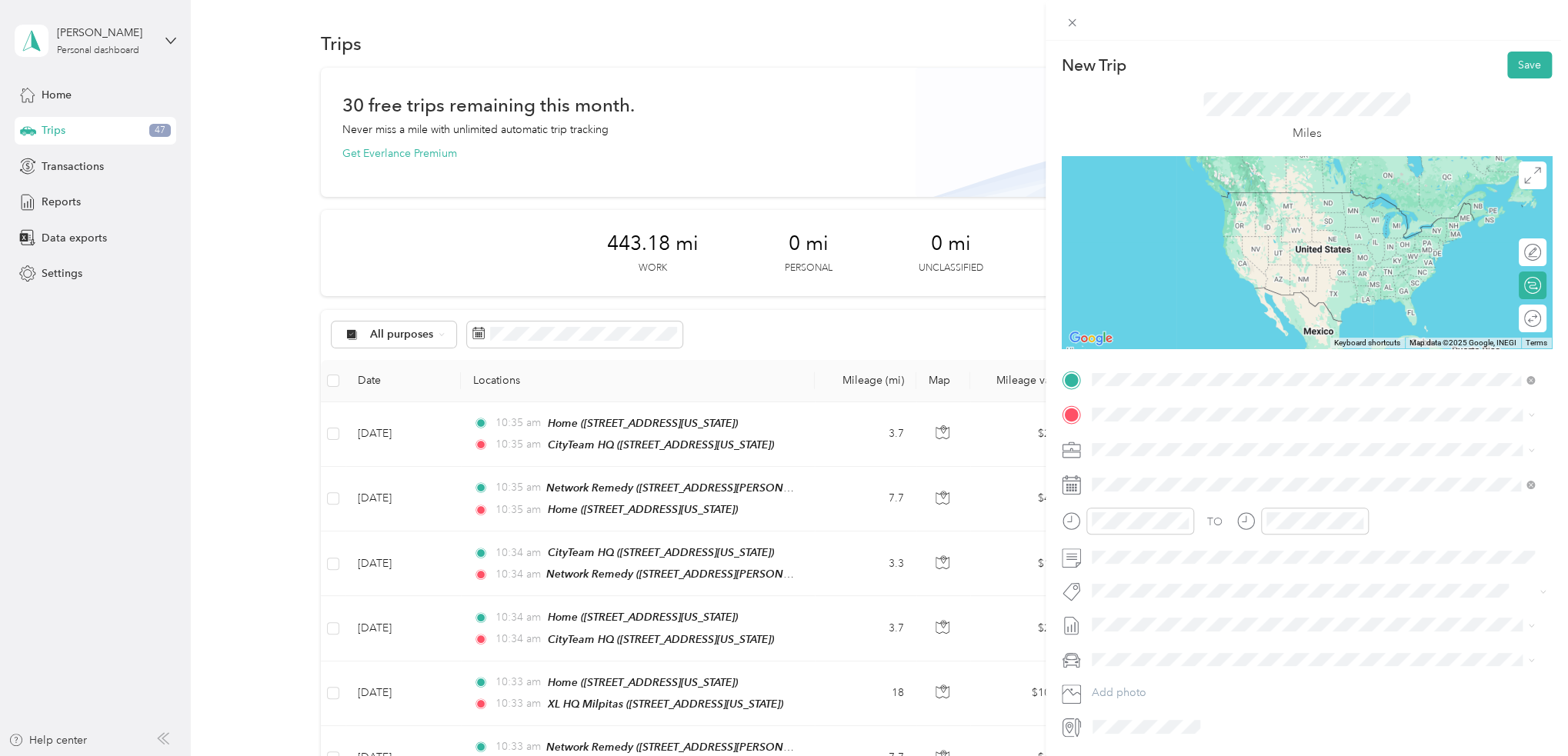
click at [1200, 443] on strong "CityTeam HQ" at bounding box center [1207, 443] width 67 height 14
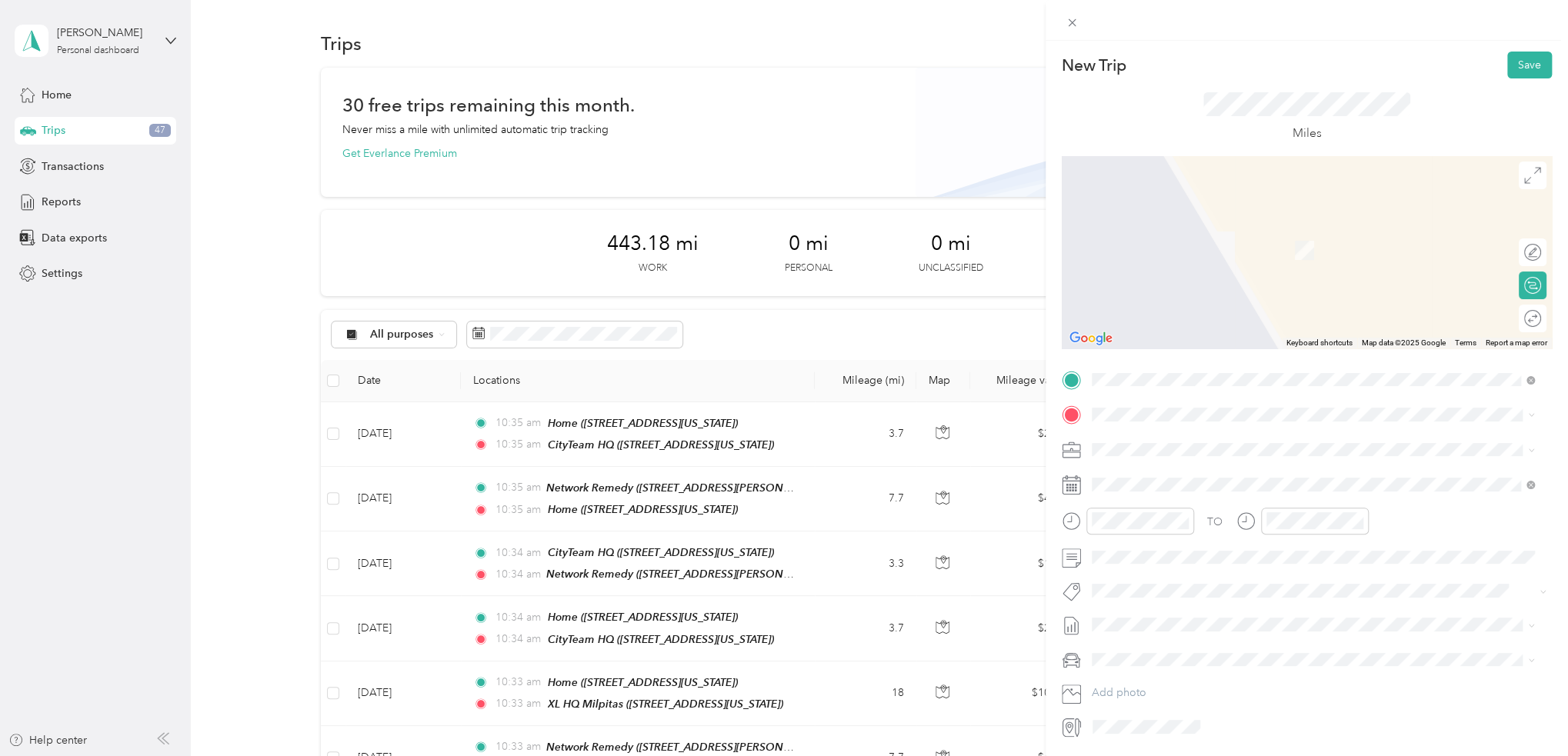
click at [1188, 482] on div "TEAM Network Remedy 3150 De La Cruz Boulevard, 95054, Santa Clara, California, …" at bounding box center [1239, 484] width 239 height 37
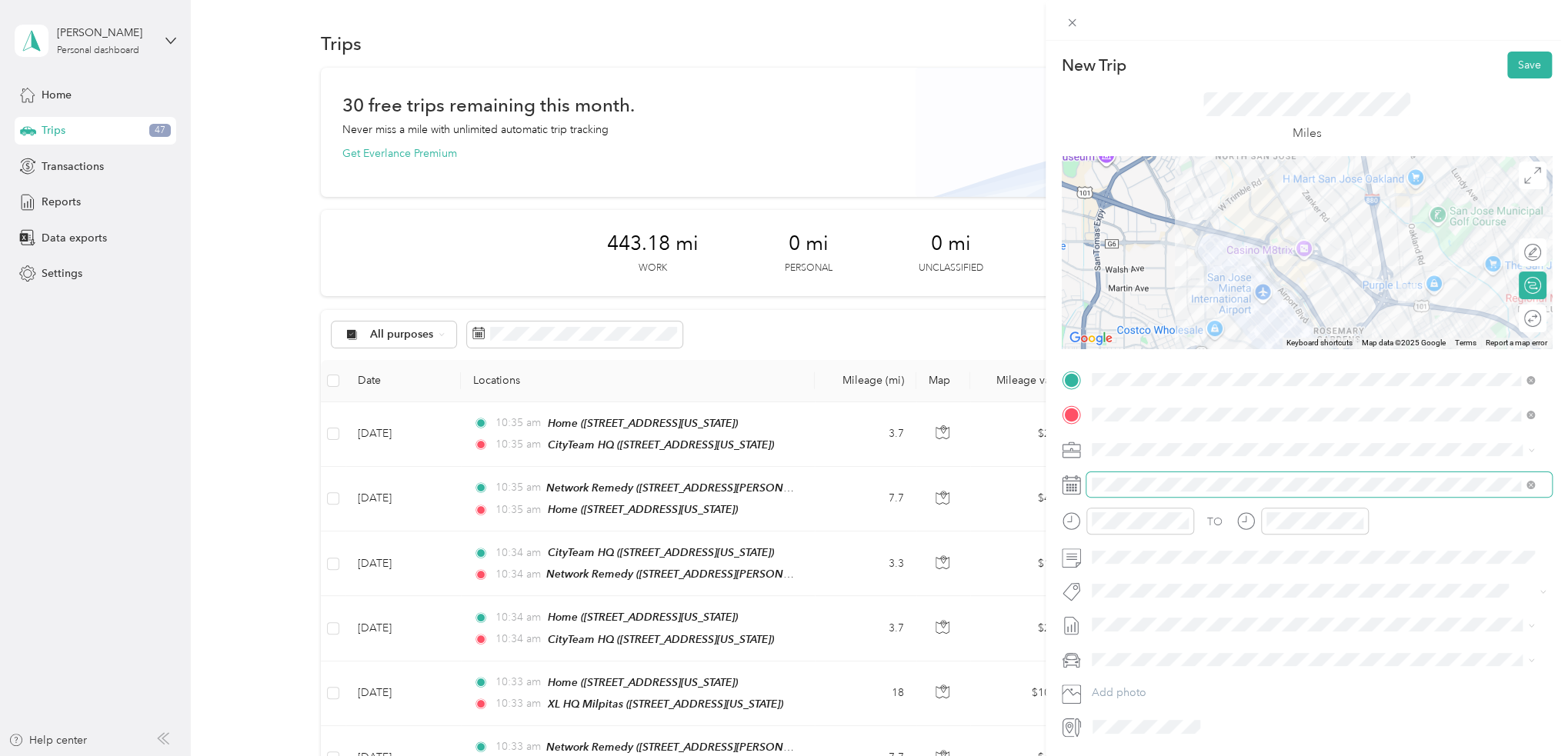
click at [1170, 476] on span at bounding box center [1318, 485] width 465 height 25
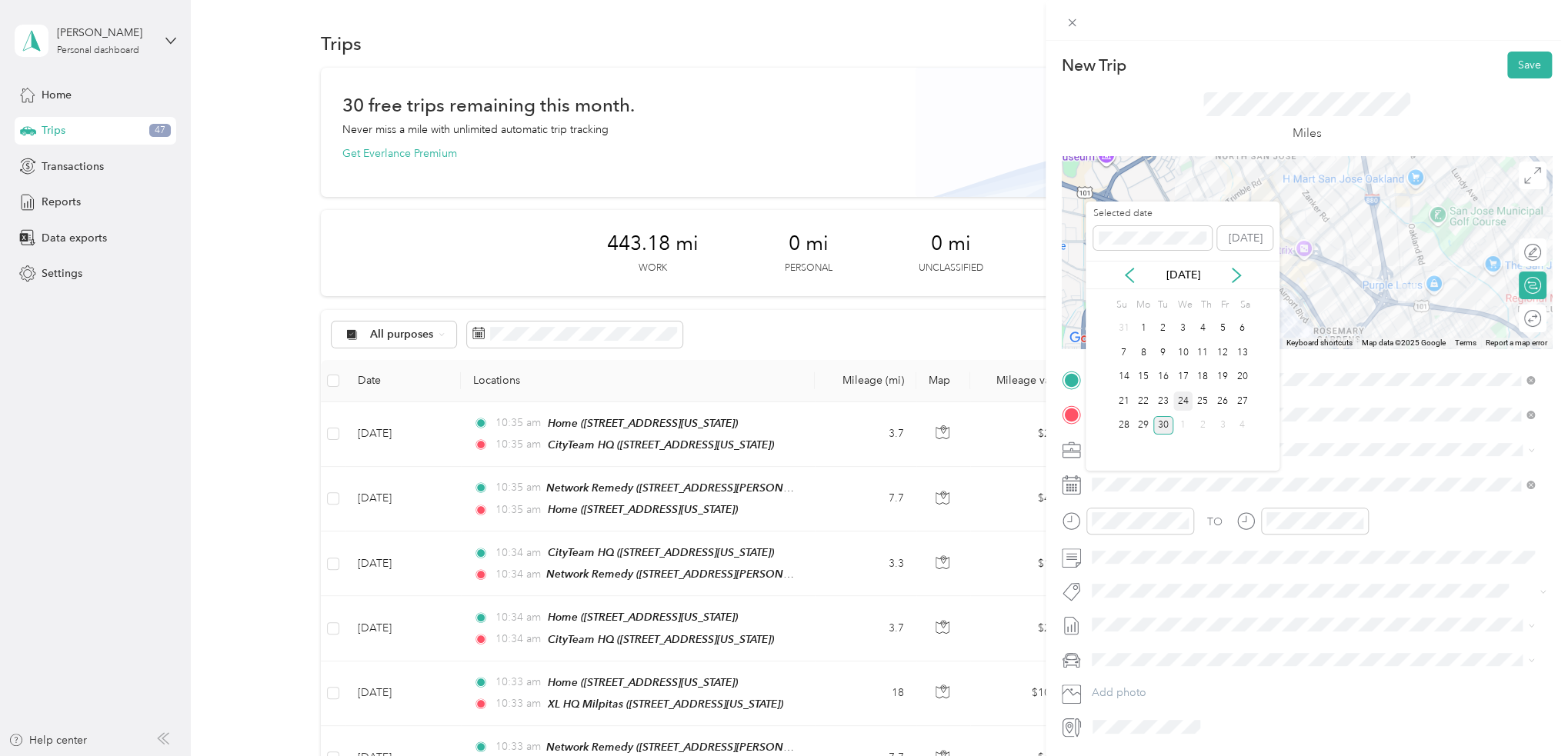
click at [1188, 395] on div "24" at bounding box center [1183, 400] width 20 height 19
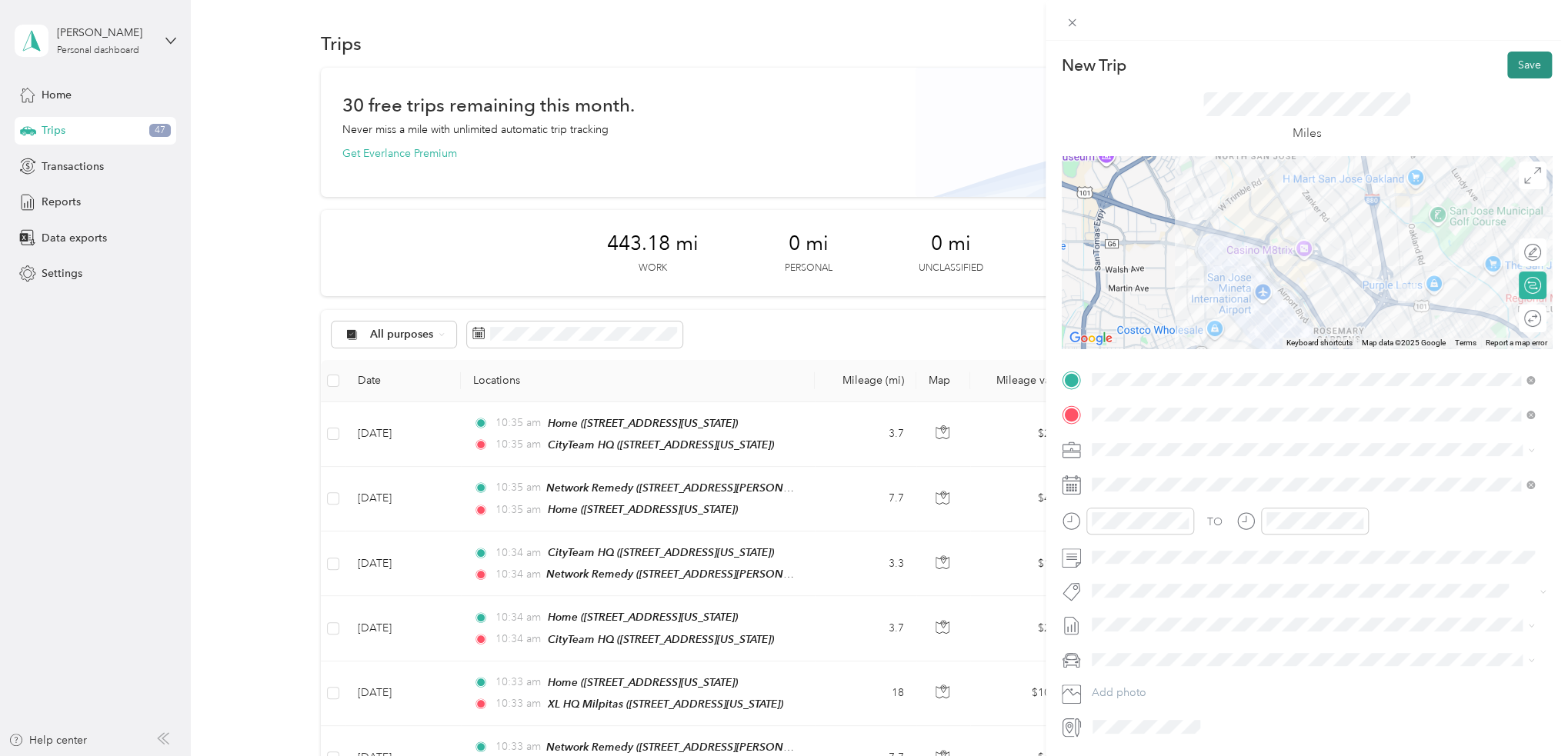
click at [1532, 68] on button "Save" at bounding box center [1530, 65] width 45 height 27
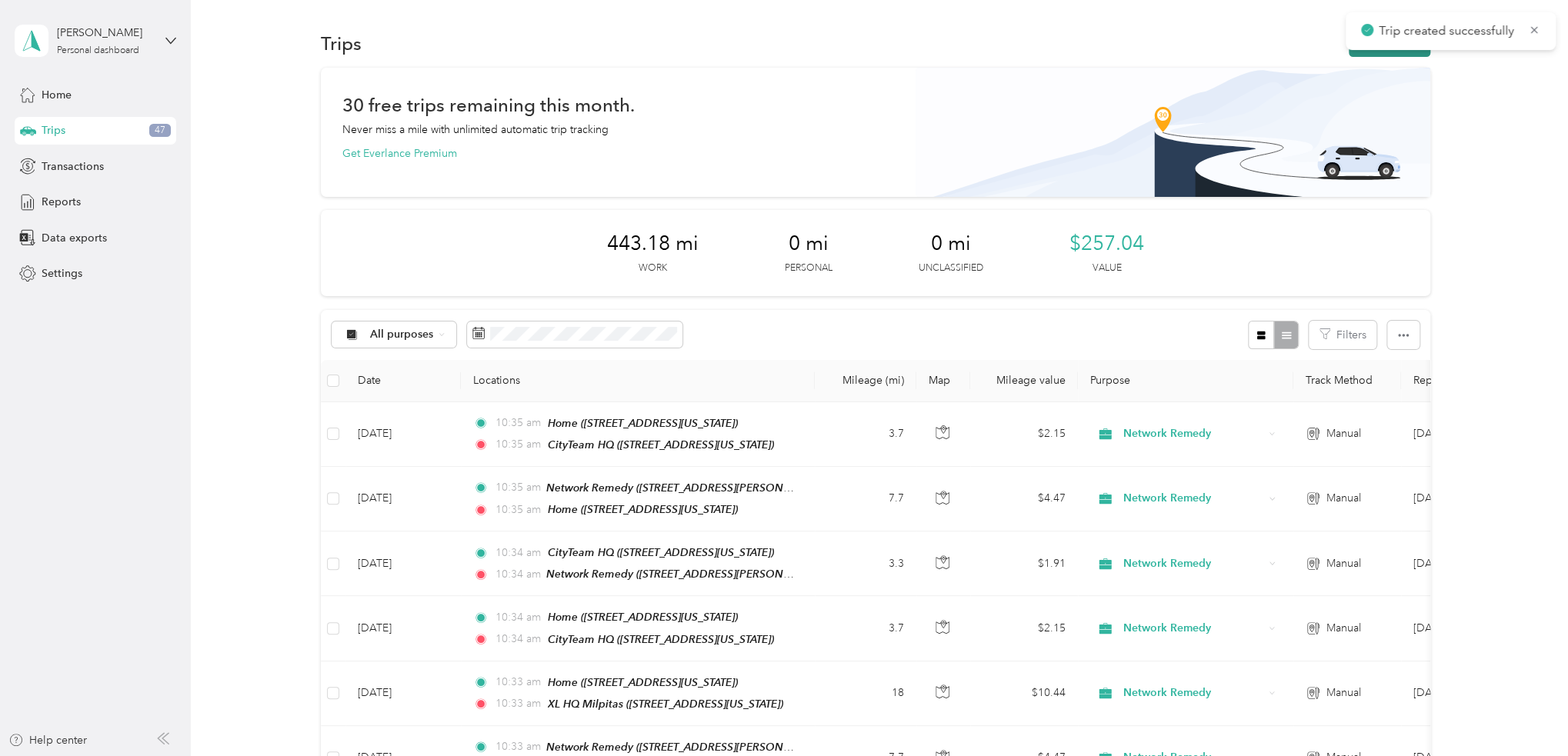
click at [1378, 53] on button "New trip" at bounding box center [1389, 43] width 82 height 27
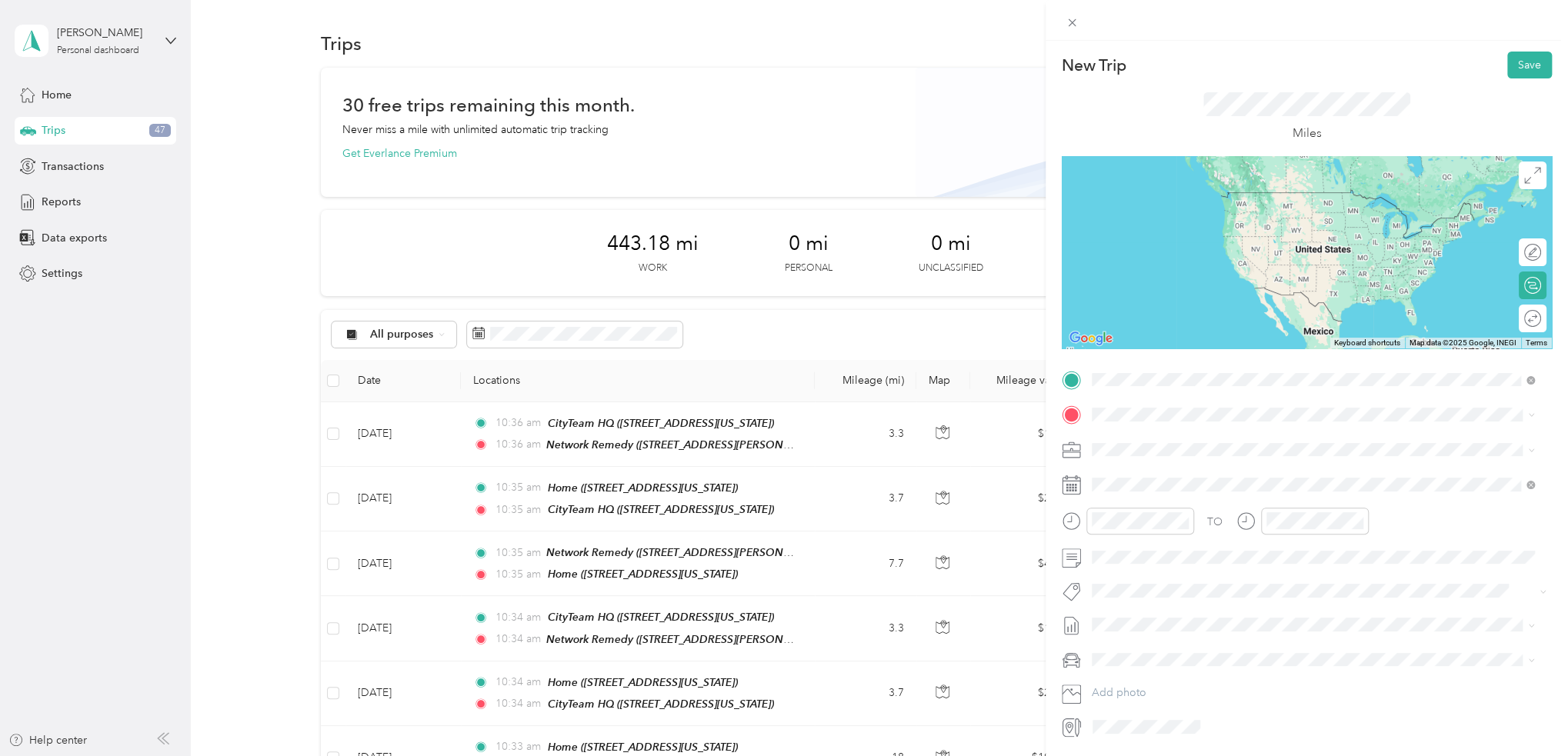
click at [1241, 439] on strong "Network Remedy" at bounding box center [1217, 443] width 87 height 14
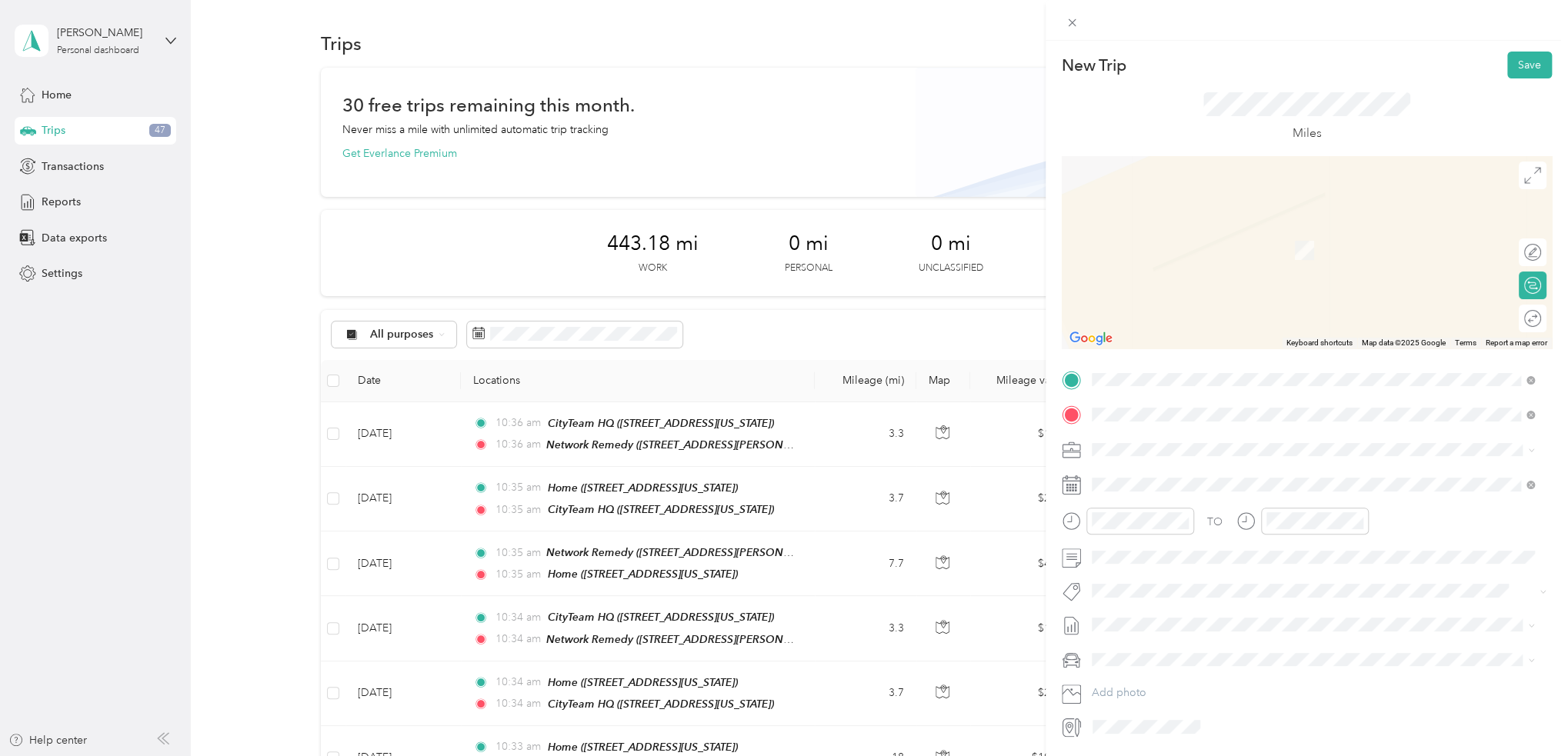
click at [1178, 465] on li "Home 781 South 11th Street, 95112, San Jose, California, United States" at bounding box center [1312, 485] width 454 height 48
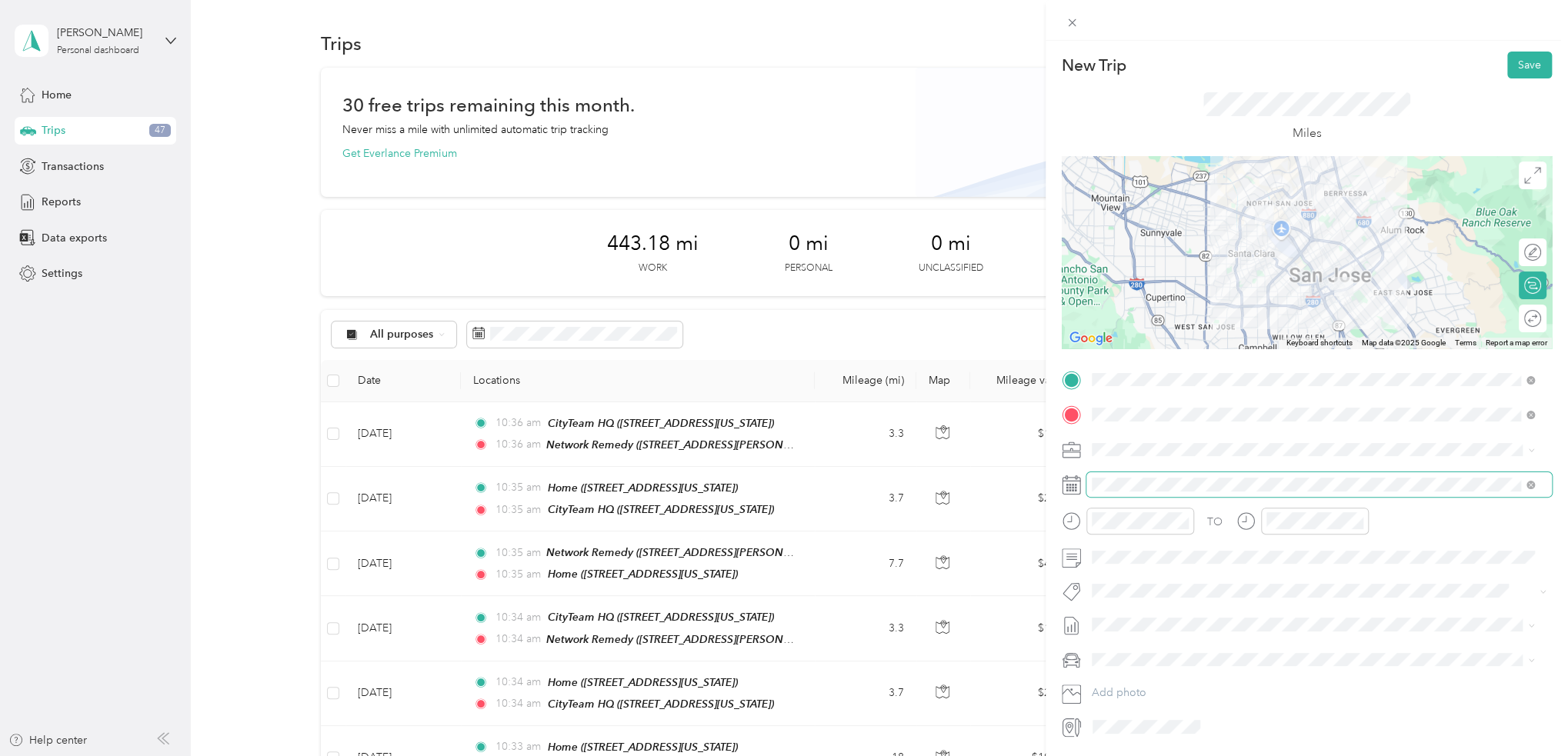
click at [1150, 492] on span at bounding box center [1318, 485] width 465 height 25
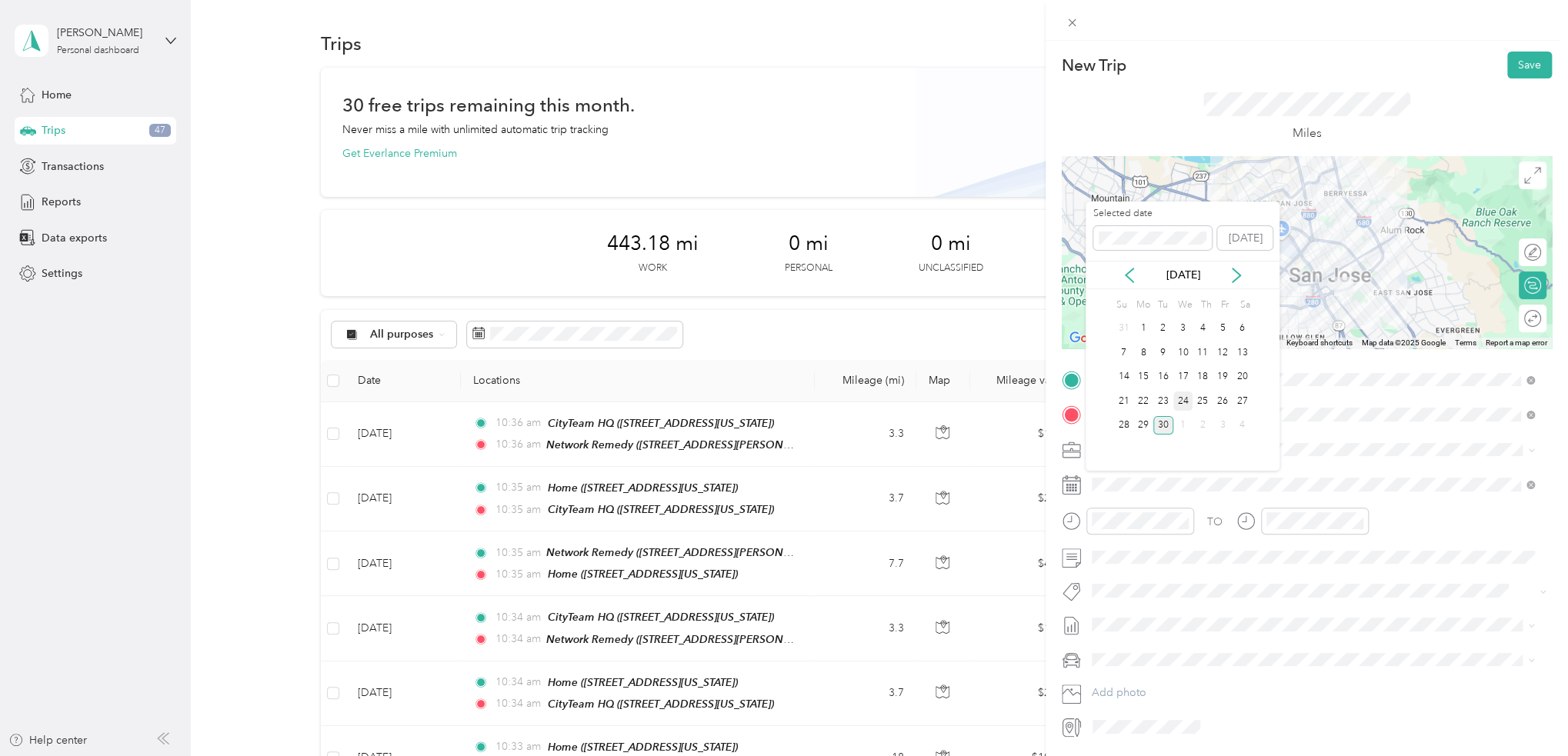
click at [1186, 400] on div "24" at bounding box center [1183, 400] width 20 height 19
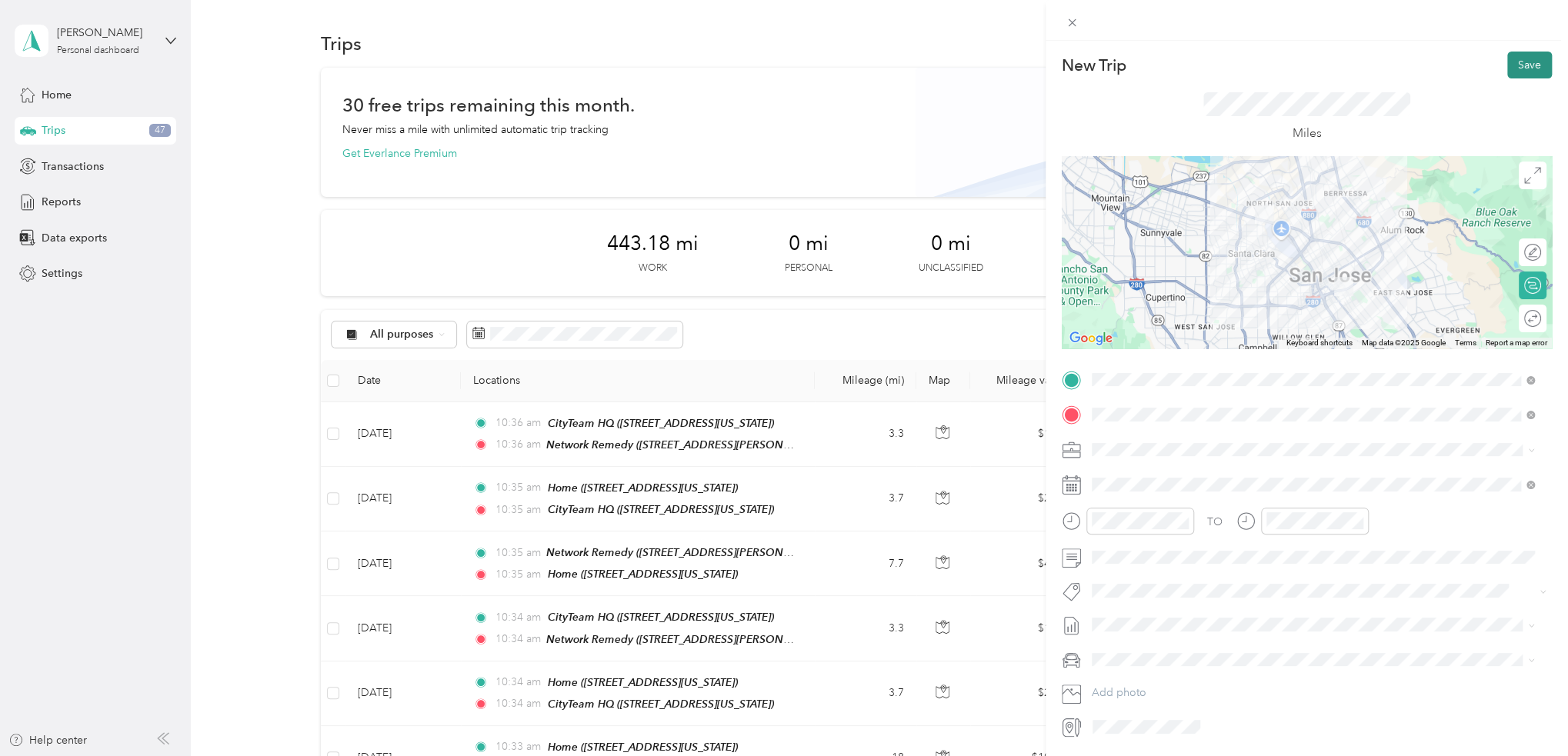
click at [1508, 67] on button "Save" at bounding box center [1530, 65] width 45 height 27
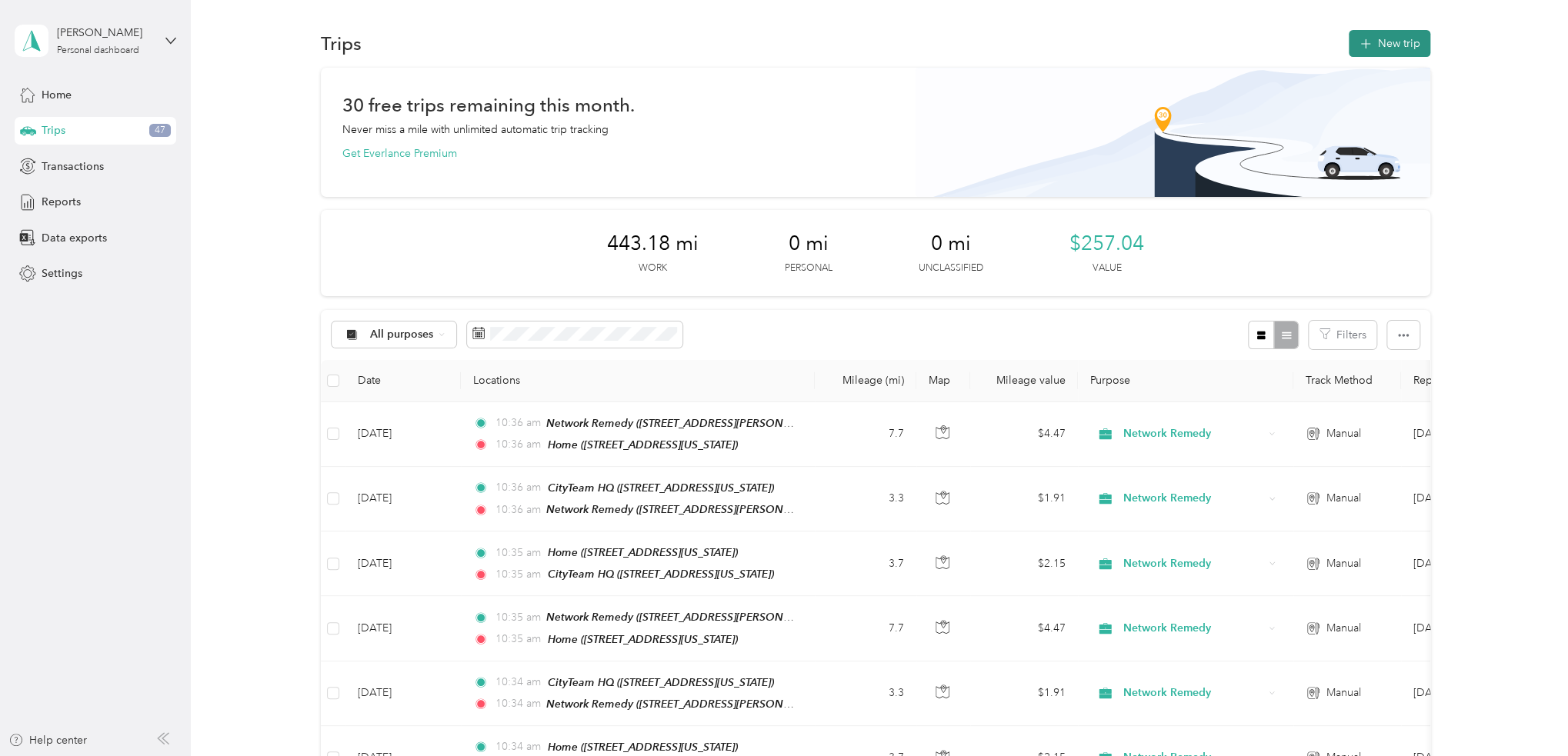
click at [1396, 55] on button "New trip" at bounding box center [1389, 43] width 82 height 27
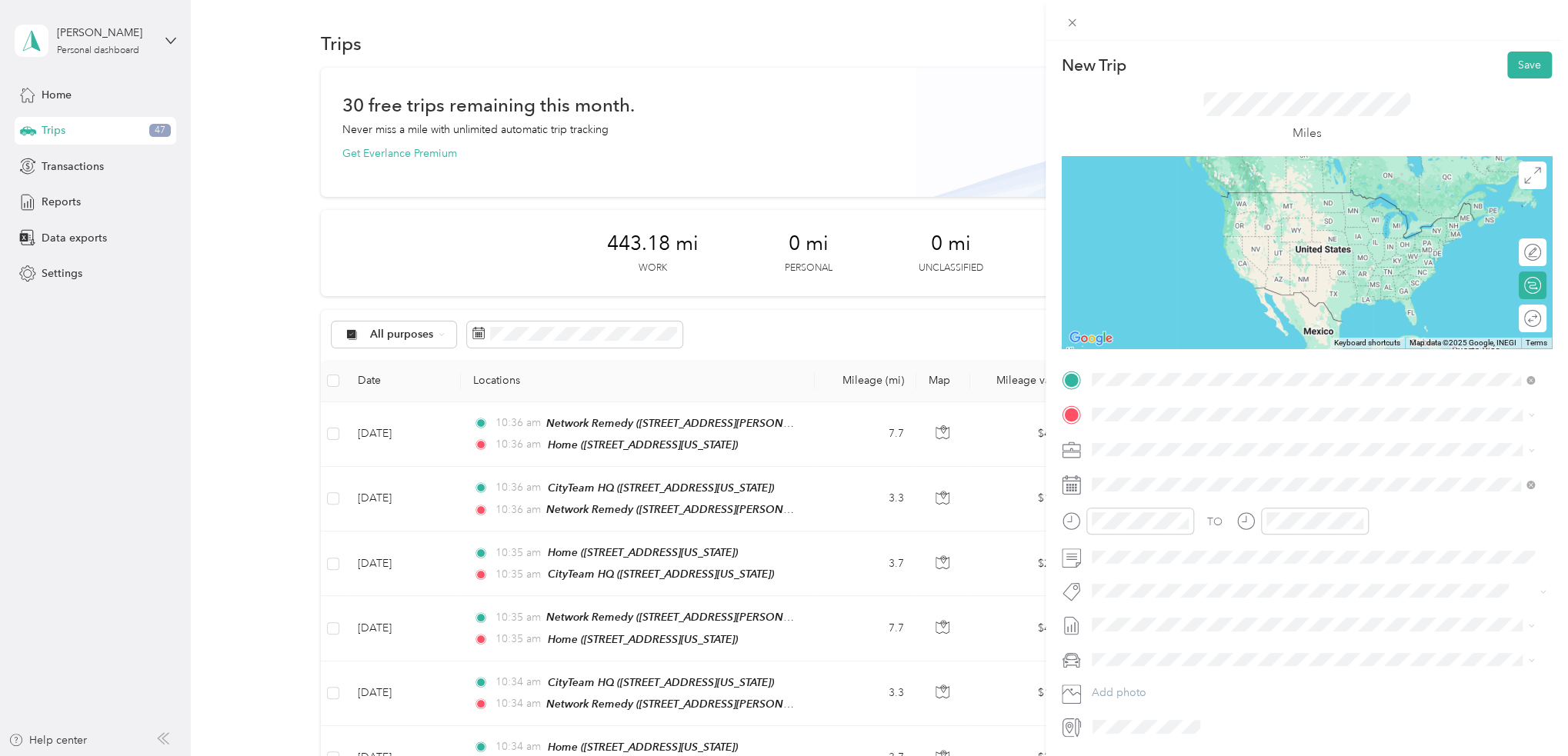
click at [1187, 450] on div "Home 781 South 11th Street, 95112, San Jose, California, United States" at bounding box center [1197, 450] width 154 height 32
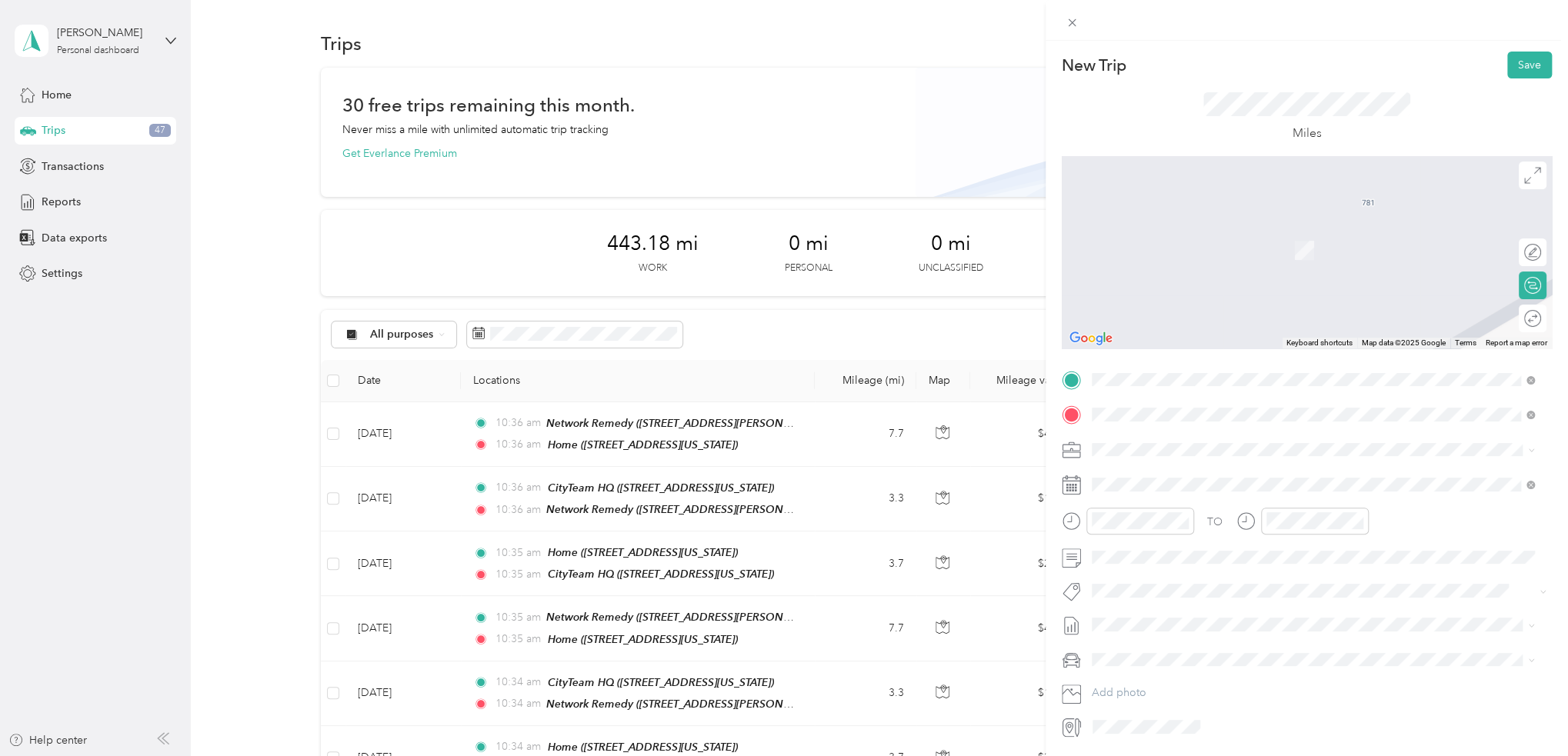
click at [1221, 487] on div "TEAM XL HQ Milpitas 851 Buckeye Court, 95035, Milpitas, California, United Stat…" at bounding box center [1197, 487] width 154 height 37
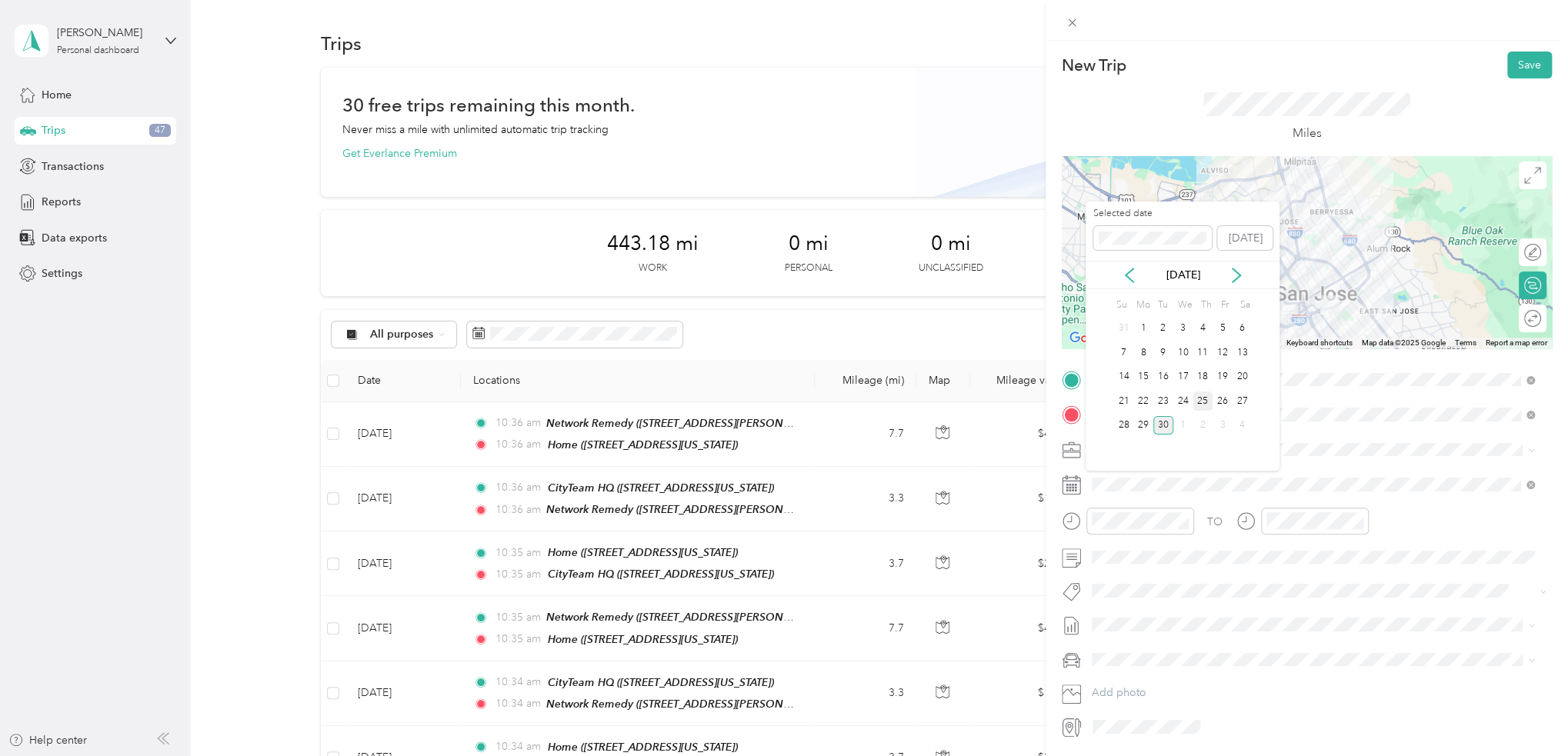
click at [1207, 402] on div "25" at bounding box center [1202, 400] width 20 height 19
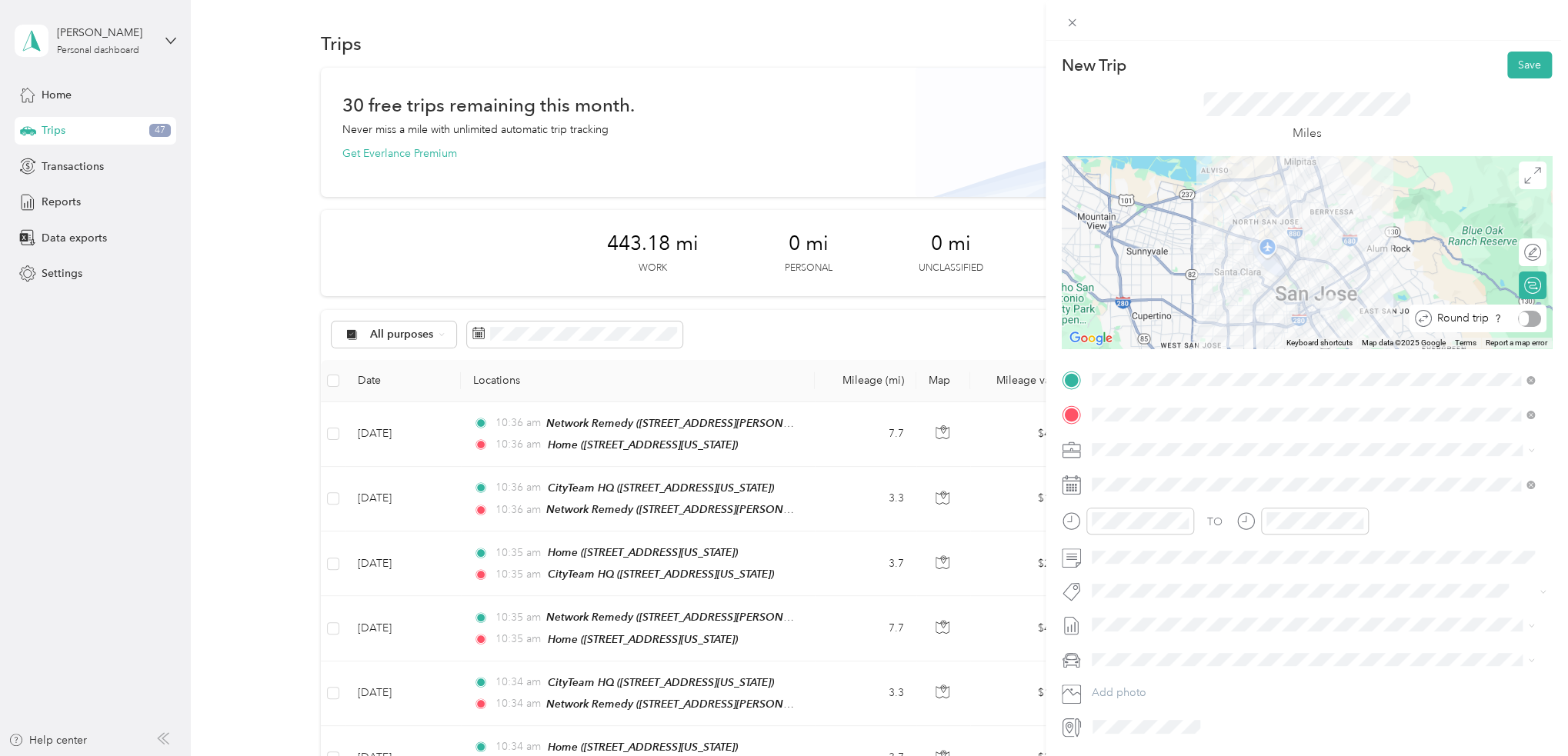
click at [1518, 313] on div at bounding box center [1530, 318] width 23 height 16
click at [1517, 63] on button "Save" at bounding box center [1530, 65] width 45 height 27
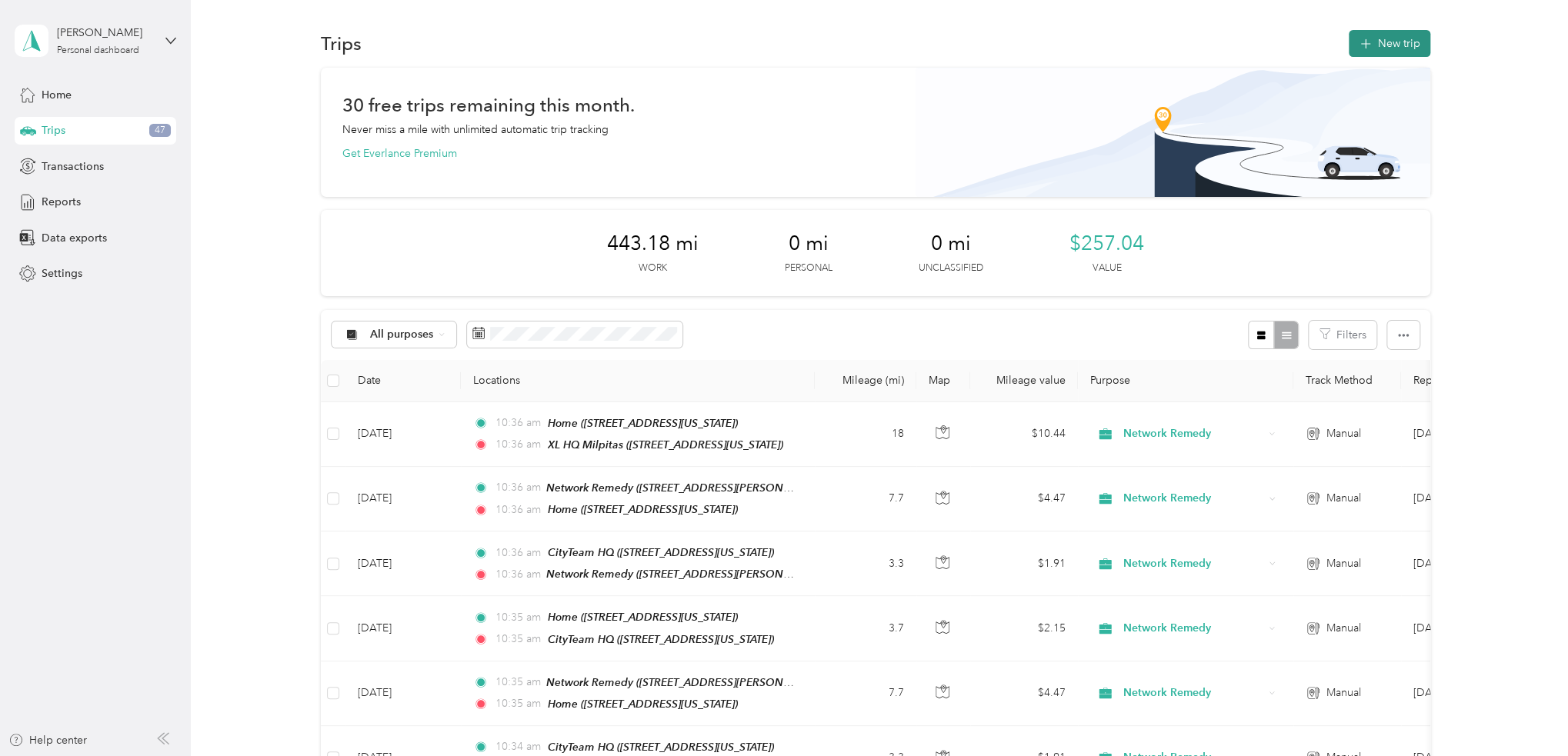
click at [1396, 44] on button "New trip" at bounding box center [1389, 43] width 82 height 27
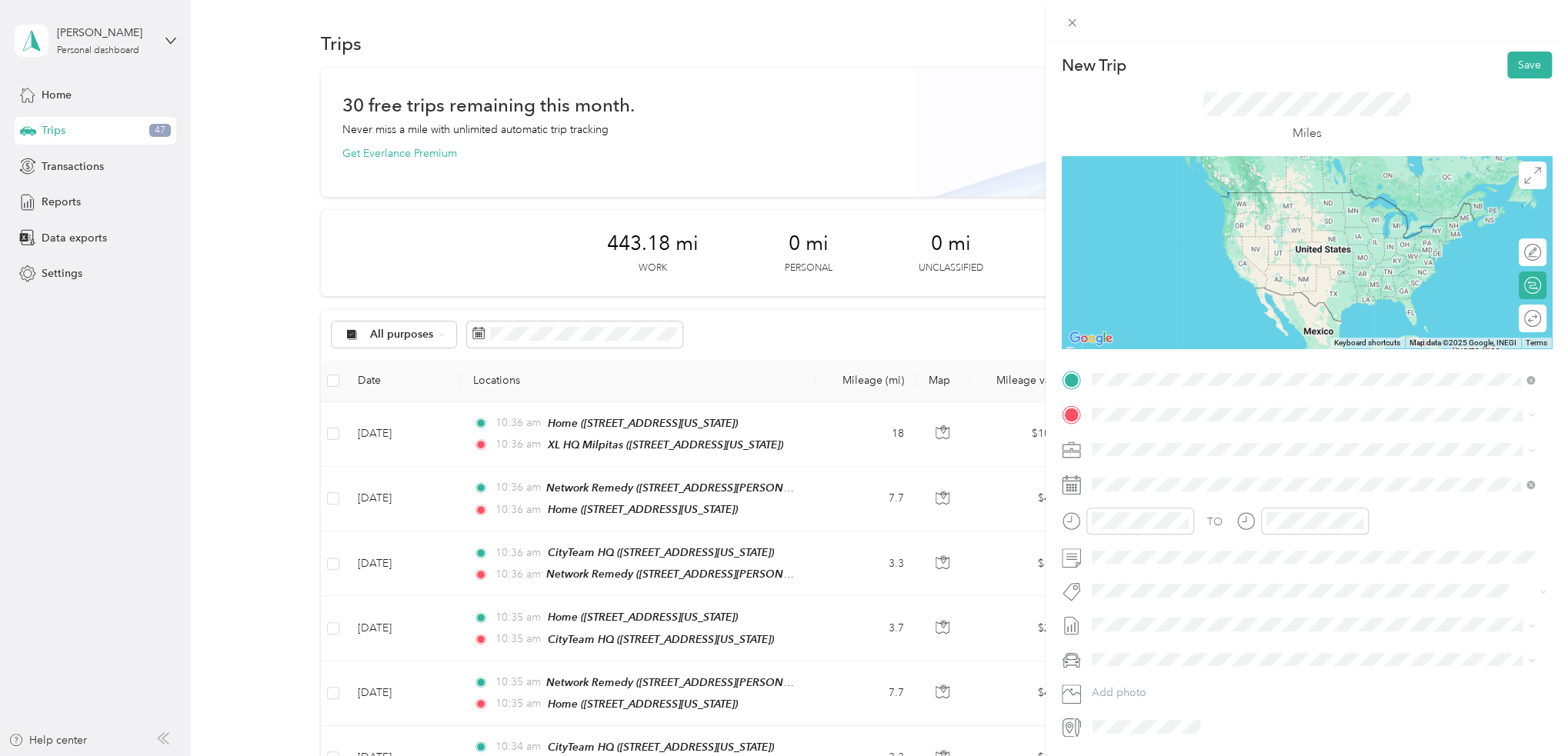
click at [1145, 445] on div "Home 781 South 11th Street, 95112, San Jose, California, United States" at bounding box center [1197, 450] width 154 height 32
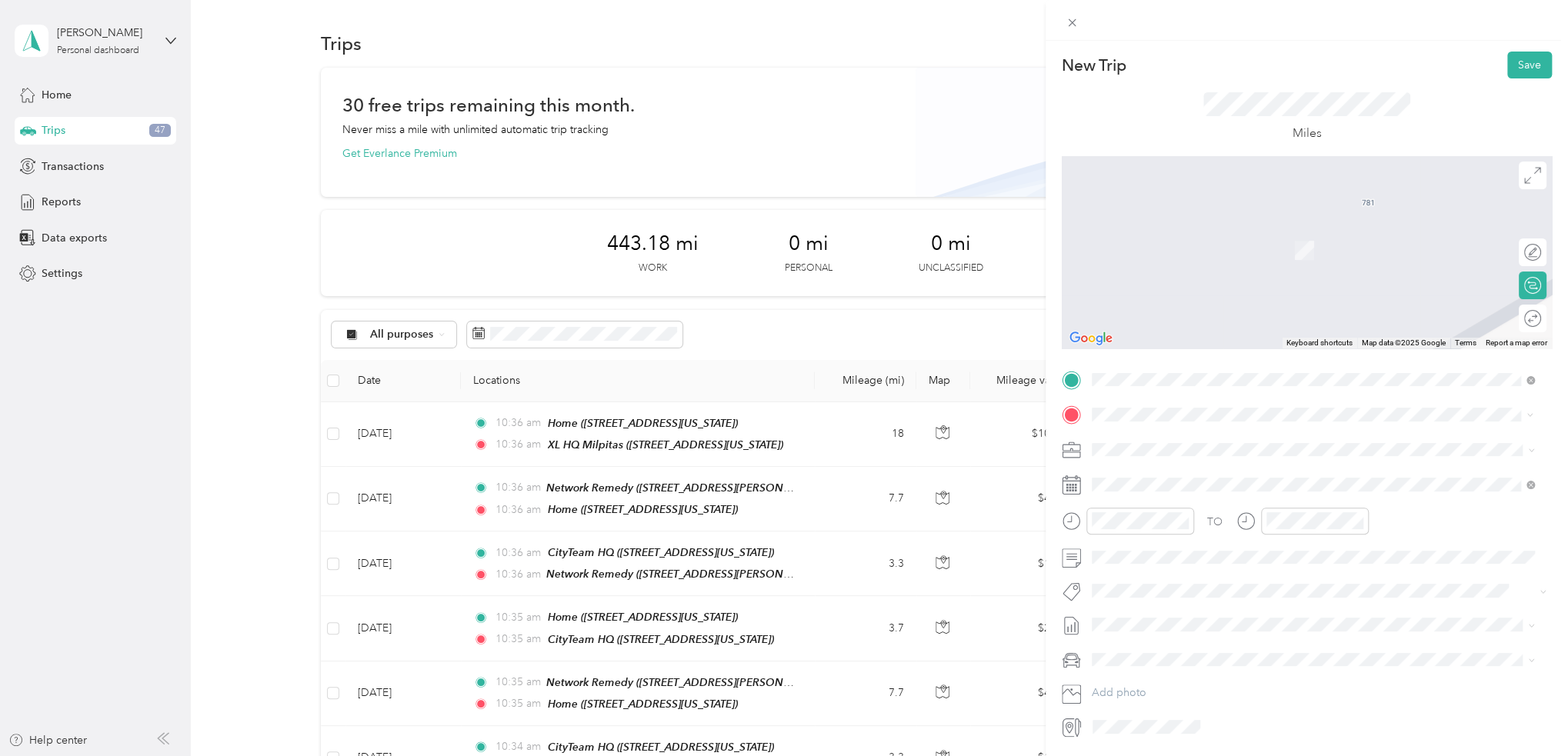
click at [1172, 464] on li "TEAM CityTeam HQ 1297 North 13th Street, 95112, San Jose, California, United St…" at bounding box center [1312, 487] width 454 height 54
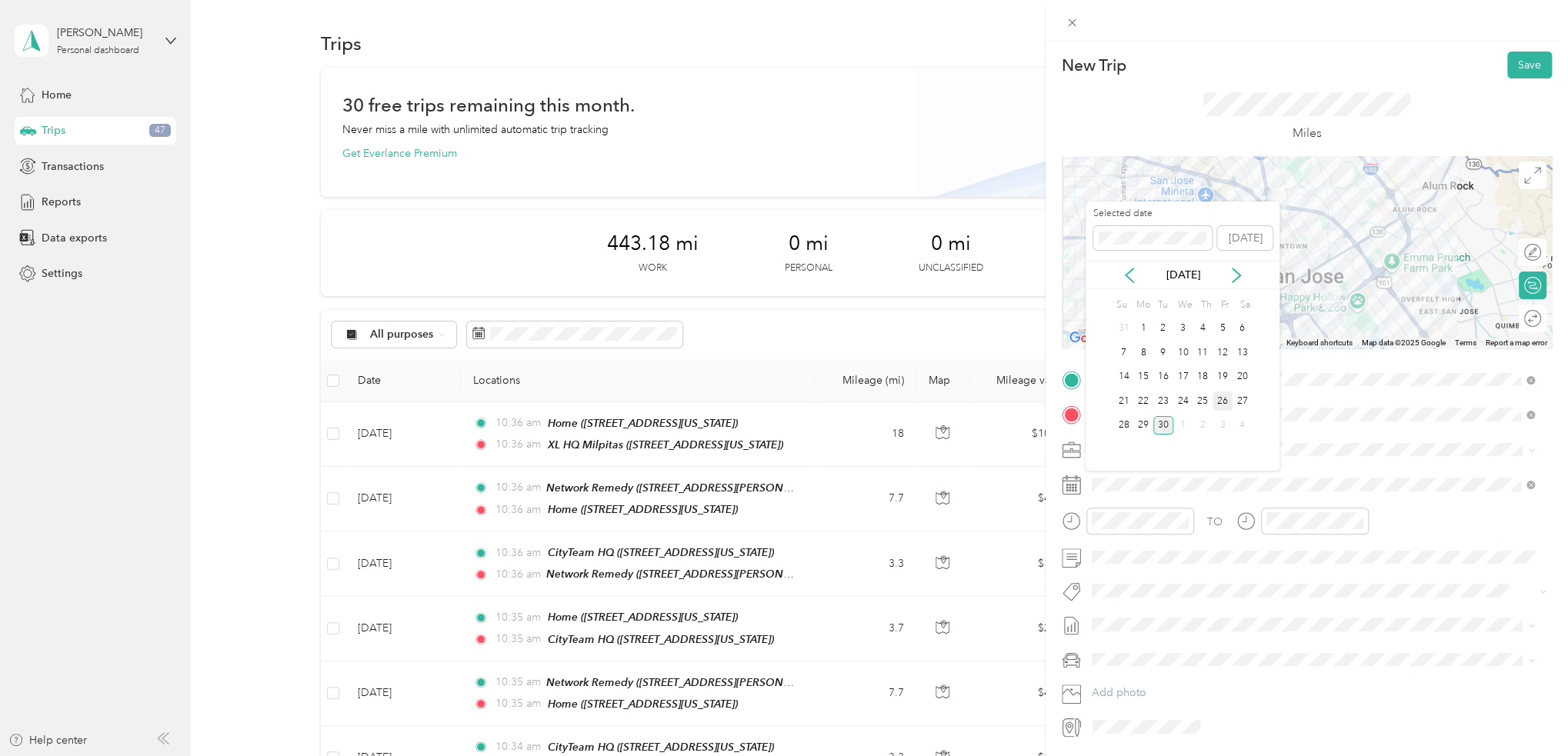
click at [1222, 400] on div "26" at bounding box center [1222, 400] width 20 height 19
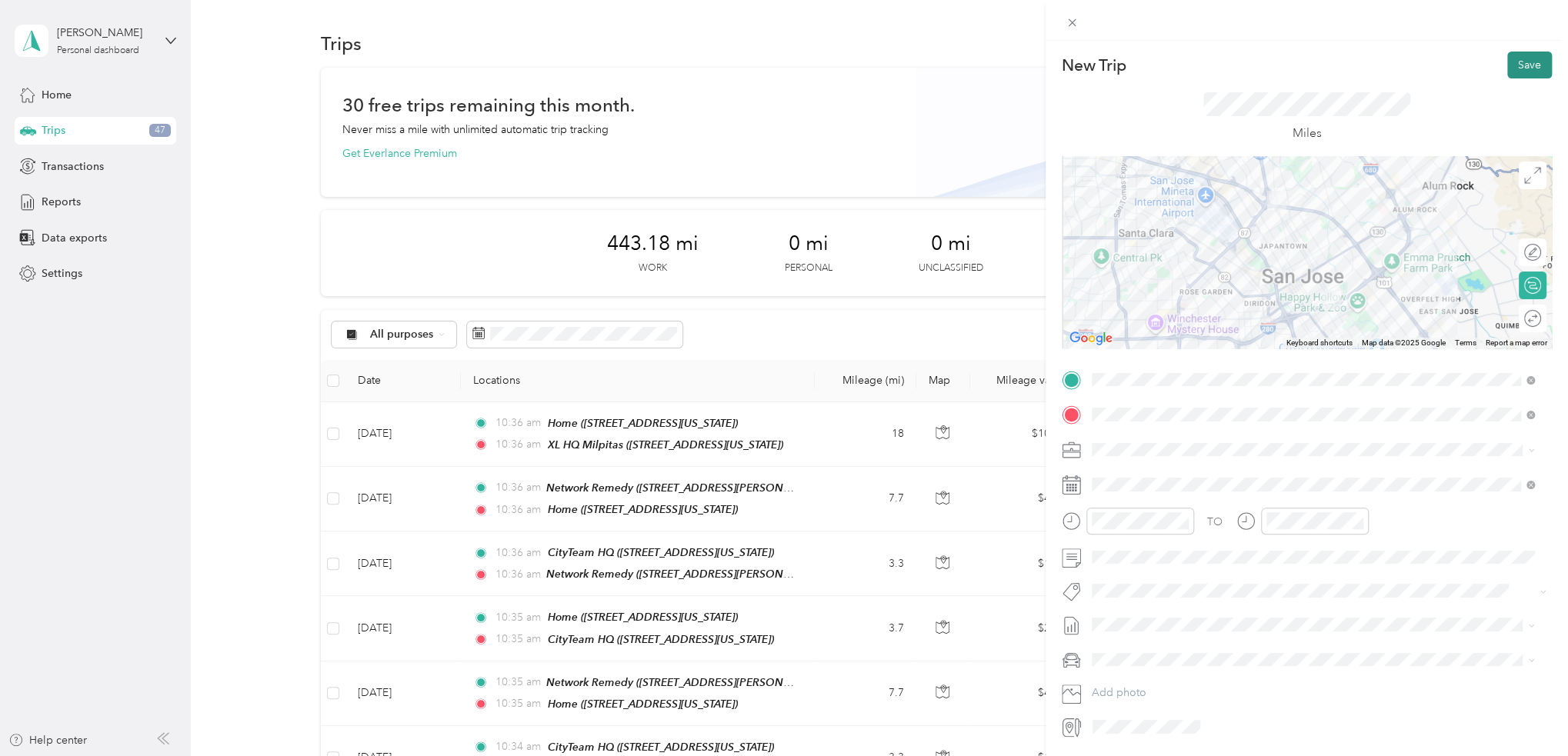
click at [1524, 59] on button "Save" at bounding box center [1530, 65] width 45 height 27
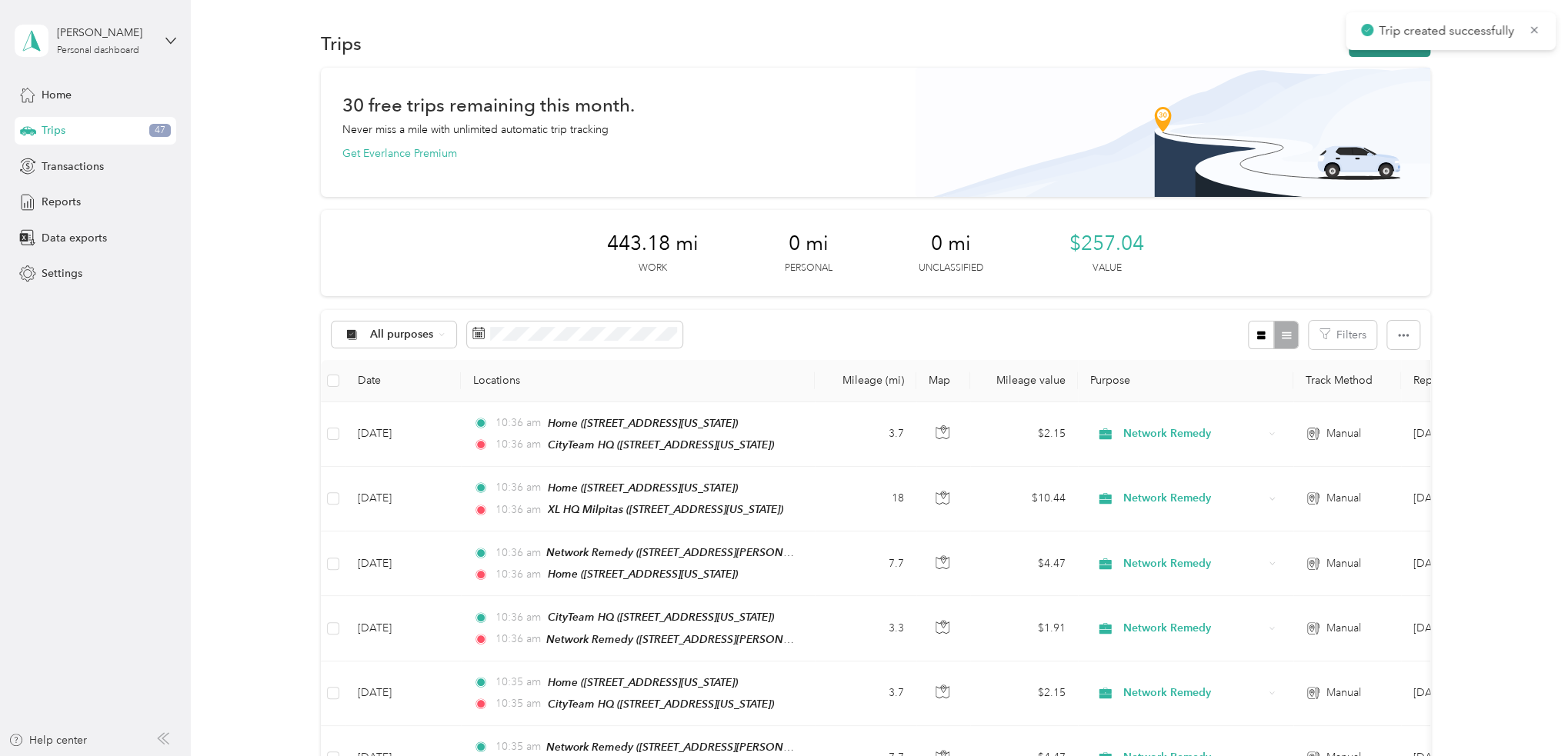
click at [1375, 56] on button "New trip" at bounding box center [1389, 43] width 82 height 27
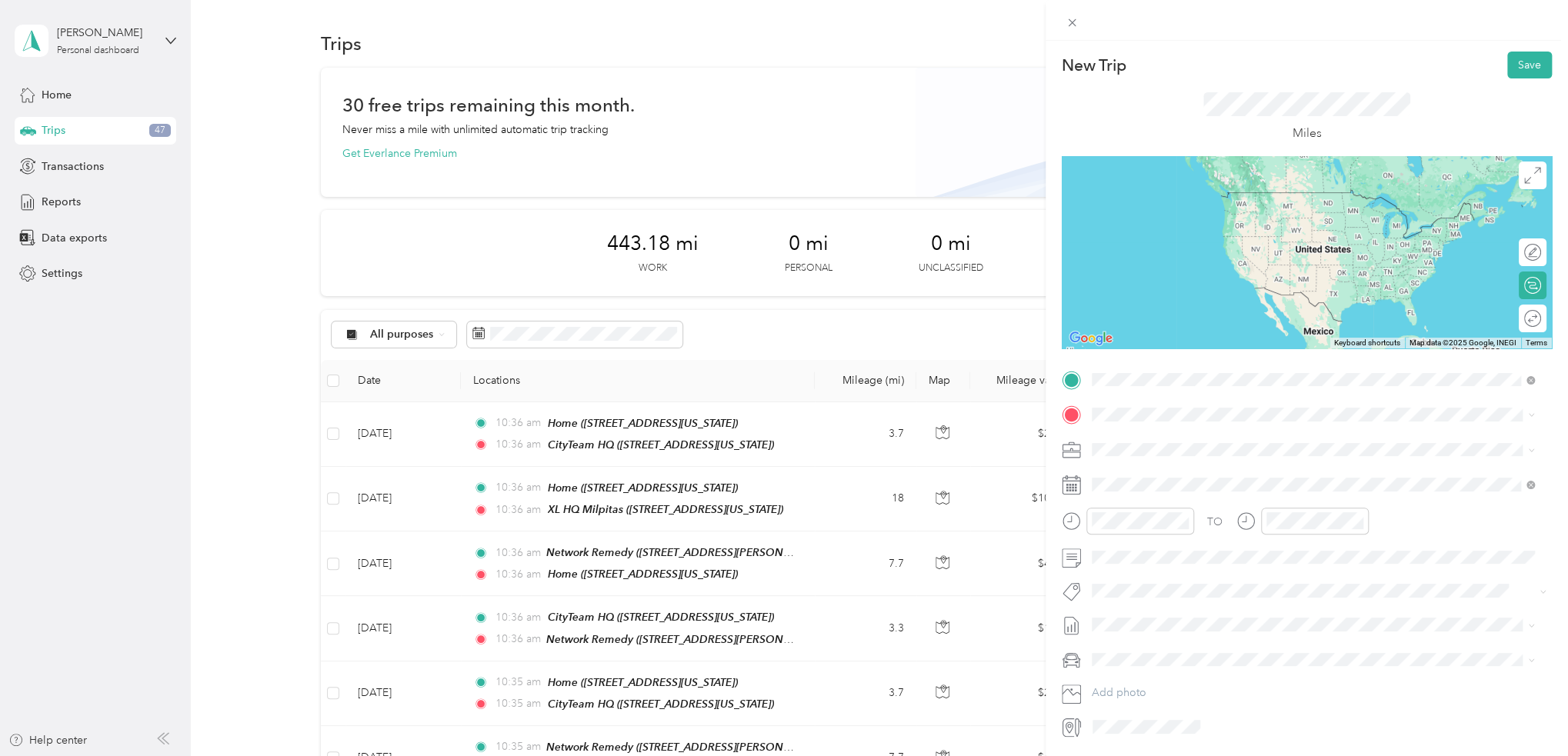
click at [1207, 442] on strong "CityTeam HQ" at bounding box center [1207, 443] width 67 height 14
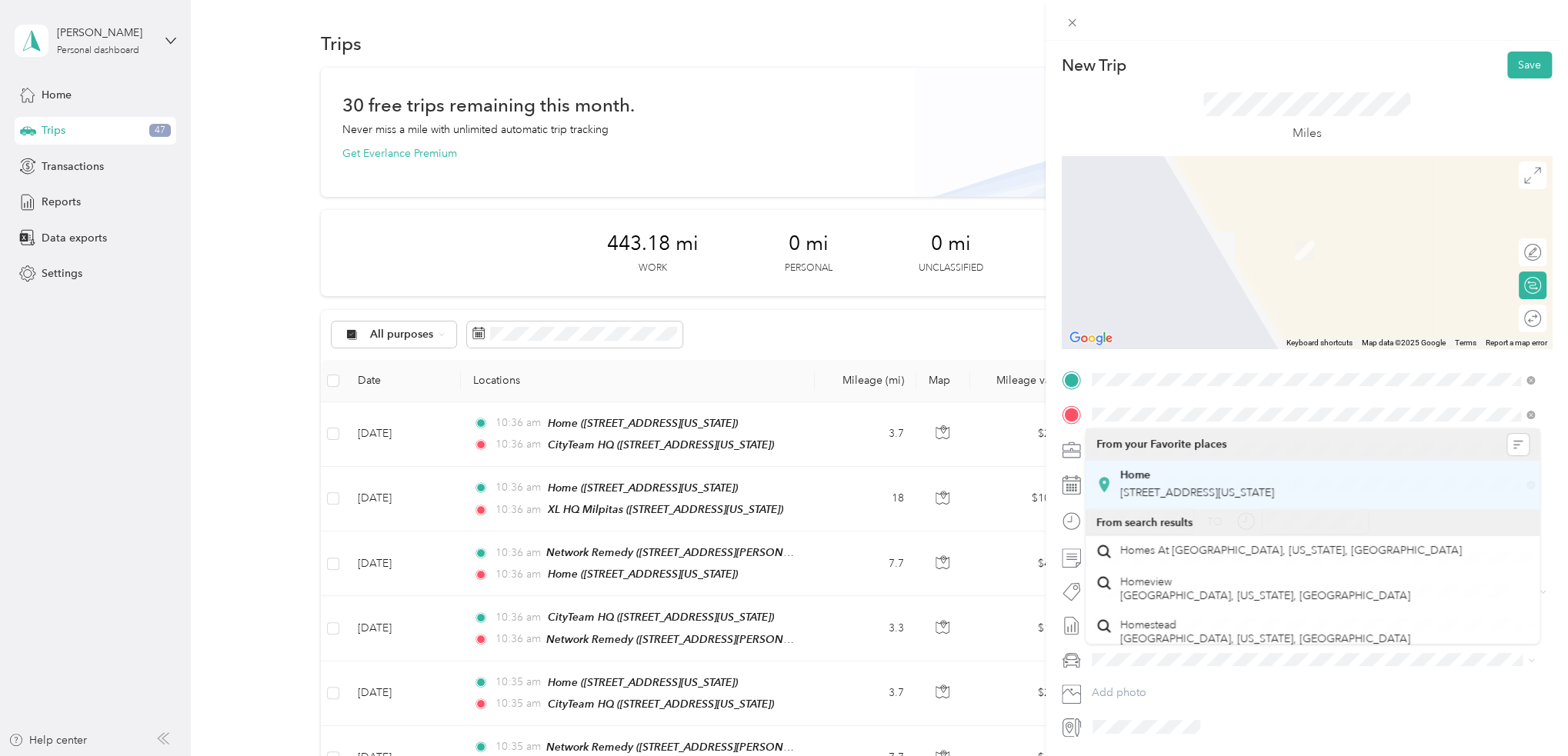
click at [1197, 473] on div "Home" at bounding box center [1197, 475] width 154 height 14
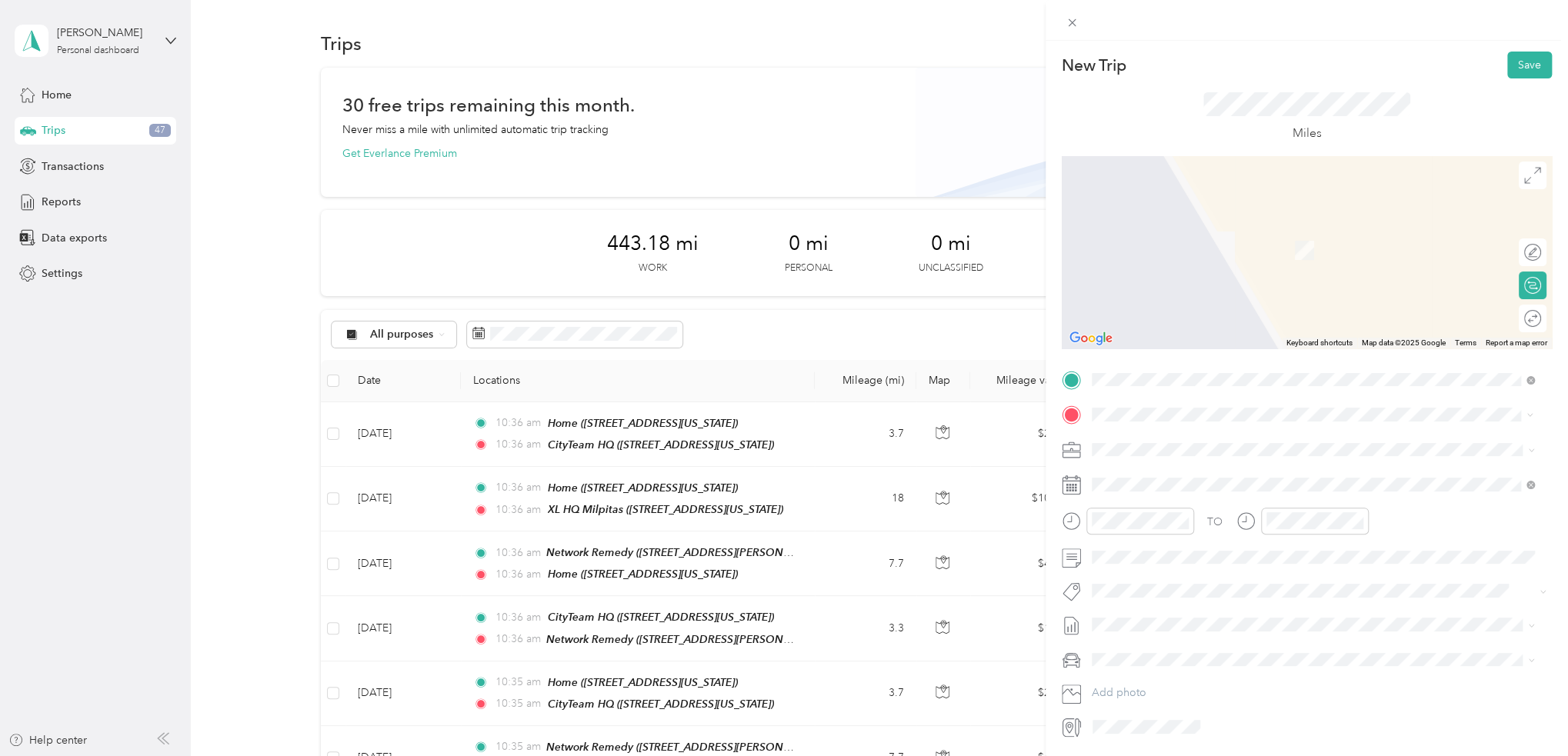
click at [1183, 482] on div "TEAM Network Remedy" at bounding box center [1239, 478] width 239 height 19
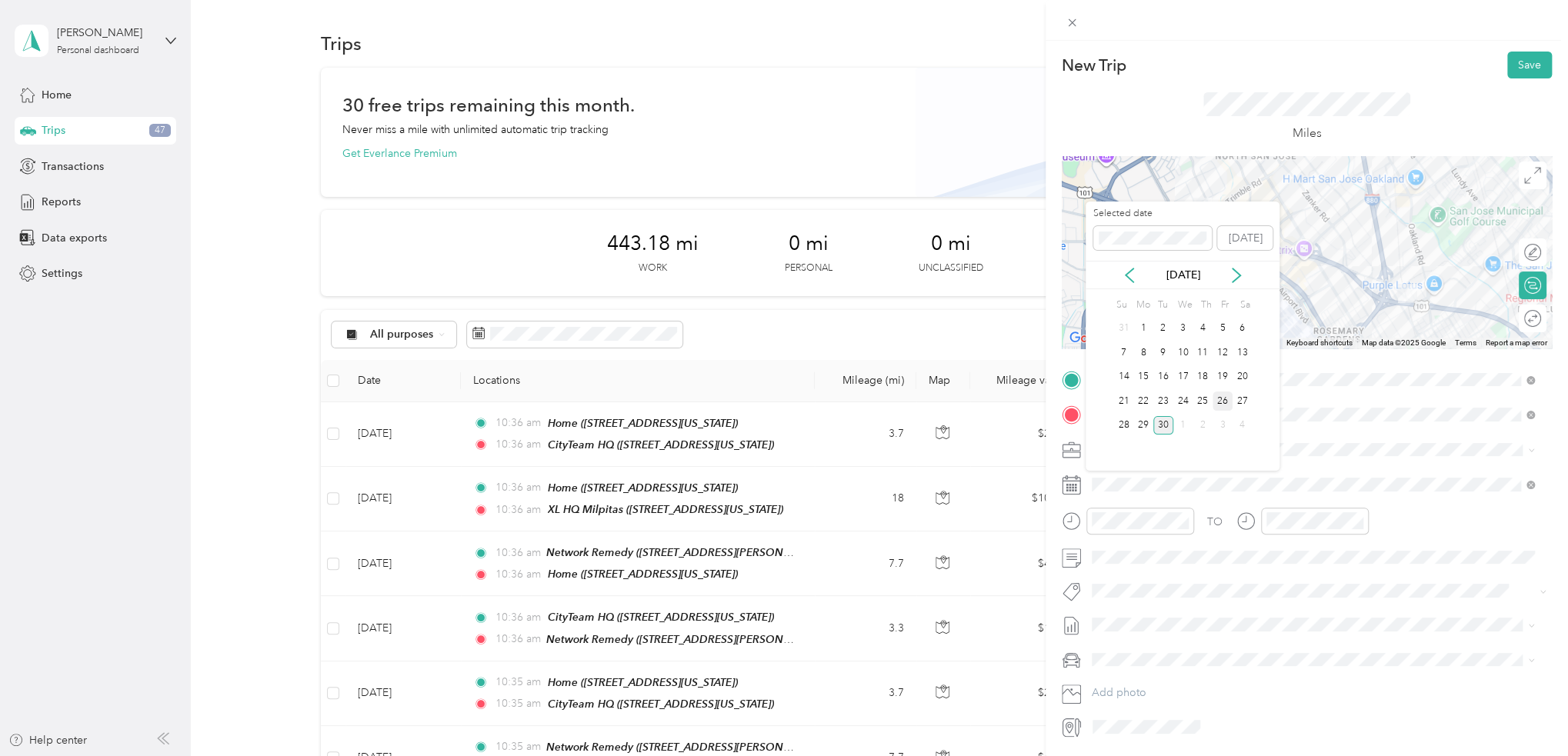
click at [1225, 402] on div "26" at bounding box center [1222, 400] width 20 height 19
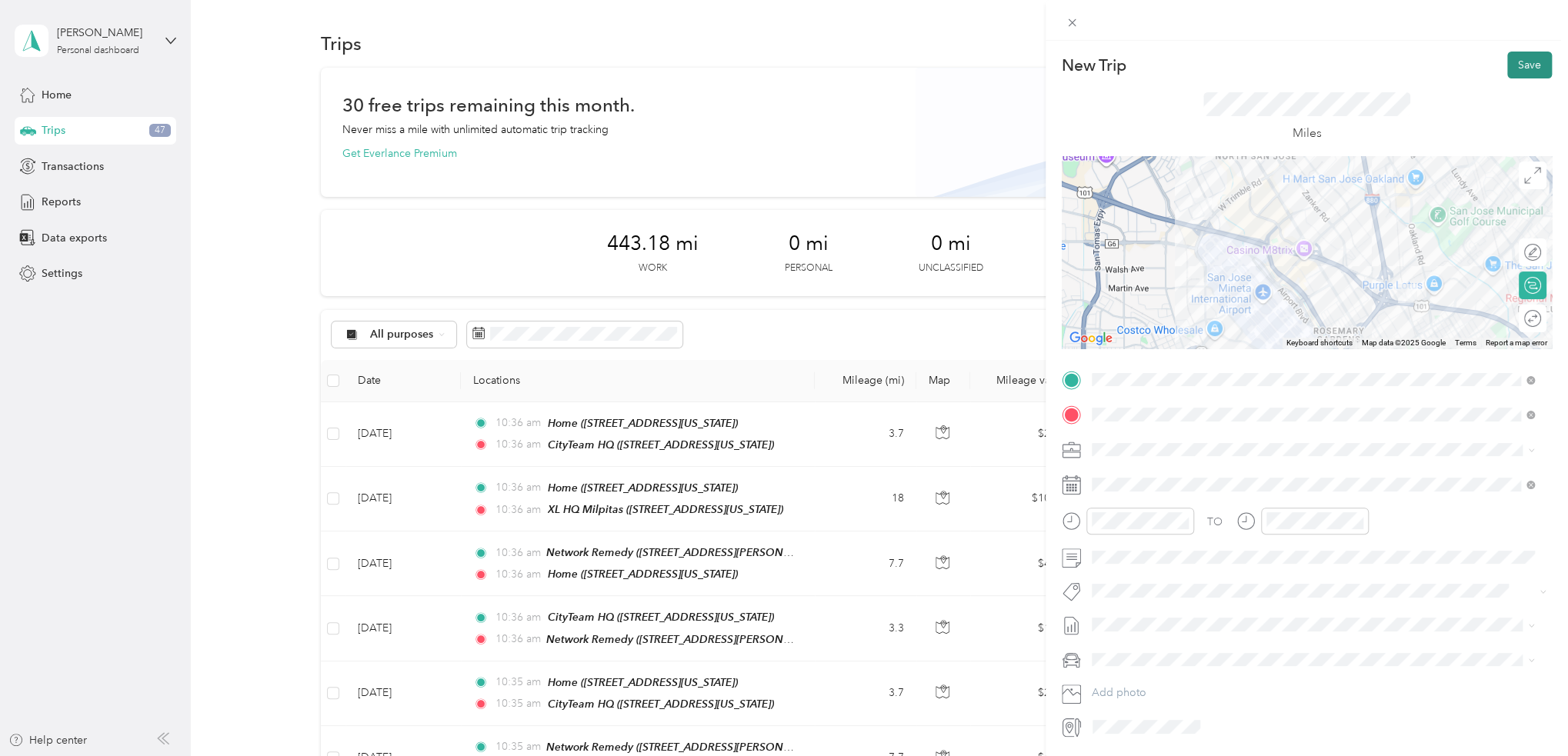
click at [1507, 60] on button "Save" at bounding box center [1530, 65] width 45 height 27
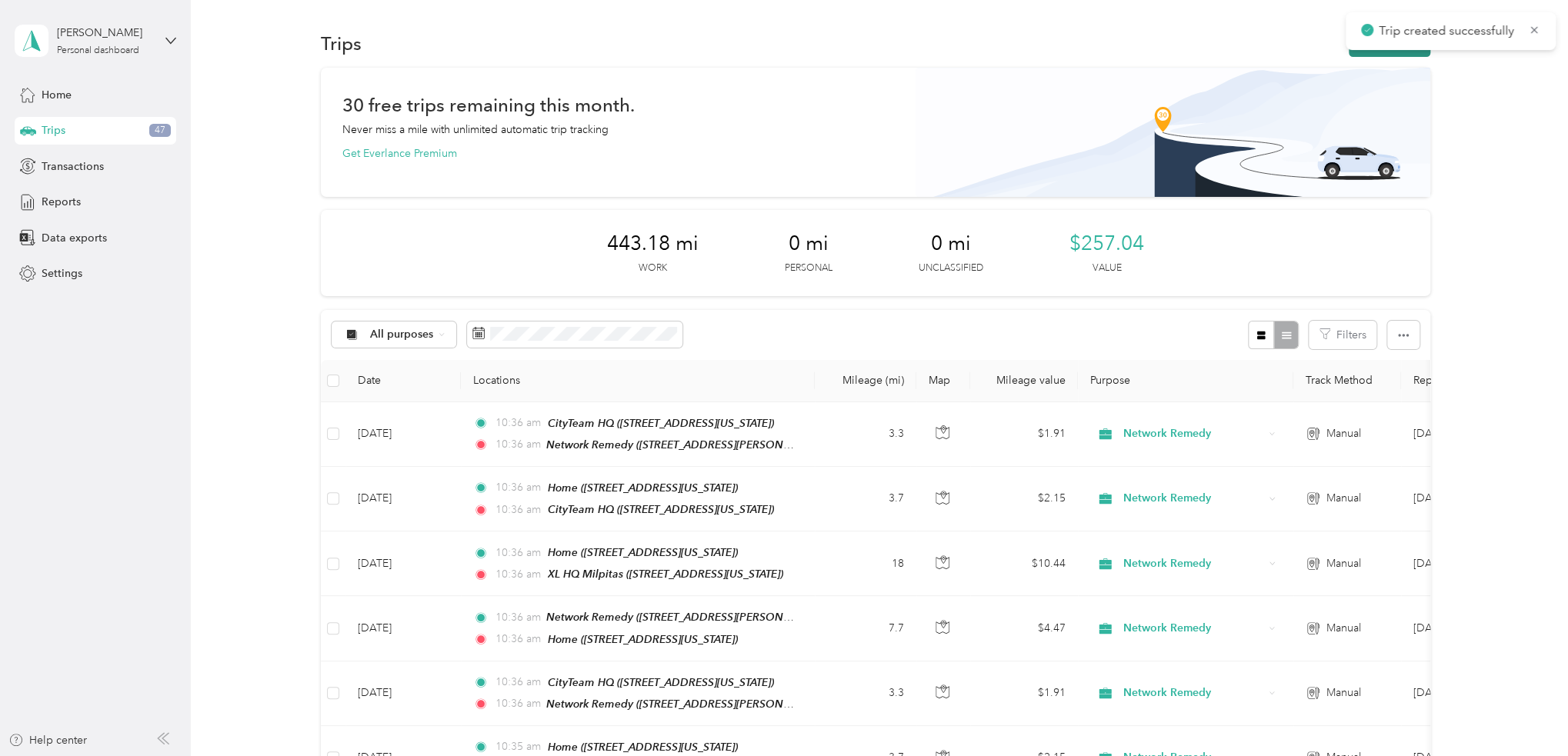
click at [1375, 56] on div "Trips New trip" at bounding box center [875, 42] width 1109 height 32
click at [1376, 52] on button "New trip" at bounding box center [1389, 43] width 82 height 27
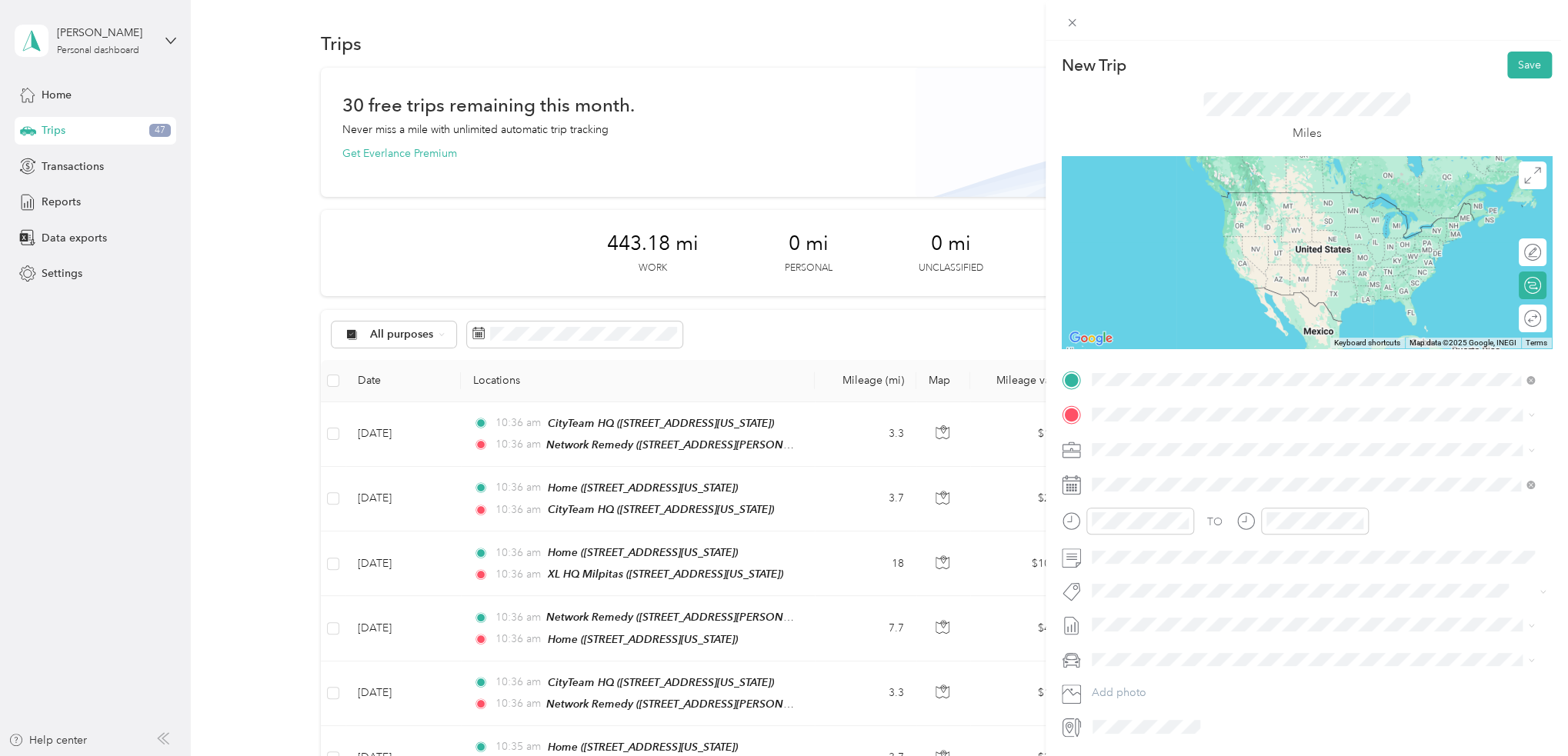
click at [1266, 460] on span "3150 De La Cruz Boulevard, 95054, Santa Clara, California, United States" at bounding box center [1239, 464] width 239 height 13
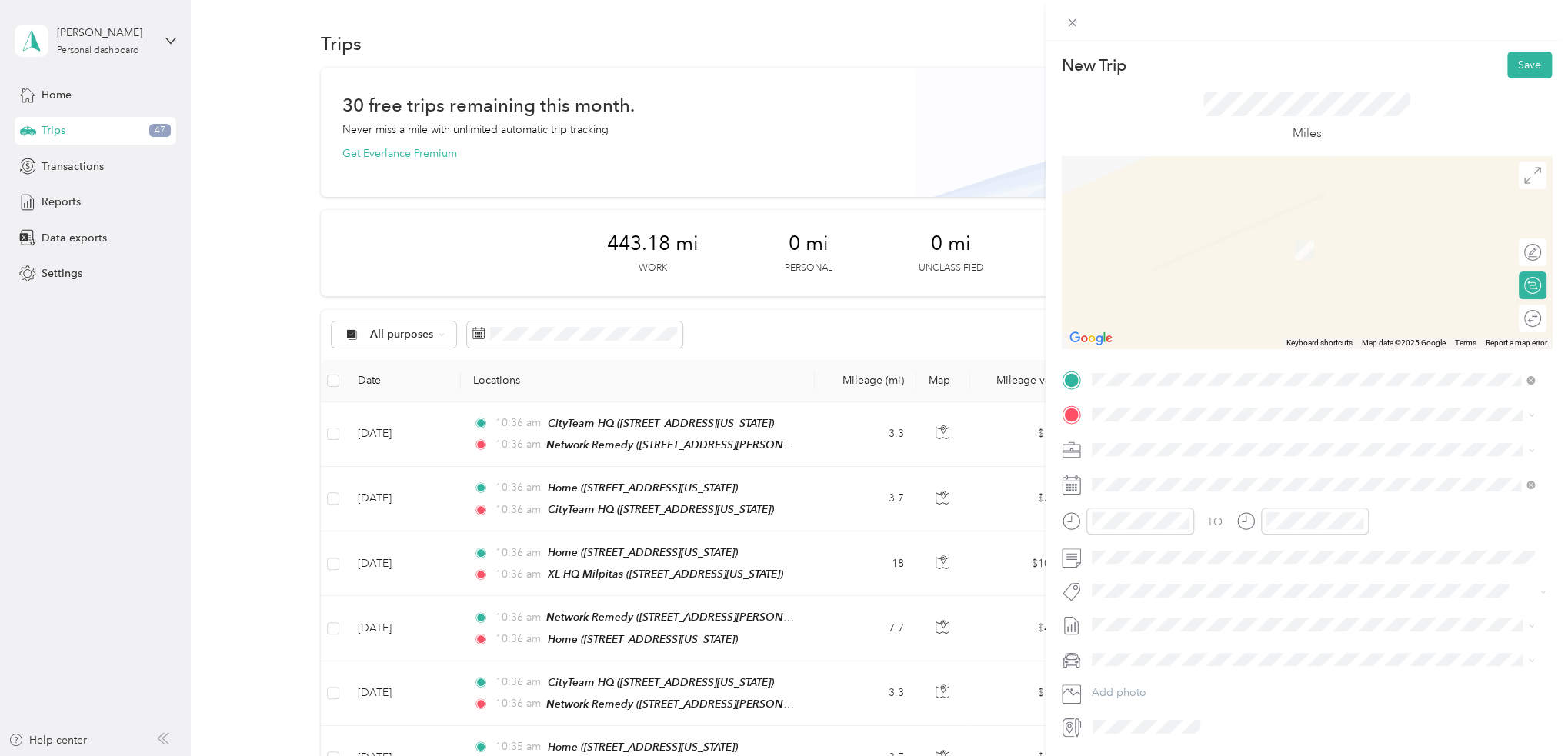
click at [1194, 480] on div "Home 781 South 11th Street, 95112, San Jose, California, United States" at bounding box center [1197, 484] width 154 height 32
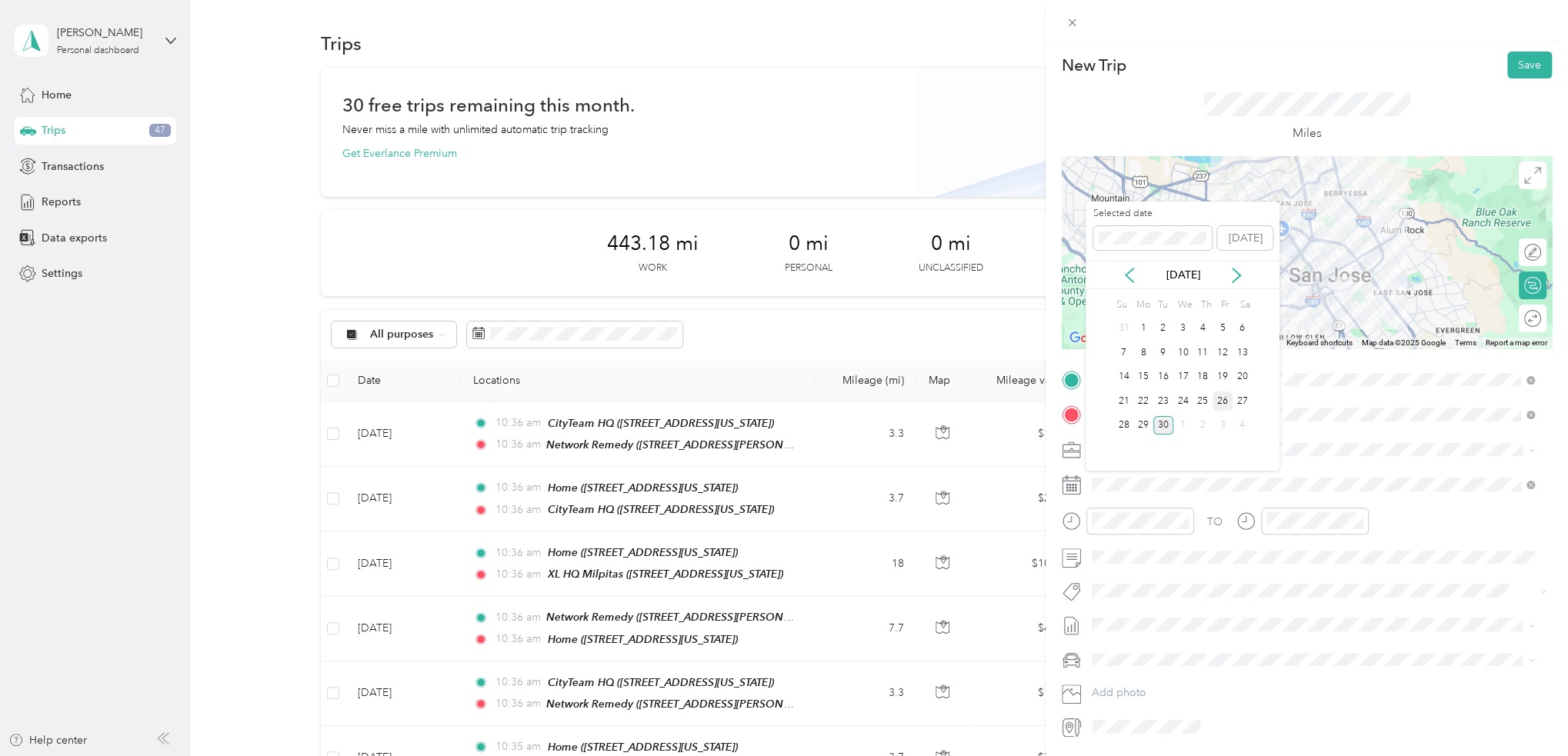
click at [1220, 398] on div "26" at bounding box center [1222, 400] width 20 height 19
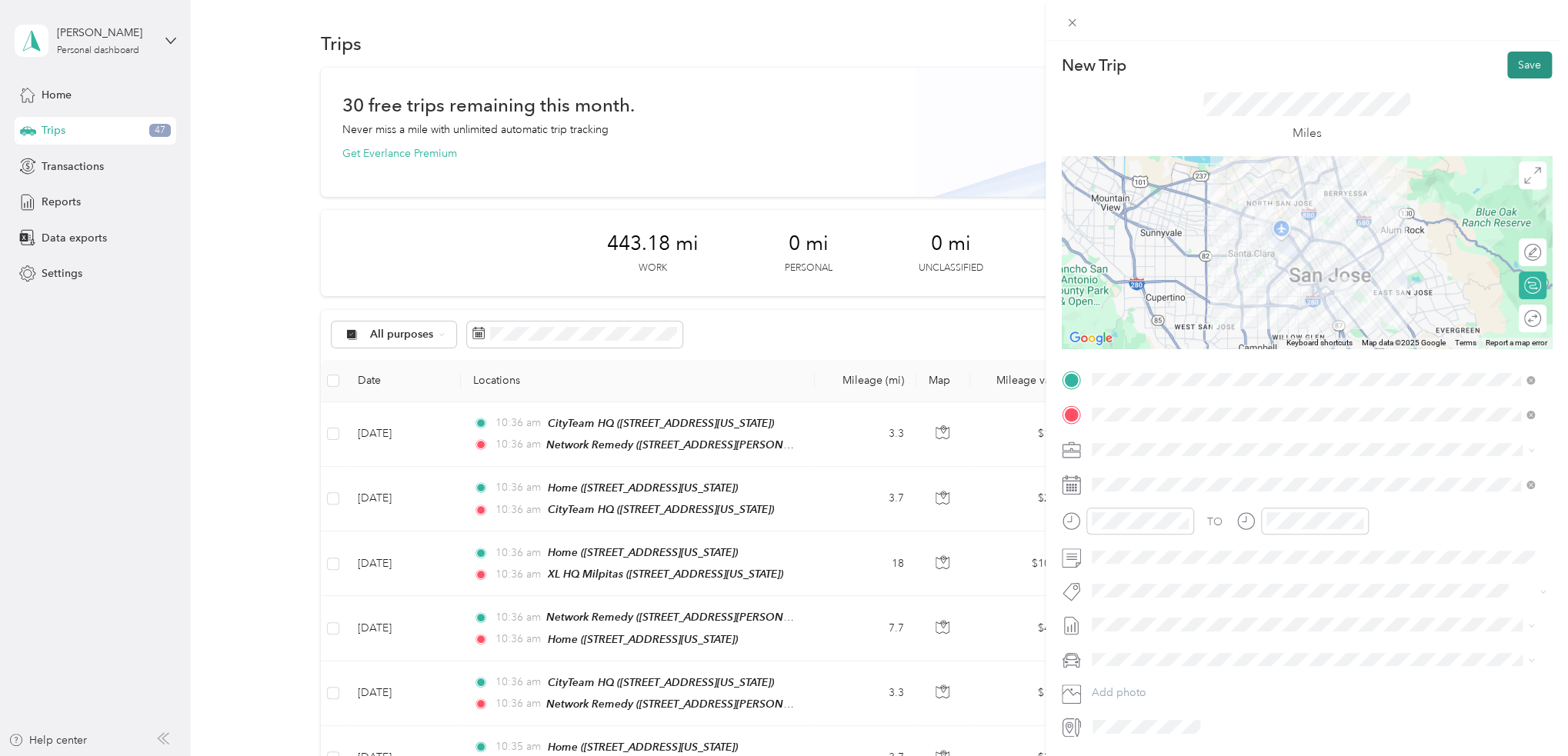
click at [1511, 61] on button "Save" at bounding box center [1530, 65] width 45 height 27
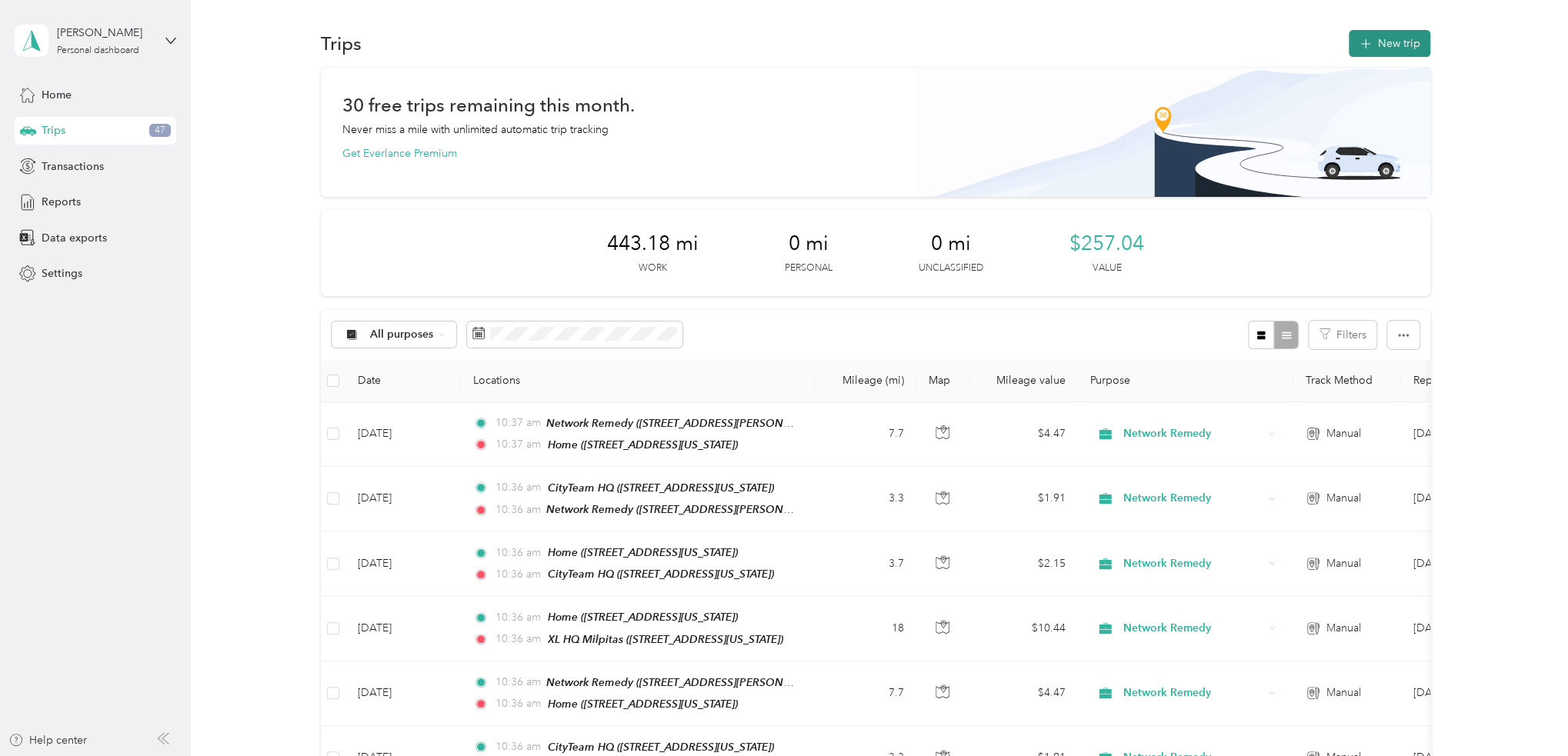
click at [1403, 42] on button "New trip" at bounding box center [1389, 43] width 82 height 27
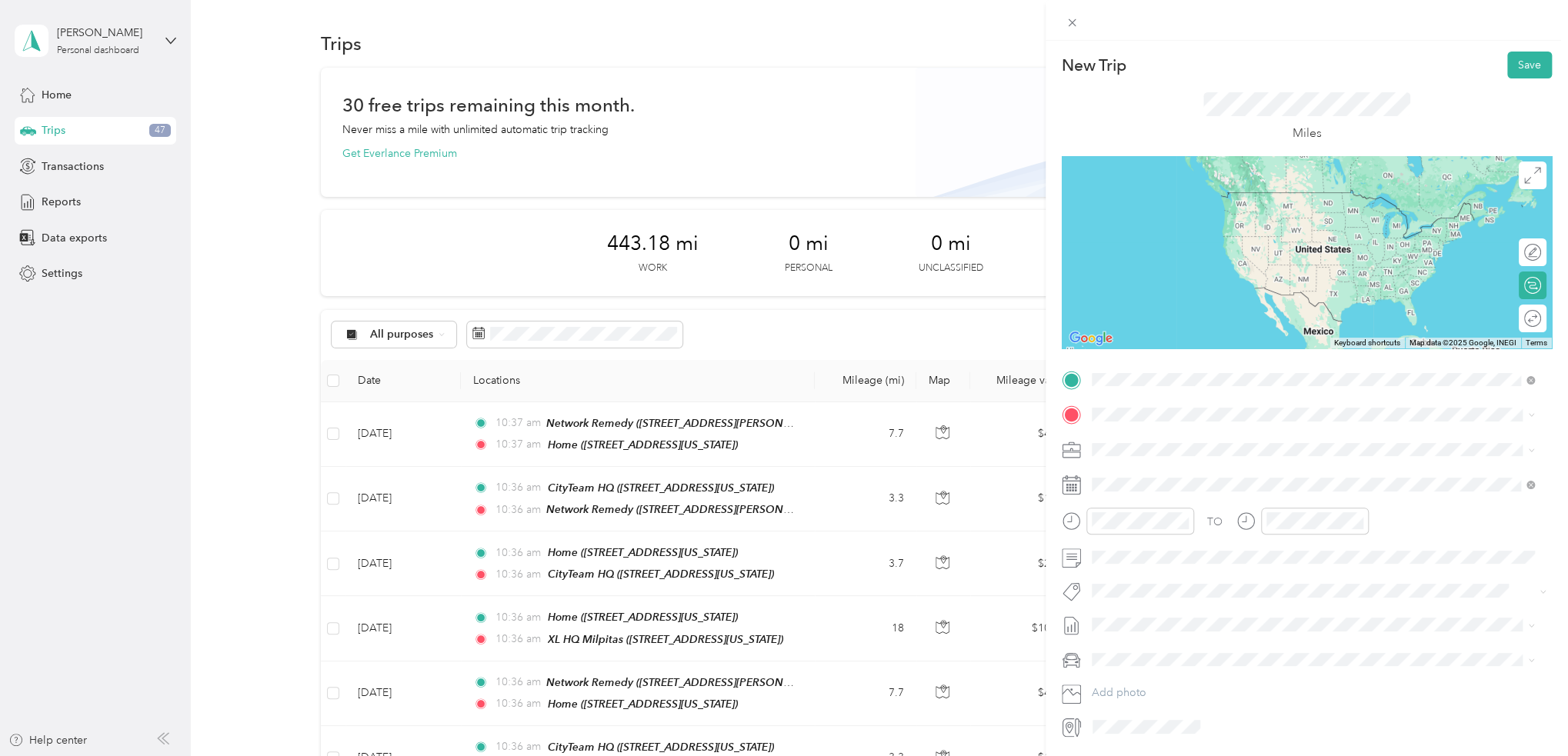
click at [1242, 448] on div "Home 781 South 11th Street, 95112, San Jose, California, United States" at bounding box center [1197, 450] width 154 height 32
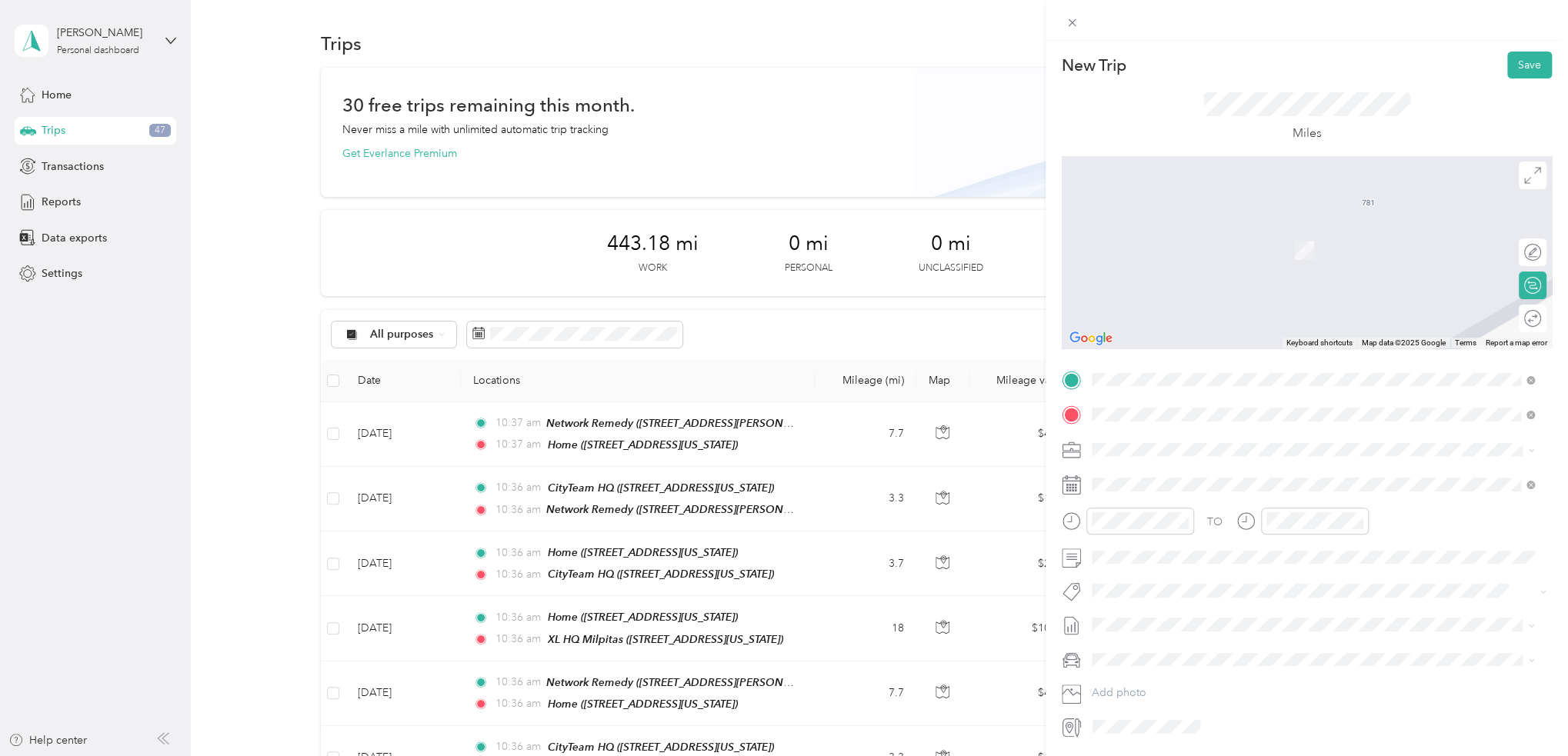
click at [1229, 487] on div "TEAM Network Remedy 3150 De La Cruz Boulevard, 95054, Santa Clara, California, …" at bounding box center [1239, 487] width 239 height 37
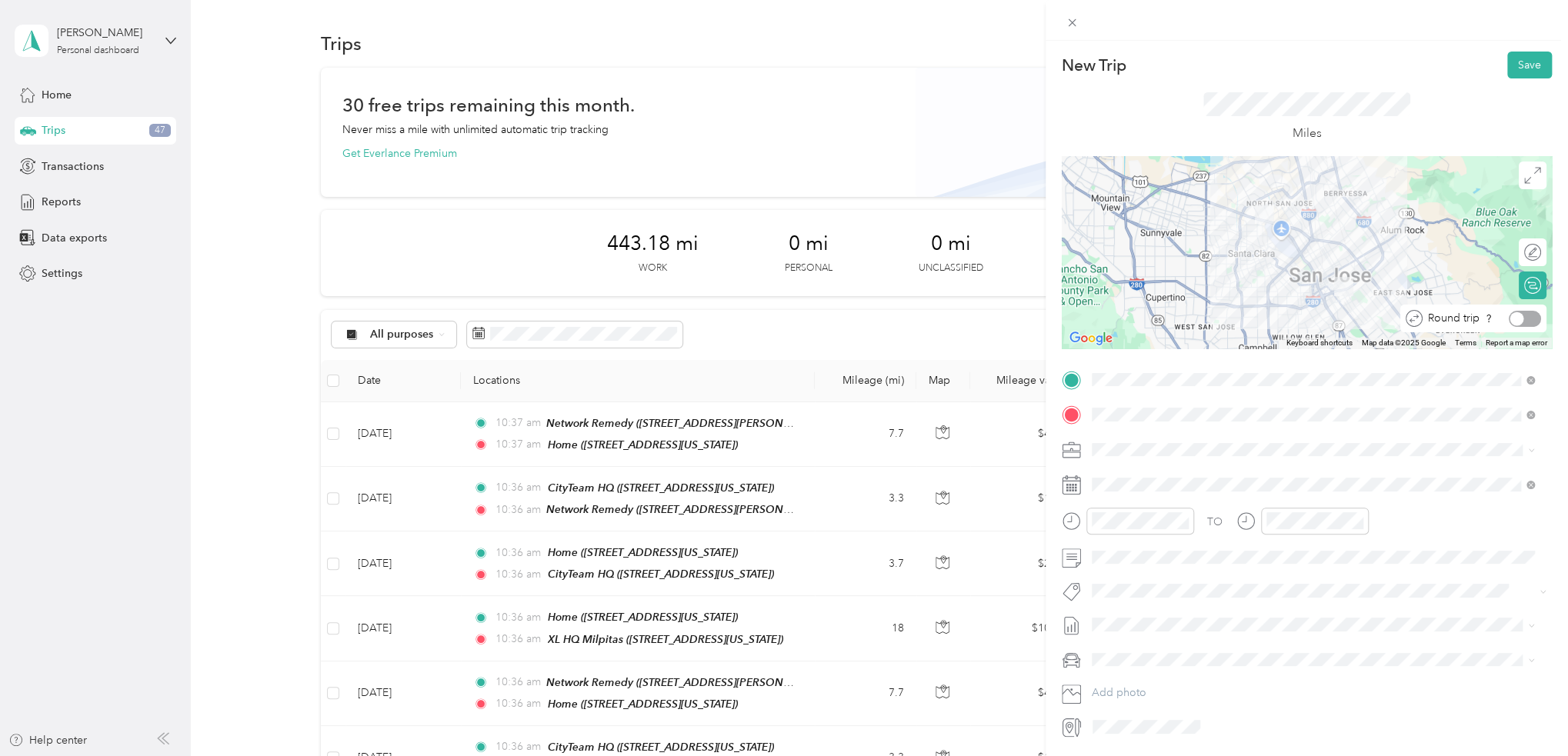
click at [1521, 319] on div at bounding box center [1525, 318] width 32 height 16
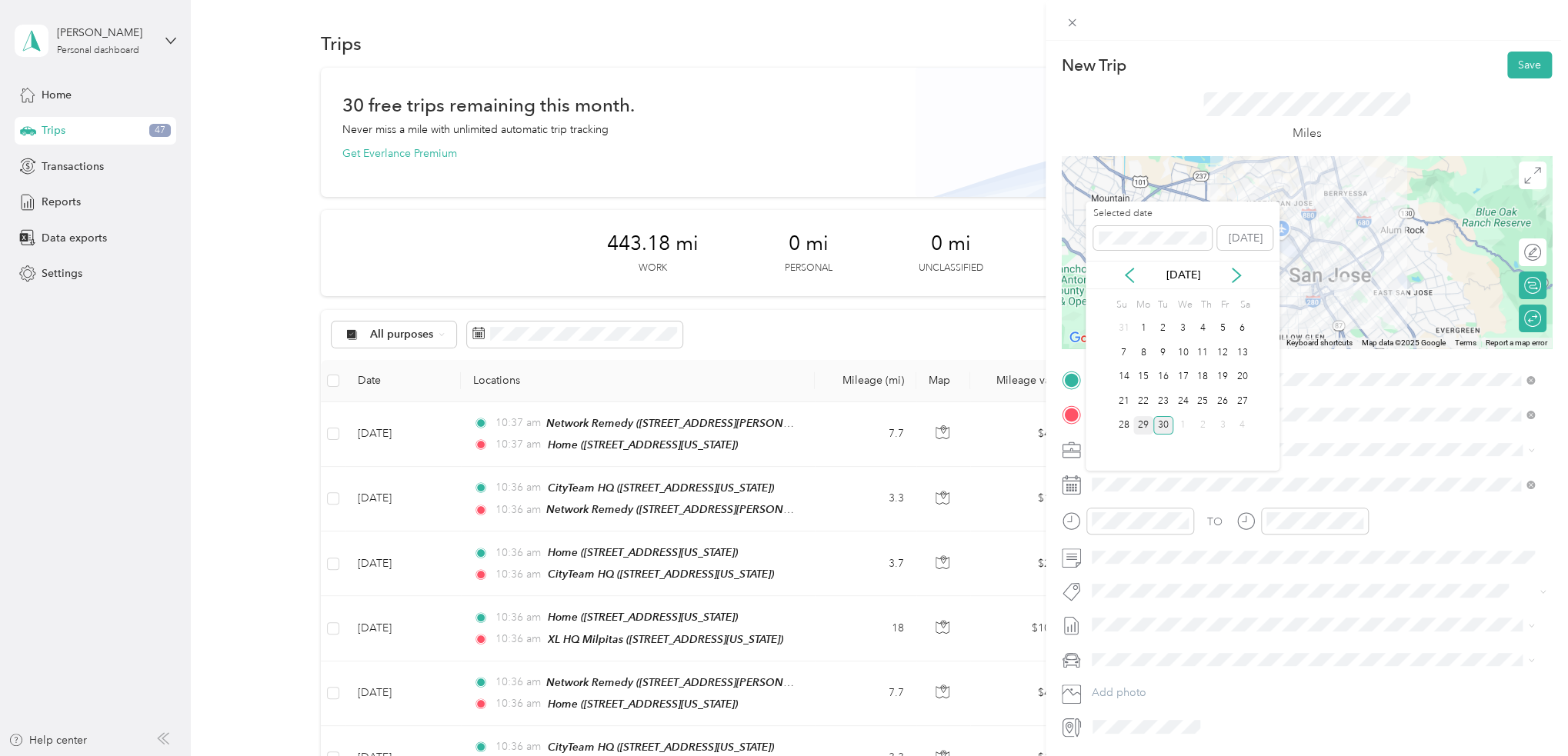
click at [1143, 419] on div "29" at bounding box center [1143, 425] width 20 height 19
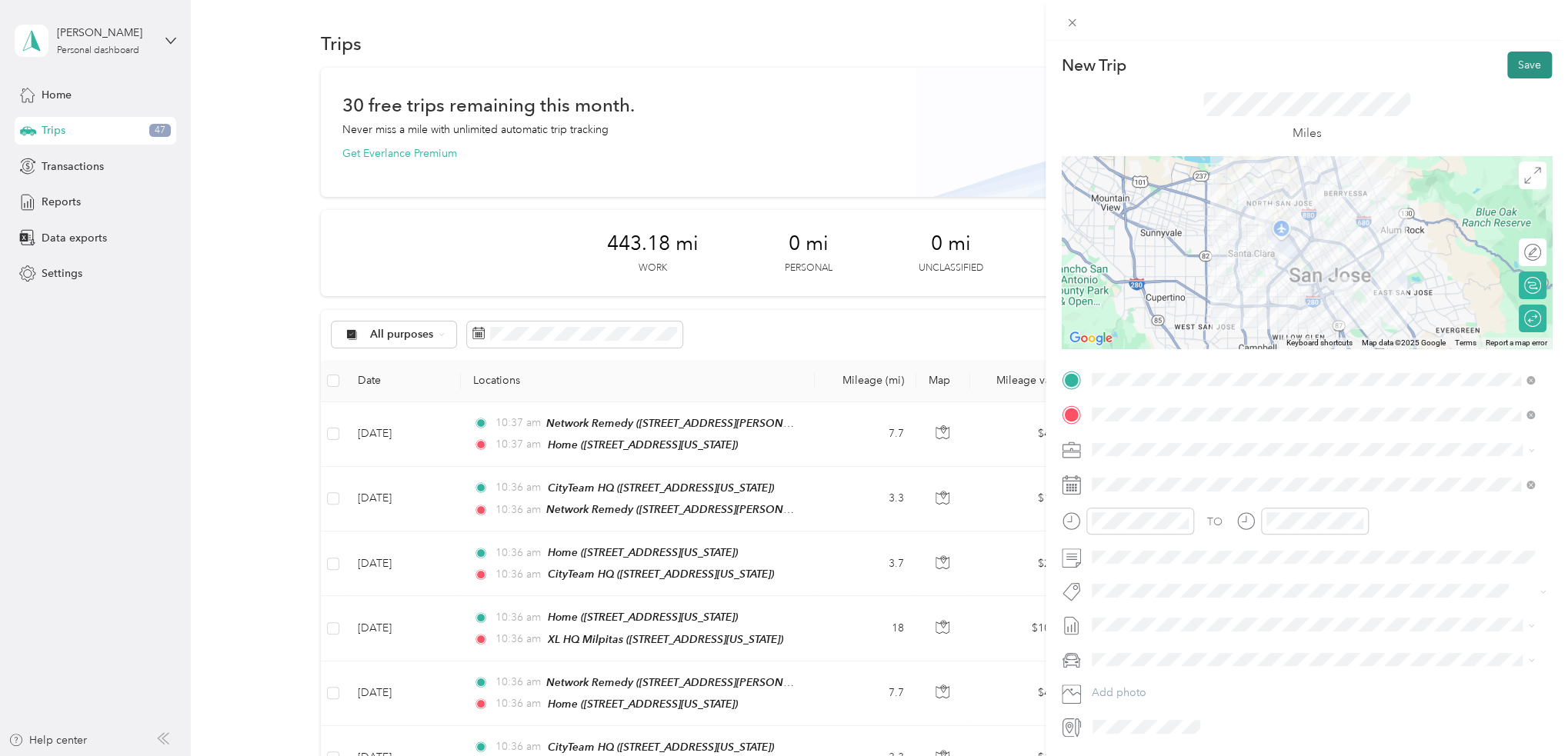
click at [1515, 62] on button "Save" at bounding box center [1530, 65] width 45 height 27
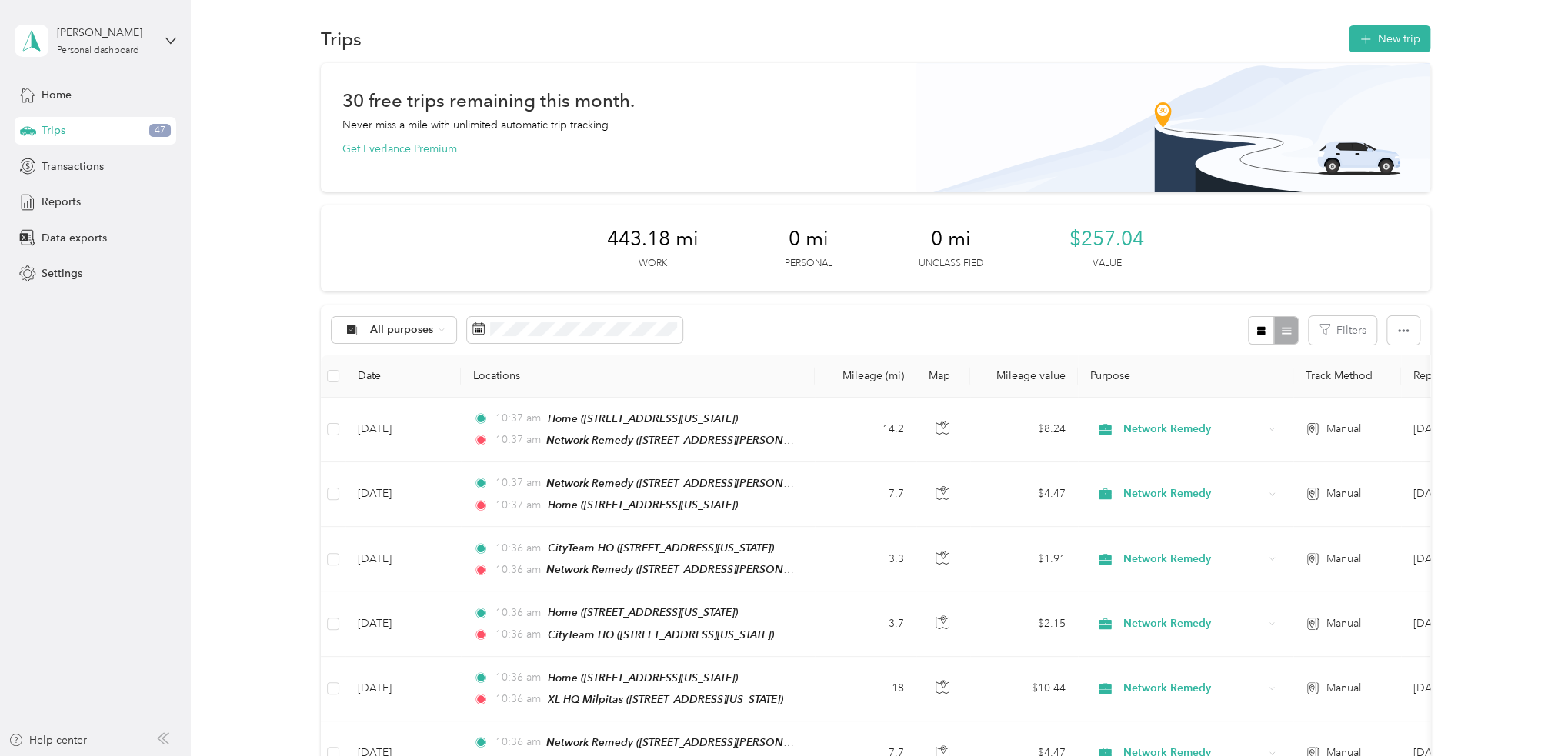
scroll to position [0, 0]
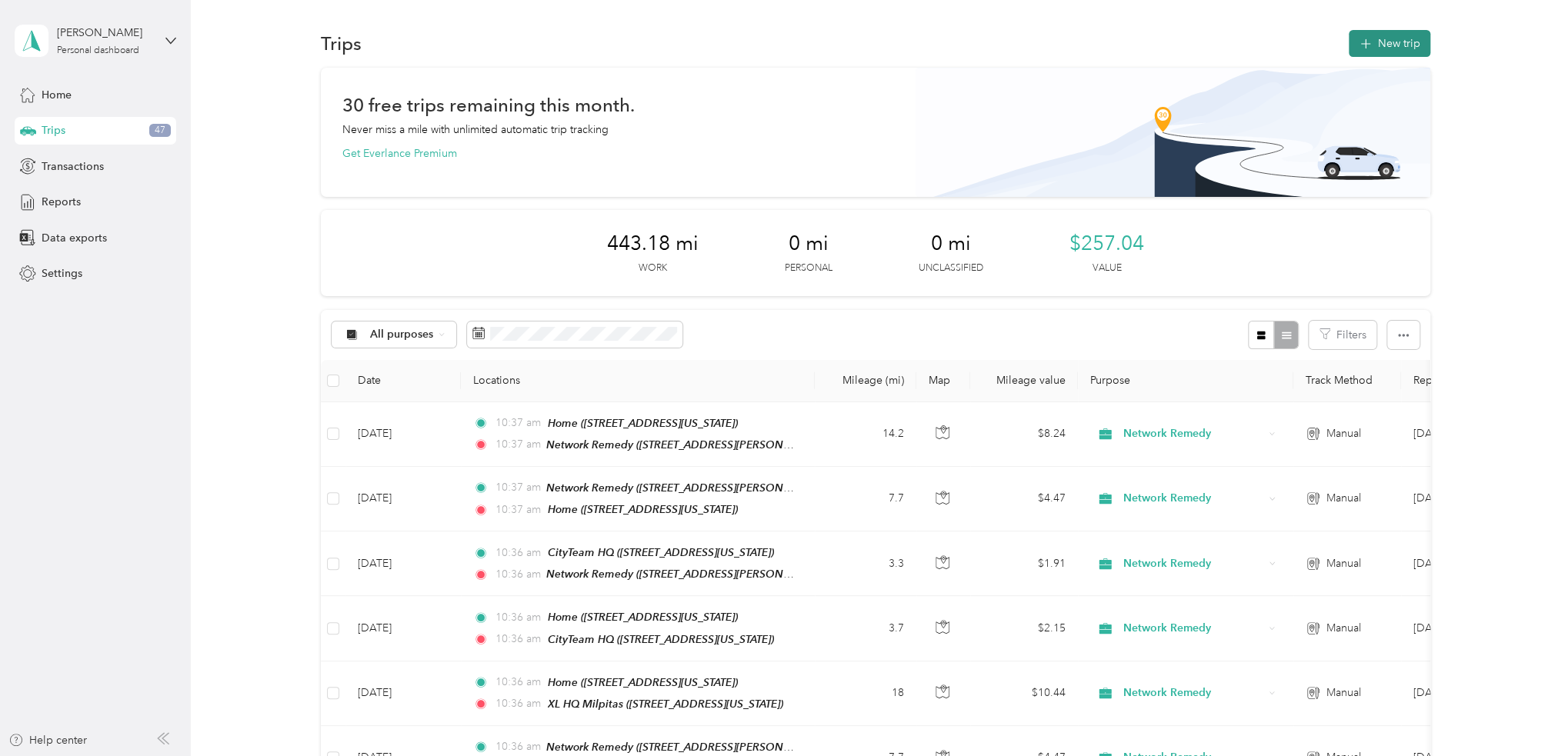
click at [1407, 42] on button "New trip" at bounding box center [1389, 43] width 82 height 27
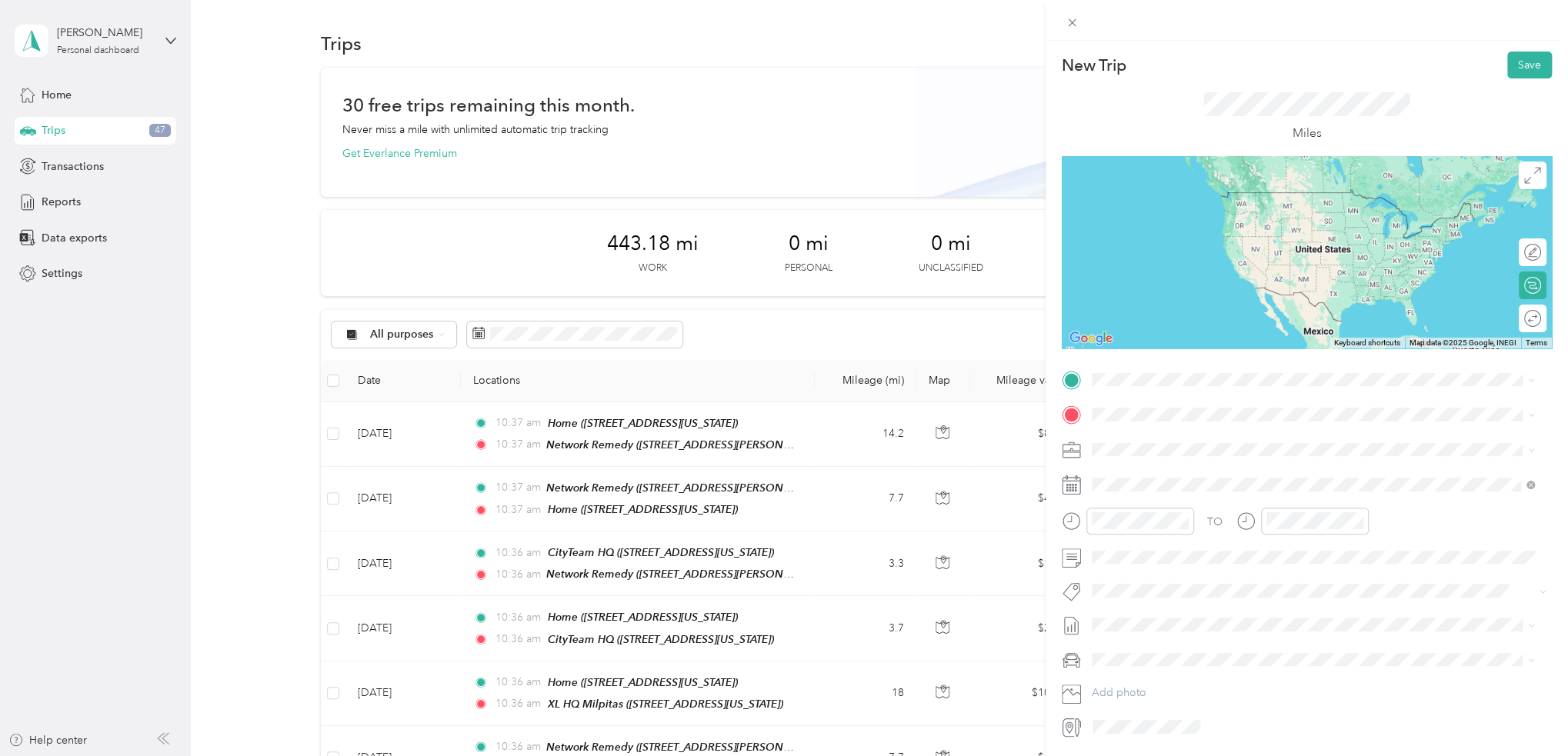
click at [1171, 446] on div "Home 781 South 11th Street, 95112, San Jose, California, United States" at bounding box center [1197, 449] width 154 height 32
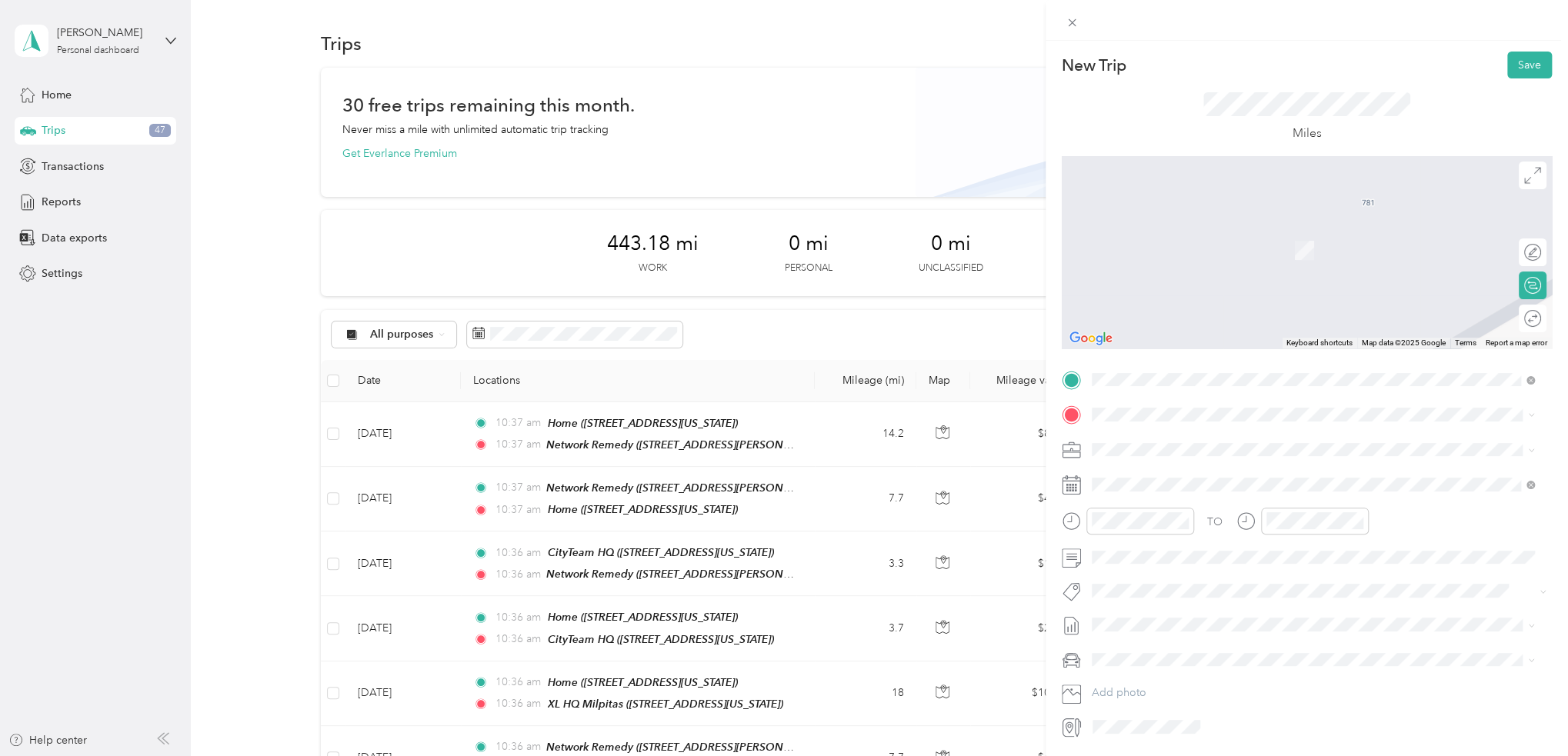
click at [1216, 480] on strong "Network Remedy" at bounding box center [1217, 475] width 87 height 14
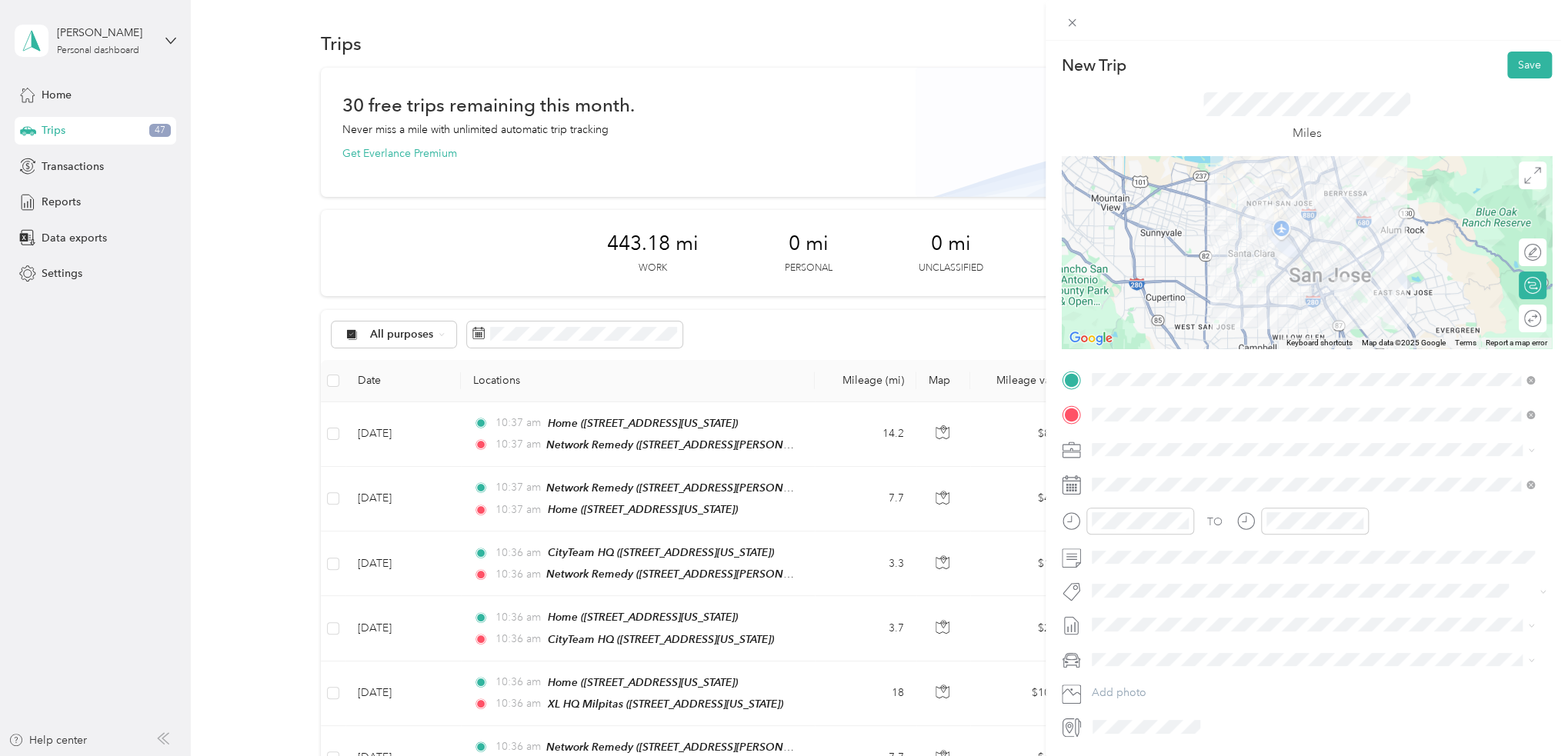
click at [1526, 315] on div "Round trip" at bounding box center [1532, 318] width 27 height 27
click at [1519, 317] on div at bounding box center [1525, 318] width 32 height 16
click at [1526, 66] on button "Save" at bounding box center [1530, 65] width 45 height 27
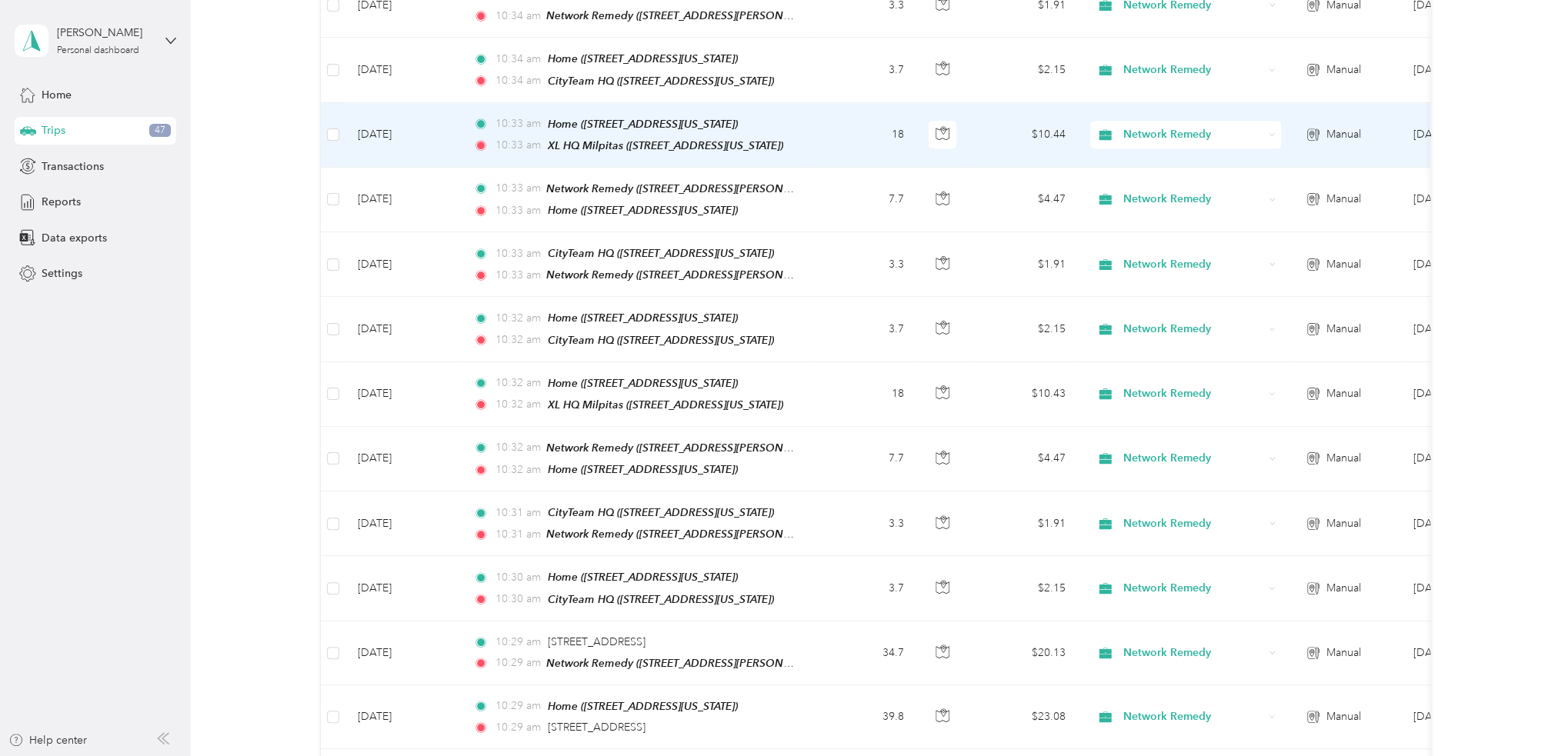
scroll to position [897, 0]
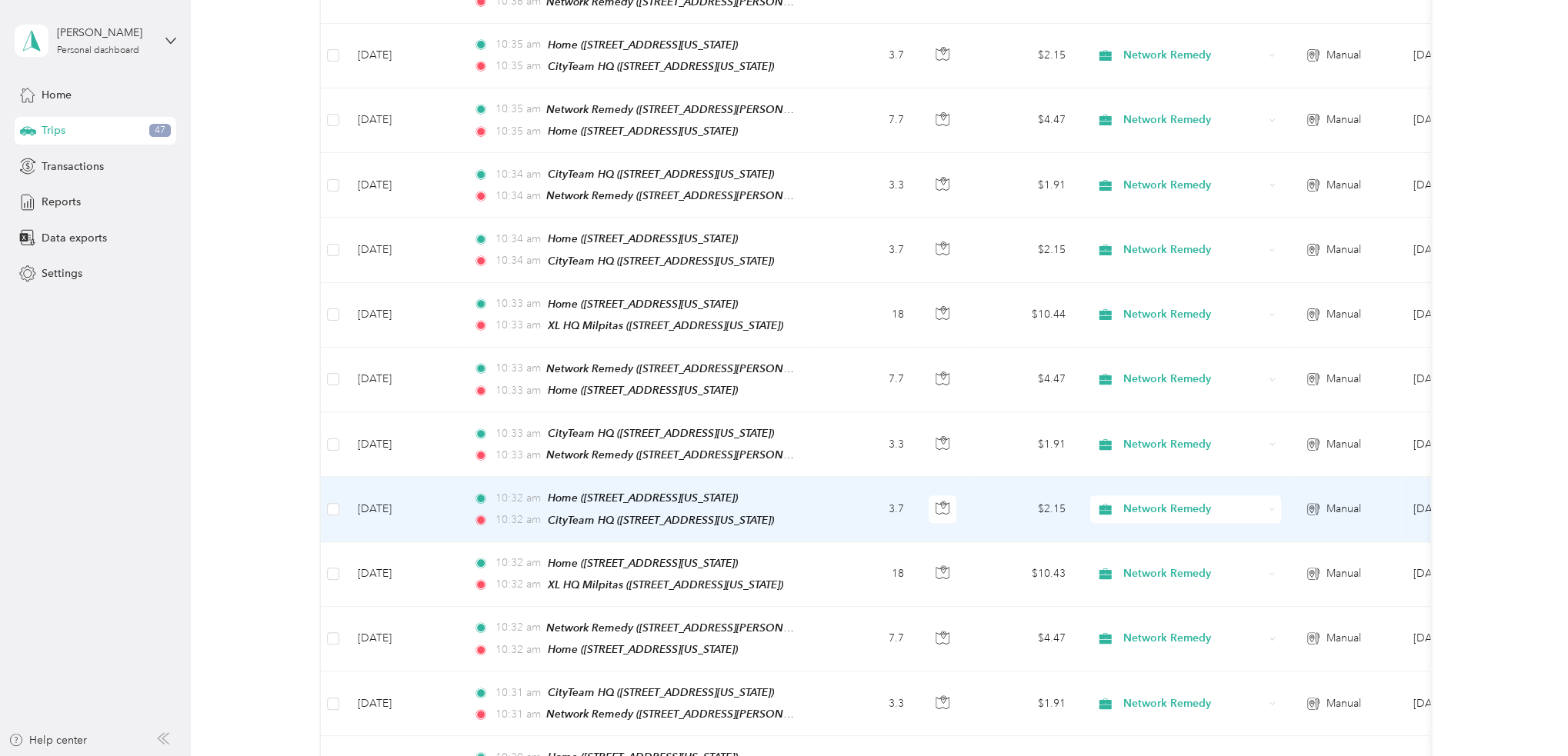
click at [831, 486] on td "3.7" at bounding box center [865, 510] width 102 height 65
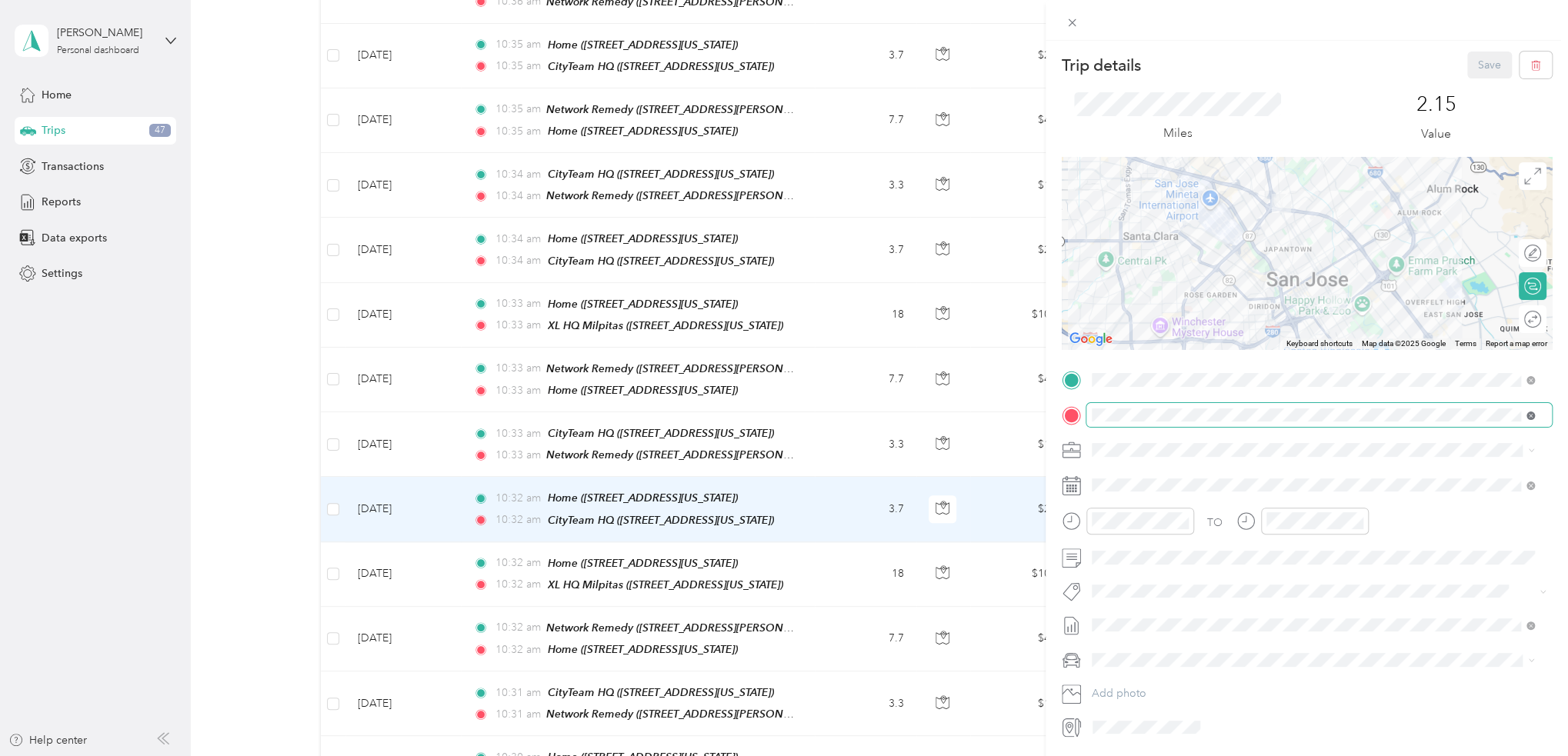
click at [1528, 417] on icon at bounding box center [1531, 415] width 8 height 8
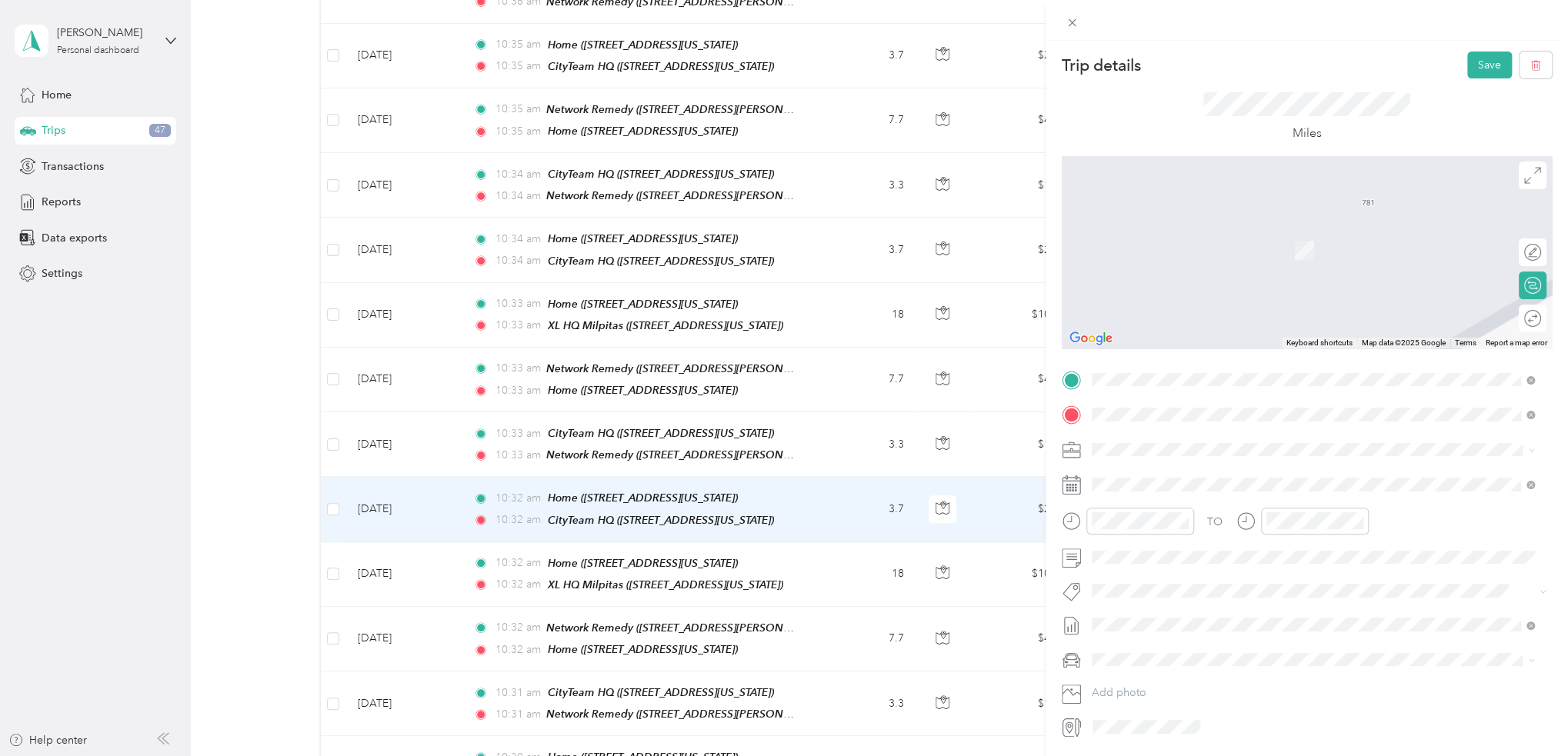
click at [1346, 470] on div "4121 Alhambra Avenue Martinez, California 94553, United States" at bounding box center [1312, 470] width 432 height 21
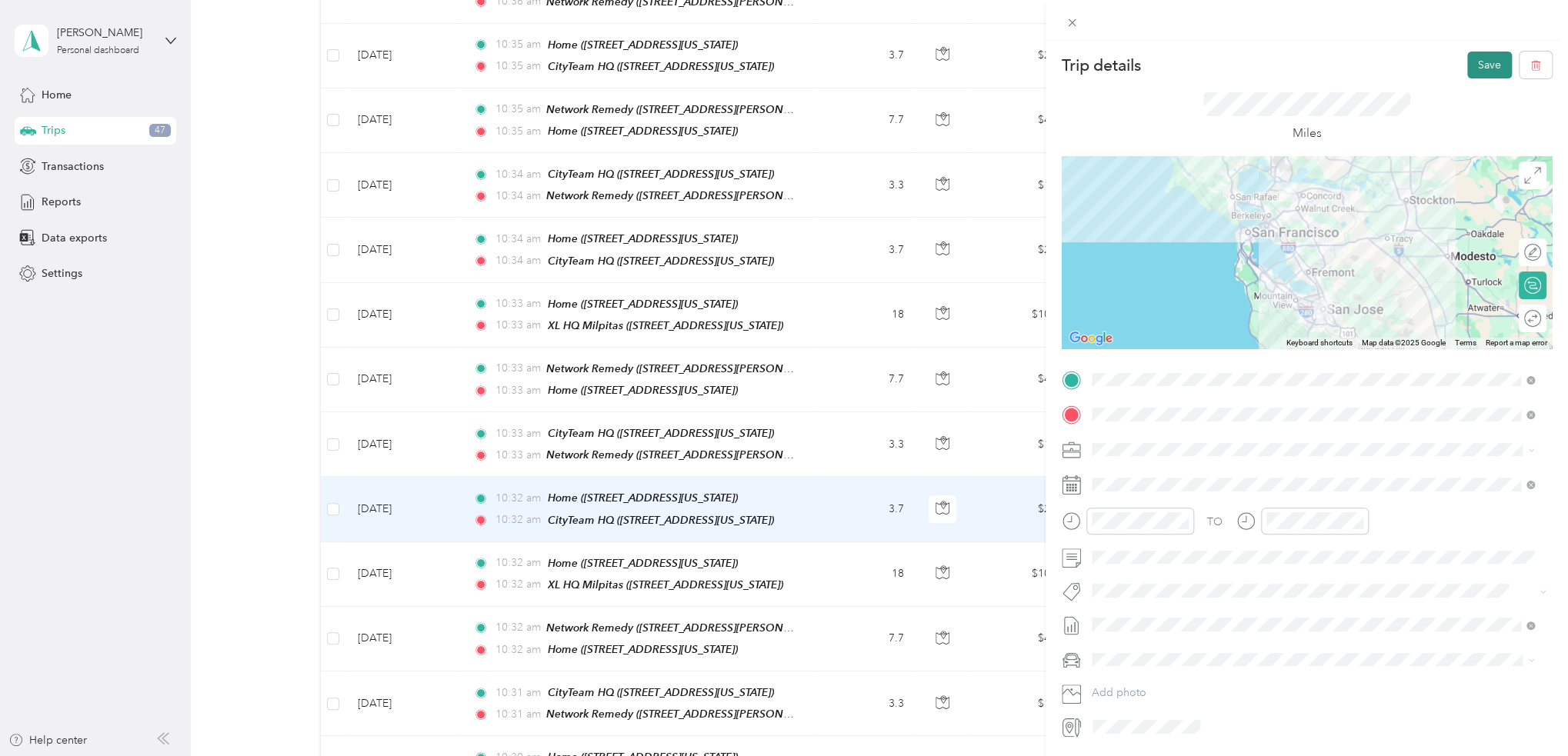
click at [1477, 66] on button "Save" at bounding box center [1490, 65] width 45 height 27
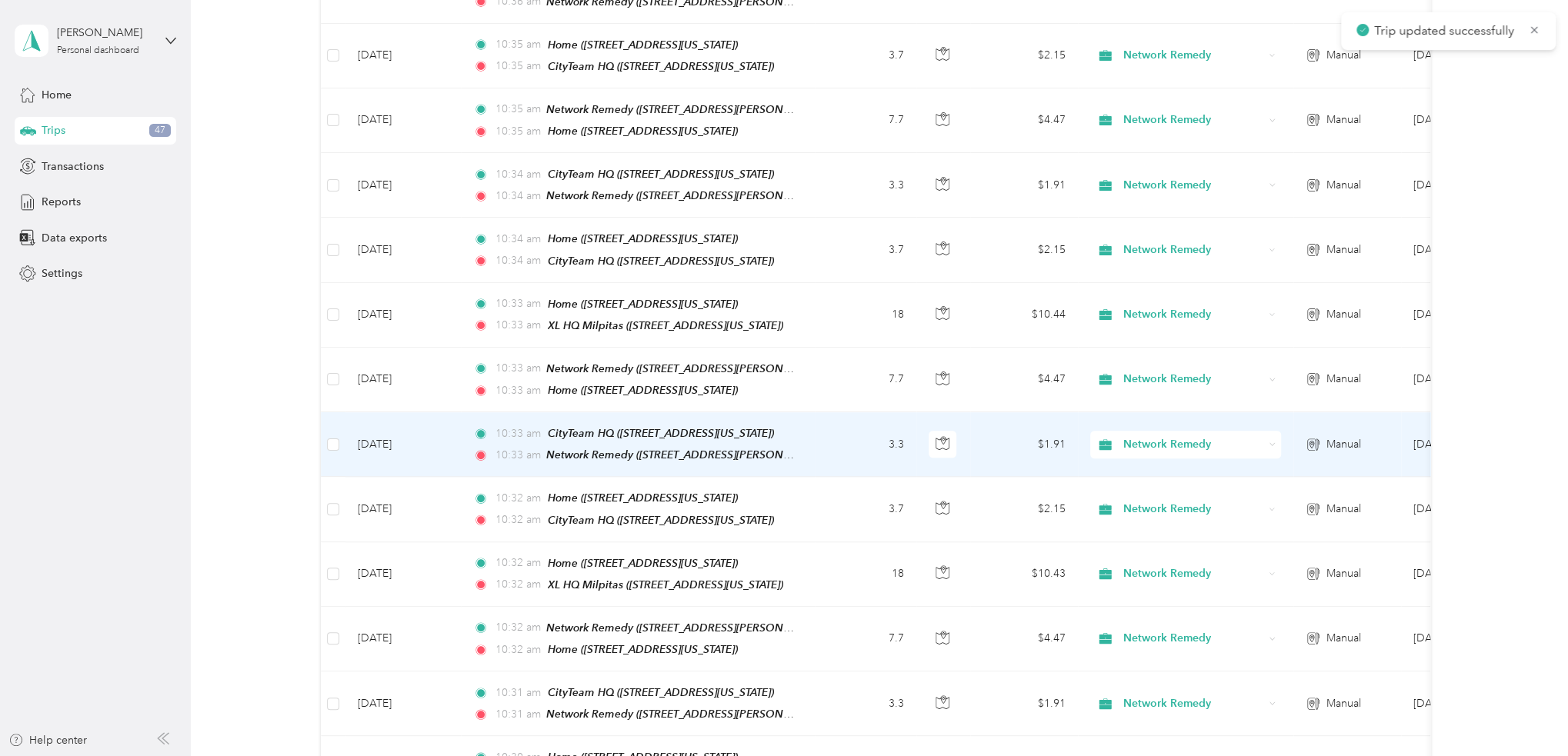
click at [853, 427] on td "3.3" at bounding box center [865, 445] width 102 height 65
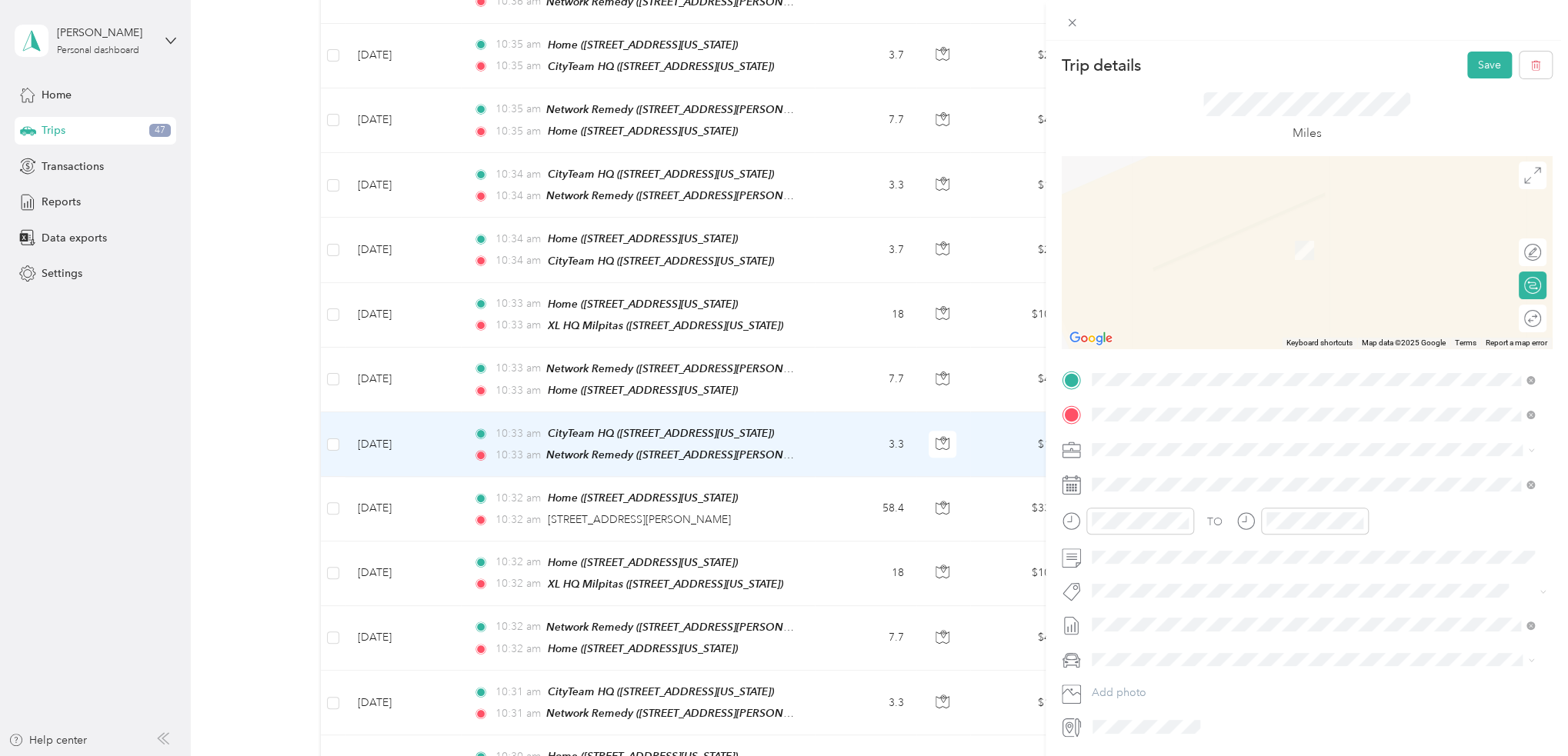
click at [1274, 442] on span "4121 Alhambra Avenue Martinez, California 94553, United States" at bounding box center [1197, 435] width 154 height 14
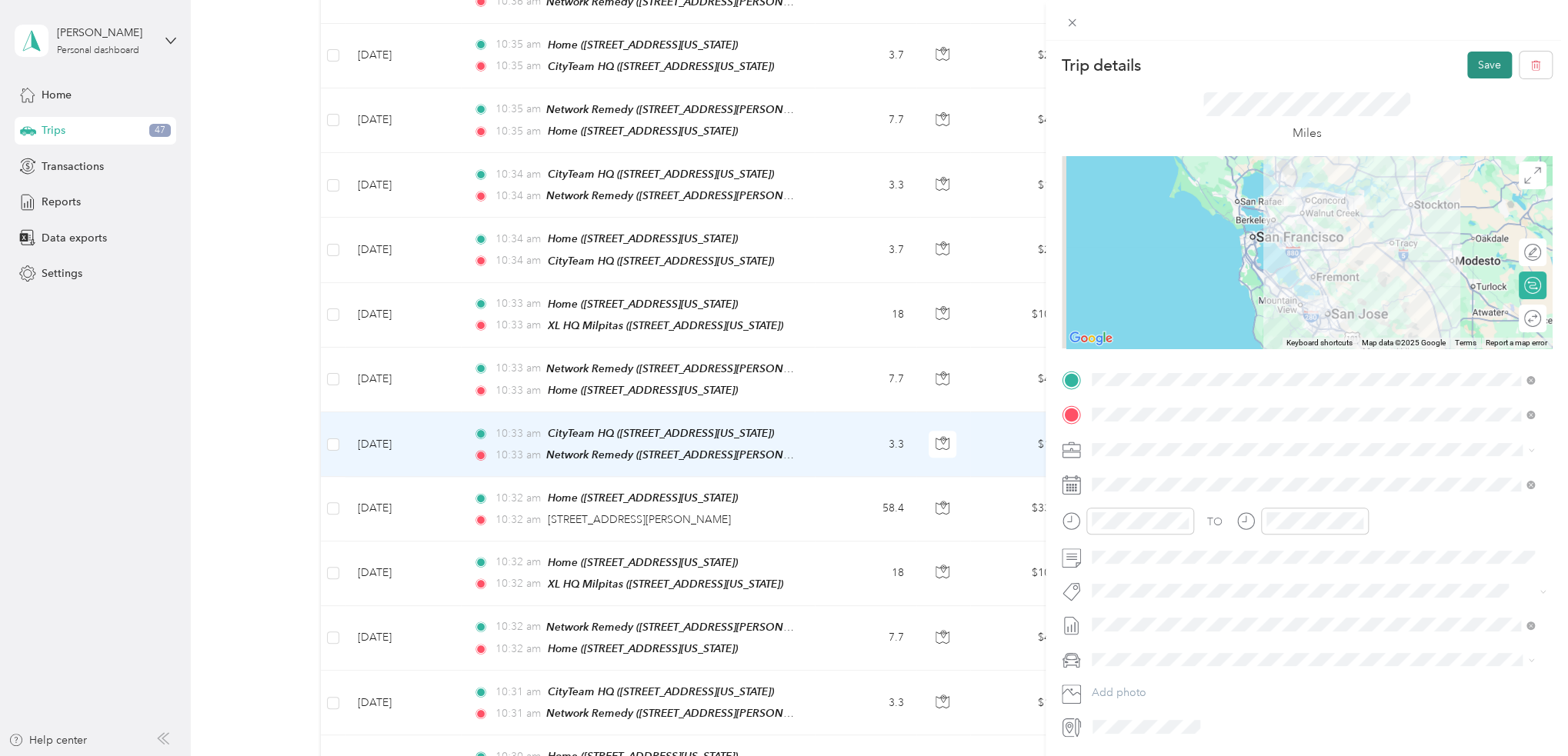
click at [1476, 62] on button "Save" at bounding box center [1490, 65] width 45 height 27
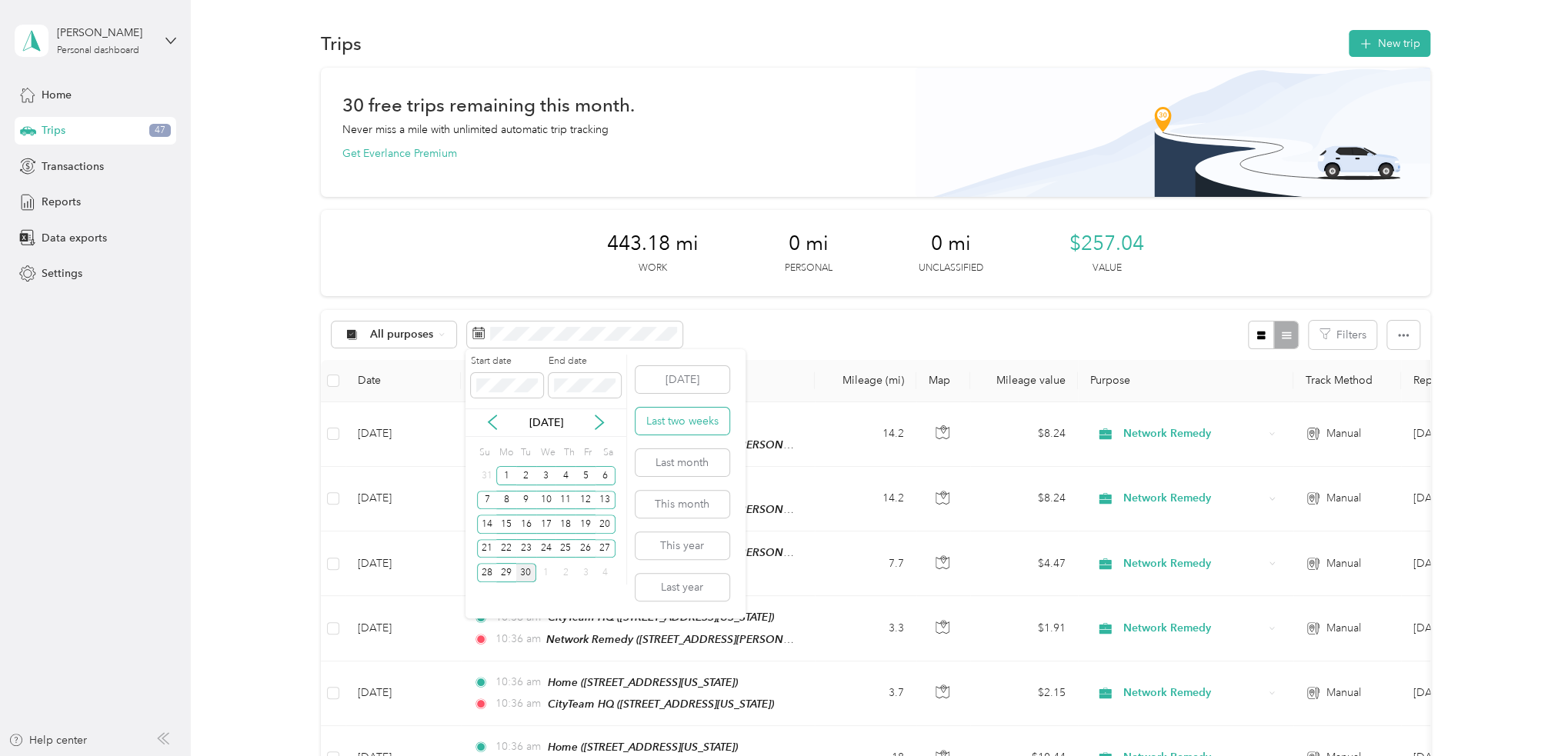
click at [688, 423] on button "Last two weeks" at bounding box center [682, 421] width 94 height 27
click at [714, 500] on button "This month" at bounding box center [682, 504] width 94 height 27
click at [708, 547] on button "This year" at bounding box center [682, 545] width 94 height 27
click at [714, 467] on button "Last month" at bounding box center [682, 462] width 94 height 27
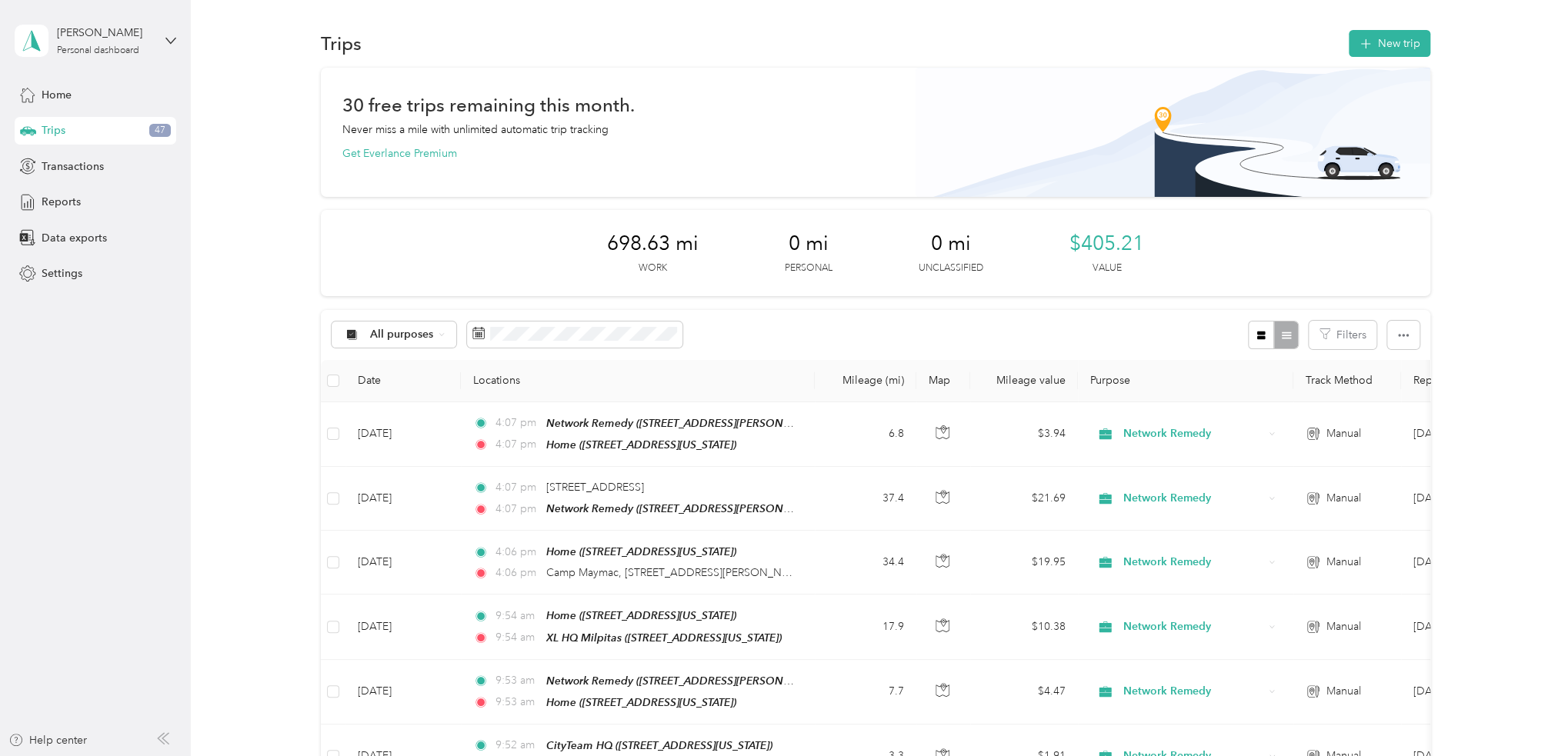
click at [696, 506] on button "This month" at bounding box center [682, 504] width 94 height 27
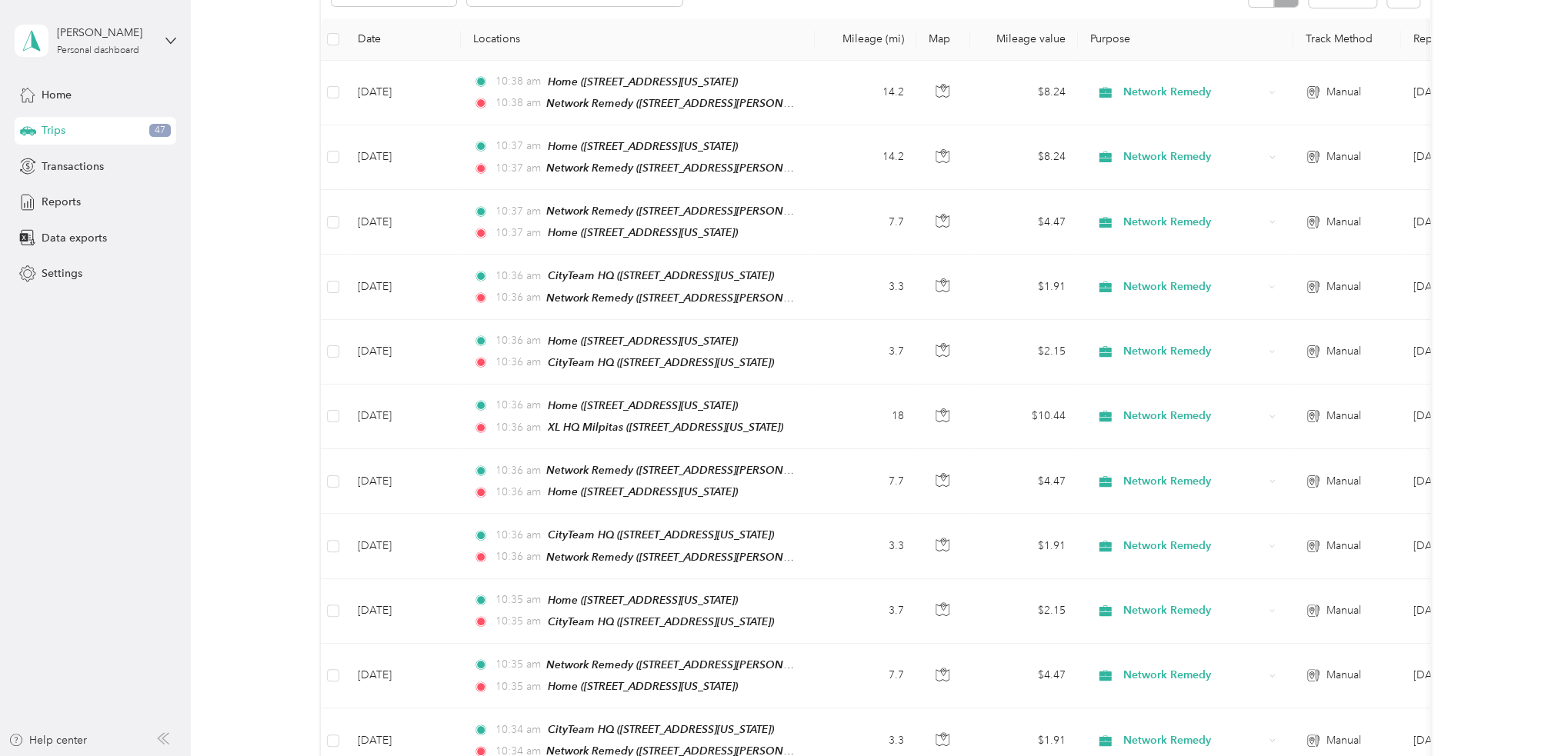
scroll to position [245, 0]
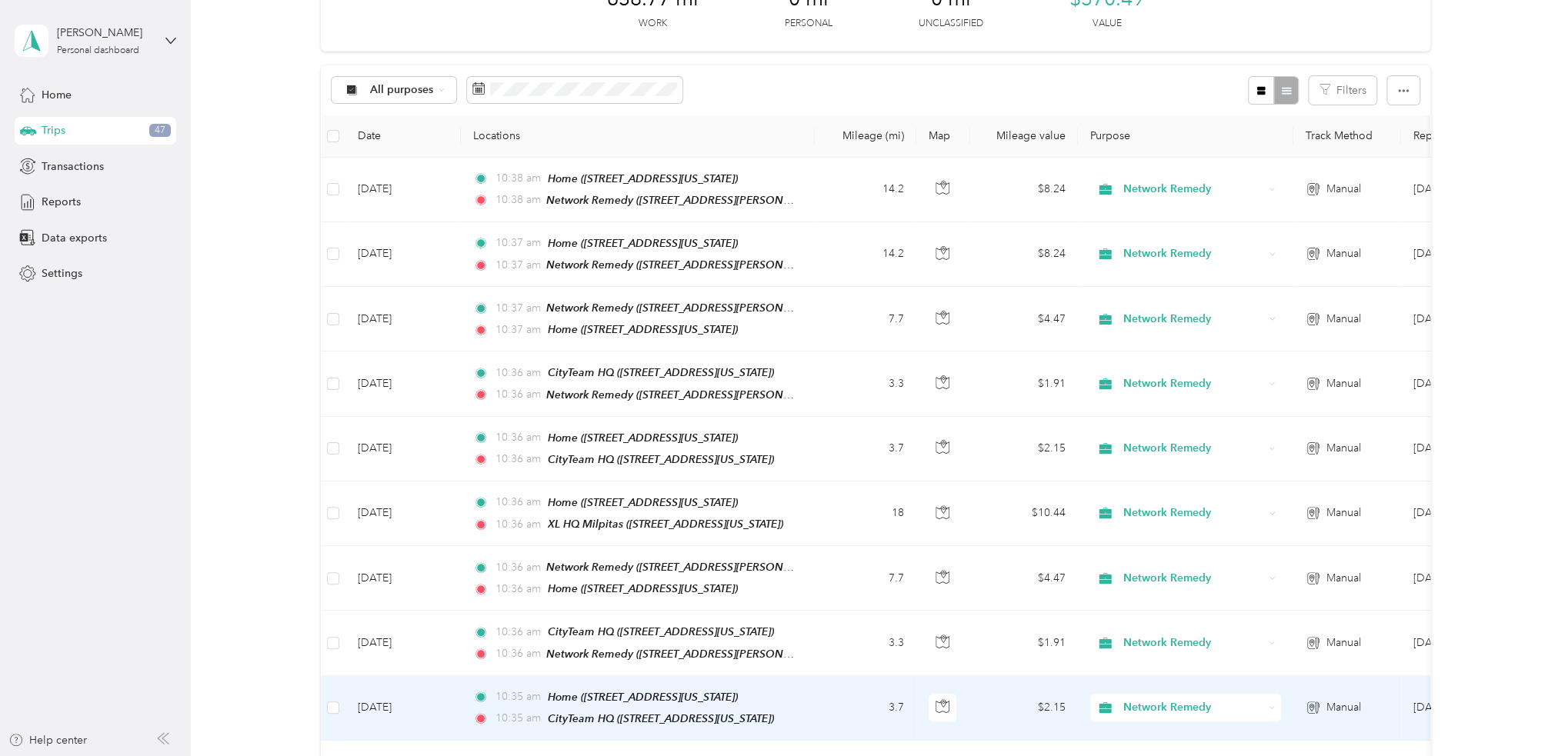
click at [822, 682] on td "3.7" at bounding box center [865, 709] width 102 height 65
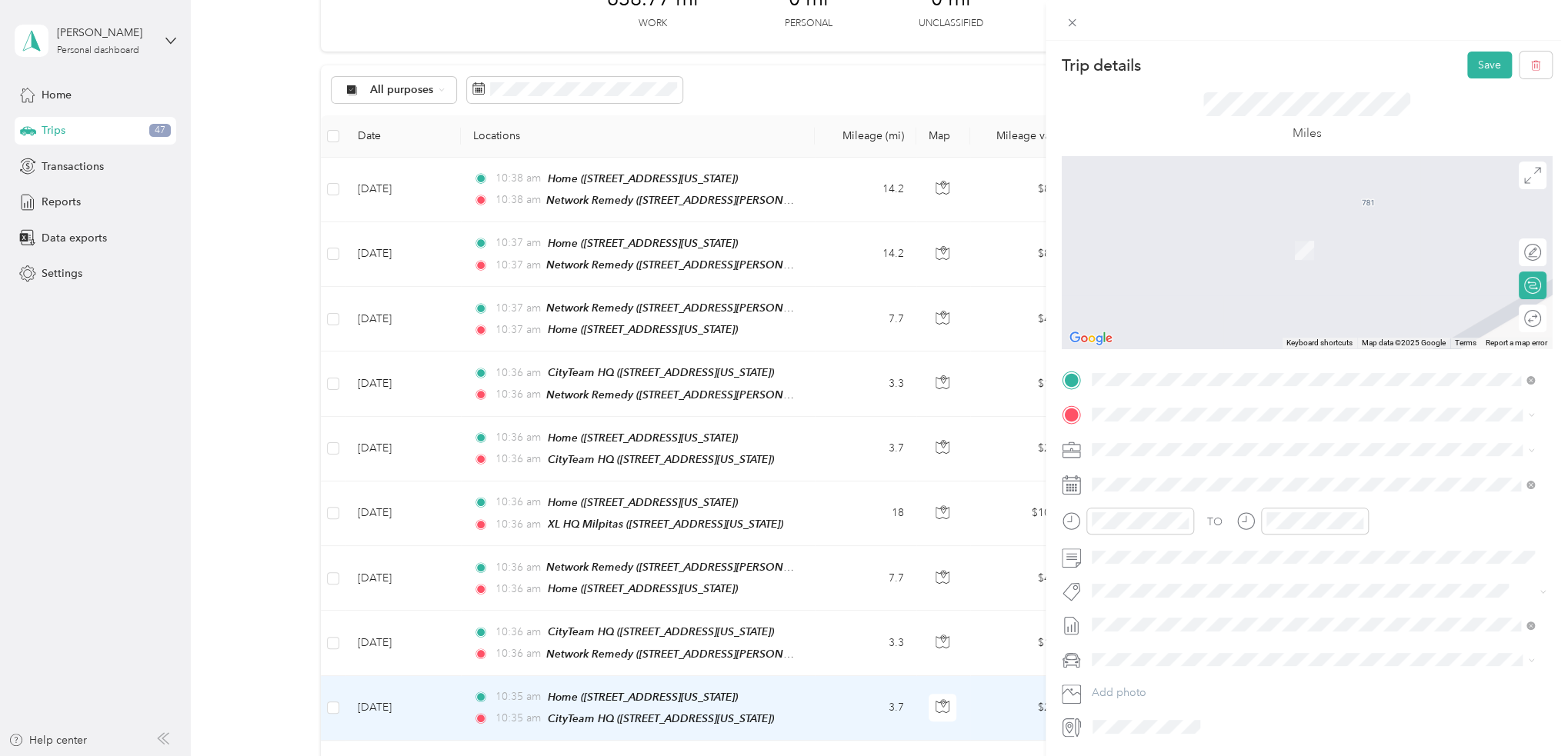
click at [1212, 472] on span "722 Washington Street Oakland, California 94607, United States" at bounding box center [1225, 470] width 210 height 14
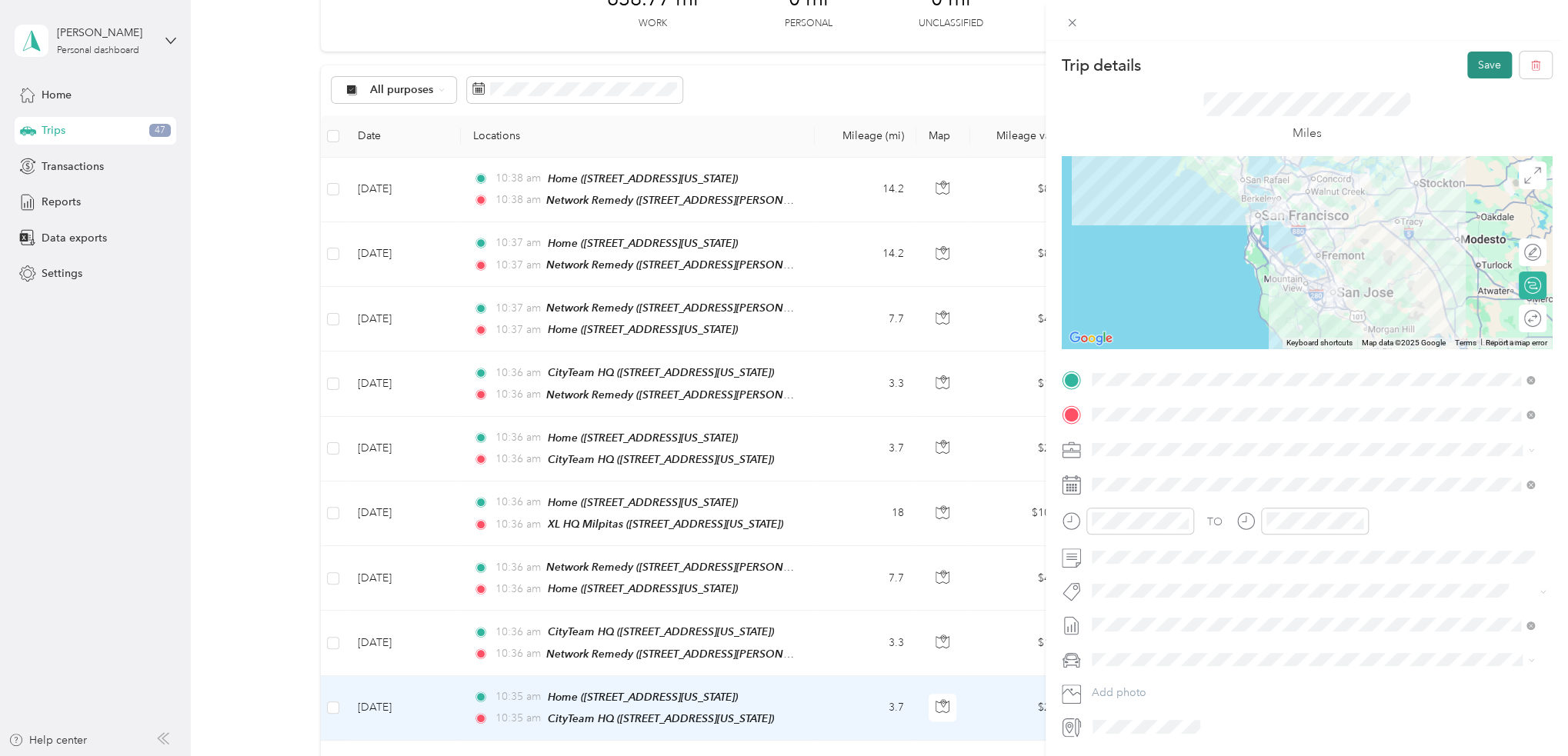
click at [1475, 70] on button "Save" at bounding box center [1490, 65] width 45 height 27
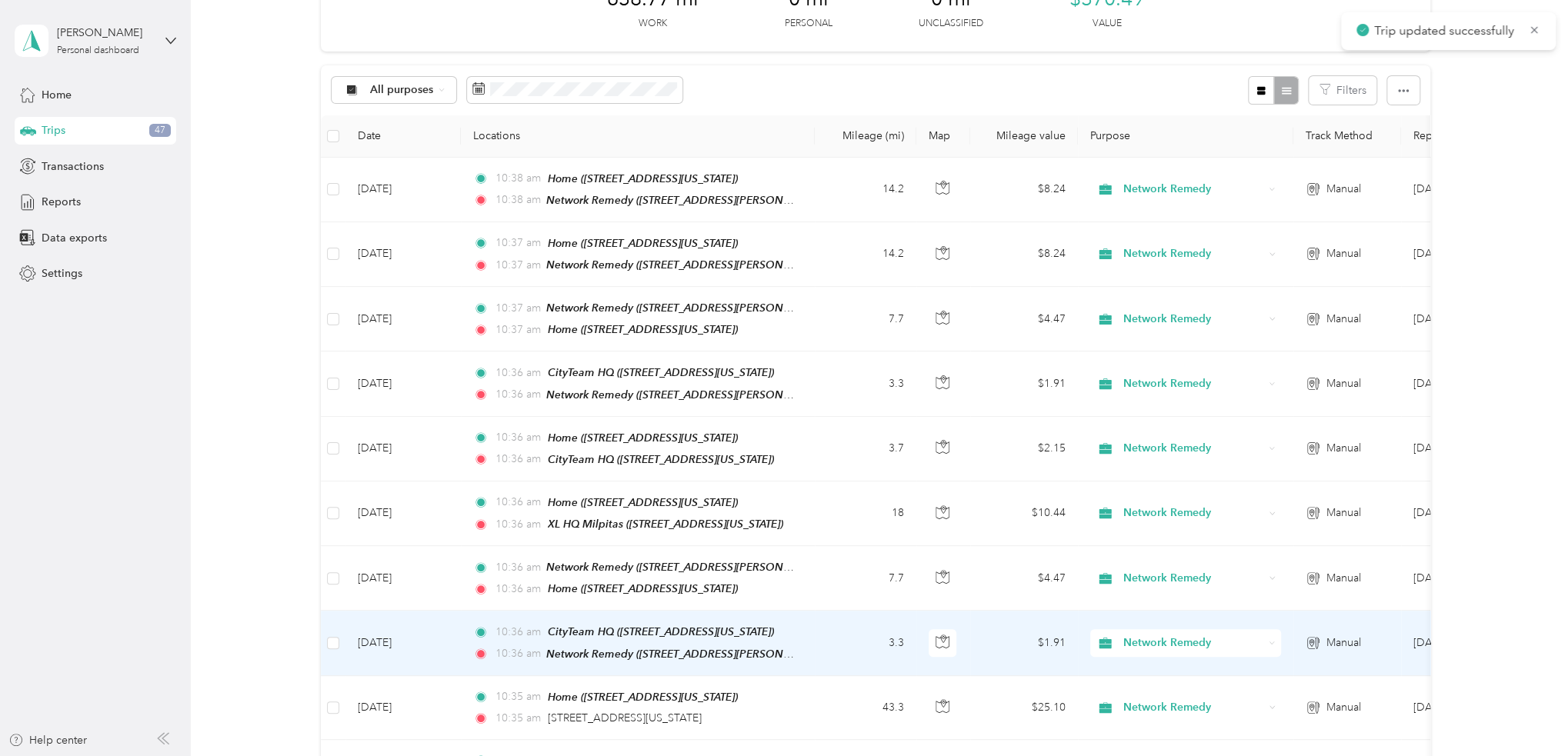
click at [806, 629] on td "10:36 am CityTeam HQ (1297 North 13th Street, San Jose, California) 10:36 am Ne…" at bounding box center [637, 643] width 354 height 65
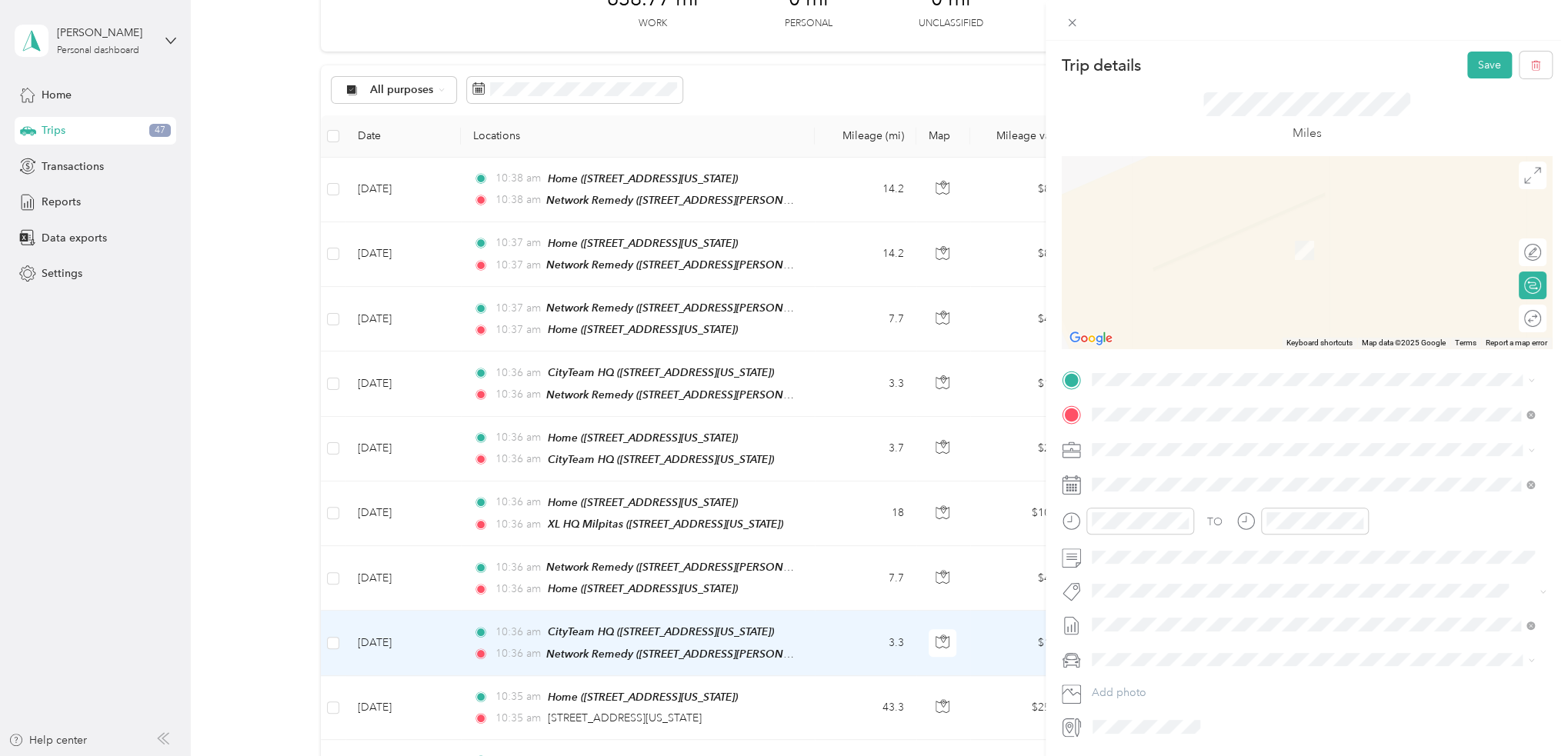
click at [1216, 441] on span "722 Washington Street San Jose, California 95112, United States" at bounding box center [1225, 435] width 210 height 14
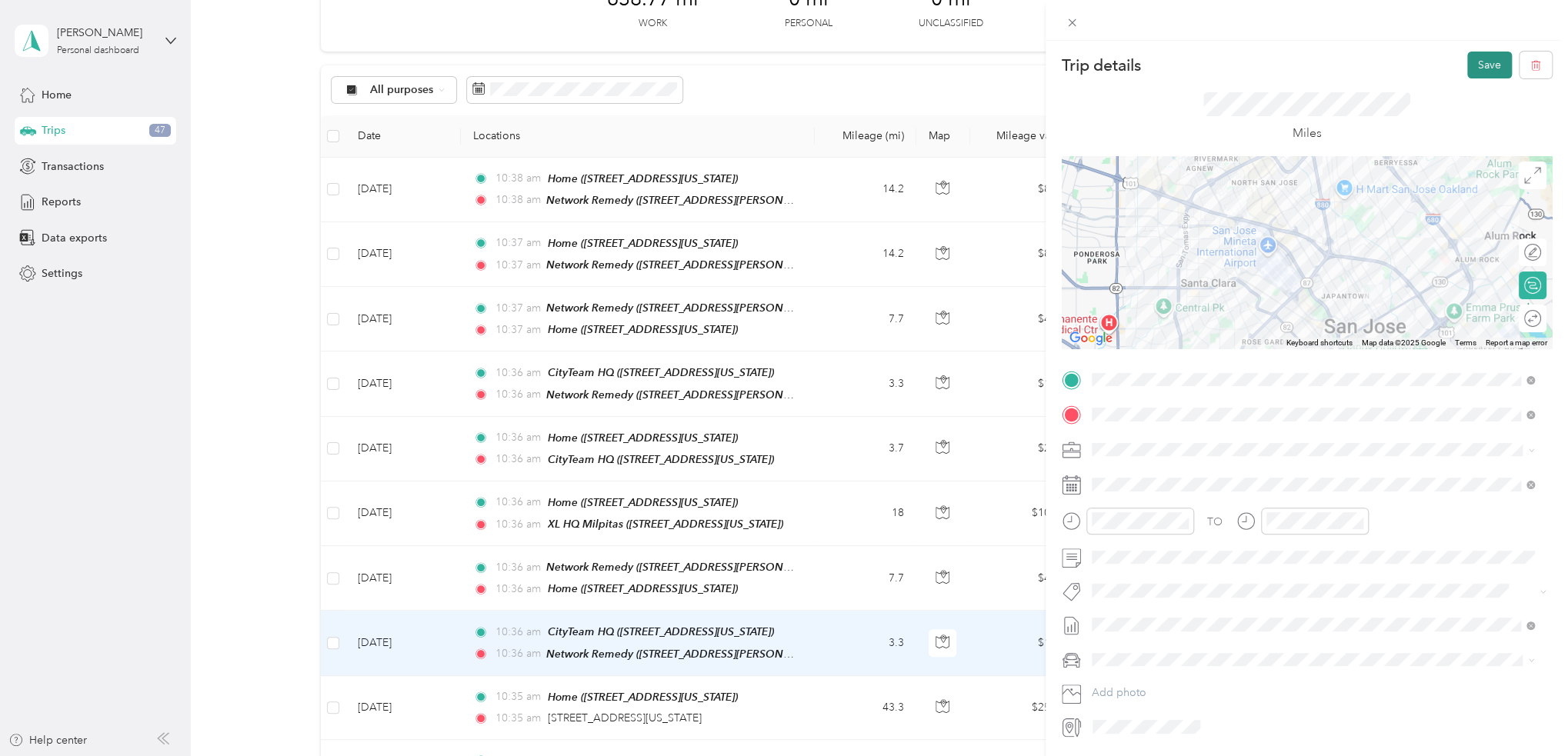
click at [1467, 57] on button "Save" at bounding box center [1490, 65] width 45 height 27
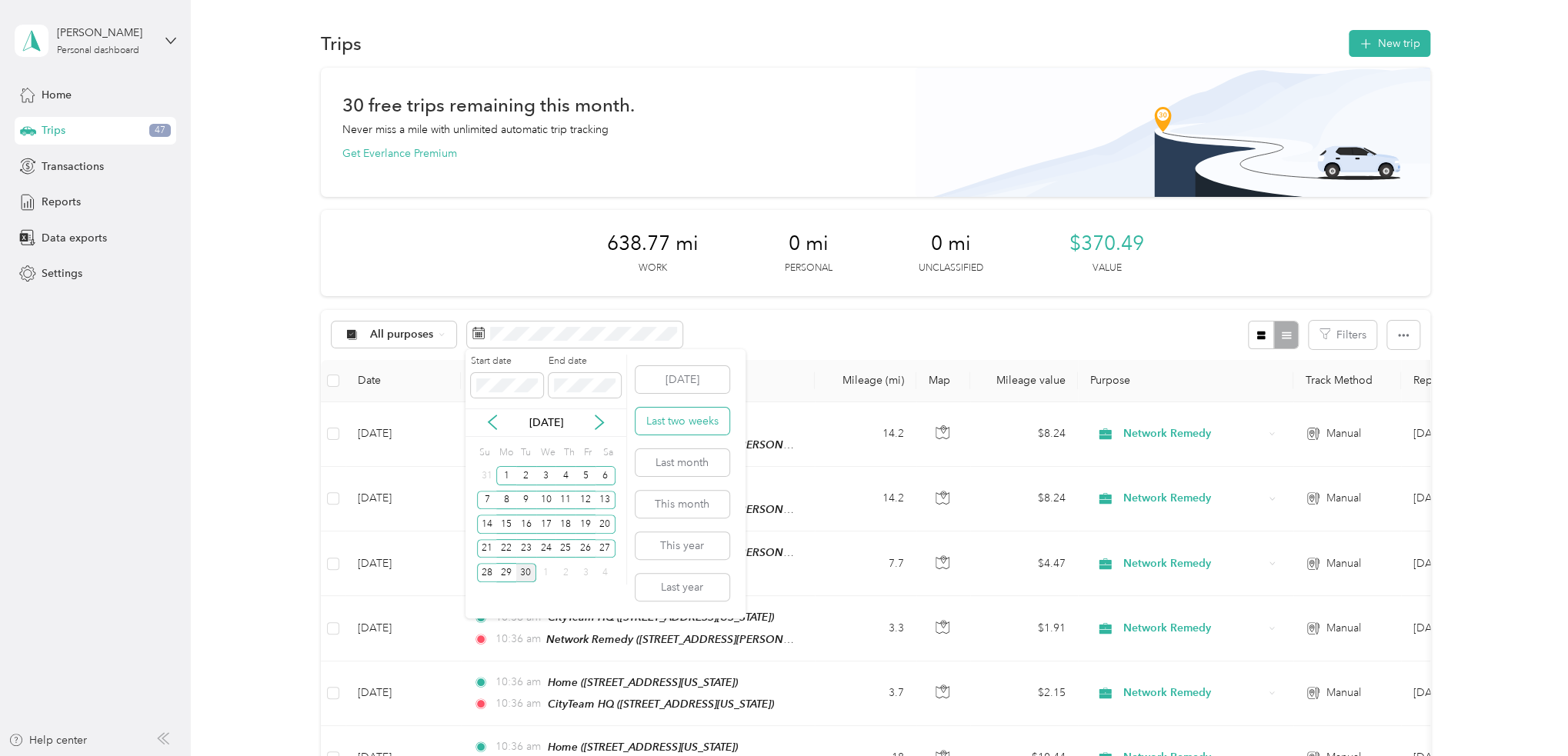
click at [680, 423] on button "Last two weeks" at bounding box center [682, 421] width 94 height 27
click at [702, 464] on button "Last month" at bounding box center [682, 462] width 94 height 27
click at [719, 496] on button "This month" at bounding box center [682, 504] width 94 height 27
click at [694, 555] on button "This year" at bounding box center [682, 545] width 94 height 27
click at [709, 504] on button "This month" at bounding box center [682, 504] width 94 height 27
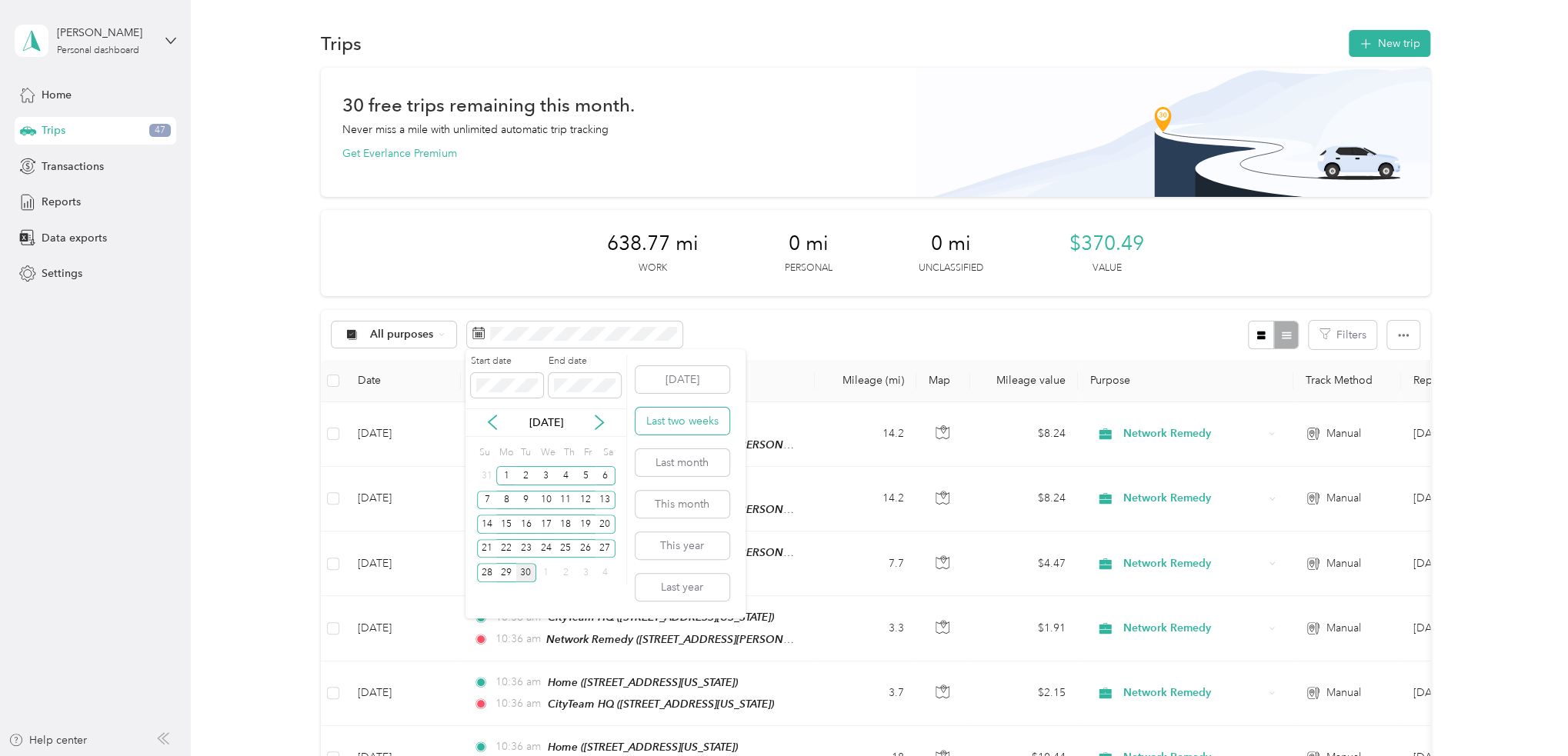
click at [708, 421] on button "Last two weeks" at bounding box center [682, 421] width 94 height 27
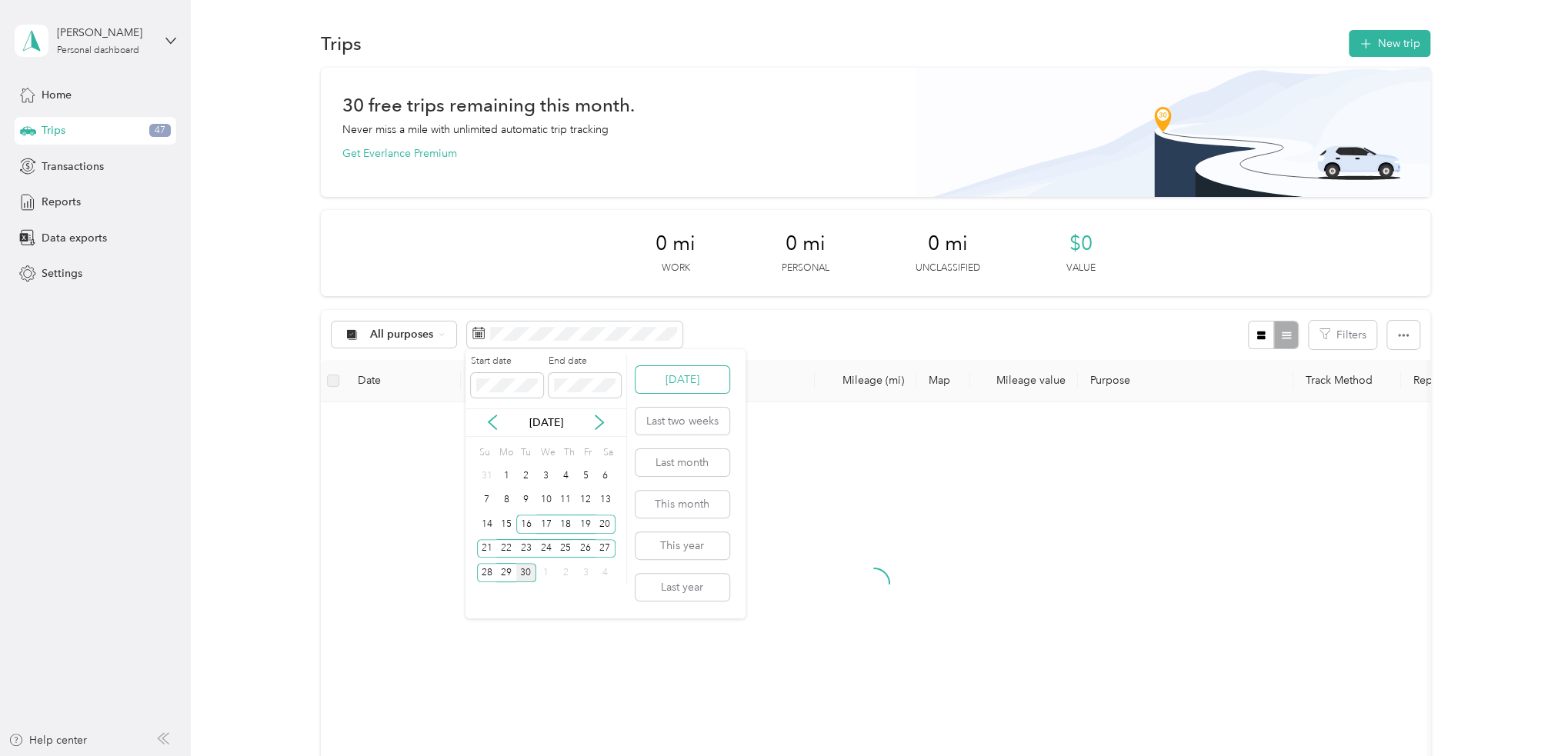
click at [704, 380] on button "Today" at bounding box center [682, 380] width 94 height 27
click at [701, 460] on button "Last month" at bounding box center [682, 462] width 94 height 27
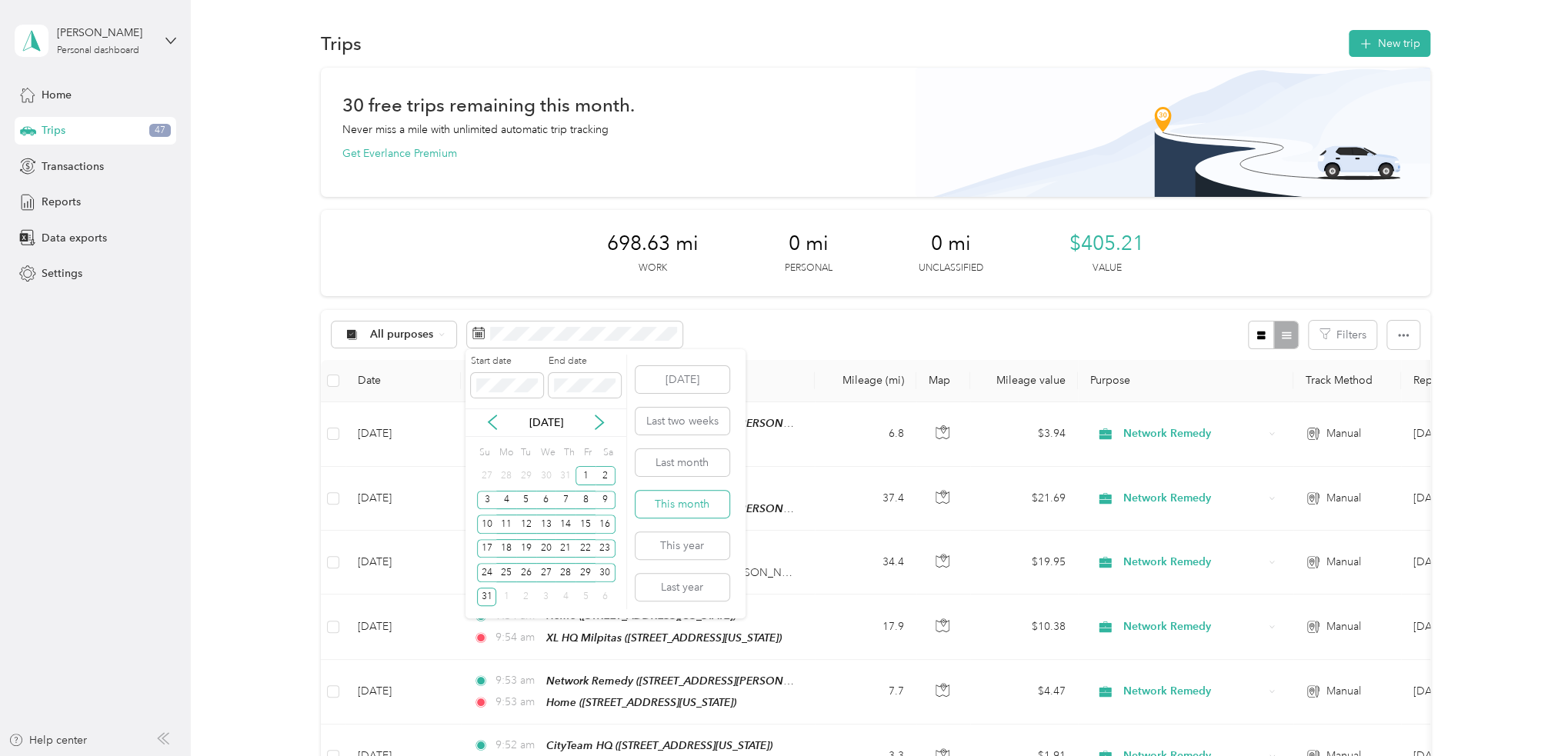
click at [718, 504] on button "This month" at bounding box center [682, 504] width 94 height 27
click at [711, 471] on button "Last month" at bounding box center [682, 462] width 94 height 27
click at [701, 500] on button "This month" at bounding box center [682, 504] width 94 height 27
